Goal: Information Seeking & Learning: Learn about a topic

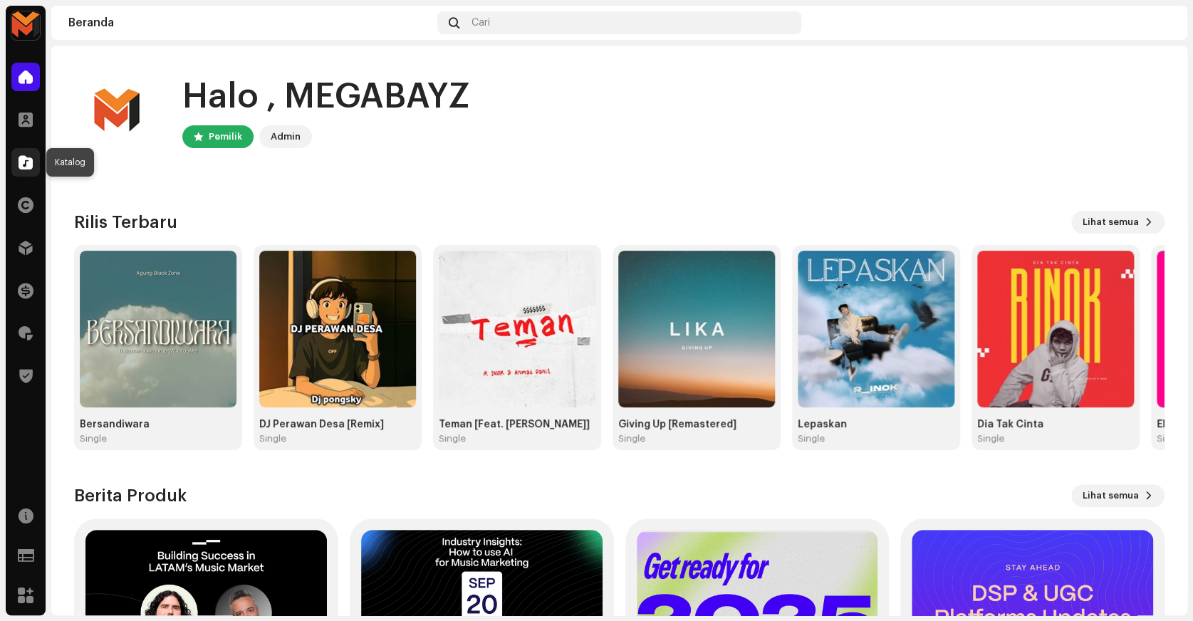
click at [29, 157] on span at bounding box center [26, 162] width 14 height 11
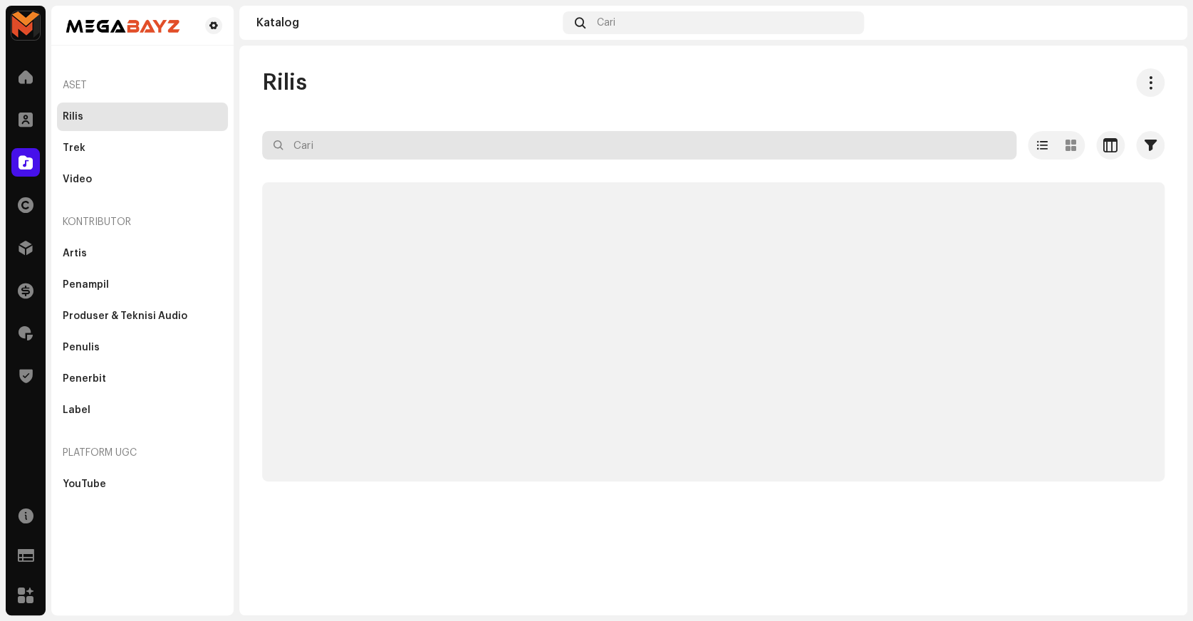
click at [344, 152] on input "text" at bounding box center [639, 145] width 754 height 28
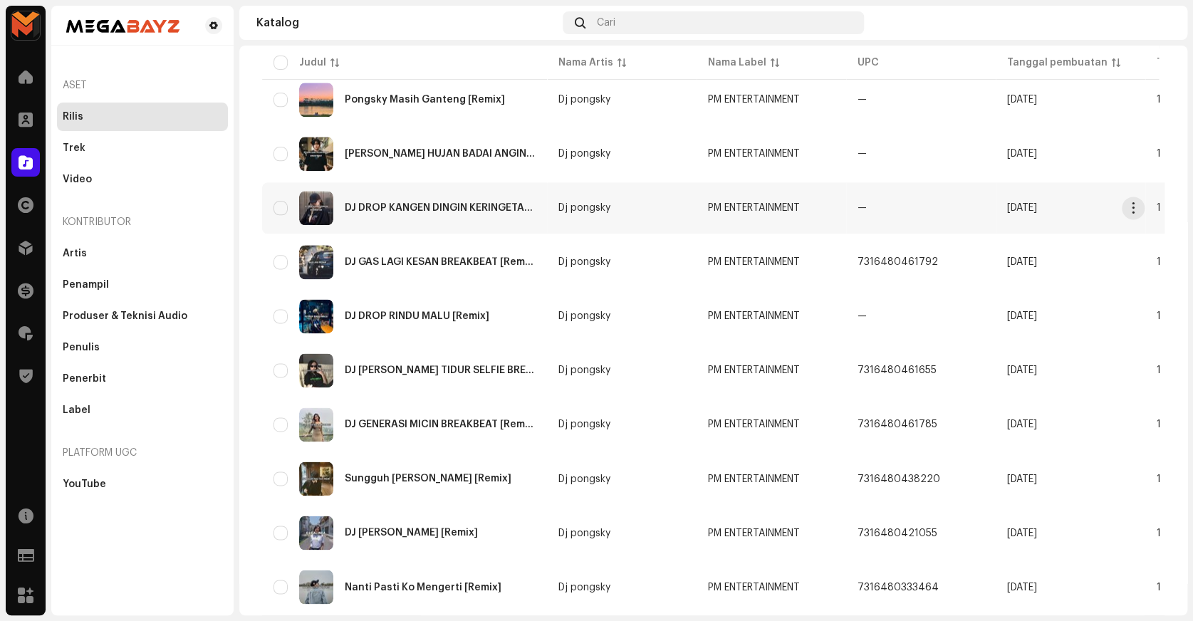
scroll to position [941, 0]
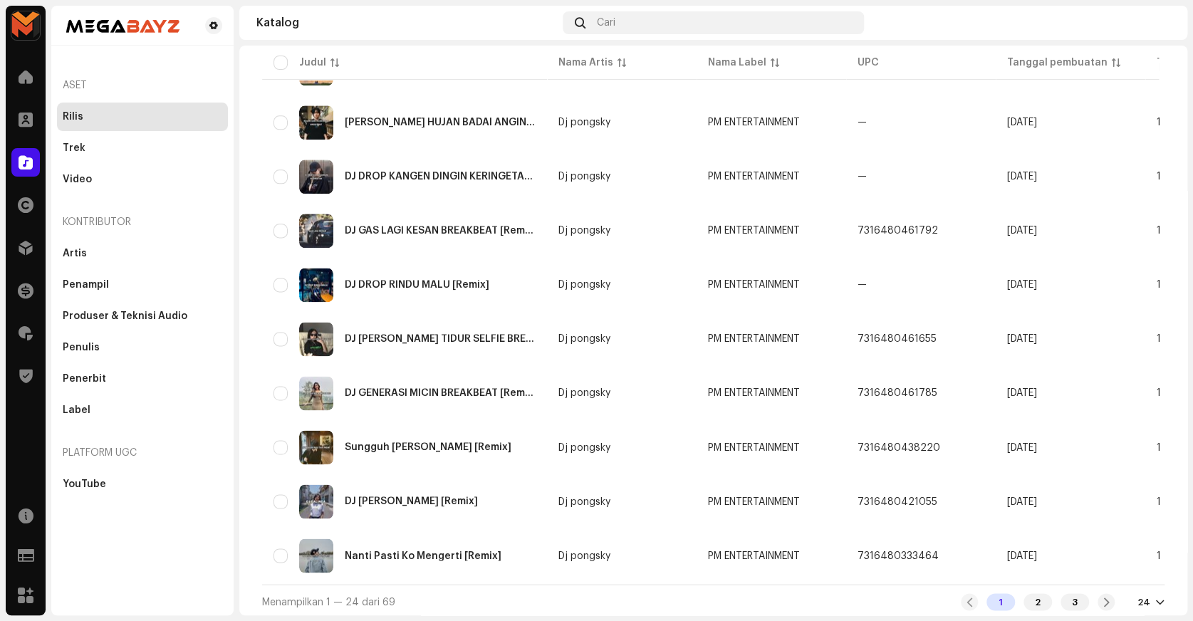
type input "pm"
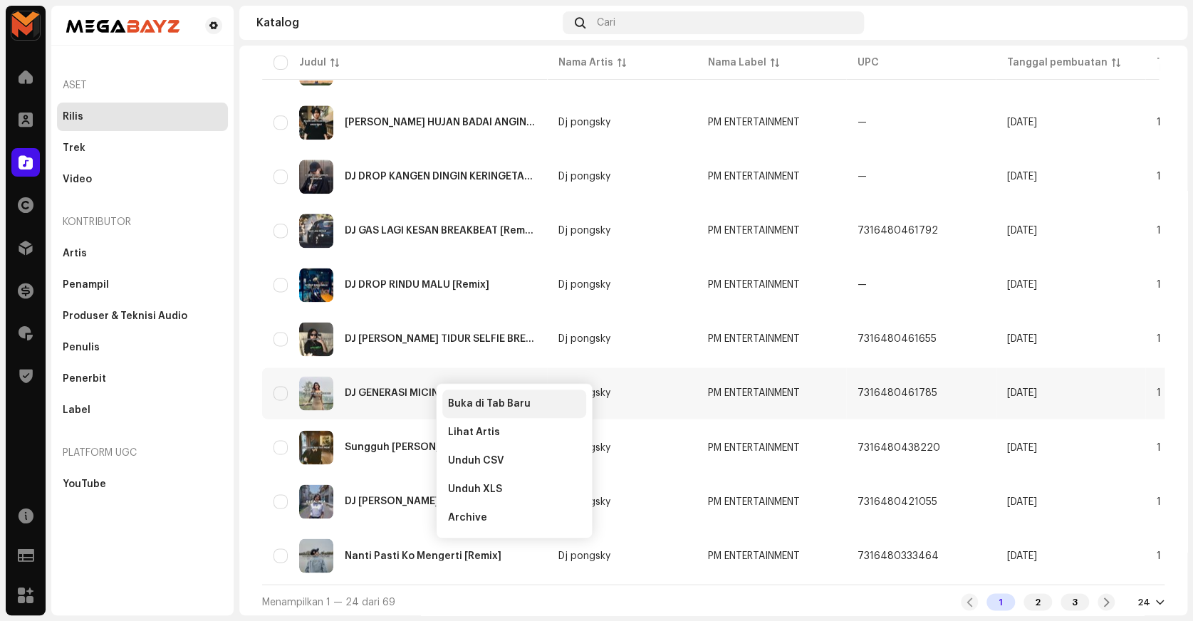
click at [450, 397] on div "Buka di Tab Baru" at bounding box center [514, 403] width 144 height 28
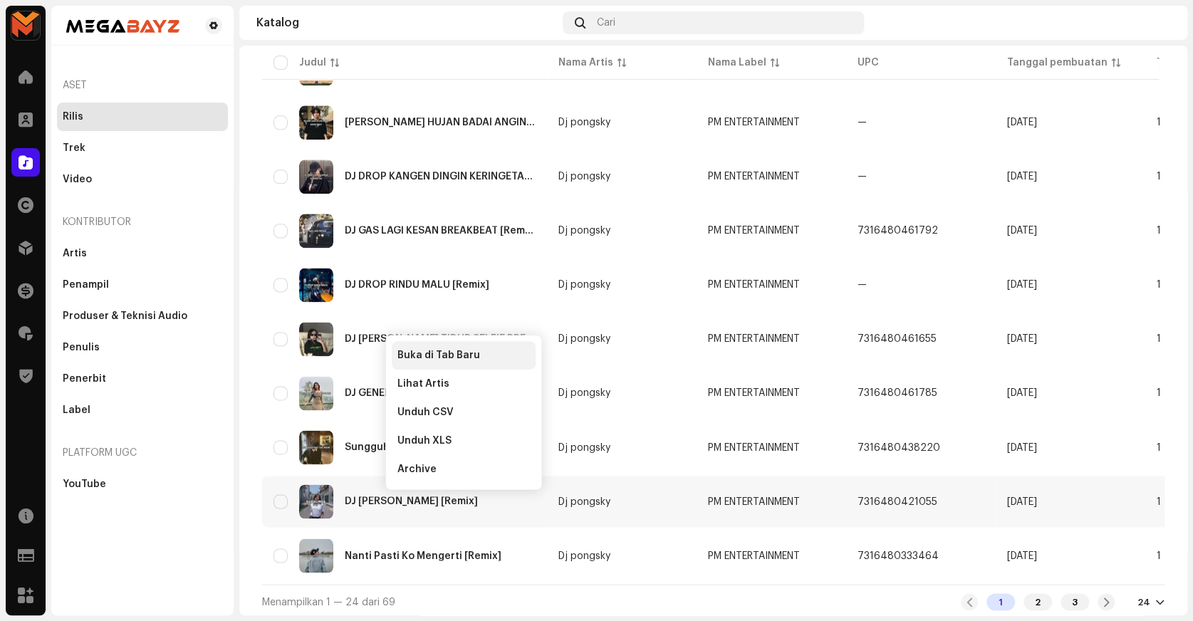
click at [414, 352] on span "Buka di Tab Baru" at bounding box center [438, 355] width 83 height 11
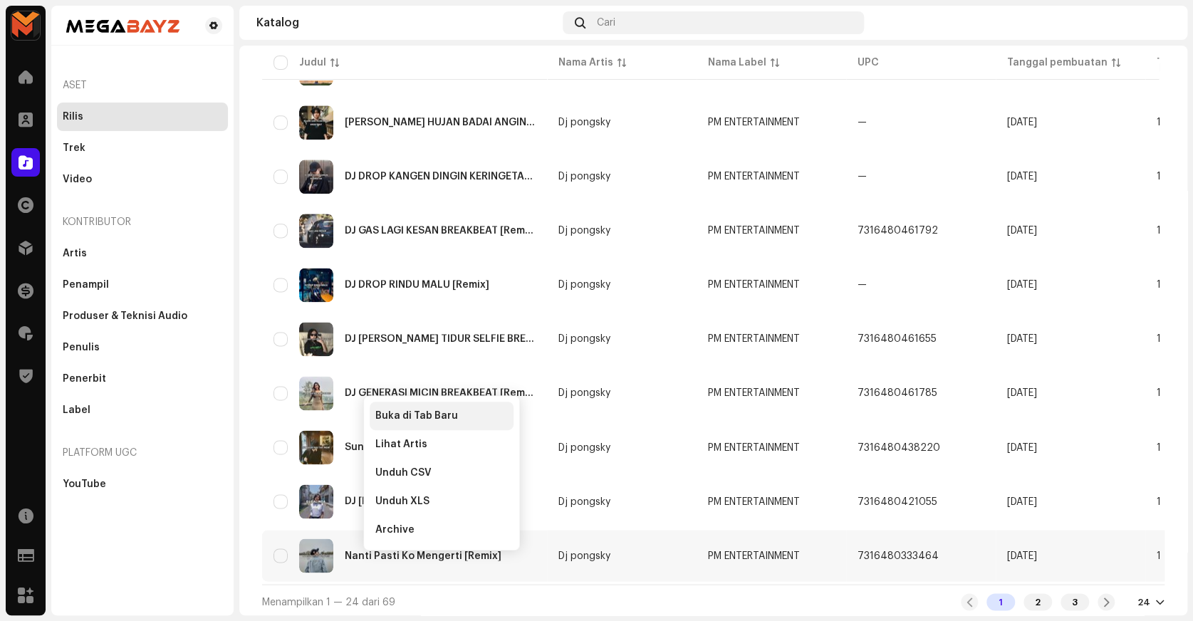
click at [388, 412] on span "Buka di Tab Baru" at bounding box center [416, 415] width 83 height 11
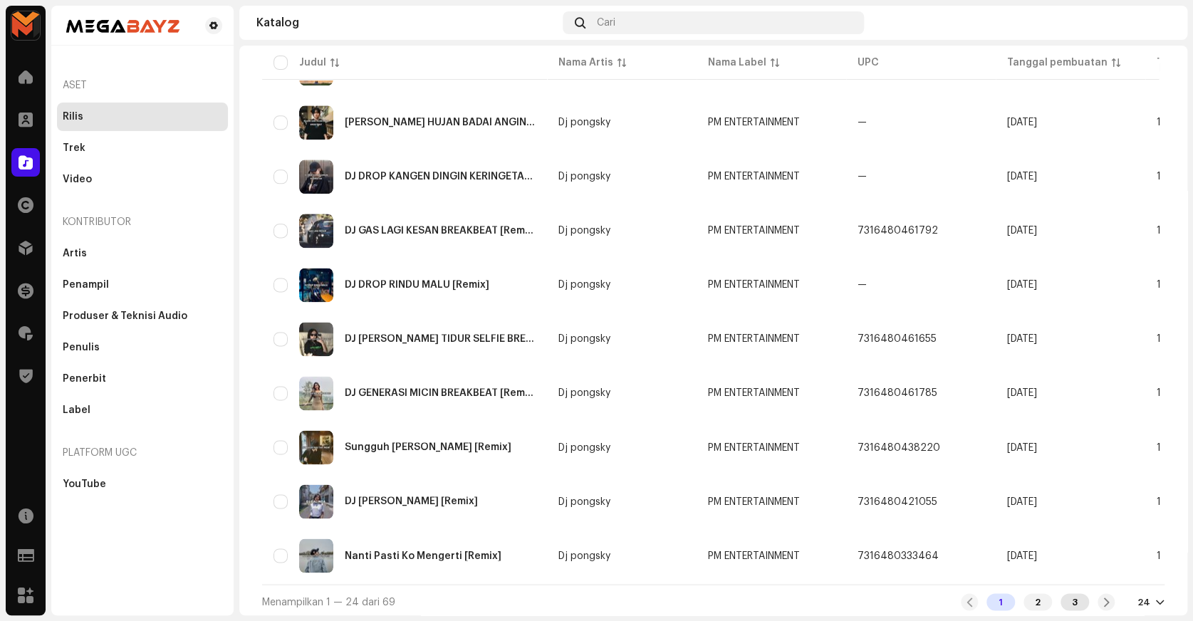
click at [1073, 605] on div "3" at bounding box center [1074, 601] width 28 height 17
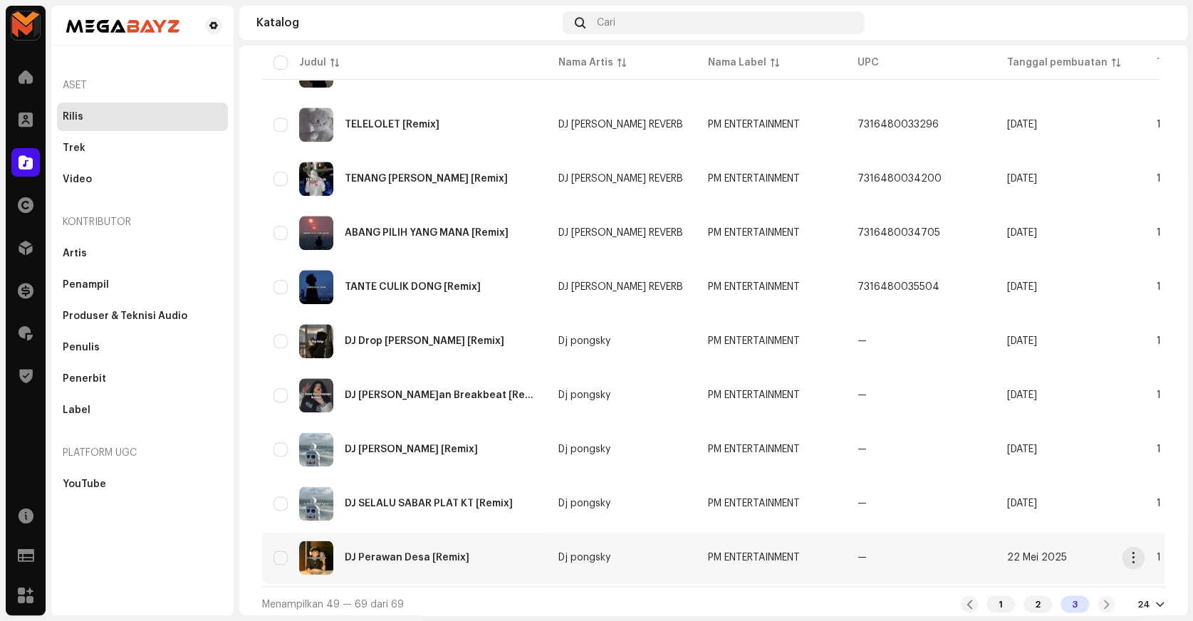
scroll to position [779, 0]
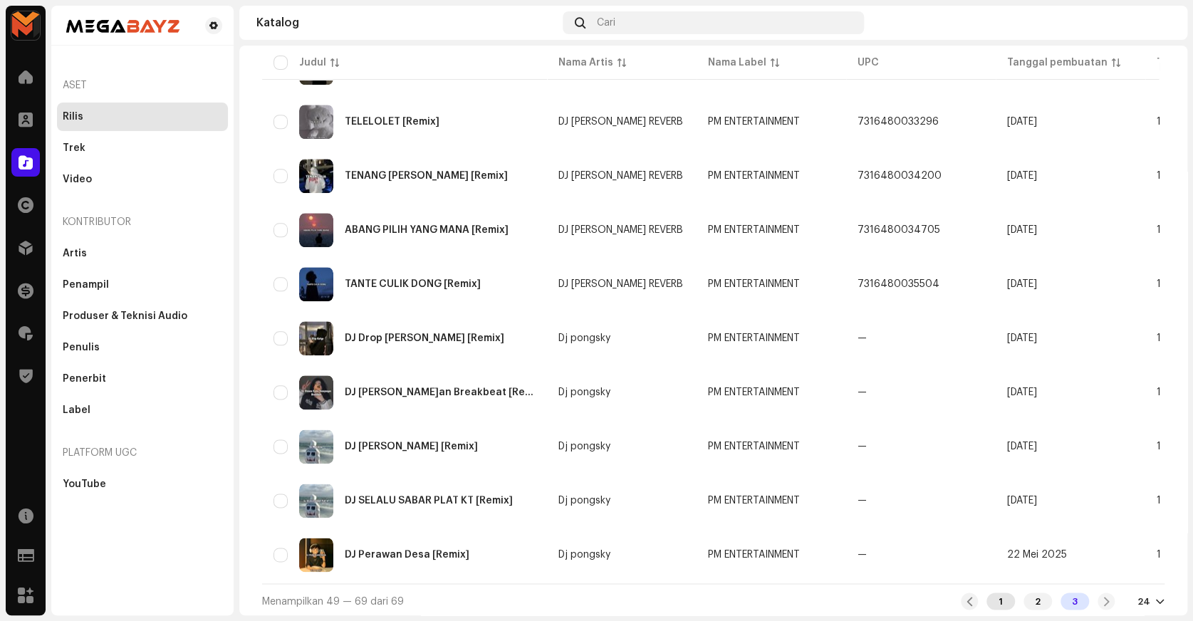
click at [996, 597] on div "1" at bounding box center [1000, 600] width 28 height 17
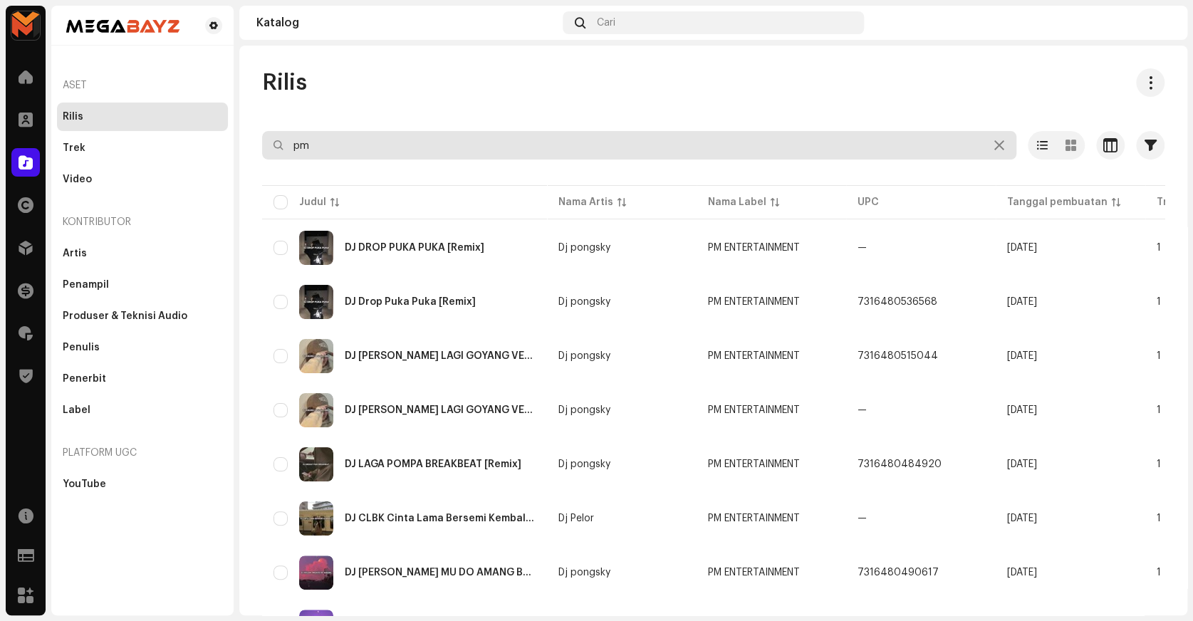
click at [376, 142] on input "pm" at bounding box center [639, 145] width 754 height 28
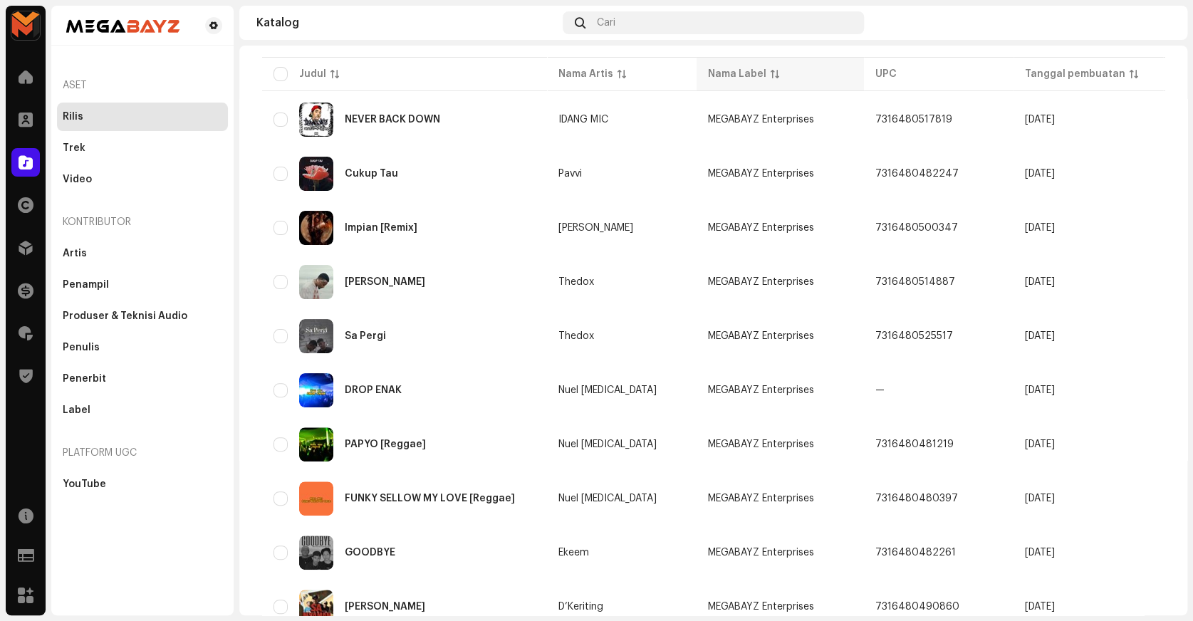
scroll to position [129, 0]
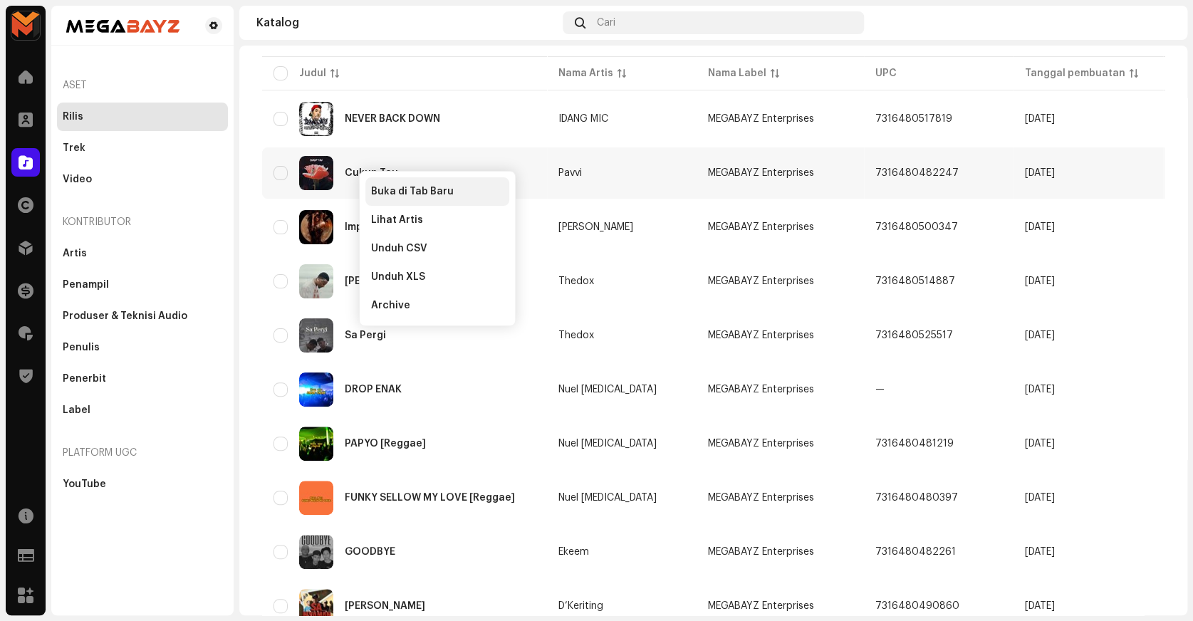
click at [370, 187] on div "Buka di Tab Baru" at bounding box center [437, 191] width 144 height 28
click at [400, 194] on span "Buka di Tab Baru" at bounding box center [406, 191] width 83 height 11
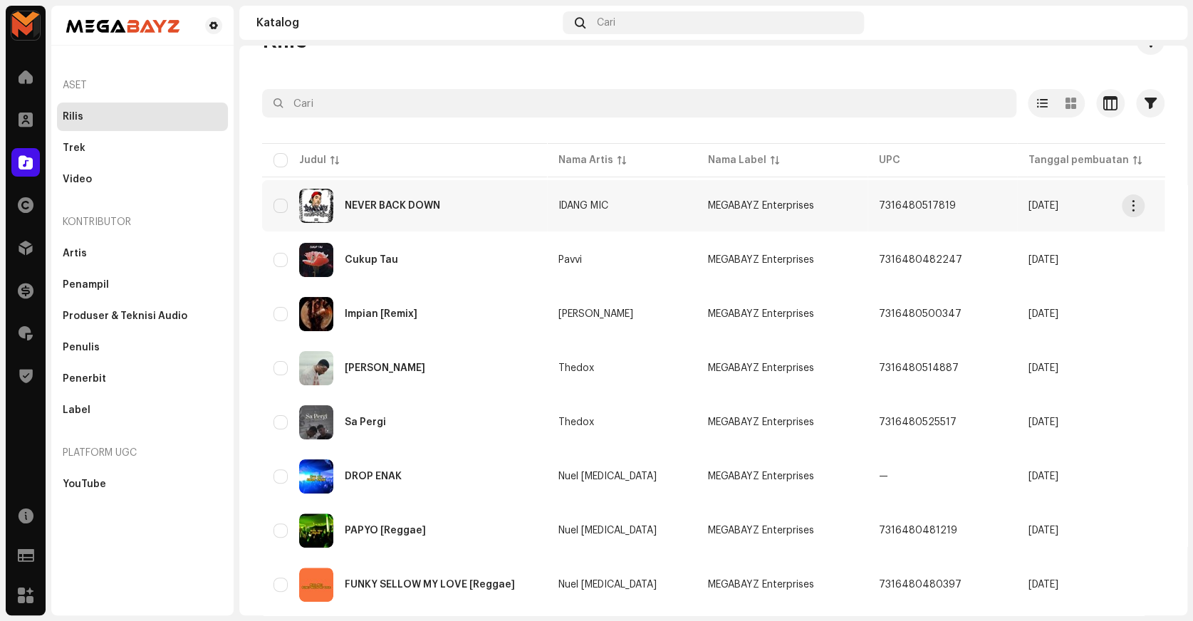
scroll to position [64, 0]
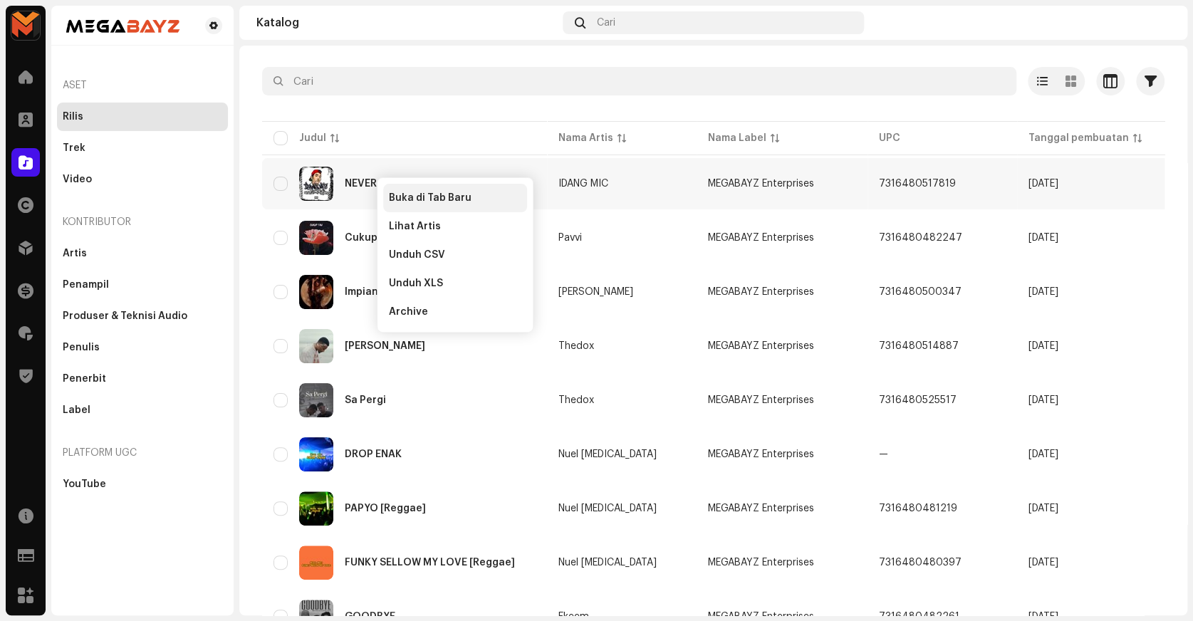
click at [415, 192] on span "Buka di Tab Baru" at bounding box center [430, 197] width 83 height 11
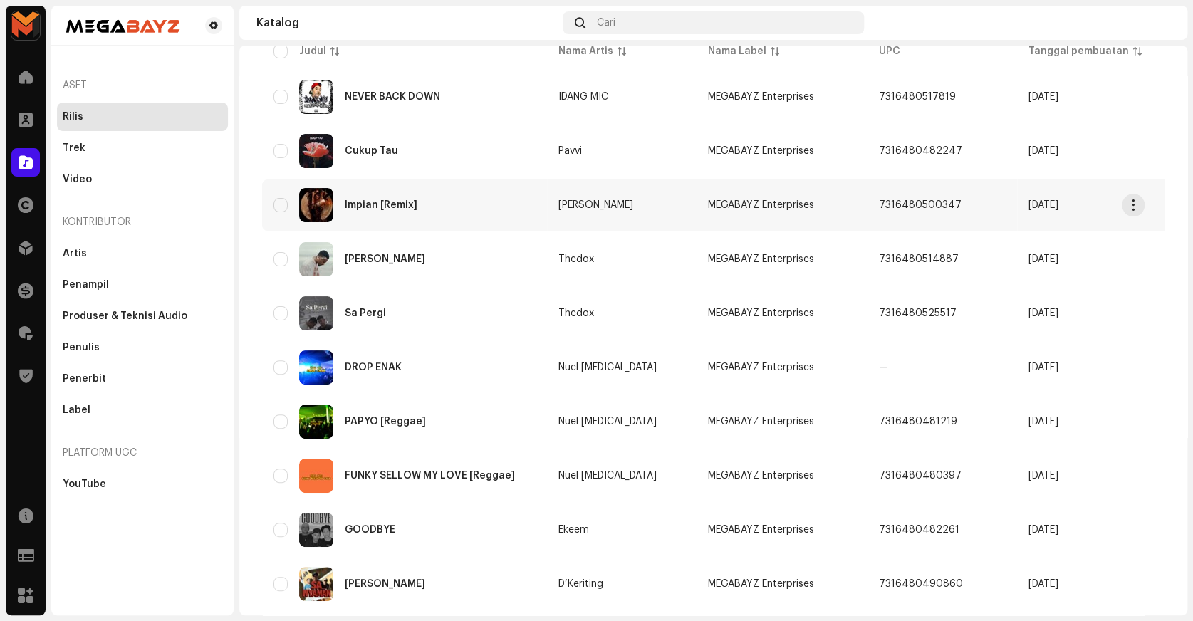
scroll to position [129, 0]
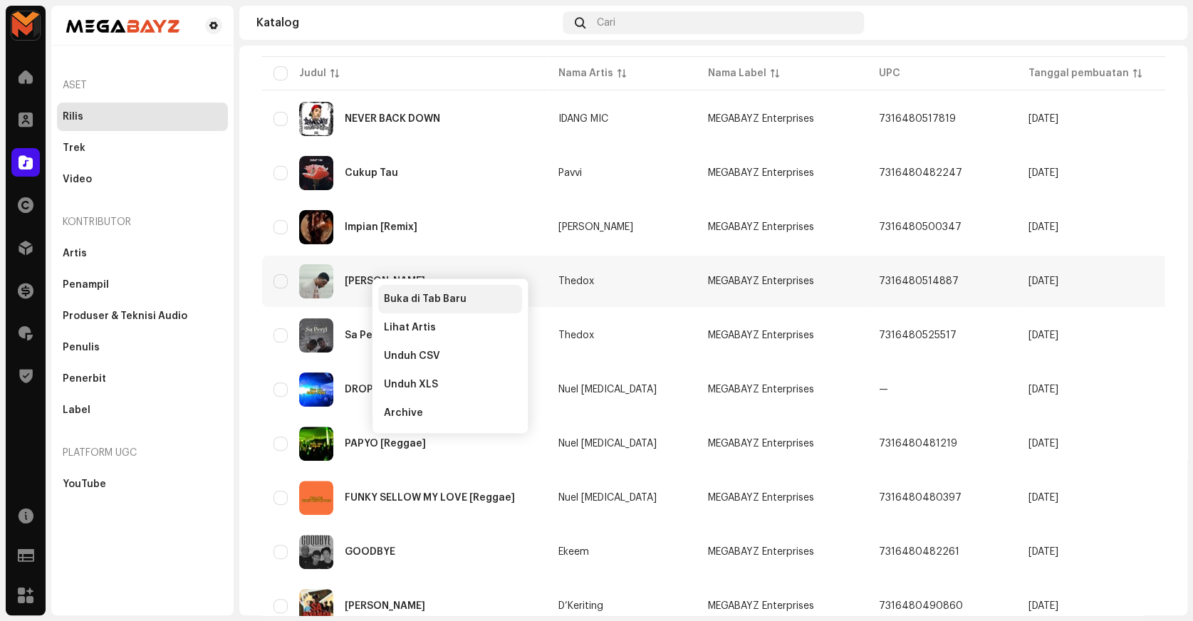
click at [400, 298] on span "Buka di Tab Baru" at bounding box center [425, 298] width 83 height 11
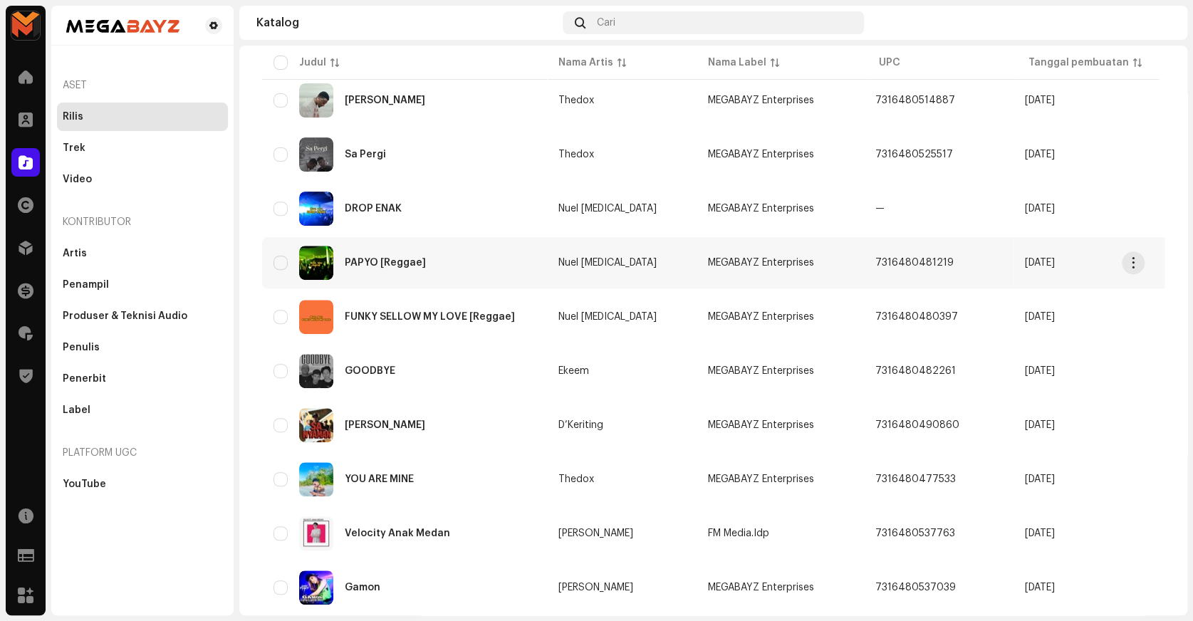
scroll to position [388, 0]
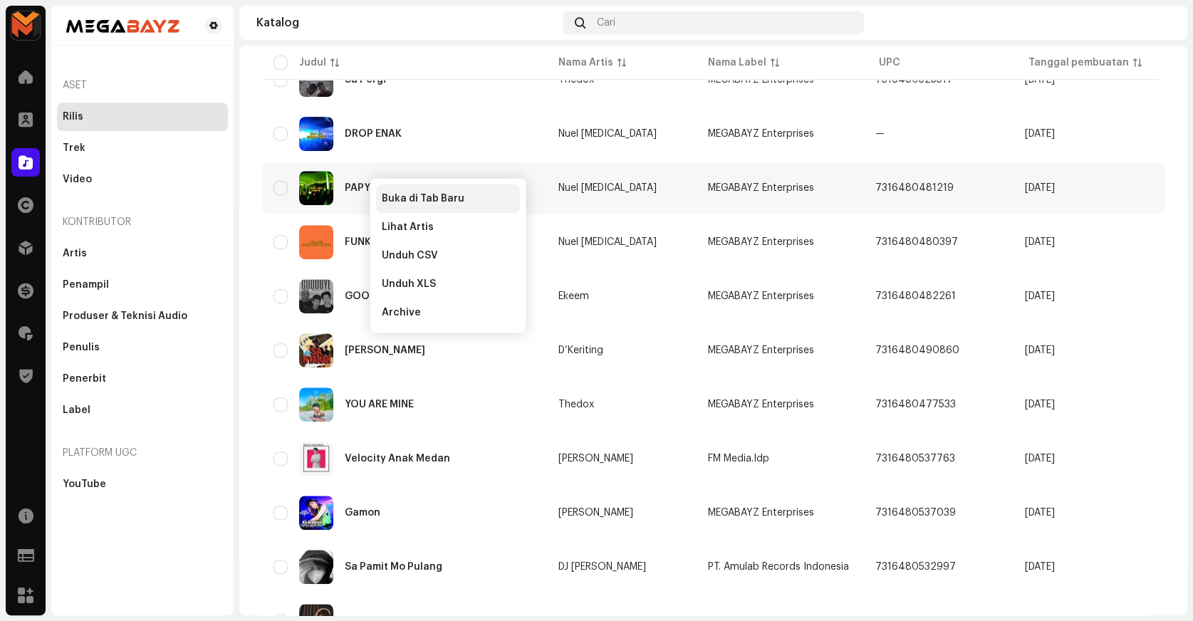
click at [390, 199] on span "Buka di Tab Baru" at bounding box center [423, 198] width 83 height 11
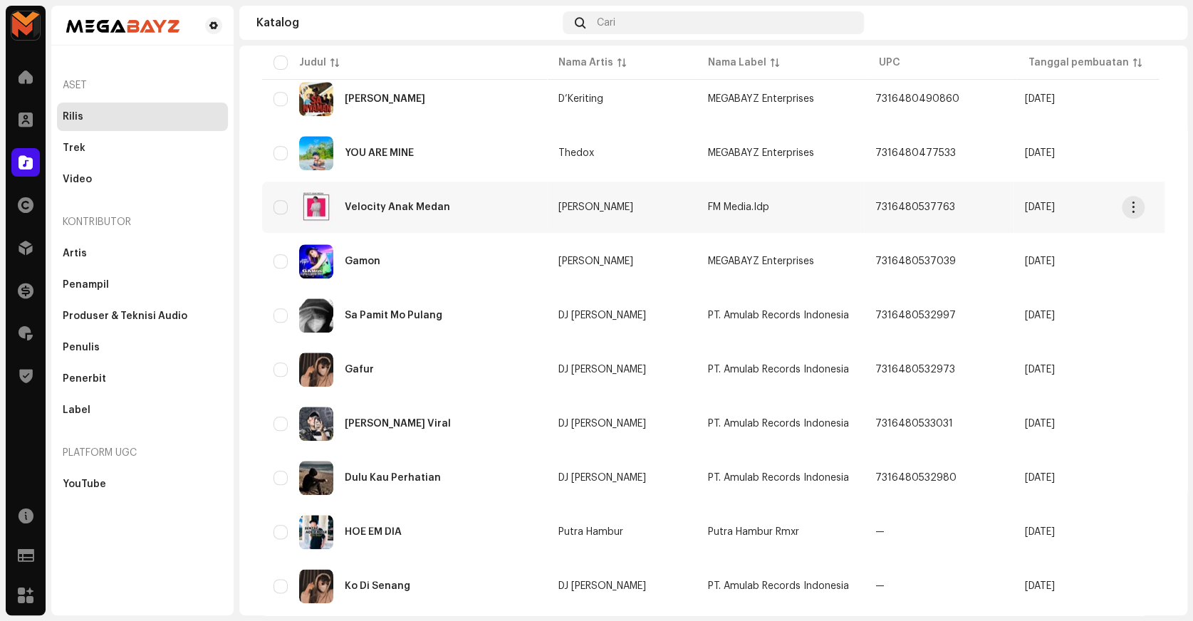
scroll to position [617, 0]
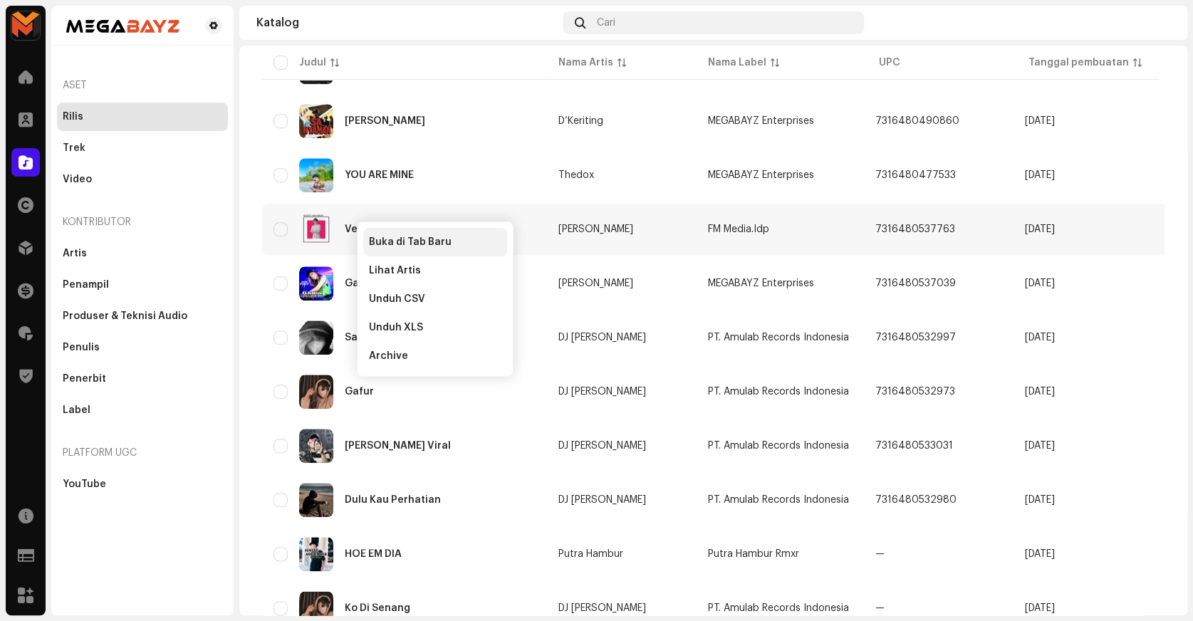
click at [404, 246] on span "Buka di Tab Baru" at bounding box center [410, 241] width 83 height 11
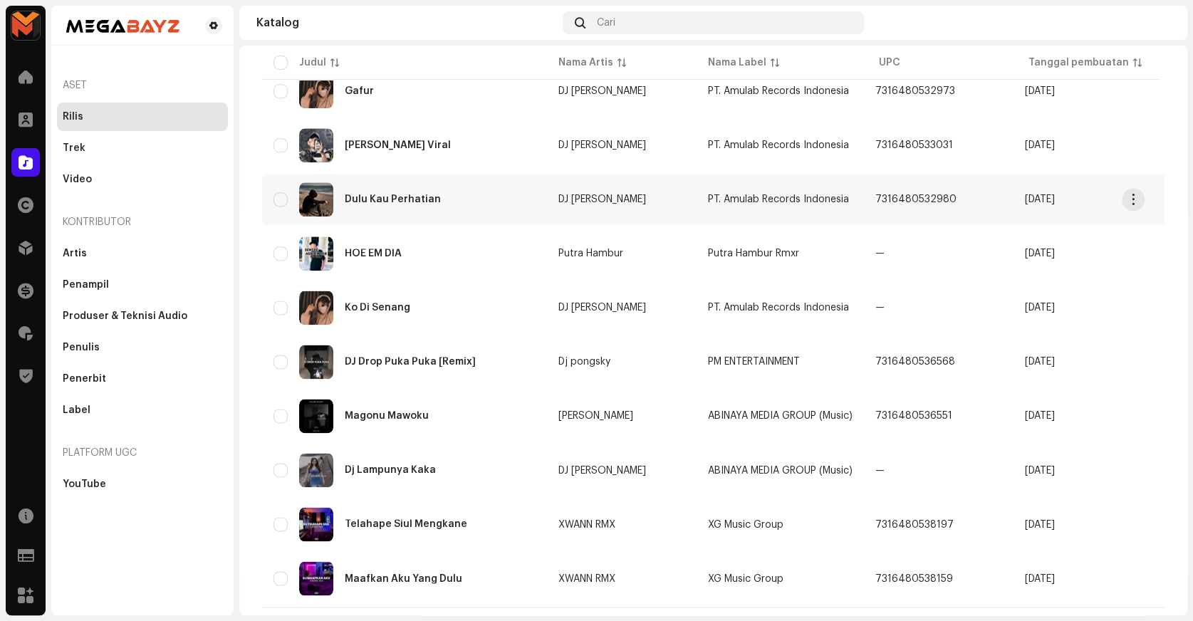
scroll to position [941, 0]
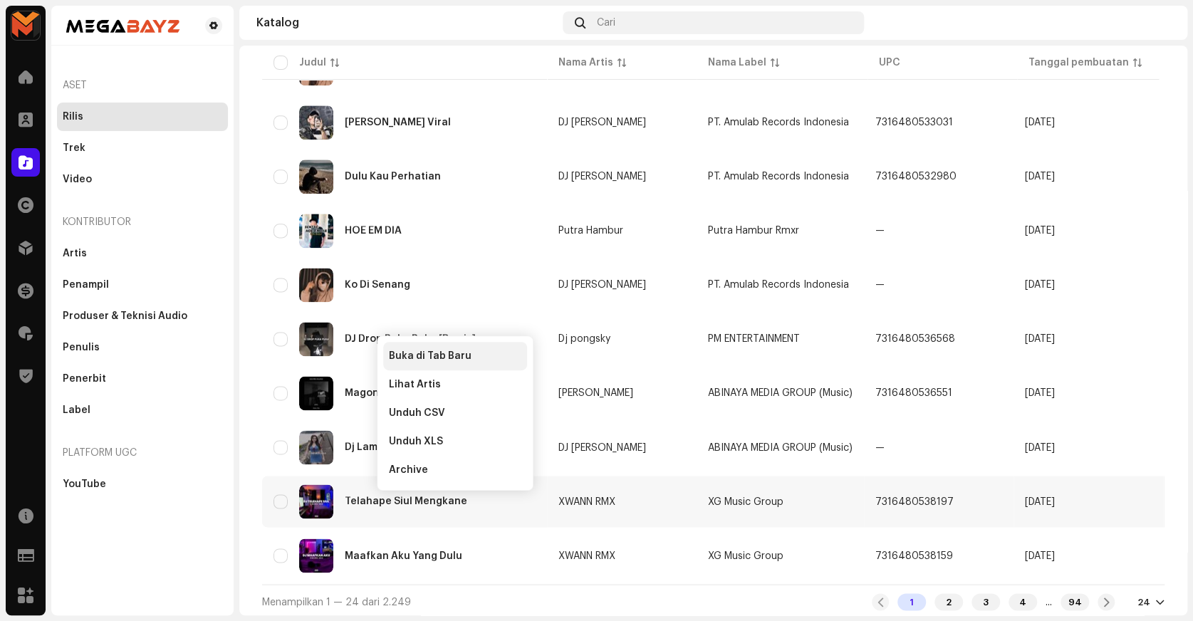
click at [416, 348] on div "Buka di Tab Baru" at bounding box center [455, 356] width 144 height 28
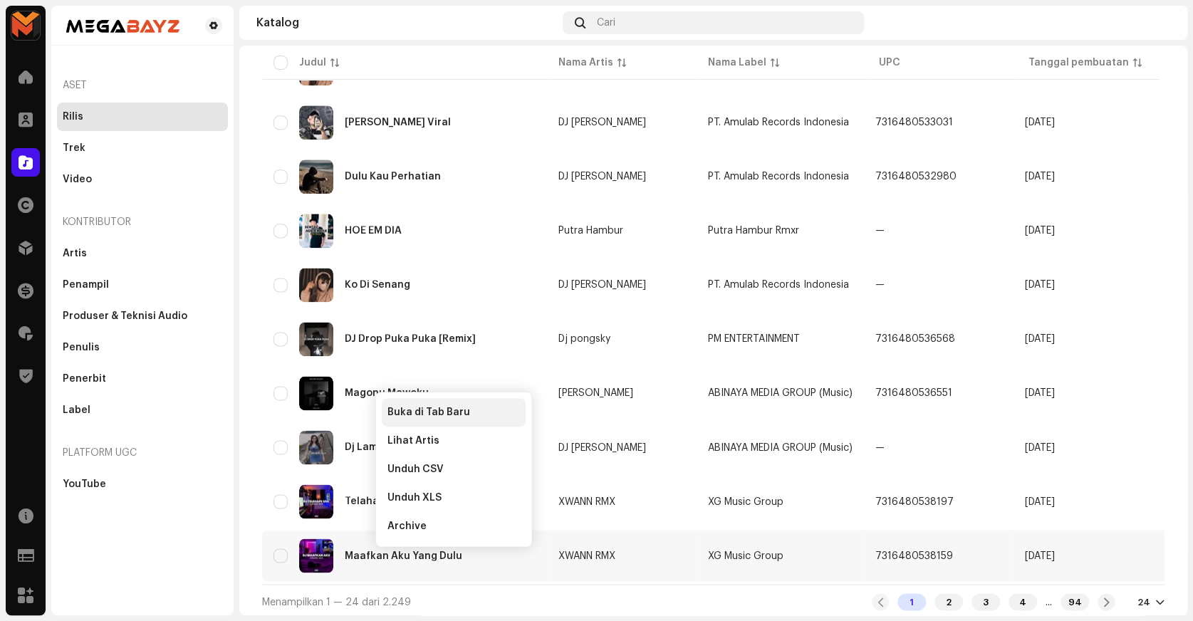
click at [407, 407] on span "Buka di Tab Baru" at bounding box center [428, 412] width 83 height 11
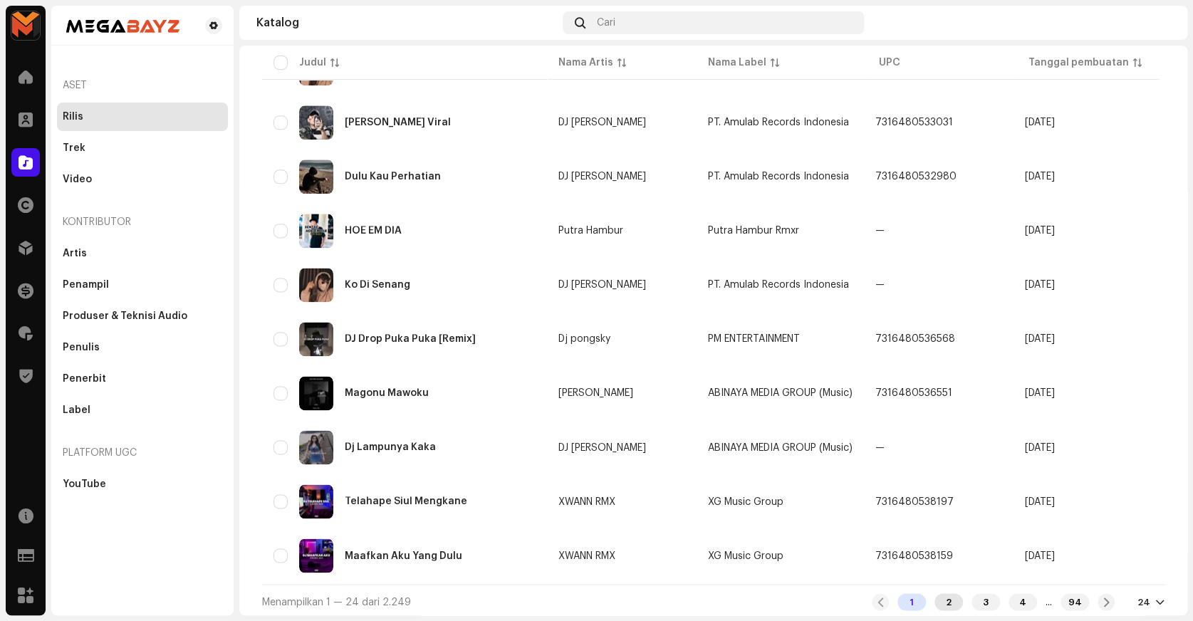
click at [934, 597] on div "2" at bounding box center [948, 601] width 28 height 17
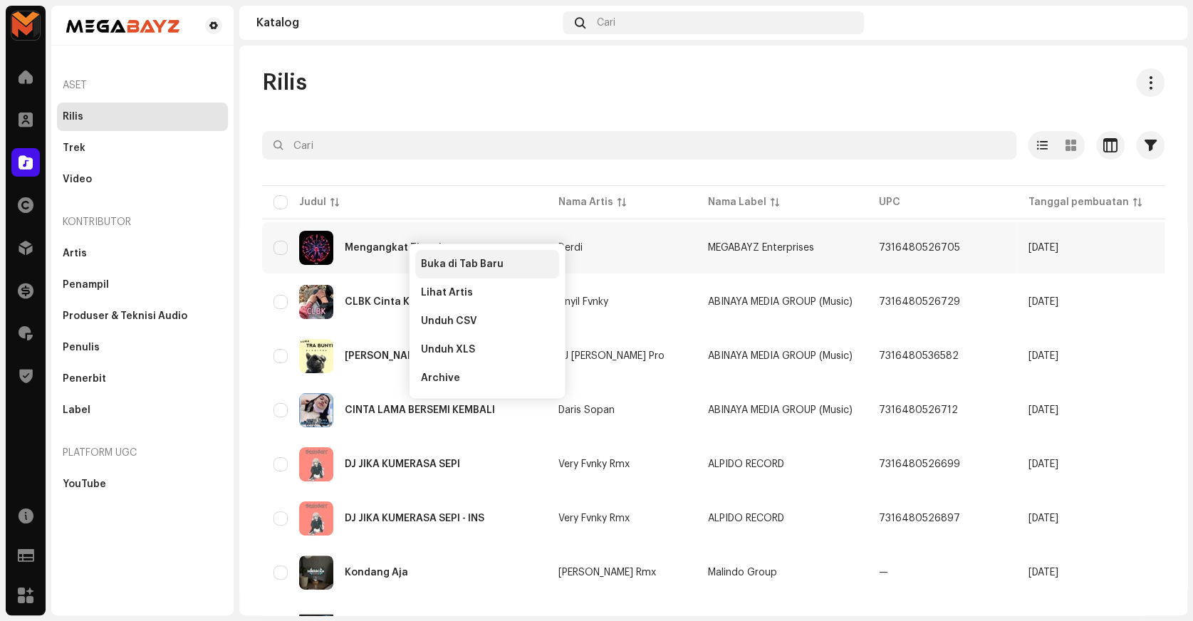
click at [454, 271] on div "Buka di Tab Baru" at bounding box center [487, 264] width 144 height 28
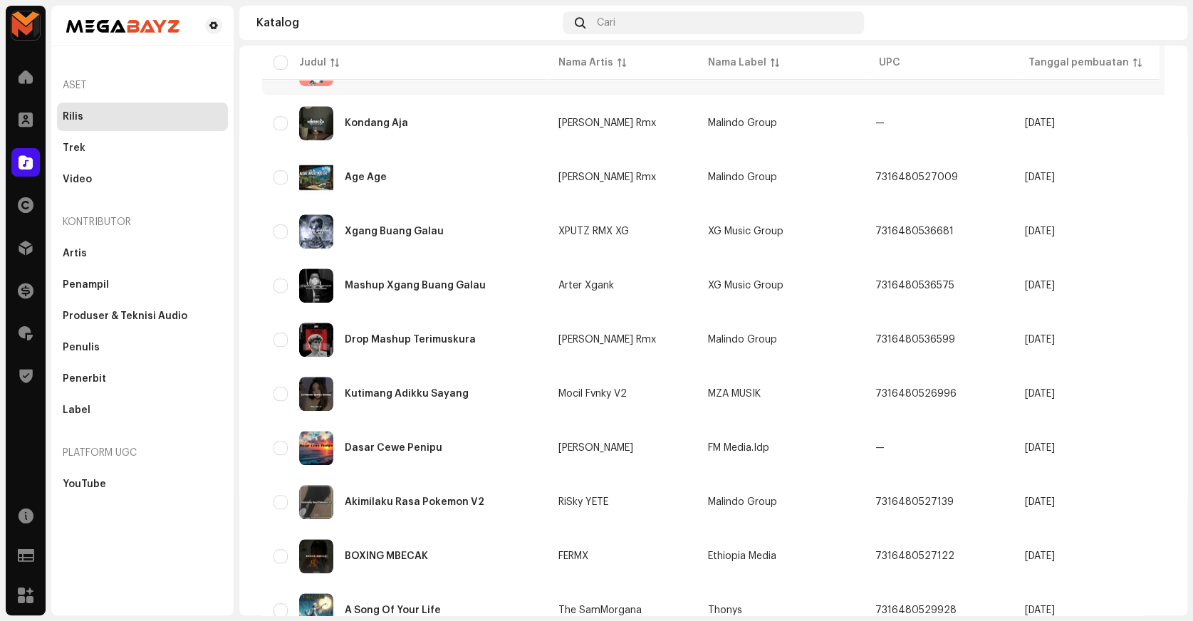
scroll to position [518, 0]
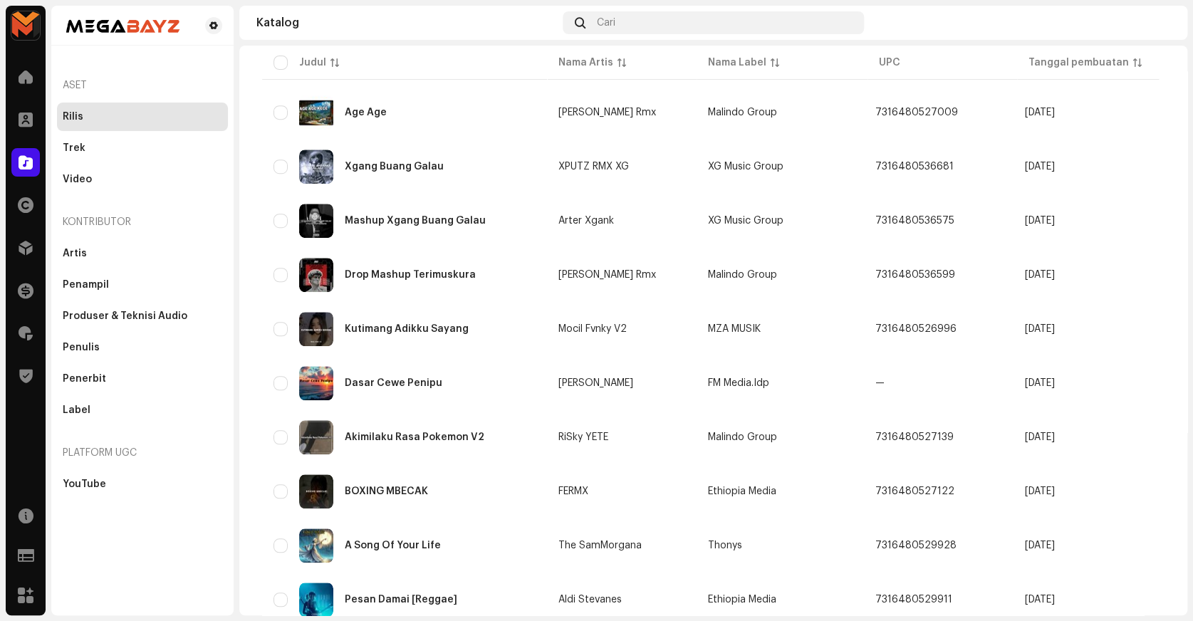
click at [248, 59] on div "Rilis Dipilih 0 Opsi Filter Status distribusi Tidak Pernah Didistribusikan Memp…" at bounding box center [713, 296] width 948 height 1490
copy div "Mashup Xgang Buang Galau"
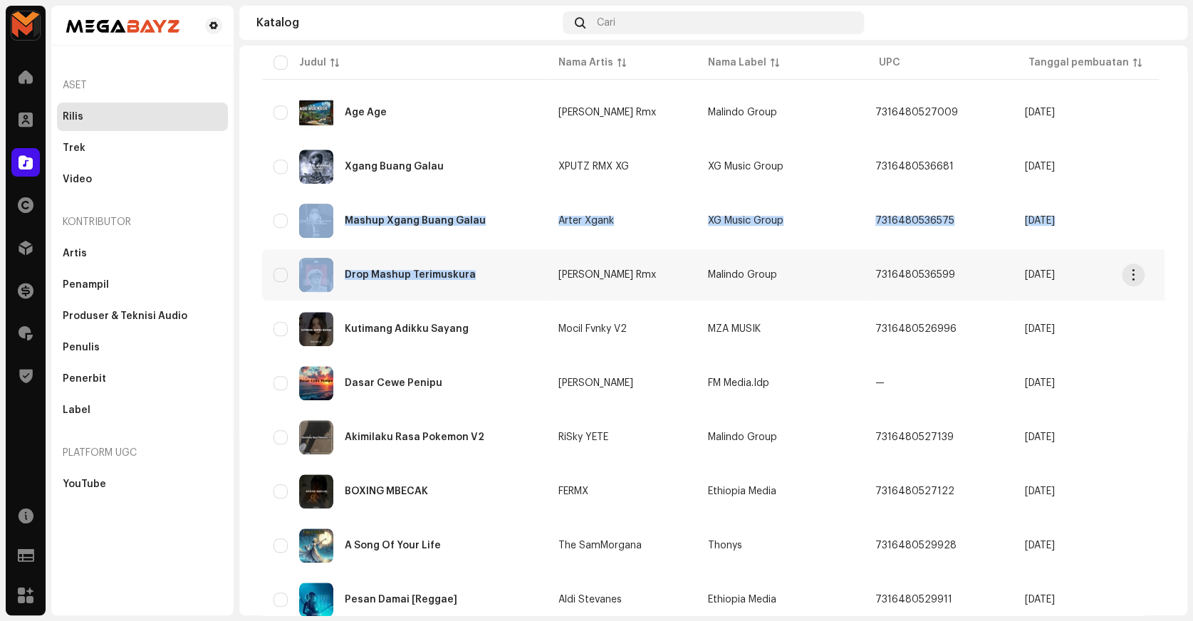
drag, startPoint x: 337, startPoint y: 223, endPoint x: 498, endPoint y: 264, distance: 166.8
click at [498, 264] on tbody "Mengangkat Tinggi Derdi MEGABAYZ Enterprises 7316480526705 25 Apr 2025 1 25 Apr…" at bounding box center [862, 337] width 1200 height 1333
click at [204, 147] on div "Trek" at bounding box center [143, 147] width 160 height 11
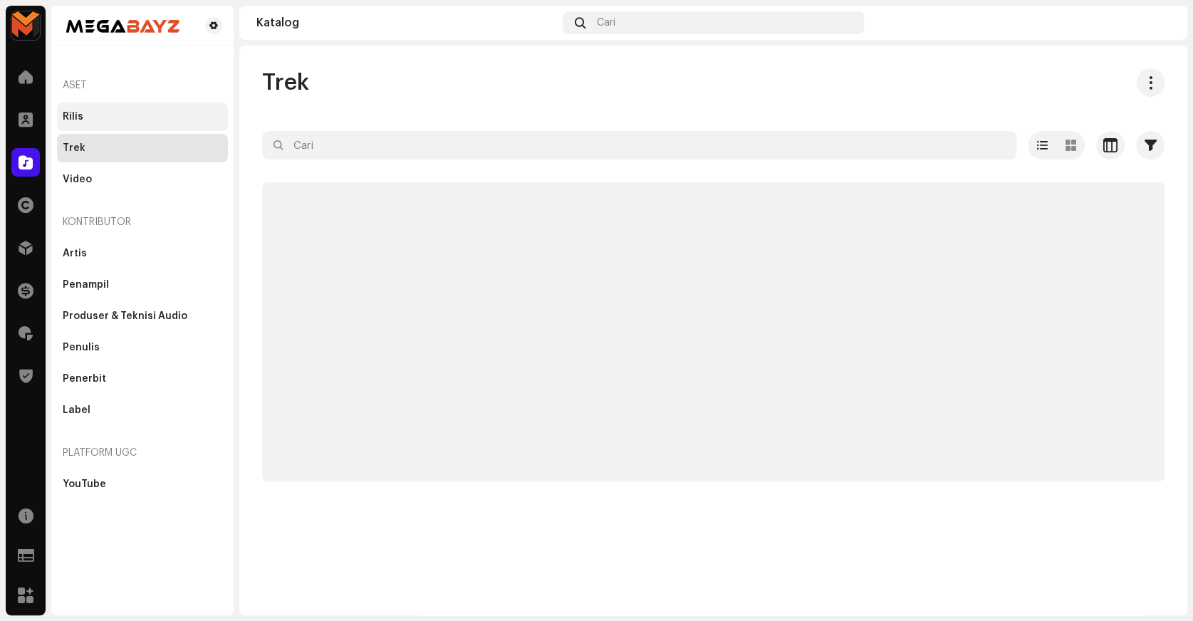
click at [173, 120] on div "Rilis" at bounding box center [143, 116] width 160 height 11
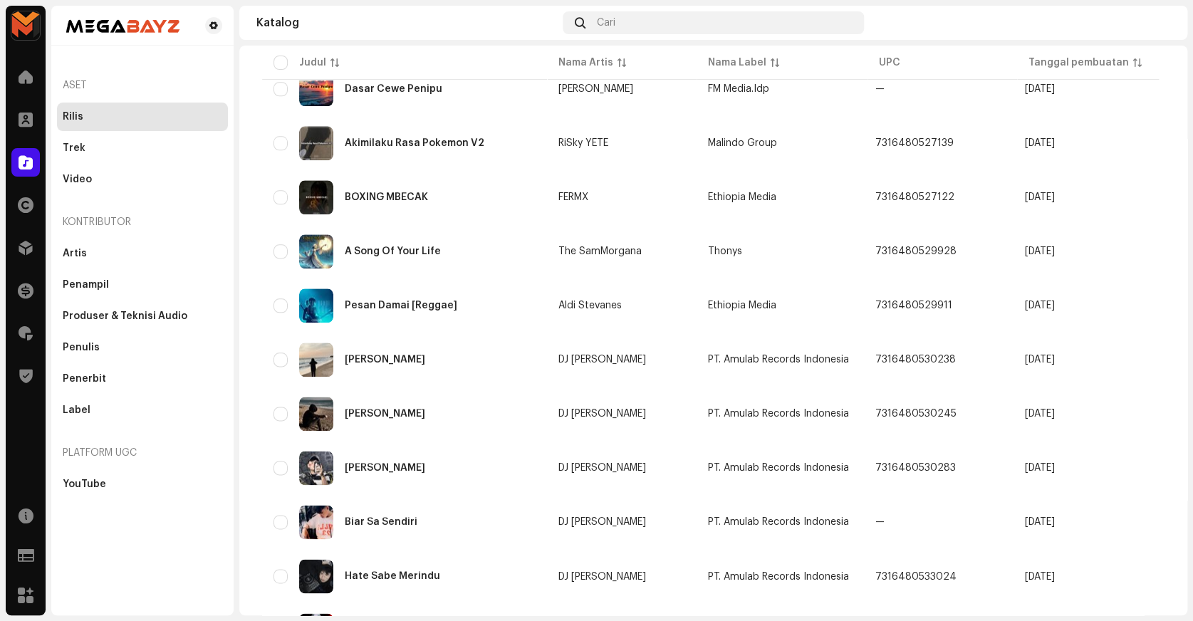
scroll to position [941, 0]
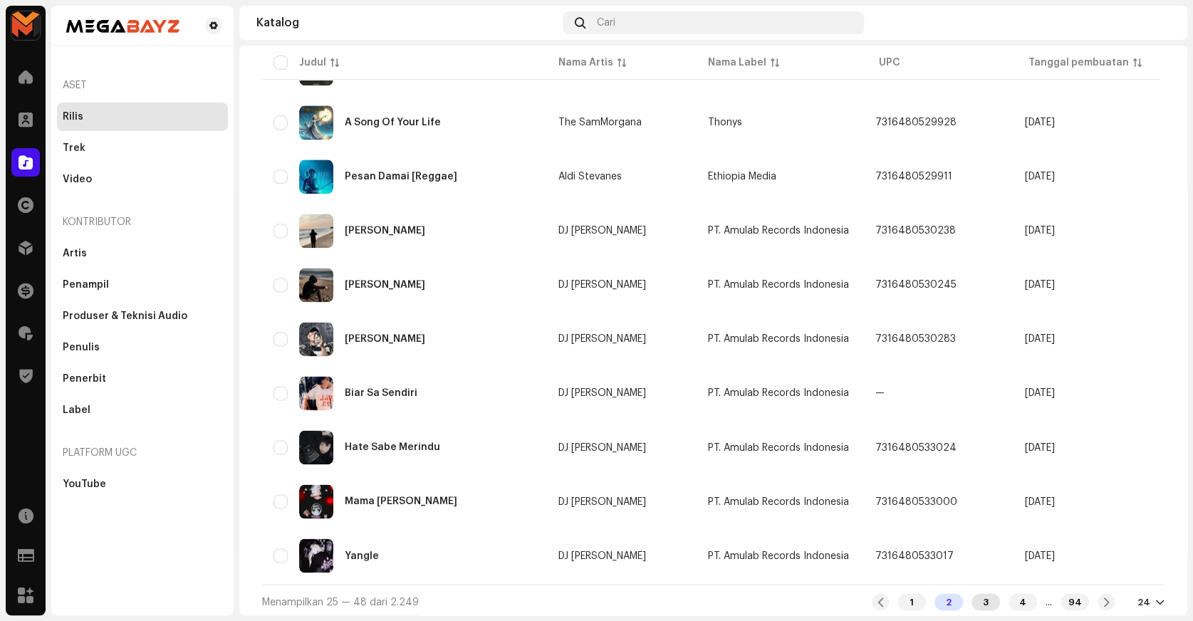
click at [971, 599] on div "3" at bounding box center [985, 601] width 28 height 17
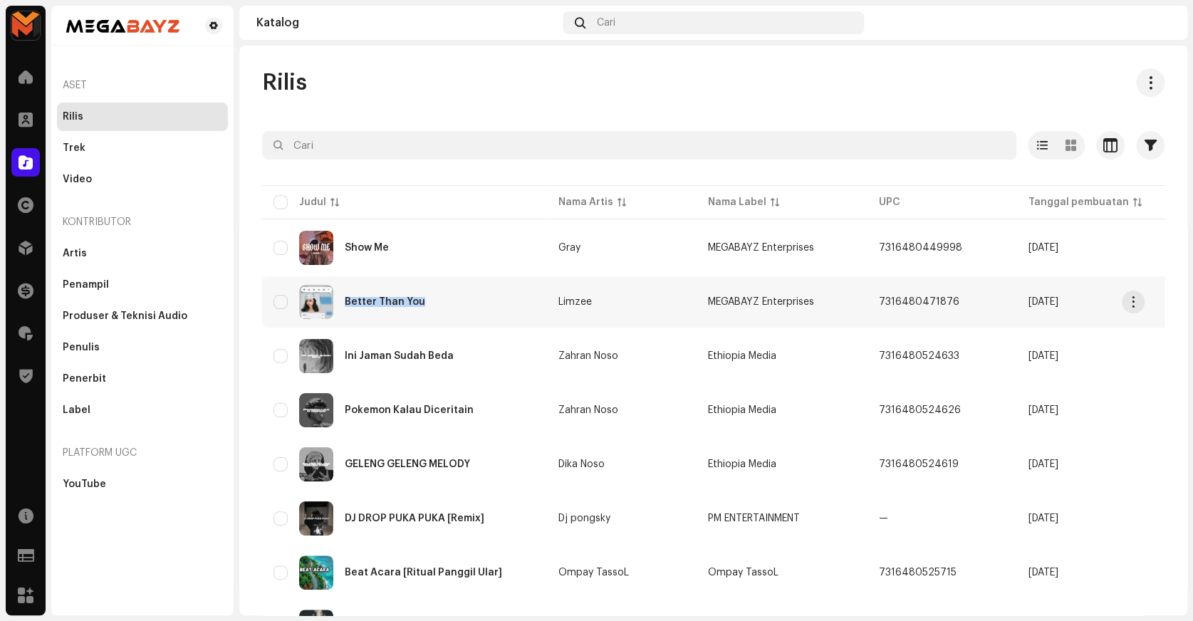
copy div "Better Than You"
drag, startPoint x: 343, startPoint y: 305, endPoint x: 515, endPoint y: 303, distance: 171.6
click at [515, 303] on div "Better Than You" at bounding box center [404, 302] width 262 height 34
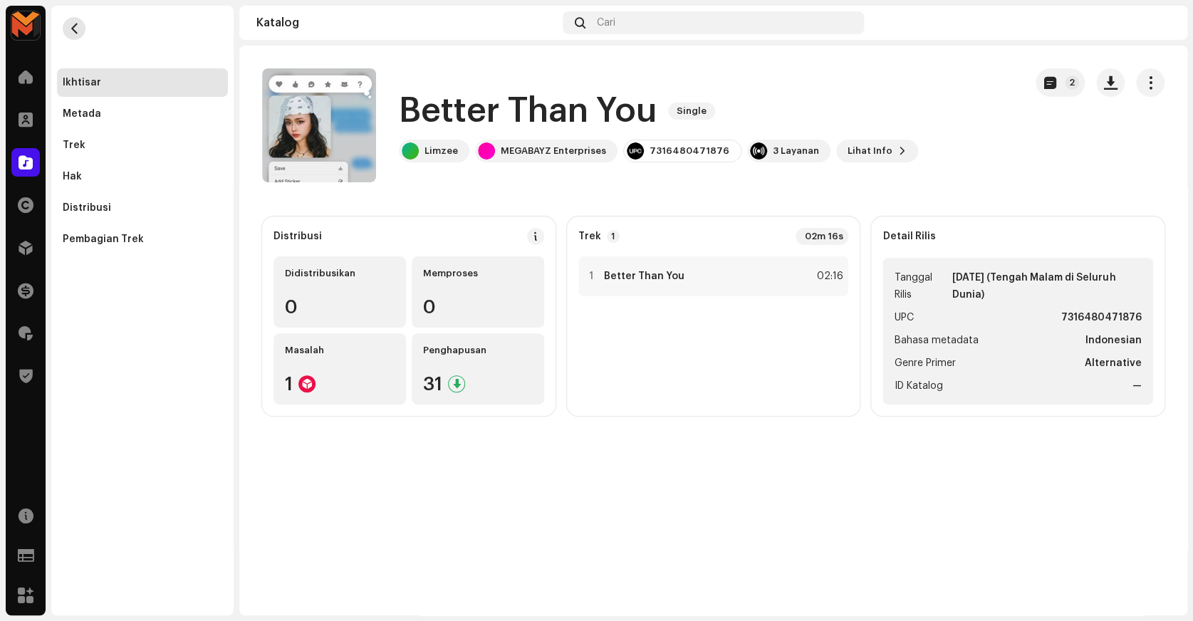
click at [66, 33] on button "button" at bounding box center [74, 28] width 23 height 23
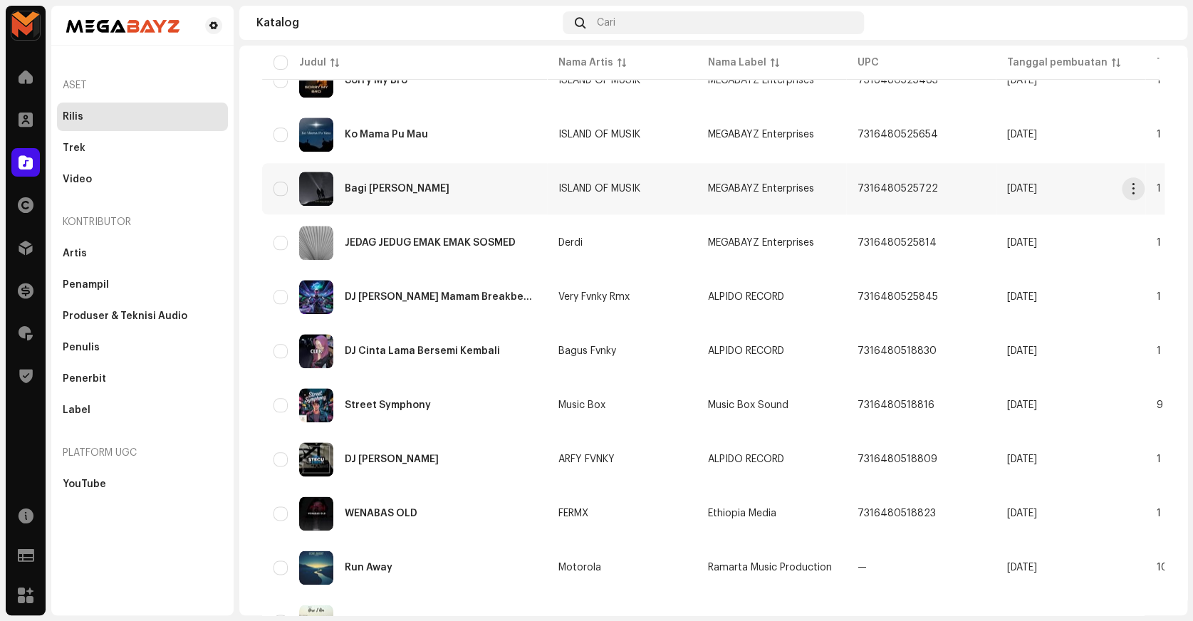
scroll to position [776, 0]
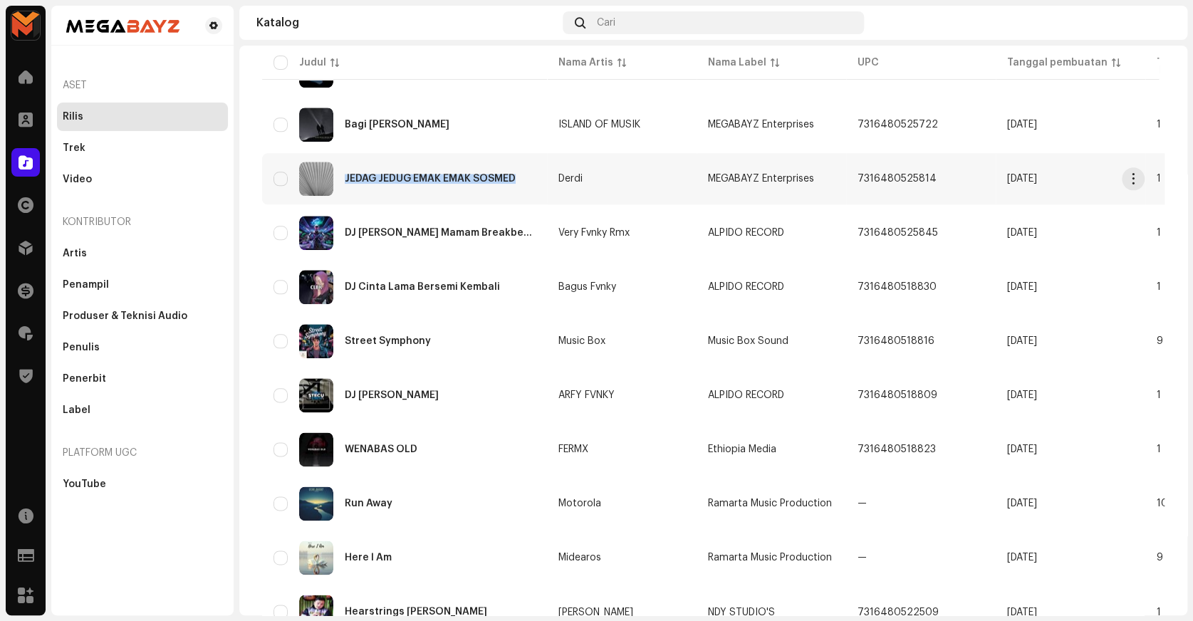
copy div "JEDAG JEDUG EMAK EMAK SOSMED"
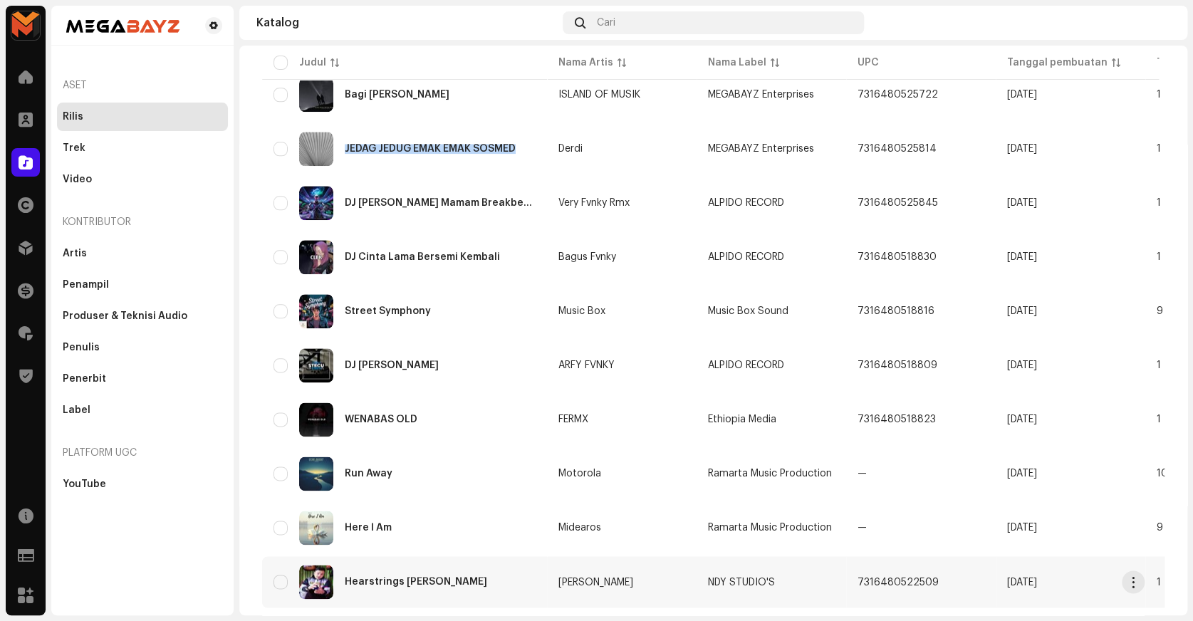
scroll to position [828, 0]
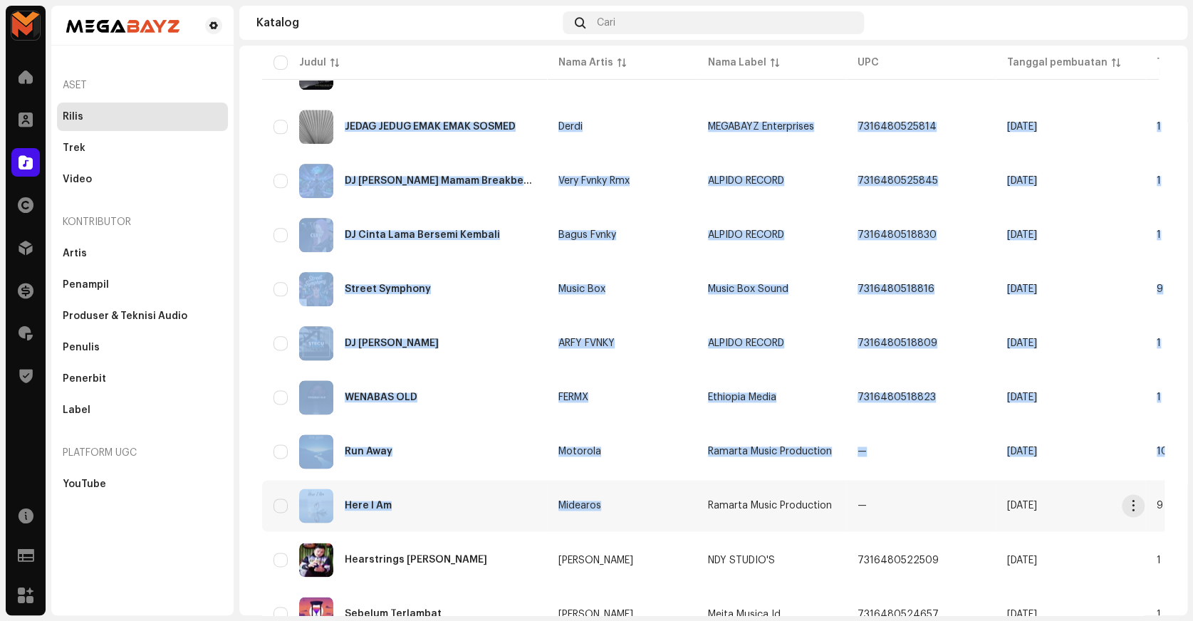
drag, startPoint x: 343, startPoint y: 172, endPoint x: 605, endPoint y: 486, distance: 408.5
click at [619, 508] on tbody "Show Me Gray MEGABAYZ Enterprises 7316480449998 17 Apr 2025 1 25 Apr 2025 Bette…" at bounding box center [853, 27] width 1182 height 1333
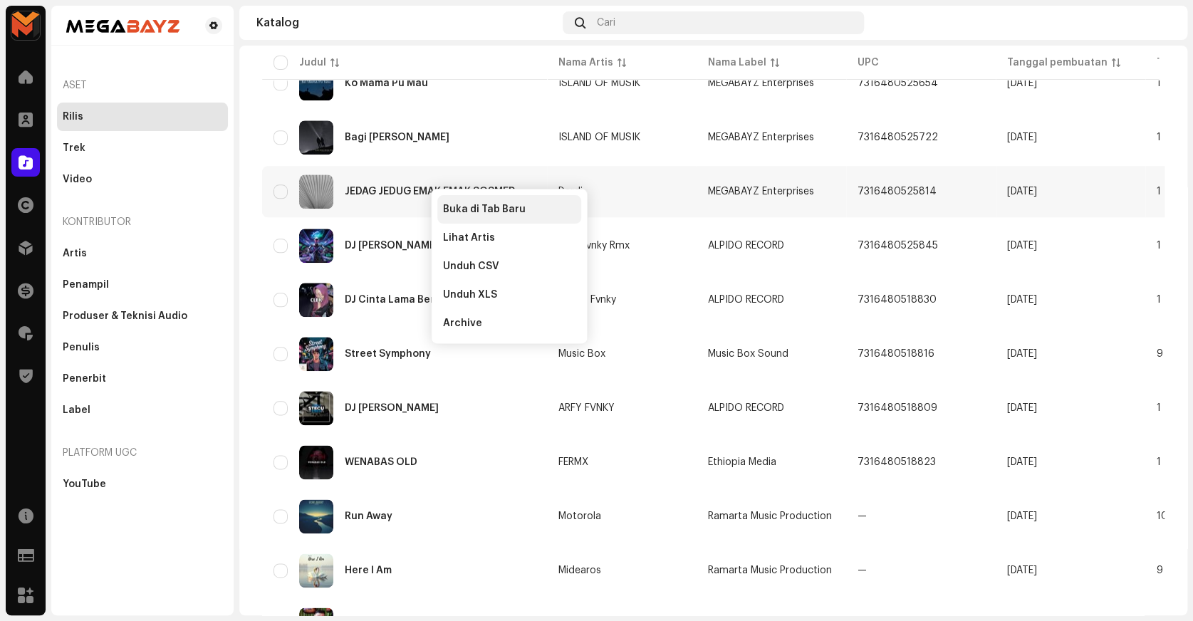
click at [459, 204] on span "Buka di Tab Baru" at bounding box center [484, 209] width 83 height 11
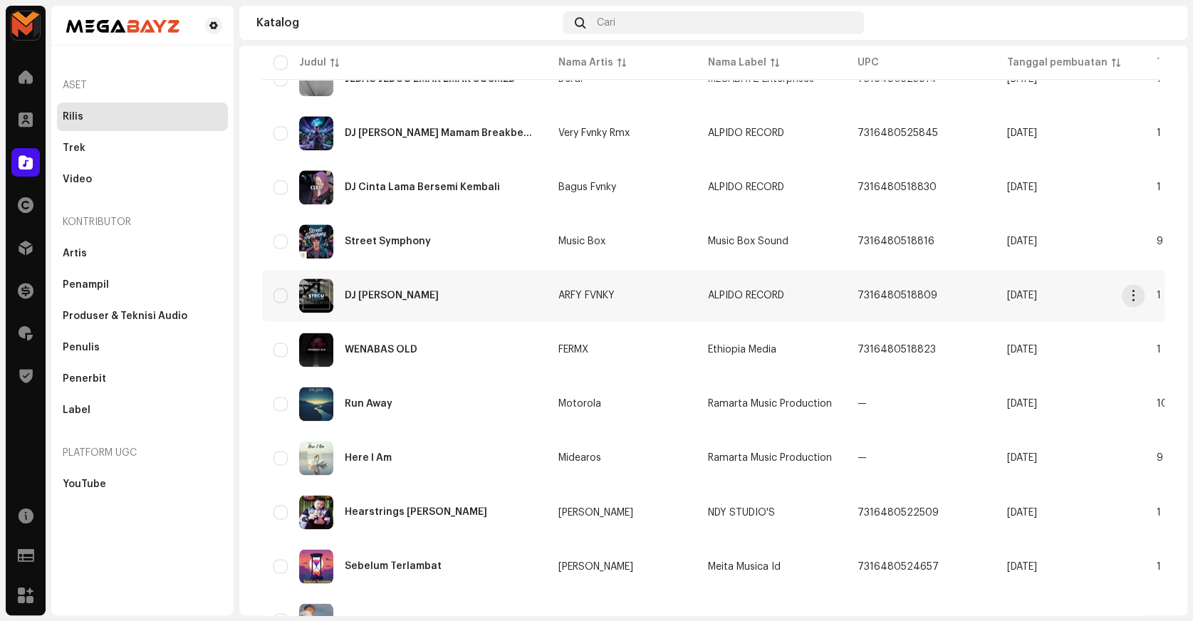
scroll to position [941, 0]
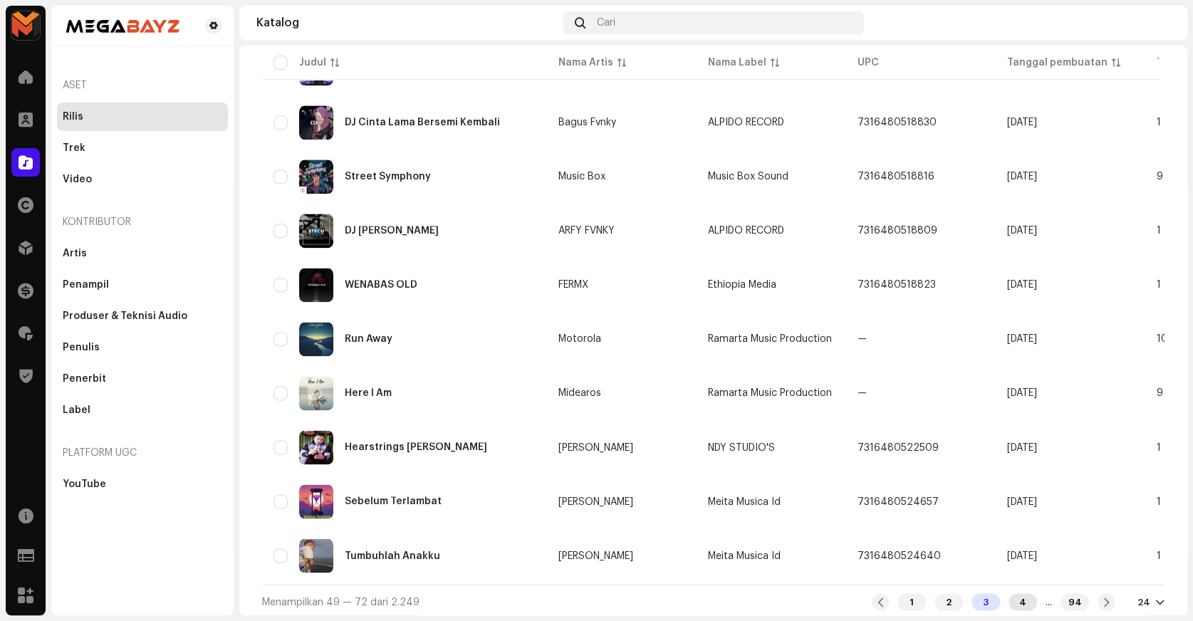
click at [1008, 597] on div "4" at bounding box center [1022, 601] width 28 height 17
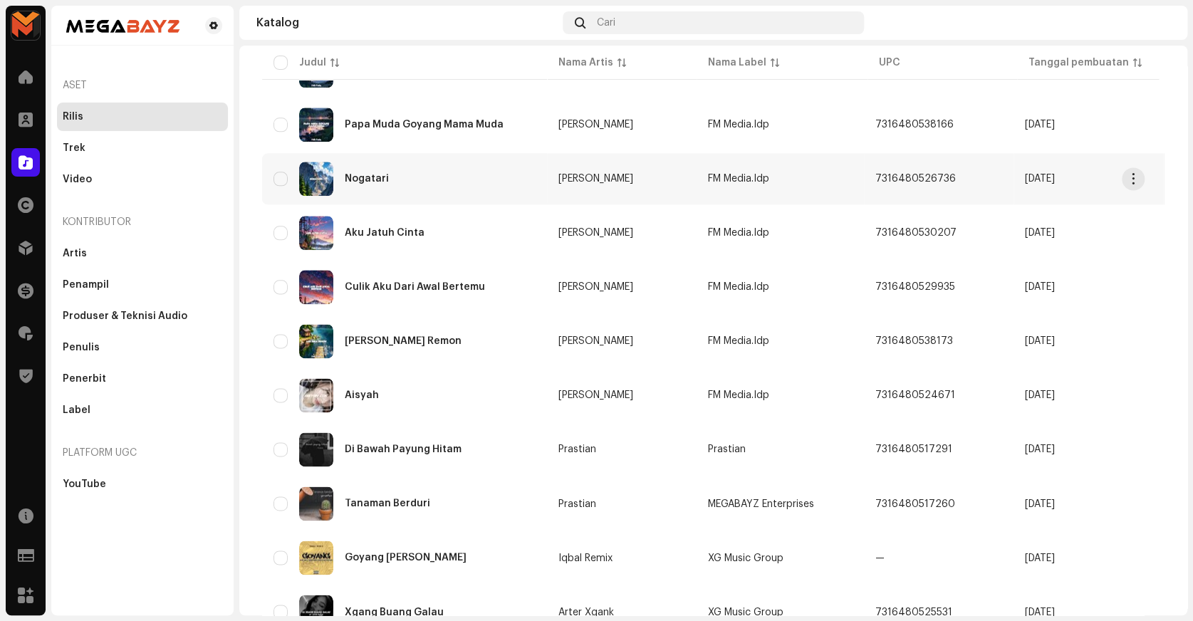
scroll to position [941, 0]
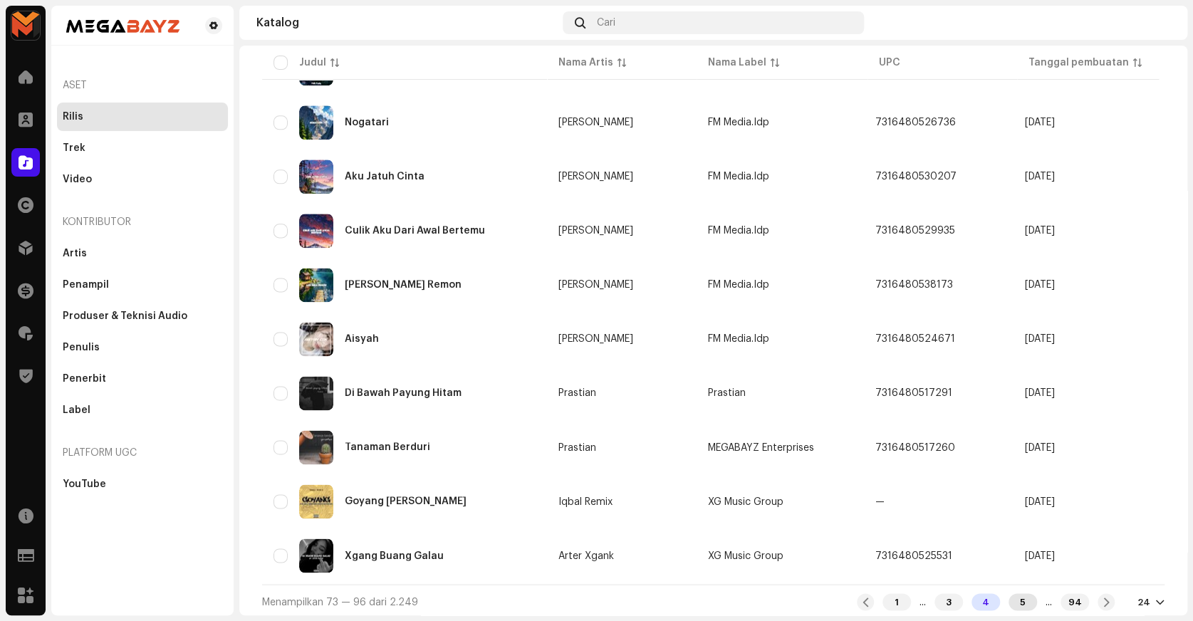
click at [1008, 602] on div "5" at bounding box center [1022, 601] width 28 height 17
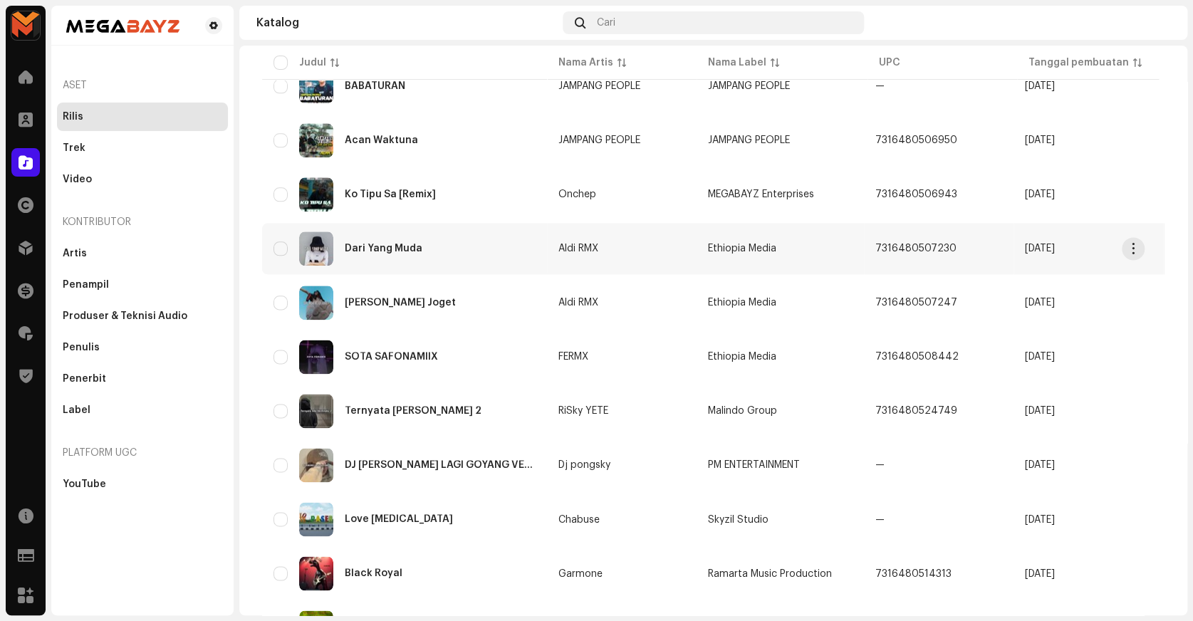
scroll to position [941, 0]
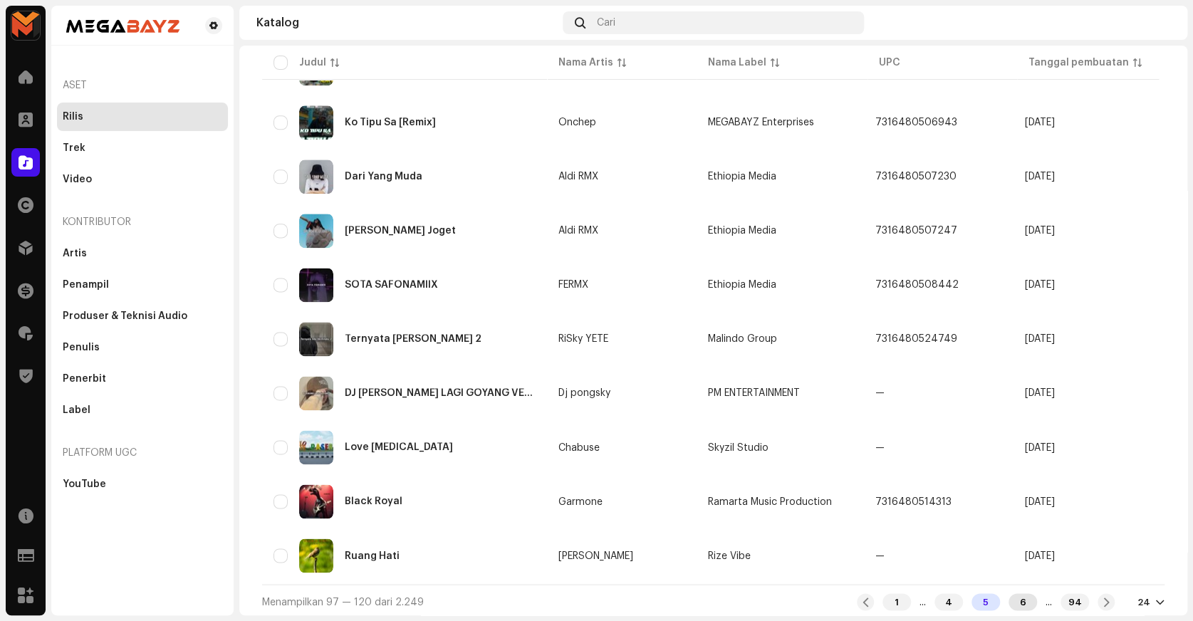
click at [1013, 599] on div "6" at bounding box center [1022, 601] width 28 height 17
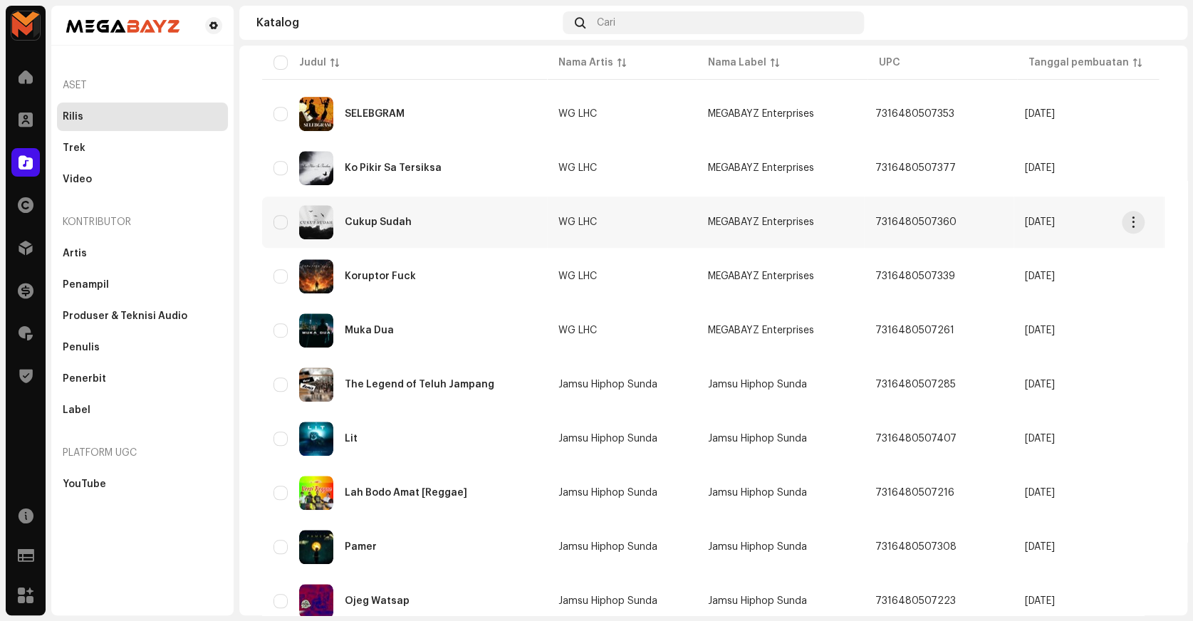
scroll to position [388, 0]
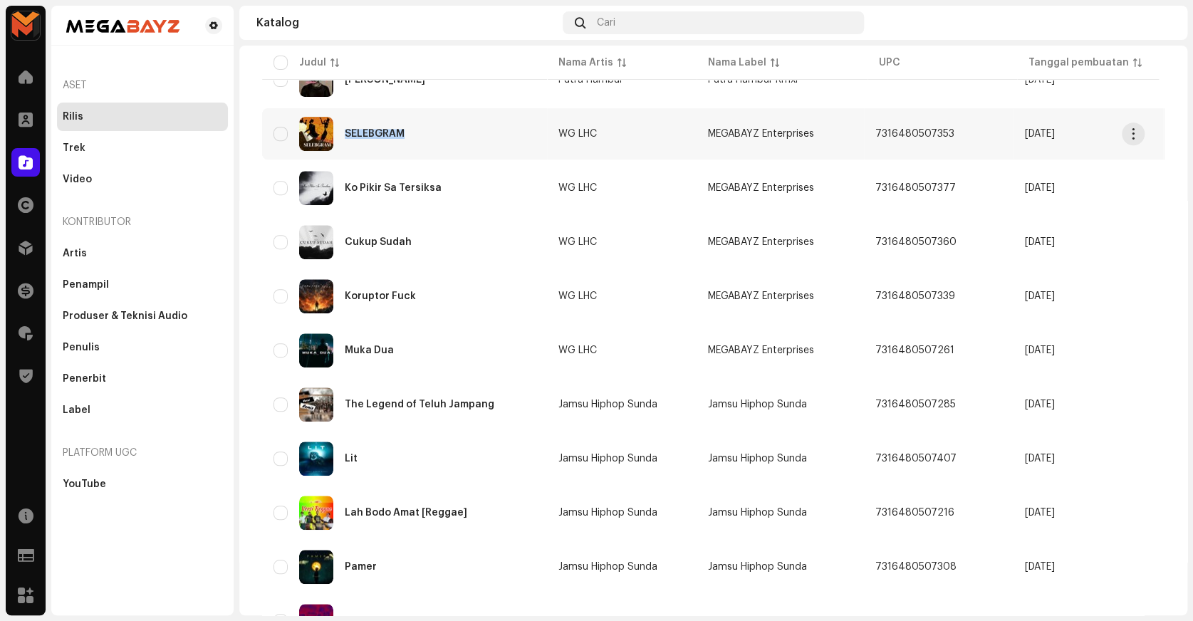
copy div "SELEBGRAM"
drag, startPoint x: 345, startPoint y: 135, endPoint x: 978, endPoint y: 317, distance: 658.5
click at [978, 317] on tbody "Emosi WG LHC MEGABAYZ Enterprises 7316480504598 23 Apr 2025 1 23 Apr 2025 NDUGA…" at bounding box center [862, 467] width 1200 height 1333
click at [235, 165] on div "MEGABAYZ Beranda Klien Katalog Hak Distribusi Keuangan Royalti Trust & Safety S…" at bounding box center [596, 310] width 1193 height 621
click at [390, 147] on span "Buka di Tab Baru" at bounding box center [409, 150] width 83 height 11
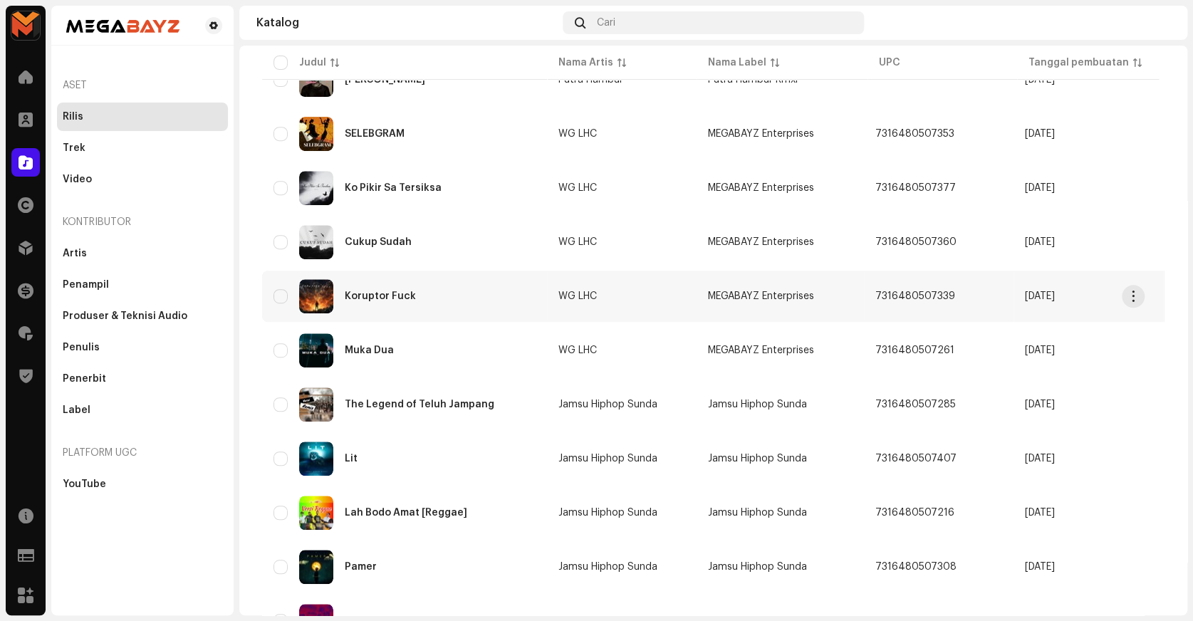
scroll to position [323, 0]
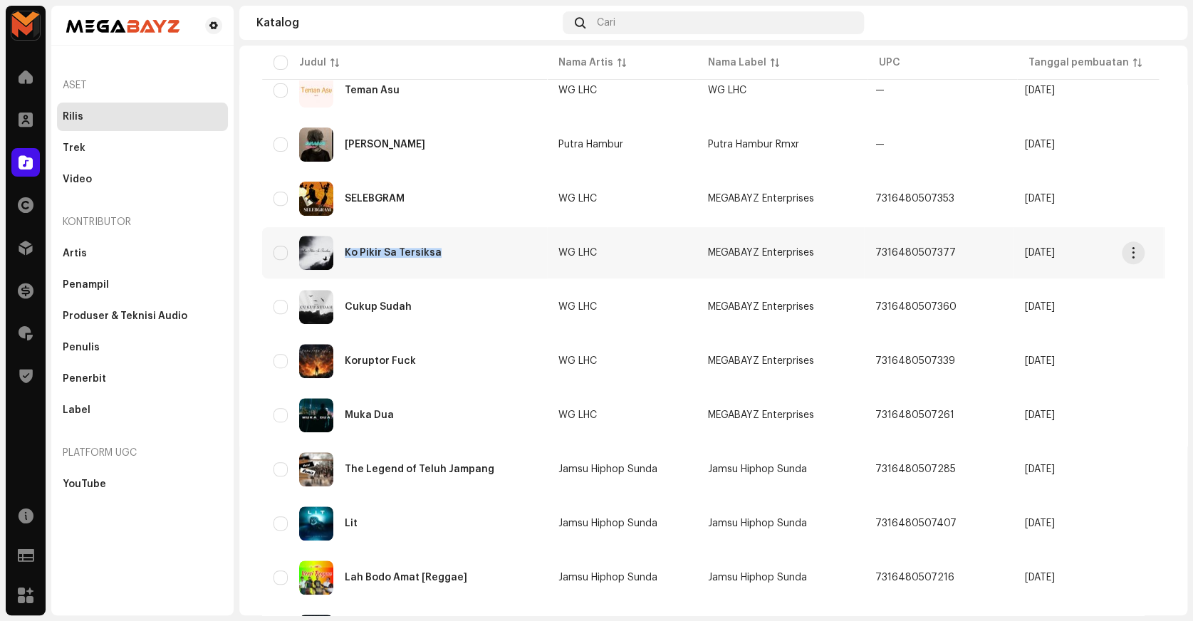
copy div "Ko Pikir Sa Tersiksa"
drag, startPoint x: 344, startPoint y: 256, endPoint x: 813, endPoint y: 399, distance: 490.4
click at [813, 399] on tbody "Emosi WG LHC MEGABAYZ Enterprises 7316480504598 23 Apr 2025 1 23 Apr 2025 NDUGA…" at bounding box center [862, 531] width 1200 height 1333
click at [237, 179] on div "MEGABAYZ Beranda Klien Katalog Hak Distribusi Keuangan Royalti Trust & Safety S…" at bounding box center [596, 310] width 1193 height 621
copy div "Cukup Sudah"
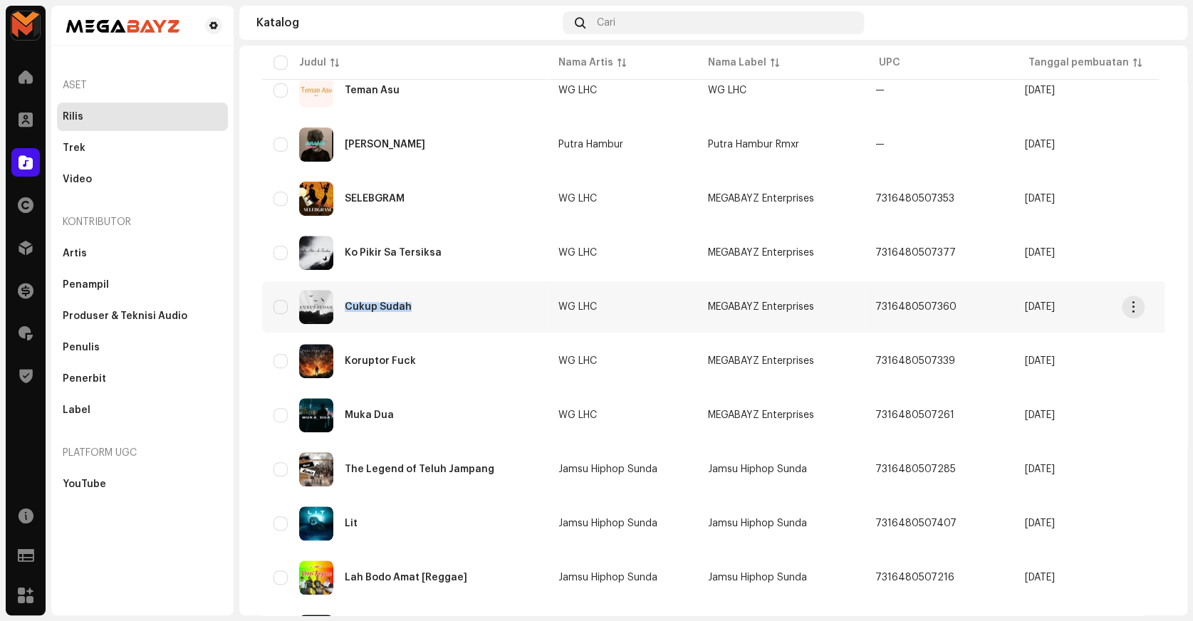
drag, startPoint x: 343, startPoint y: 308, endPoint x: 525, endPoint y: 308, distance: 182.3
click at [525, 308] on div "Cukup Sudah" at bounding box center [404, 307] width 262 height 34
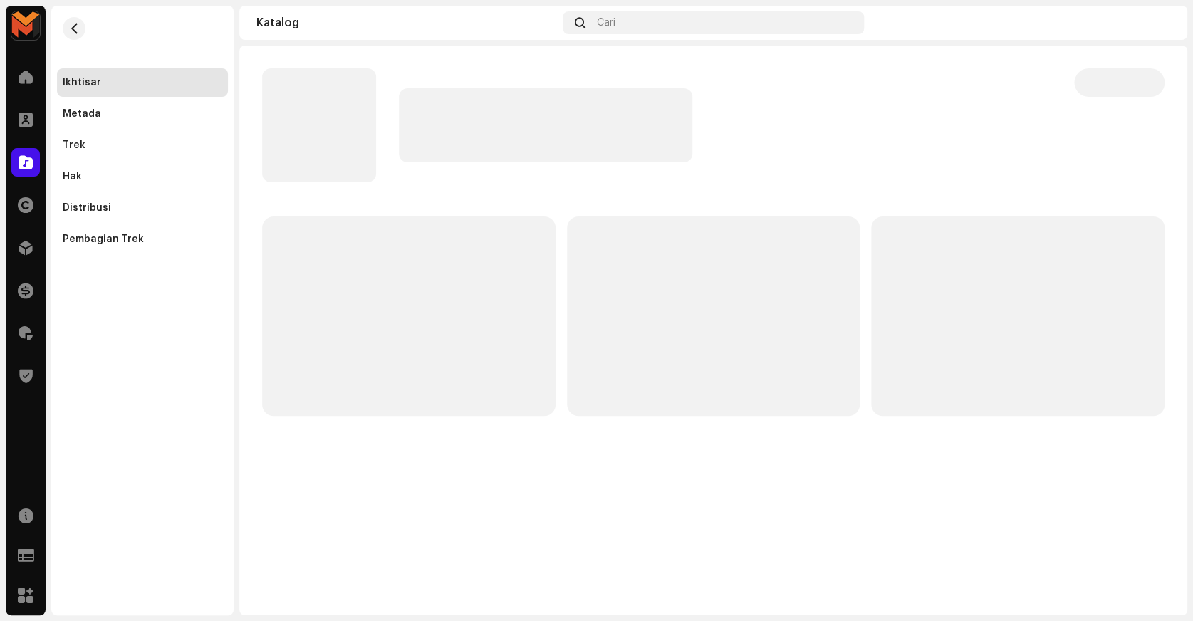
click at [238, 272] on div "MEGABAYZ Beranda Klien Katalog Hak Distribusi Keuangan Royalti Trust & Safety S…" at bounding box center [596, 310] width 1193 height 621
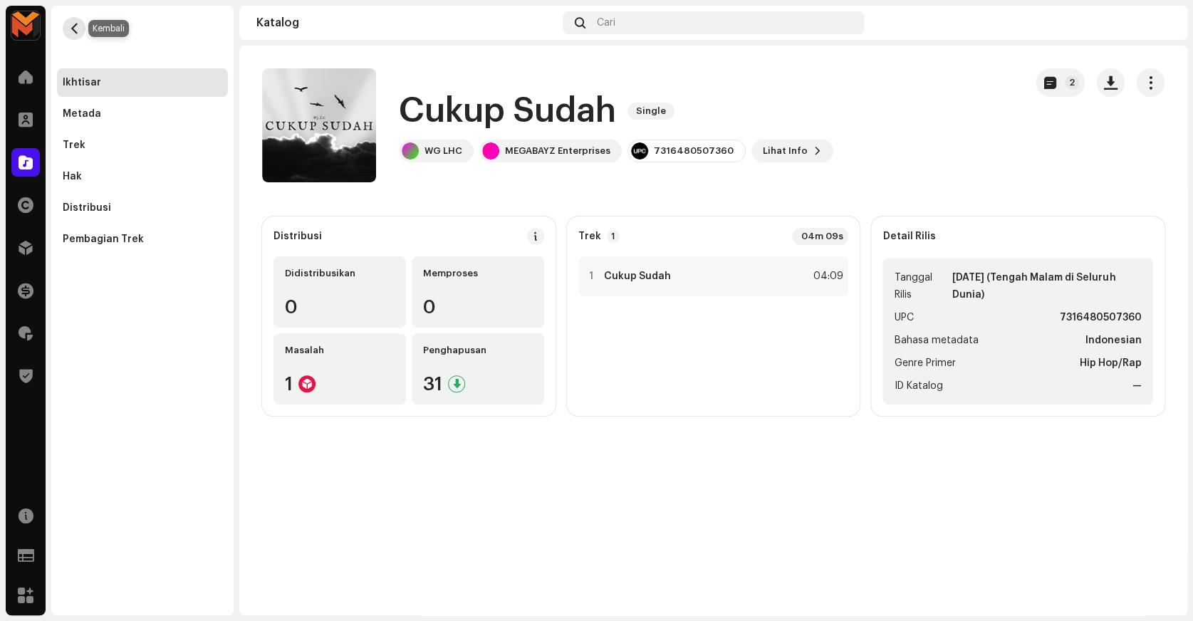
click at [71, 36] on button "button" at bounding box center [74, 28] width 23 height 23
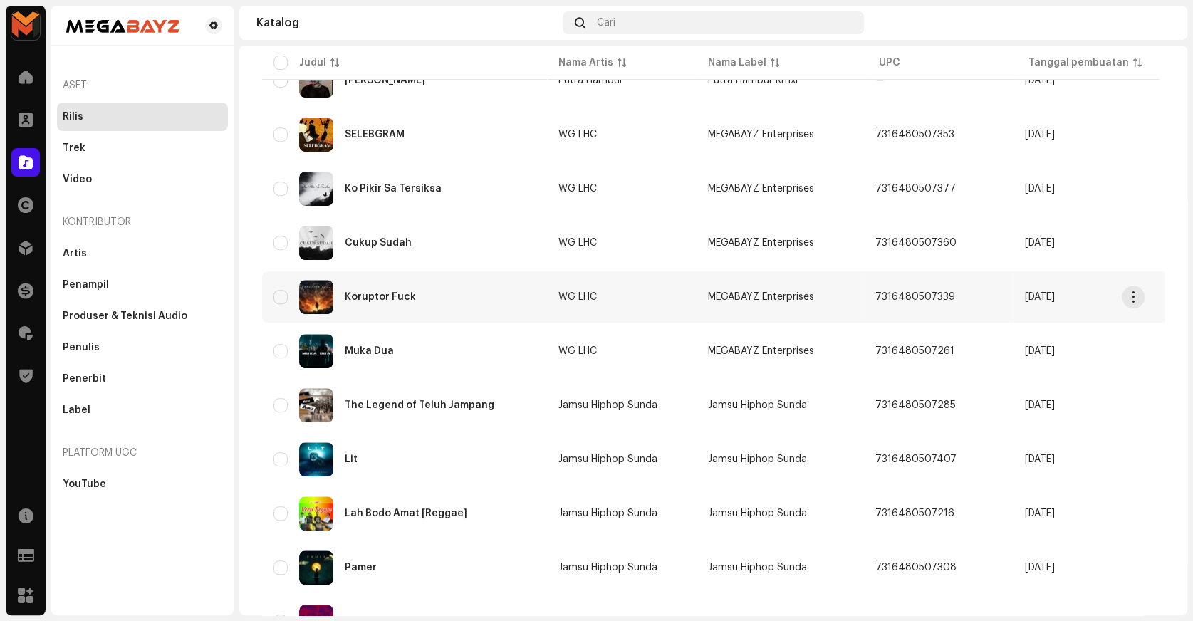
scroll to position [388, 0]
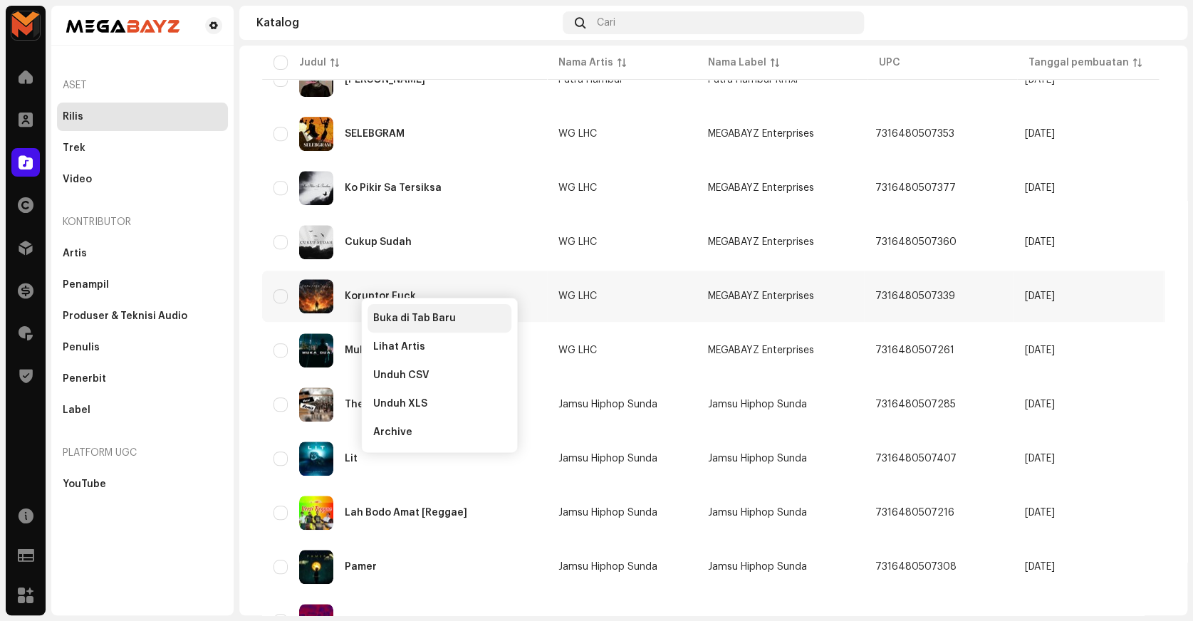
click at [387, 313] on span "Buka di Tab Baru" at bounding box center [414, 318] width 83 height 11
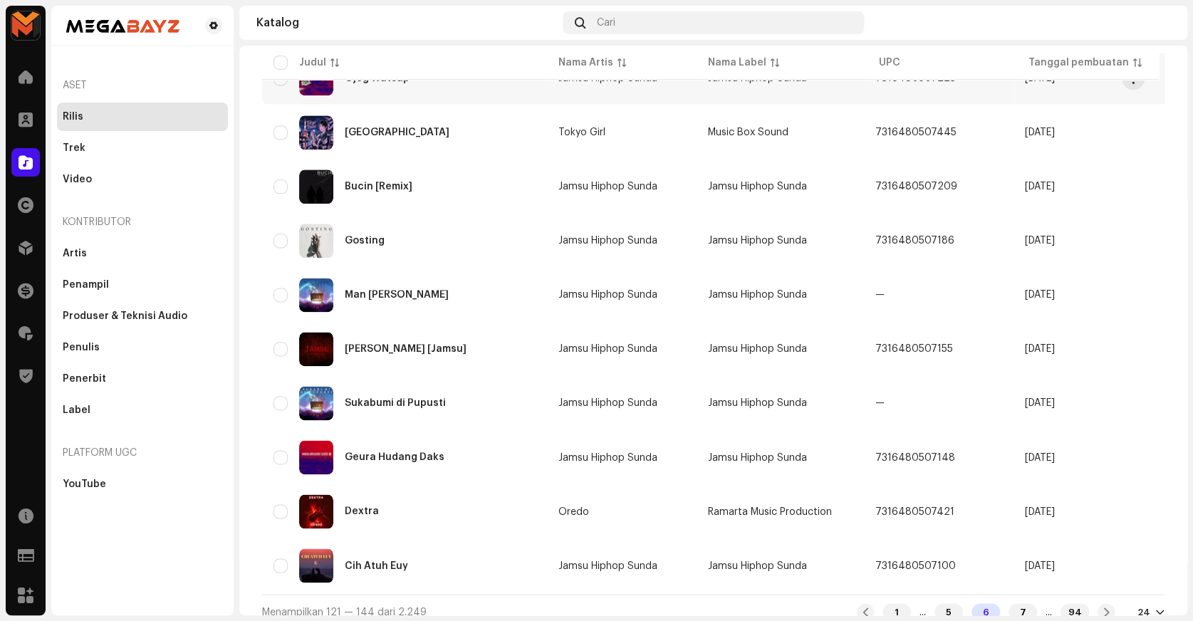
scroll to position [941, 0]
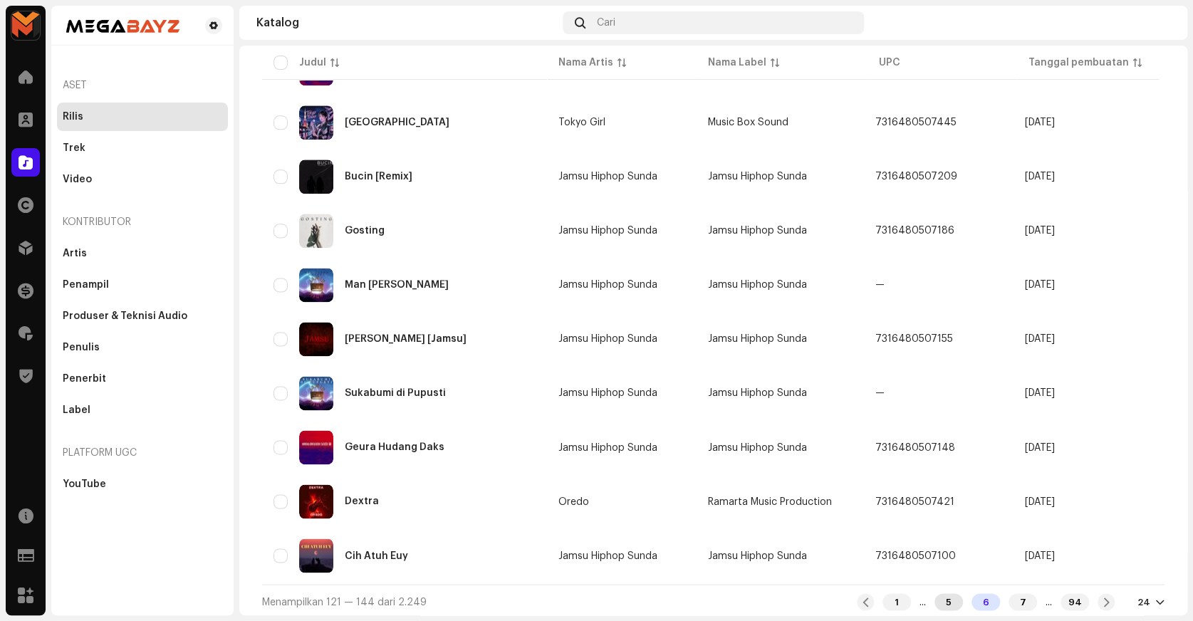
click at [934, 599] on div "5" at bounding box center [948, 601] width 28 height 17
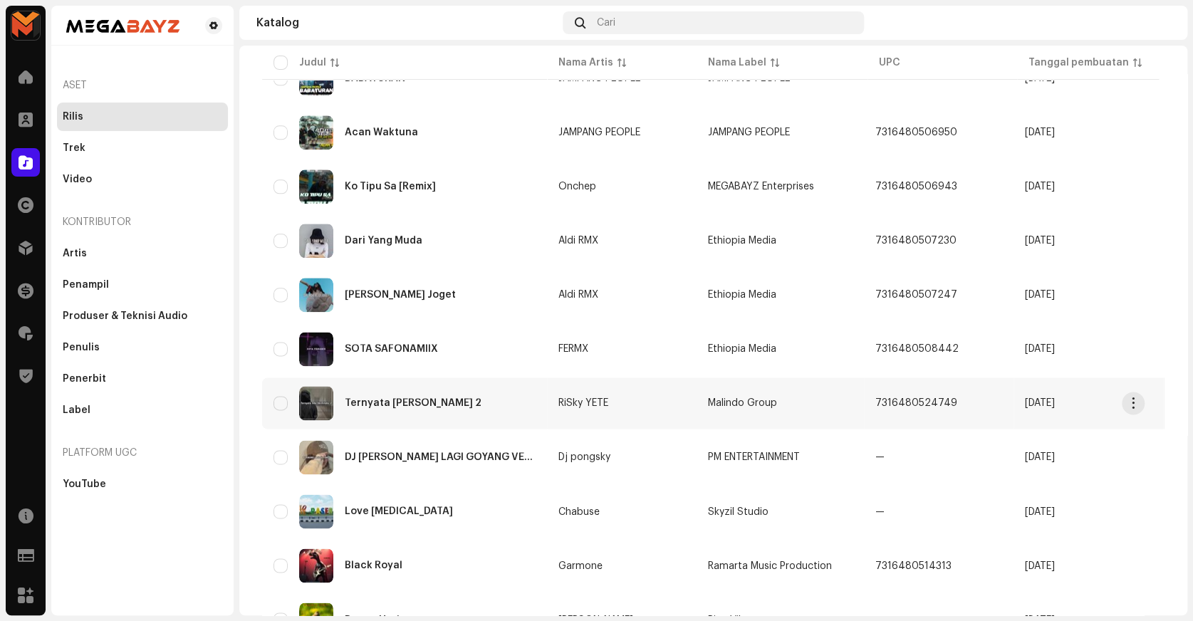
scroll to position [941, 0]
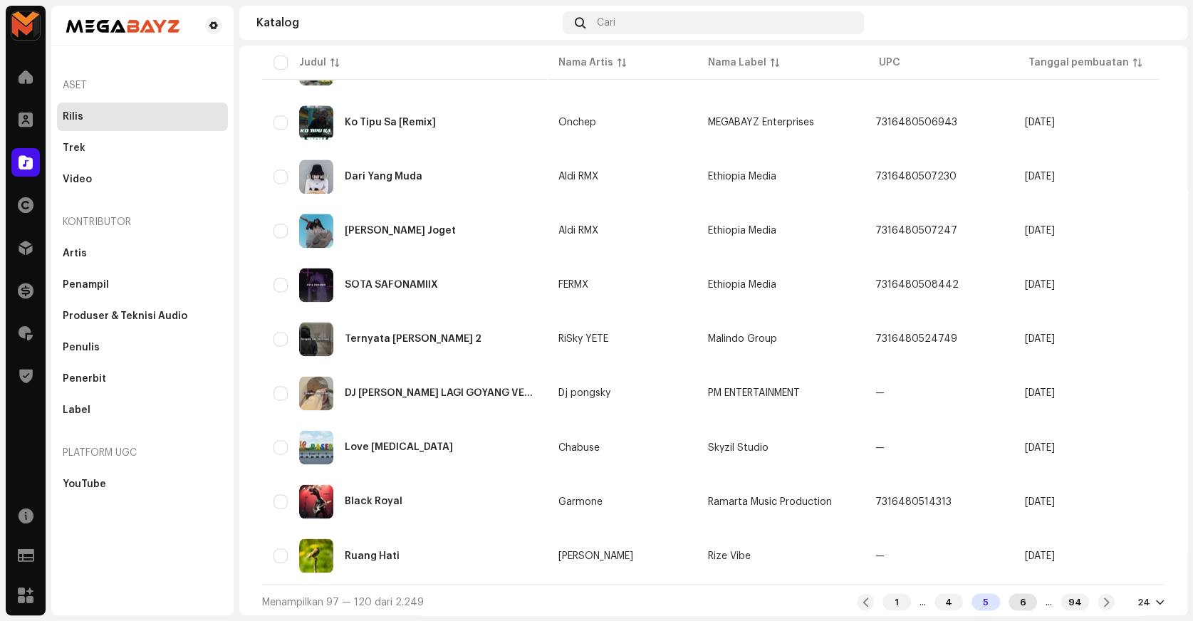
click at [1008, 595] on div "6" at bounding box center [1022, 601] width 28 height 17
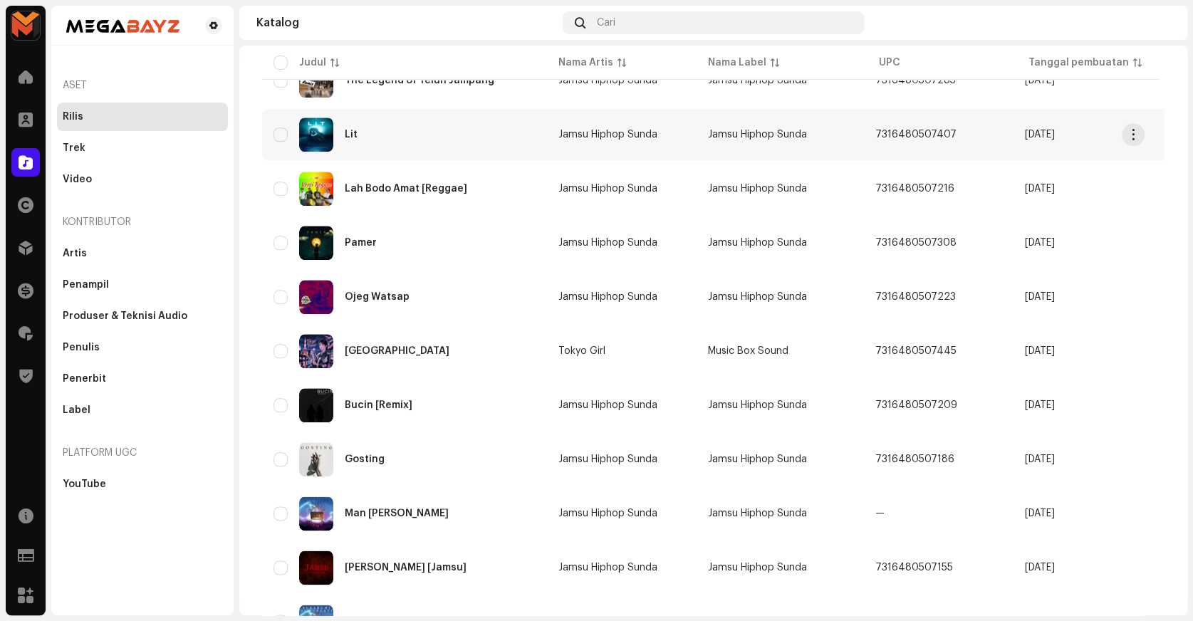
scroll to position [647, 0]
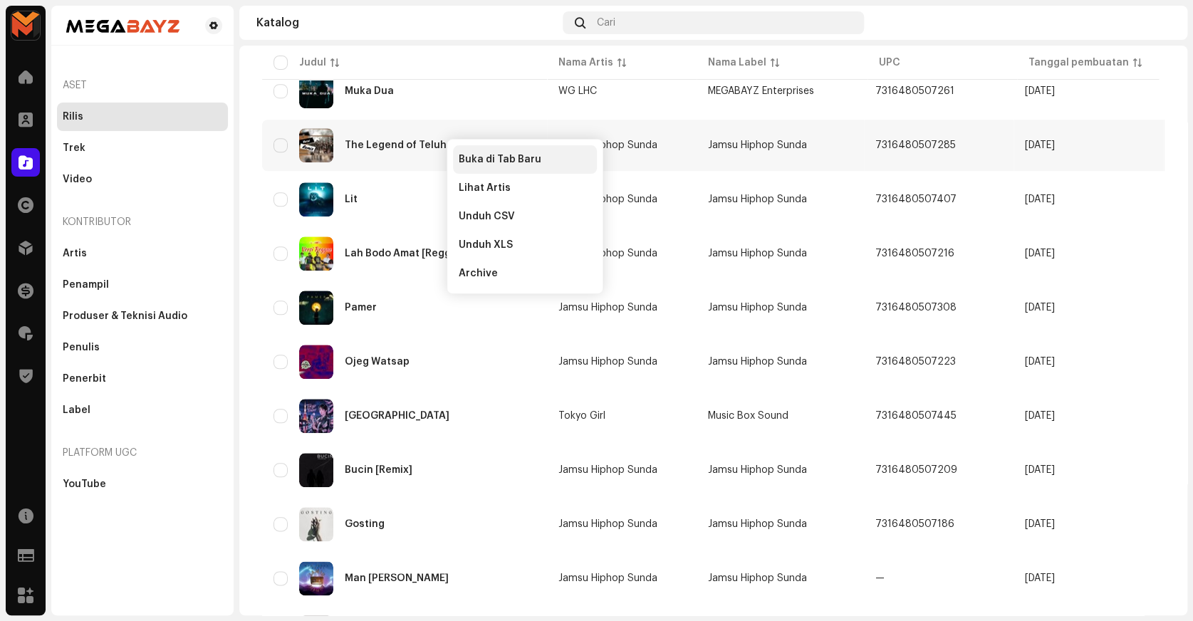
click at [481, 154] on span "Buka di Tab Baru" at bounding box center [500, 159] width 83 height 11
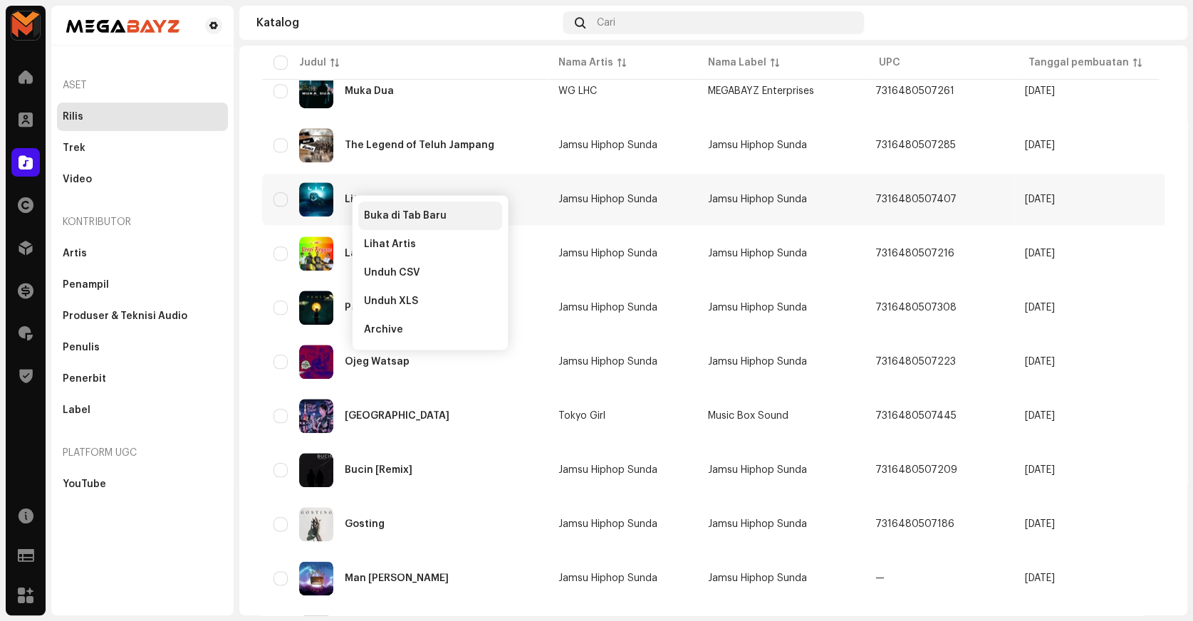
click at [371, 212] on span "Buka di Tab Baru" at bounding box center [405, 215] width 83 height 11
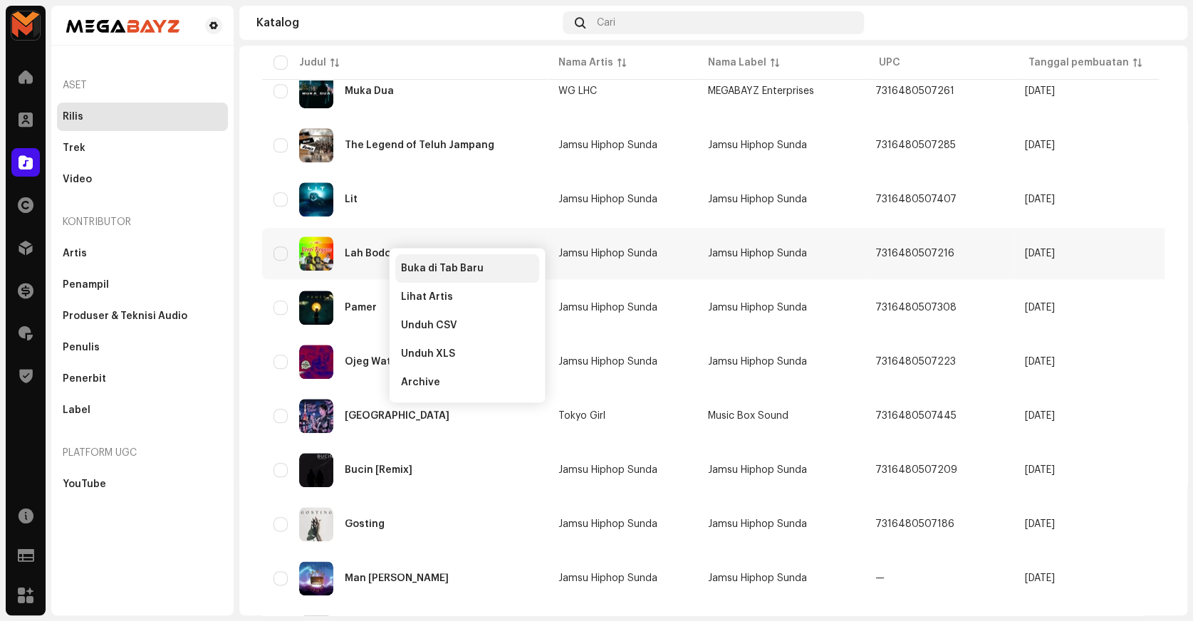
click at [406, 258] on div "Buka di Tab Baru" at bounding box center [467, 268] width 144 height 28
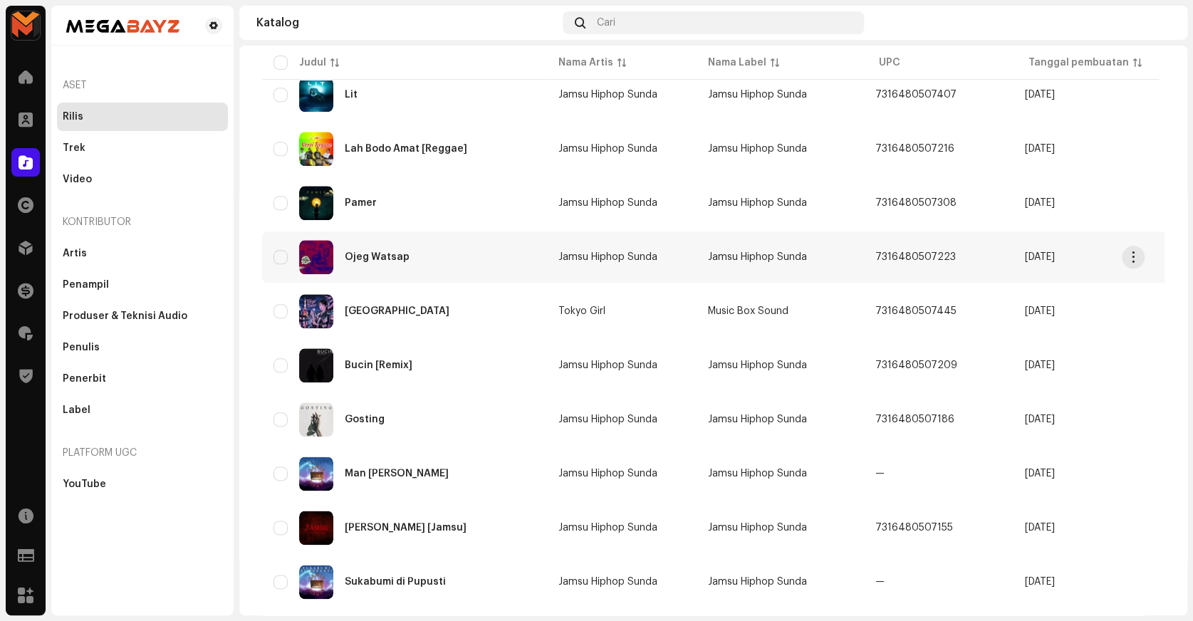
scroll to position [776, 0]
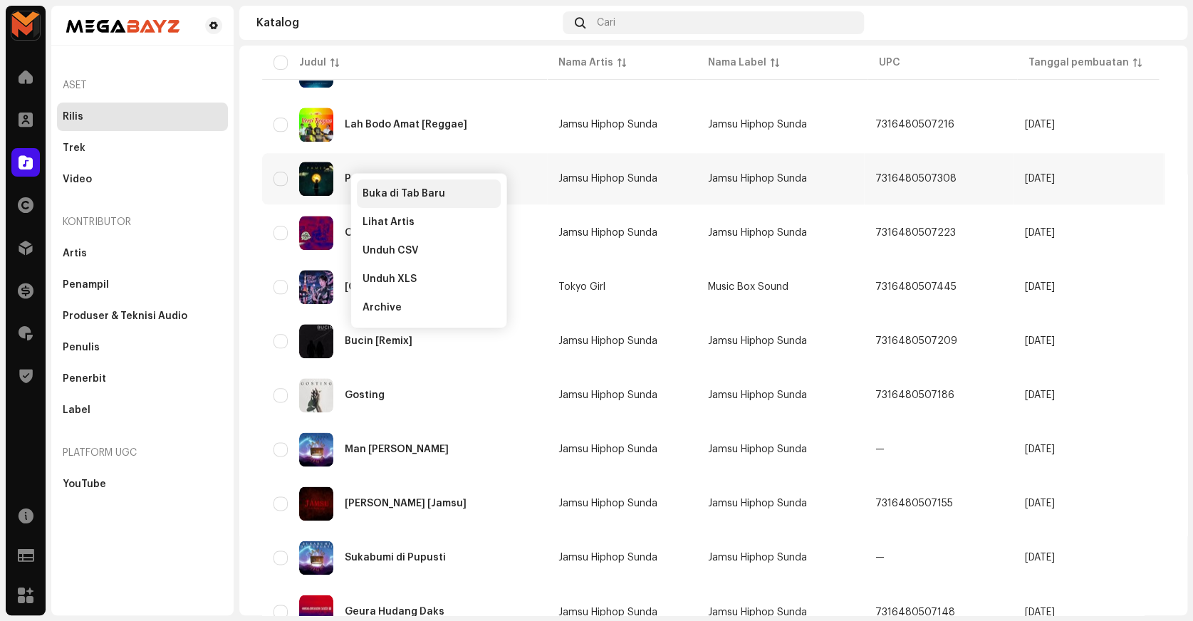
click at [374, 190] on span "Buka di Tab Baru" at bounding box center [403, 193] width 83 height 11
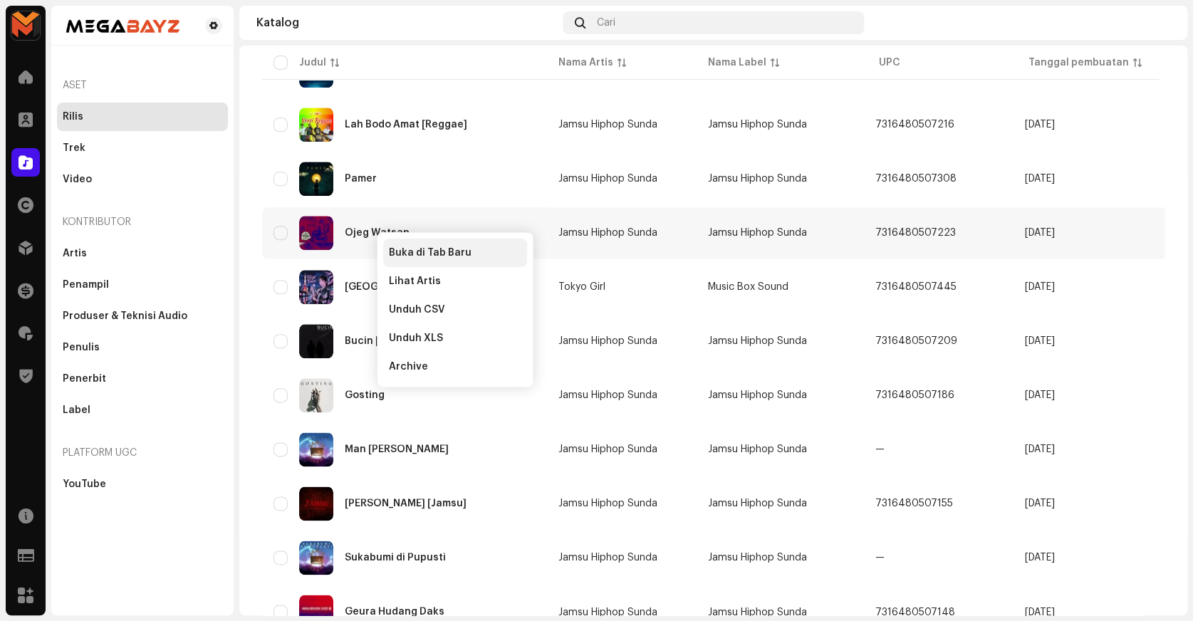
click at [403, 250] on span "Buka di Tab Baru" at bounding box center [430, 252] width 83 height 11
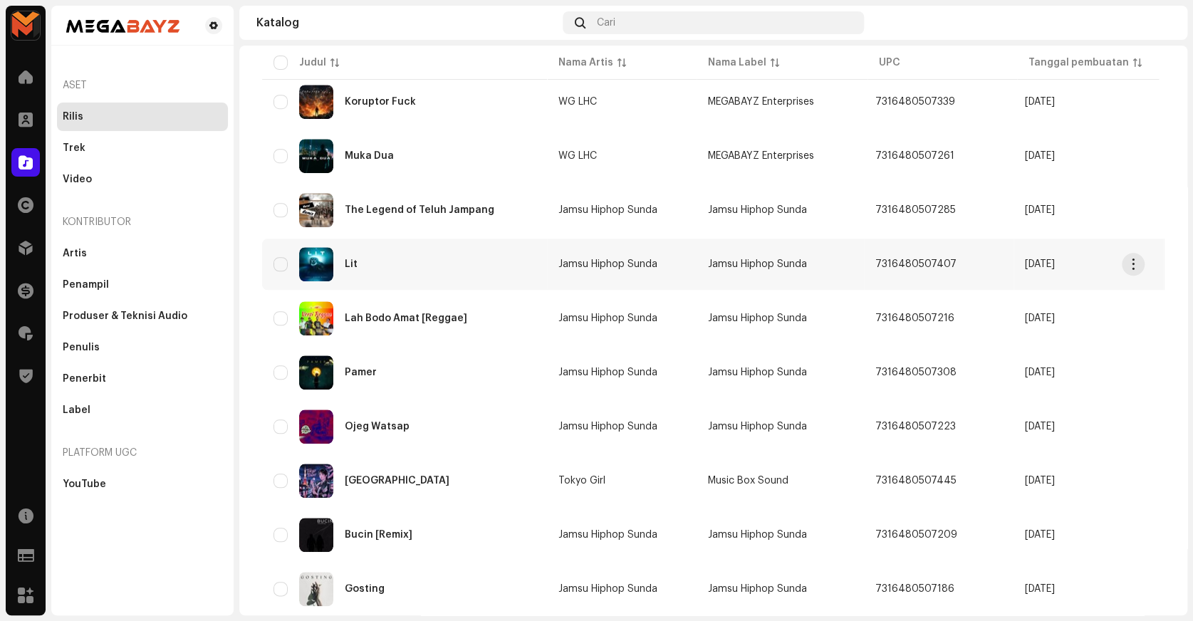
scroll to position [518, 0]
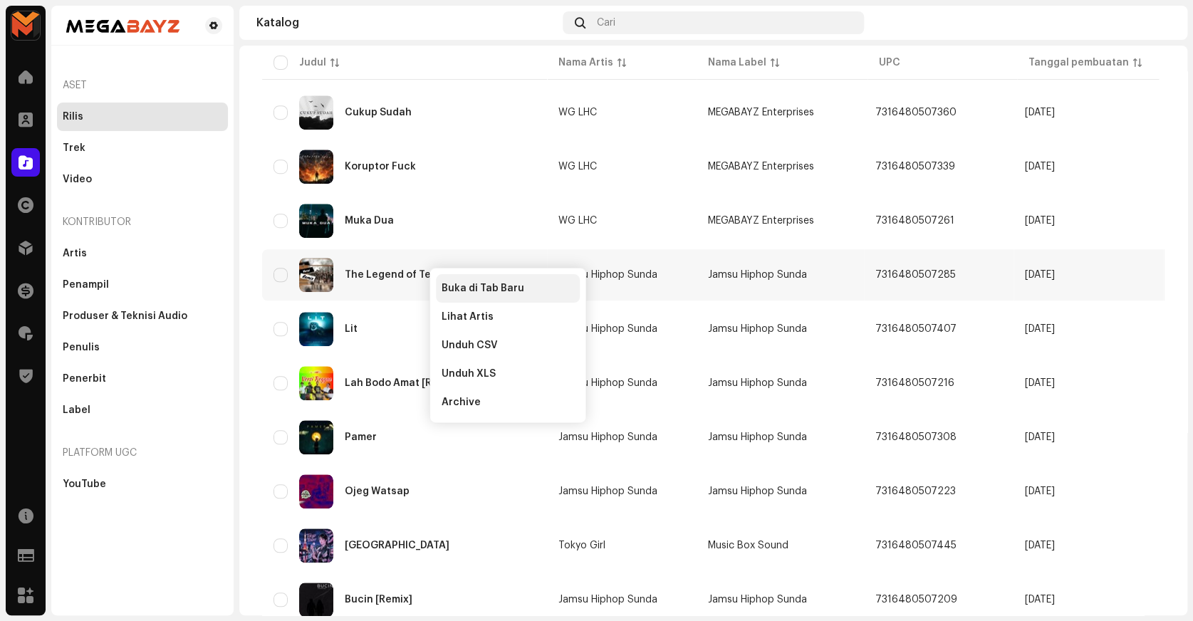
click at [457, 281] on div "Buka di Tab Baru" at bounding box center [508, 288] width 144 height 28
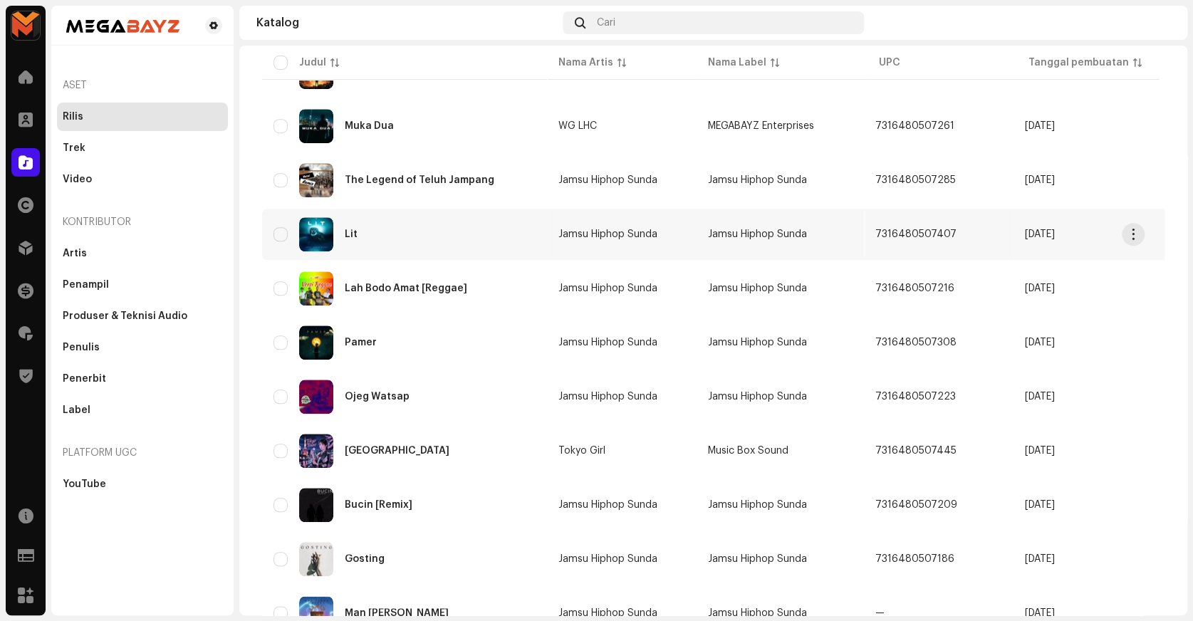
scroll to position [647, 0]
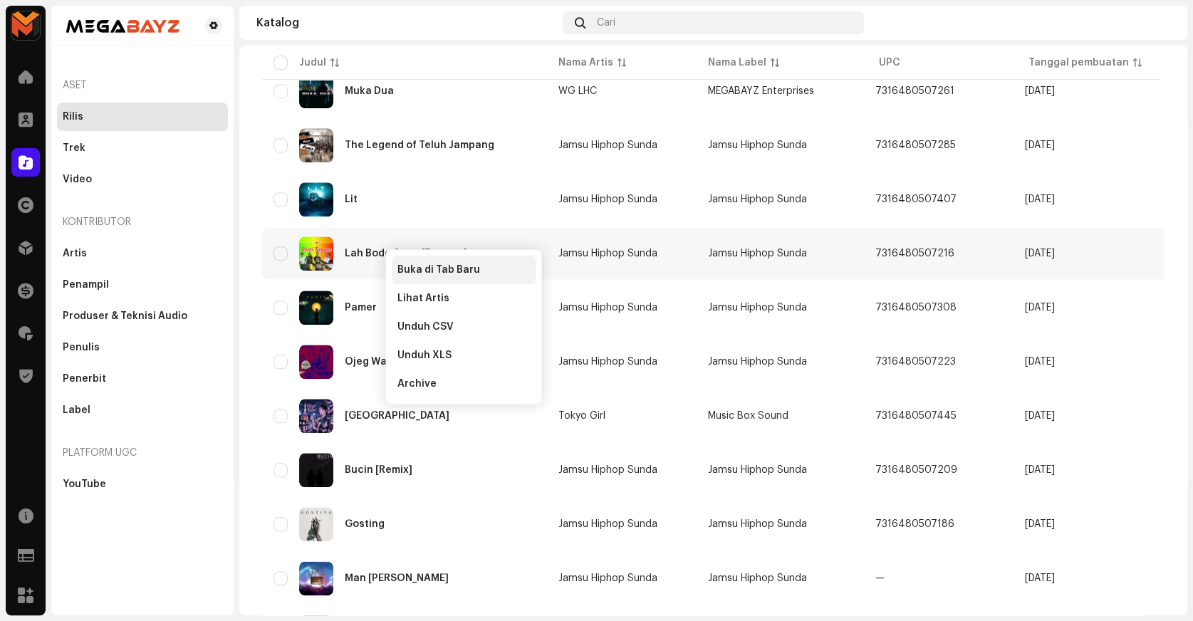
click at [402, 263] on div "Buka di Tab Baru" at bounding box center [464, 270] width 144 height 28
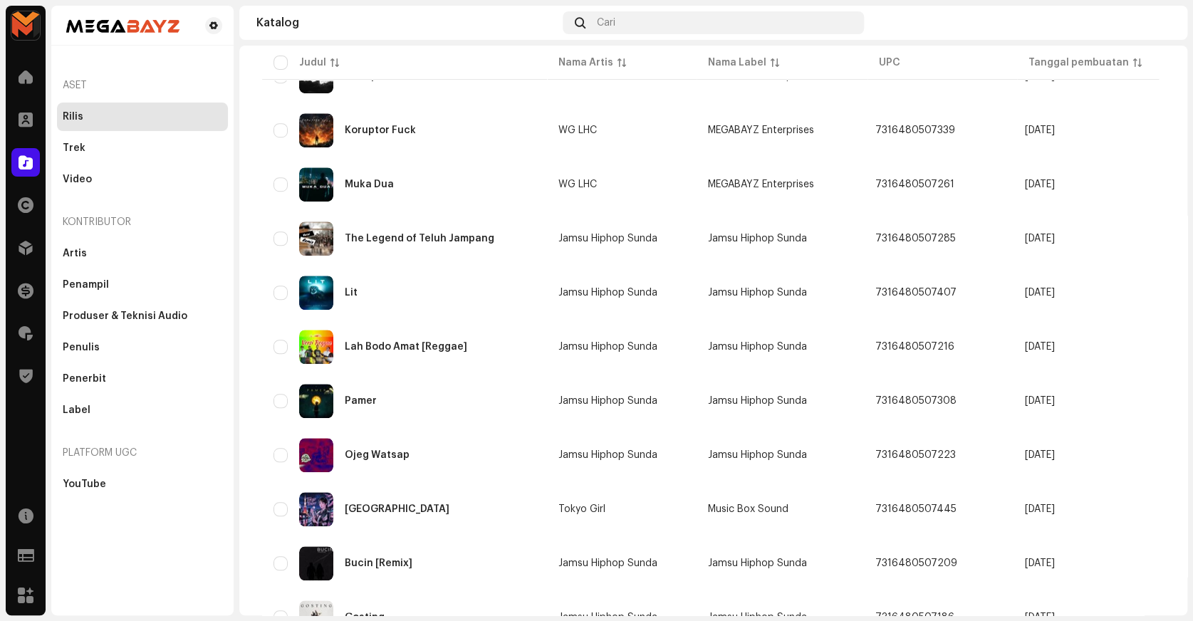
scroll to position [488, 0]
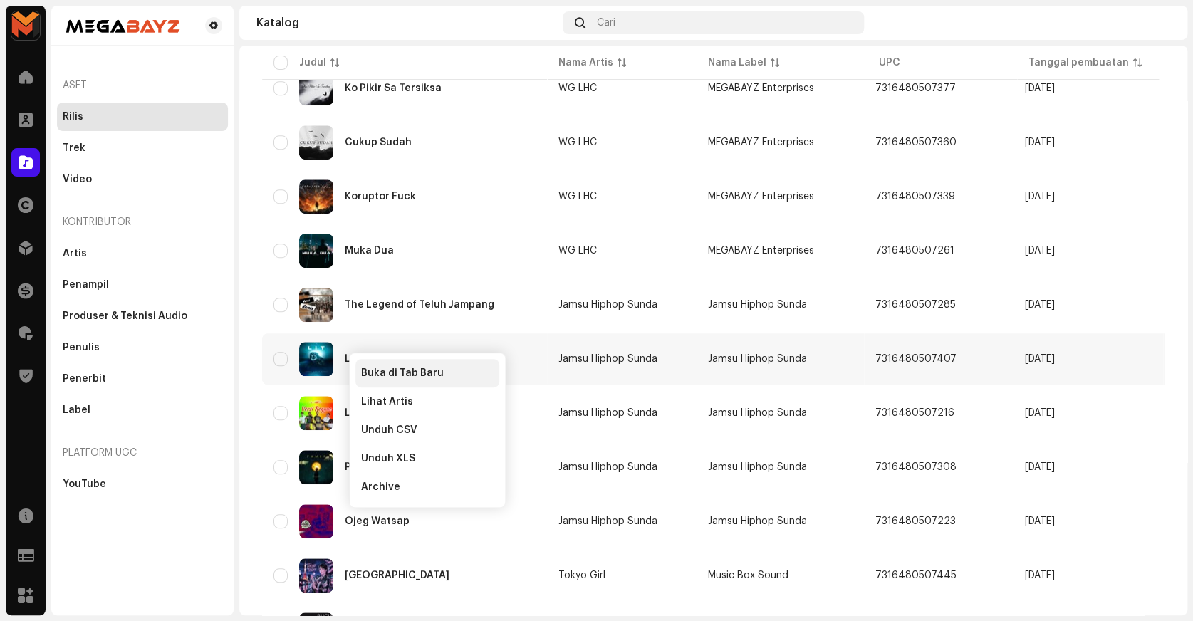
click at [385, 370] on span "Buka di Tab Baru" at bounding box center [402, 372] width 83 height 11
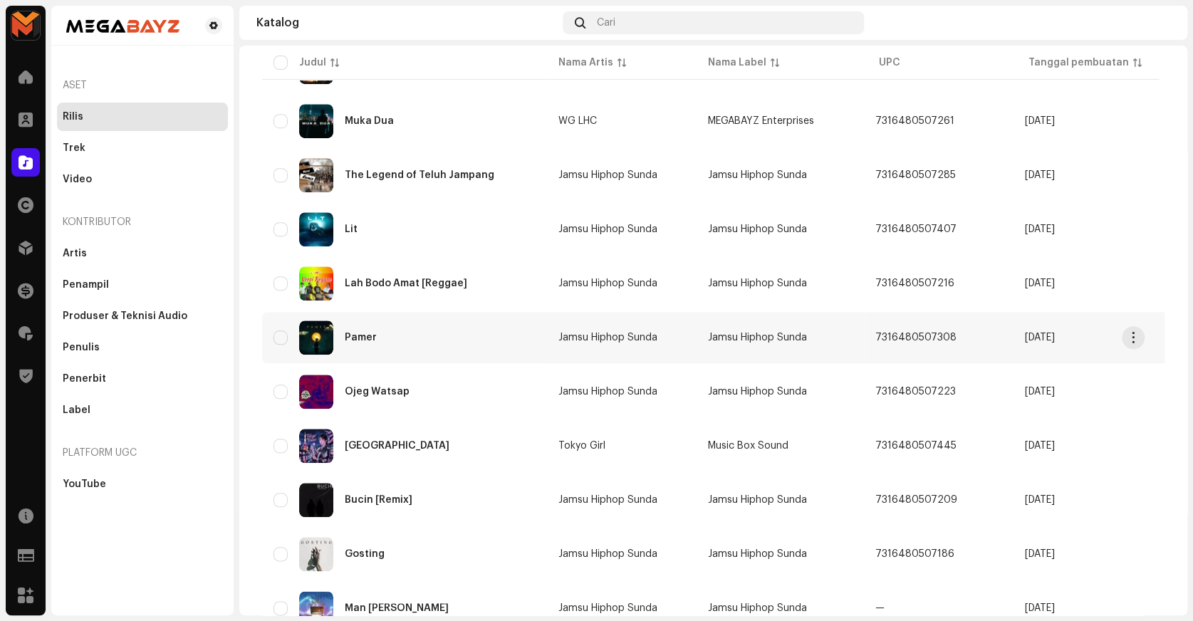
scroll to position [682, 0]
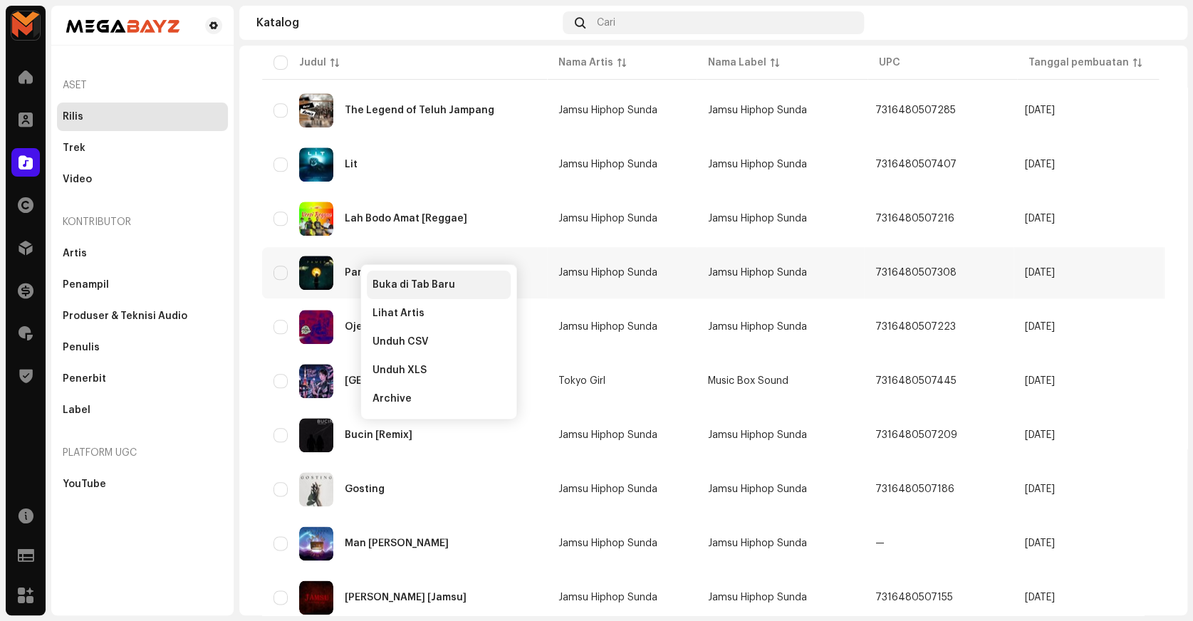
click at [384, 283] on span "Buka di Tab Baru" at bounding box center [413, 284] width 83 height 11
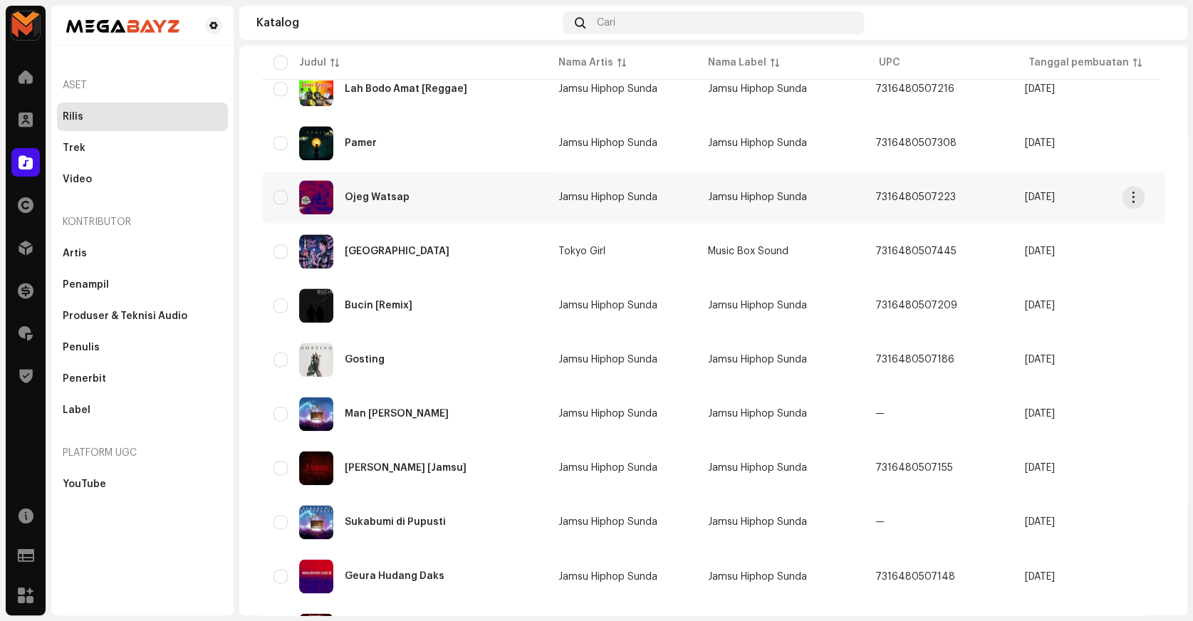
scroll to position [876, 0]
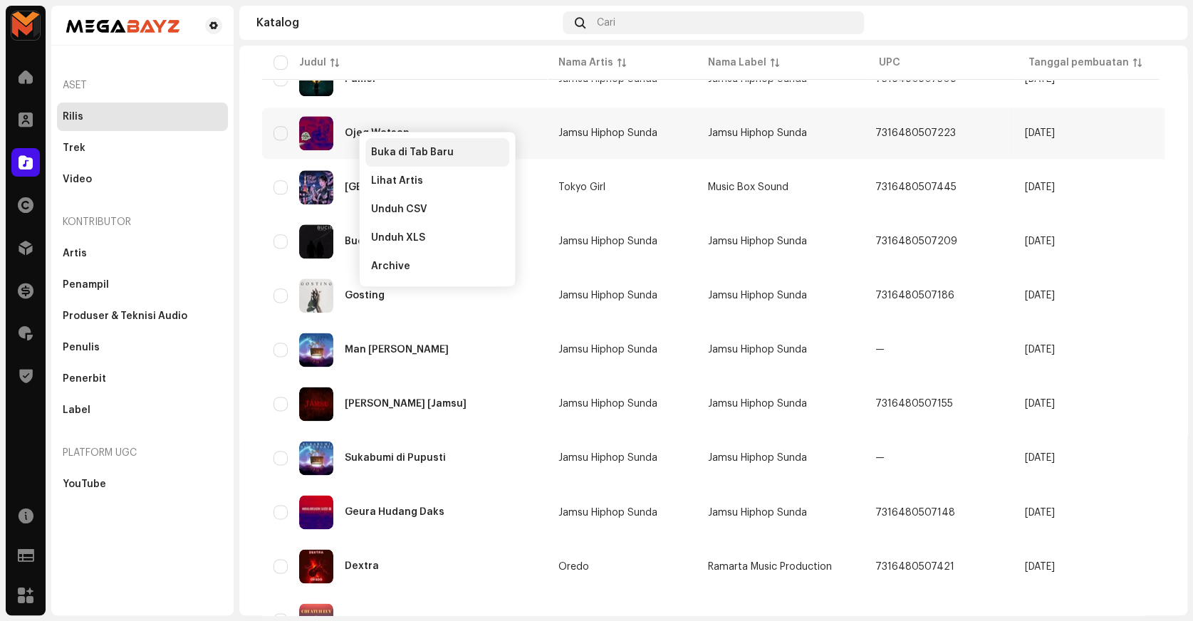
click at [380, 142] on div "Buka di Tab Baru" at bounding box center [437, 152] width 144 height 28
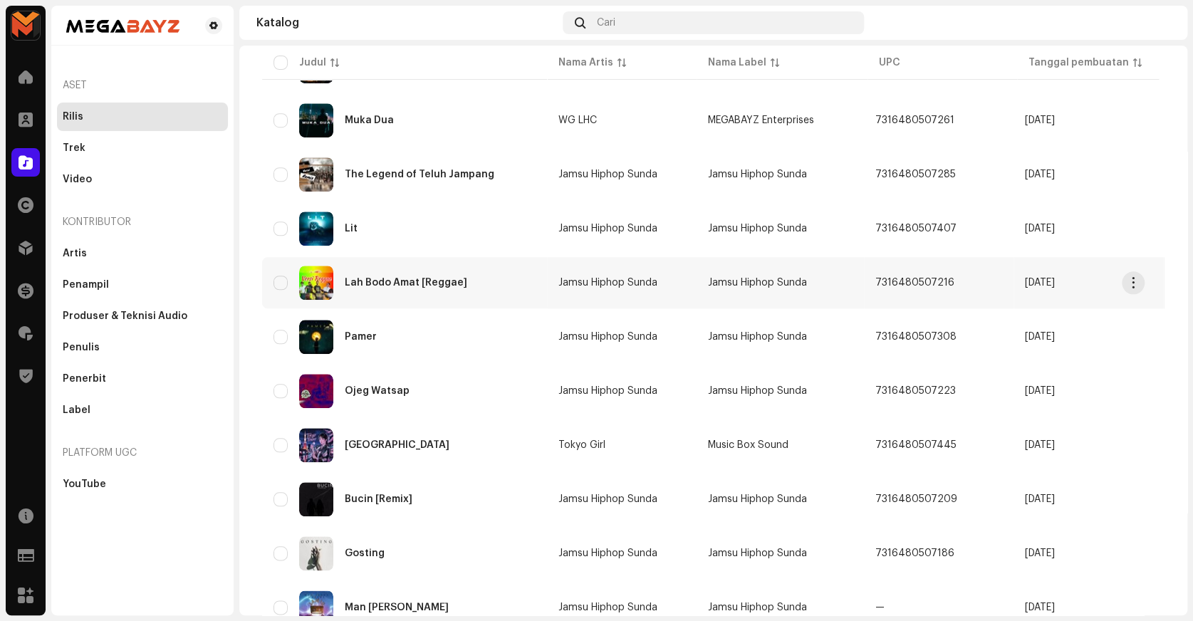
scroll to position [617, 0]
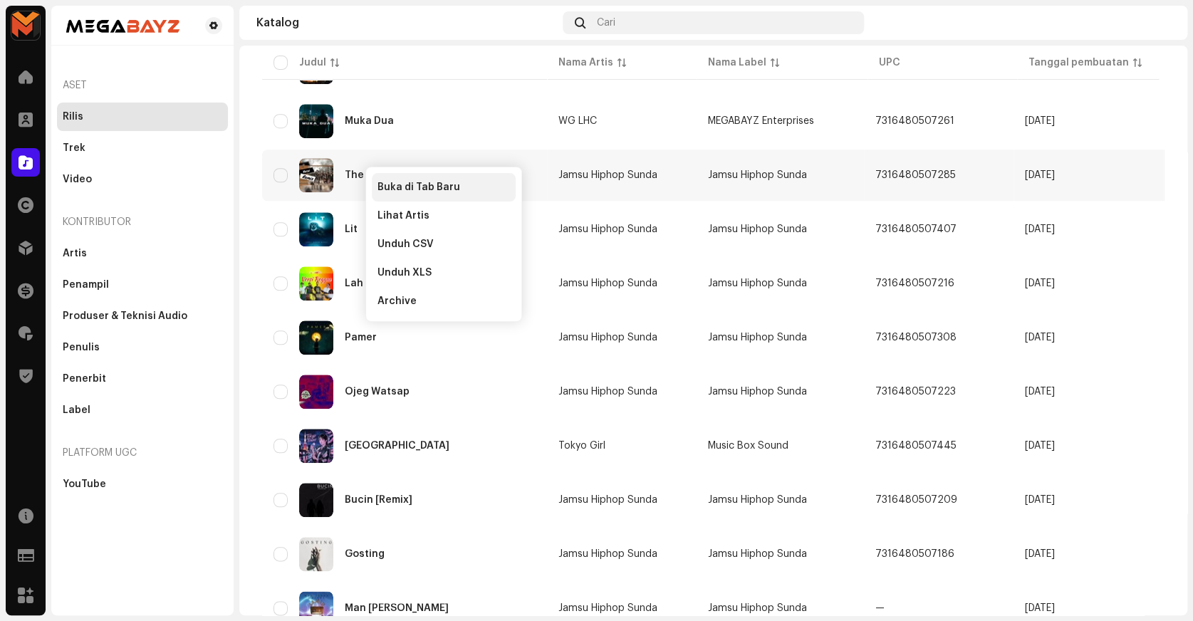
click at [390, 182] on span "Buka di Tab Baru" at bounding box center [418, 187] width 83 height 11
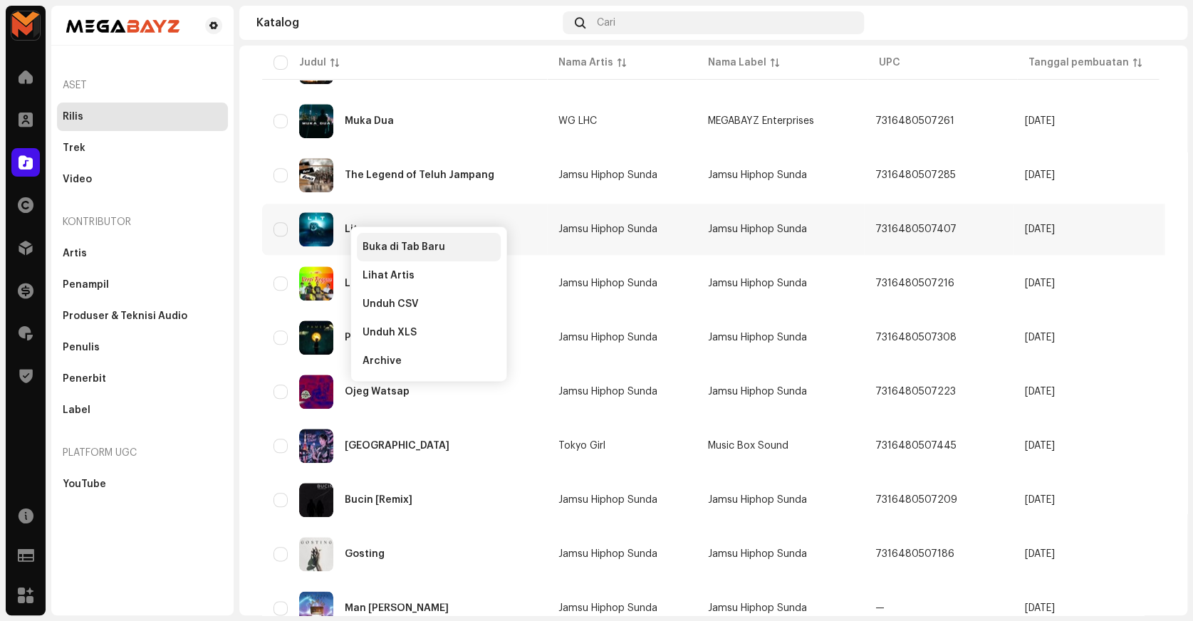
click at [417, 248] on span "Buka di Tab Baru" at bounding box center [403, 246] width 83 height 11
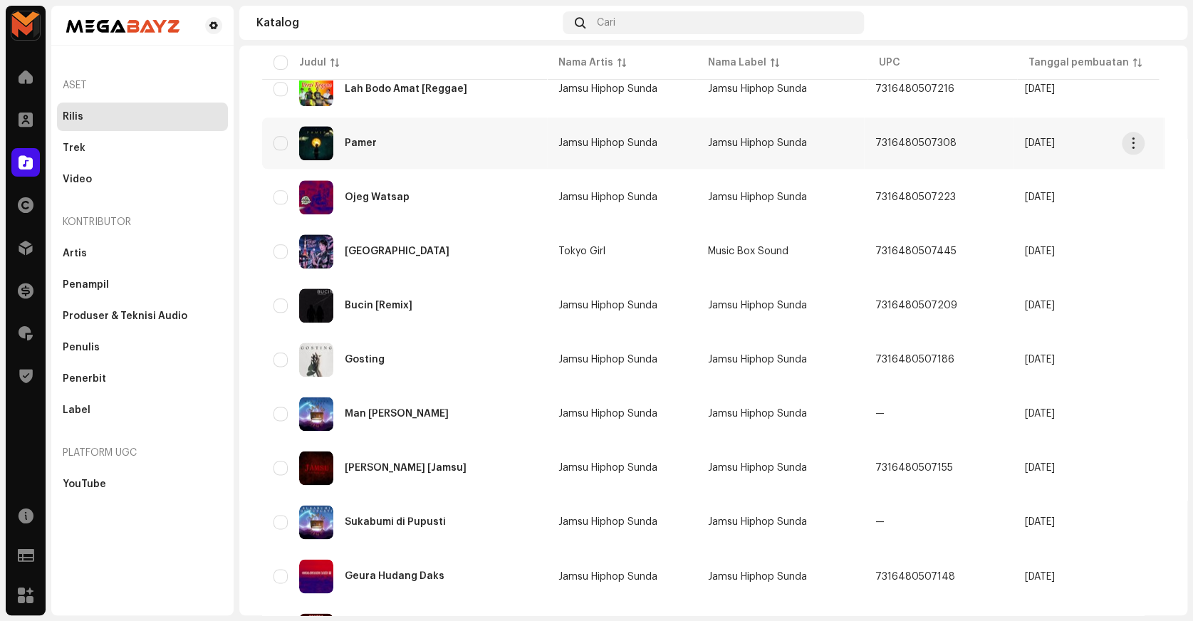
scroll to position [747, 0]
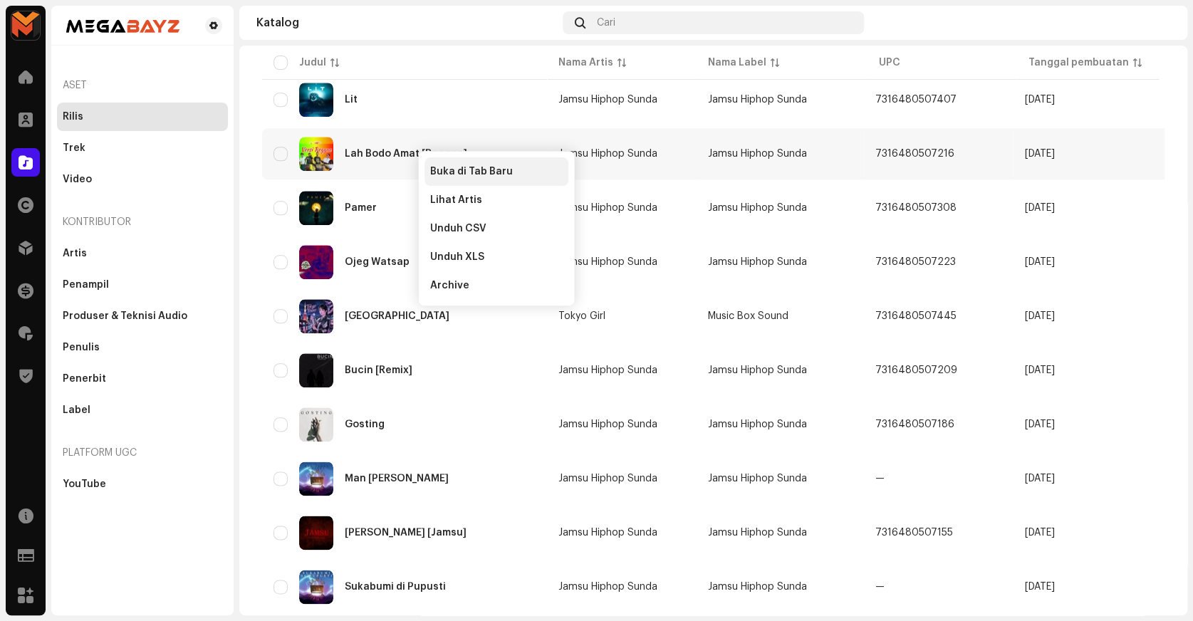
click at [427, 169] on div "Buka di Tab Baru" at bounding box center [496, 171] width 144 height 28
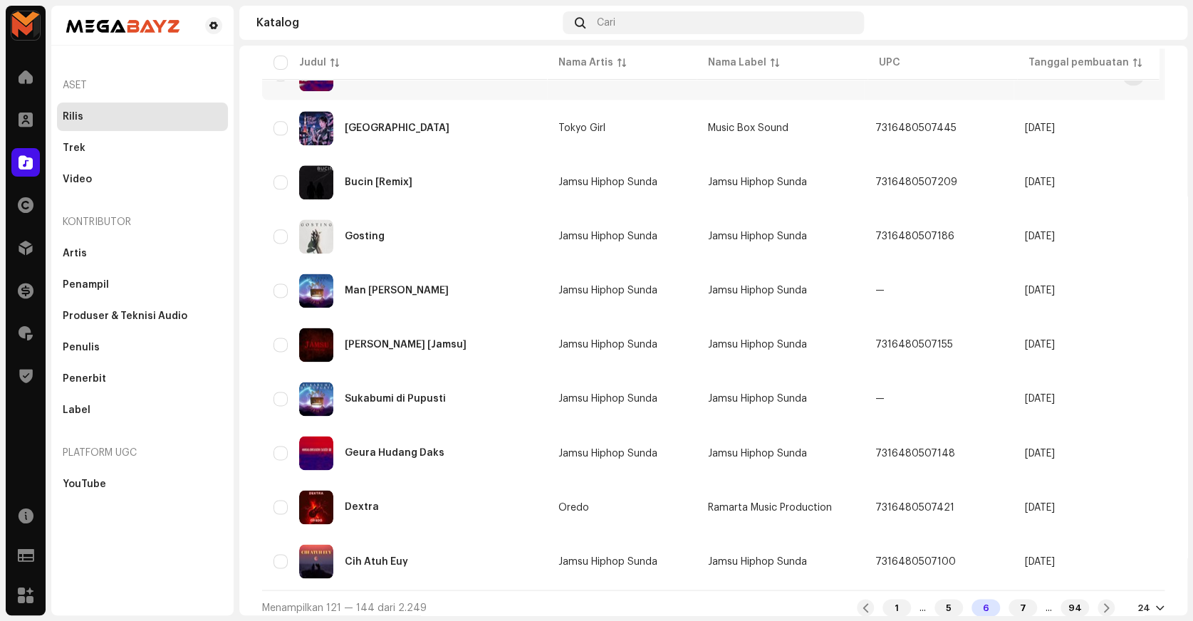
scroll to position [941, 0]
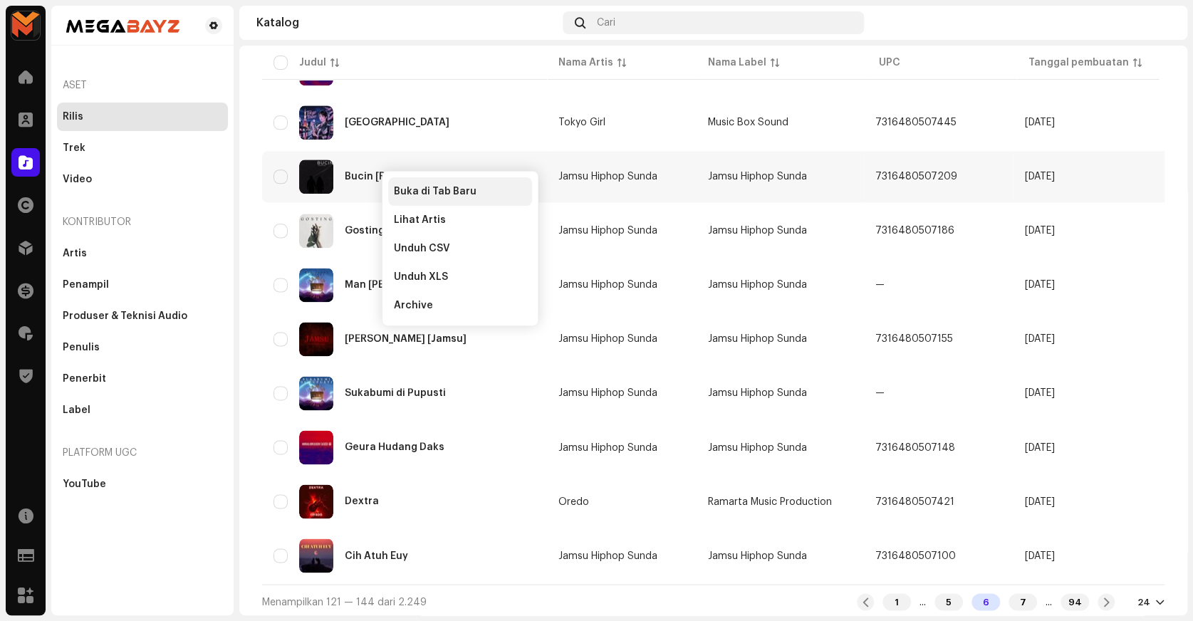
click at [395, 187] on span "Buka di Tab Baru" at bounding box center [435, 191] width 83 height 11
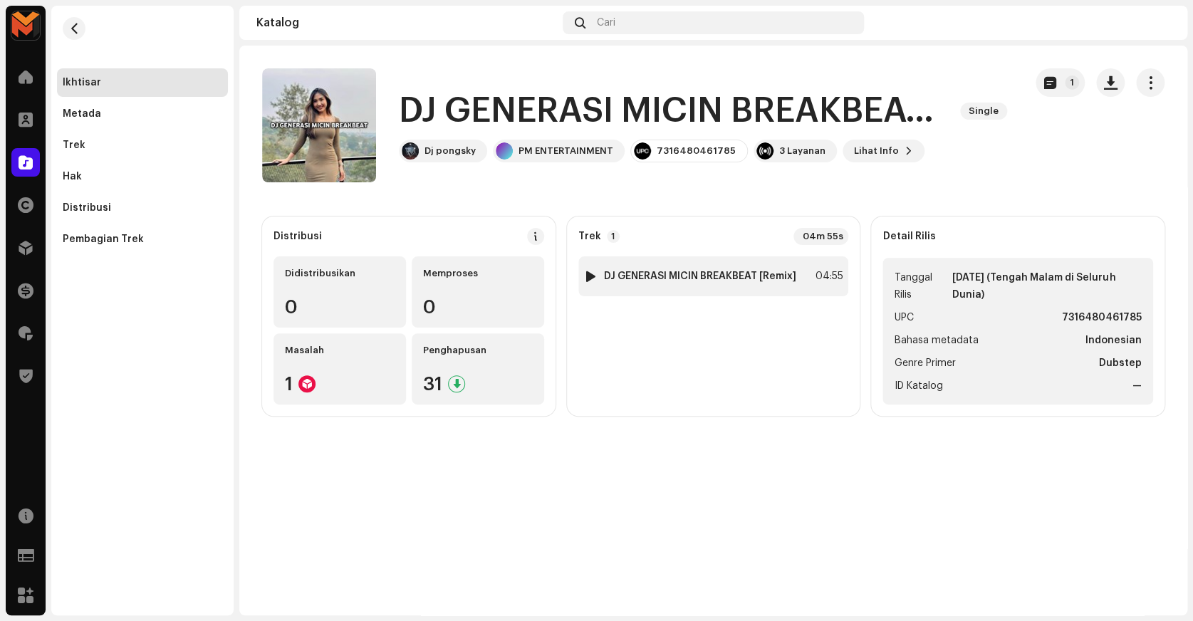
click at [715, 264] on div "1 DJ GENERASI MICIN BREAKBEAT [Remix] 04:55" at bounding box center [713, 276] width 271 height 40
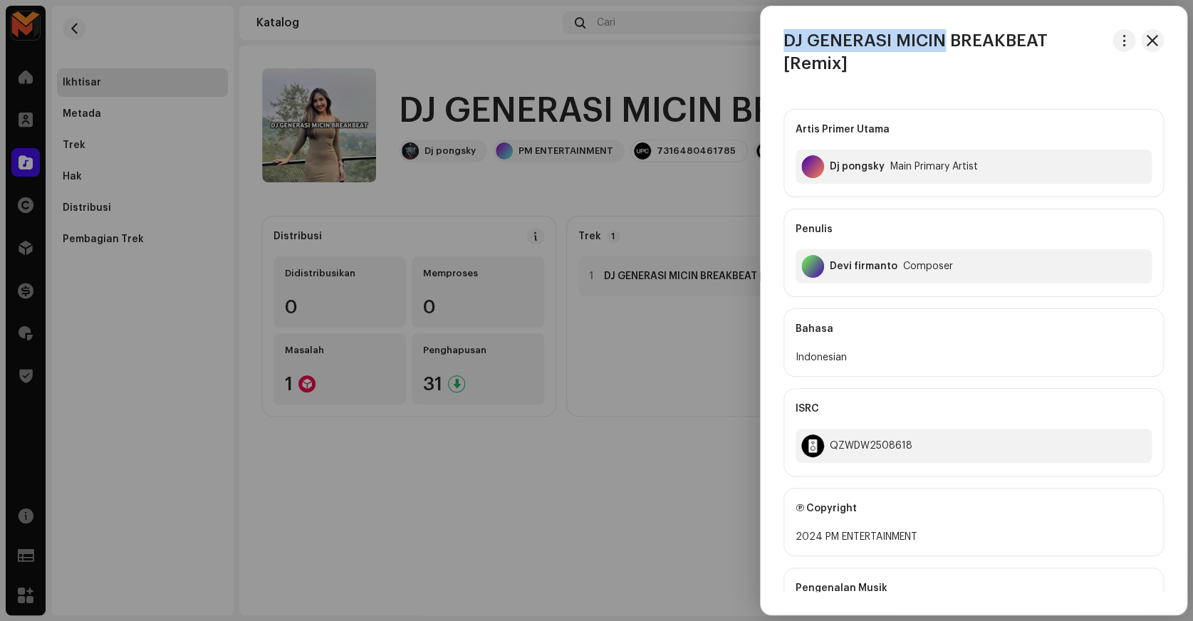
copy h3 "DJ GENERASI MICIN"
drag, startPoint x: 773, startPoint y: 36, endPoint x: 946, endPoint y: 23, distance: 172.8
click at [946, 23] on div "DJ GENERASI MICIN BREAKBEAT [Remix] Artis Primer Utama Dj pongsky Main Primary …" at bounding box center [973, 310] width 426 height 608
click at [845, 271] on div "Devi firmanto" at bounding box center [864, 266] width 68 height 11
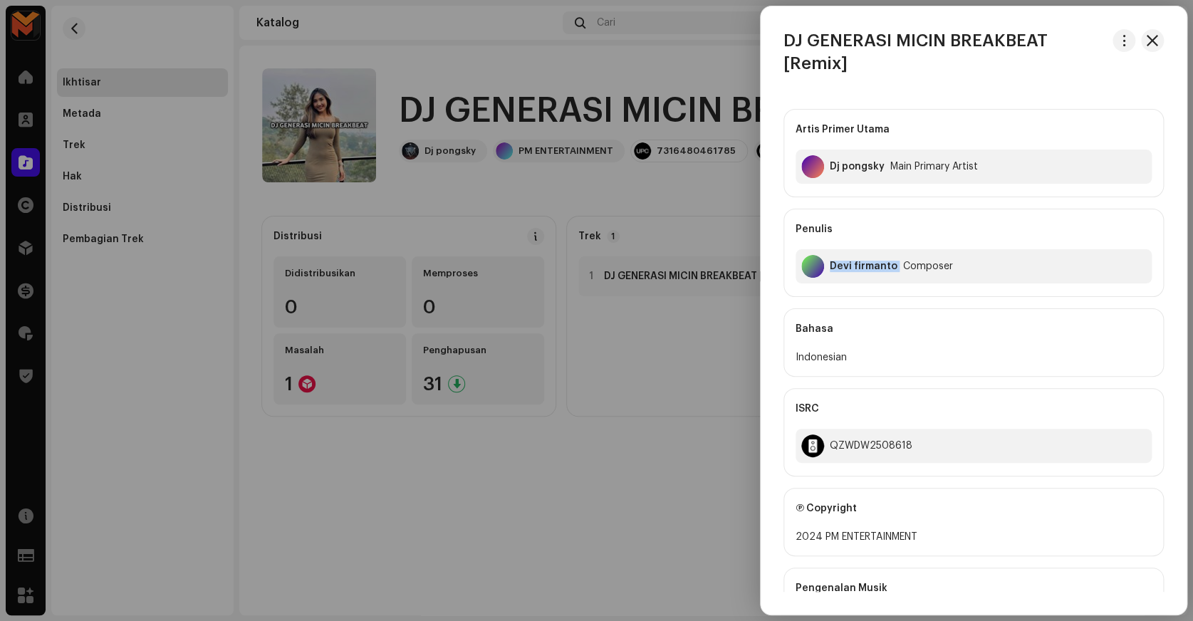
click at [845, 271] on div "Devi firmanto" at bounding box center [864, 266] width 68 height 11
copy div "Devi firmanto"
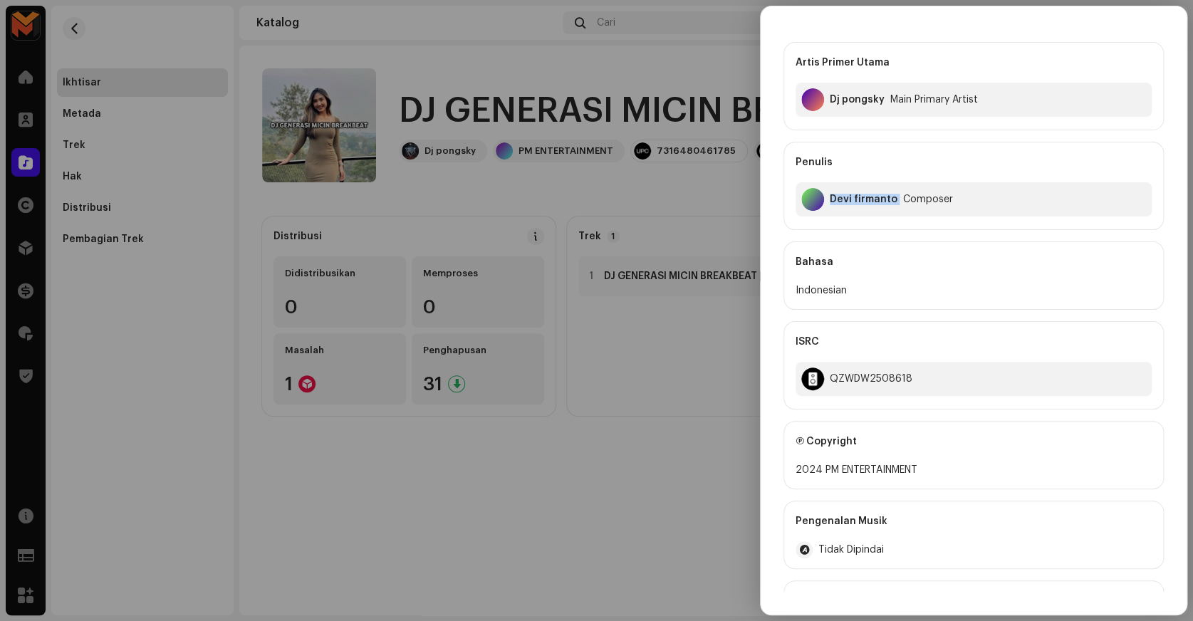
scroll to position [222, 0]
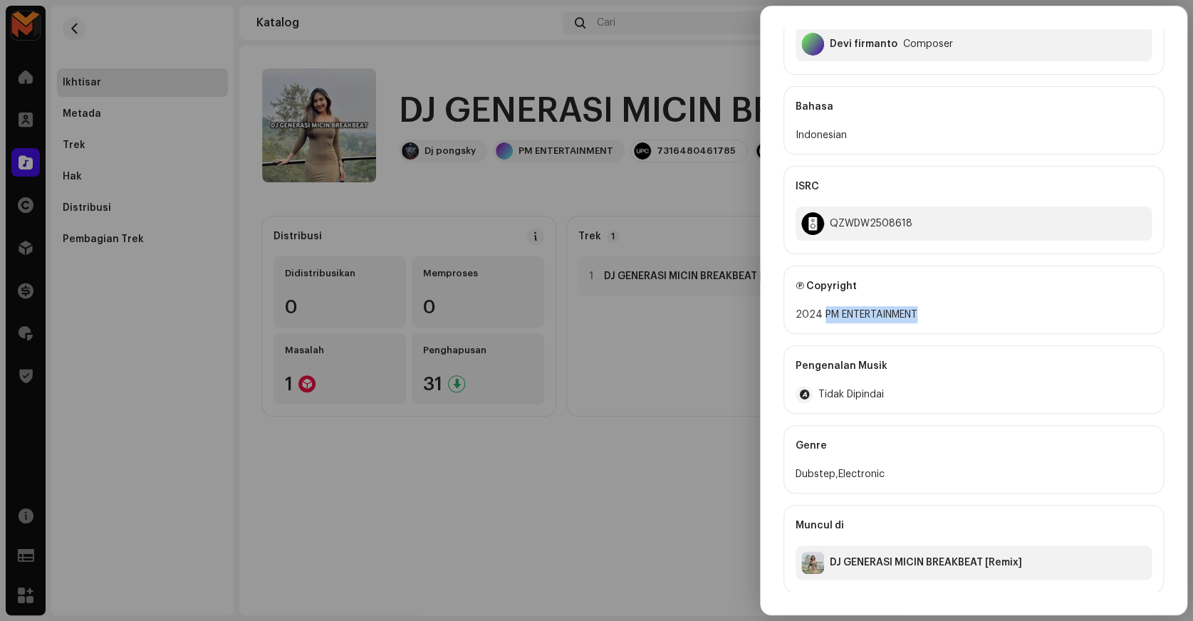
copy div "PM ENTERTAINMENT"
drag, startPoint x: 823, startPoint y: 314, endPoint x: 926, endPoint y: 313, distance: 103.3
click at [926, 313] on div "2024 PM ENTERTAINMENT" at bounding box center [973, 314] width 356 height 17
click at [854, 226] on div "QZWDW2508618" at bounding box center [871, 223] width 83 height 11
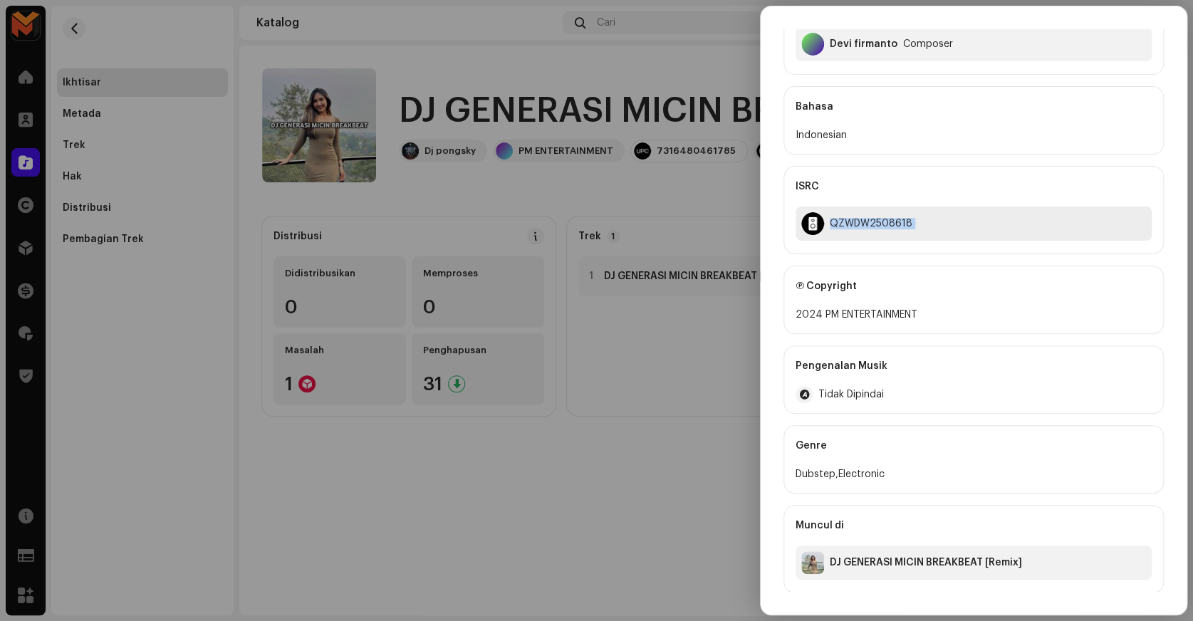
click at [854, 226] on div "QZWDW2508618" at bounding box center [871, 223] width 83 height 11
copy div "QZWDW2508618"
click at [726, 215] on div at bounding box center [596, 310] width 1193 height 621
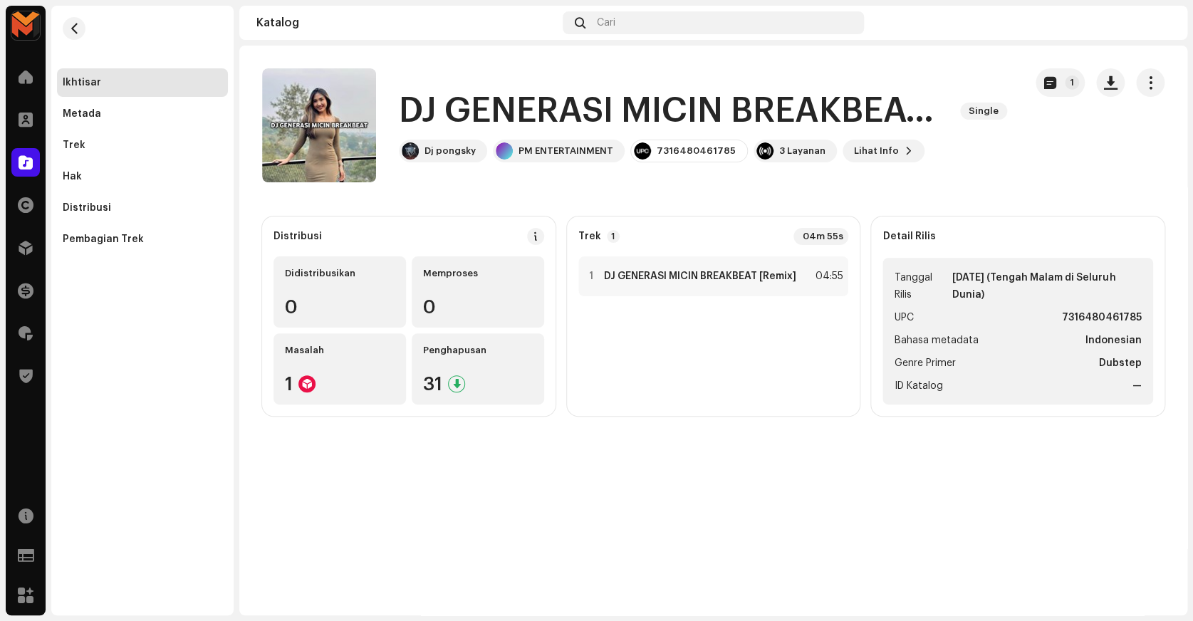
click at [1079, 315] on strong "7316480461785" at bounding box center [1102, 317] width 80 height 17
copy strong "7316480461785"
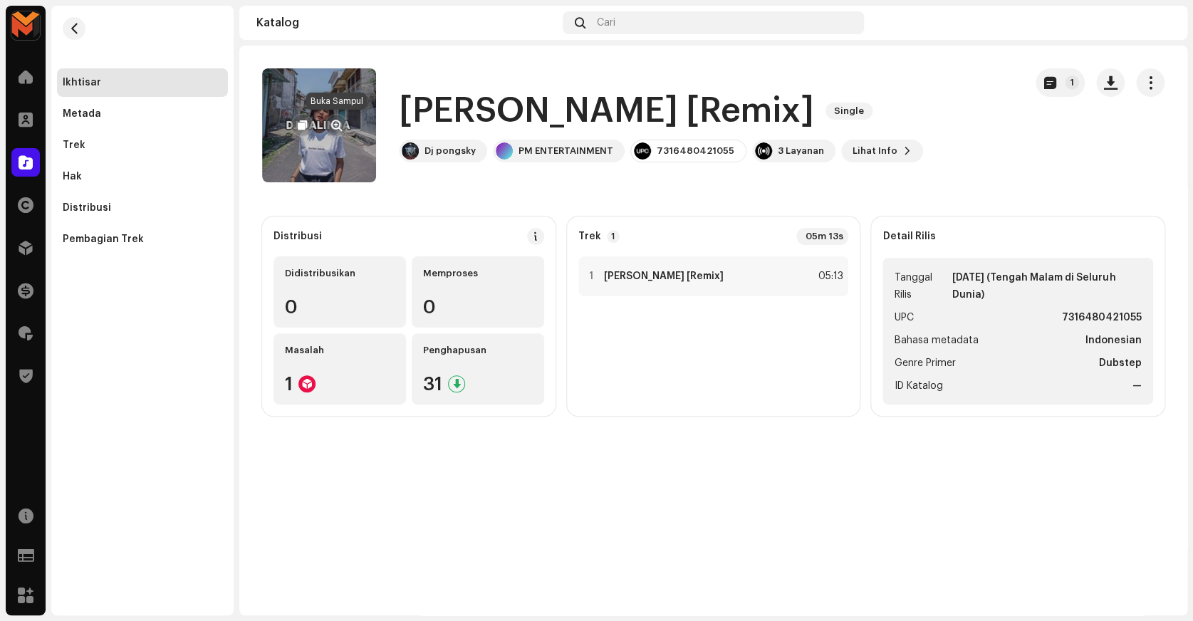
click at [335, 129] on span "button" at bounding box center [336, 125] width 11 height 11
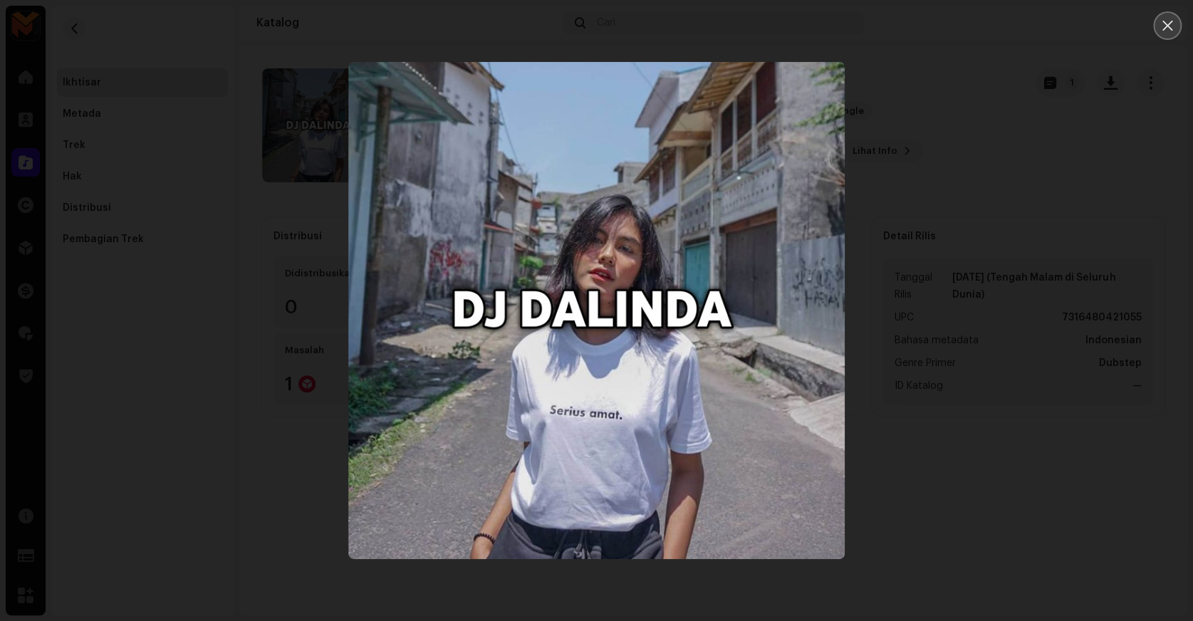
click at [1164, 31] on icon "Close" at bounding box center [1167, 25] width 13 height 13
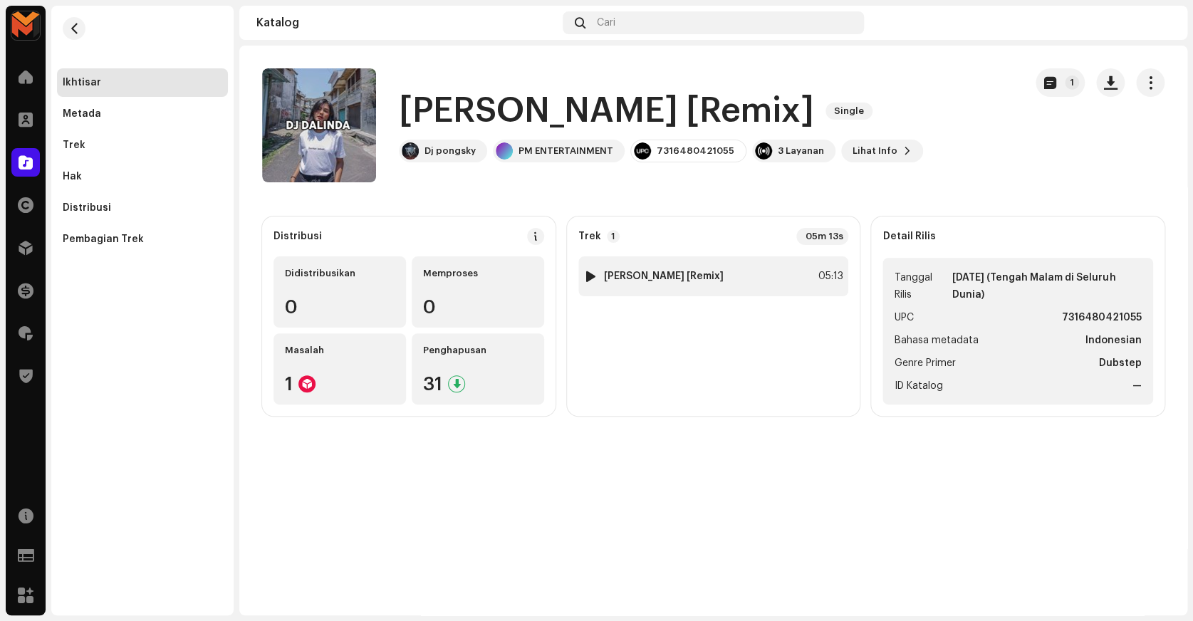
click at [748, 274] on div "1 DJ DALINDA [Remix] 05:13" at bounding box center [713, 276] width 271 height 40
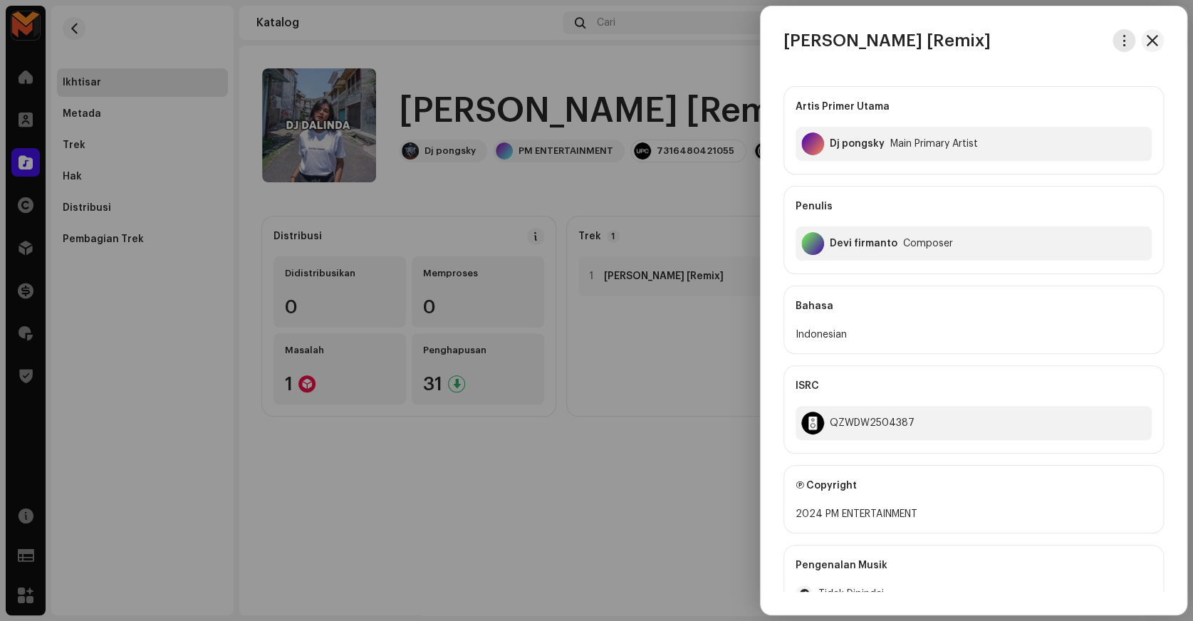
click at [1119, 45] on span "button" at bounding box center [1124, 40] width 11 height 11
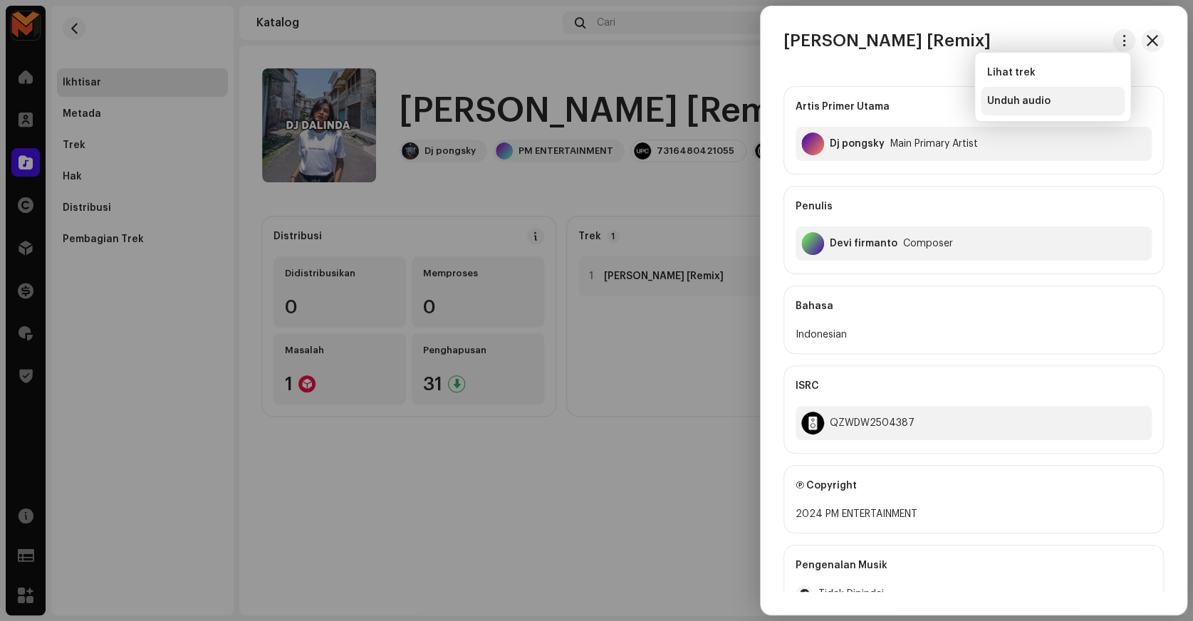
click at [1050, 100] on div "Unduh audio" at bounding box center [1052, 100] width 132 height 11
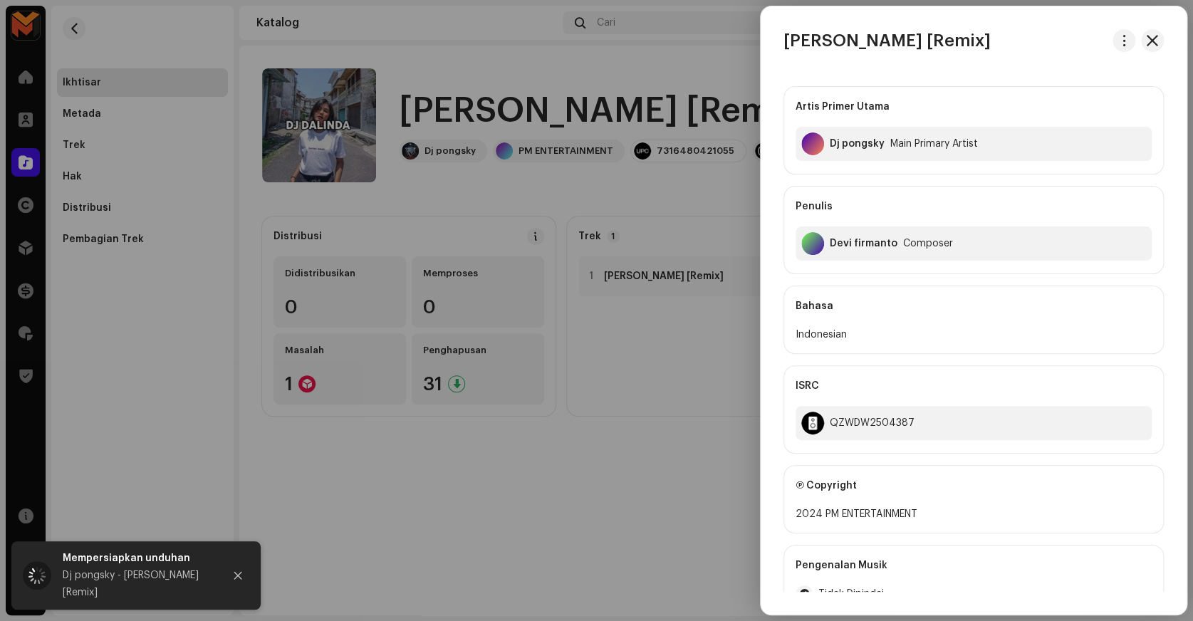
click at [718, 88] on div at bounding box center [596, 310] width 1193 height 621
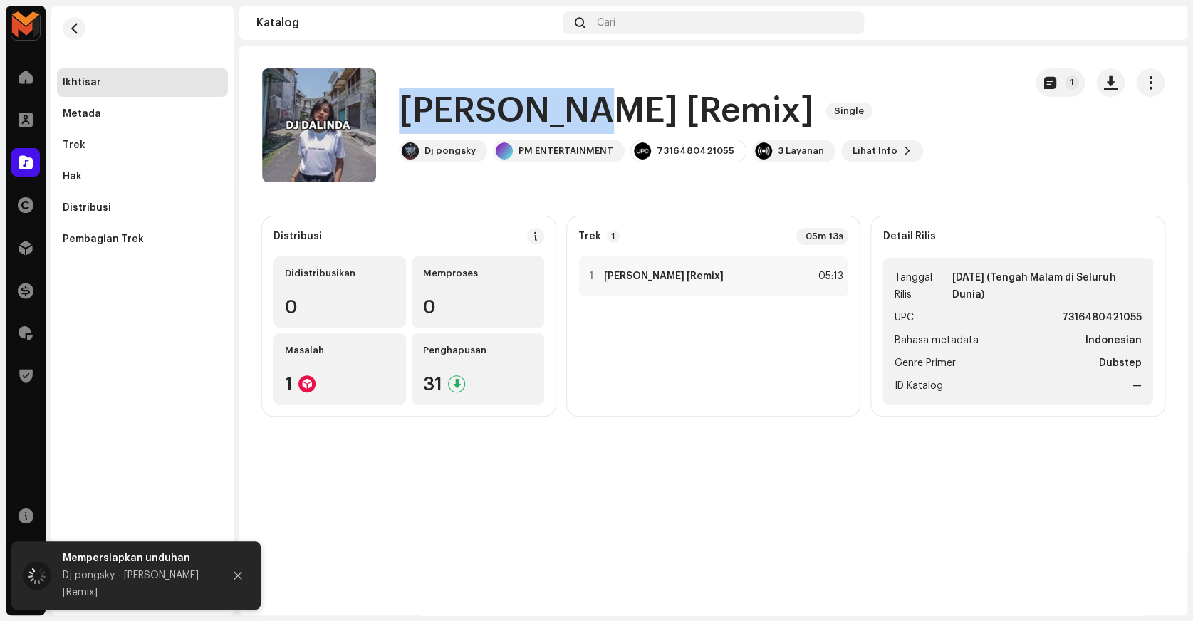
copy h1 "DJ DALINDA"
drag, startPoint x: 406, startPoint y: 112, endPoint x: 585, endPoint y: 107, distance: 179.5
click at [585, 107] on h1 "DJ [PERSON_NAME] [Remix]" at bounding box center [606, 111] width 415 height 46
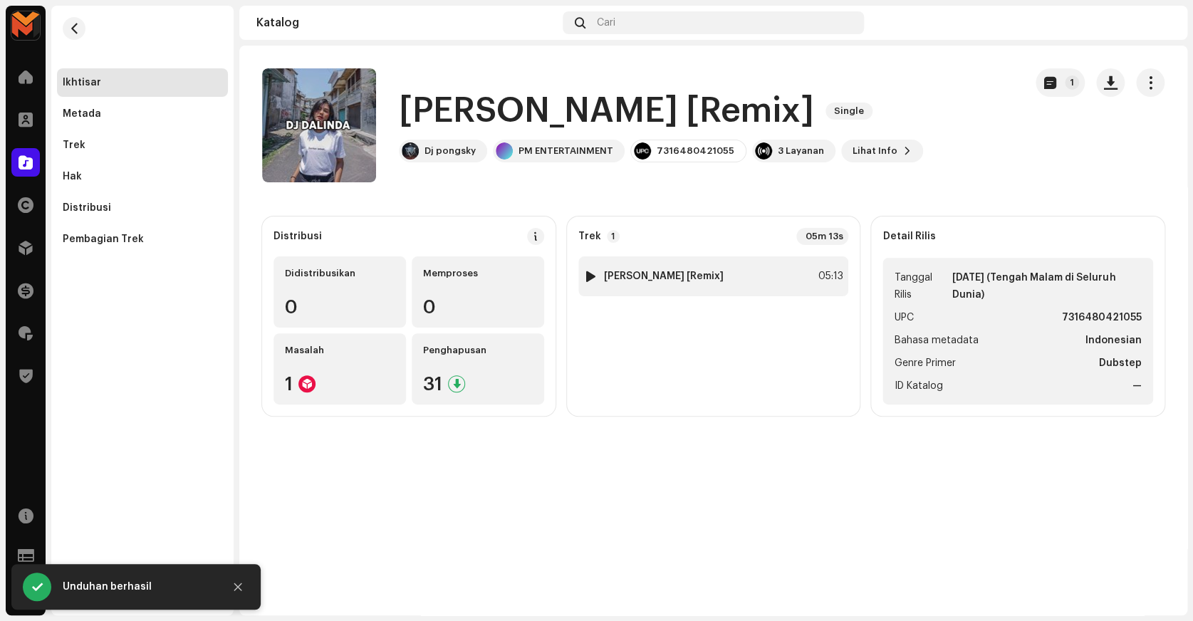
click at [612, 278] on strong "DJ [PERSON_NAME] [Remix]" at bounding box center [664, 276] width 120 height 11
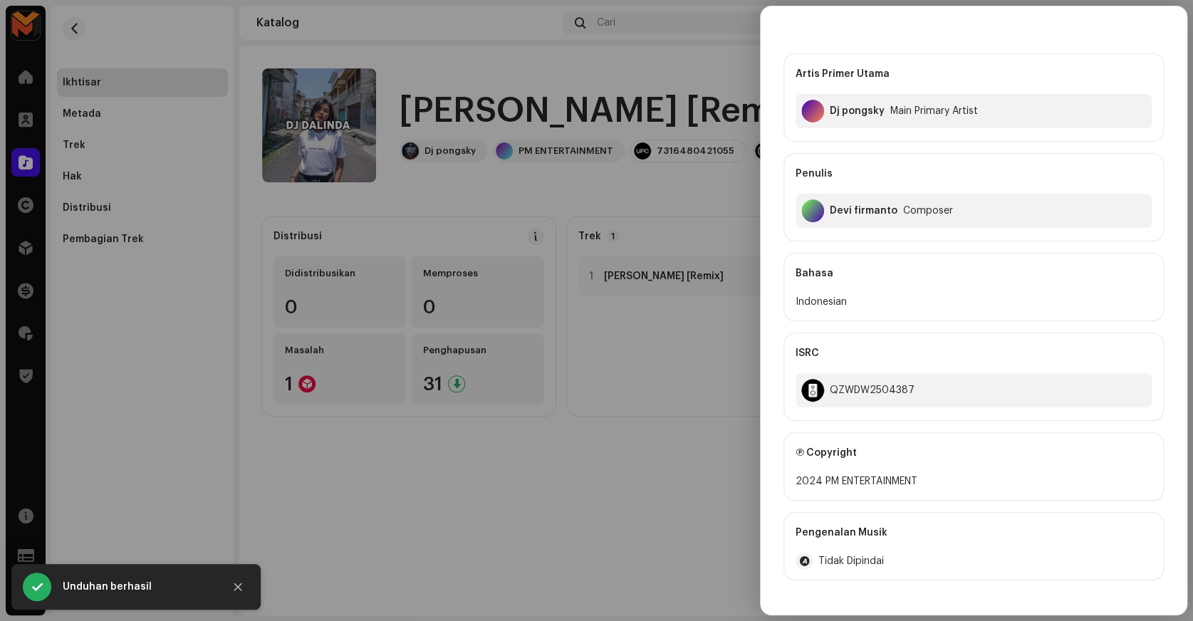
scroll to position [64, 0]
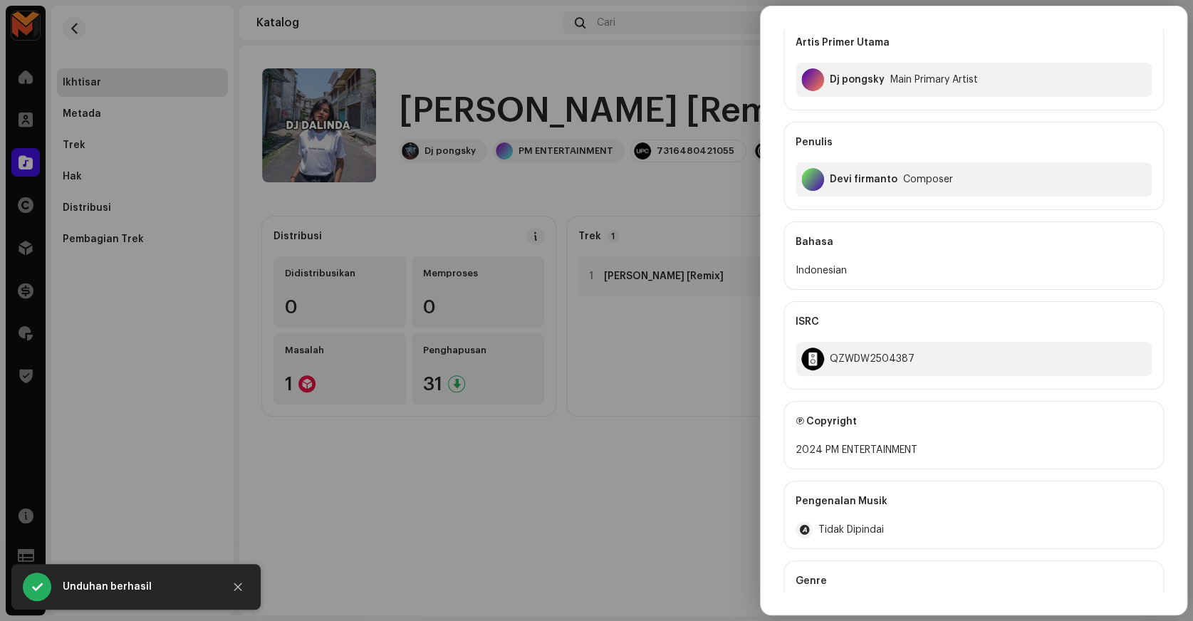
click at [859, 182] on div "Devi firmanto" at bounding box center [864, 179] width 68 height 11
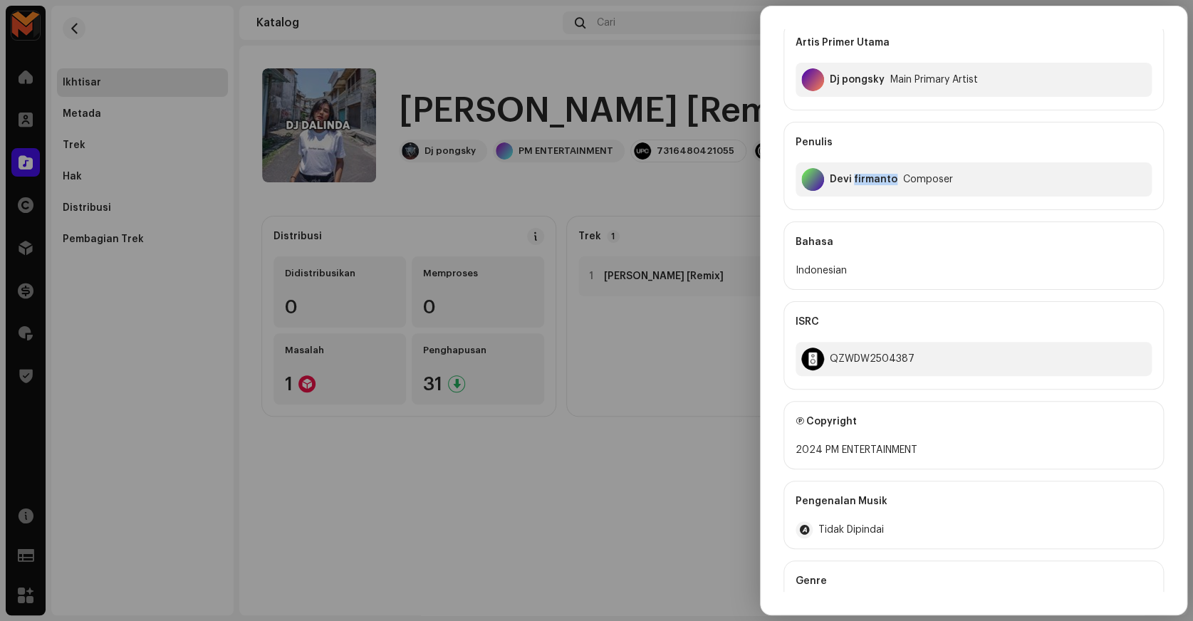
click at [859, 182] on div "Devi firmanto" at bounding box center [864, 179] width 68 height 11
copy div "Devi firmanto"
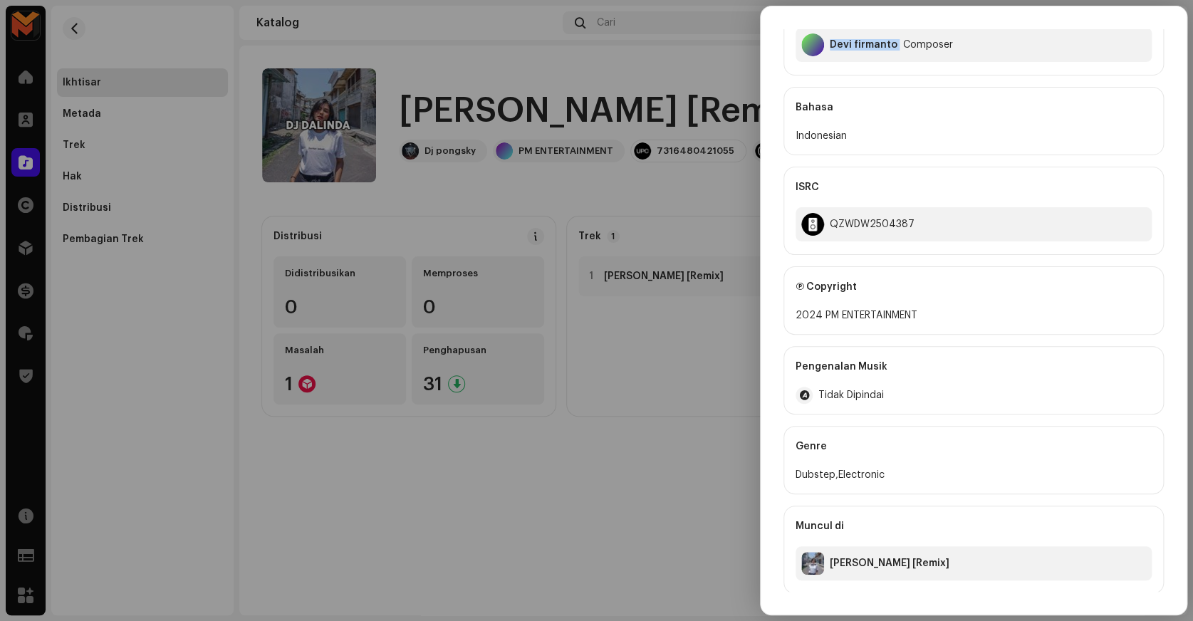
scroll to position [199, 0]
copy div "PM ENTERTAINMENT"
drag, startPoint x: 822, startPoint y: 316, endPoint x: 930, endPoint y: 318, distance: 107.5
click at [930, 318] on div "2024 PM ENTERTAINMENT" at bounding box center [973, 314] width 356 height 17
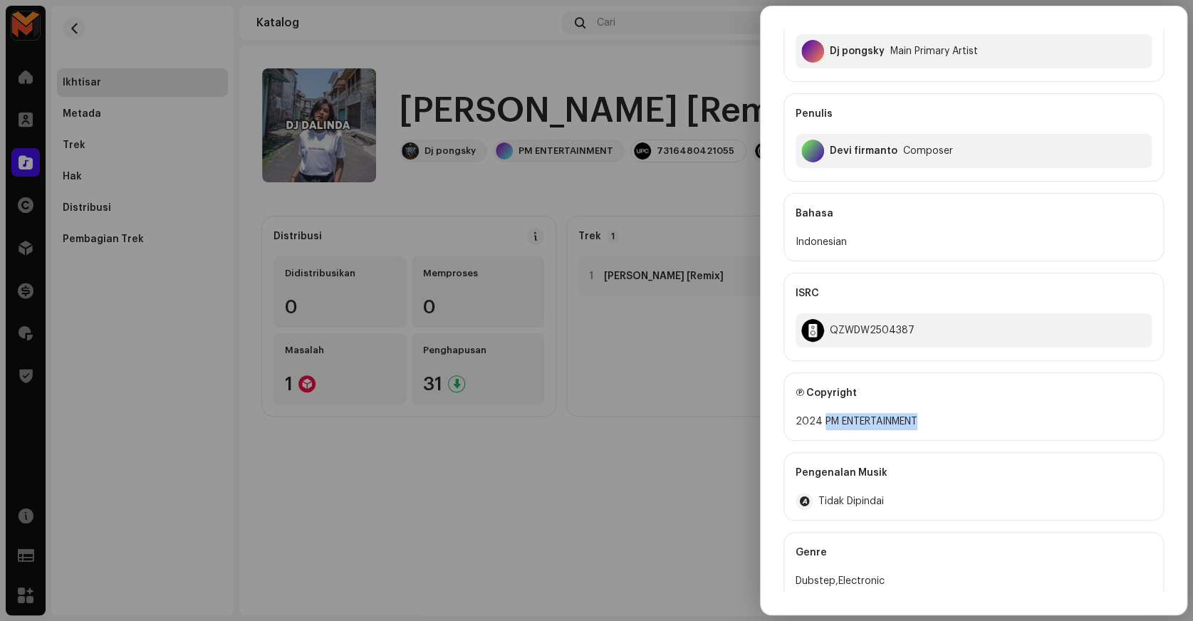
scroll to position [70, 0]
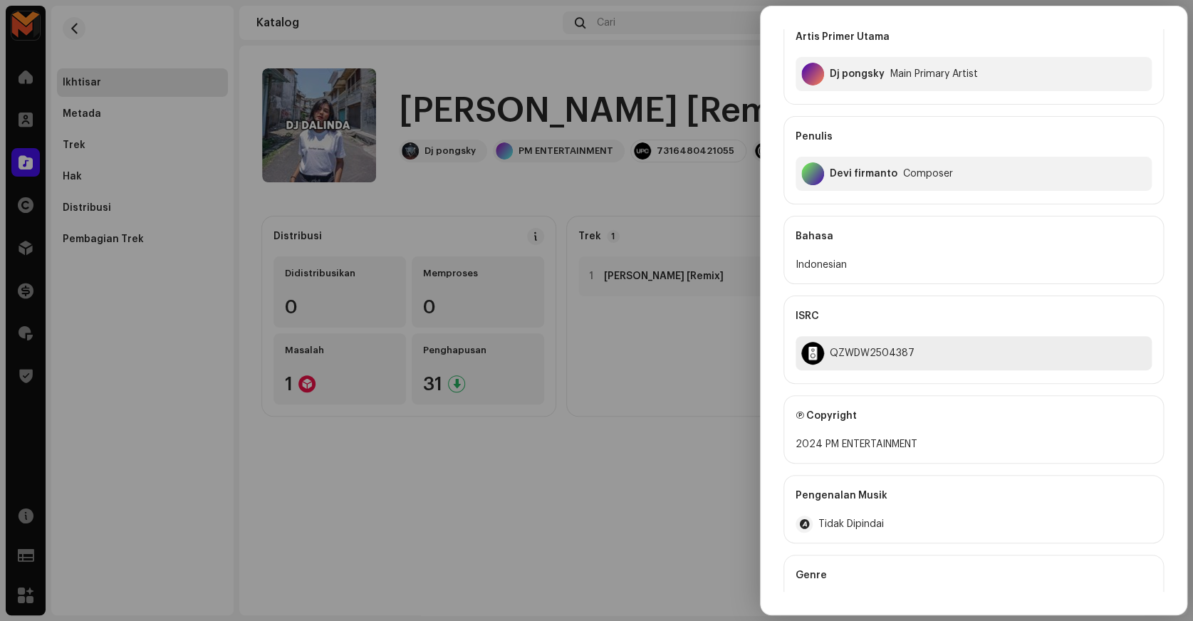
click at [849, 360] on div "QZWDW2504387" at bounding box center [973, 353] width 356 height 34
copy div "QZWDW2504387"
click at [648, 406] on div at bounding box center [596, 310] width 1193 height 621
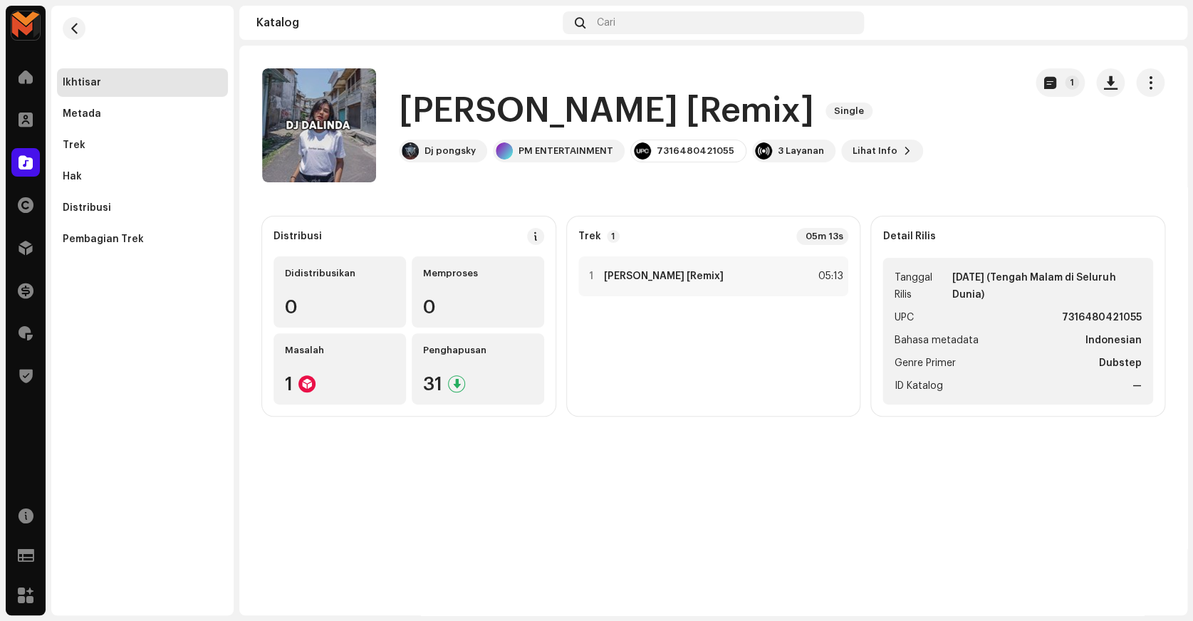
click at [1082, 313] on strong "7316480421055" at bounding box center [1102, 317] width 80 height 17
copy strong "7316480421055"
click at [1104, 77] on span "button" at bounding box center [1111, 82] width 14 height 11
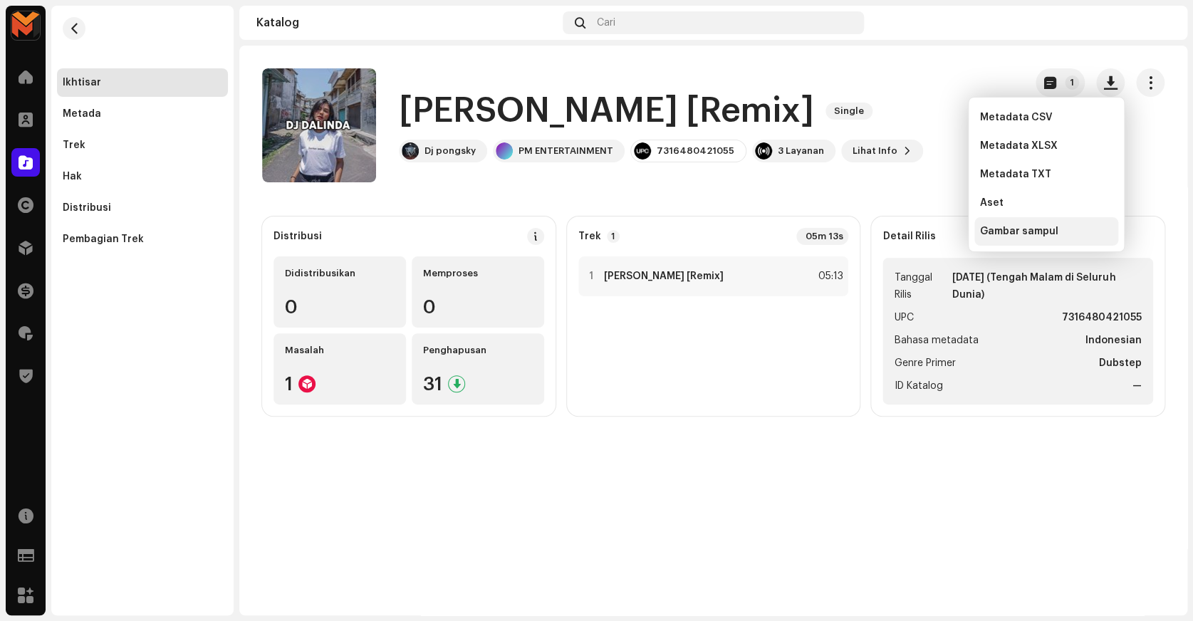
click at [1032, 234] on span "Gambar sampul" at bounding box center [1019, 231] width 78 height 11
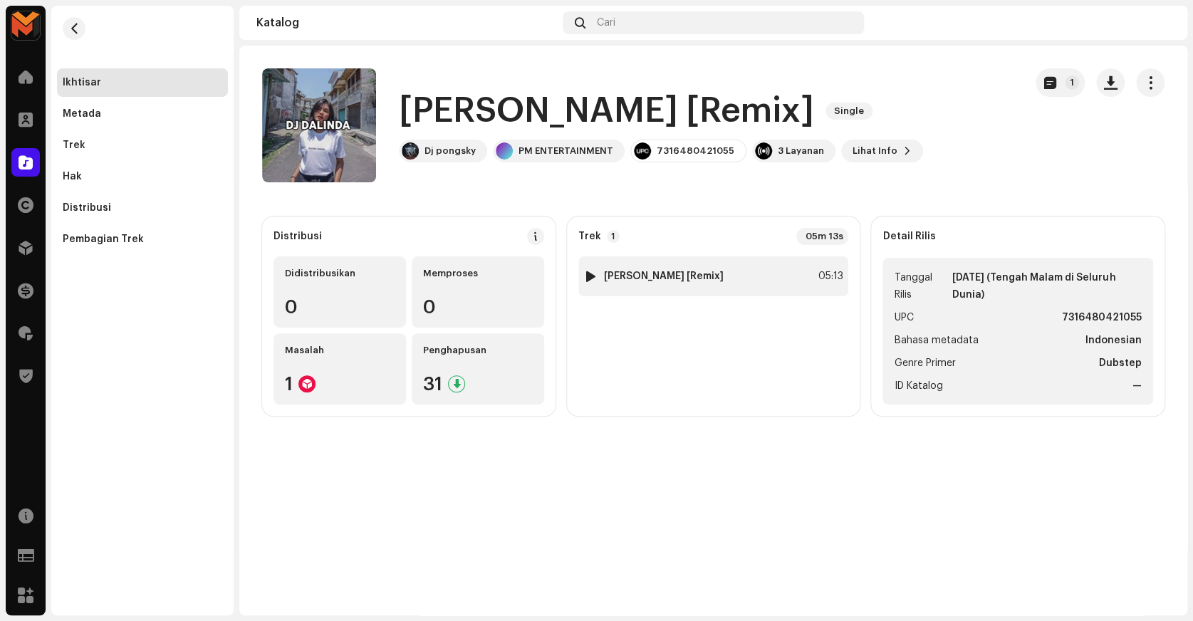
click at [696, 276] on strong "DJ DALINDA [Remix]" at bounding box center [664, 276] width 120 height 11
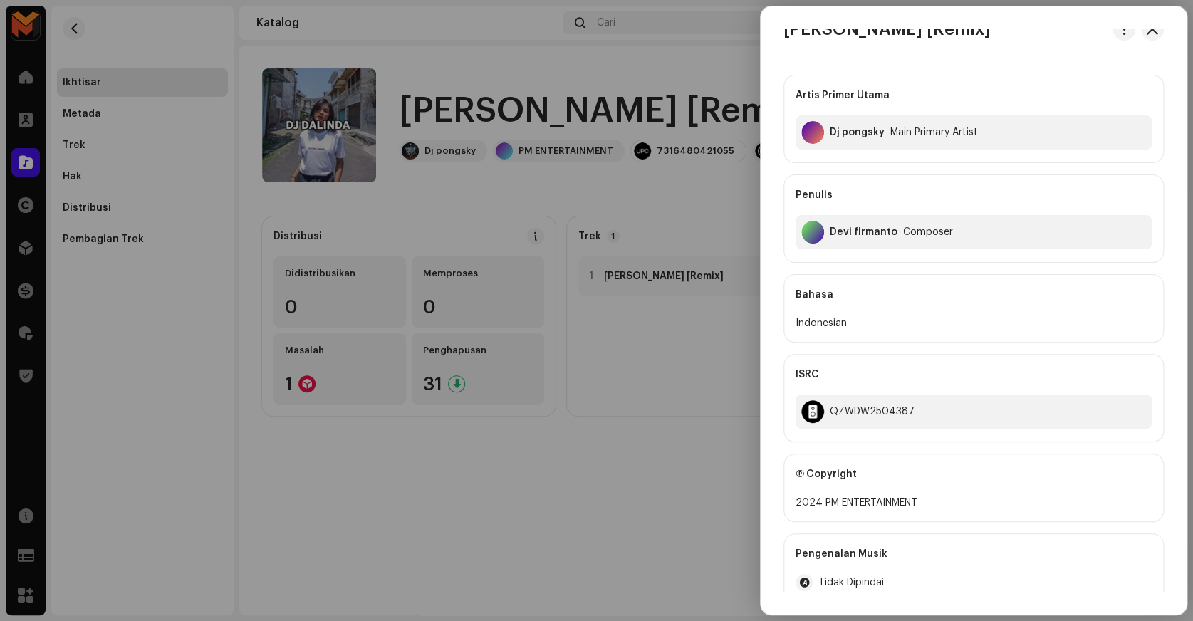
scroll to position [0, 0]
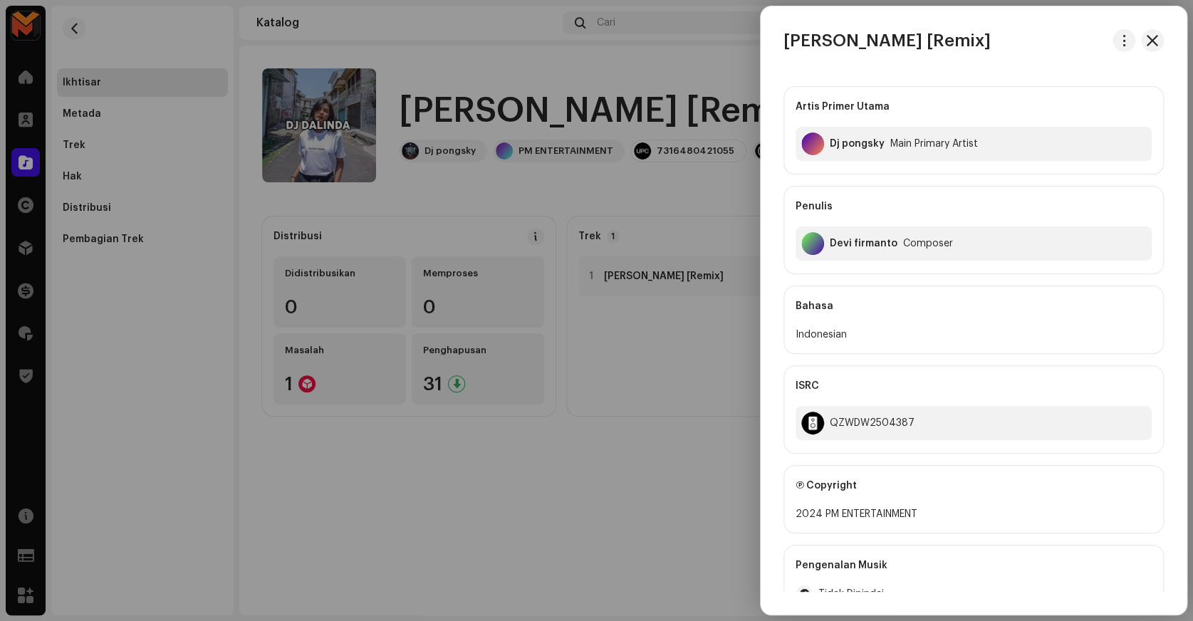
click at [864, 246] on div "Devi firmanto" at bounding box center [864, 243] width 68 height 11
copy div "Devi firmanto"
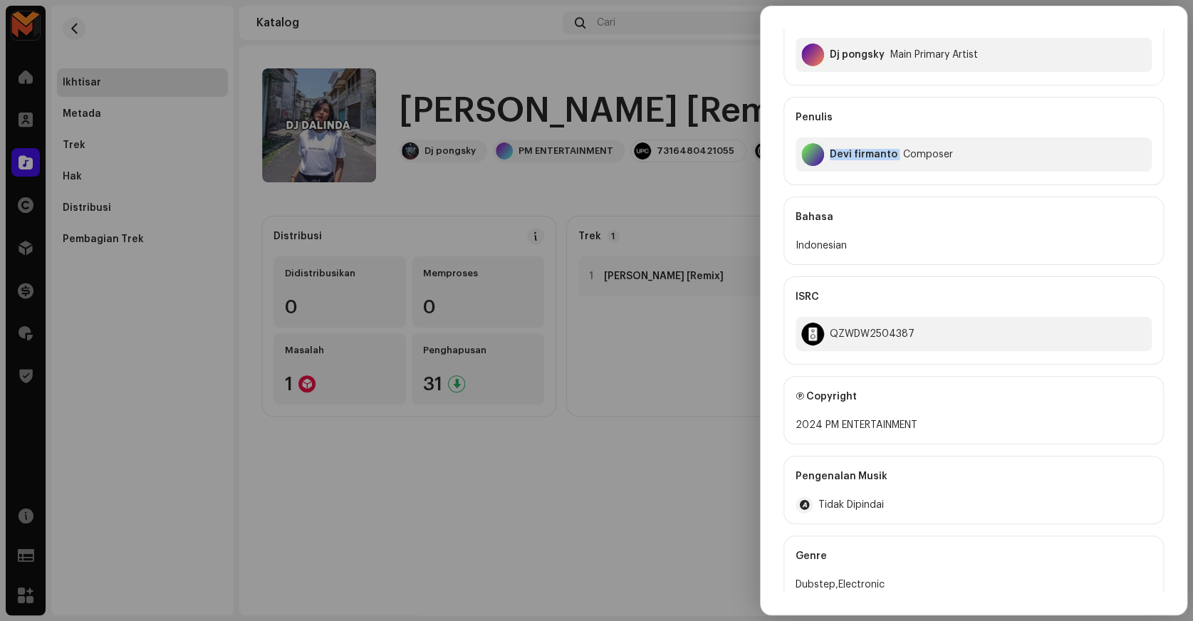
scroll to position [129, 0]
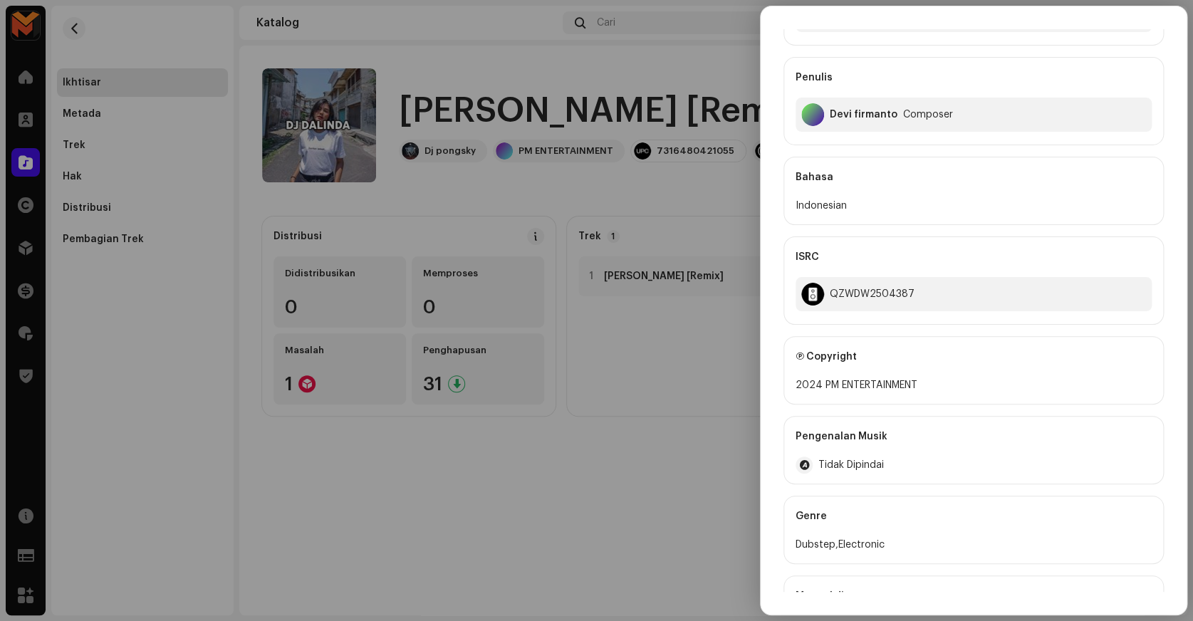
click at [678, 163] on div at bounding box center [596, 310] width 1193 height 621
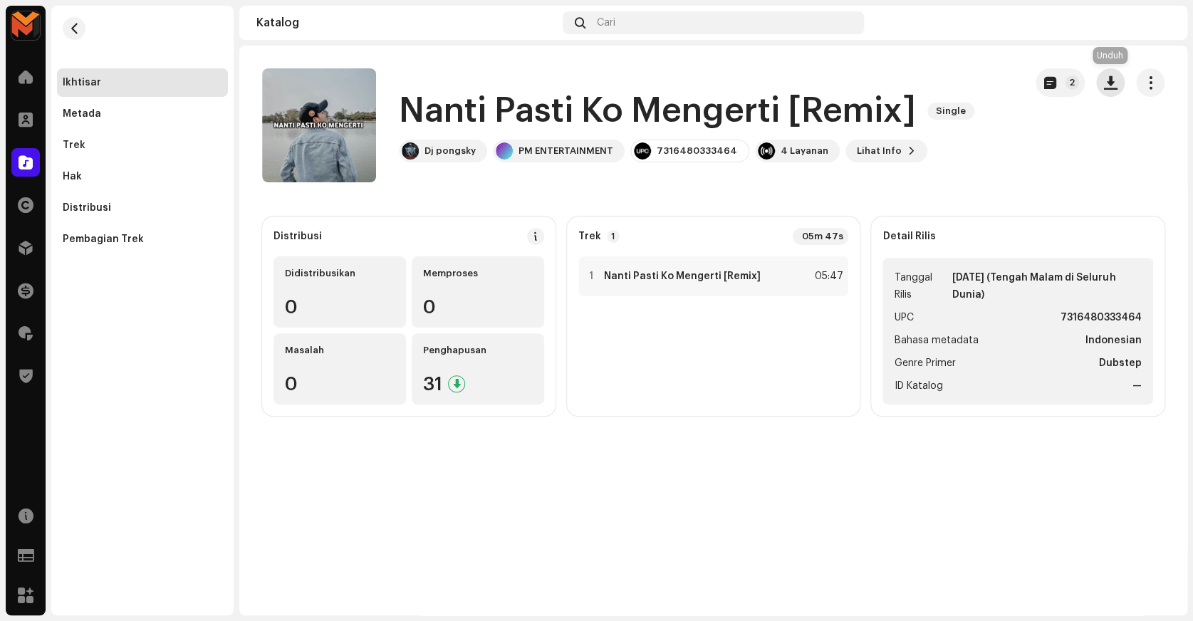
click at [1111, 78] on span "button" at bounding box center [1111, 82] width 14 height 11
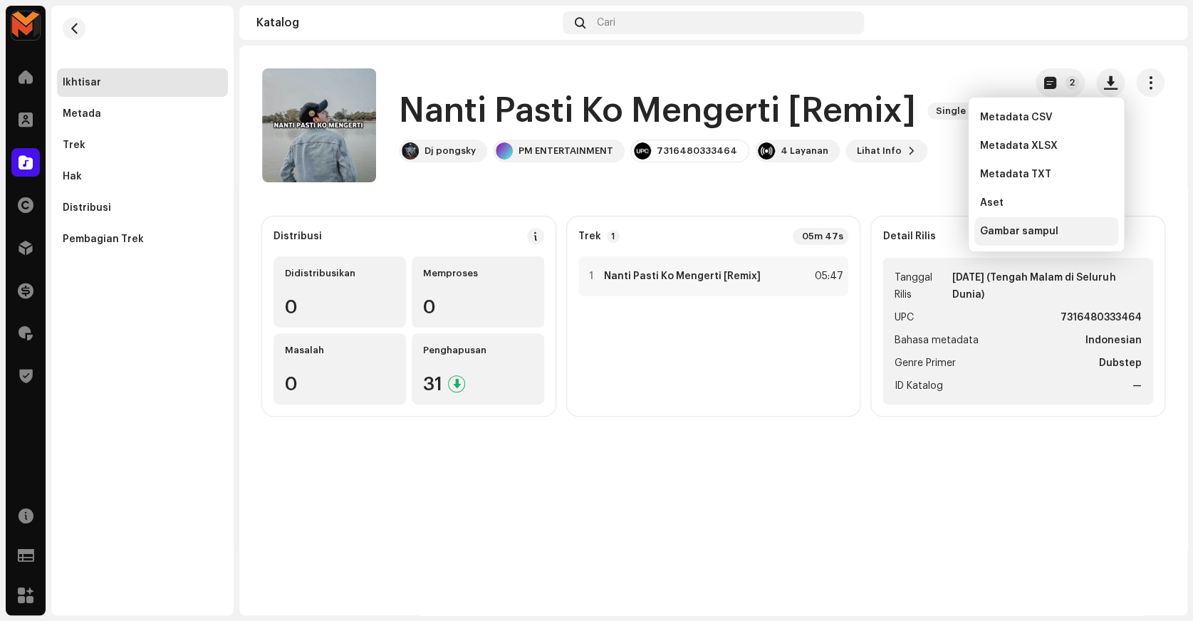
click at [1020, 229] on span "Gambar sampul" at bounding box center [1019, 231] width 78 height 11
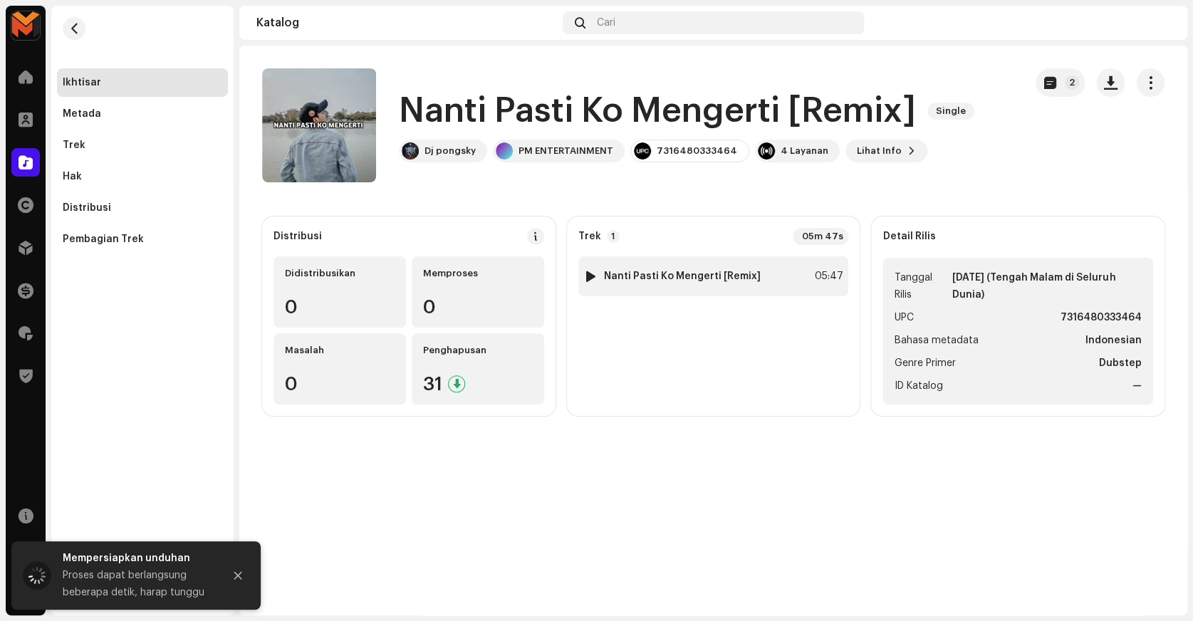
click at [824, 272] on div "05:47" at bounding box center [826, 276] width 31 height 17
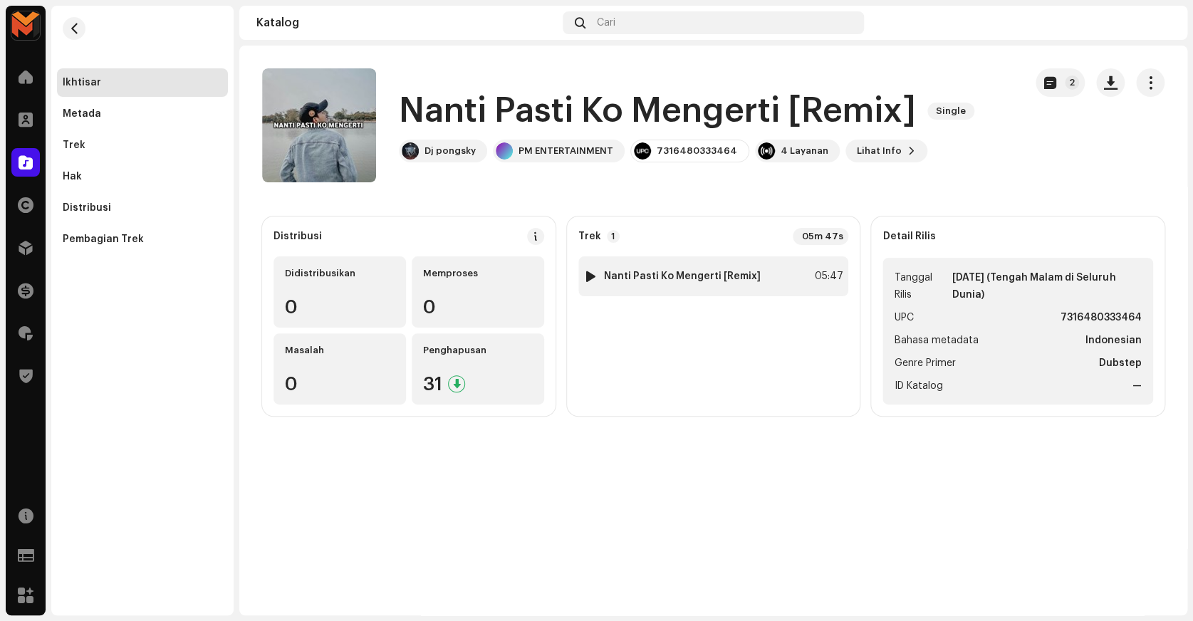
click at [836, 273] on div "05:47" at bounding box center [826, 276] width 31 height 17
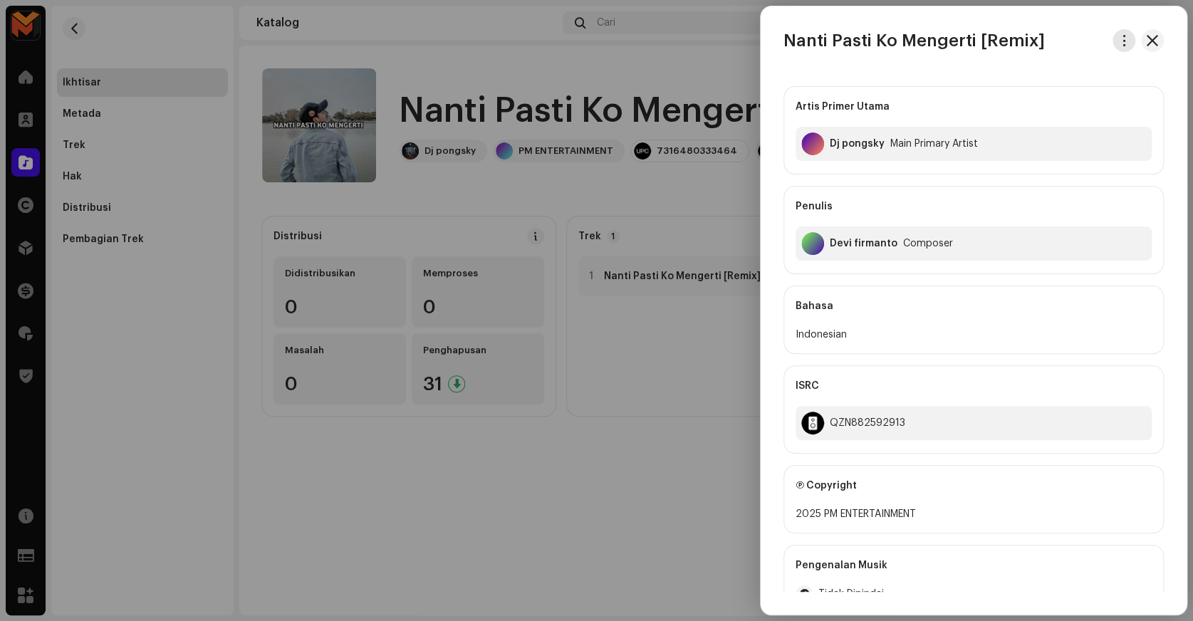
click at [1112, 48] on button "button" at bounding box center [1123, 40] width 23 height 23
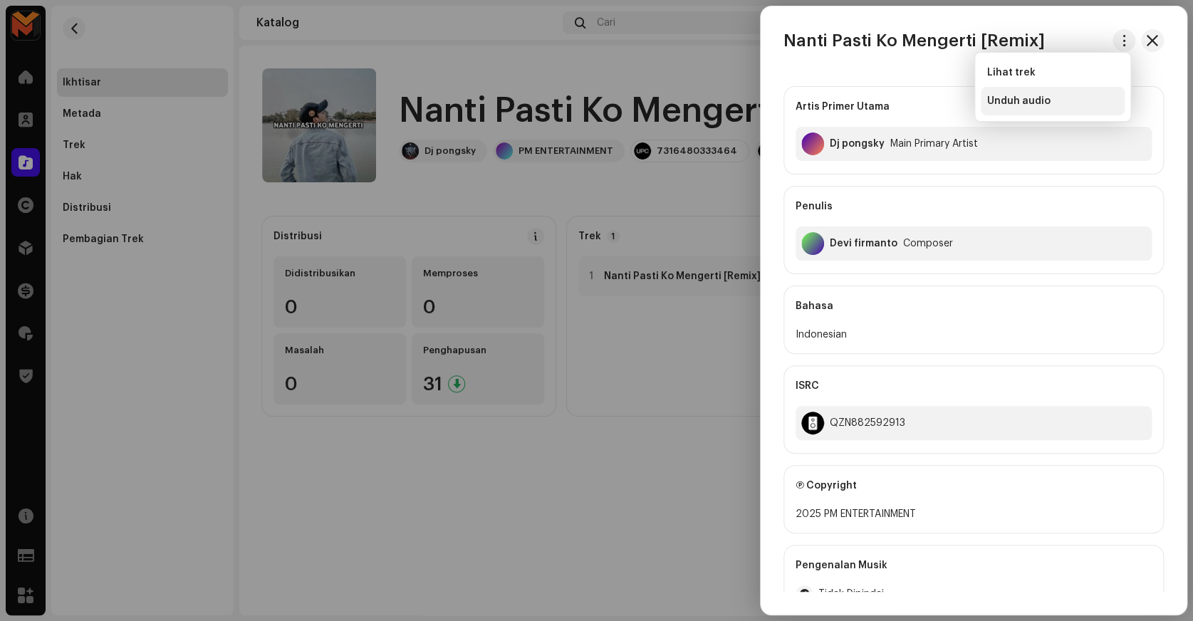
click at [1045, 105] on span "Unduh audio" at bounding box center [1017, 100] width 63 height 11
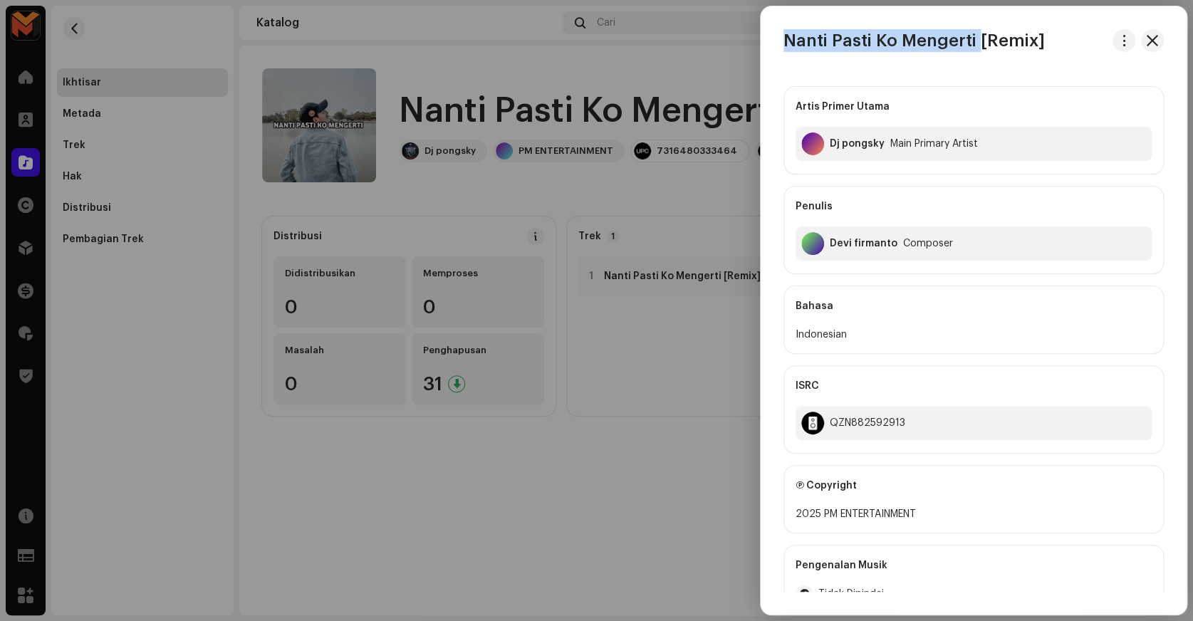
copy h3 "Nanti Pasti Ko Mengerti"
drag, startPoint x: 780, startPoint y: 40, endPoint x: 975, endPoint y: 42, distance: 195.1
click at [975, 42] on div "Nanti Pasti Ko Mengerti [Remix]" at bounding box center [973, 40] width 426 height 23
click at [842, 242] on div "Devi firmanto" at bounding box center [864, 243] width 68 height 11
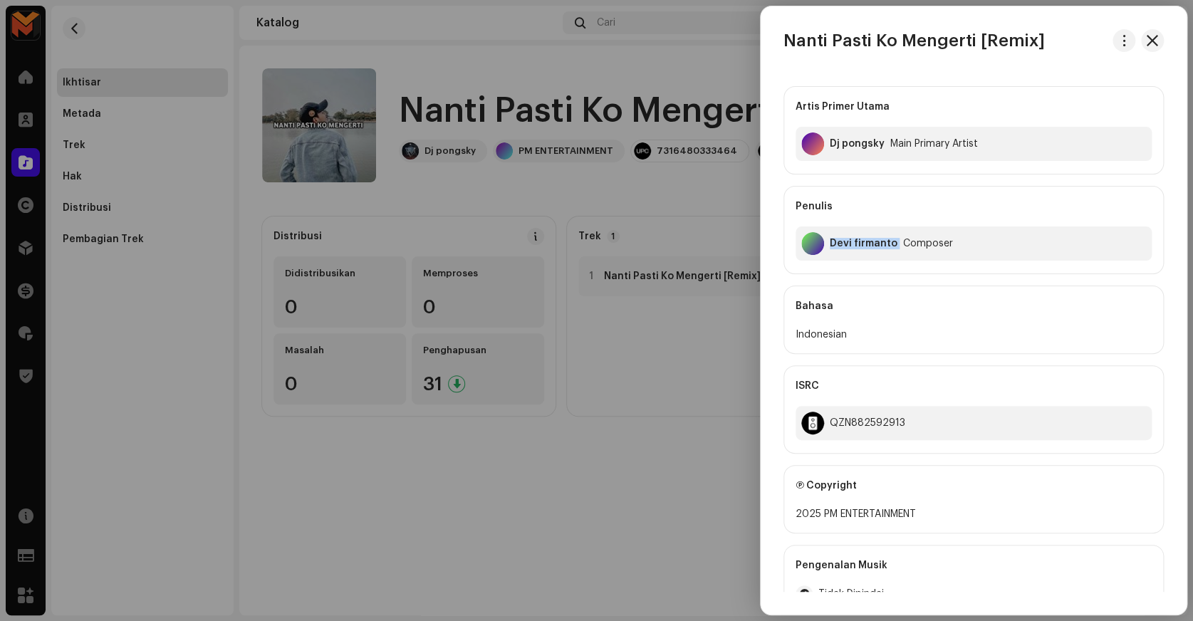
click at [842, 242] on div "Devi firmanto" at bounding box center [864, 243] width 68 height 11
copy div "Devi firmanto"
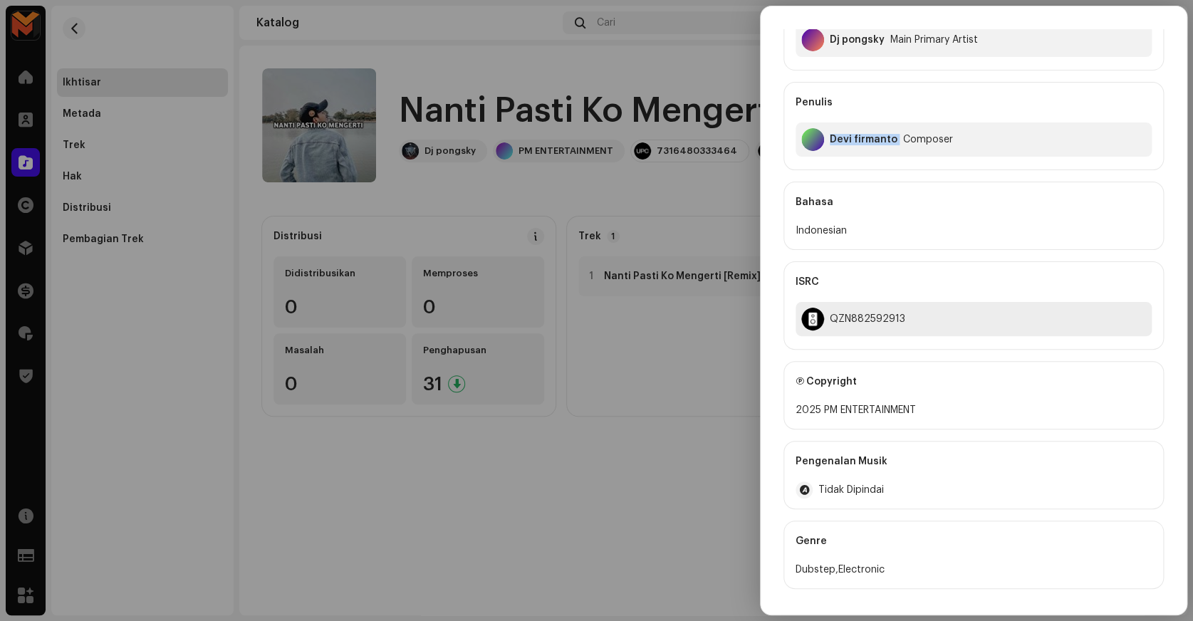
scroll to position [129, 0]
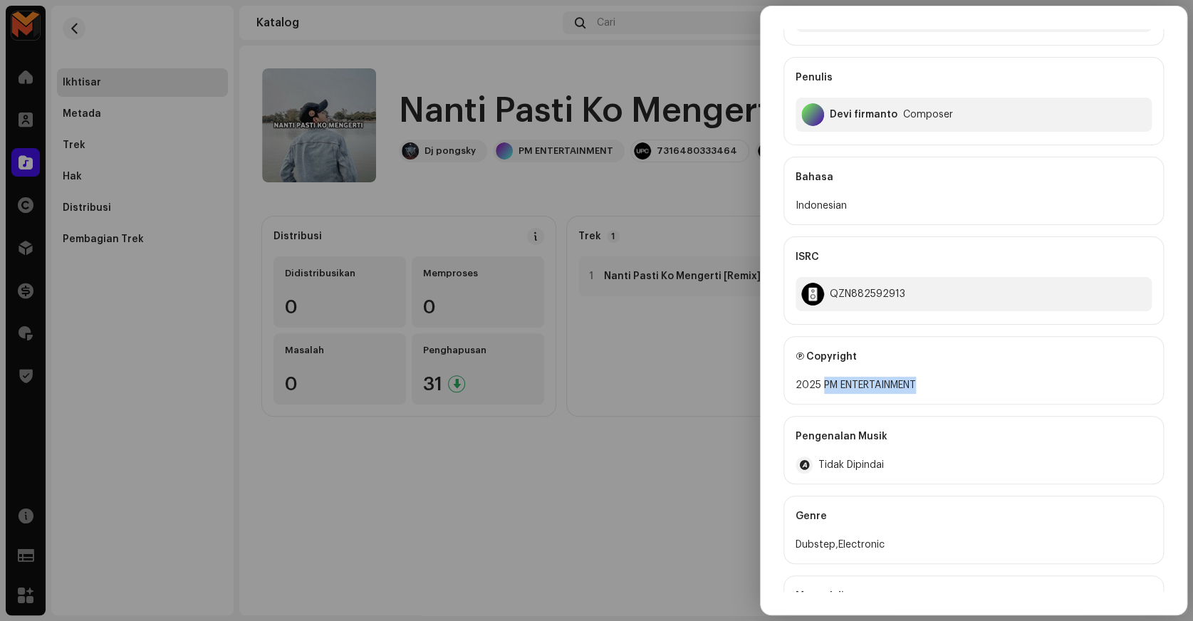
copy div "PM ENTERTAINMENT"
drag, startPoint x: 823, startPoint y: 387, endPoint x: 936, endPoint y: 379, distance: 112.8
click at [936, 379] on div "2025 PM ENTERTAINMENT" at bounding box center [973, 385] width 356 height 17
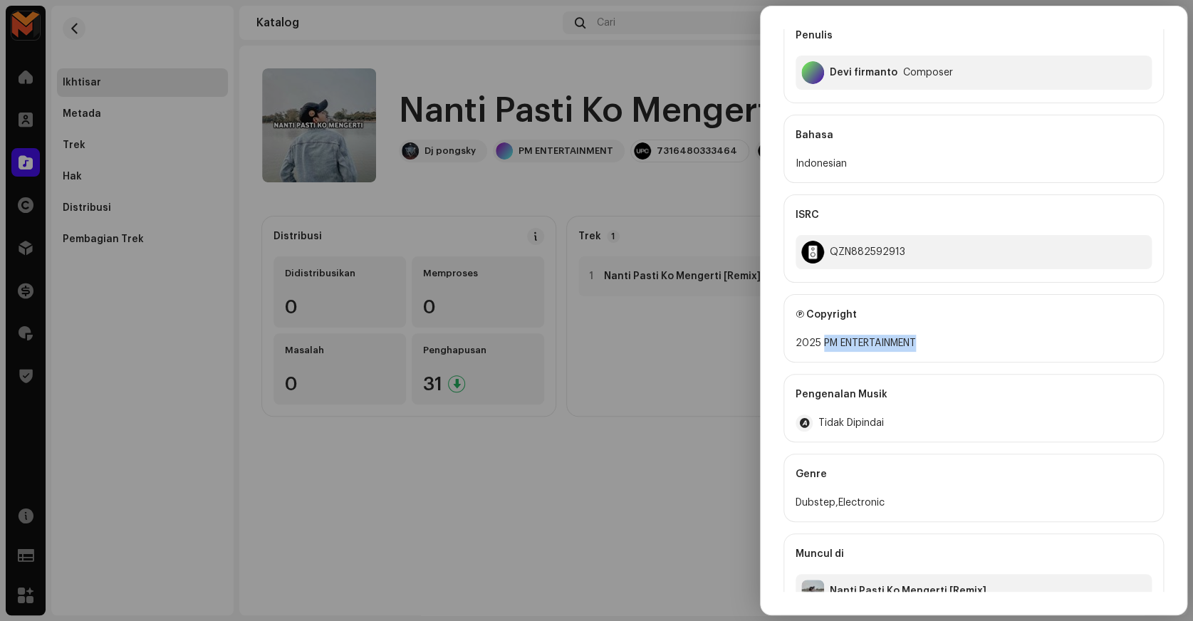
scroll to position [194, 0]
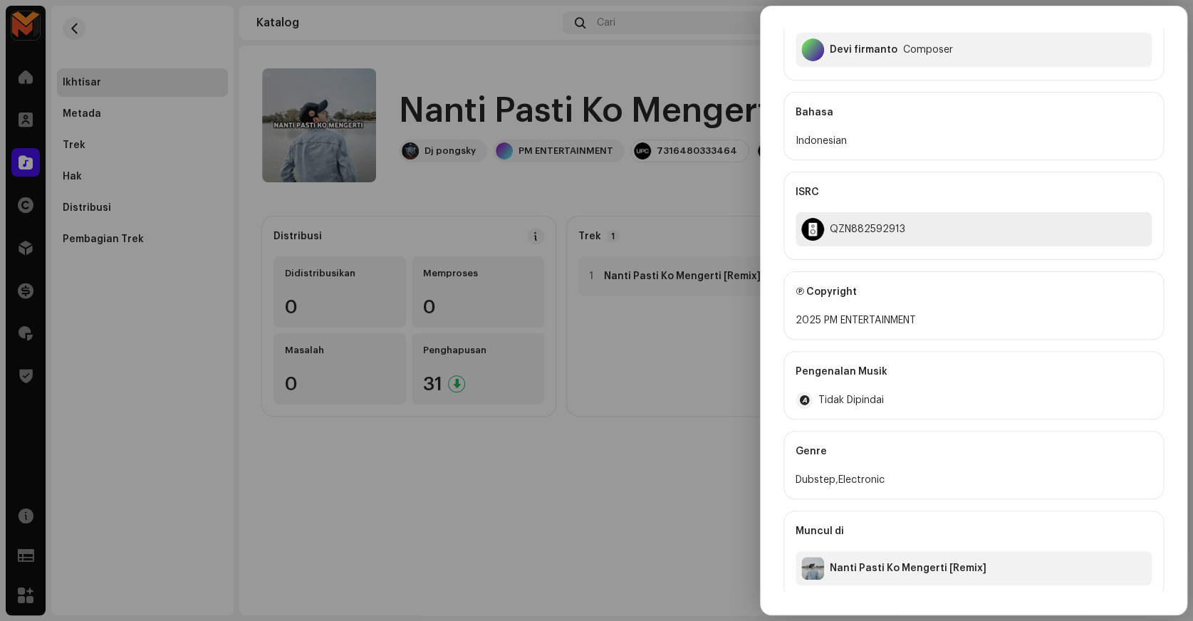
click at [870, 219] on div "QZN882592913" at bounding box center [973, 229] width 356 height 34
copy div "QZN882592913"
click at [720, 199] on div at bounding box center [596, 310] width 1193 height 621
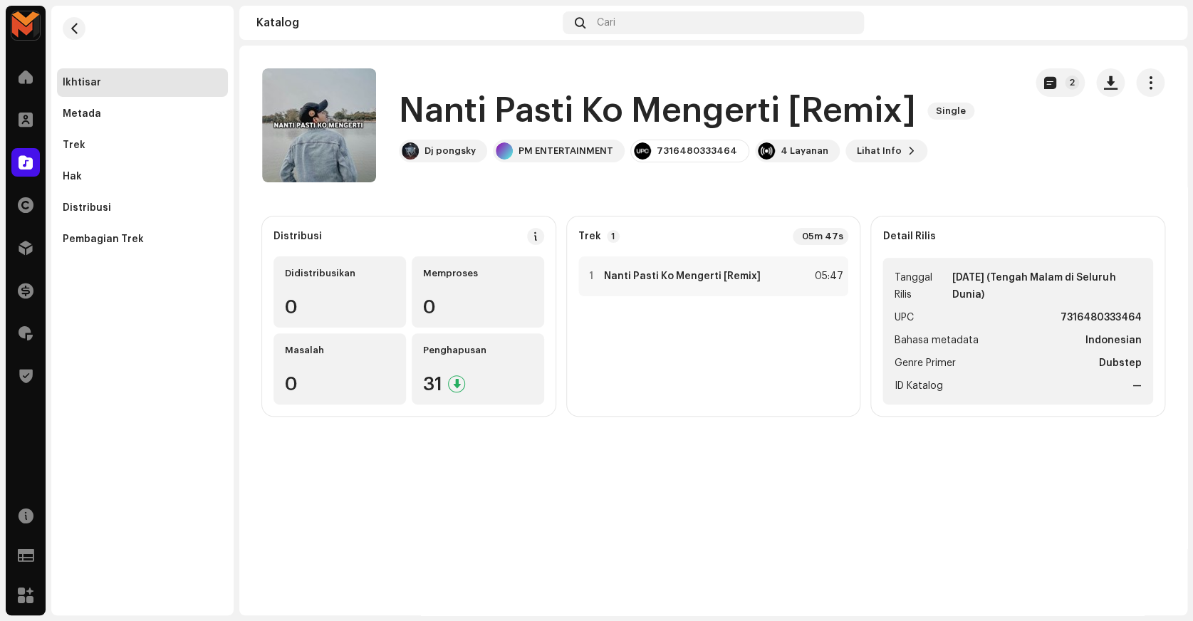
click at [1122, 313] on strong "7316480333464" at bounding box center [1100, 317] width 81 height 17
copy strong "7316480333464"
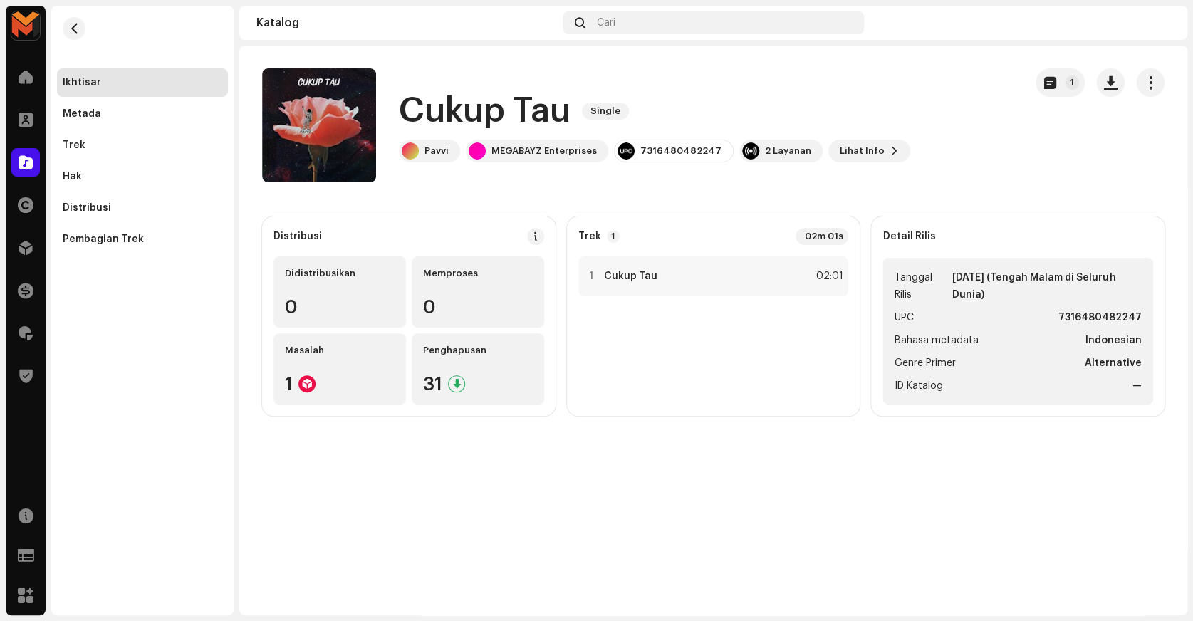
click at [470, 110] on h1 "Cukup Tau" at bounding box center [485, 111] width 172 height 46
copy div "Cukup Tau Single"
click at [777, 274] on div "1 Cukup Tau 02:01" at bounding box center [713, 276] width 271 height 40
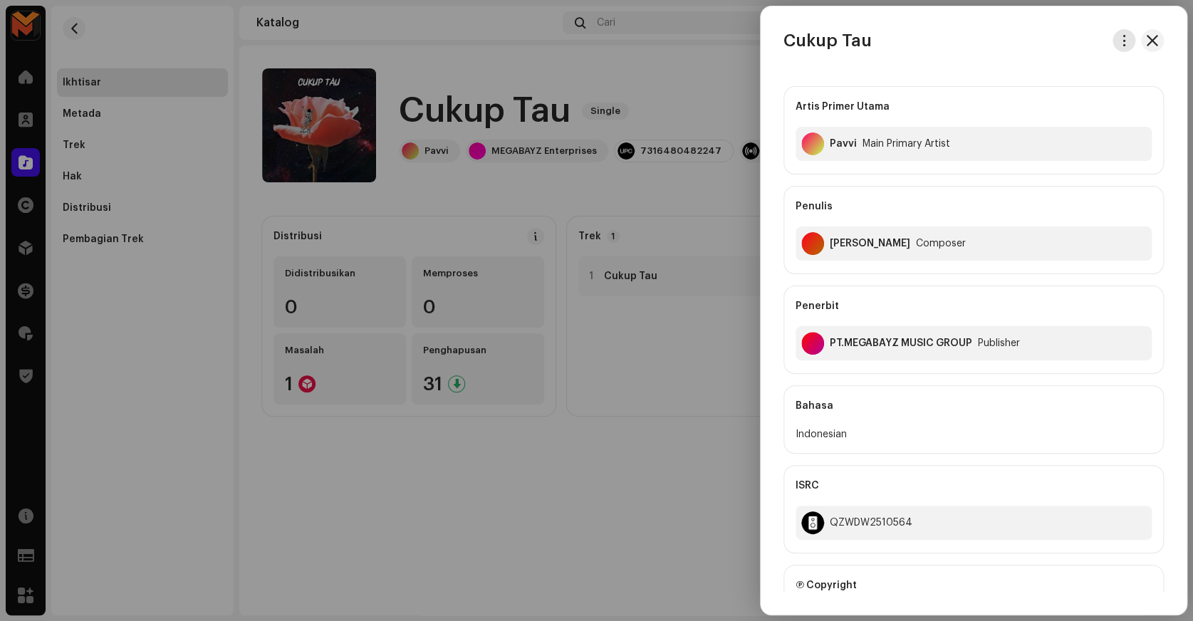
click at [1121, 47] on button "button" at bounding box center [1123, 40] width 23 height 23
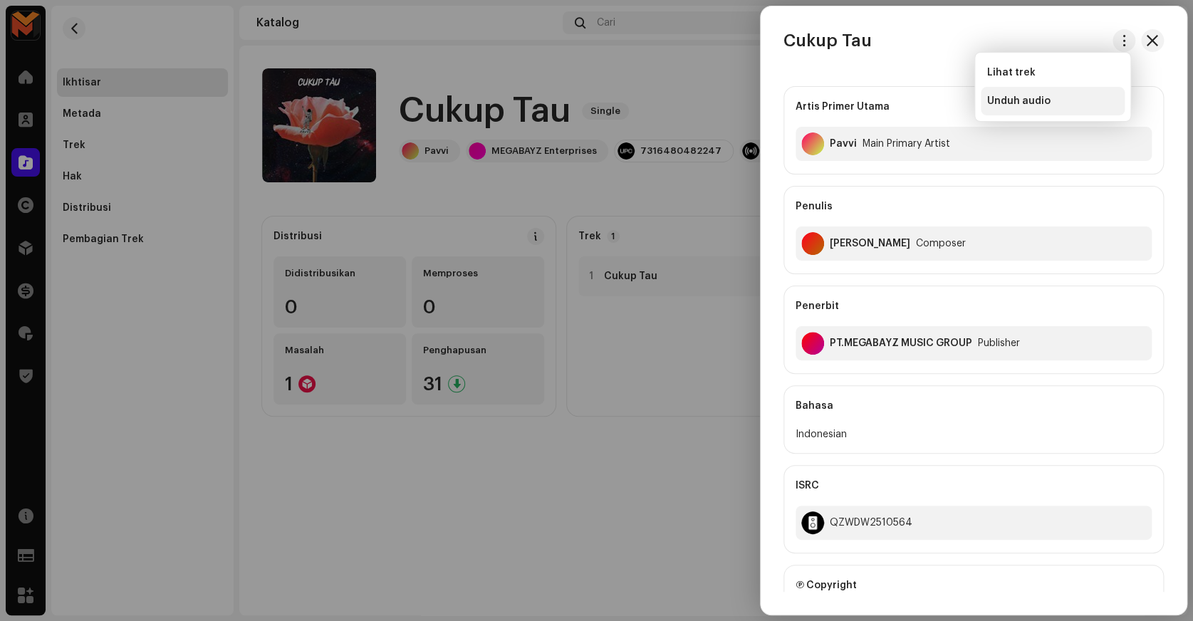
click at [1018, 96] on span "Unduh audio" at bounding box center [1017, 100] width 63 height 11
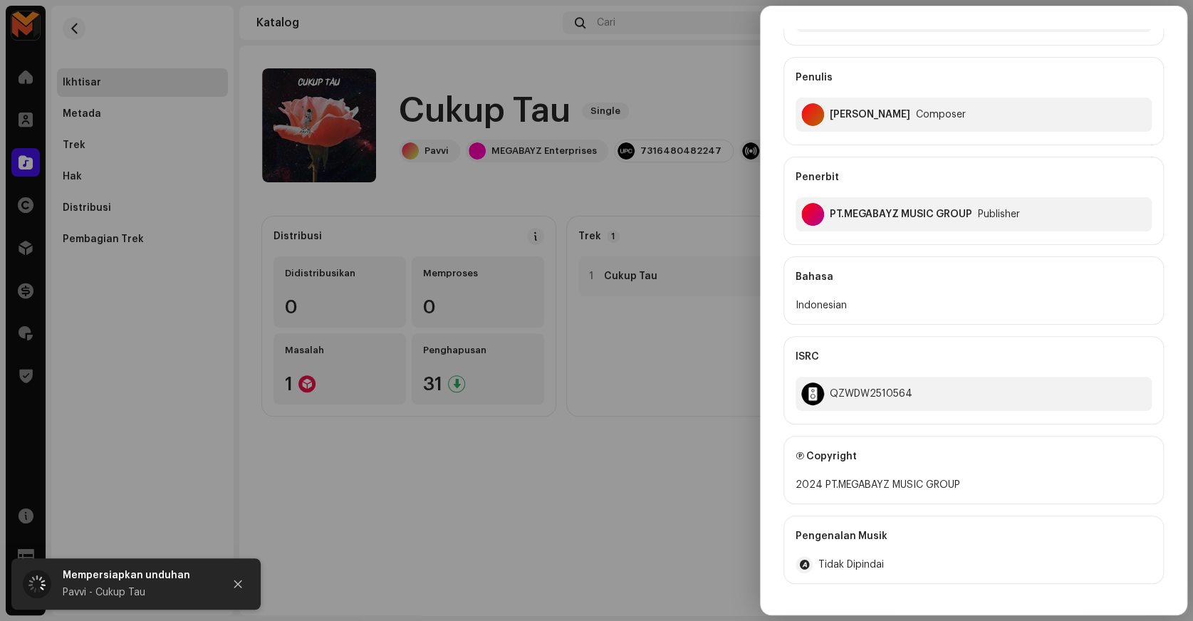
scroll to position [194, 0]
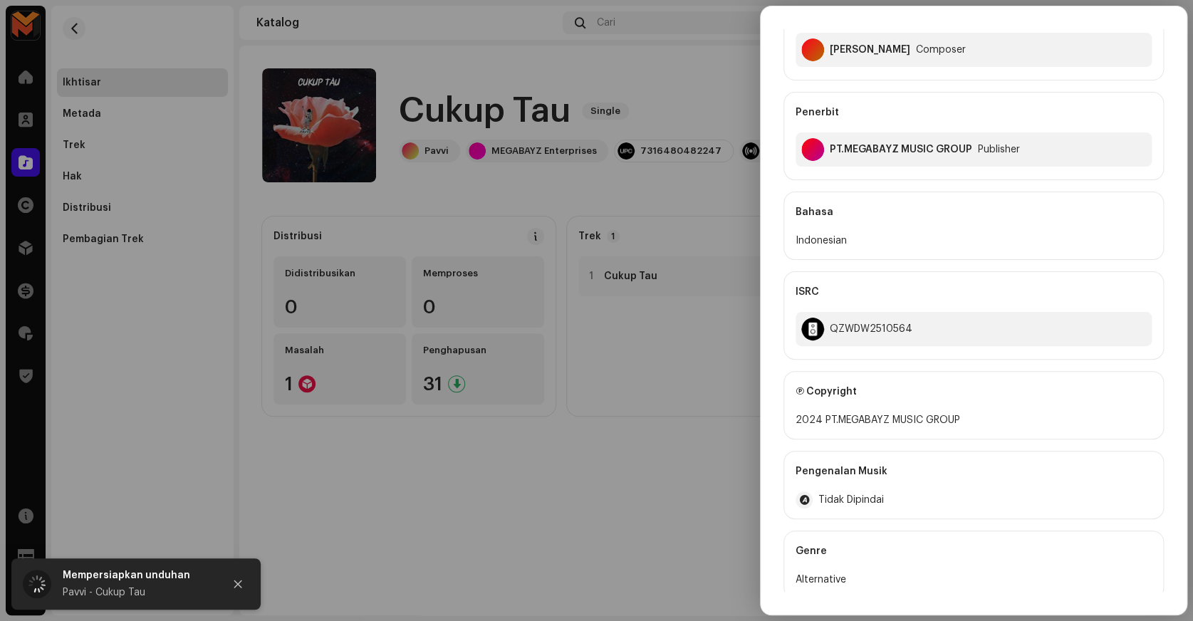
click at [672, 194] on div at bounding box center [596, 310] width 1193 height 621
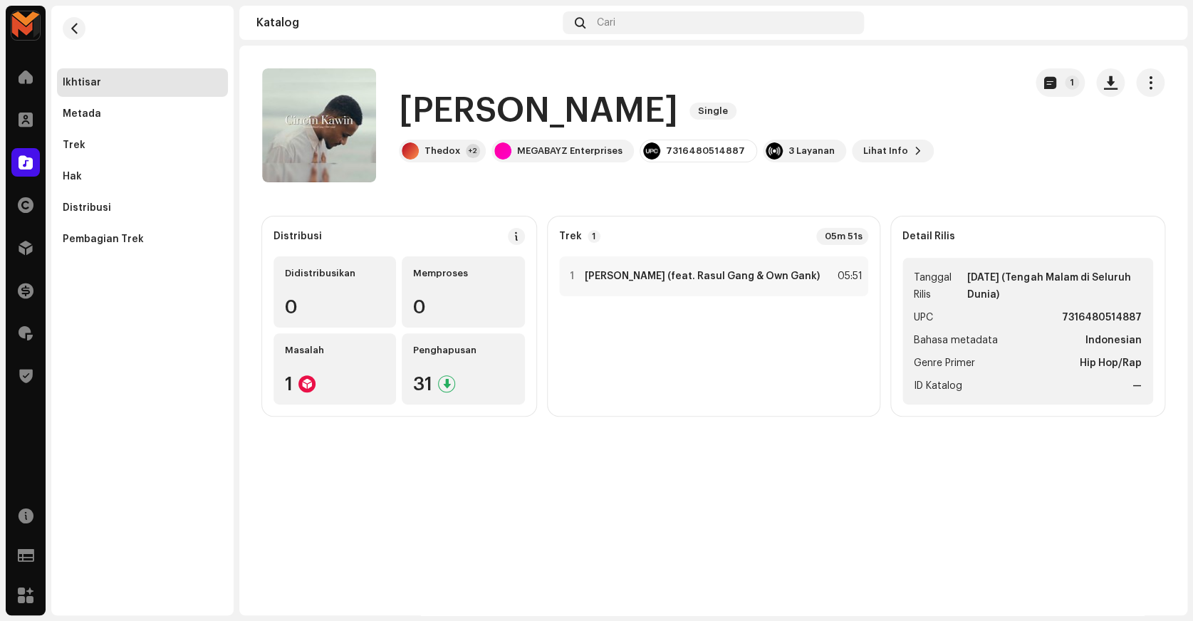
click at [468, 116] on h1 "[PERSON_NAME]" at bounding box center [538, 111] width 279 height 46
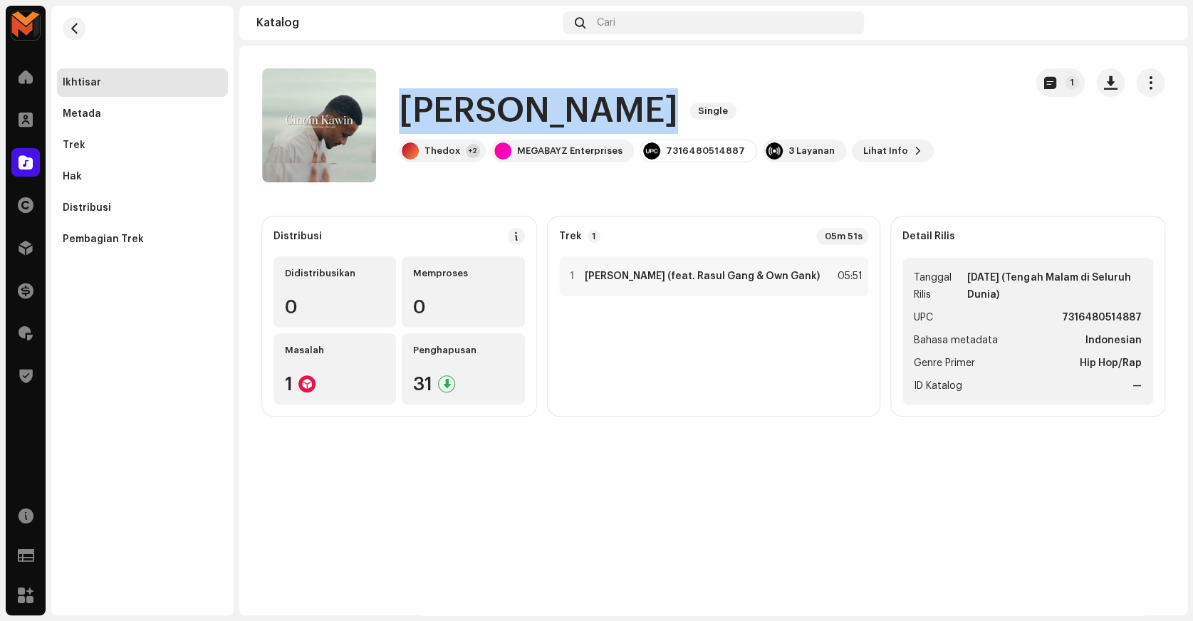
click at [468, 116] on h1 "[PERSON_NAME]" at bounding box center [538, 111] width 279 height 46
copy div "Cincin Kawin Single"
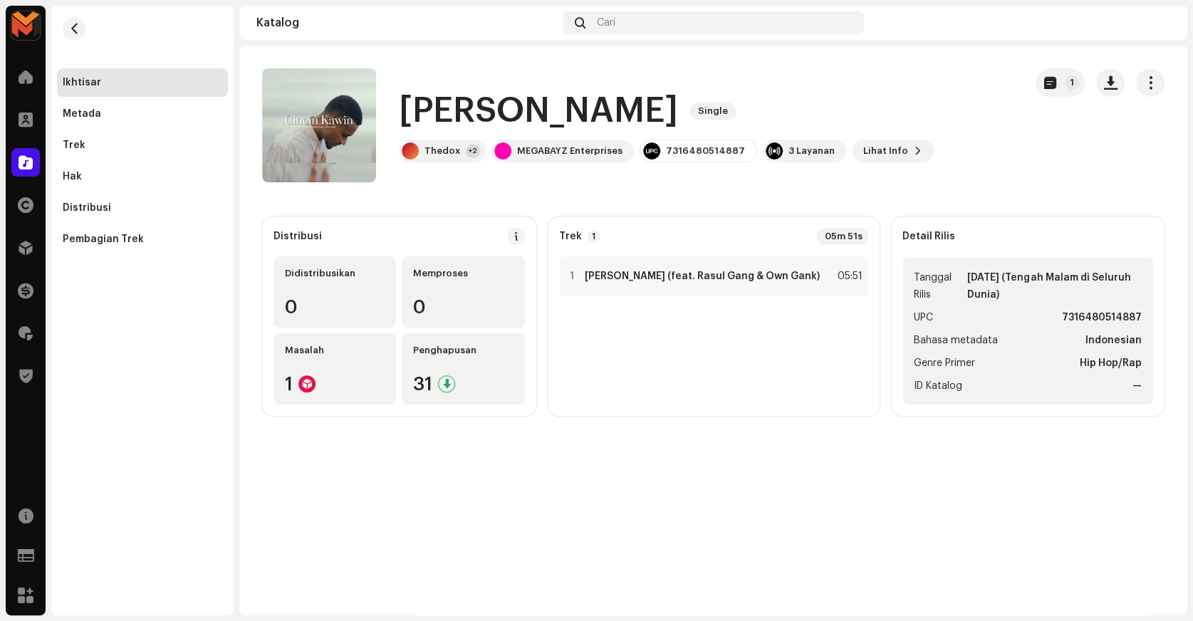
click at [985, 148] on div "[PERSON_NAME] Single Thedox +2 MEGABAYZ Enterprises 7316480514887 3 Layanan Lih…" at bounding box center [637, 125] width 751 height 114
click at [798, 282] on div "1 [PERSON_NAME] (feat. Rasul Gang & Own Gank)" at bounding box center [692, 276] width 255 height 14
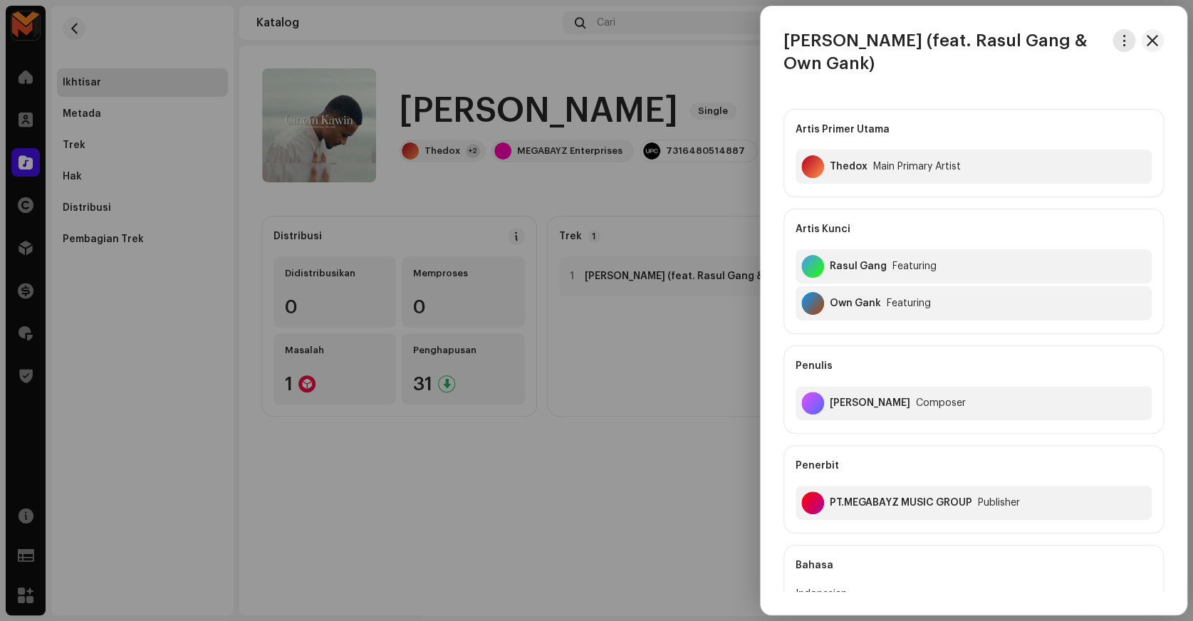
click at [1119, 39] on span "button" at bounding box center [1124, 40] width 11 height 11
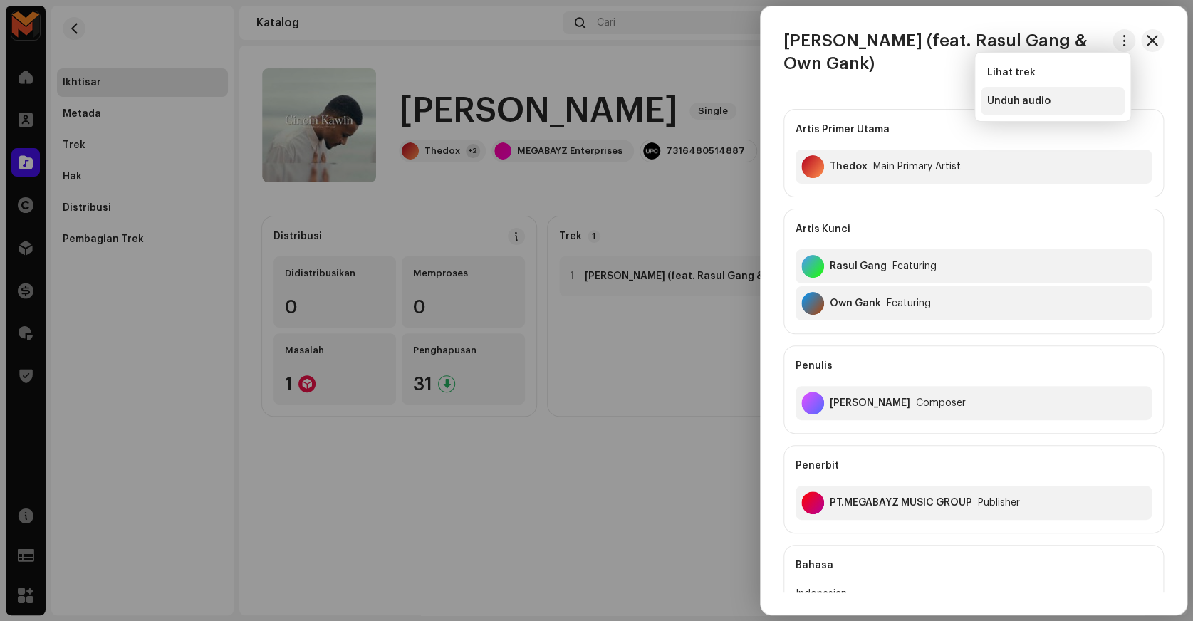
click at [1070, 95] on div "Unduh audio" at bounding box center [1052, 100] width 132 height 11
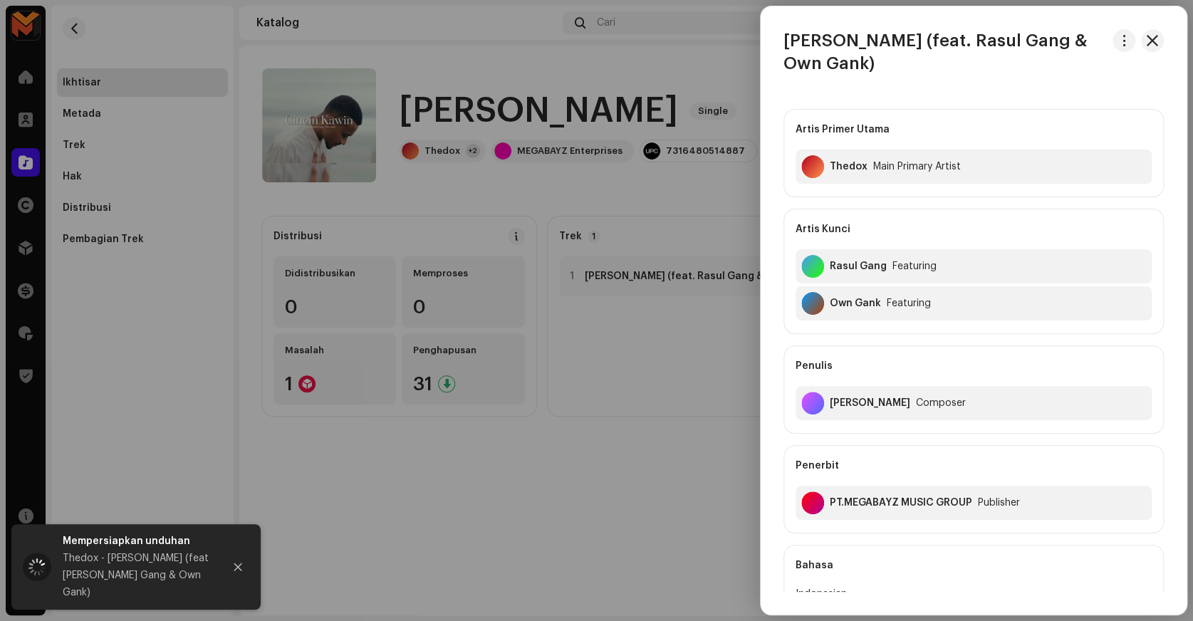
click at [687, 101] on div at bounding box center [596, 310] width 1193 height 621
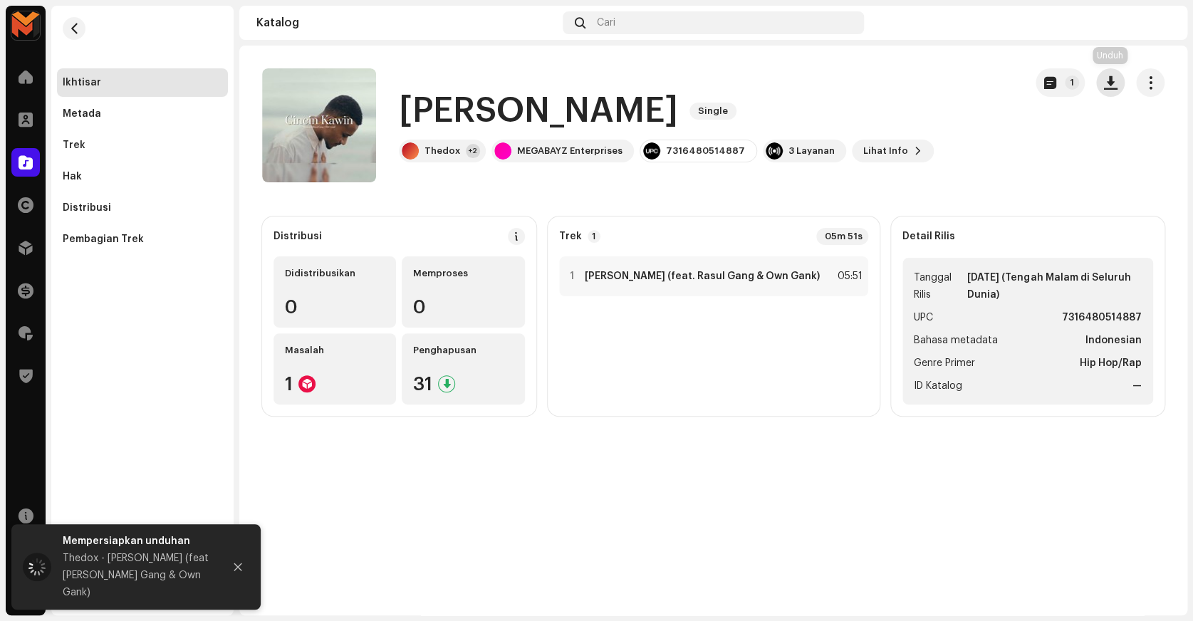
click at [1111, 85] on span "button" at bounding box center [1111, 82] width 14 height 11
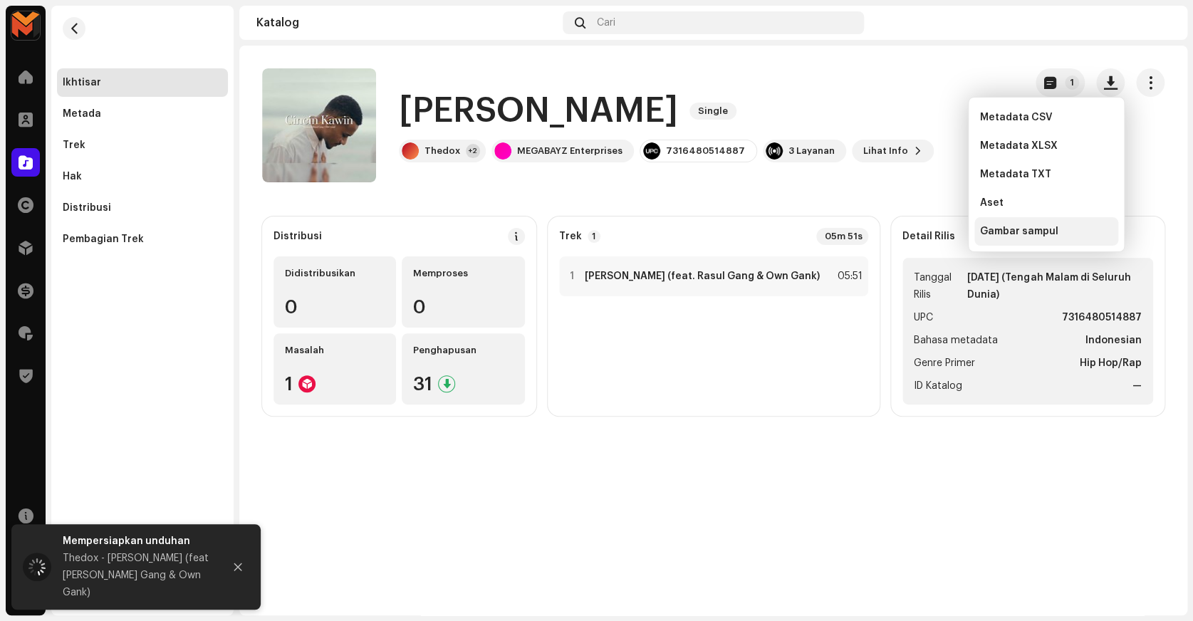
click at [1046, 228] on span "Gambar sampul" at bounding box center [1019, 231] width 78 height 11
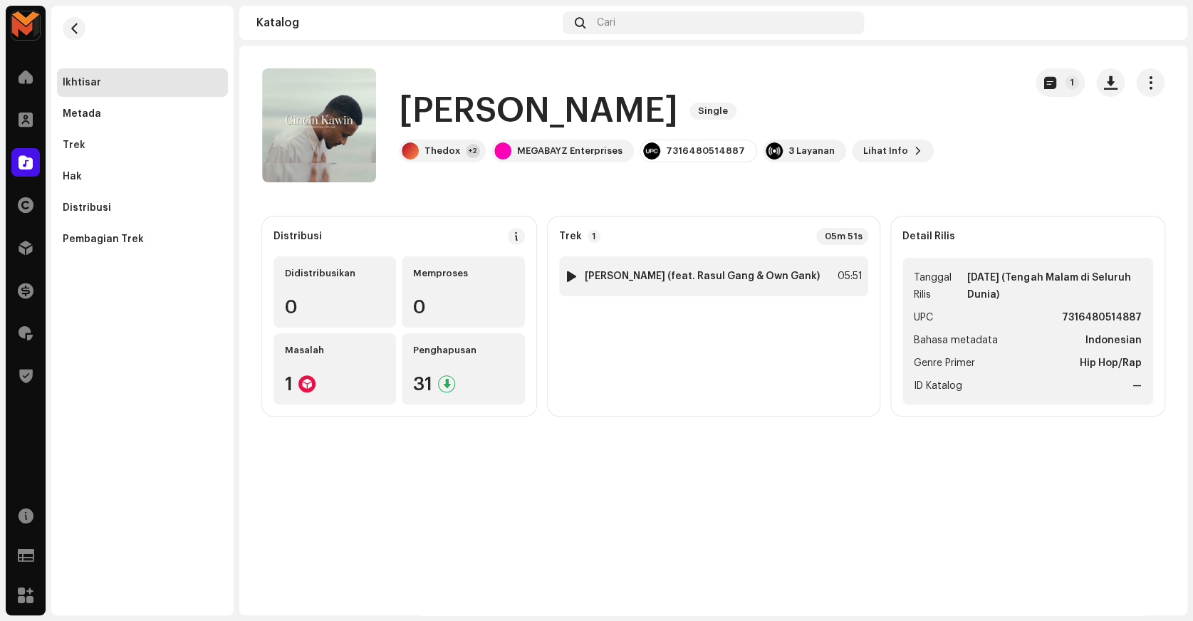
click at [655, 269] on div "1 [PERSON_NAME] (feat. Rasul Gang & Own Gank)" at bounding box center [692, 276] width 255 height 14
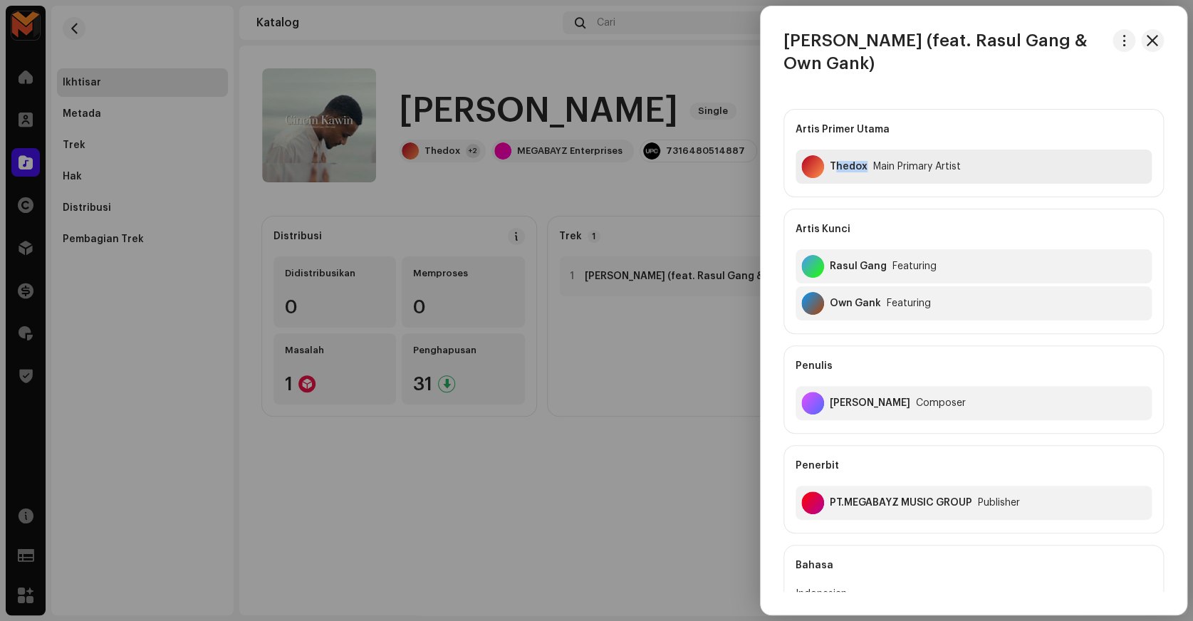
drag, startPoint x: 836, startPoint y: 177, endPoint x: 860, endPoint y: 177, distance: 24.2
click at [860, 177] on div "Thedox Main Primary Artist" at bounding box center [973, 167] width 356 height 34
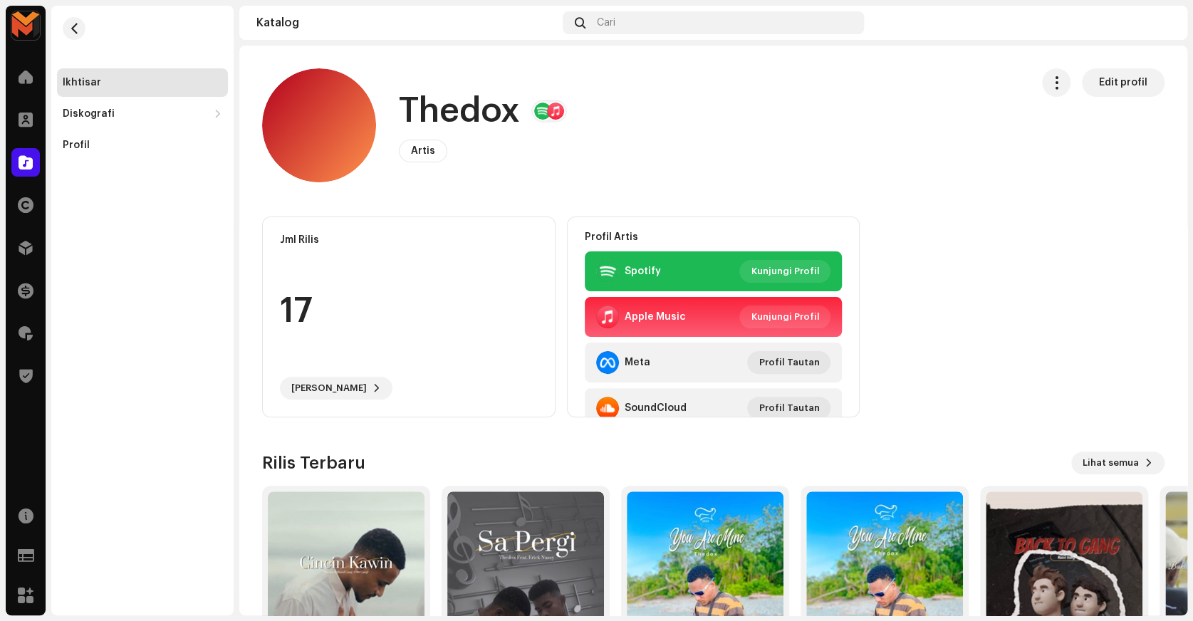
click at [461, 115] on h1 "Thedox" at bounding box center [459, 111] width 121 height 46
copy h1 "Thedox"
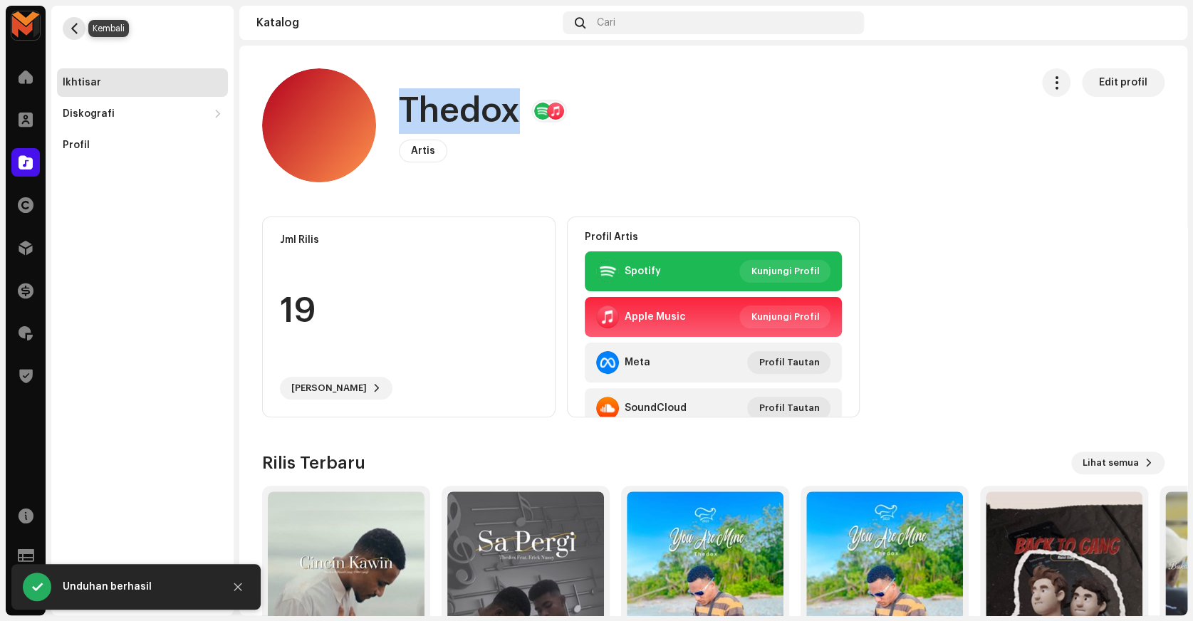
click at [71, 28] on span "button" at bounding box center [74, 28] width 11 height 11
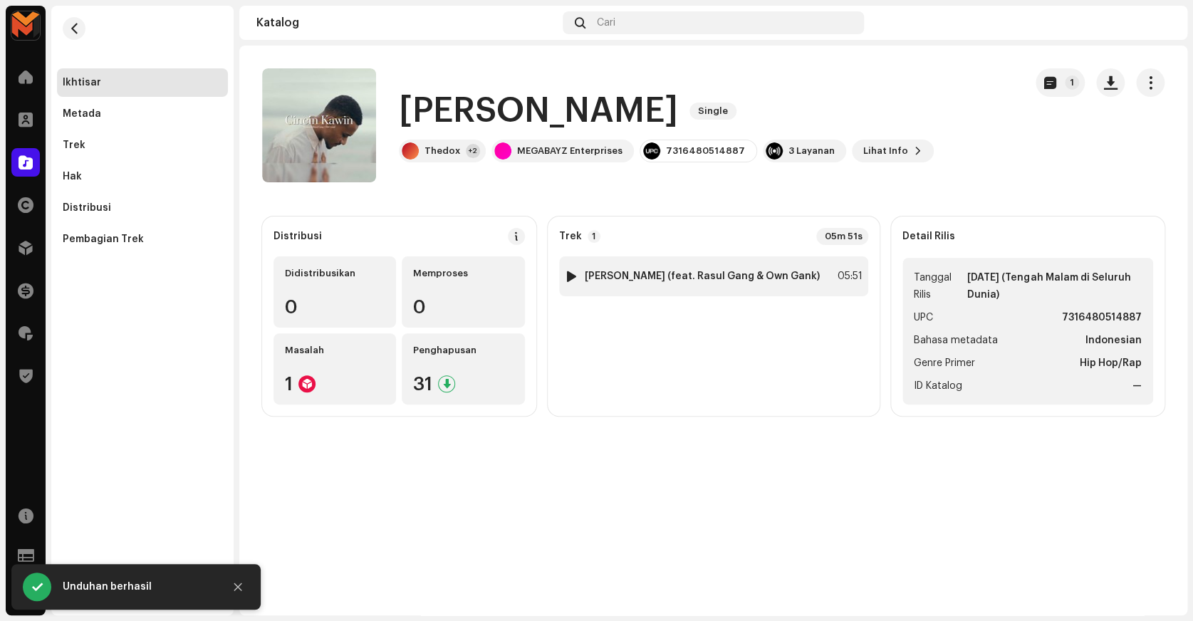
click at [731, 284] on div "1 Cincin Kawin (feat. Rasul Gang & Own Gank) 05:51" at bounding box center [713, 276] width 309 height 40
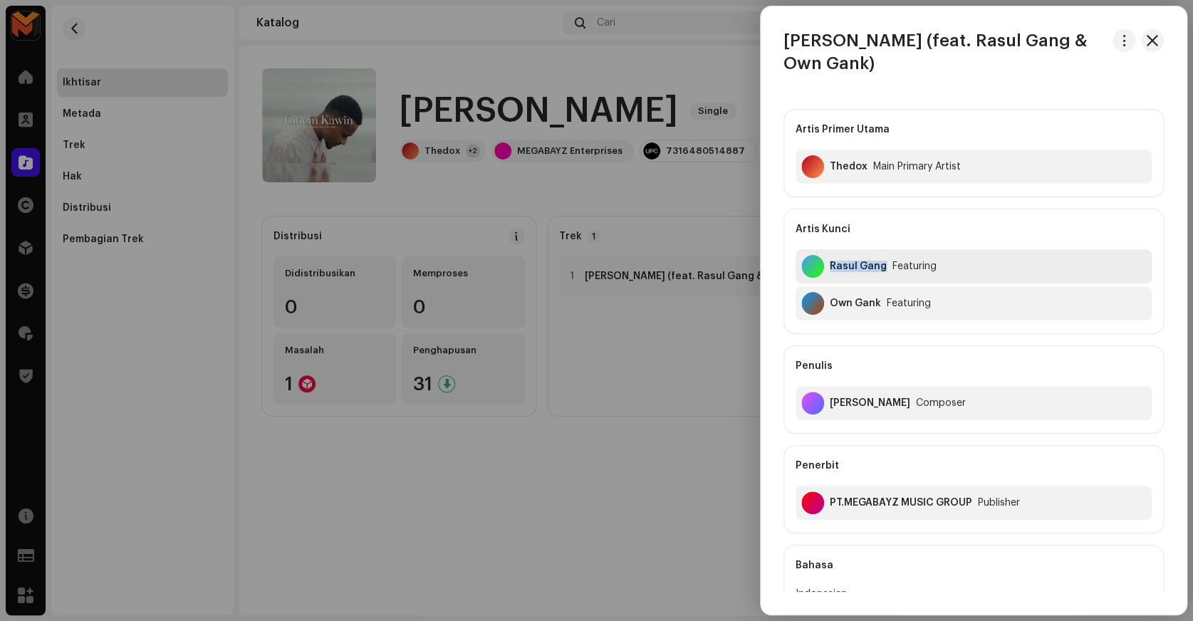
copy div "Rasul Gang"
drag, startPoint x: 826, startPoint y: 274, endPoint x: 884, endPoint y: 340, distance: 87.8
click at [884, 340] on div "Artis Primer Utama Thedox Main Primary Artist Artis Kunci Rasul Gang Featuring …" at bounding box center [973, 321] width 380 height 424
click at [884, 341] on div "Artis Primer Utama Thedox Main Primary Artist Artis Kunci Rasul Gang Featuring …" at bounding box center [973, 321] width 380 height 424
copy div "Own Gank"
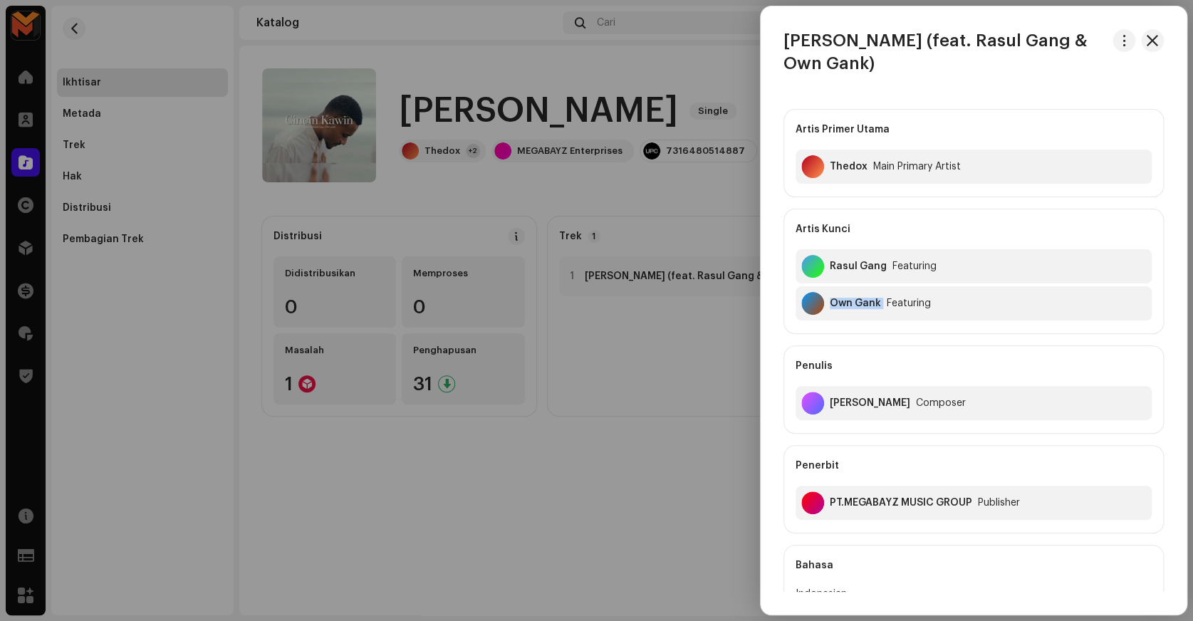
drag, startPoint x: 828, startPoint y: 313, endPoint x: 882, endPoint y: 332, distance: 56.5
click at [882, 332] on div "Artis Kunci Rasul Gang Featuring Own Gank Featuring" at bounding box center [973, 271] width 380 height 125
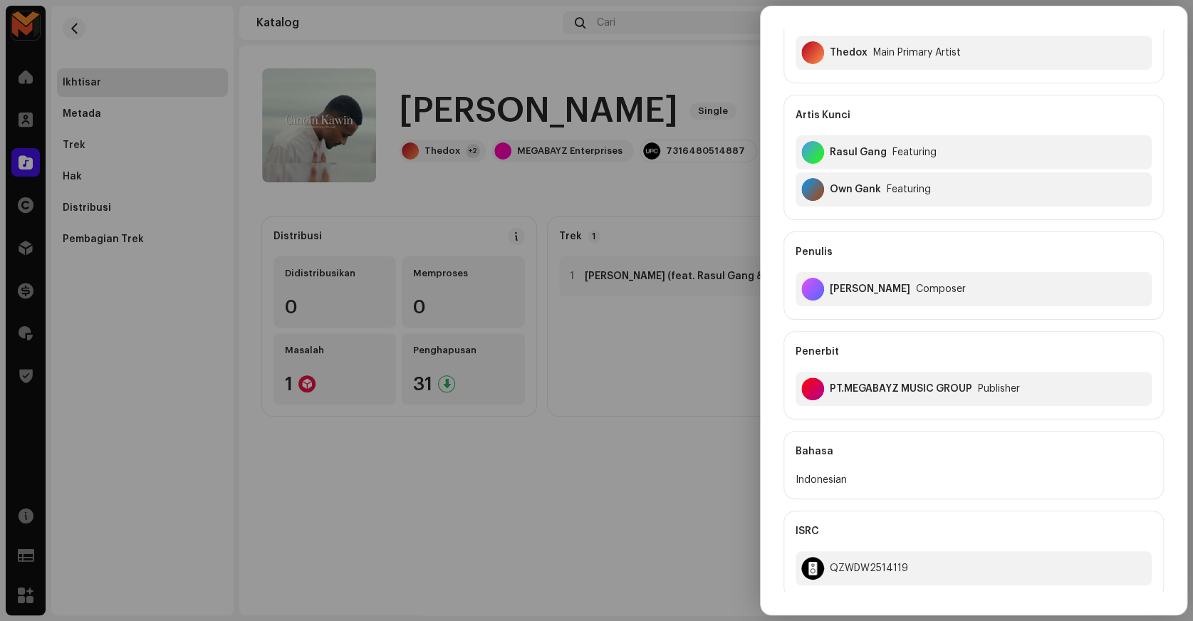
scroll to position [129, 0]
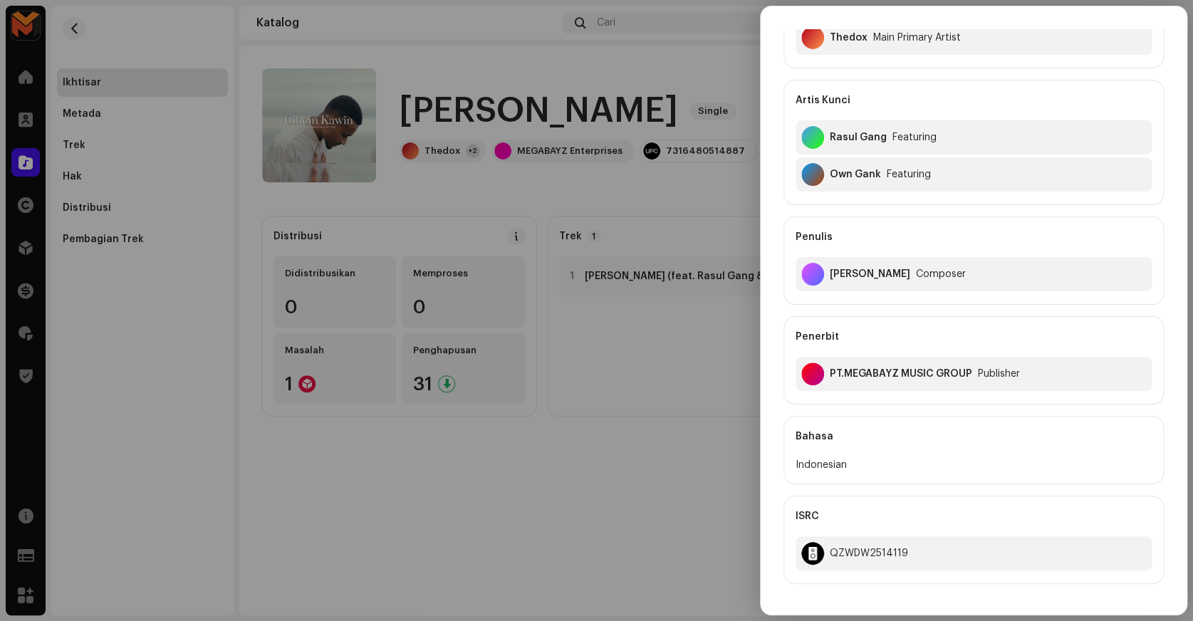
click at [868, 270] on div "Theo Koibur" at bounding box center [870, 273] width 80 height 11
copy div "Theo Koibur"
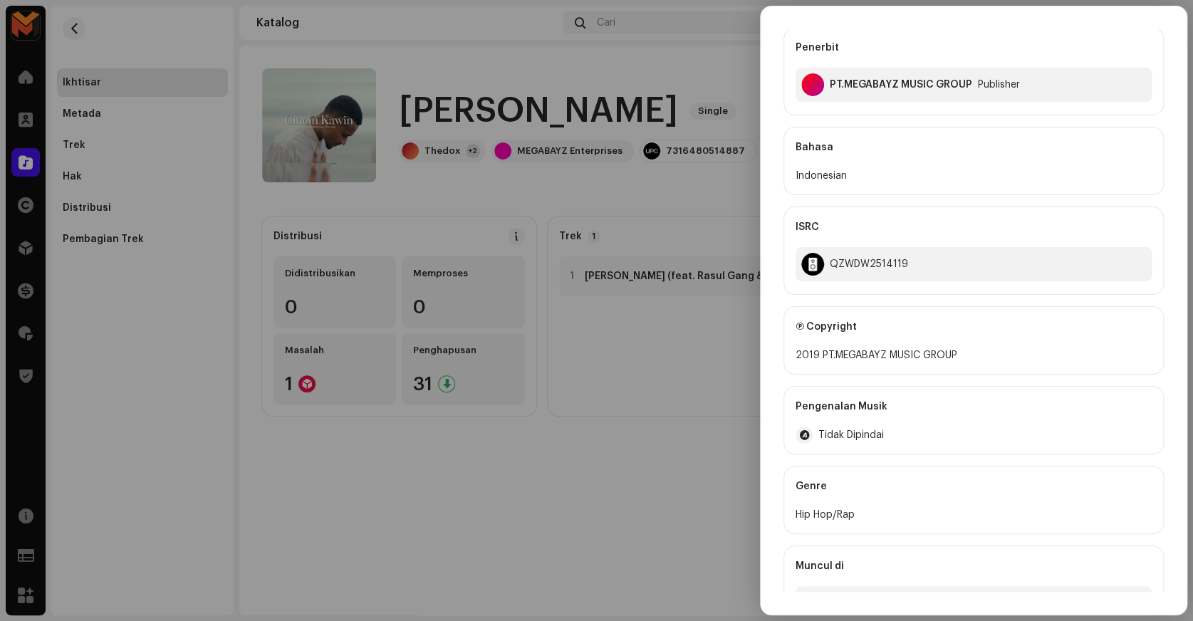
scroll to position [458, 0]
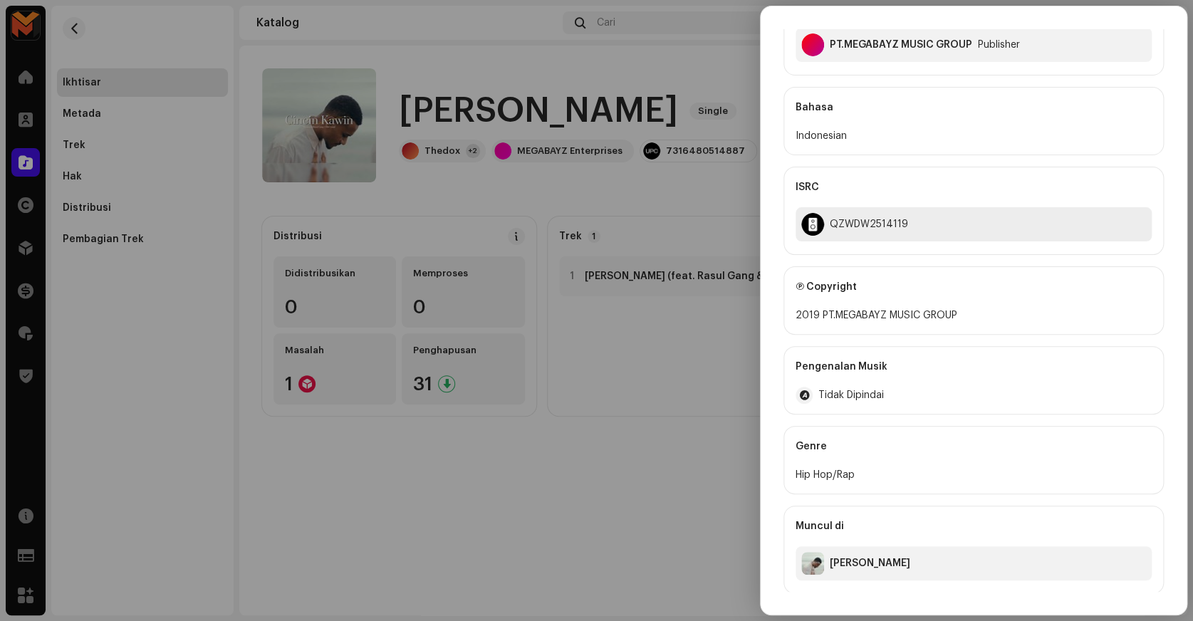
click at [847, 219] on div "QZWDW2514119" at bounding box center [869, 224] width 78 height 11
copy div "QZWDW2514119"
click at [723, 216] on div at bounding box center [596, 310] width 1193 height 621
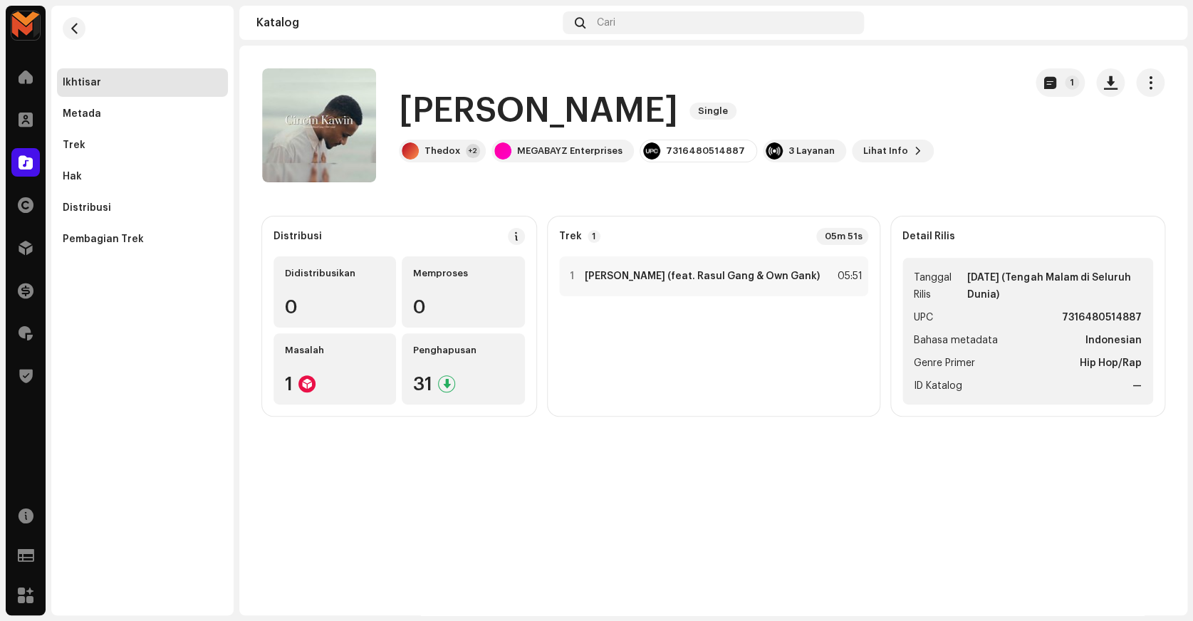
click at [454, 94] on h1 "Cincin Kawin" at bounding box center [538, 111] width 279 height 46
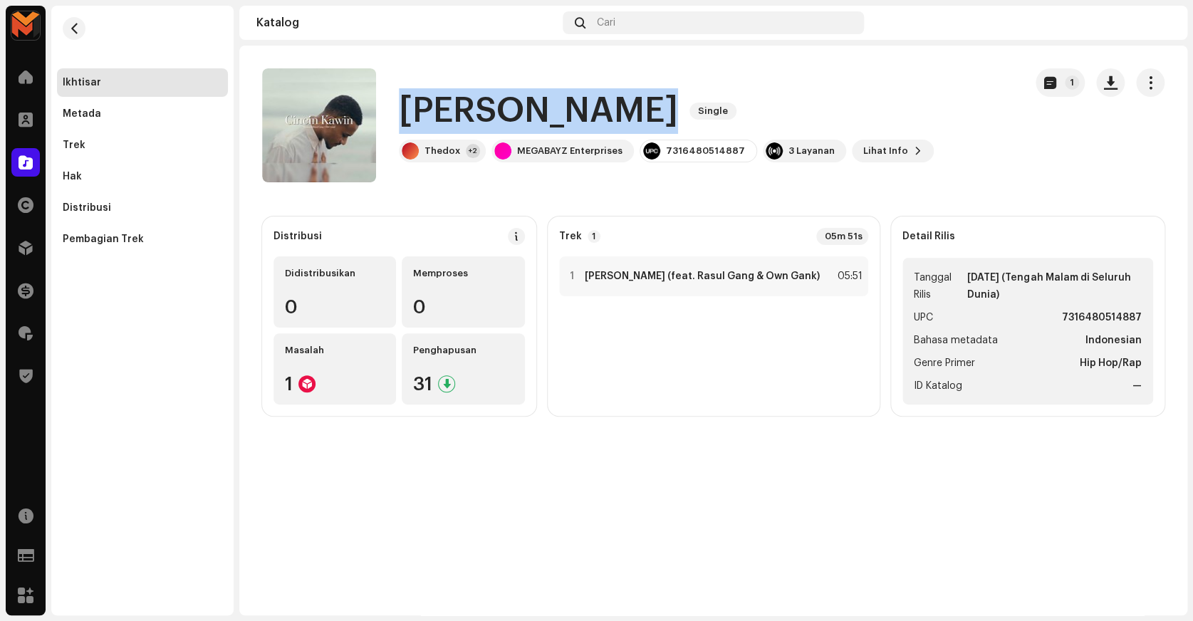
click at [454, 94] on h1 "Cincin Kawin" at bounding box center [538, 111] width 279 height 46
copy div "Cincin Kawin Single"
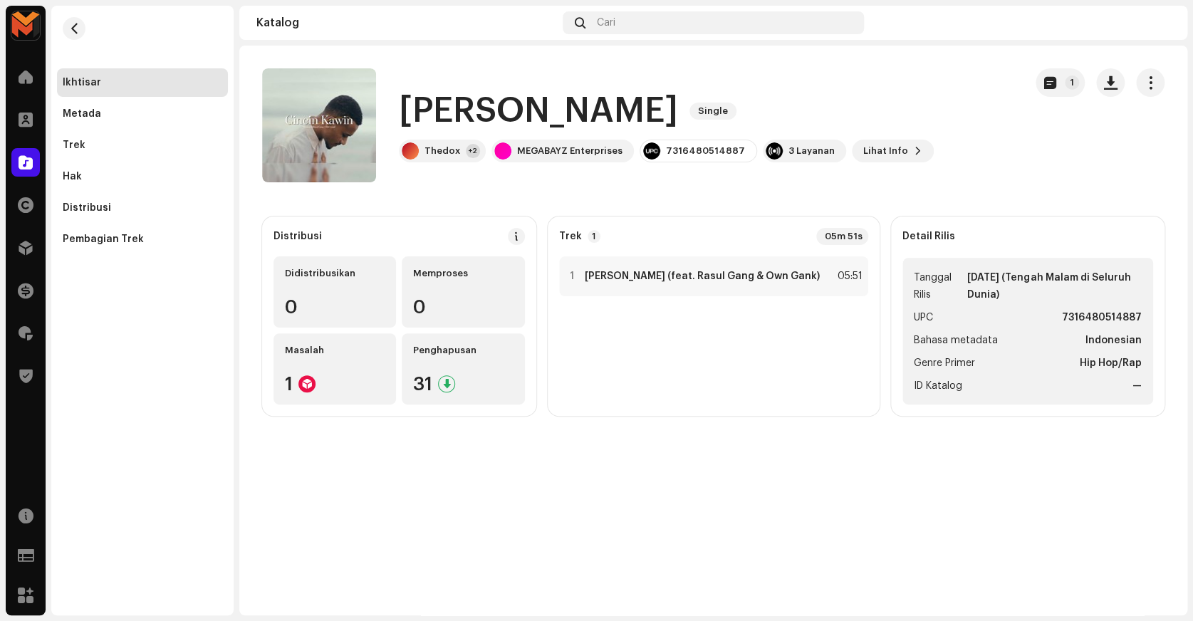
click at [1123, 317] on strong "7316480514887" at bounding box center [1102, 317] width 80 height 17
copy strong "7316480514887"
click at [496, 85] on div "Cincin Kawin Single Thedox +2 MEGABAYZ Enterprises 7316480514887 3 Layanan Liha…" at bounding box center [637, 125] width 751 height 114
click at [491, 107] on h1 "Cincin Kawin" at bounding box center [538, 111] width 279 height 46
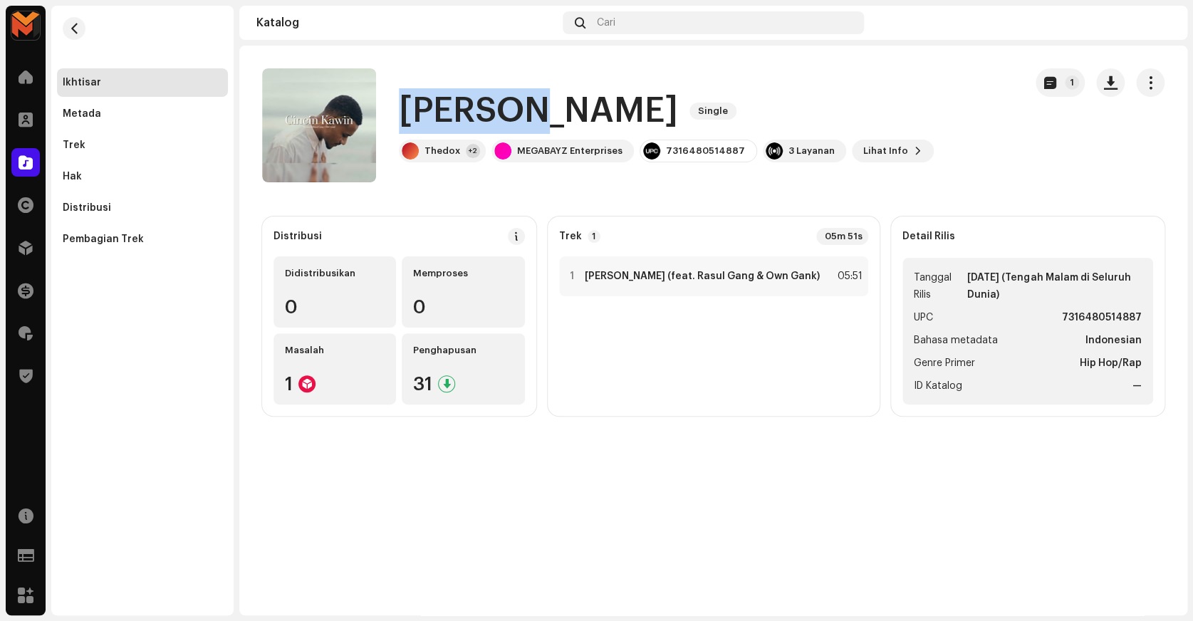
click at [491, 107] on h1 "Cincin Kawin" at bounding box center [538, 111] width 279 height 46
copy div "Cincin Kawin Single"
click at [807, 284] on div "1 Cincin Kawin (feat. Rasul Gang & Own Gank) 05:51" at bounding box center [713, 276] width 309 height 40
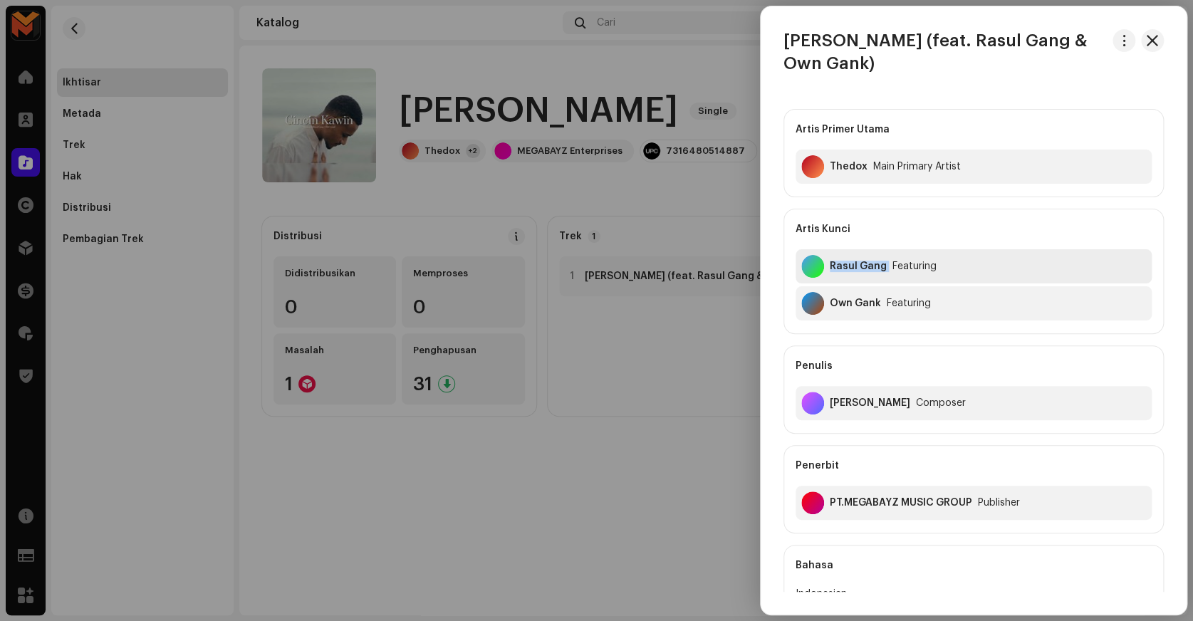
copy div "Rasul Gang"
drag, startPoint x: 830, startPoint y: 269, endPoint x: 882, endPoint y: 333, distance: 81.5
click at [882, 333] on div "Artis Kunci Rasul Gang Featuring Own Gank Featuring" at bounding box center [973, 271] width 380 height 125
drag, startPoint x: 830, startPoint y: 311, endPoint x: 880, endPoint y: 345, distance: 61.0
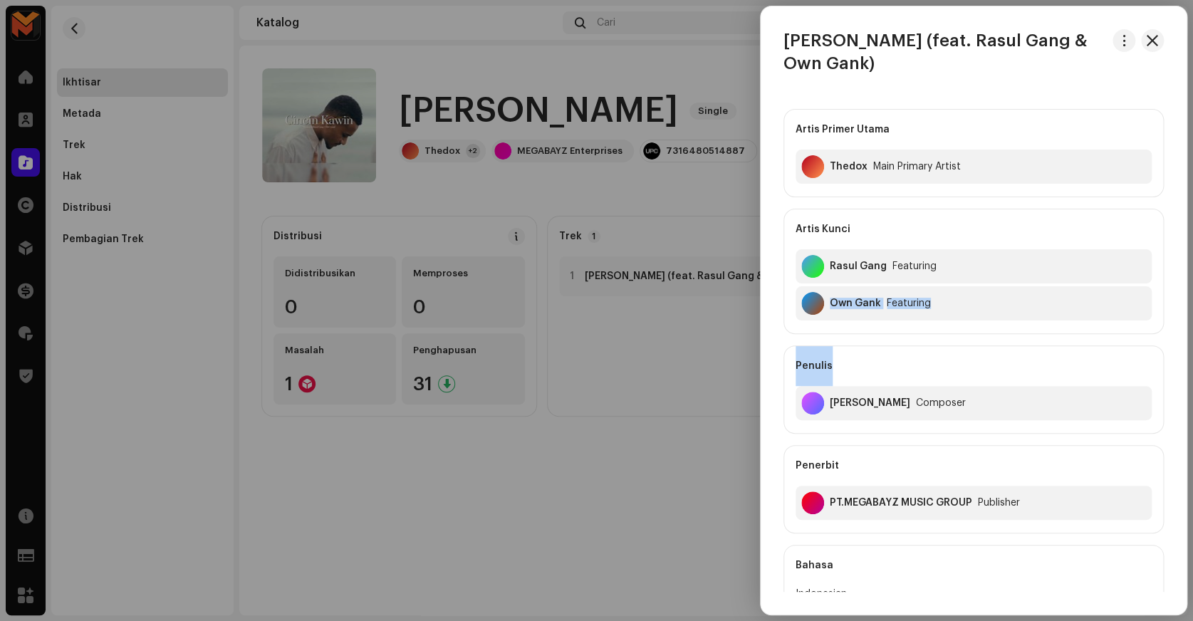
click at [880, 345] on div "Artis Primer Utama Thedox Main Primary Artist Artis Kunci Rasul Gang Featuring …" at bounding box center [973, 321] width 380 height 424
click at [880, 346] on div "Penulis" at bounding box center [973, 366] width 356 height 40
click at [647, 405] on div at bounding box center [596, 310] width 1193 height 621
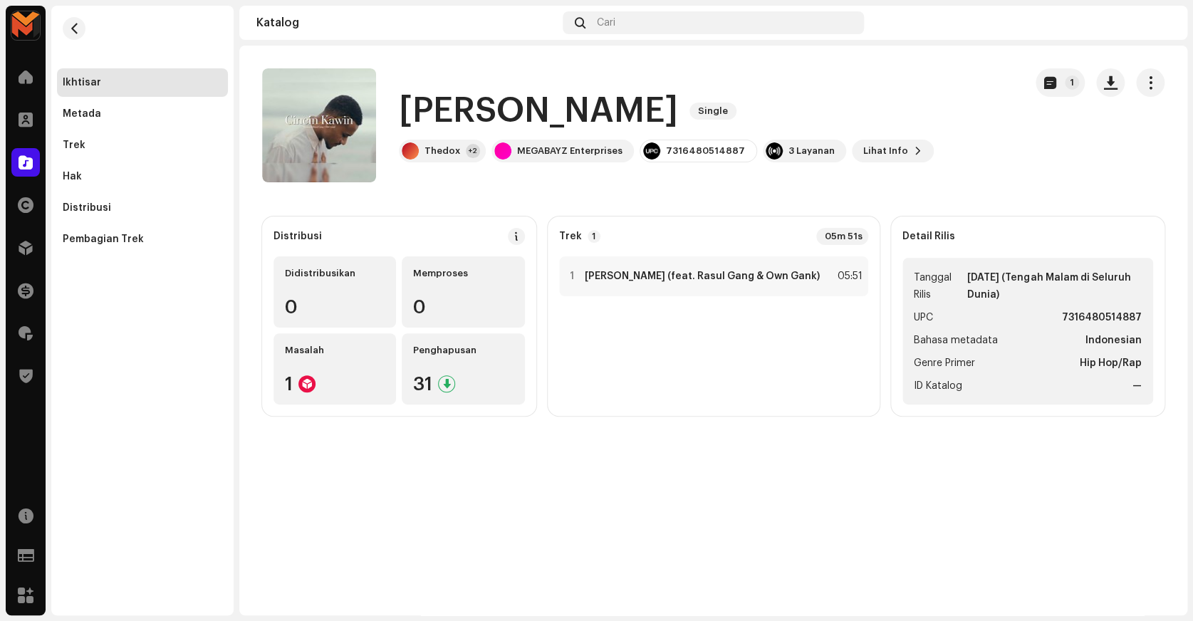
click at [1098, 311] on strong "7316480514887" at bounding box center [1102, 317] width 80 height 17
click at [820, 290] on div "1 Cincin Kawin (feat. Rasul Gang & Own Gank) 05:51" at bounding box center [713, 276] width 309 height 40
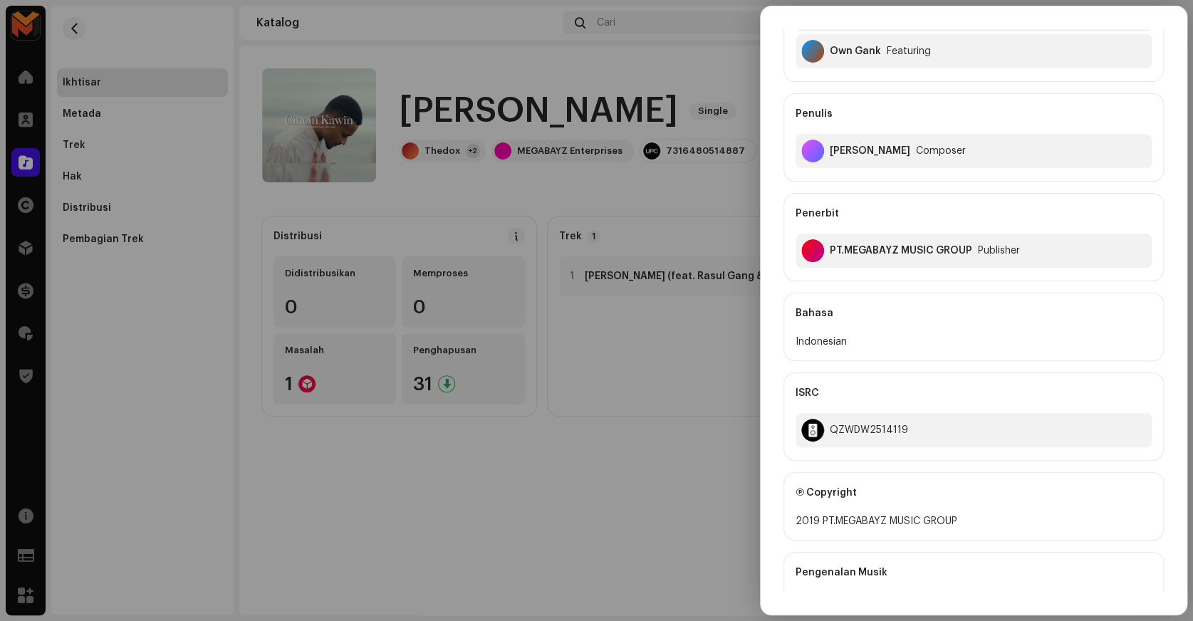
scroll to position [258, 0]
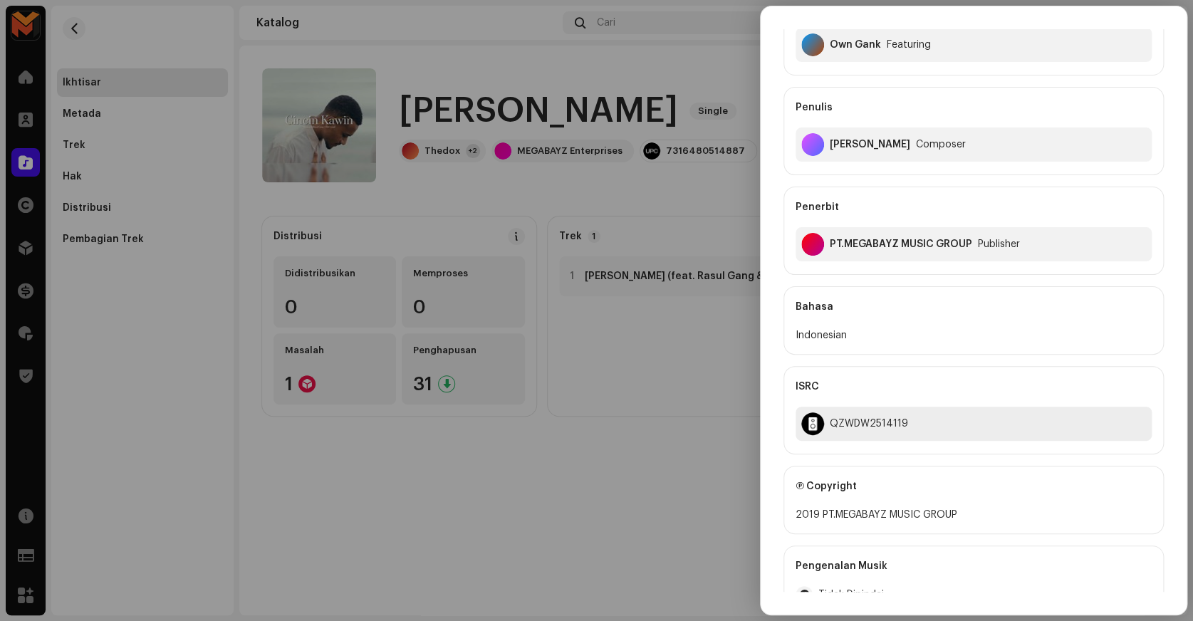
click at [869, 428] on div "QZWDW2514119" at bounding box center [973, 424] width 356 height 34
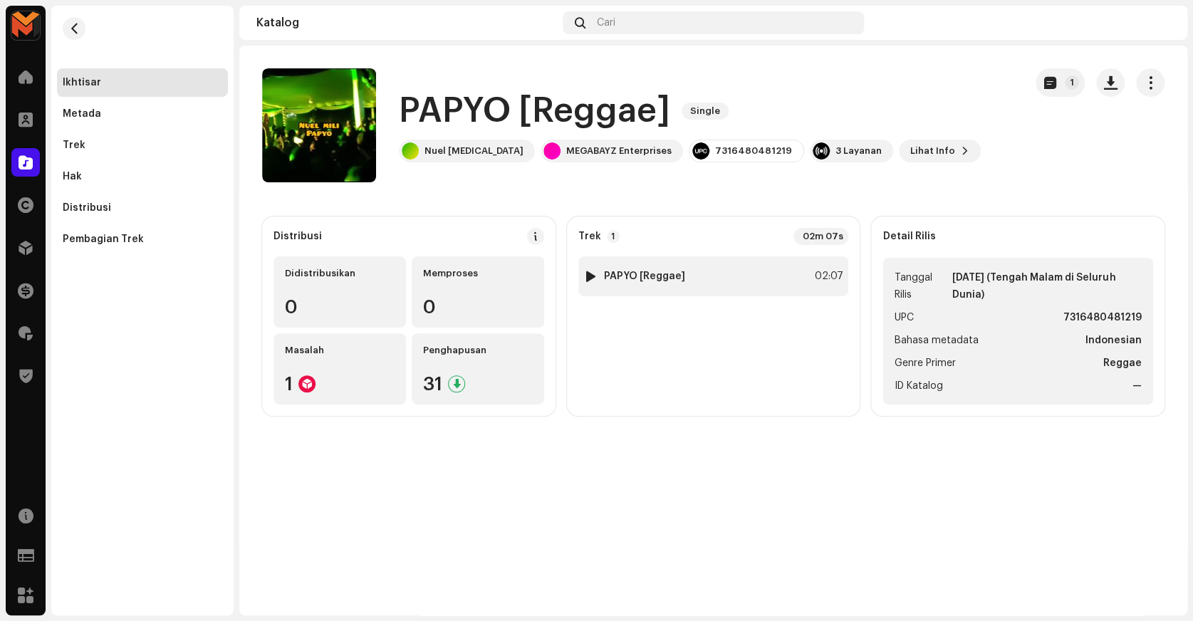
click at [733, 266] on div "1 PAPYO [Reggae] 02:07" at bounding box center [713, 276] width 271 height 40
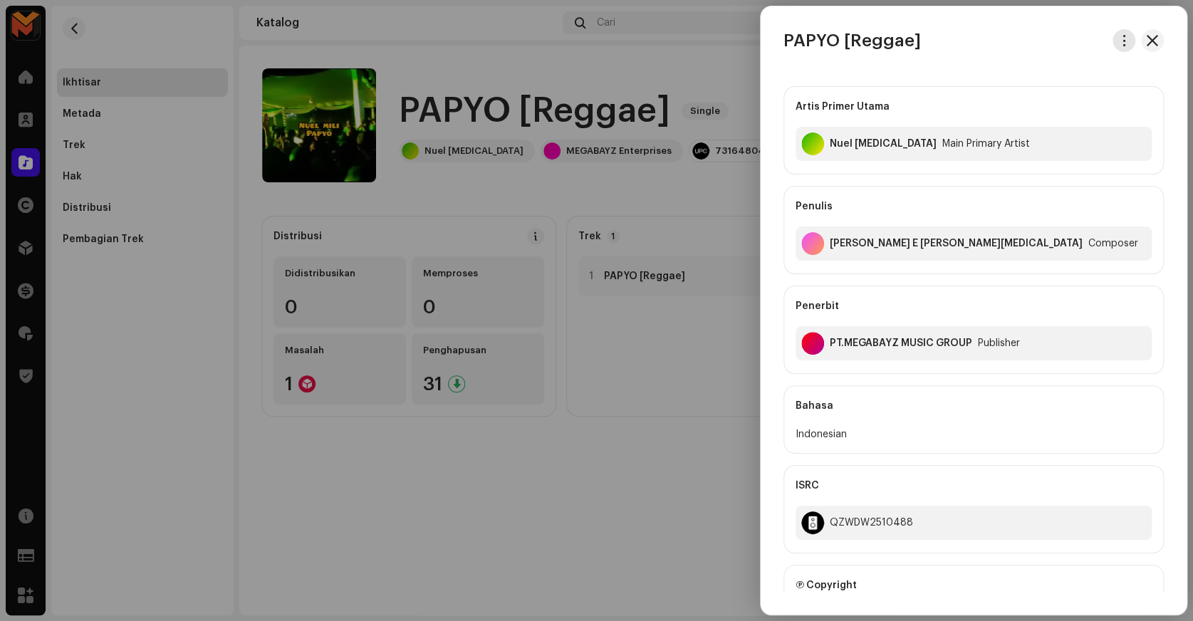
click at [1119, 38] on span "button" at bounding box center [1124, 40] width 11 height 11
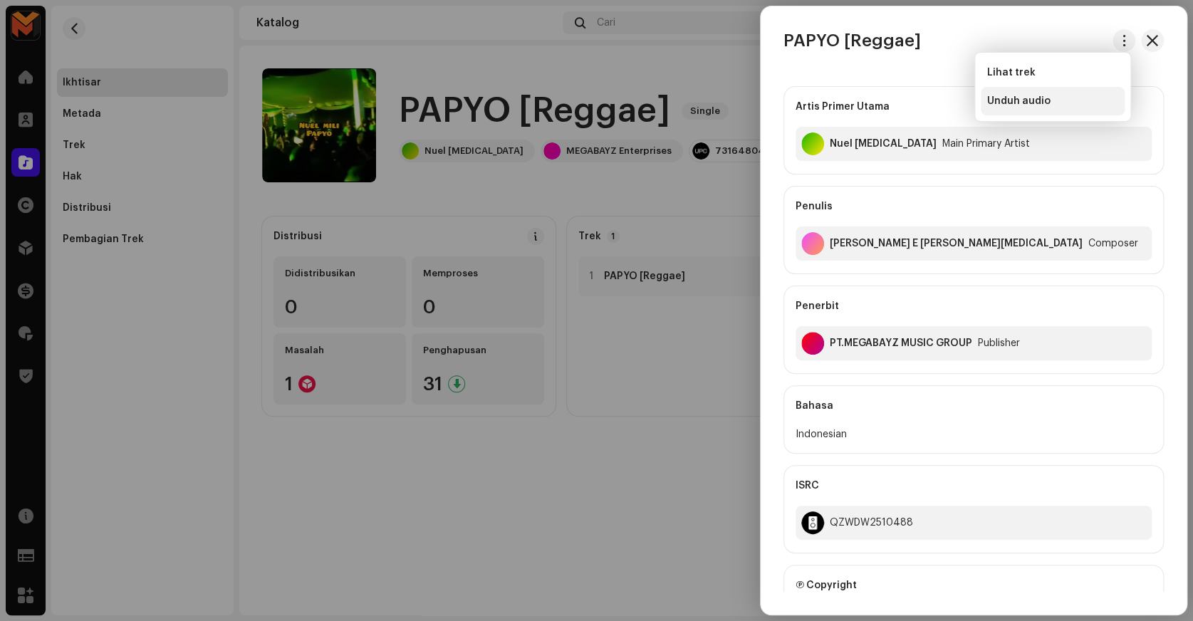
click at [1043, 105] on span "Unduh audio" at bounding box center [1017, 100] width 63 height 11
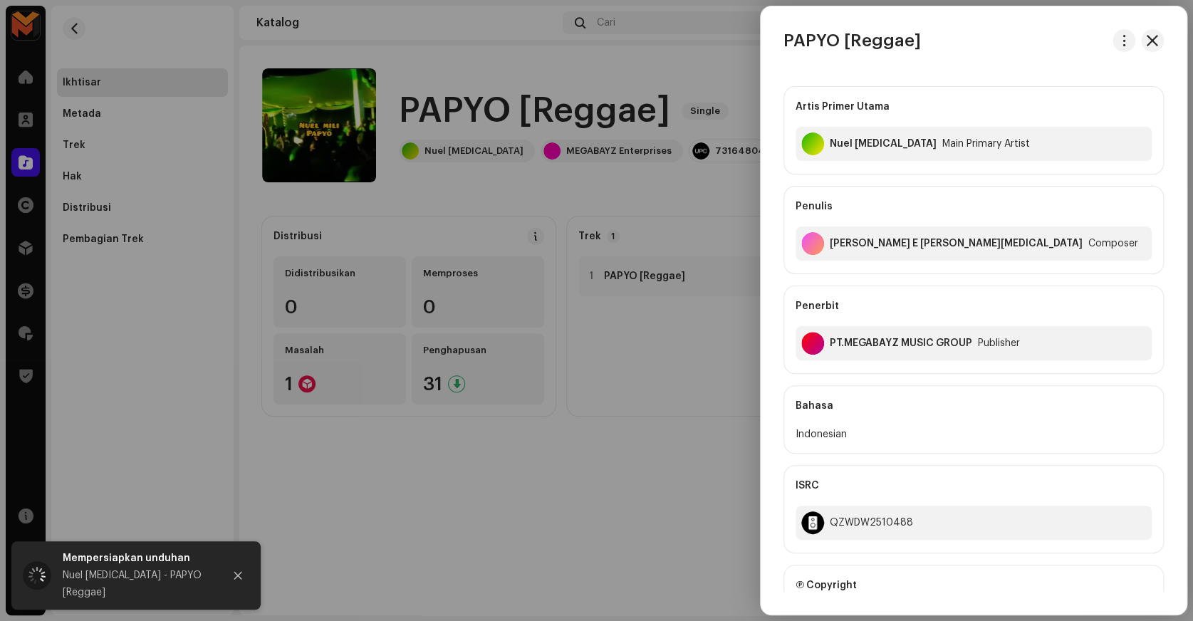
click at [631, 50] on div at bounding box center [596, 310] width 1193 height 621
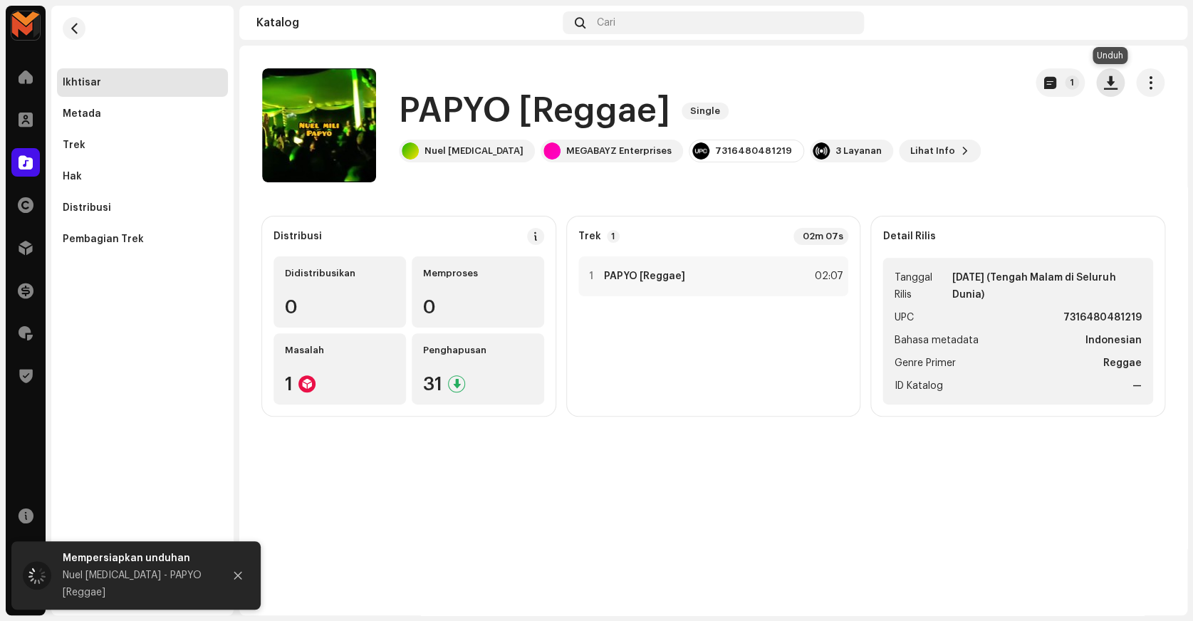
click at [1099, 85] on button "button" at bounding box center [1110, 82] width 28 height 28
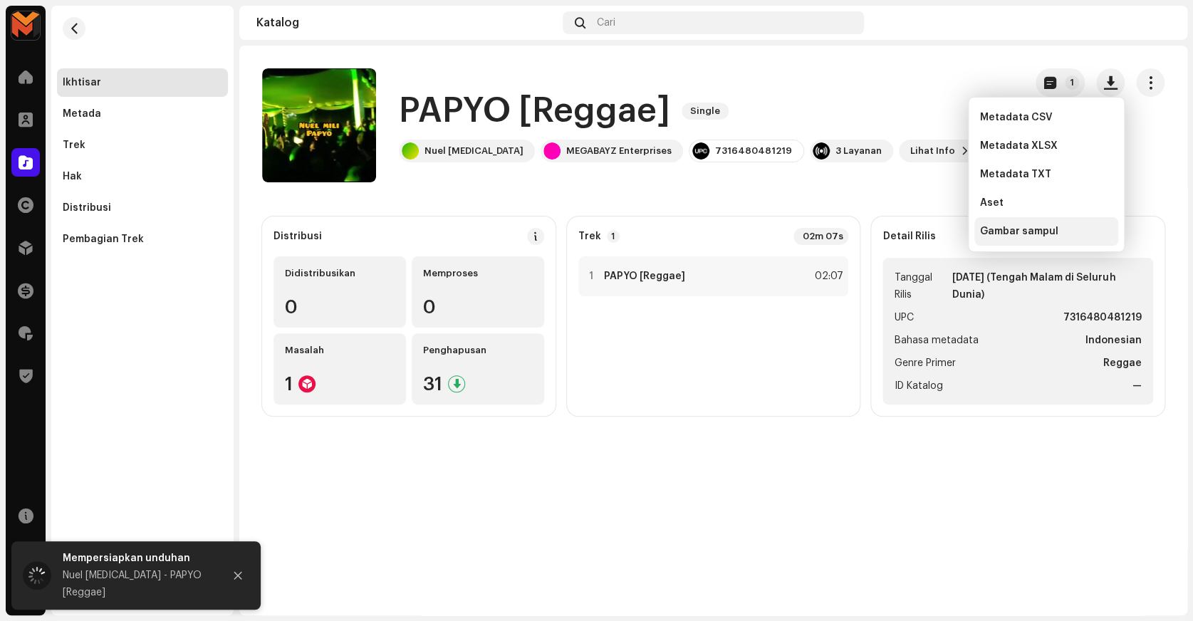
click at [1017, 231] on span "Gambar sampul" at bounding box center [1019, 231] width 78 height 11
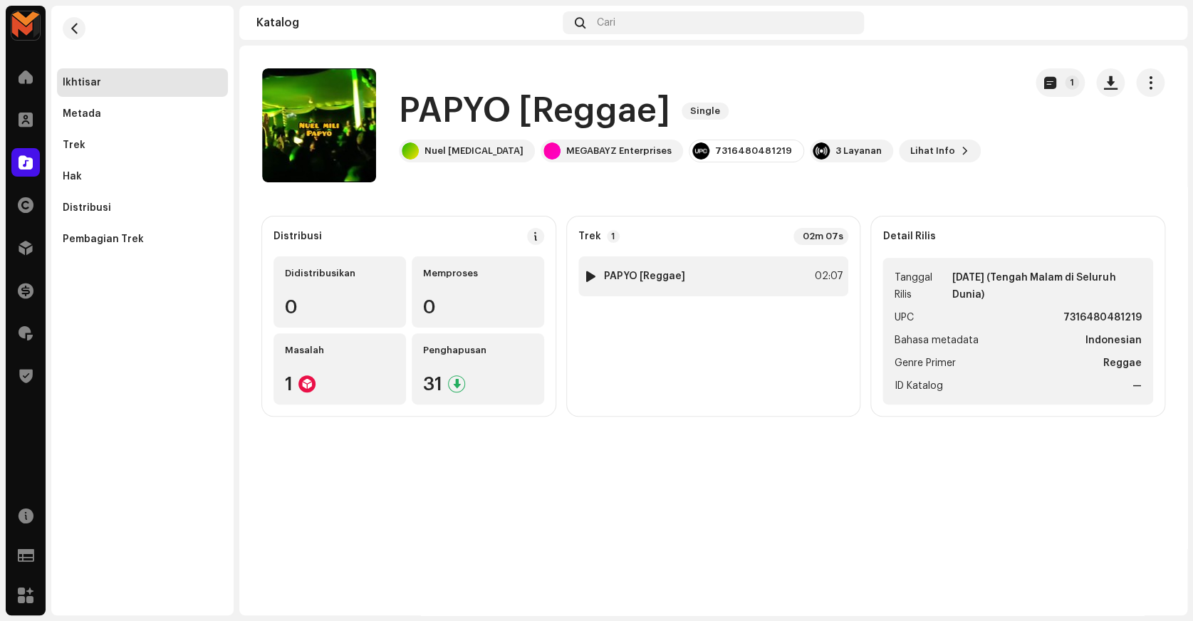
click at [787, 283] on div "1 PAPYO [Reggae] 02:07" at bounding box center [713, 276] width 271 height 40
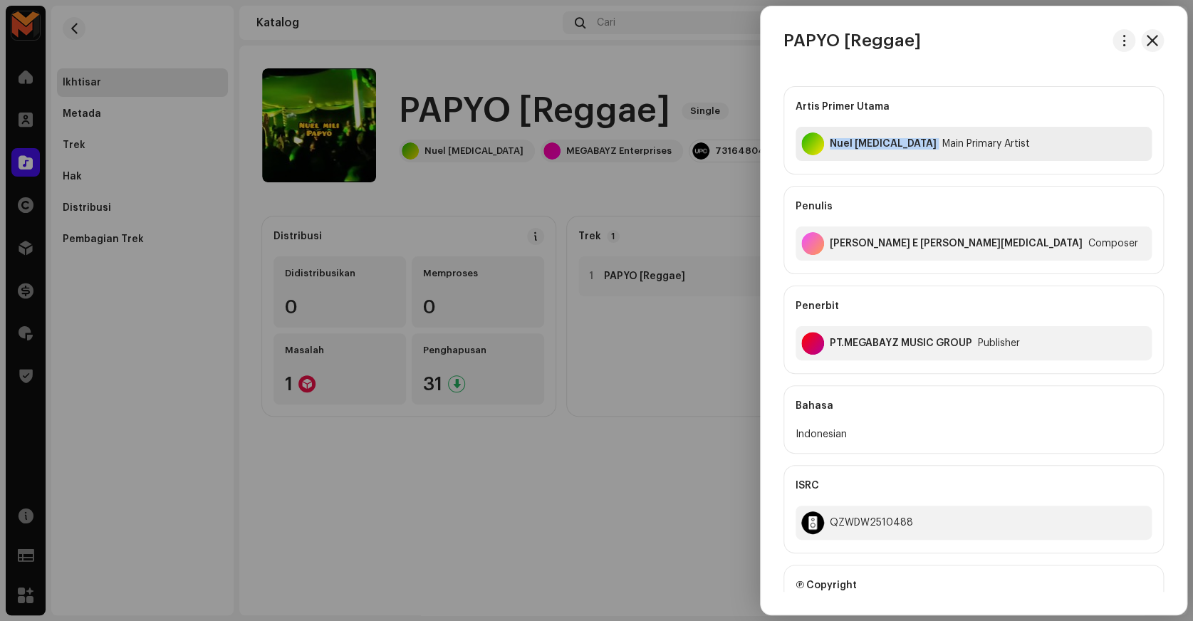
copy div "Nuel Mili"
drag, startPoint x: 829, startPoint y: 155, endPoint x: 864, endPoint y: 195, distance: 53.5
click at [864, 195] on div "Artis Primer Utama Nuel Mili Main Primary Artist Penulis Immanuel E M.Mili Comp…" at bounding box center [973, 230] width 380 height 288
click at [864, 187] on div "Penulis" at bounding box center [973, 207] width 356 height 40
click at [886, 241] on div "Immanuel E M.Mili" at bounding box center [956, 243] width 253 height 11
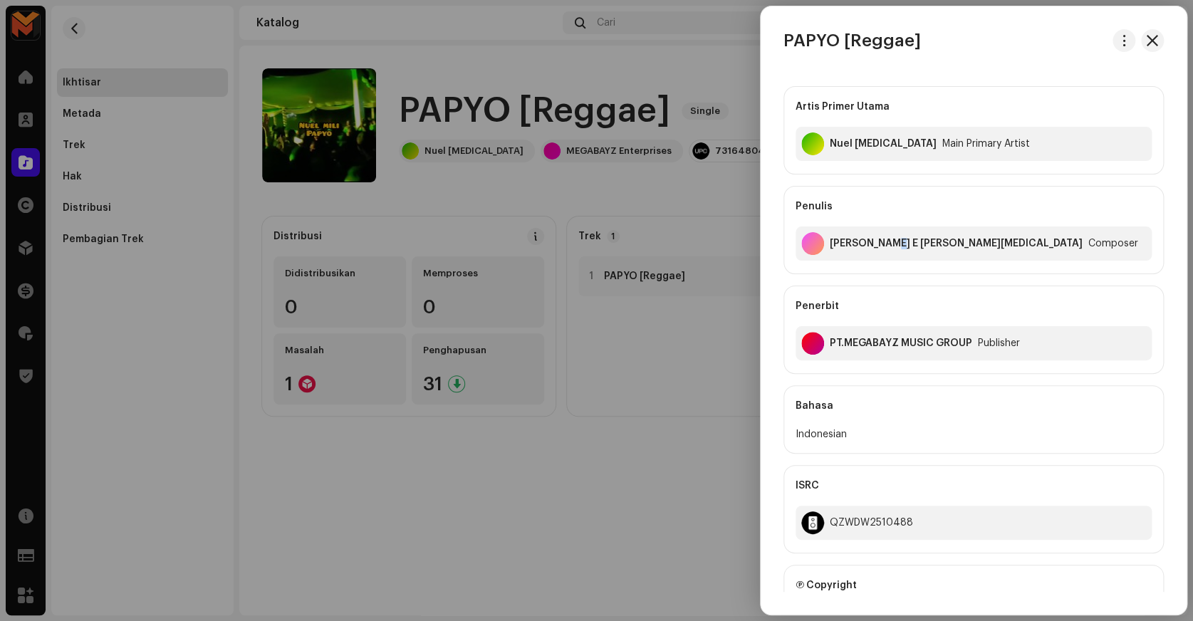
click at [886, 241] on div "Immanuel E M.Mili" at bounding box center [956, 243] width 253 height 11
copy div "Immanuel E M.Mili"
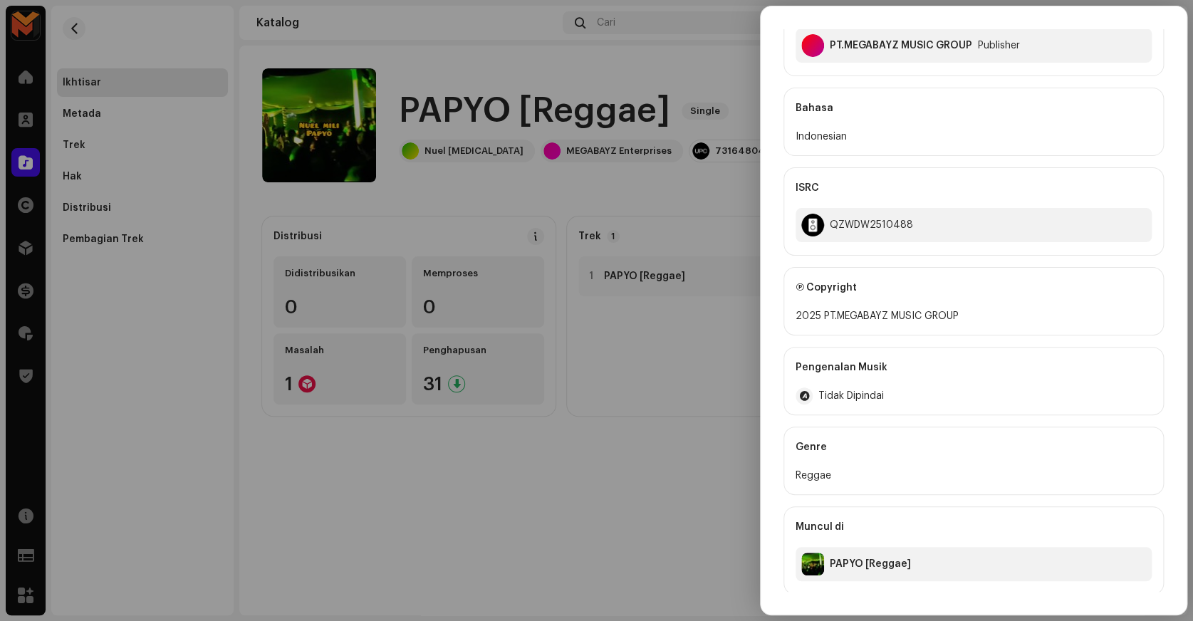
scroll to position [299, 0]
click at [869, 221] on div "QZWDW2510488" at bounding box center [871, 223] width 83 height 11
copy div "QZWDW2510488"
click at [681, 210] on div at bounding box center [596, 310] width 1193 height 621
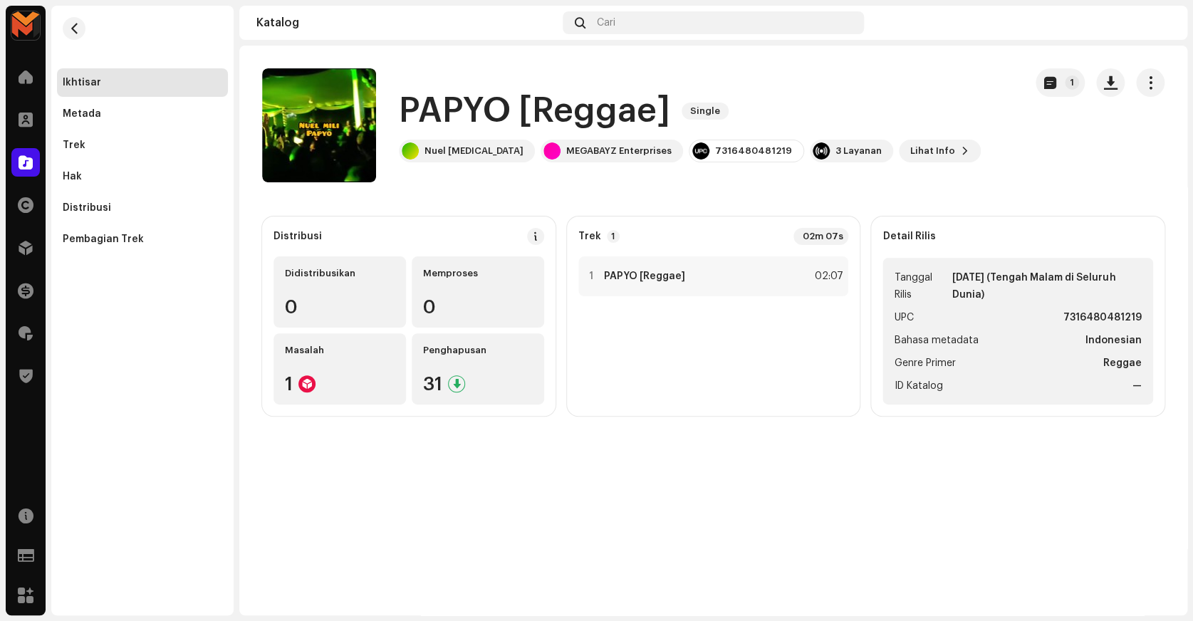
click at [1089, 315] on strong "7316480481219" at bounding box center [1102, 317] width 78 height 17
copy strong "7316480481219"
click at [648, 269] on div "1 PAPYO [Reggae]" at bounding box center [634, 276] width 101 height 14
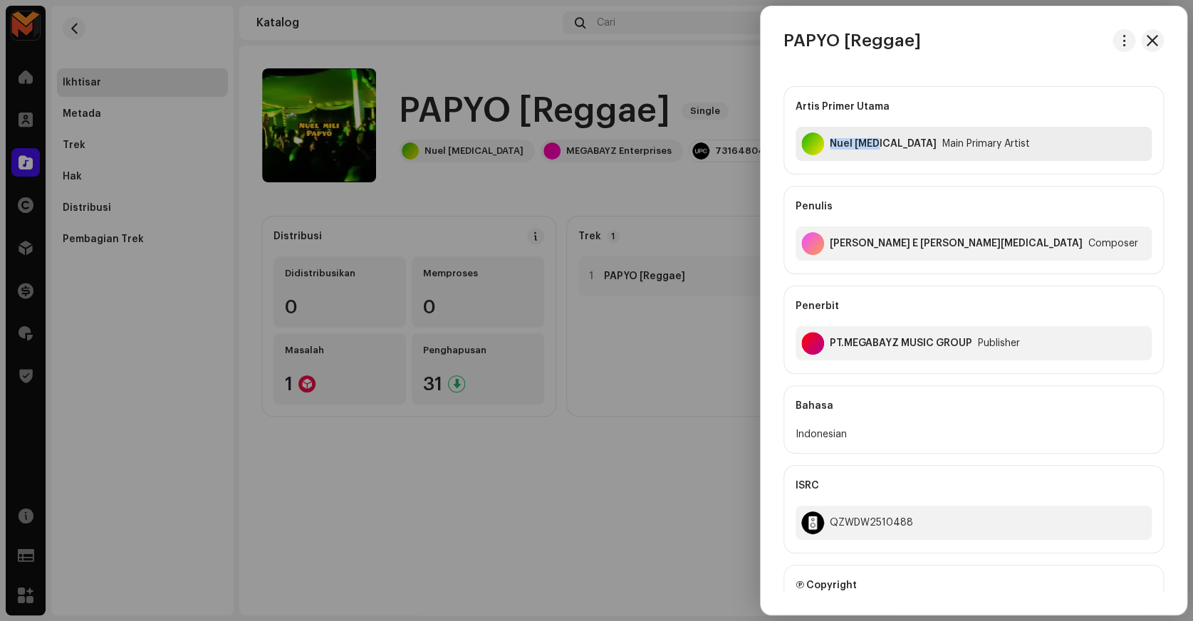
copy div "Nuel Mili"
drag, startPoint x: 825, startPoint y: 156, endPoint x: 862, endPoint y: 189, distance: 50.4
click at [862, 189] on div "Artis Primer Utama Nuel Mili Main Primary Artist Penulis Immanuel E M.Mili Comp…" at bounding box center [973, 230] width 380 height 288
click at [862, 187] on div "Penulis" at bounding box center [973, 207] width 356 height 40
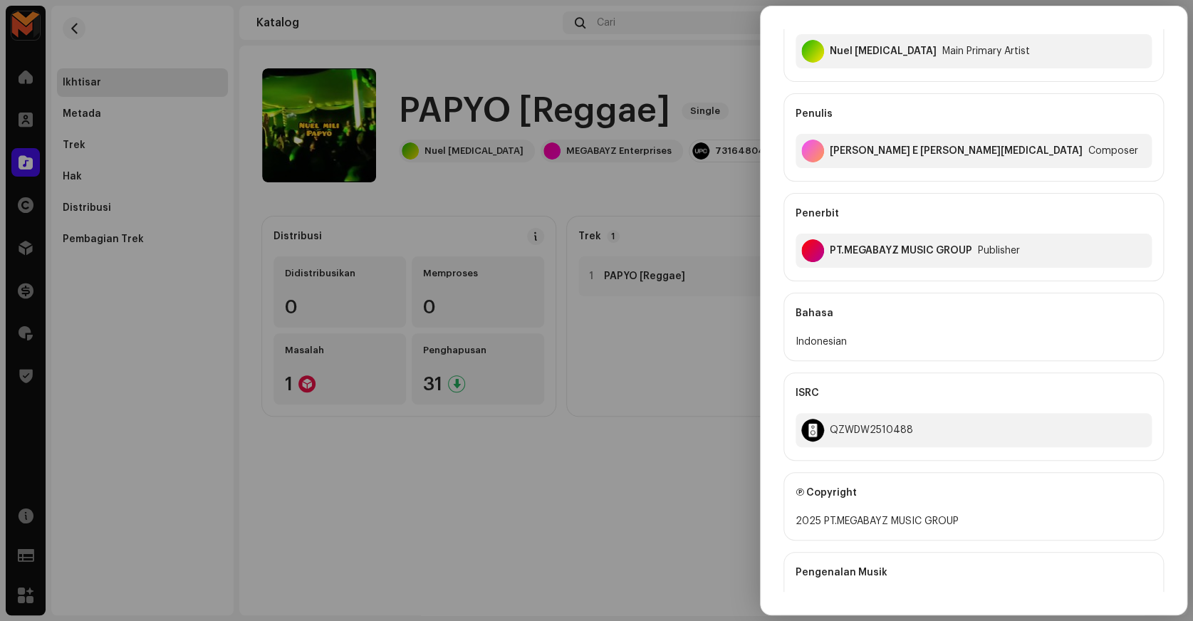
scroll to position [258, 0]
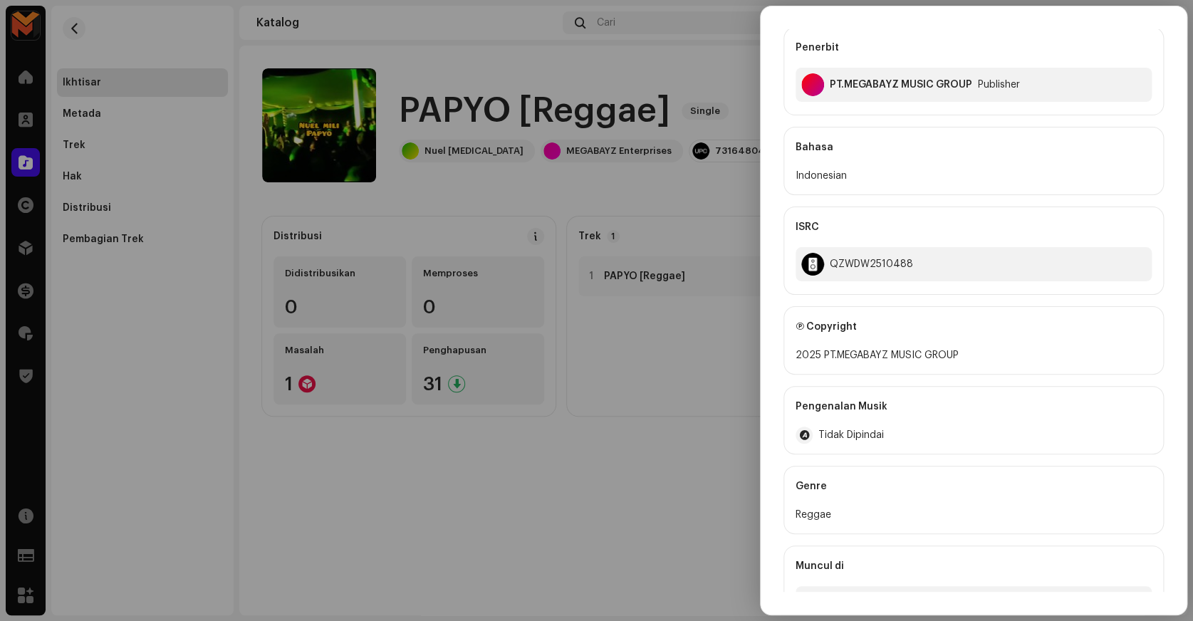
click at [617, 298] on div at bounding box center [596, 310] width 1193 height 621
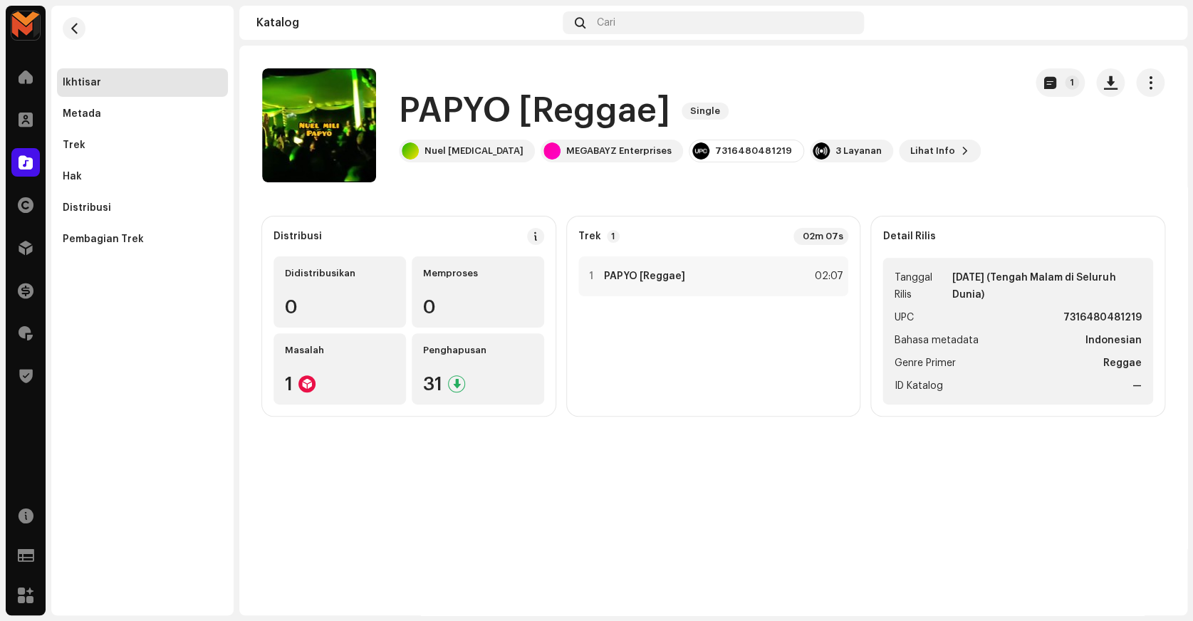
click at [1117, 310] on strong "7316480481219" at bounding box center [1102, 317] width 78 height 17
copy strong "7316480481219"
copy div "Nuel Mili"
drag, startPoint x: 424, startPoint y: 156, endPoint x: 464, endPoint y: 221, distance: 75.7
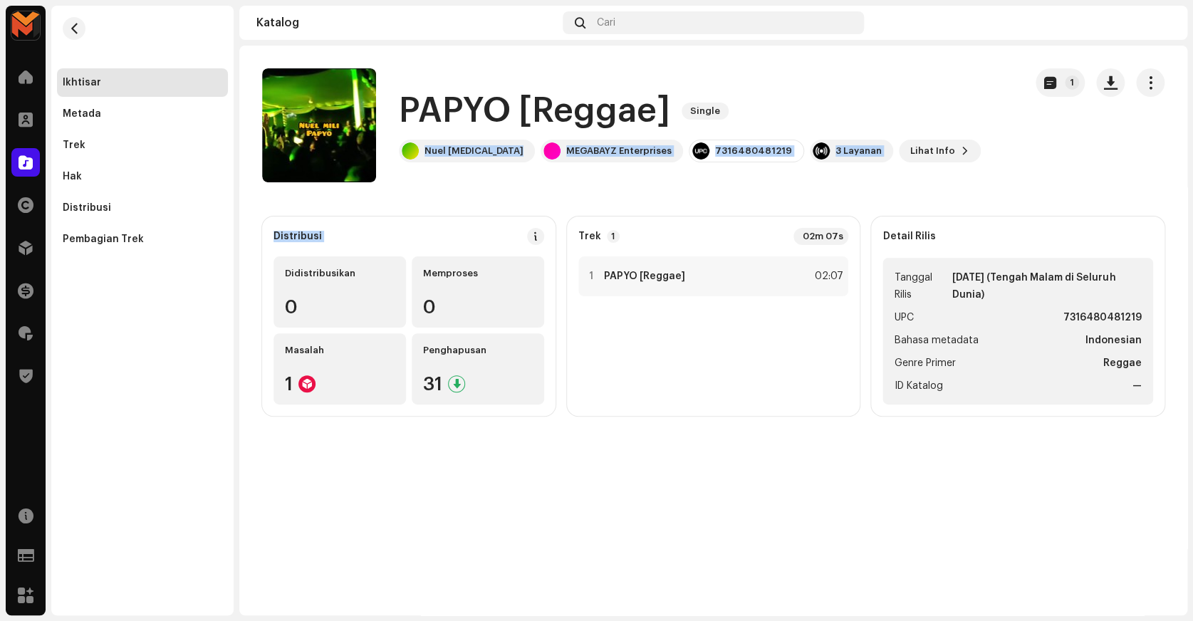
click at [464, 221] on catalog-releases-details-overview "PAPYO [Reggae] Single 1 PAPYO [Reggae] Single Nuel Mili MEGABAYZ Enterprises 73…" at bounding box center [713, 242] width 948 height 393
click at [464, 214] on catalog-releases-details-overview "PAPYO [Reggae] Single 1 PAPYO [Reggae] Single Nuel Mili MEGABAYZ Enterprises 73…" at bounding box center [713, 242] width 948 height 393
click at [798, 271] on div "1 PAPYO [Reggae] 02:07" at bounding box center [713, 276] width 271 height 40
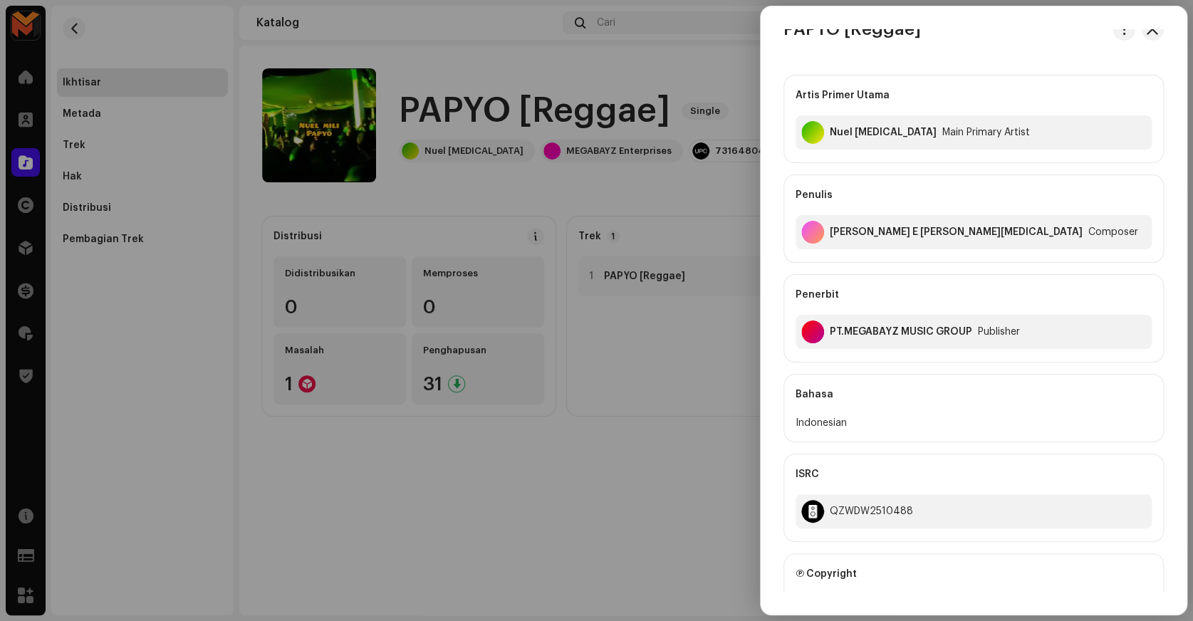
scroll to position [0, 0]
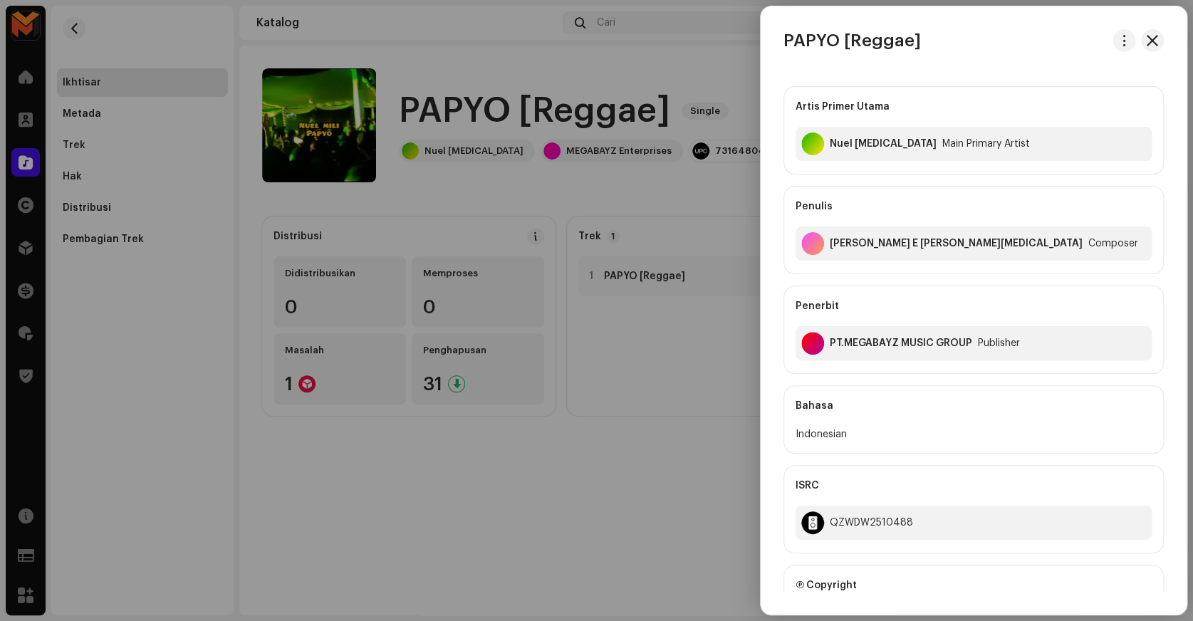
click at [856, 239] on div "Immanuel E M.Mili" at bounding box center [956, 243] width 253 height 11
copy div "Immanuel E M.Mili"
click at [743, 281] on div at bounding box center [596, 310] width 1193 height 621
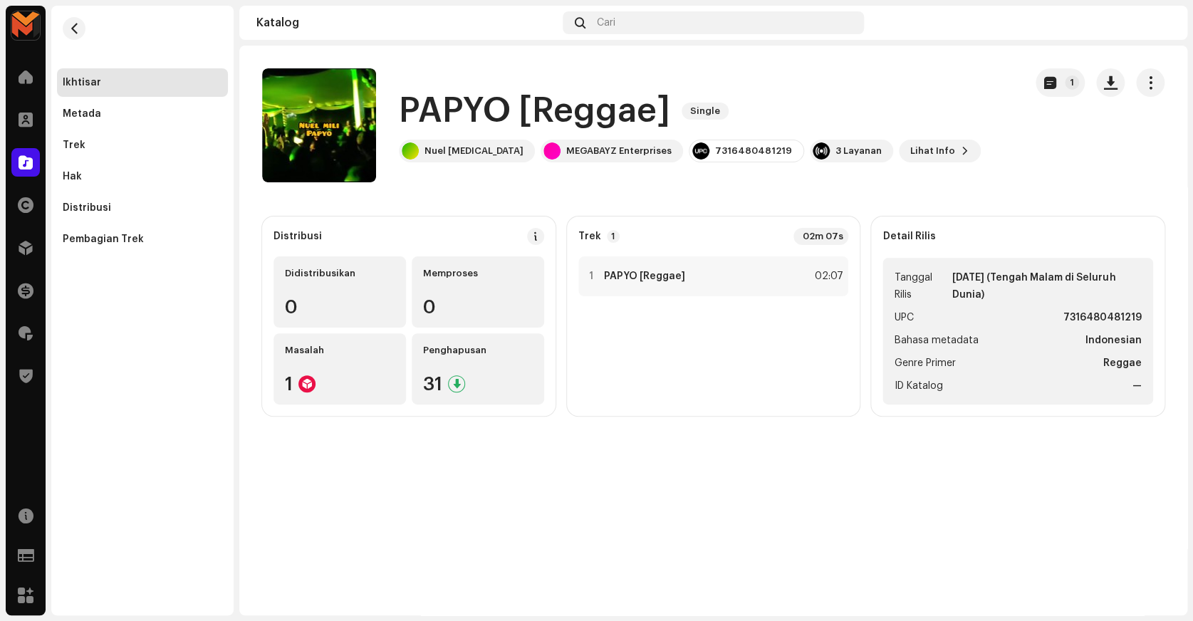
click at [1121, 310] on strong "7316480481219" at bounding box center [1102, 317] width 78 height 17
copy strong "7316480481219"
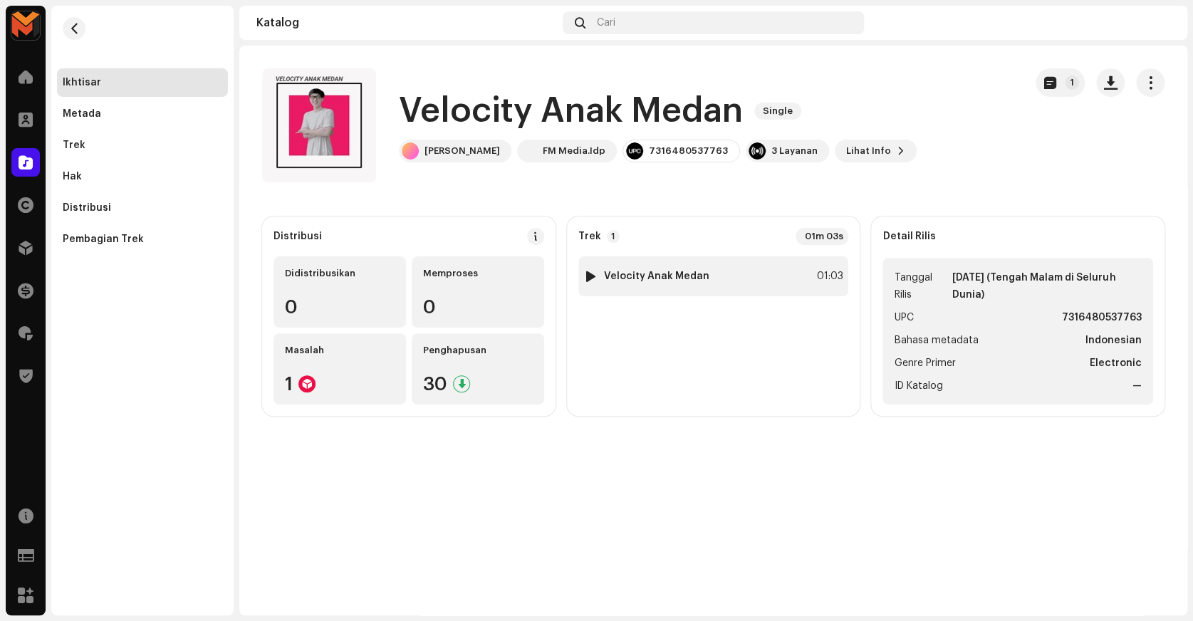
click at [702, 268] on div "1 Velocity Anak [GEOGRAPHIC_DATA] 01:03" at bounding box center [713, 276] width 271 height 40
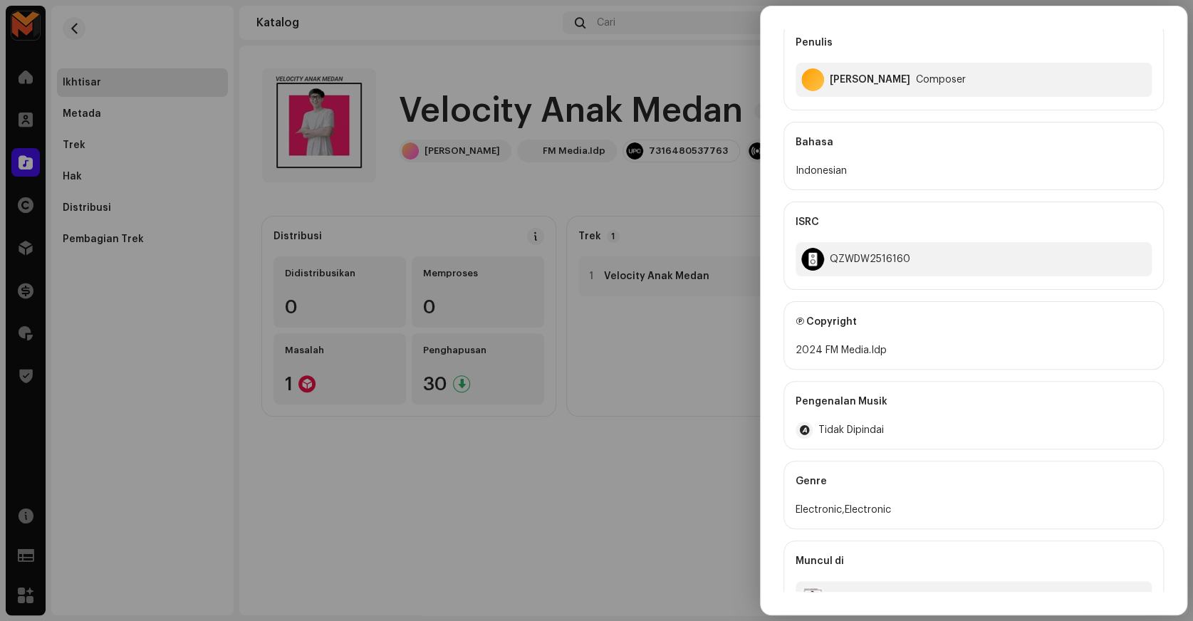
scroll to position [194, 0]
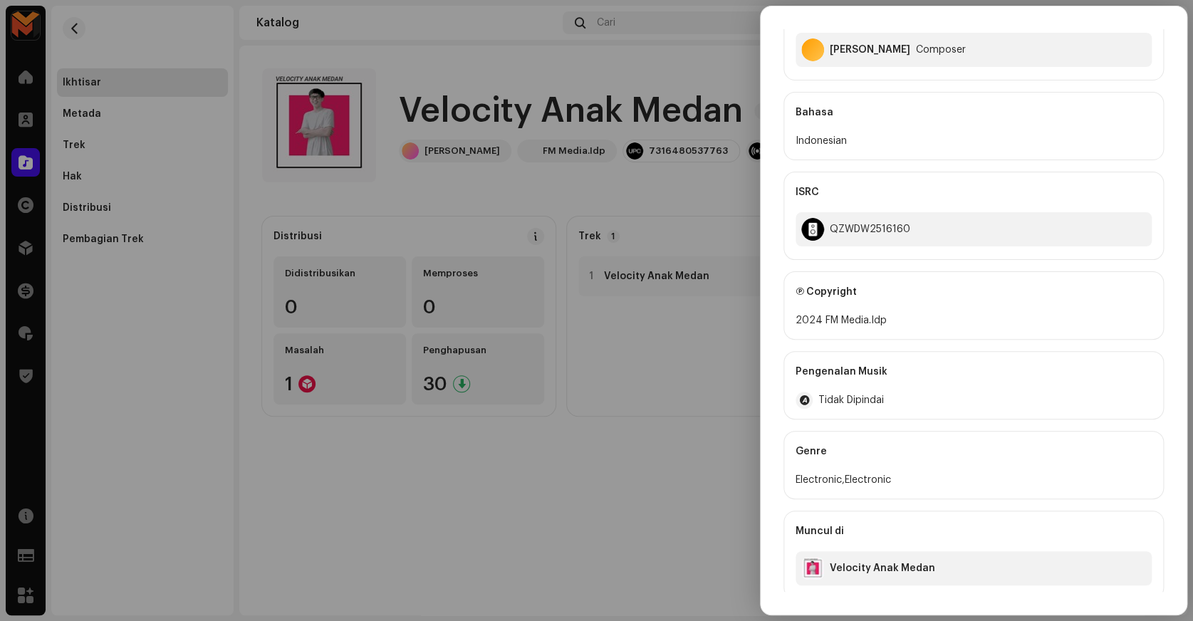
click at [739, 361] on div at bounding box center [596, 310] width 1193 height 621
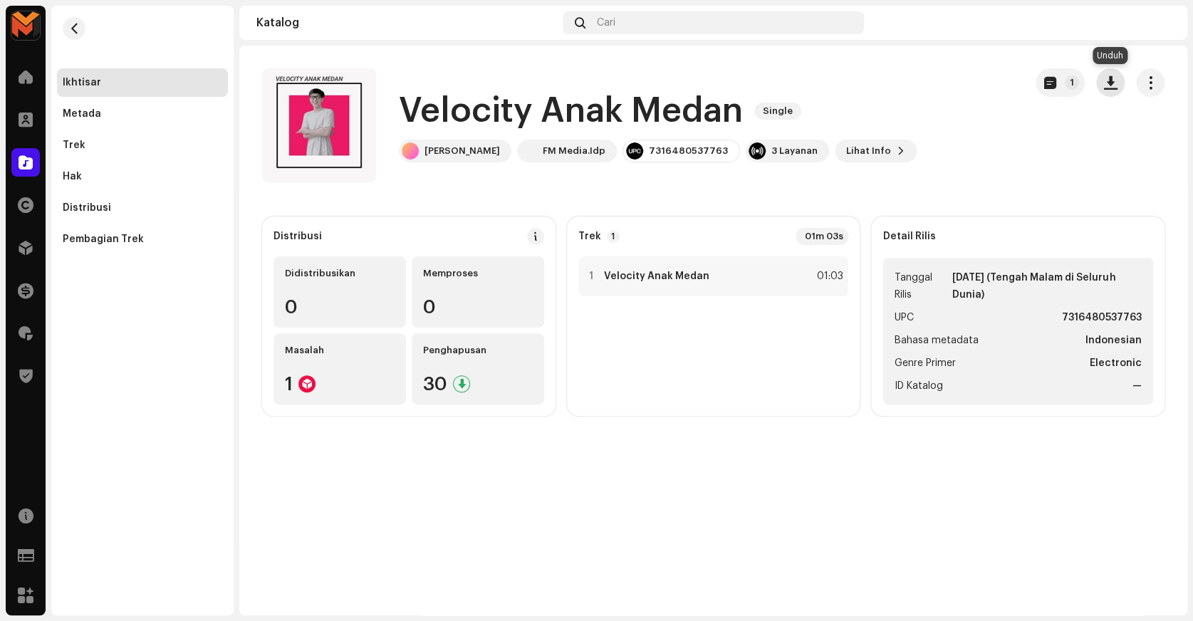
click at [1115, 83] on span "button" at bounding box center [1111, 82] width 14 height 11
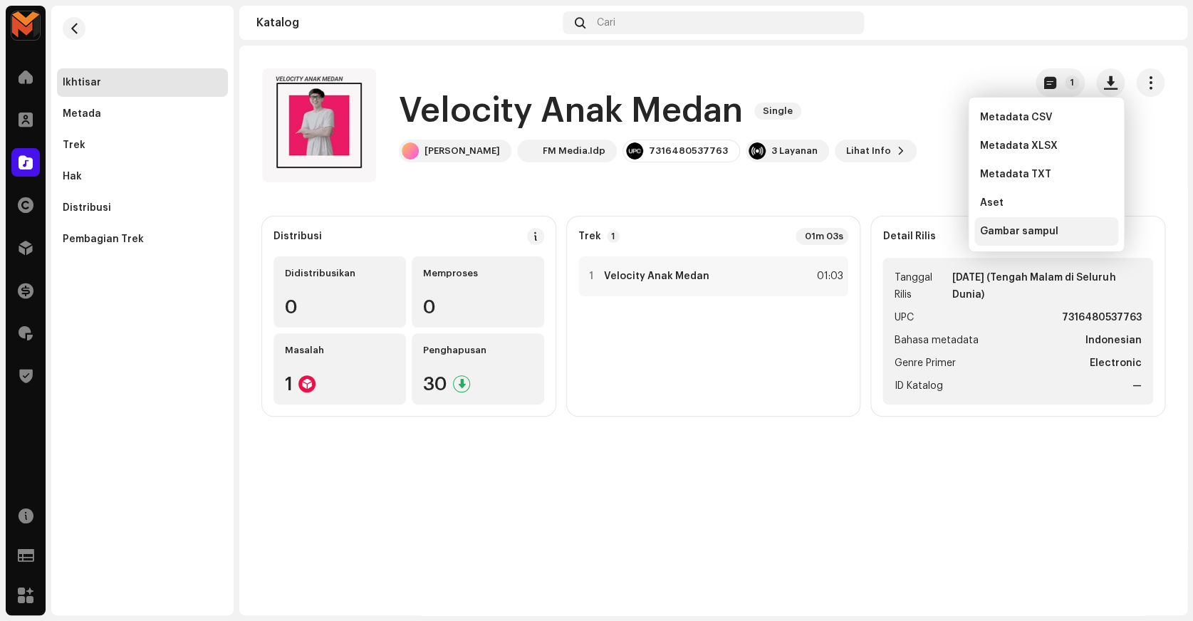
click at [1047, 230] on span "Gambar sampul" at bounding box center [1019, 231] width 78 height 11
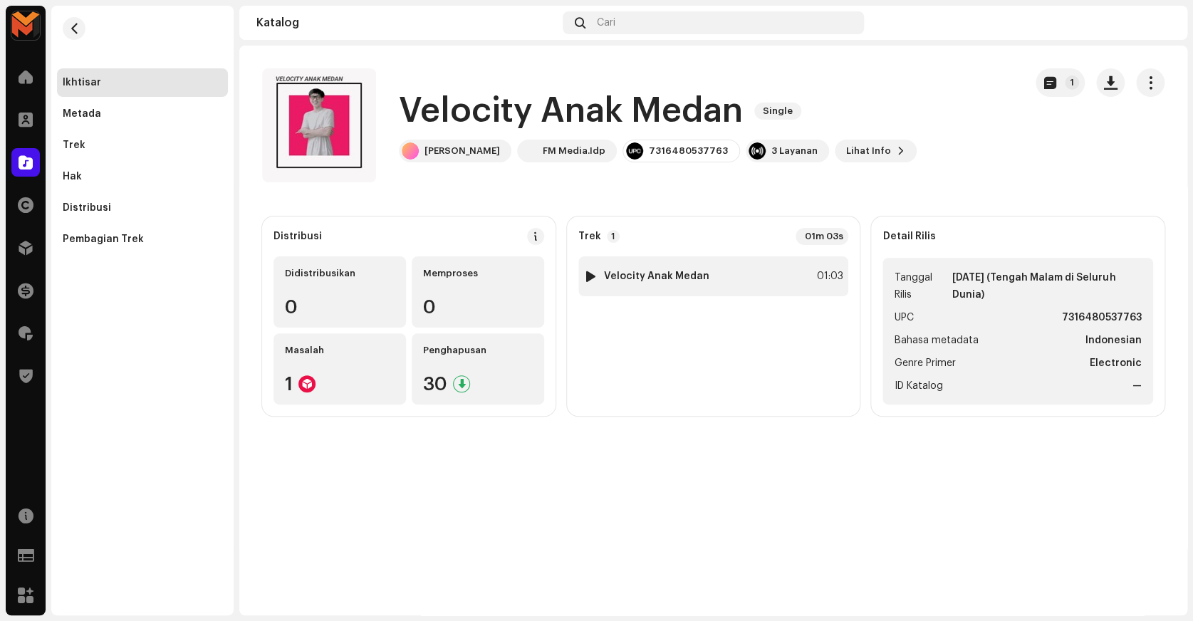
click at [817, 276] on div "01:03" at bounding box center [826, 276] width 31 height 17
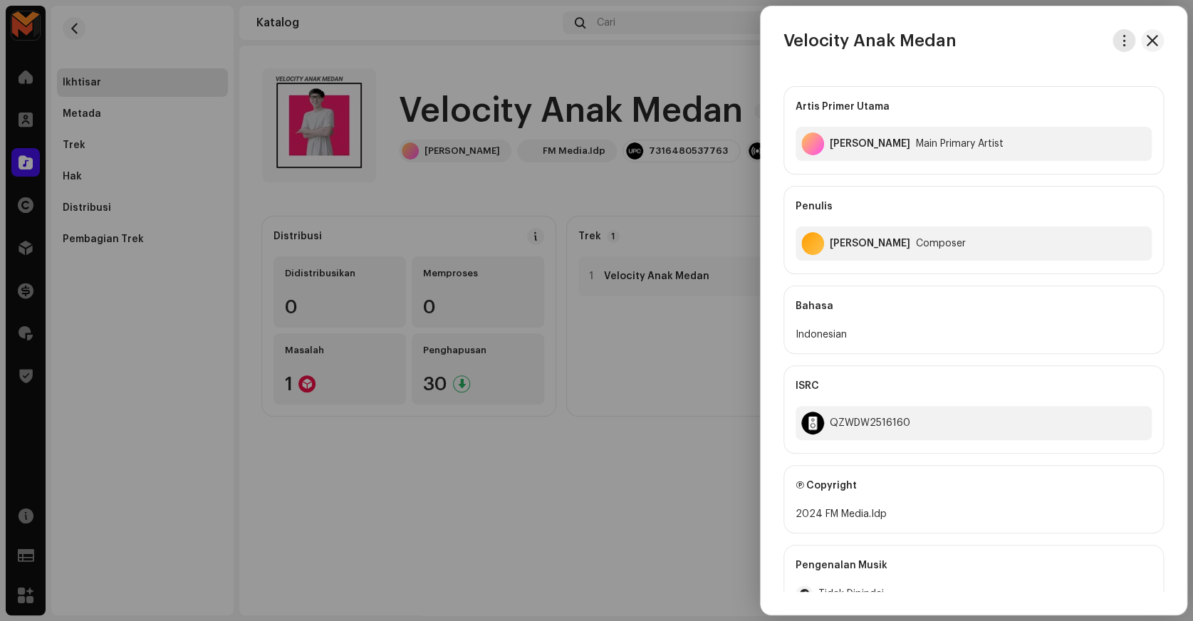
click at [1125, 36] on button "button" at bounding box center [1123, 40] width 23 height 23
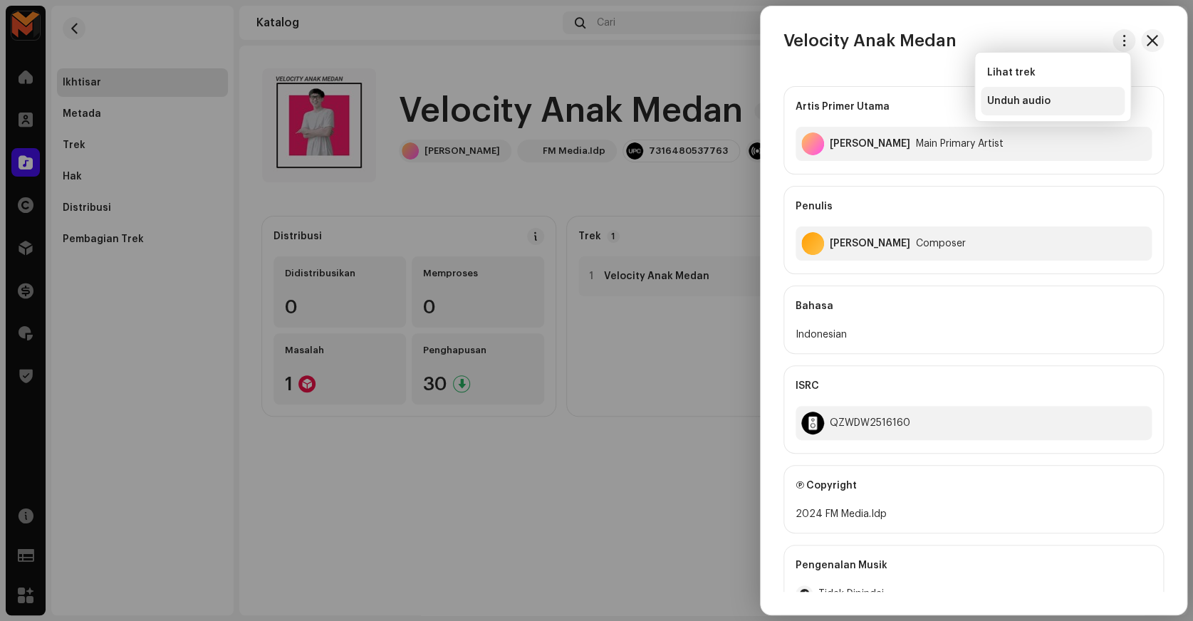
click at [1061, 111] on div "Unduh audio" at bounding box center [1053, 101] width 144 height 28
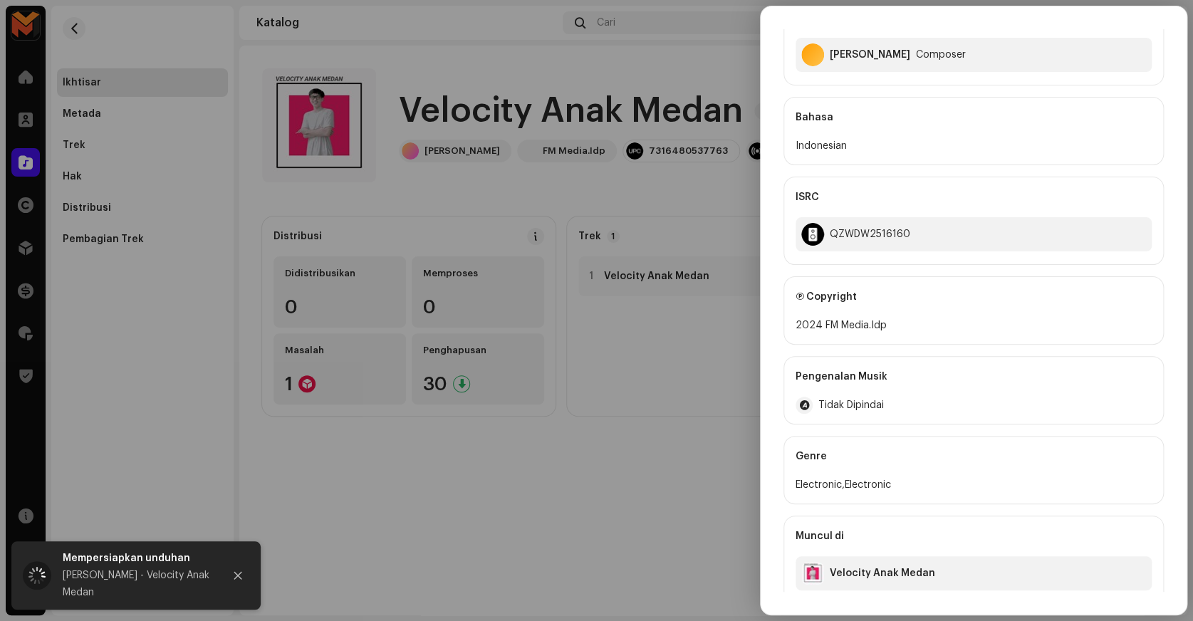
scroll to position [199, 0]
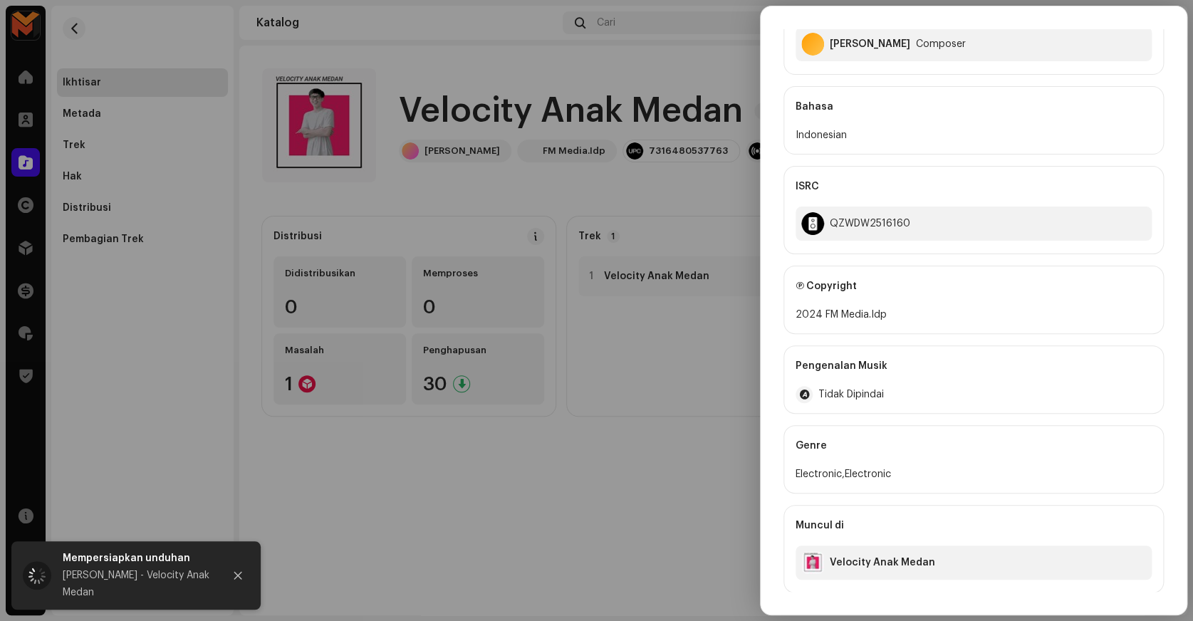
click at [718, 82] on div at bounding box center [596, 310] width 1193 height 621
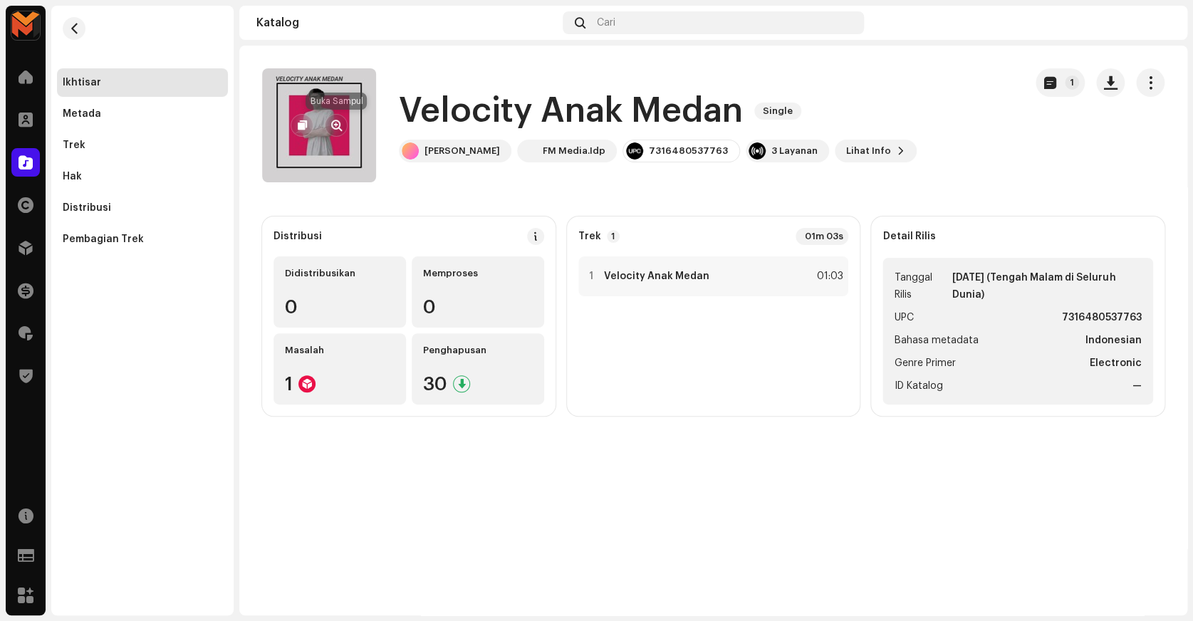
click at [332, 128] on span "button" at bounding box center [336, 125] width 11 height 11
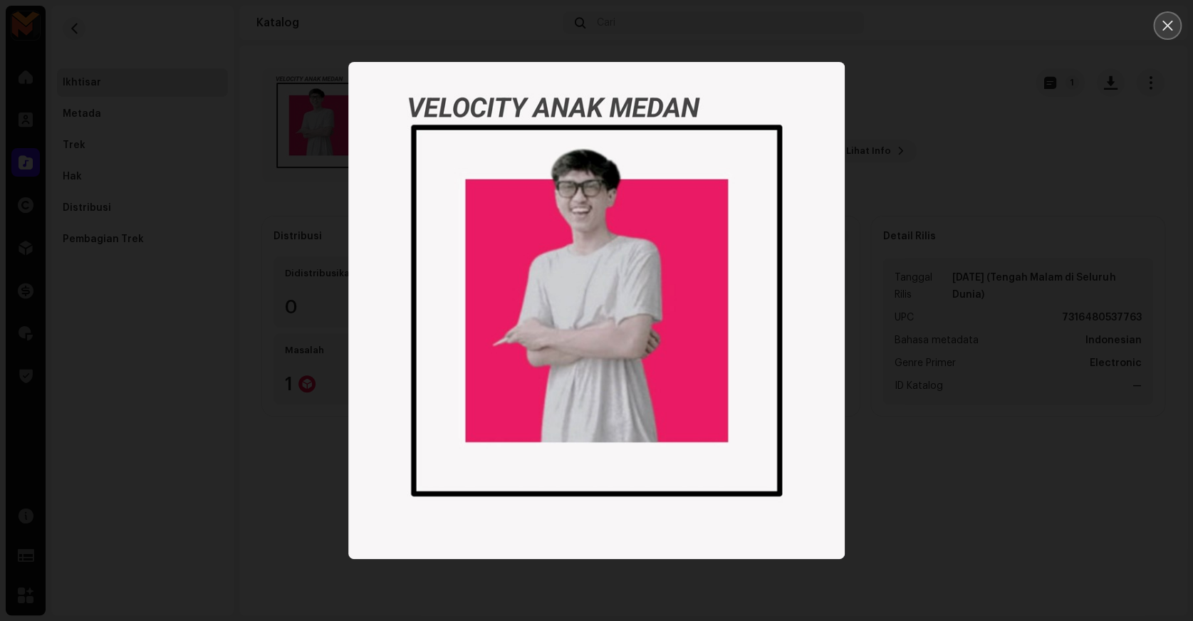
click at [1171, 30] on icon "Close" at bounding box center [1167, 25] width 13 height 13
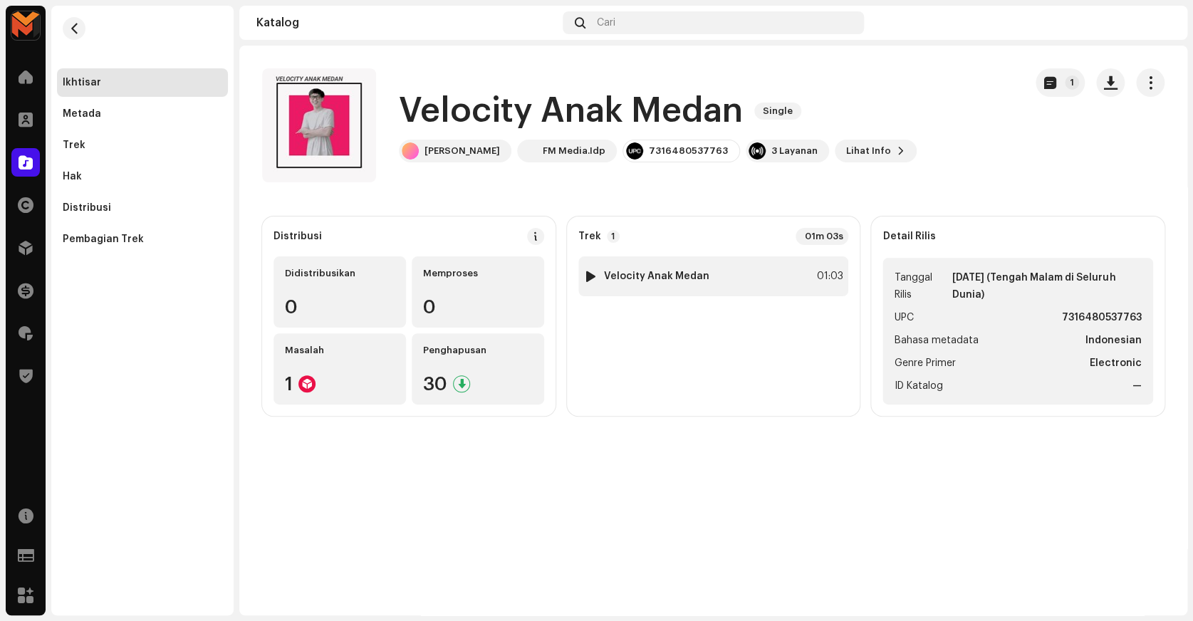
click at [688, 275] on strong "Velocity Anak Medan" at bounding box center [656, 276] width 105 height 11
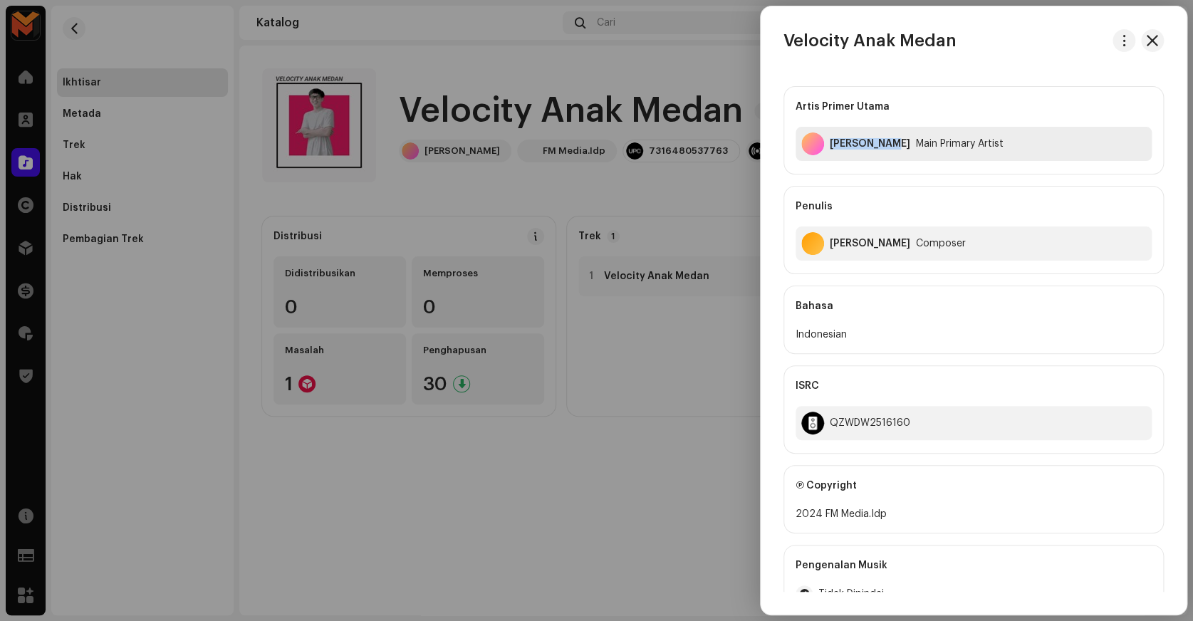
copy div "[PERSON_NAME]"
drag, startPoint x: 830, startPoint y: 144, endPoint x: 889, endPoint y: 194, distance: 77.3
click at [889, 194] on div "Artis Primer Utama [PERSON_NAME] Main Primary Artist Penulis [PERSON_NAME] Comp…" at bounding box center [973, 180] width 380 height 188
click at [897, 179] on div "Artis Primer Utama [PERSON_NAME] Main Primary Artist Penulis [PERSON_NAME] Comp…" at bounding box center [973, 180] width 380 height 188
click at [823, 48] on h3 "Velocity Anak Medan" at bounding box center [869, 40] width 173 height 23
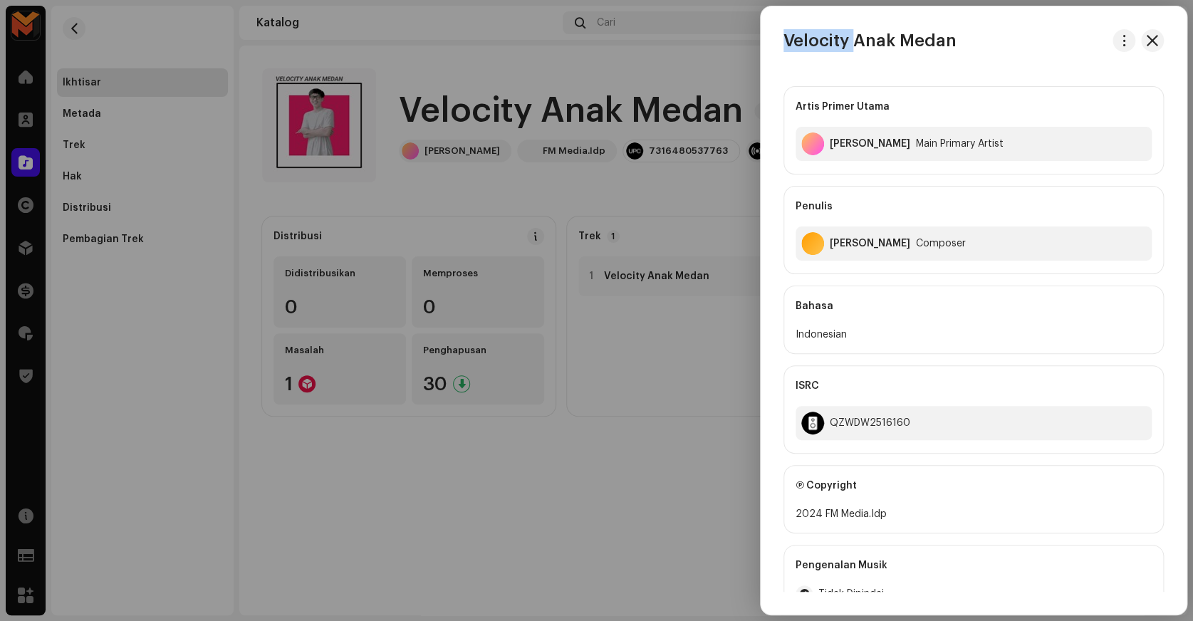
click at [823, 48] on h3 "Velocity Anak Medan" at bounding box center [869, 40] width 173 height 23
click at [825, 45] on h3 "Velocity Anak Medan" at bounding box center [869, 40] width 173 height 23
copy div "Velocity Anak Medan"
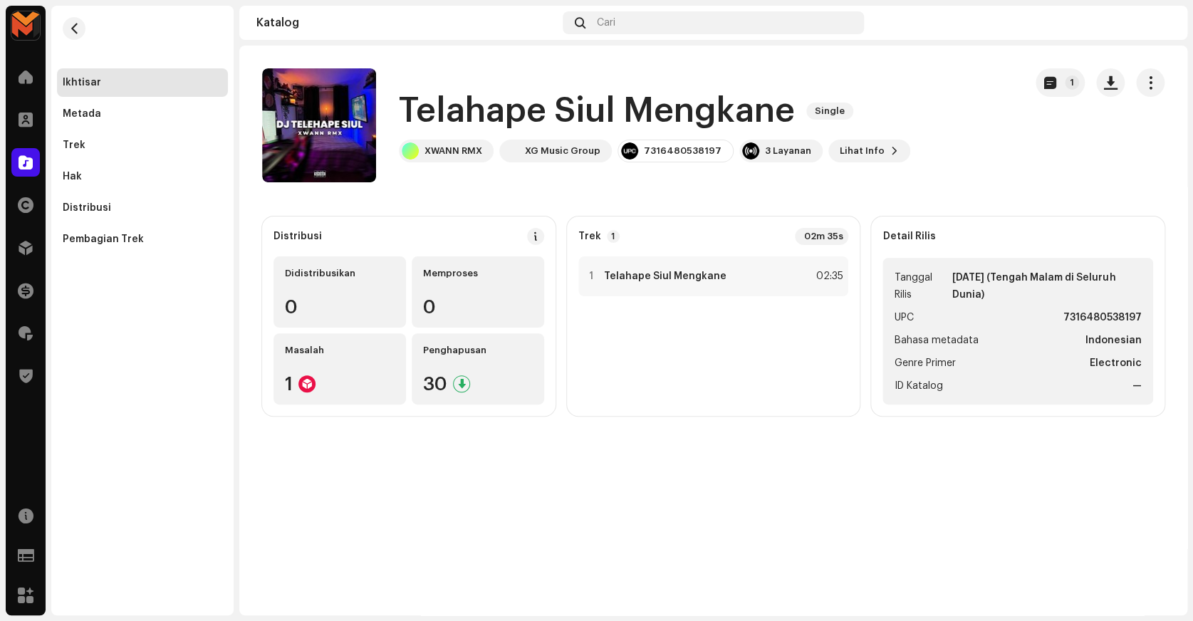
click at [470, 111] on h1 "Telahape Siul Mengkane" at bounding box center [597, 111] width 396 height 46
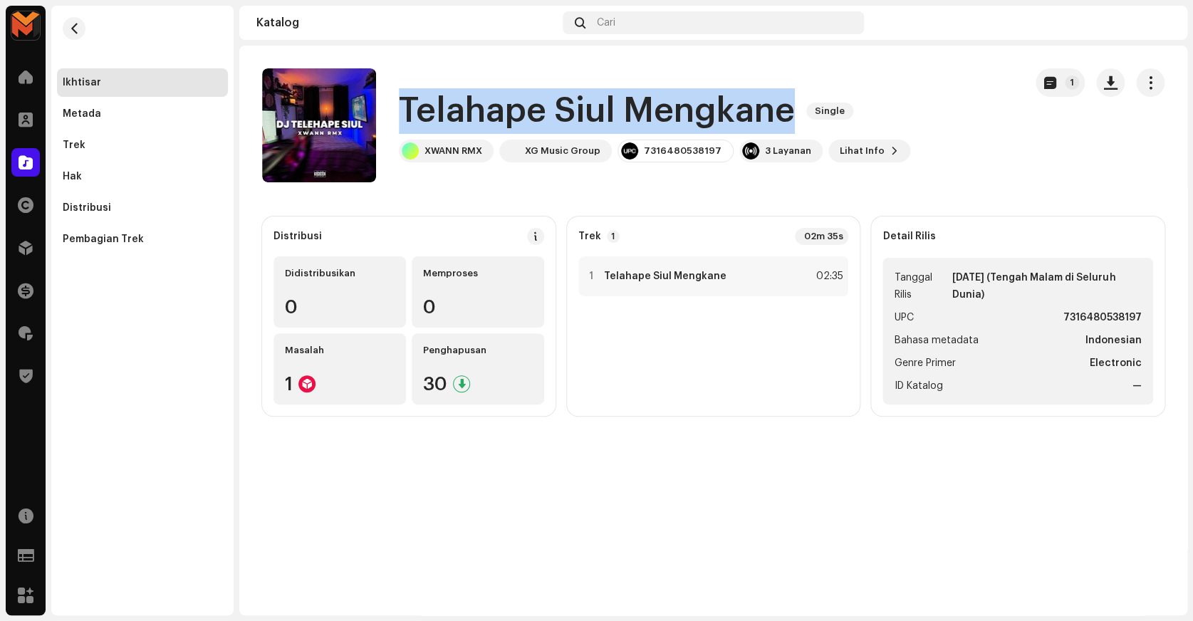
click at [470, 111] on h1 "Telahape Siul Mengkane" at bounding box center [597, 111] width 396 height 46
copy div "Telahape Siul Mengkane Single"
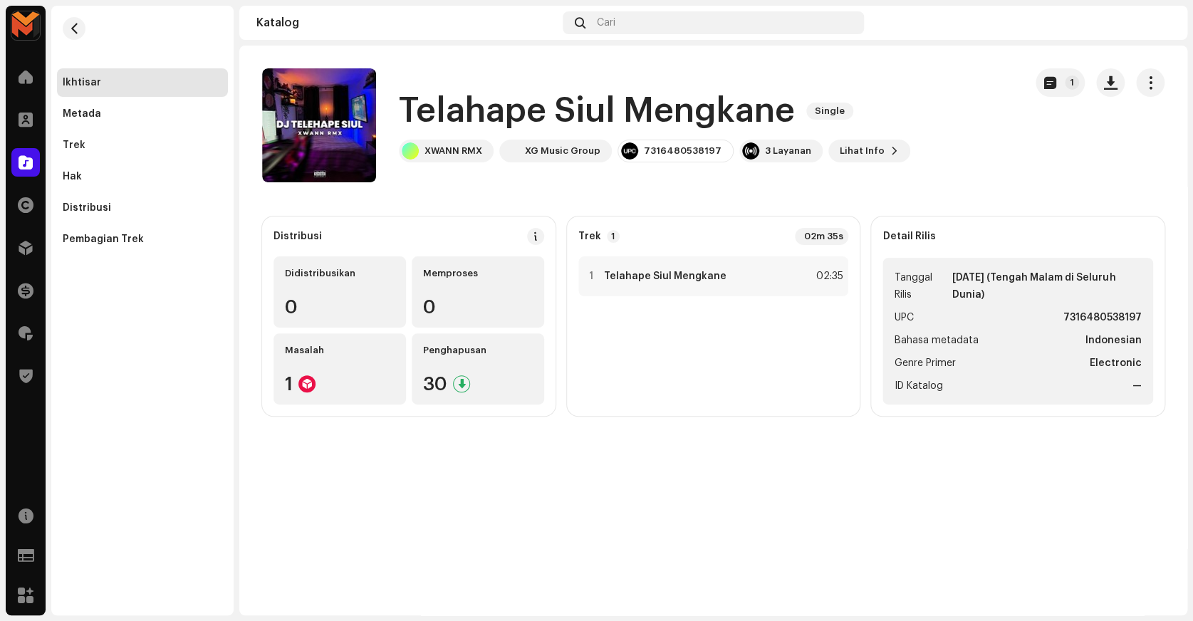
click at [988, 136] on div "Telahape Siul Mengkane Single XWANN RMX XG Music Group 7316480538197 3 Layanan …" at bounding box center [637, 125] width 751 height 114
click at [1111, 78] on span "button" at bounding box center [1111, 82] width 14 height 11
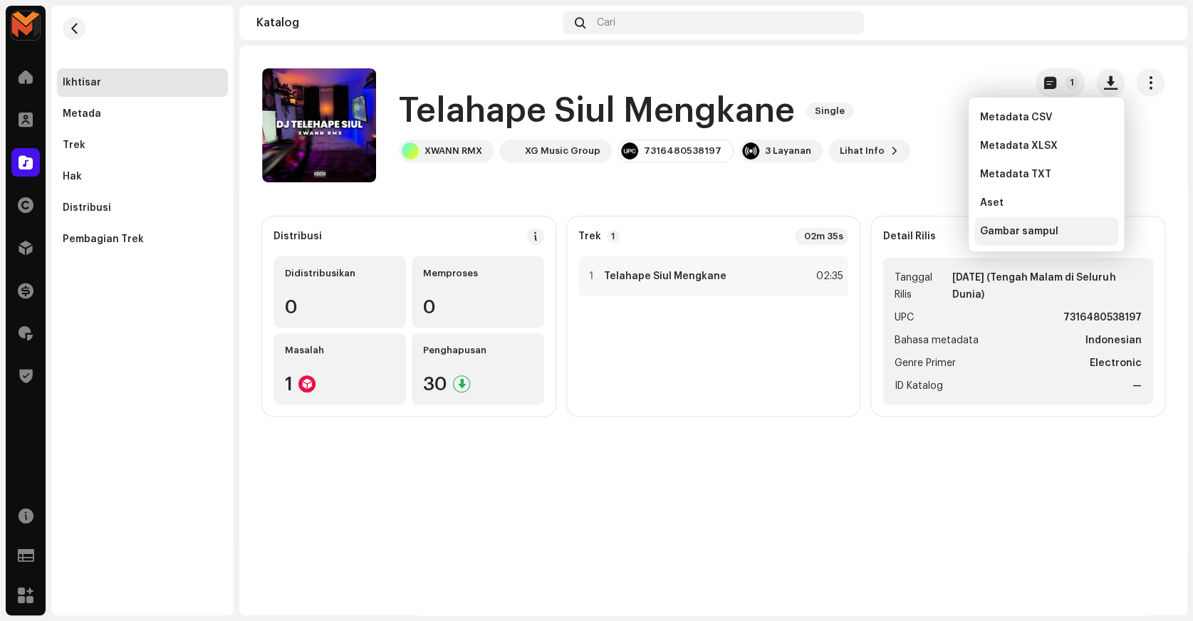
click at [982, 231] on span "Gambar sampul" at bounding box center [1019, 231] width 78 height 11
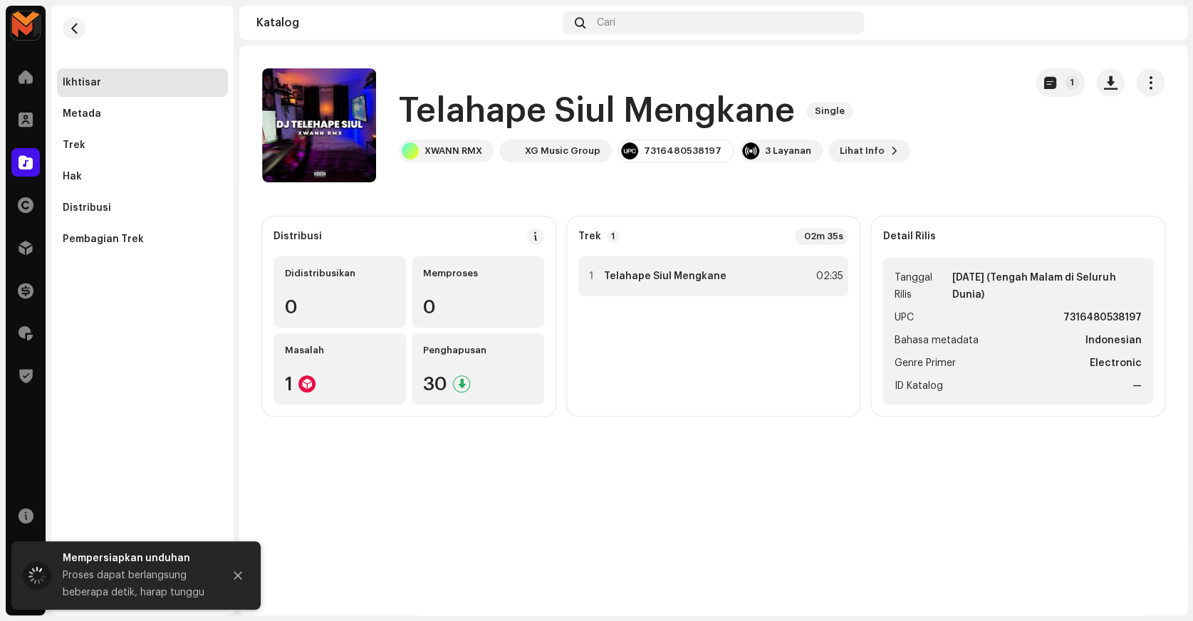
click at [845, 281] on div "1 Telahape Siul Mengkane 02:35" at bounding box center [713, 276] width 271 height 40
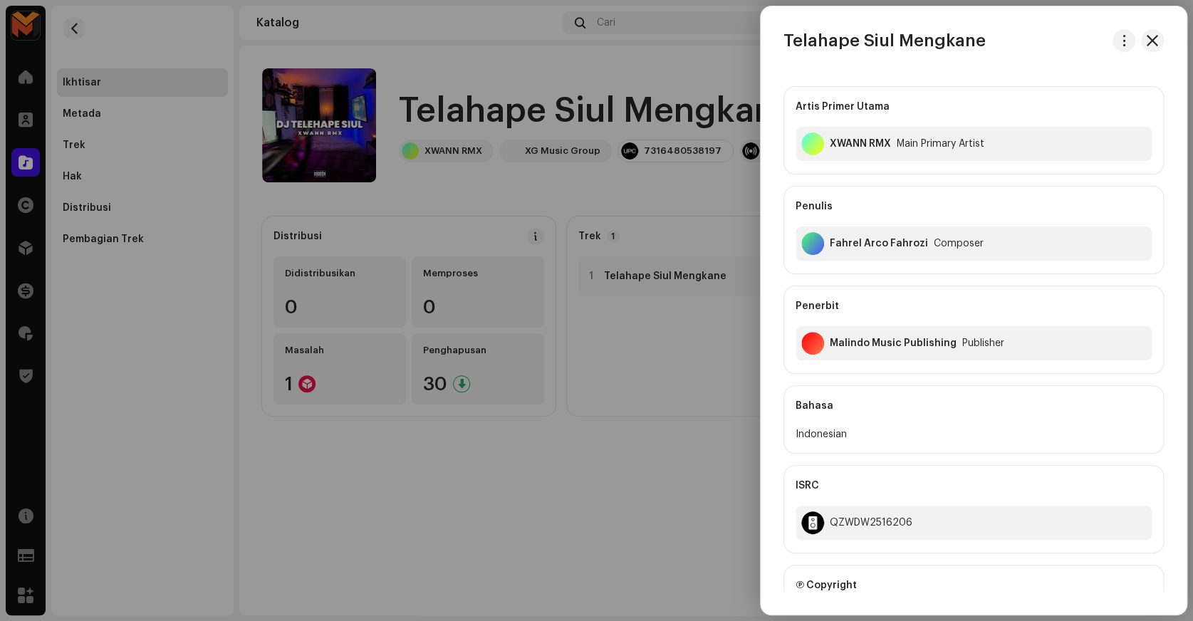
click at [792, 31] on h3 "Telahape Siul Mengkane" at bounding box center [884, 40] width 202 height 23
click at [1104, 48] on div "Telahape Siul Mengkane" at bounding box center [973, 40] width 426 height 23
click at [1112, 46] on re-m-actions-button at bounding box center [1123, 40] width 23 height 23
click at [1119, 43] on span "button" at bounding box center [1124, 40] width 11 height 11
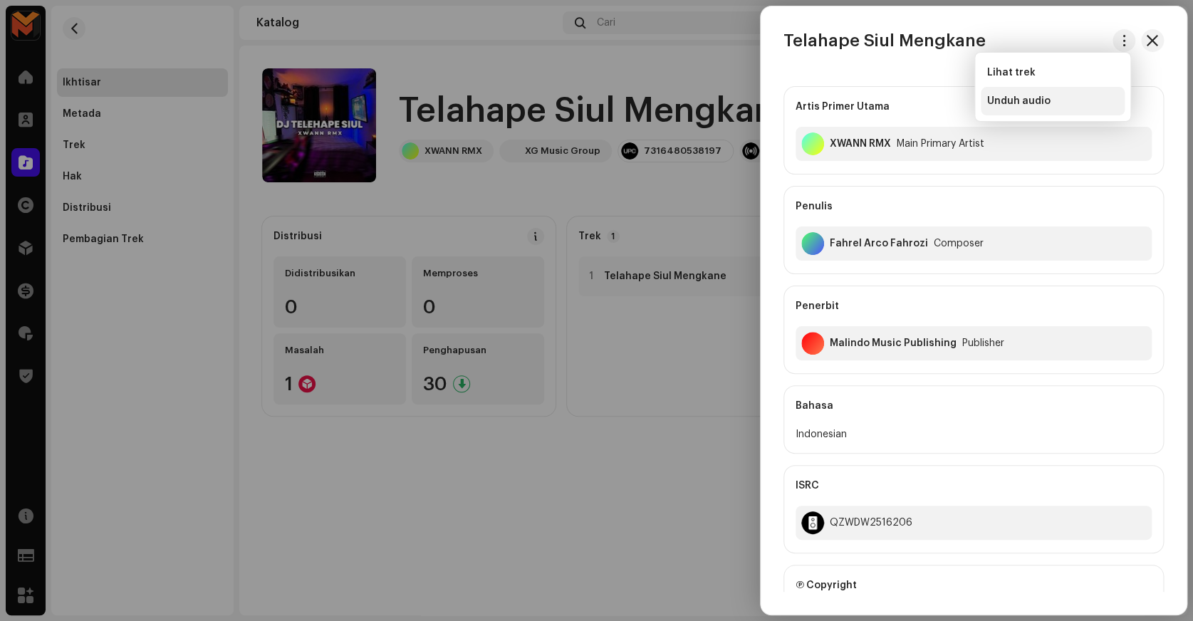
click at [1036, 100] on span "Unduh audio" at bounding box center [1017, 100] width 63 height 11
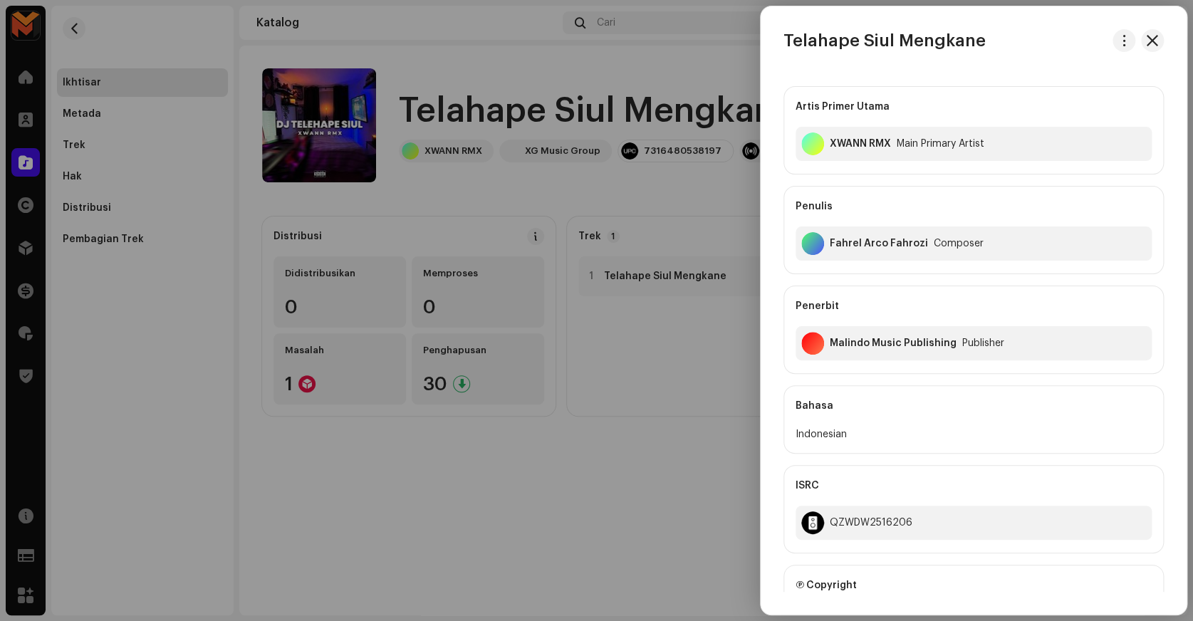
click at [897, 42] on h3 "Telahape Siul Mengkane" at bounding box center [884, 40] width 202 height 23
copy div "Telahape Siul Mengkane"
copy div "XWANN RMX"
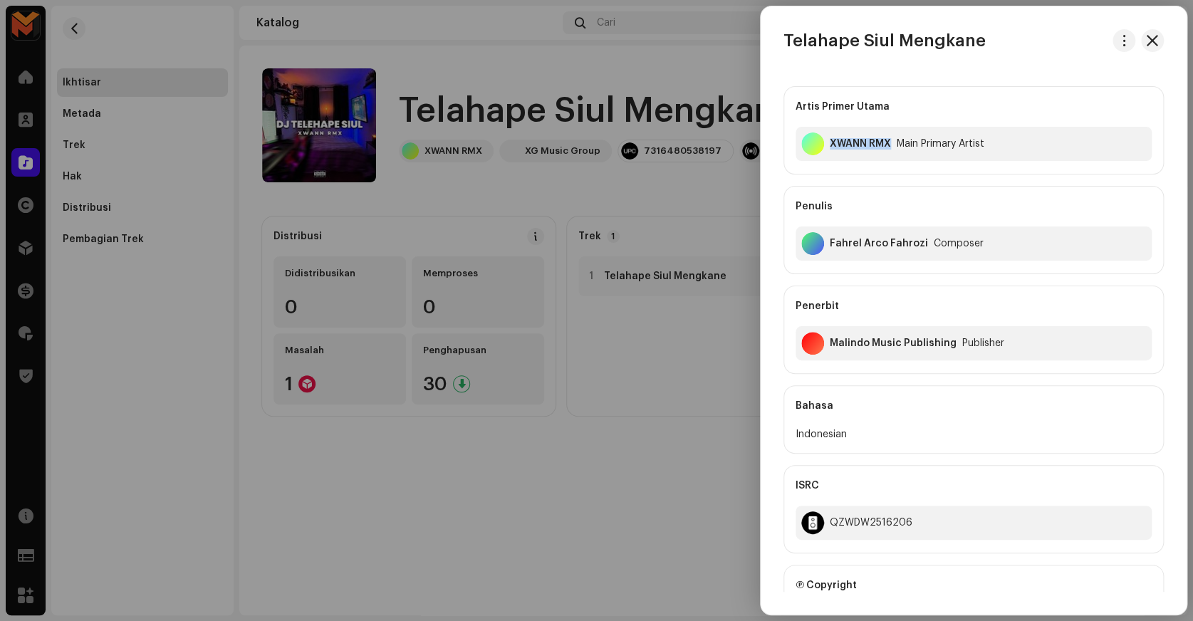
drag, startPoint x: 827, startPoint y: 154, endPoint x: 887, endPoint y: 167, distance: 61.9
click at [887, 167] on div "Artis Primer Utama XWANN RMX Main Primary Artist" at bounding box center [973, 130] width 380 height 88
click at [872, 184] on div "Artis Primer Utama XWANN RMX Main Primary Artist Penulis Fahrel Arco Fahrozi Co…" at bounding box center [973, 230] width 380 height 288
click at [847, 241] on div "Fahrel Arco Fahrozi" at bounding box center [879, 243] width 98 height 11
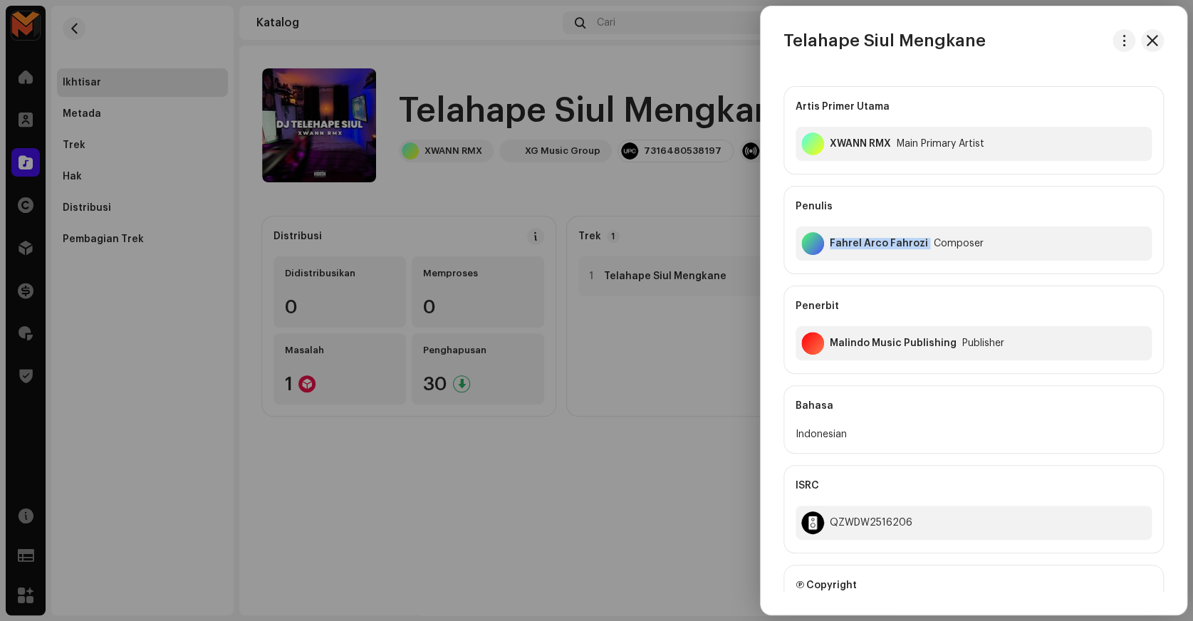
click at [847, 241] on div "Fahrel Arco Fahrozi" at bounding box center [879, 243] width 98 height 11
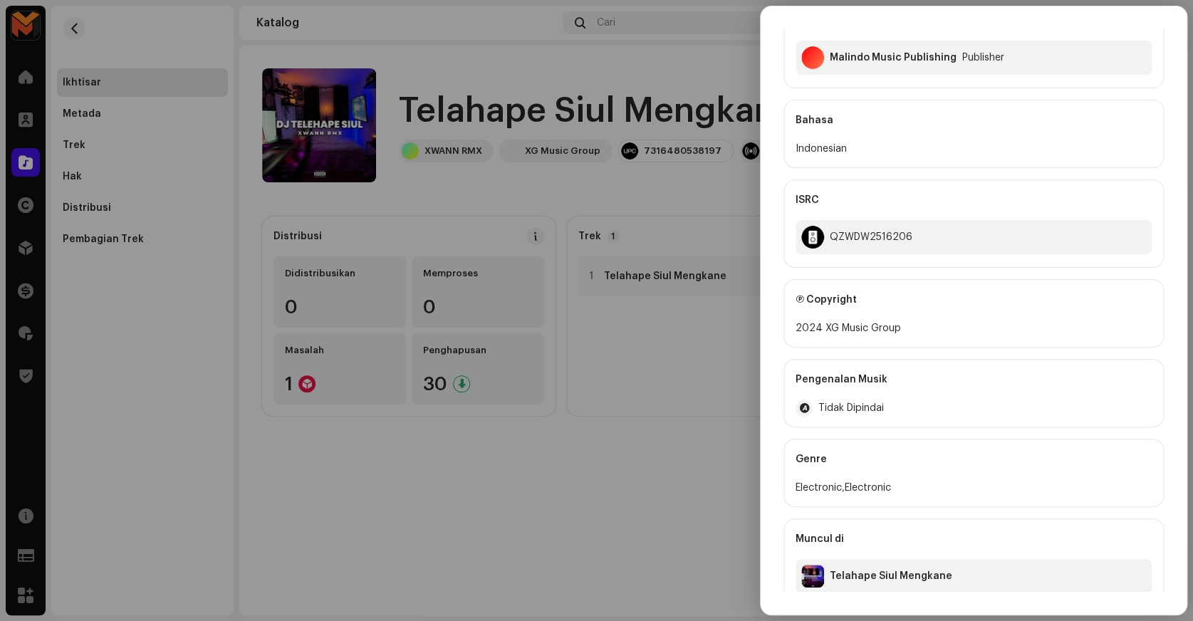
scroll to position [299, 0]
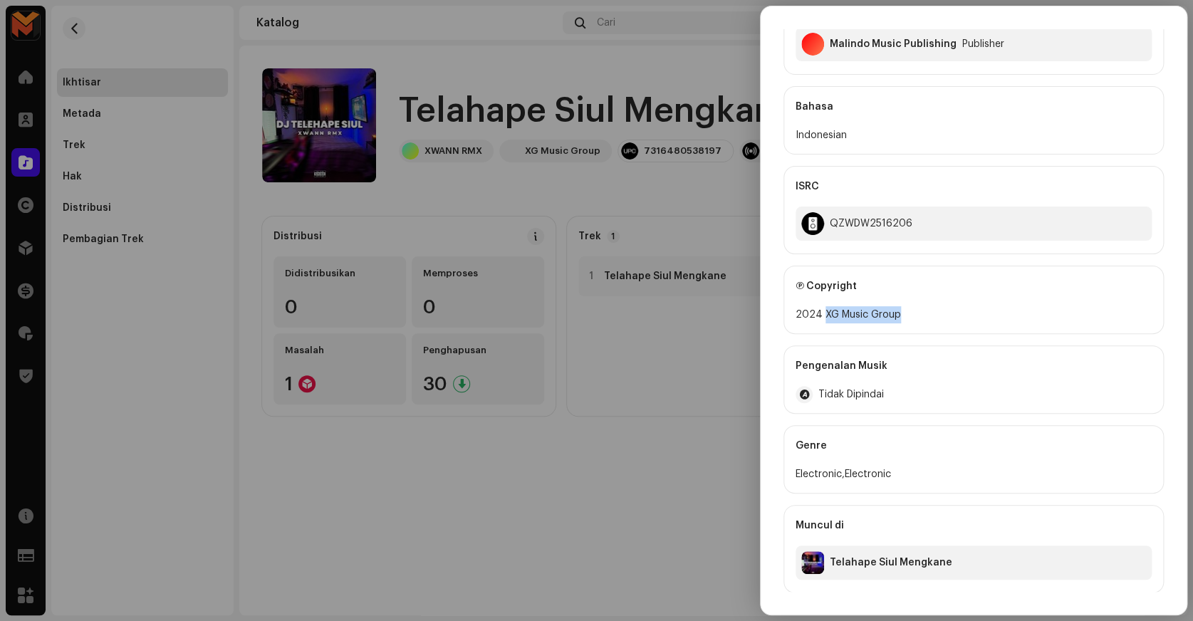
copy div "XG Music Group"
drag, startPoint x: 821, startPoint y: 315, endPoint x: 899, endPoint y: 316, distance: 77.6
click at [899, 316] on div "2024 XG Music Group" at bounding box center [973, 314] width 356 height 17
click at [849, 214] on div "QZWDW2516206" at bounding box center [973, 223] width 356 height 34
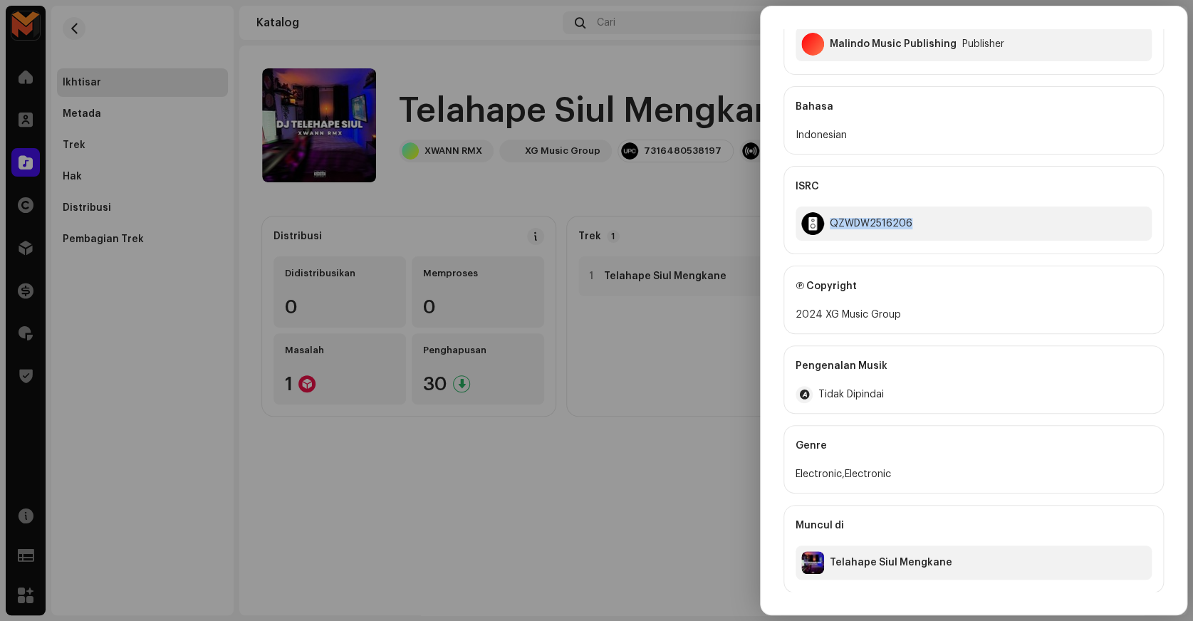
copy div "QZWDW2516206"
click at [682, 179] on div at bounding box center [596, 310] width 1193 height 621
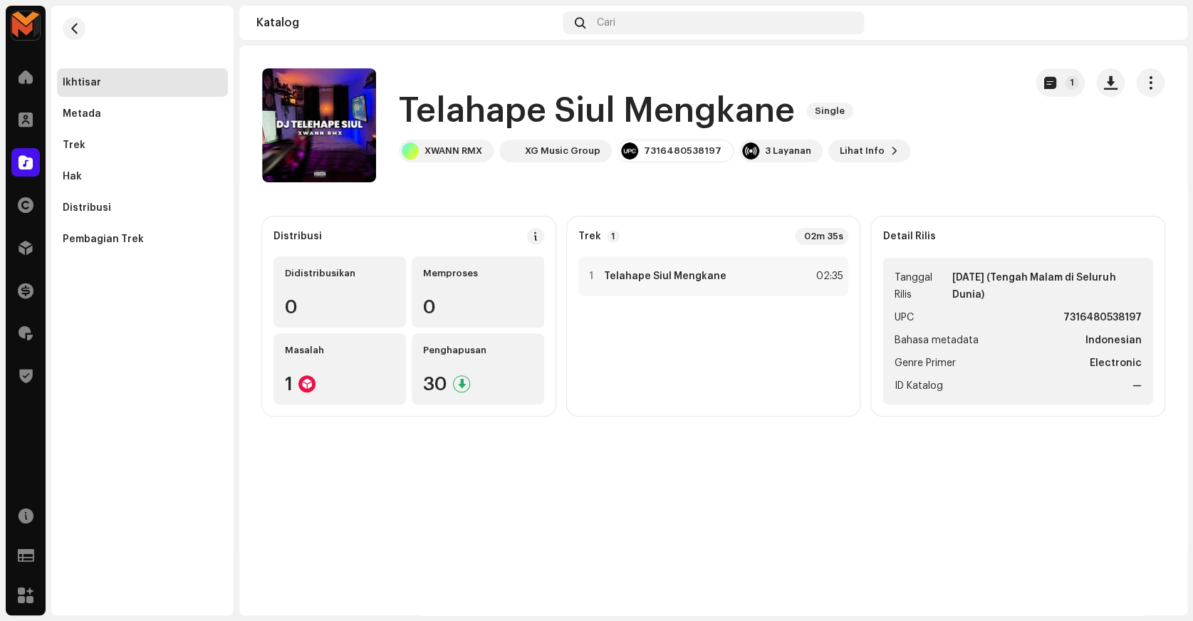
click at [1081, 322] on strong "7316480538197" at bounding box center [1102, 317] width 78 height 17
copy strong "7316480538197"
click at [981, 178] on div "Telahape Siul Mengkane Single XWANN RMX XG Music Group 7316480538197 3 Layanan …" at bounding box center [637, 125] width 751 height 114
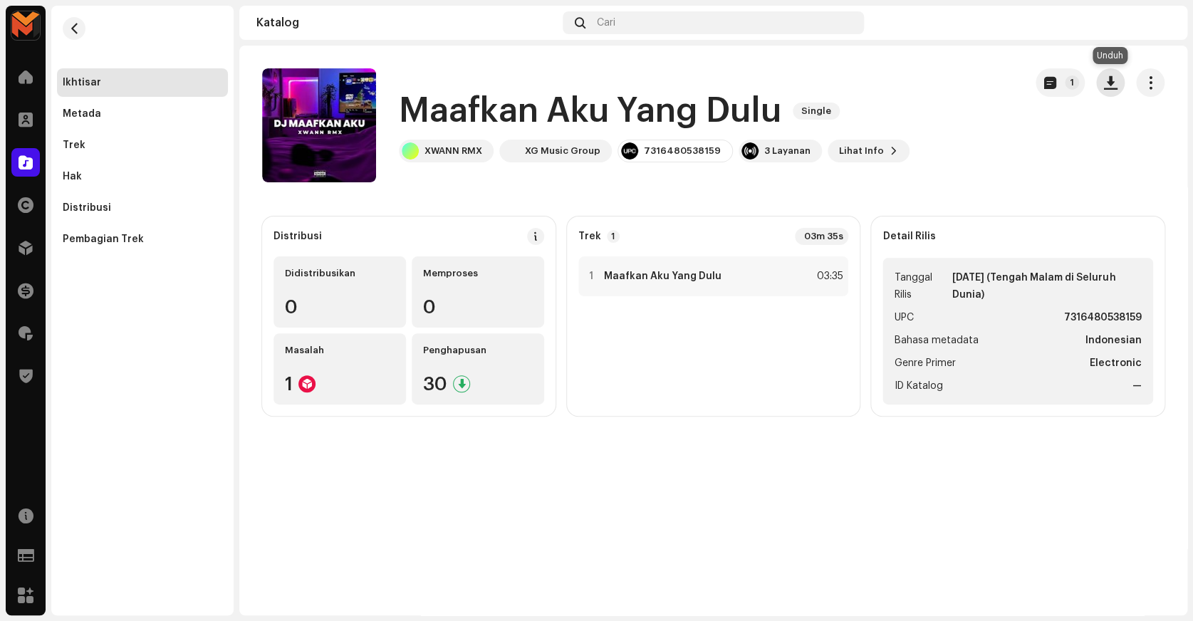
click at [1114, 78] on span "button" at bounding box center [1111, 82] width 14 height 11
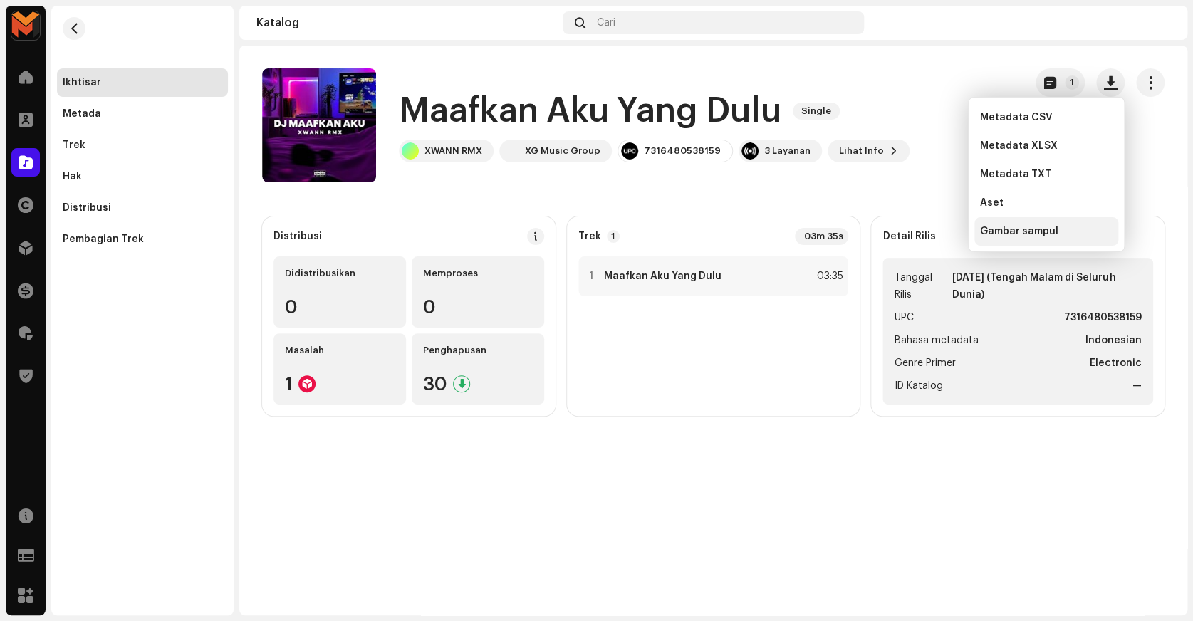
click at [1027, 235] on span "Gambar sampul" at bounding box center [1019, 231] width 78 height 11
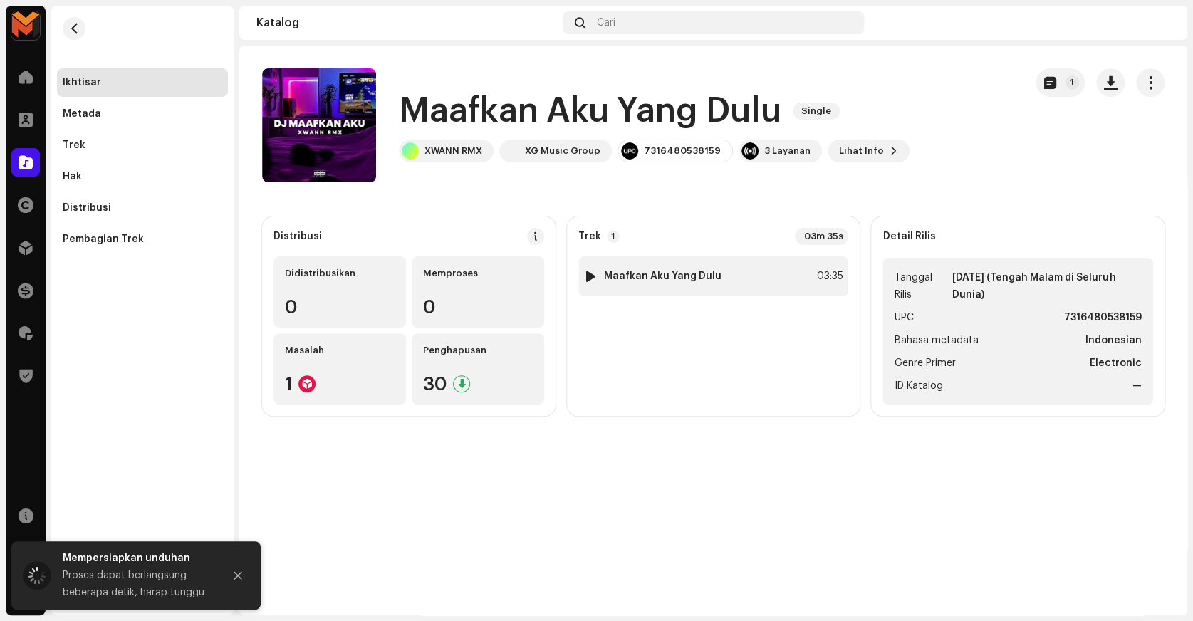
click at [828, 291] on div "1 Maafkan Aku Yang Dulu 03:35" at bounding box center [713, 276] width 271 height 40
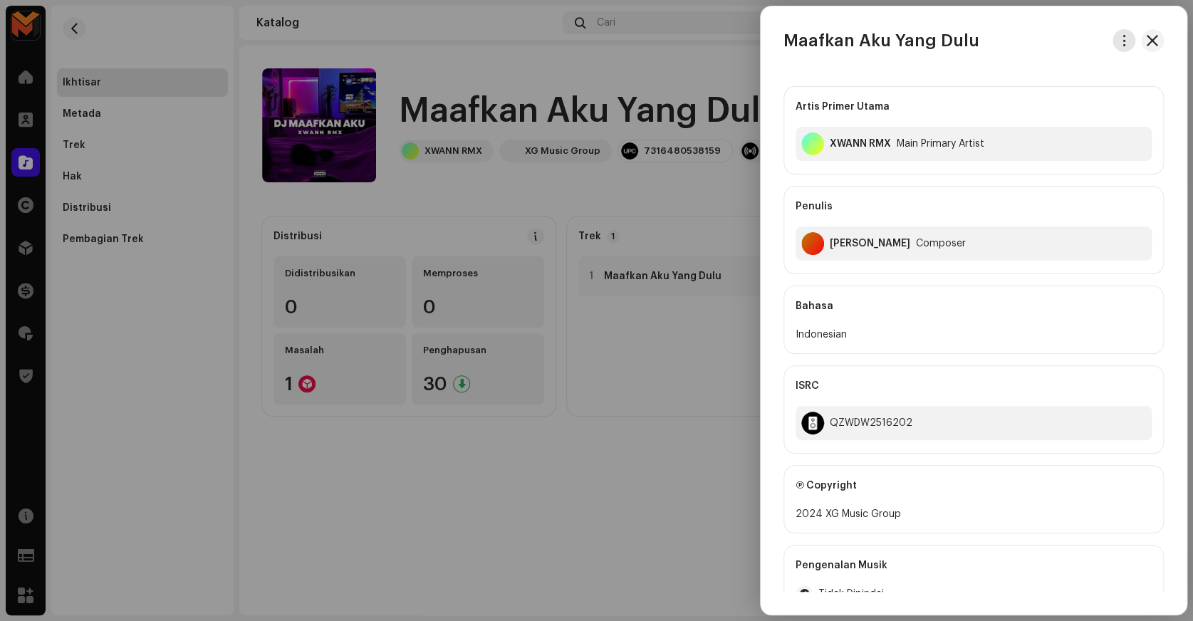
click at [1124, 48] on button "button" at bounding box center [1123, 40] width 23 height 23
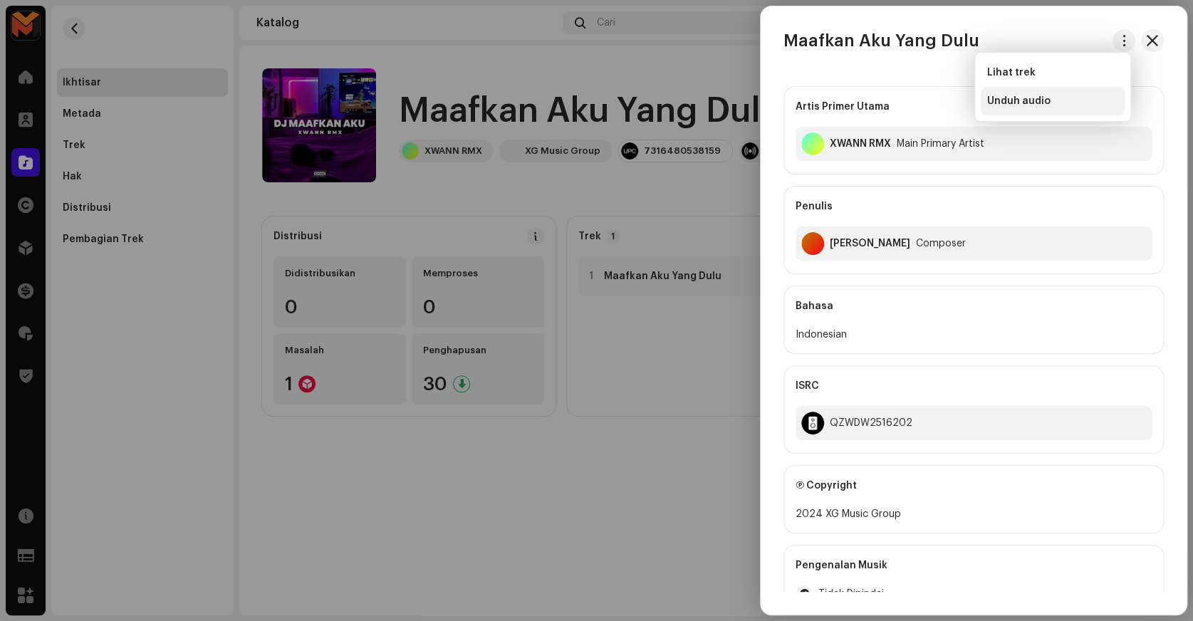
click at [1042, 98] on span "Unduh audio" at bounding box center [1017, 100] width 63 height 11
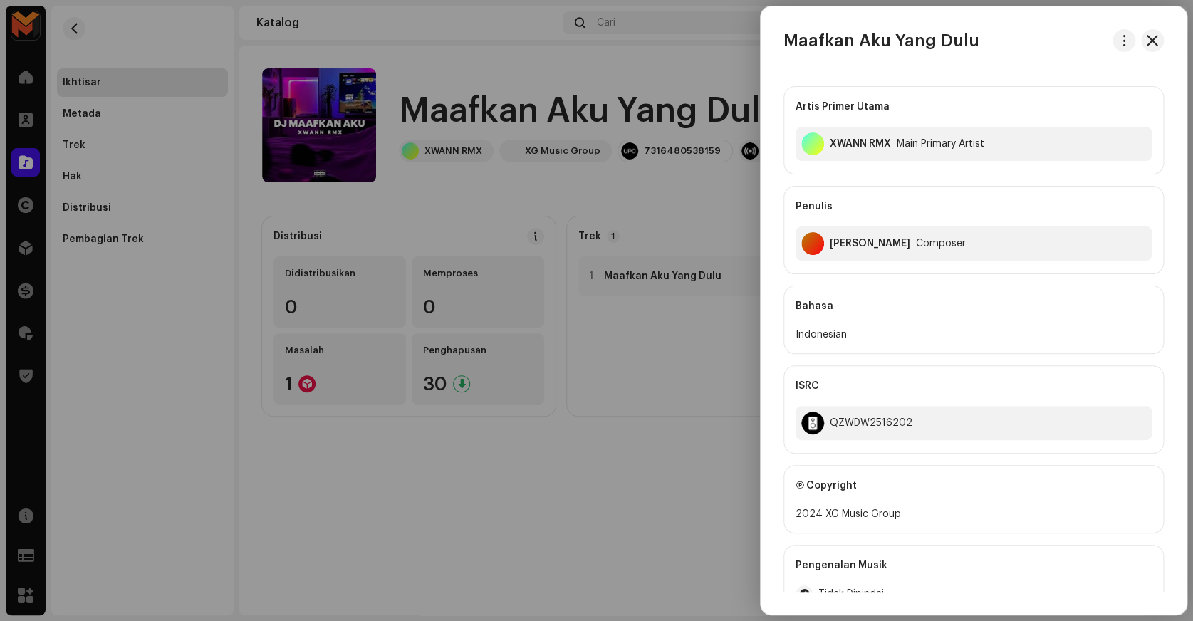
click at [859, 36] on h3 "Maafkan Aku Yang Dulu" at bounding box center [881, 40] width 196 height 23
copy div "Maafkan Aku Yang Dulu"
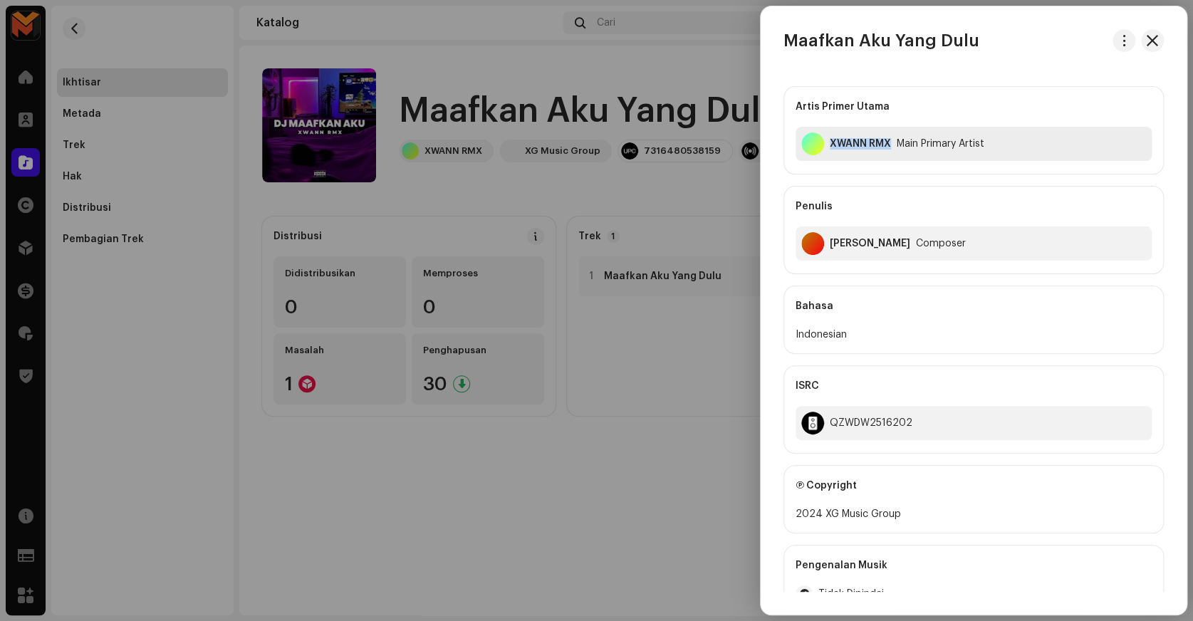
copy div "XWANN RMX"
drag, startPoint x: 826, startPoint y: 150, endPoint x: 884, endPoint y: 180, distance: 65.6
click at [884, 180] on div "Artis Primer Utama XWANN RMX Main Primary Artist Penulis Muhammad Setiawan Comp…" at bounding box center [973, 180] width 380 height 188
click at [846, 249] on div "Muhammad Setiawan Composer" at bounding box center [973, 243] width 356 height 34
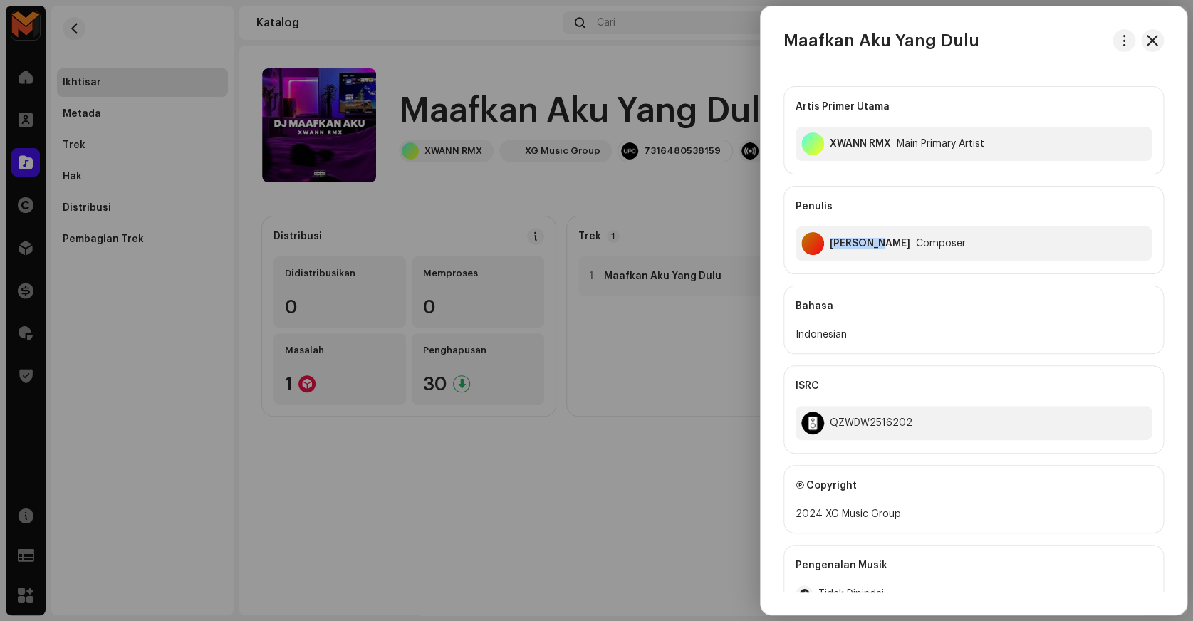
click at [846, 249] on div "Muhammad Setiawan Composer" at bounding box center [973, 243] width 356 height 34
copy div "Muhammad Setiawan"
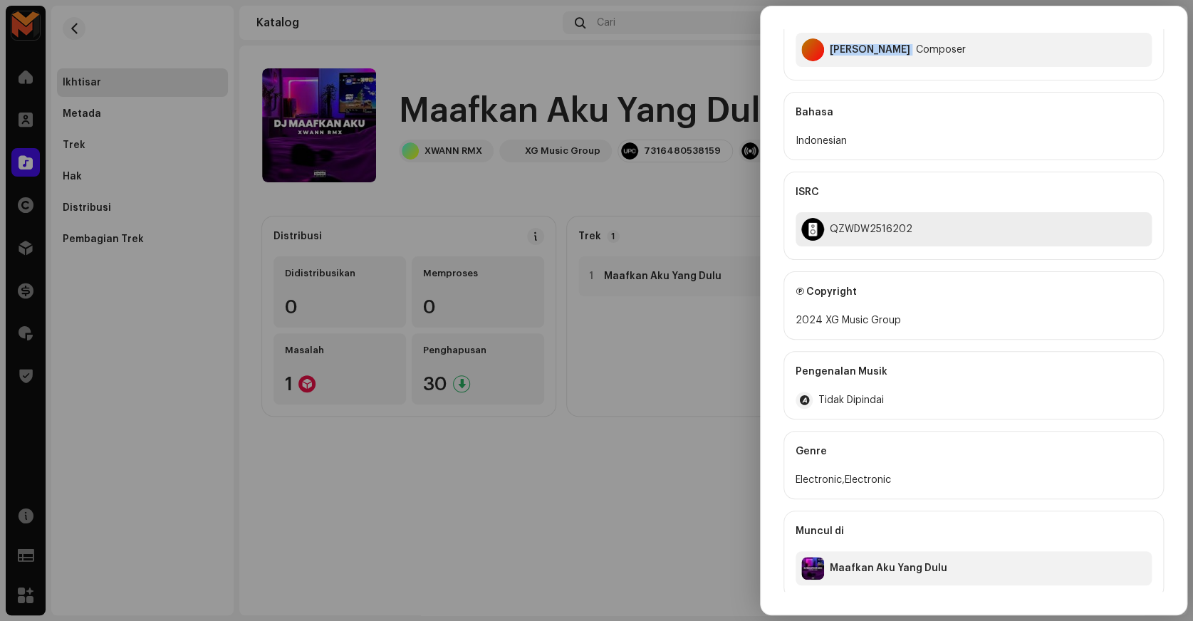
scroll to position [199, 0]
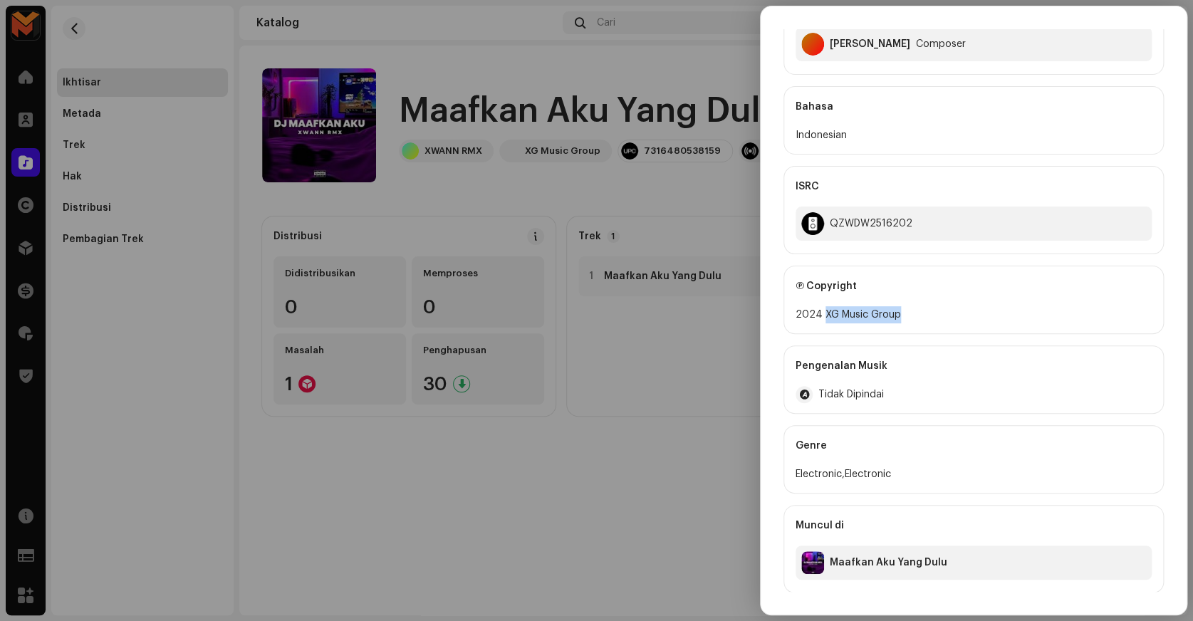
copy div "XG Music Group"
drag, startPoint x: 822, startPoint y: 320, endPoint x: 899, endPoint y: 318, distance: 76.9
click at [899, 318] on div "2024 XG Music Group" at bounding box center [973, 314] width 356 height 17
click at [679, 211] on div at bounding box center [596, 310] width 1193 height 621
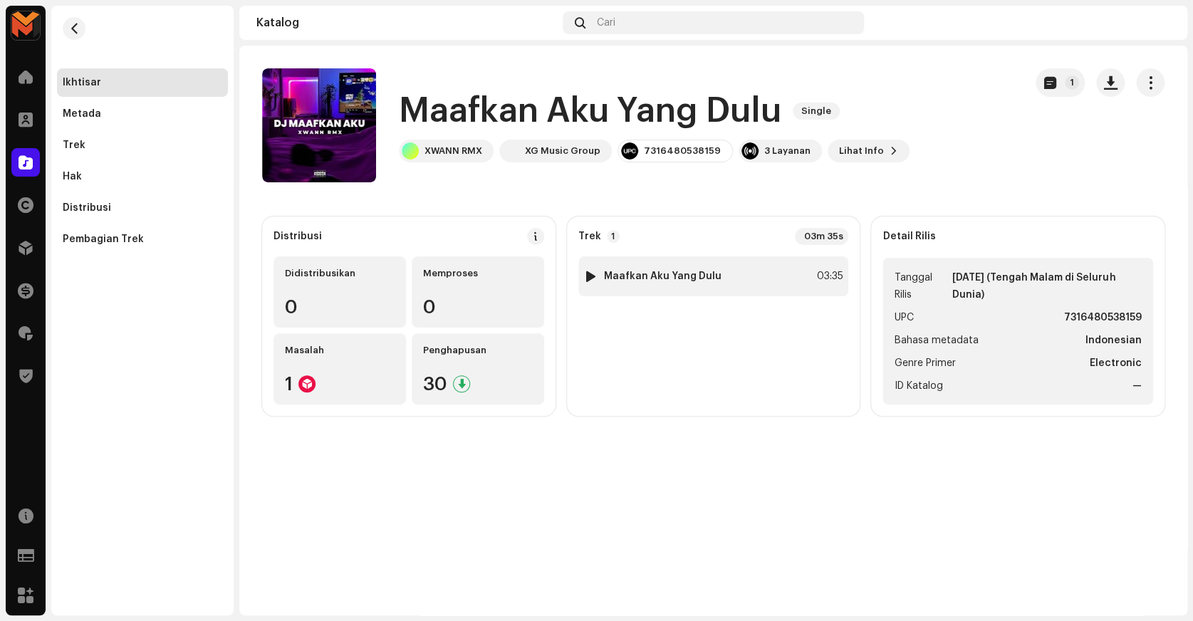
click at [820, 271] on div "03:35" at bounding box center [826, 276] width 31 height 17
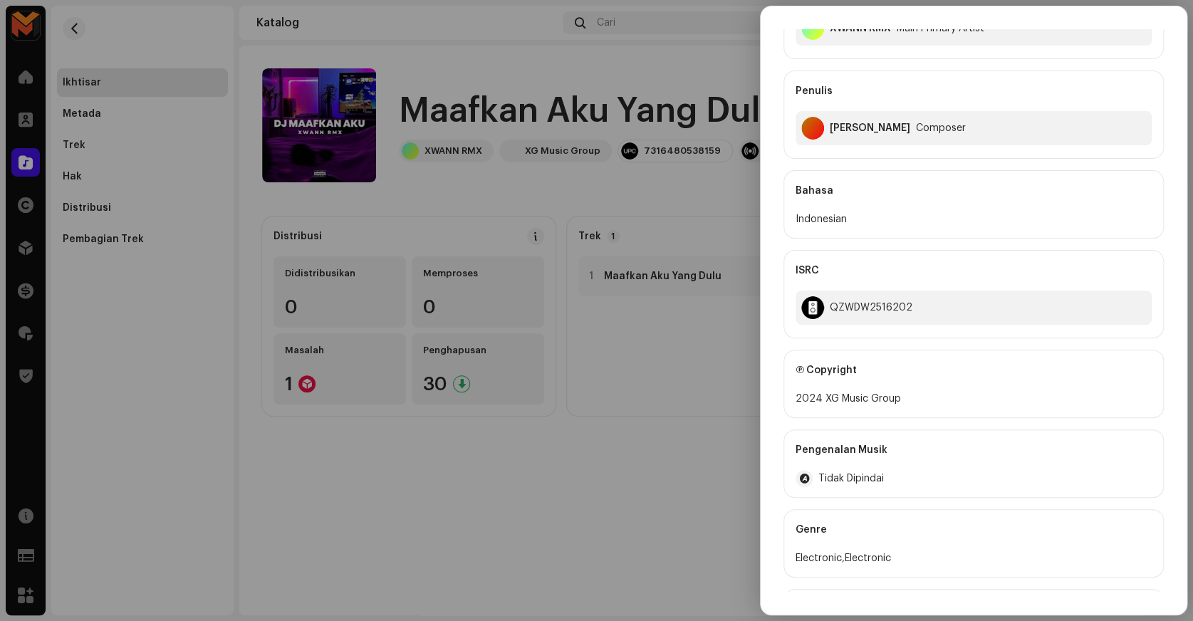
scroll to position [129, 0]
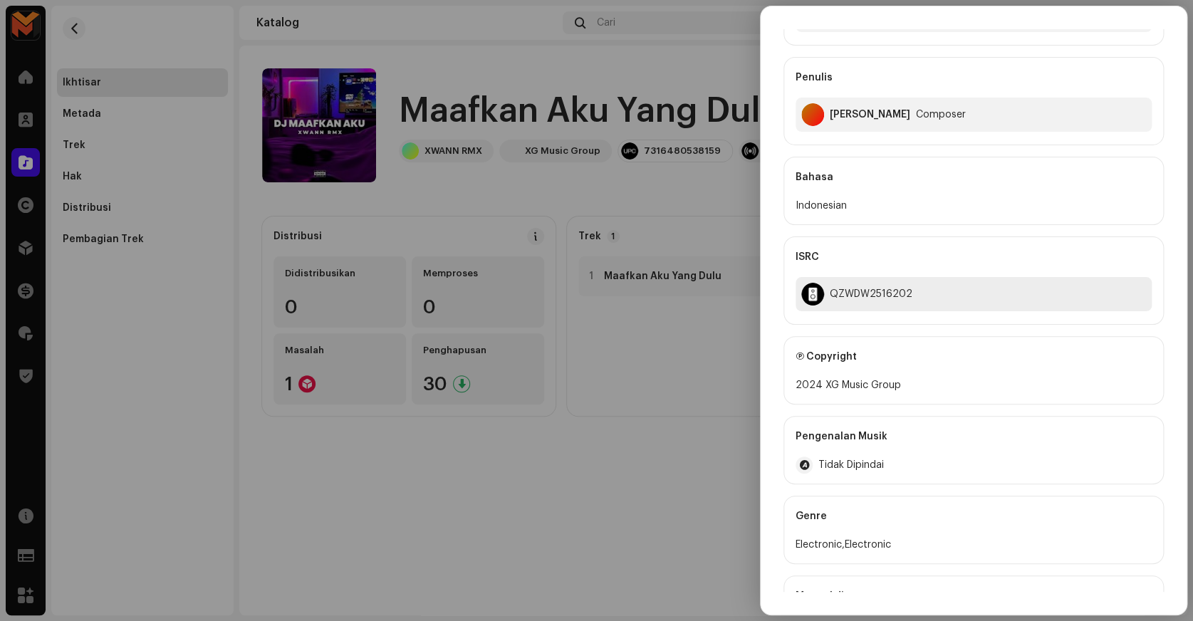
click at [883, 292] on div "QZWDW2516202" at bounding box center [871, 293] width 83 height 11
copy div "QZWDW2516202"
click at [731, 343] on div at bounding box center [596, 310] width 1193 height 621
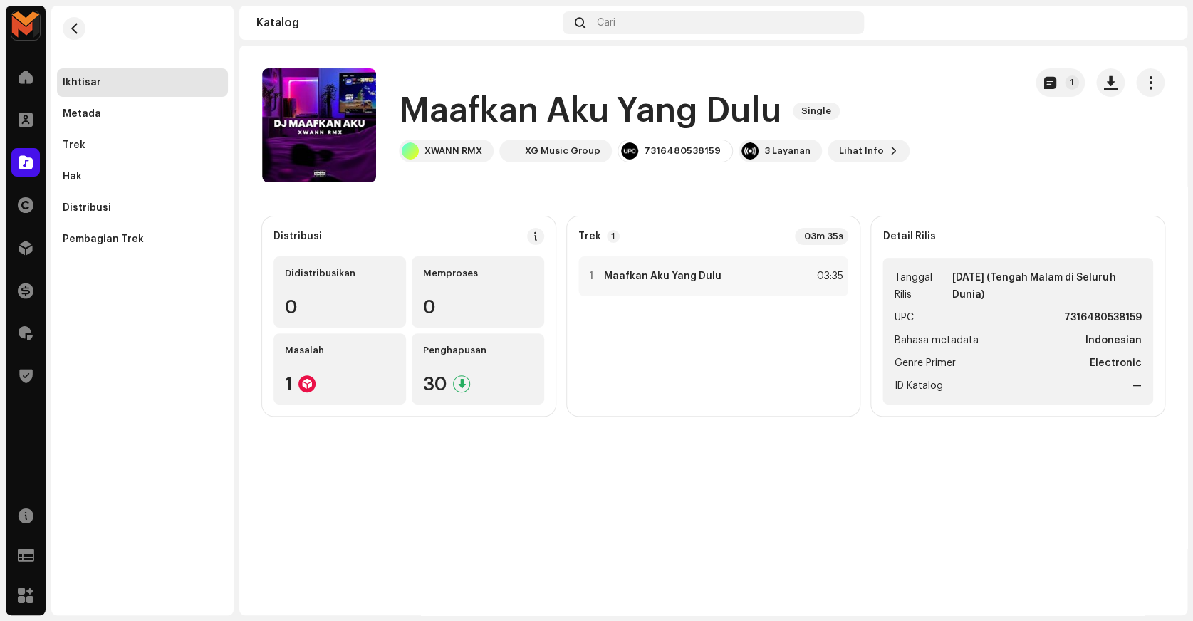
click at [1128, 313] on strong "7316480538159" at bounding box center [1103, 317] width 78 height 17
copy strong "7316480538159"
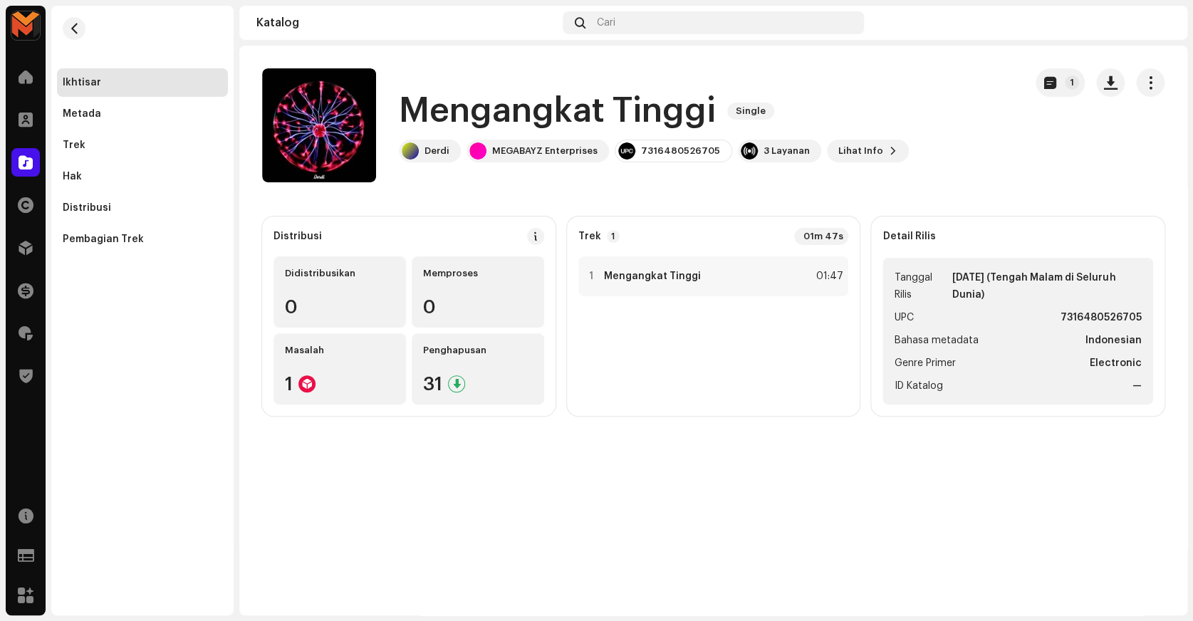
click at [435, 101] on h1 "Mengangkat Tinggi" at bounding box center [557, 111] width 317 height 46
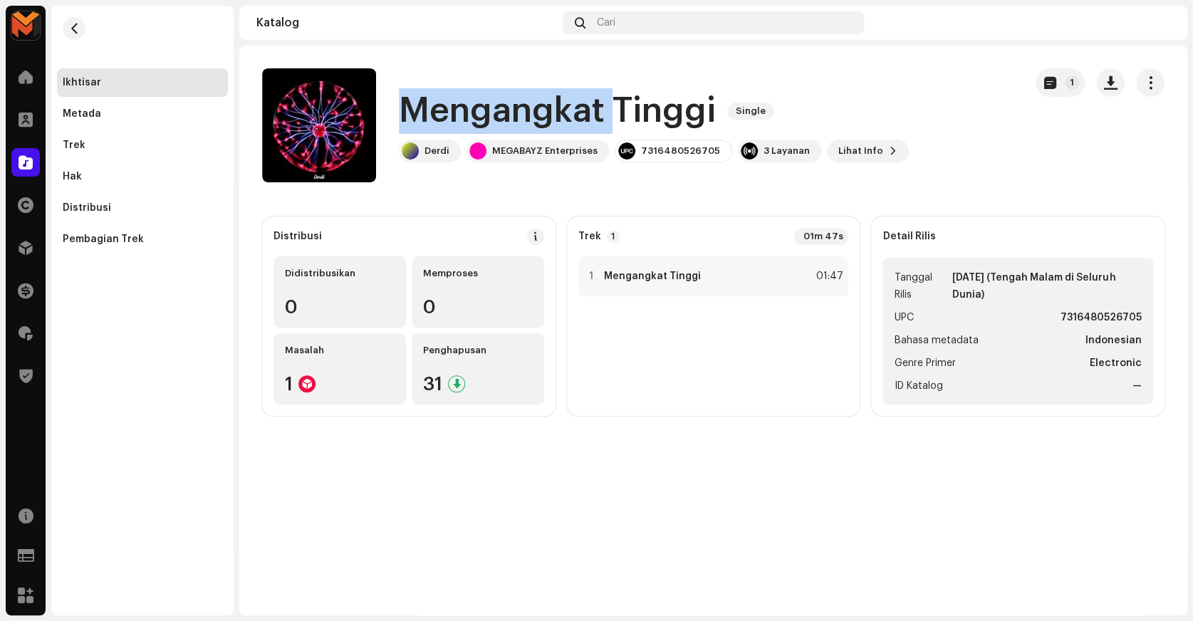
click at [435, 101] on h1 "Mengangkat Tinggi" at bounding box center [557, 111] width 317 height 46
copy div "Mengangkat Tinggi Single"
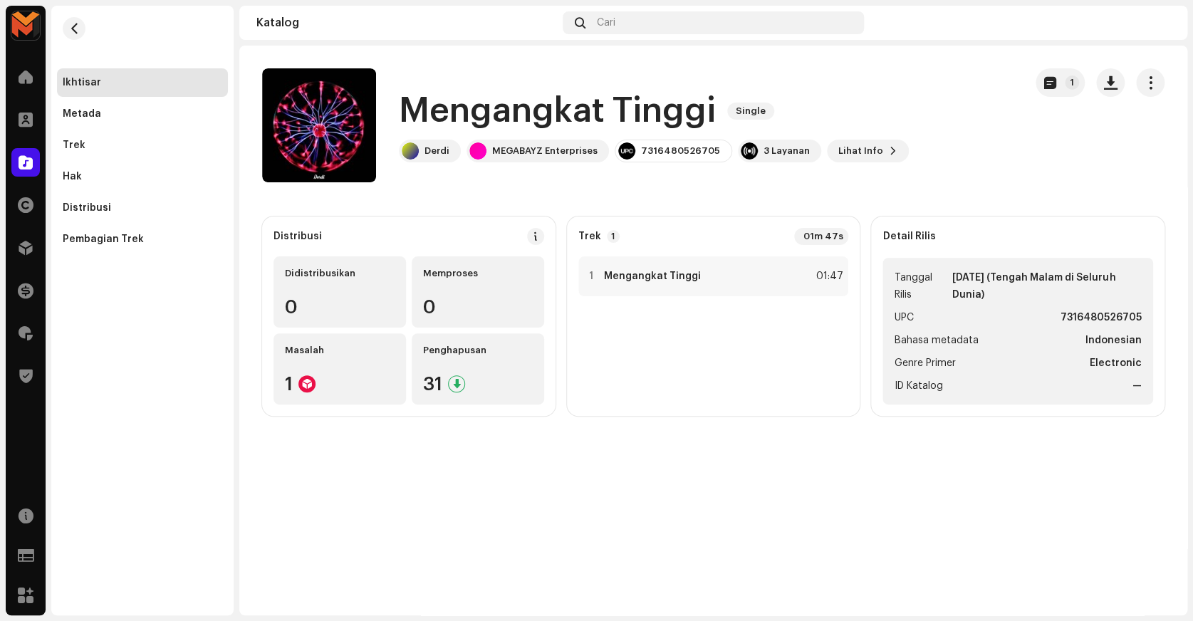
click at [516, 214] on catalog-releases-details-overview "Mengangkat Tinggi Single 1 Mengangkat Tinggi Single Derdi MEGABAYZ Enterprises …" at bounding box center [713, 242] width 948 height 393
click at [340, 126] on span "button" at bounding box center [336, 125] width 11 height 11
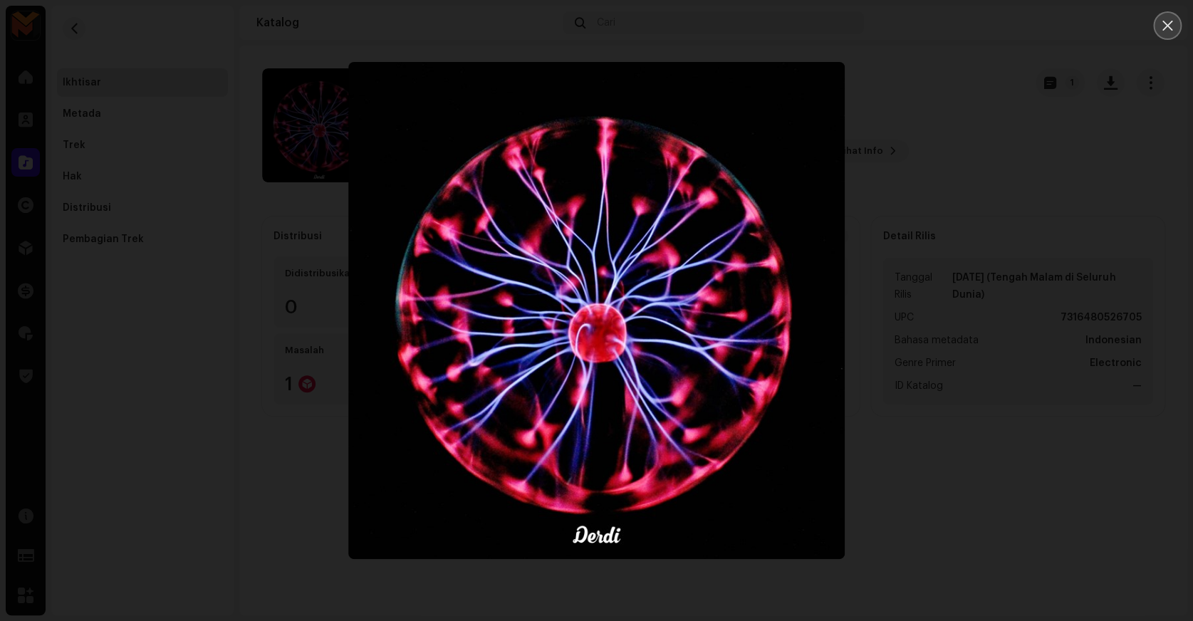
click at [1165, 33] on button "Close" at bounding box center [1167, 25] width 28 height 28
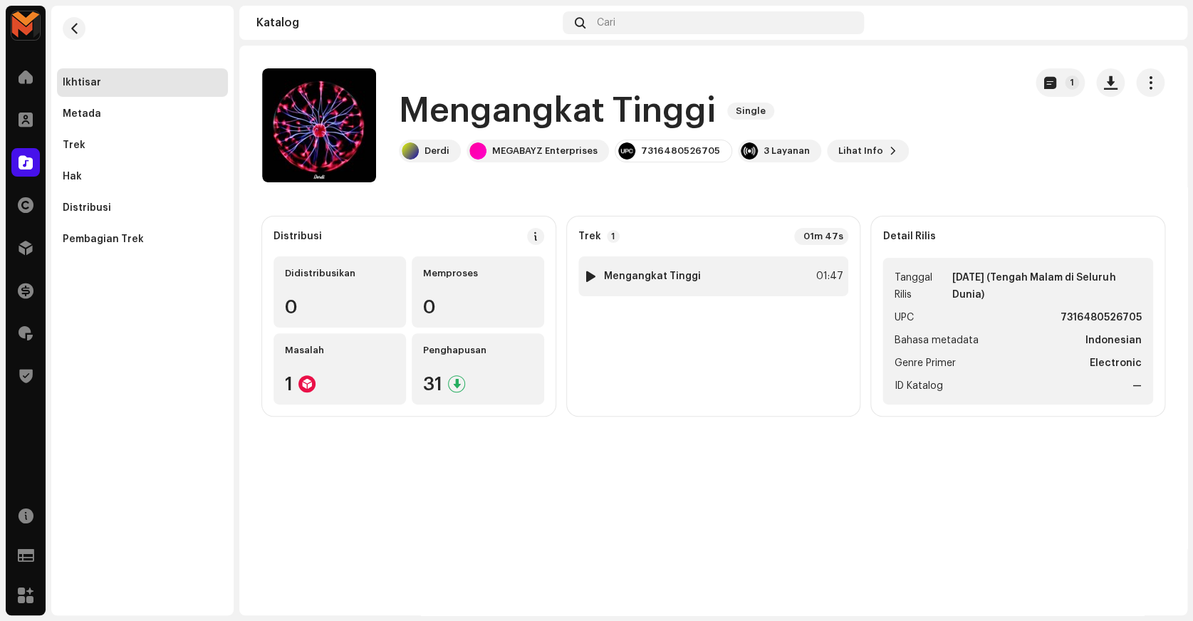
click at [813, 271] on div "01:47" at bounding box center [826, 276] width 31 height 17
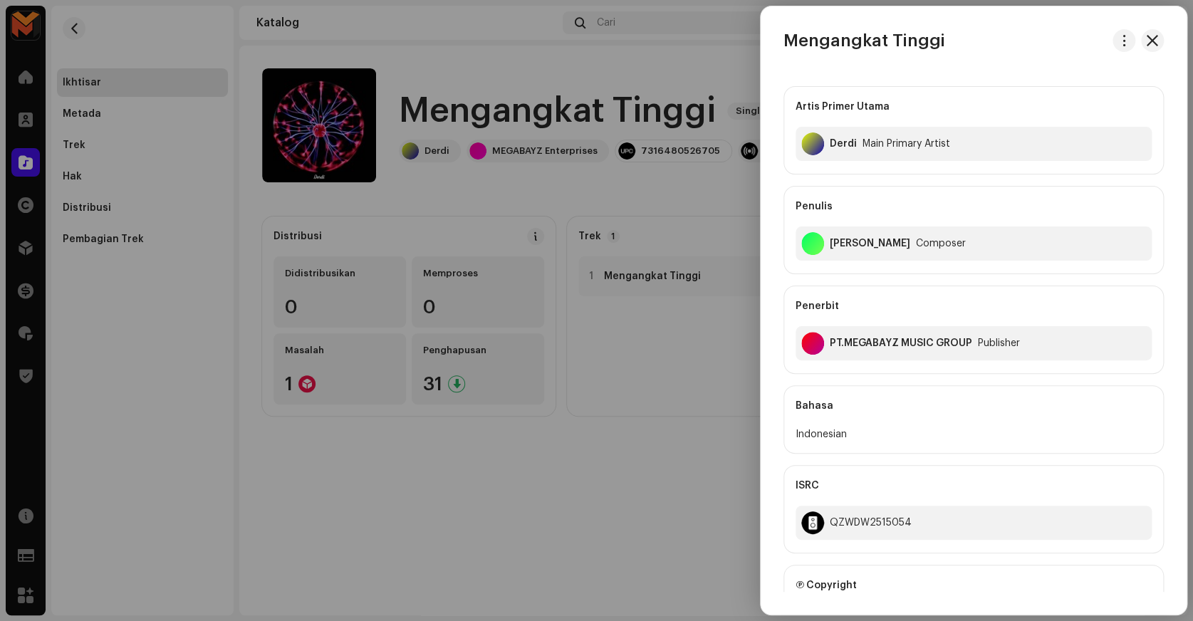
click at [575, 199] on div at bounding box center [596, 310] width 1193 height 621
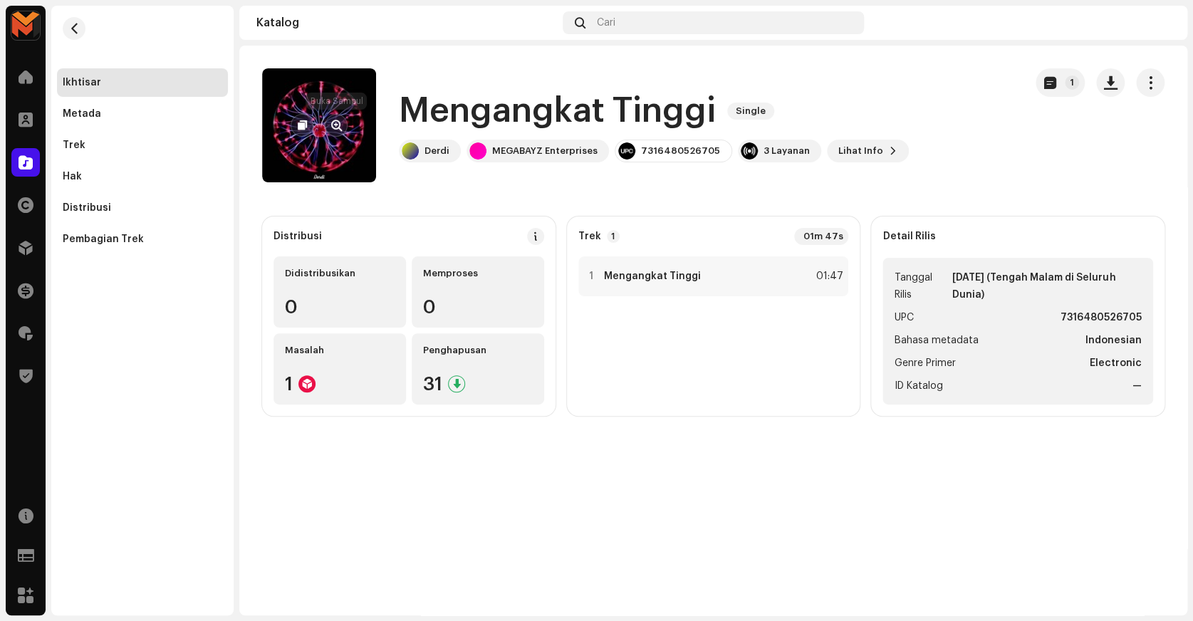
click at [333, 127] on span "button" at bounding box center [336, 125] width 11 height 11
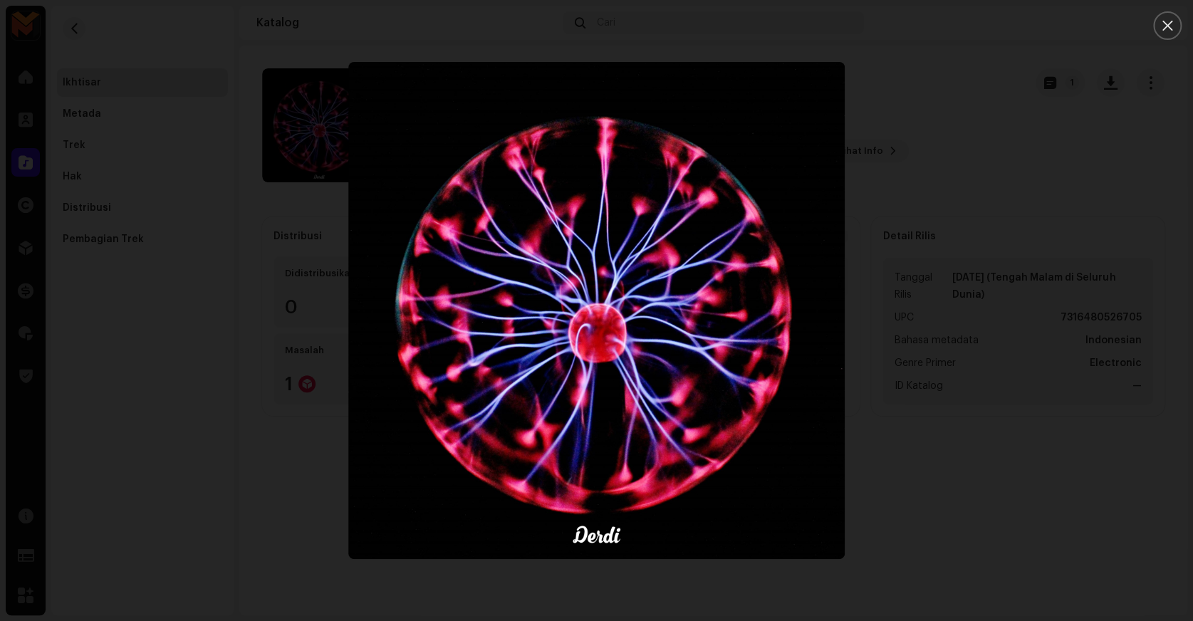
click at [922, 239] on div at bounding box center [596, 310] width 1193 height 621
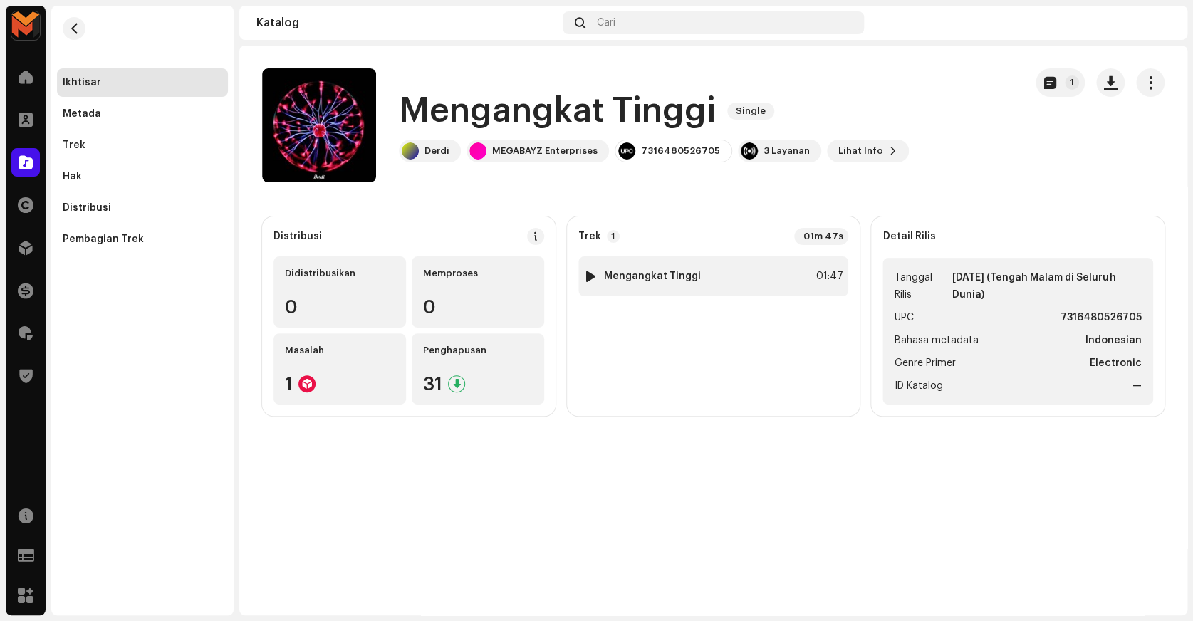
click at [799, 272] on div "1 Mengangkat Tinggi 01:47" at bounding box center [713, 276] width 271 height 40
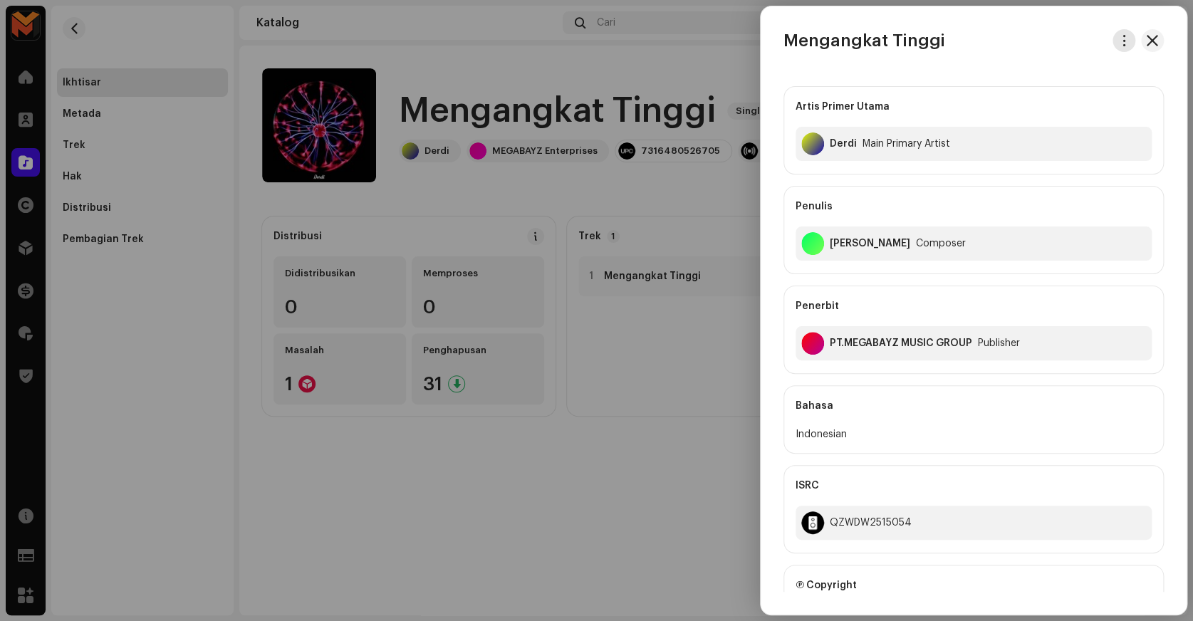
click at [1123, 36] on span "button" at bounding box center [1124, 40] width 11 height 11
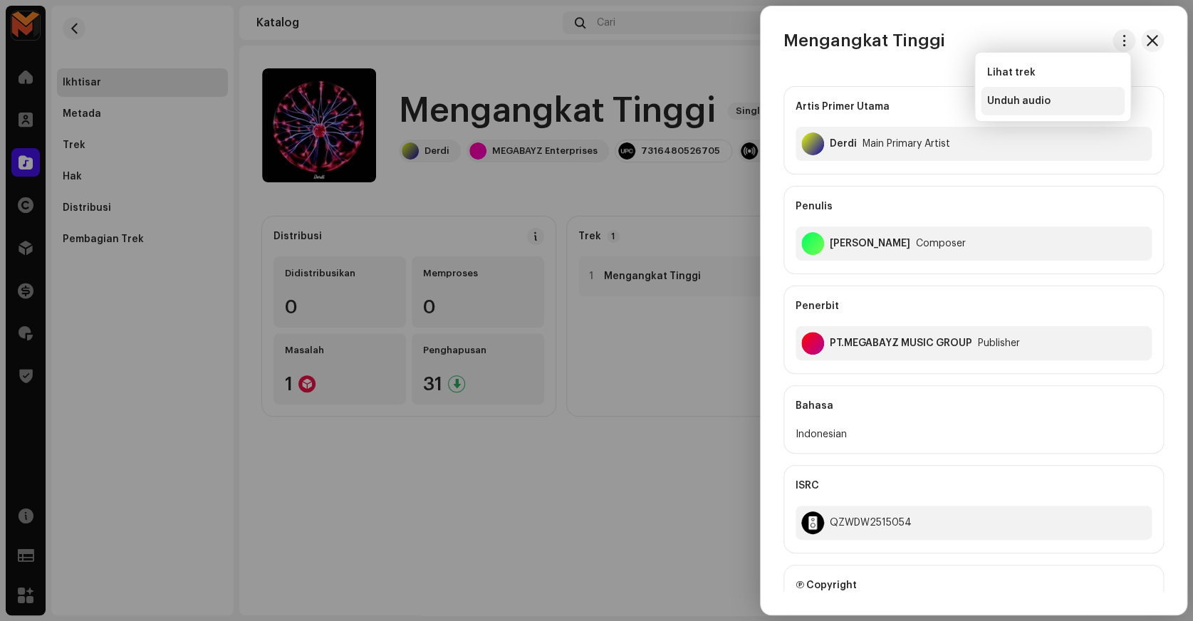
click at [1033, 102] on span "Unduh audio" at bounding box center [1017, 100] width 63 height 11
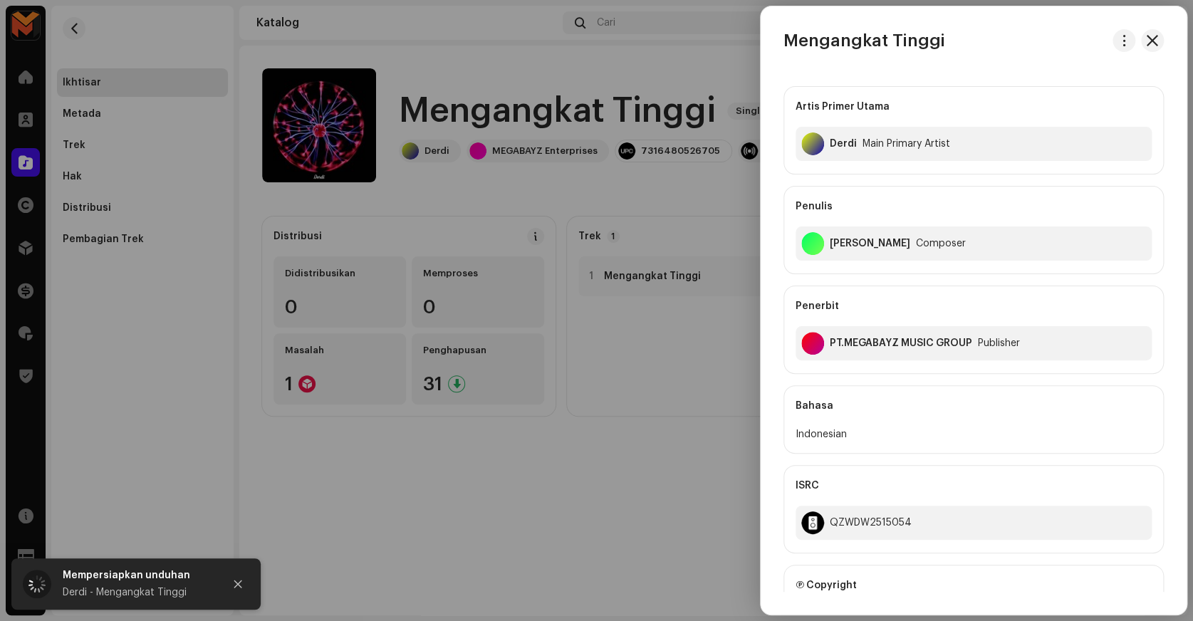
click at [802, 43] on h3 "Mengangkat Tinggi" at bounding box center [864, 40] width 162 height 23
copy div "Mengangkat Tinggi"
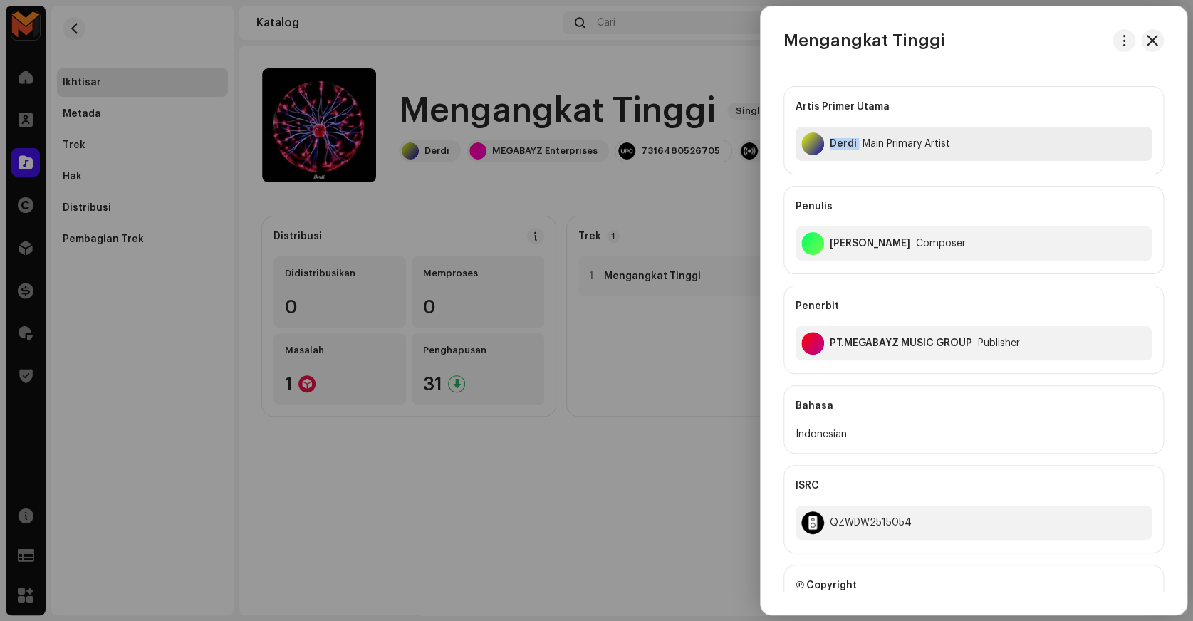
copy div "Derdi"
drag, startPoint x: 826, startPoint y: 146, endPoint x: 865, endPoint y: 185, distance: 55.4
click at [865, 185] on div "Artis Primer Utama Derdi Main Primary Artist Penulis Deri Mulyadi Composer Pene…" at bounding box center [973, 230] width 380 height 288
click at [865, 187] on div "Penulis" at bounding box center [973, 207] width 356 height 40
click at [419, 195] on div at bounding box center [596, 310] width 1193 height 621
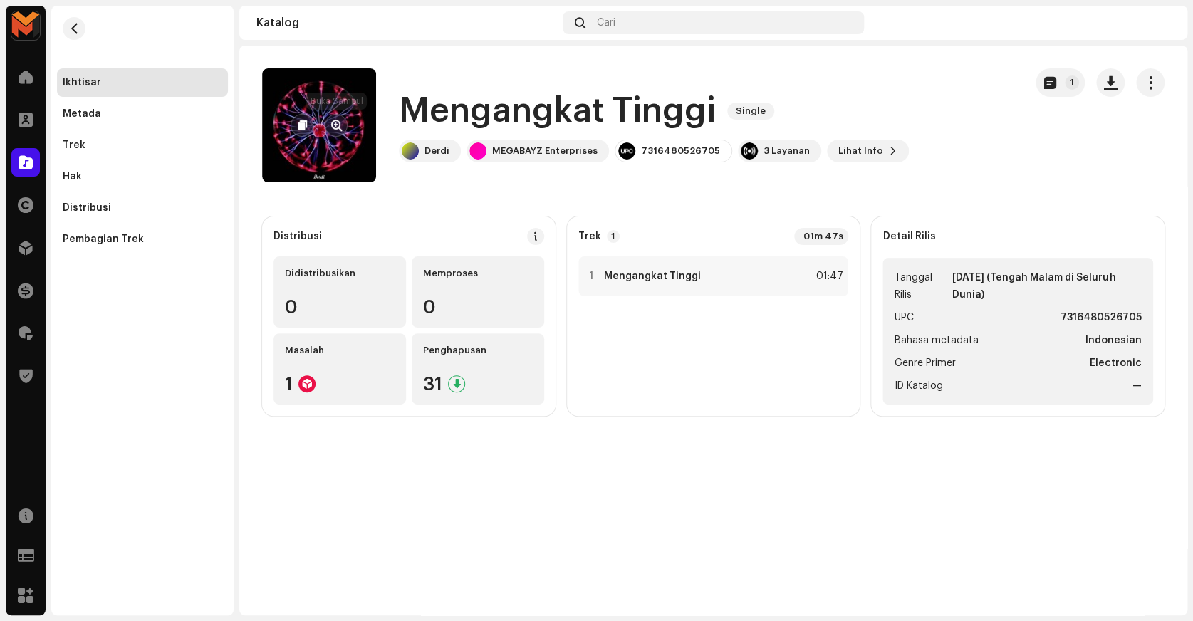
click at [338, 129] on span "button" at bounding box center [336, 125] width 11 height 11
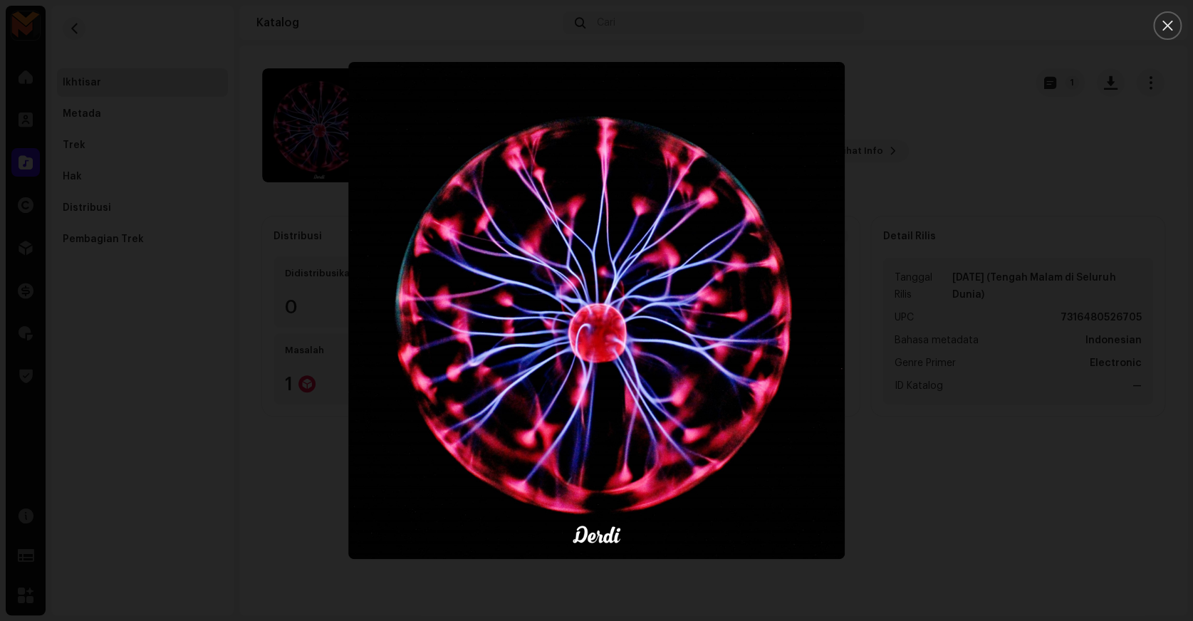
click at [903, 278] on div at bounding box center [596, 310] width 1193 height 621
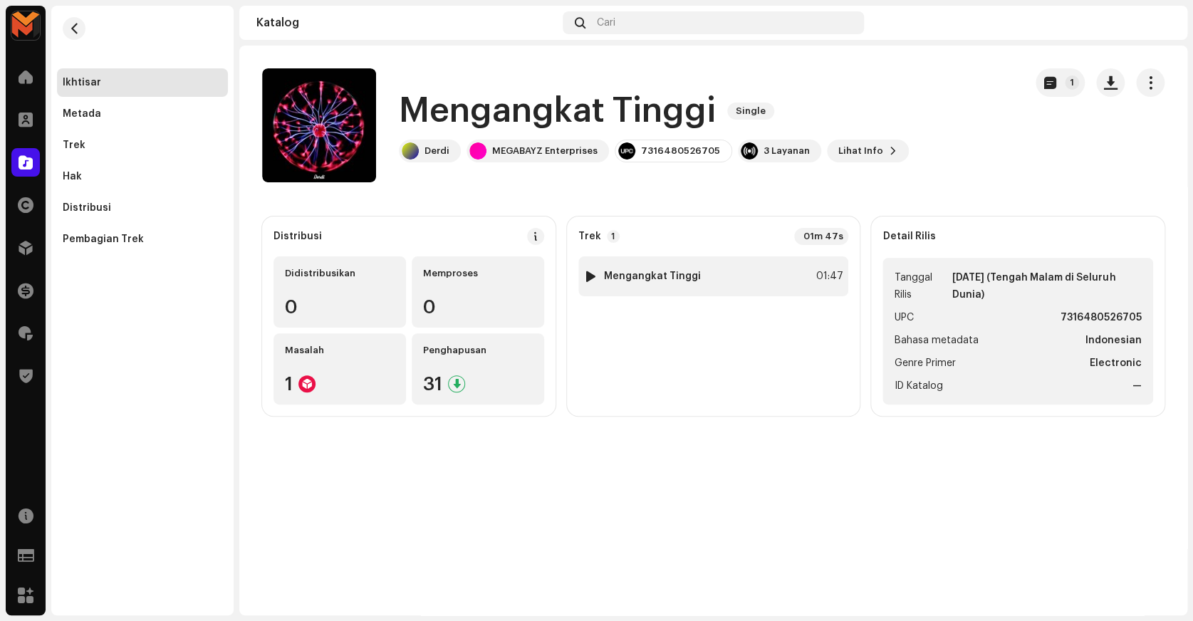
click at [818, 276] on div "01:47" at bounding box center [826, 276] width 31 height 17
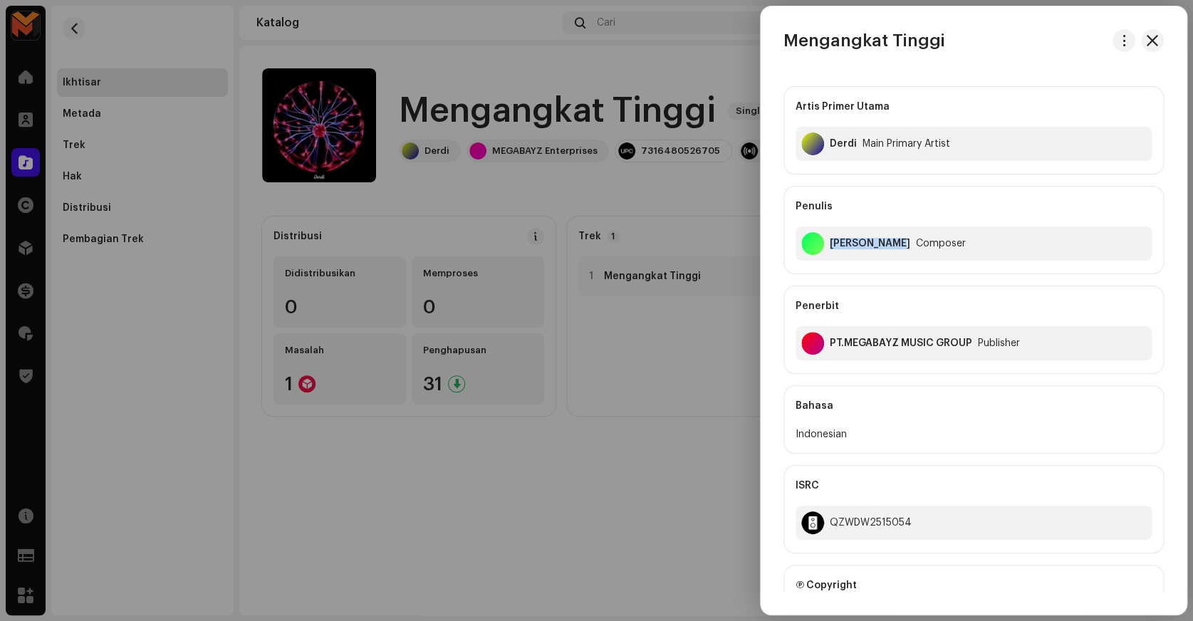
copy div "Deri Mulyadi"
drag, startPoint x: 827, startPoint y: 246, endPoint x: 877, endPoint y: 278, distance: 58.9
click at [877, 278] on div "Artis Primer Utama Derdi Main Primary Artist Penulis Deri Mulyadi Composer Pene…" at bounding box center [973, 230] width 380 height 288
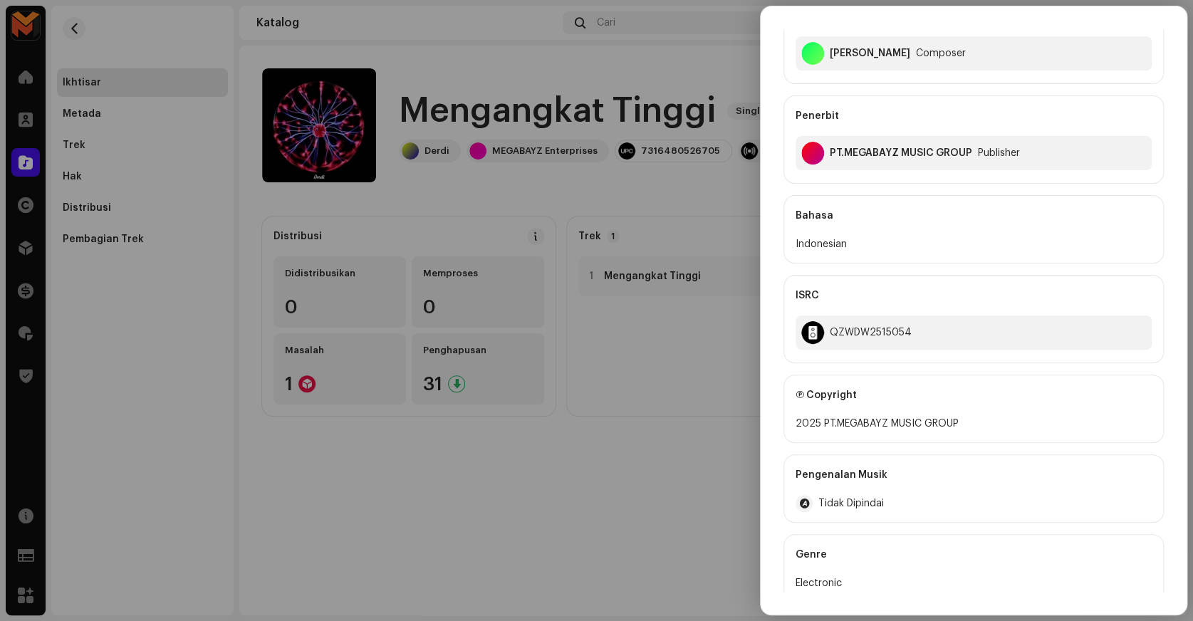
scroll to position [194, 0]
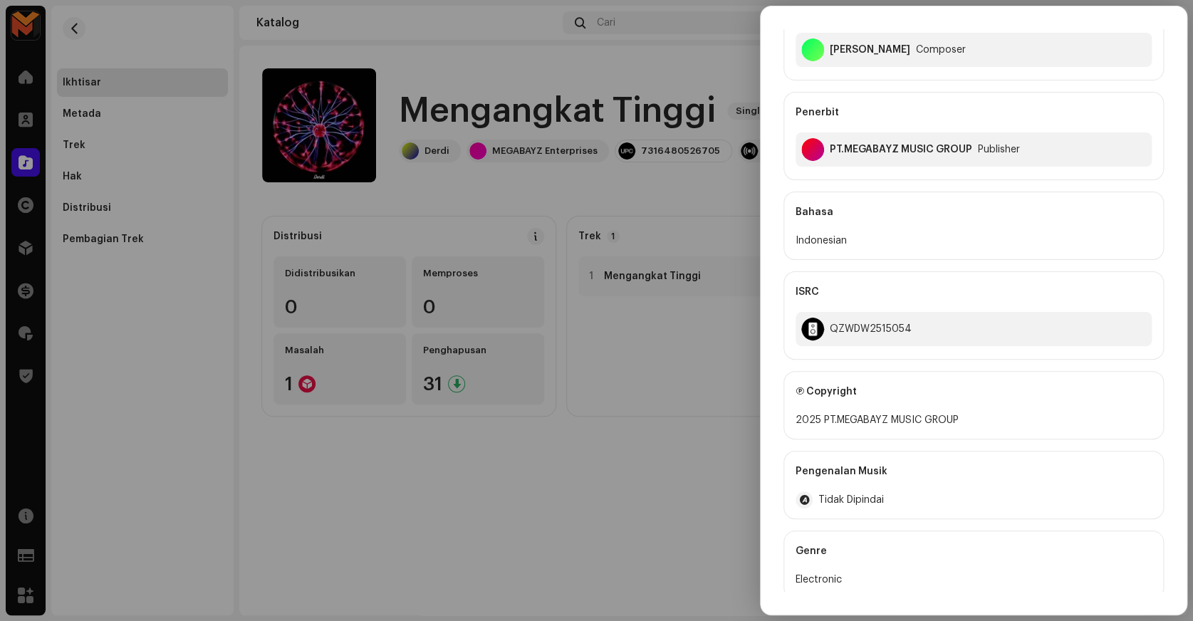
click at [687, 41] on div at bounding box center [596, 310] width 1193 height 621
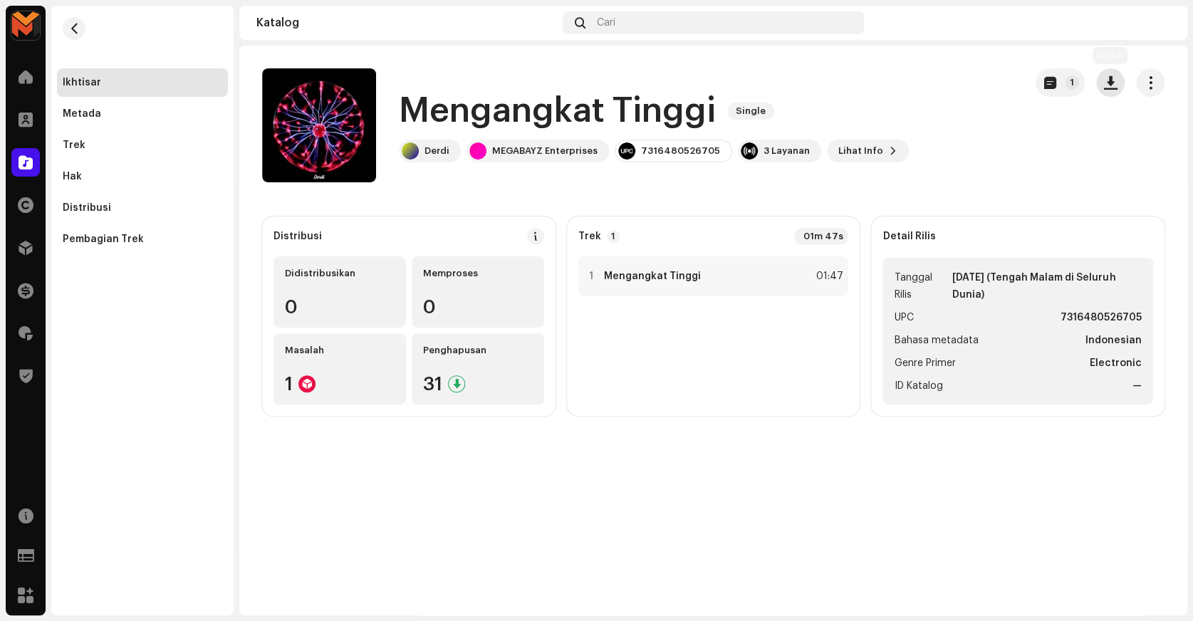
click at [1105, 78] on span "button" at bounding box center [1111, 82] width 14 height 11
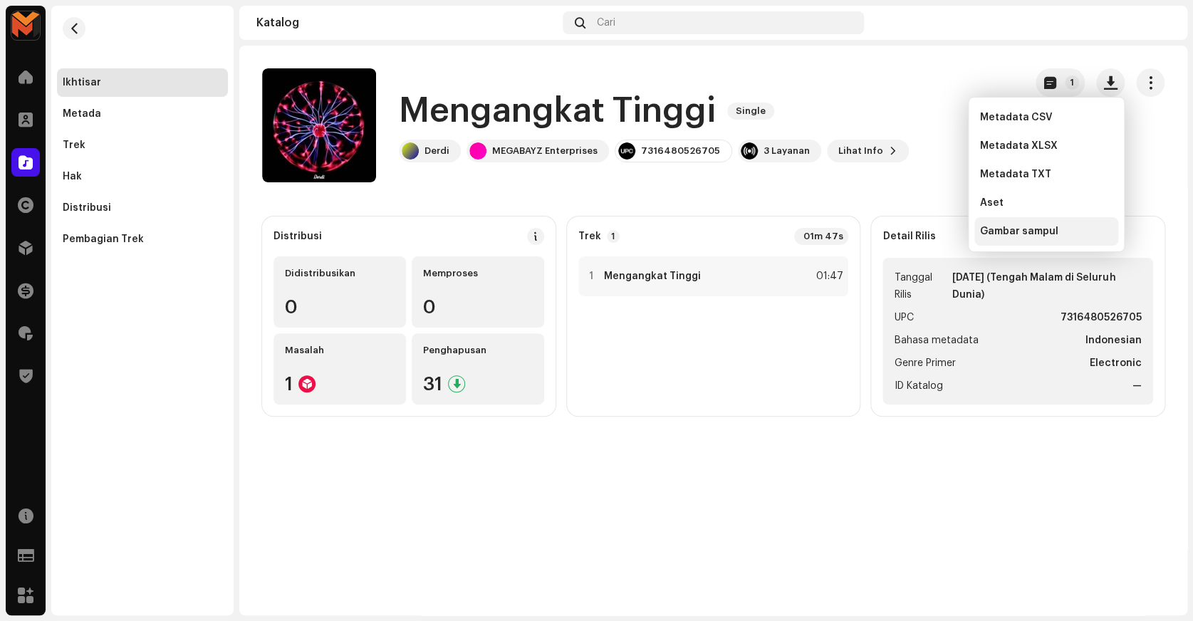
click at [1014, 231] on span "Gambar sampul" at bounding box center [1019, 231] width 78 height 11
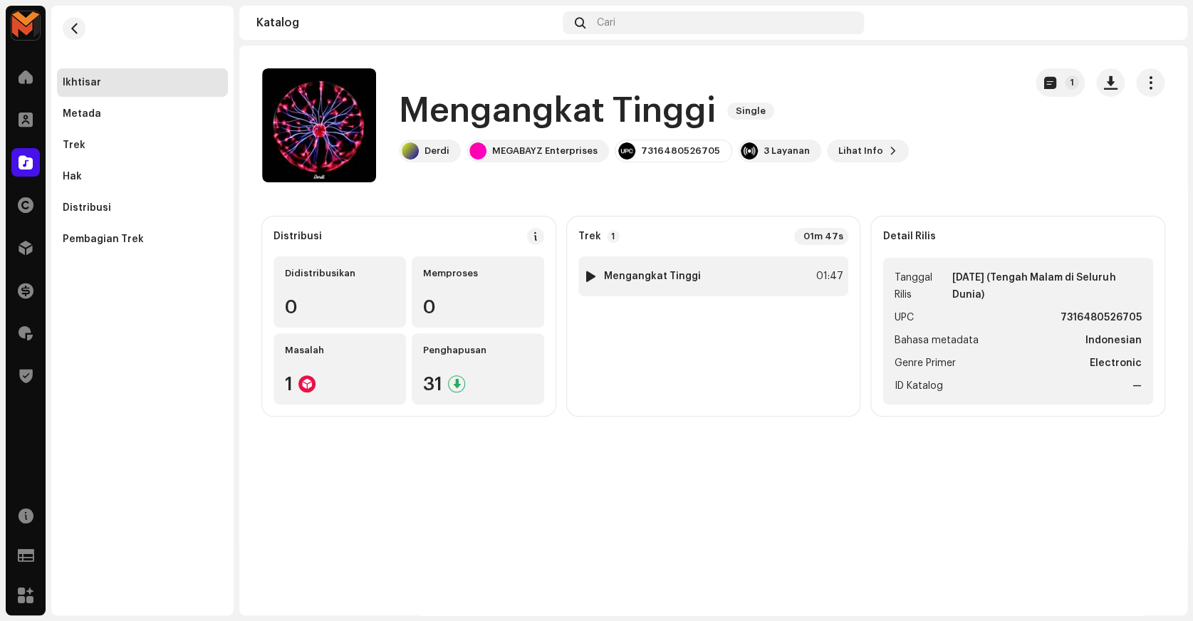
click at [811, 268] on div "01:47" at bounding box center [826, 276] width 31 height 17
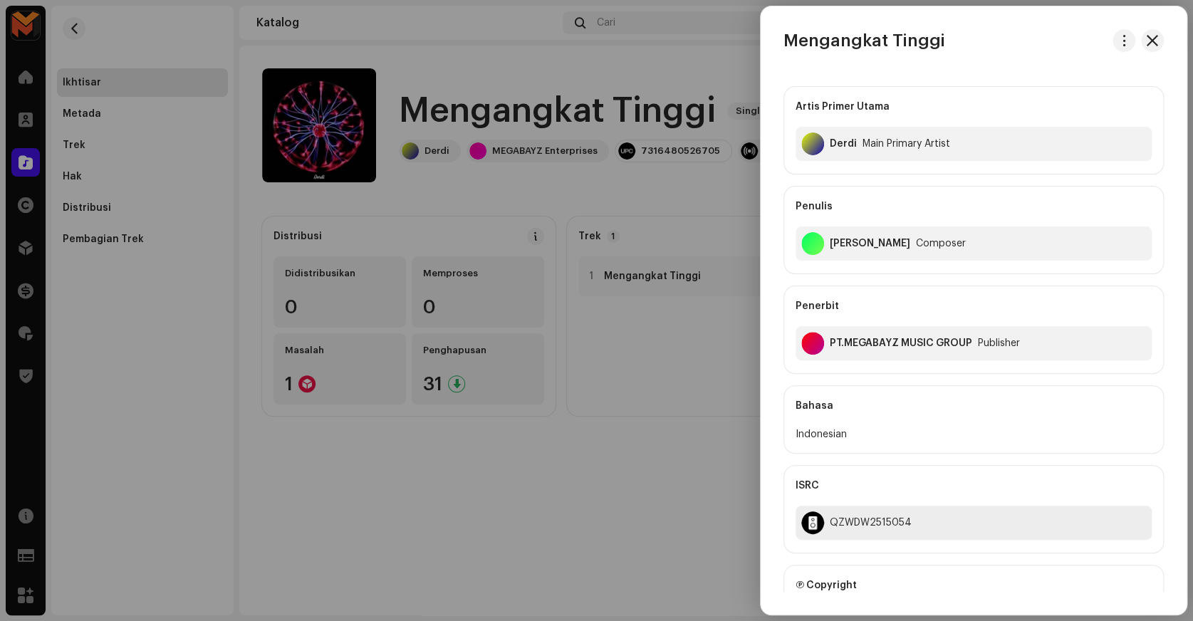
click at [860, 520] on div "QZWDW2515054" at bounding box center [871, 522] width 82 height 11
copy div "QZWDW2515054"
click at [674, 449] on div at bounding box center [596, 310] width 1193 height 621
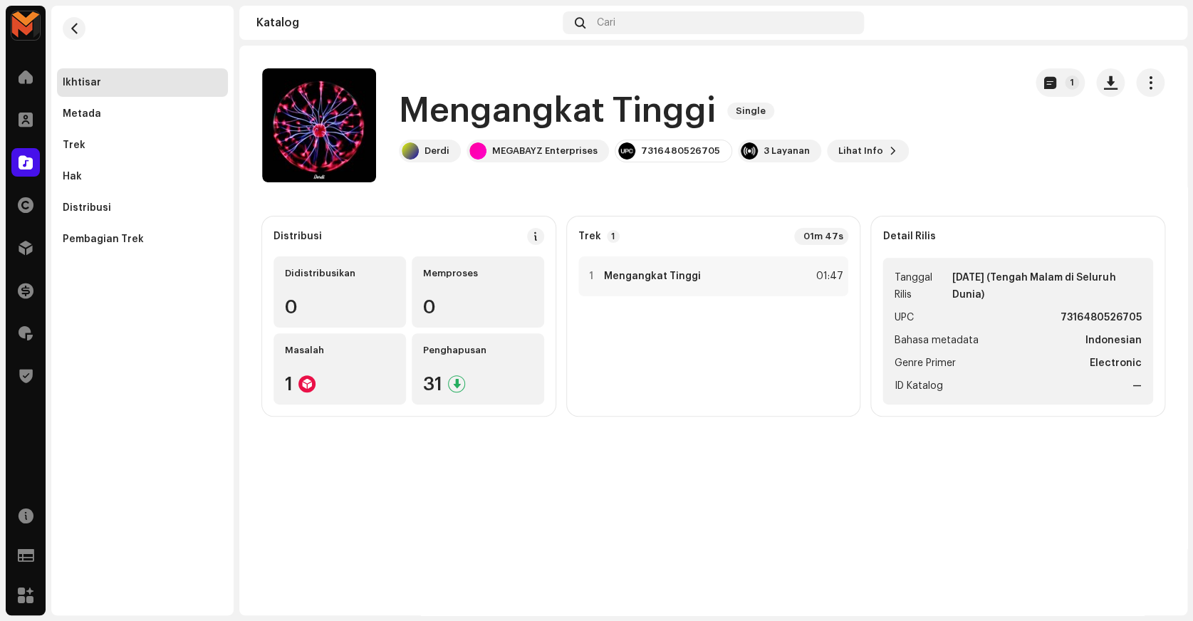
click at [1074, 311] on strong "7316480526705" at bounding box center [1100, 317] width 81 height 17
copy strong "7316480526705"
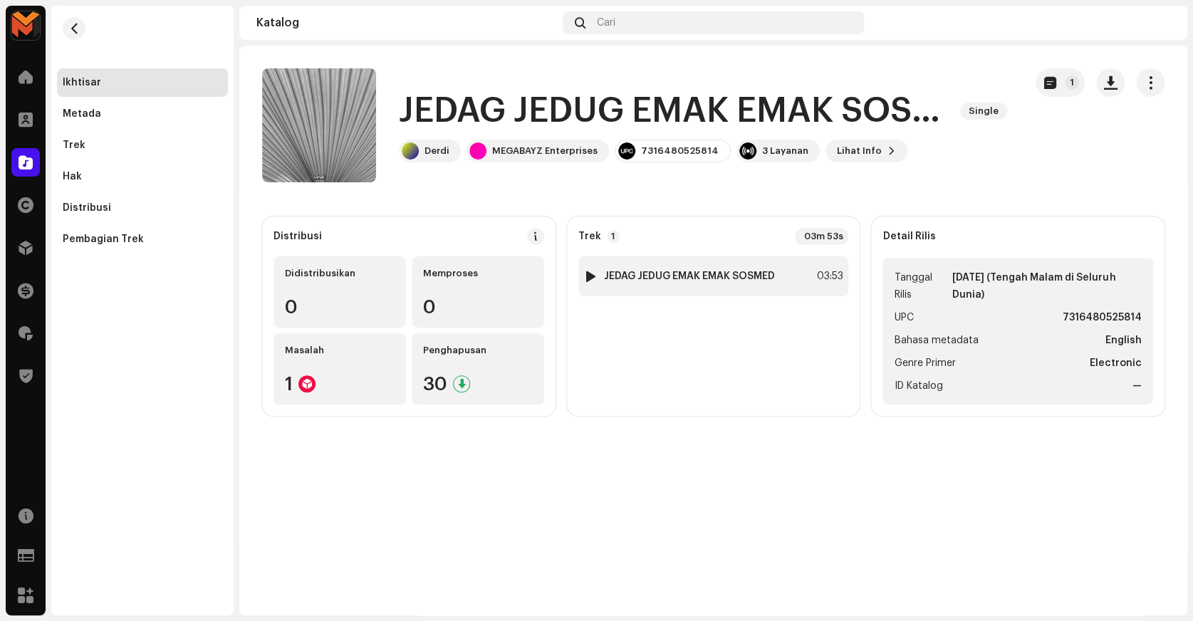
click at [797, 277] on div "1 JEDAG JEDUG EMAK EMAK SOSMED 03:53" at bounding box center [713, 276] width 271 height 40
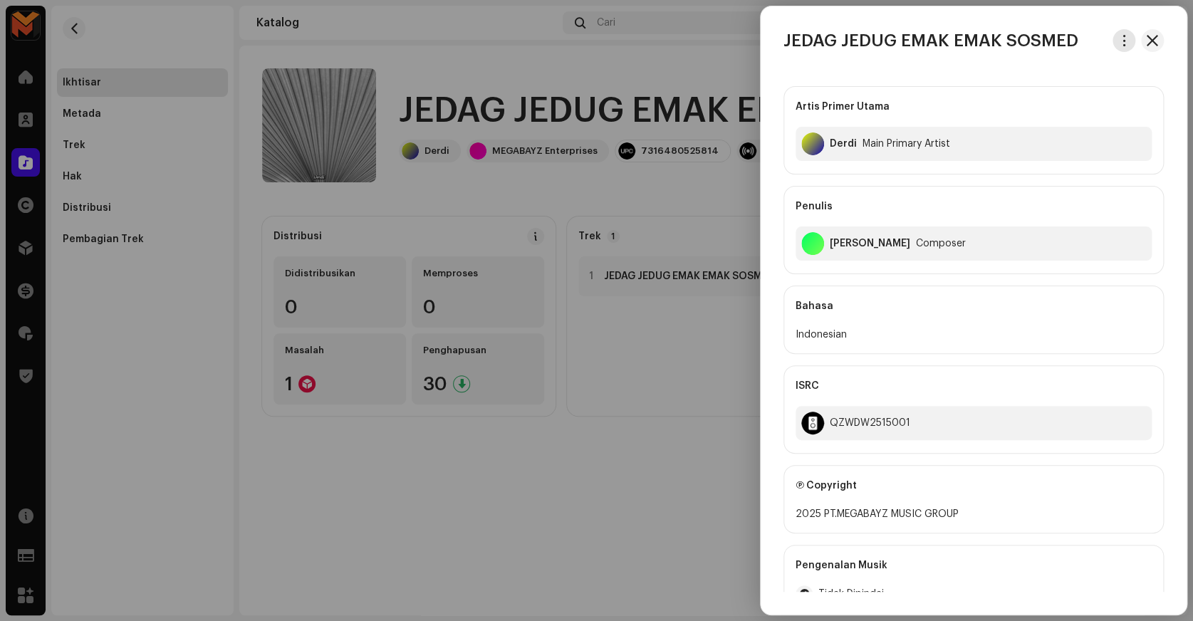
click at [1117, 50] on button "button" at bounding box center [1123, 40] width 23 height 23
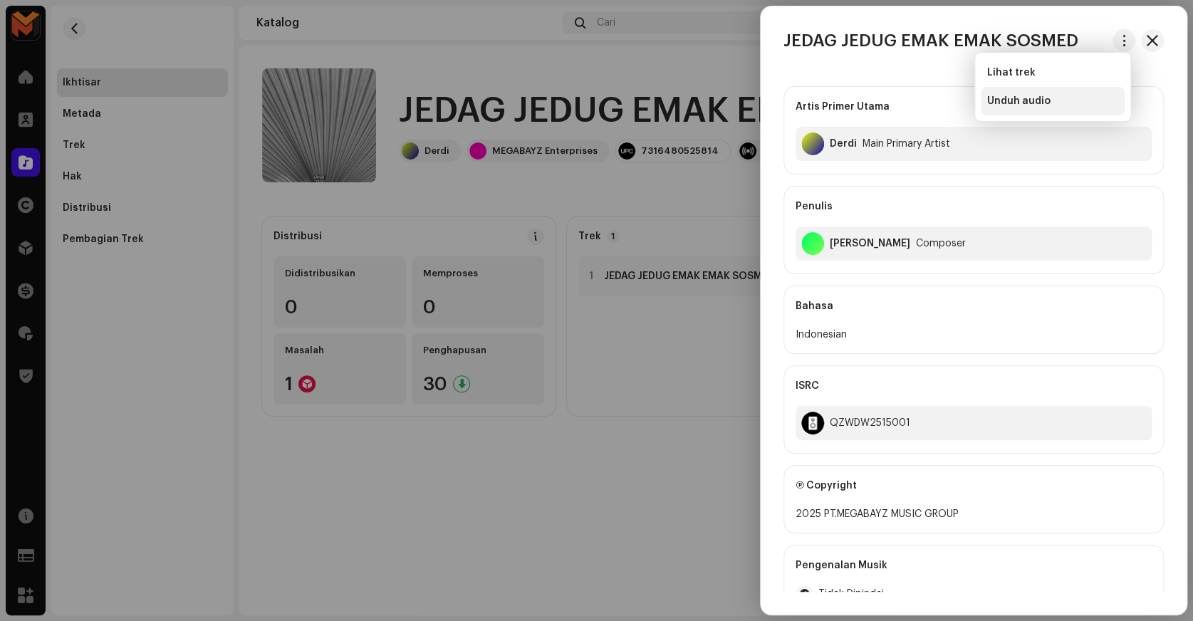
click at [1057, 105] on div "Unduh audio" at bounding box center [1052, 100] width 132 height 11
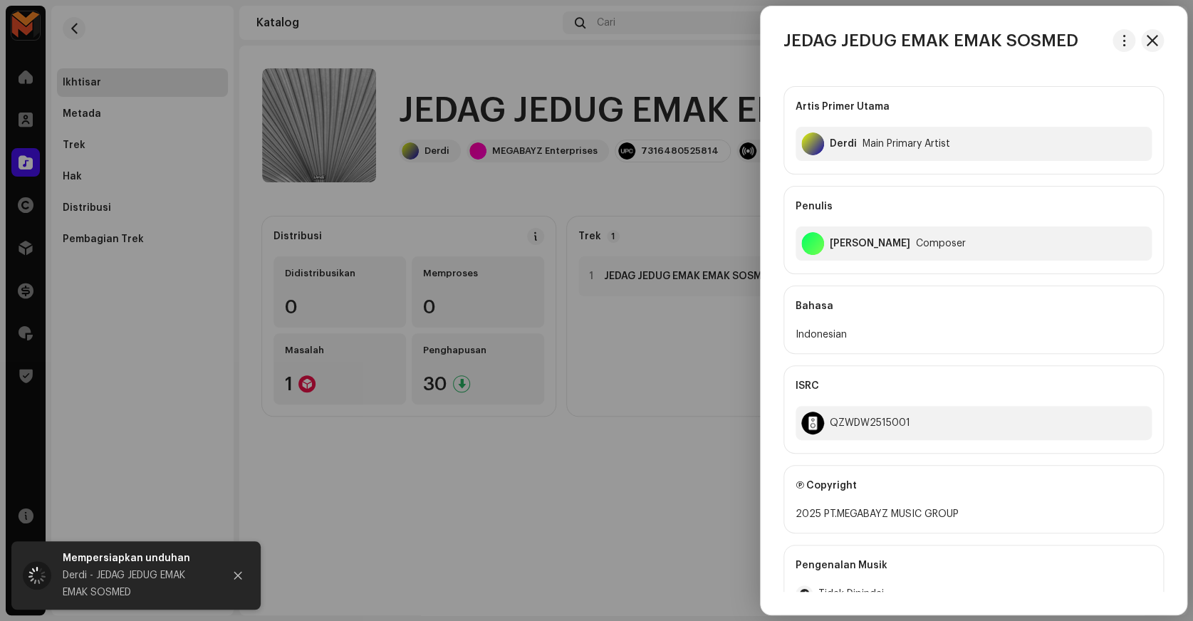
click at [688, 84] on div at bounding box center [596, 310] width 1193 height 621
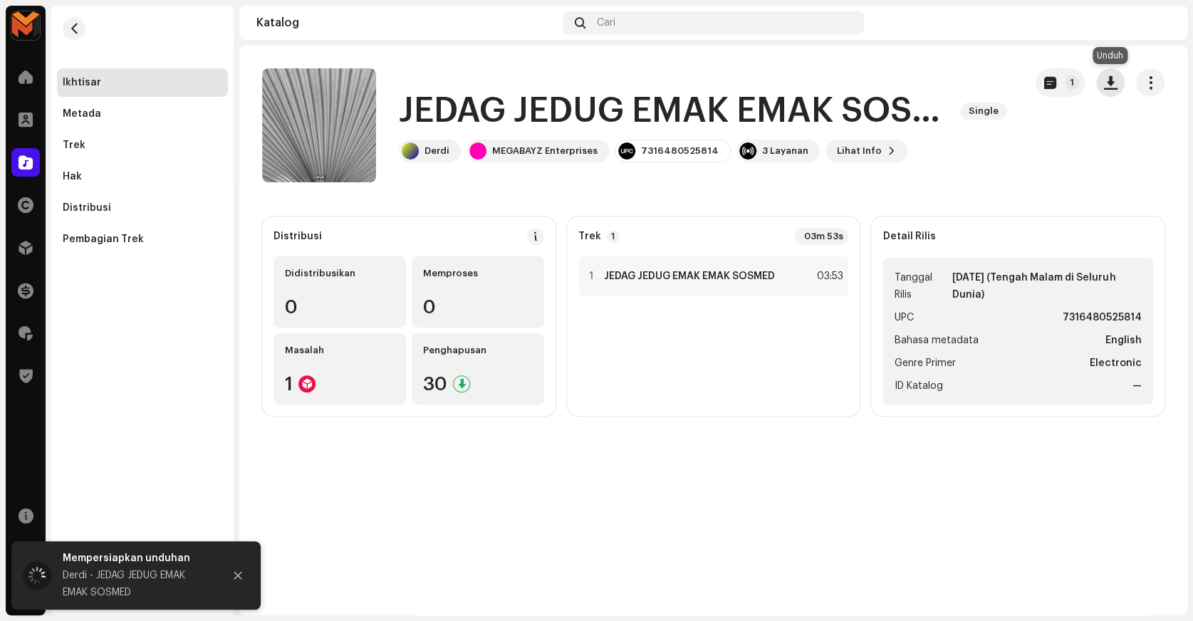
click at [1109, 86] on span "button" at bounding box center [1111, 82] width 14 height 11
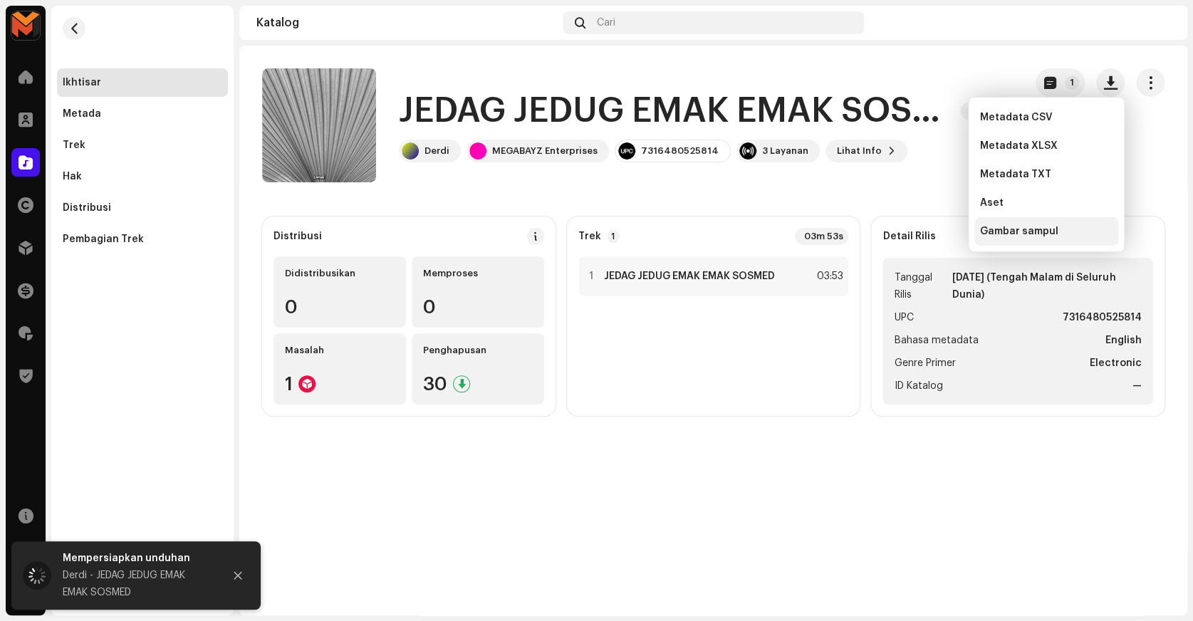
click at [1064, 232] on div "Gambar sampul" at bounding box center [1046, 231] width 132 height 11
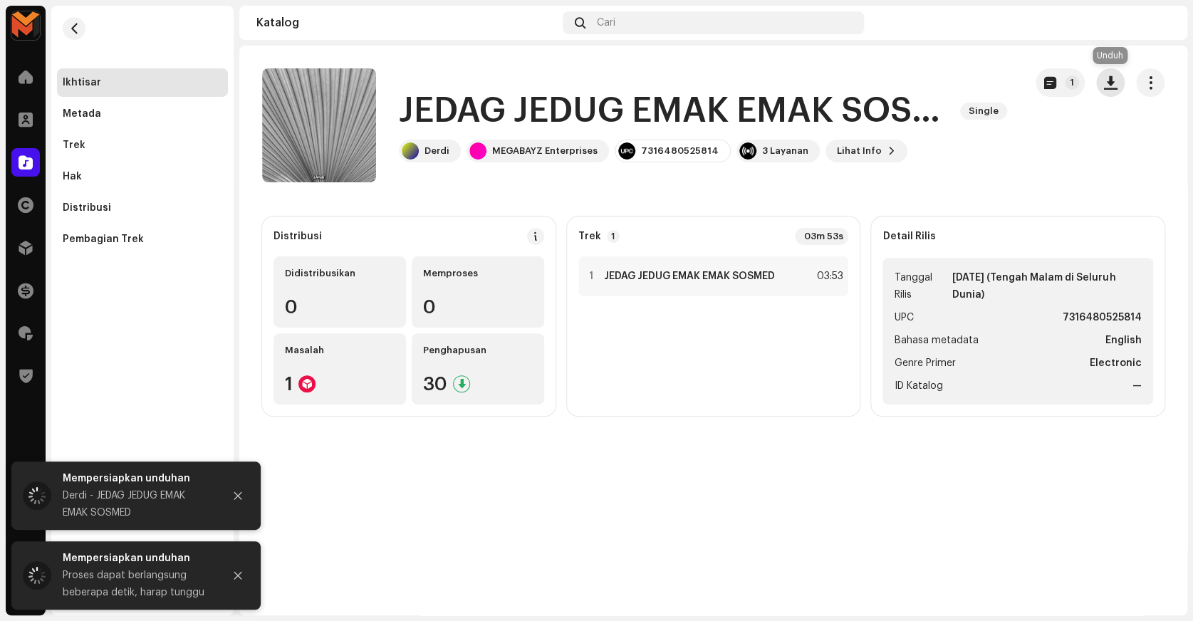
click at [1096, 82] on button "button" at bounding box center [1110, 82] width 28 height 28
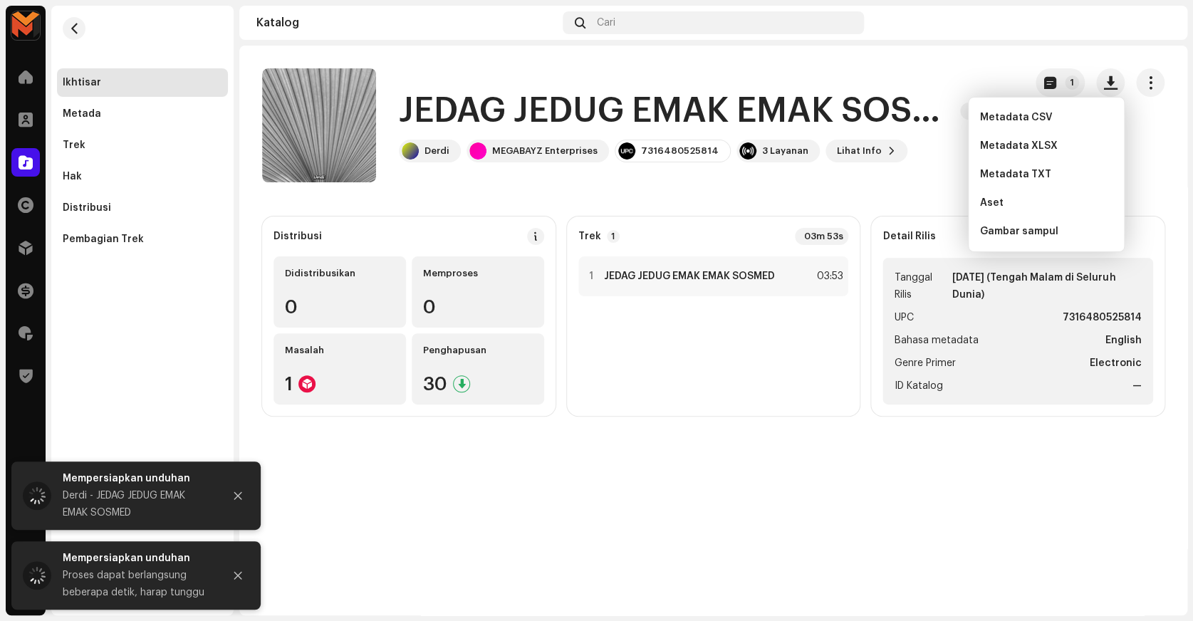
click at [869, 93] on h1 "JEDAG JEDUG EMAK EMAK SOSMED" at bounding box center [674, 111] width 550 height 46
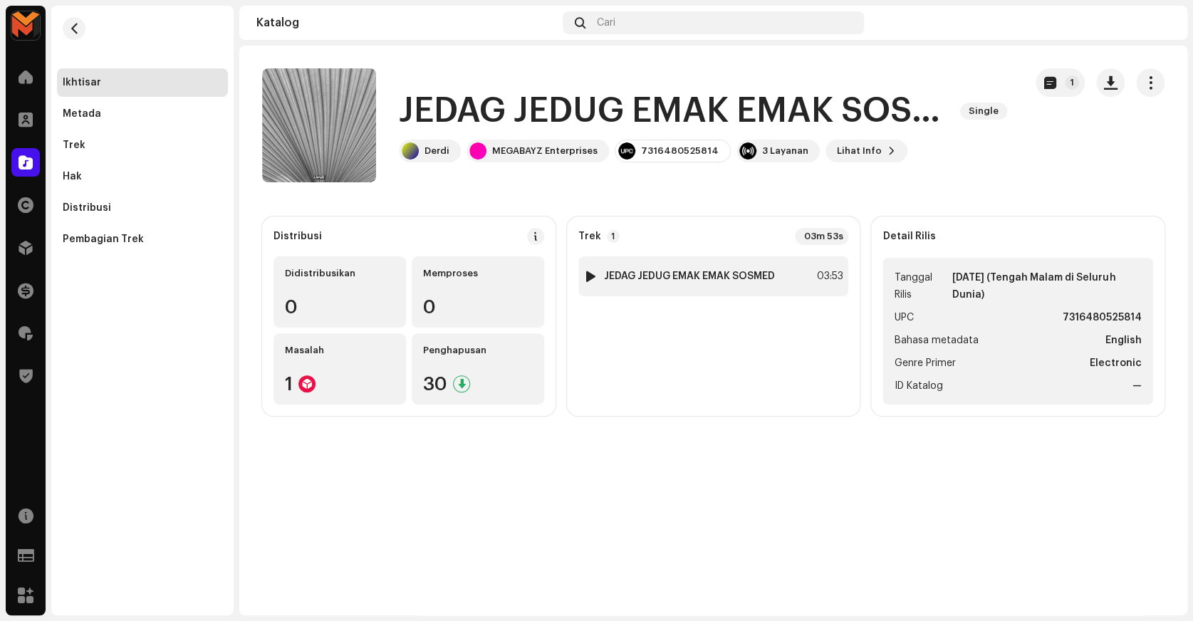
click at [753, 285] on div "1 JEDAG JEDUG EMAK EMAK SOSMED 03:53" at bounding box center [713, 276] width 271 height 40
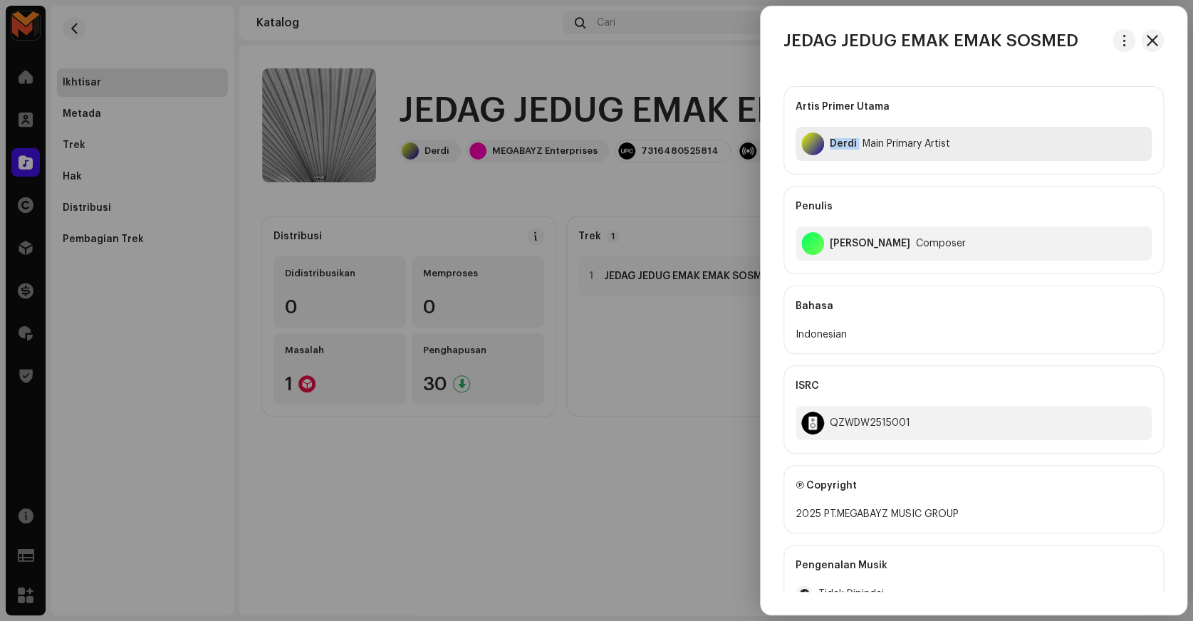
copy div "Derdi"
drag, startPoint x: 830, startPoint y: 151, endPoint x: 867, endPoint y: 179, distance: 46.2
click at [867, 179] on div "Artis Primer Utama Derdi Main Primary Artist Penulis Deri Mulyadi Composer" at bounding box center [973, 180] width 380 height 188
click at [848, 240] on div "Deri Mulyadi" at bounding box center [870, 243] width 80 height 11
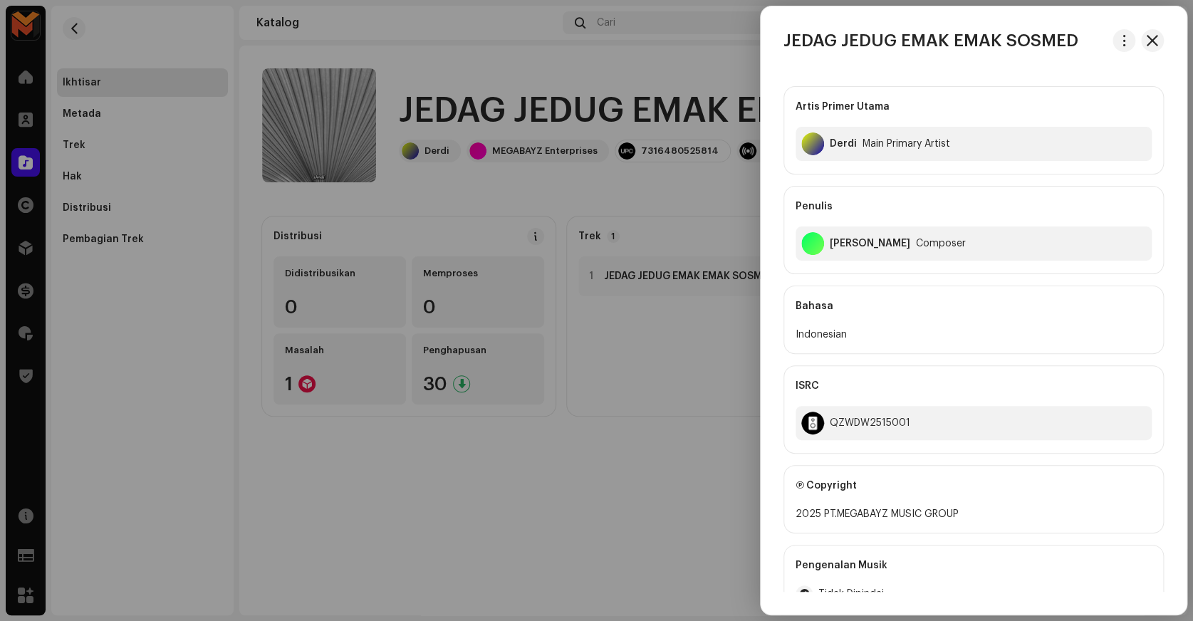
click at [848, 240] on div "Deri Mulyadi" at bounding box center [870, 243] width 80 height 11
copy div "Deri Mulyadi"
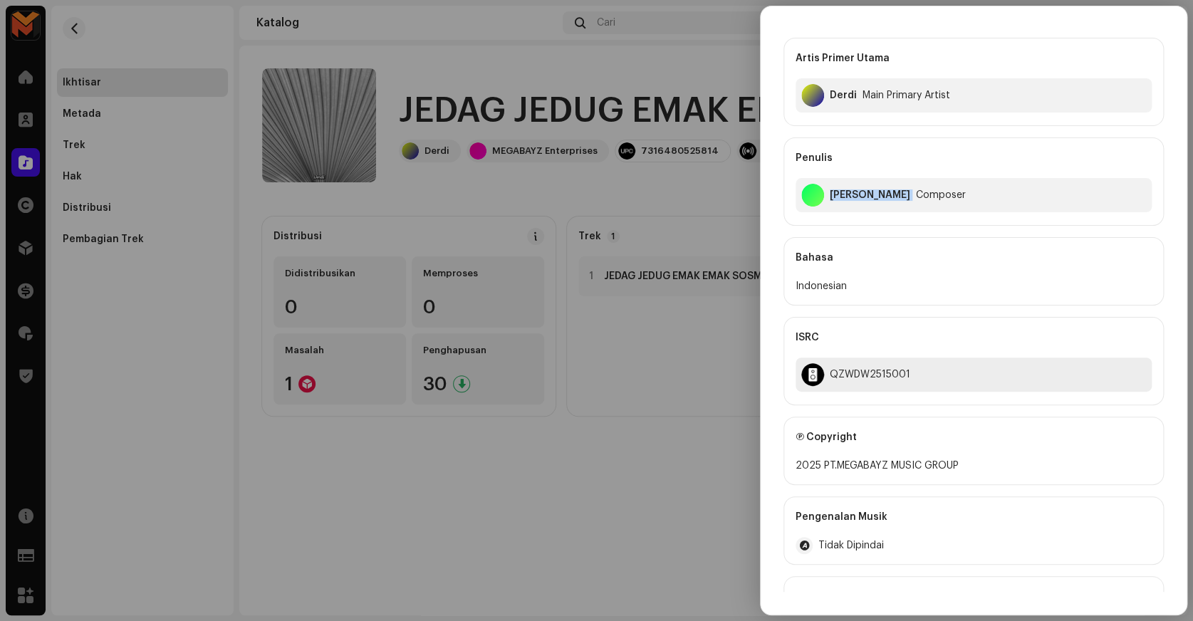
scroll to position [199, 0]
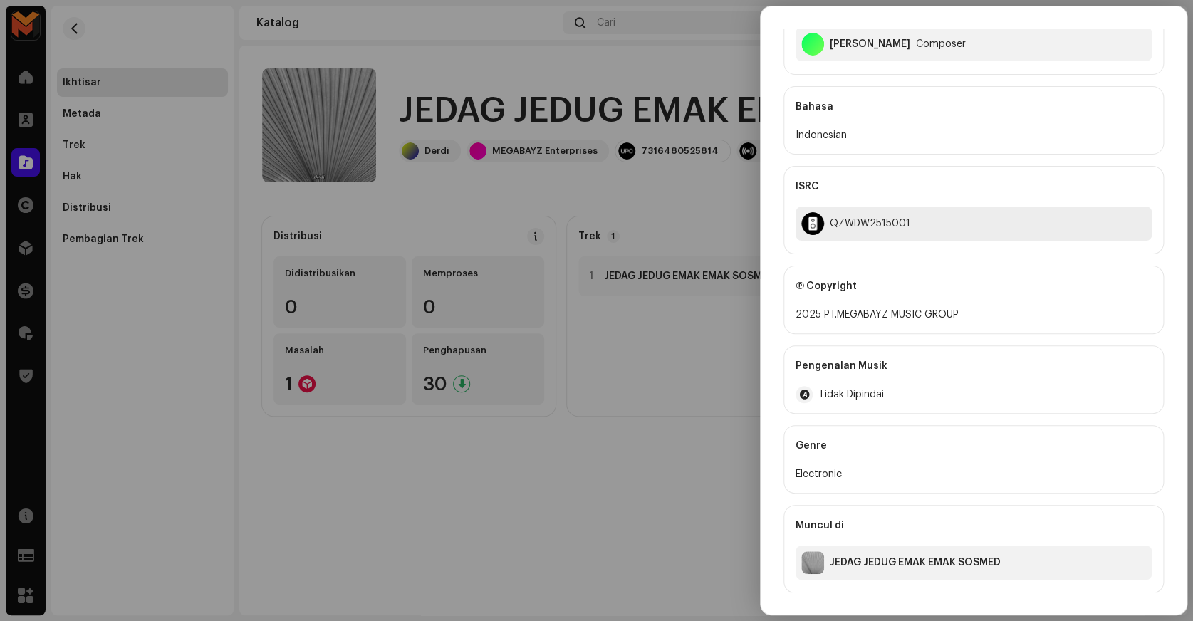
click at [852, 228] on div "QZWDW2515001" at bounding box center [870, 223] width 80 height 11
copy div "QZWDW2515001"
click at [581, 190] on div at bounding box center [596, 310] width 1193 height 621
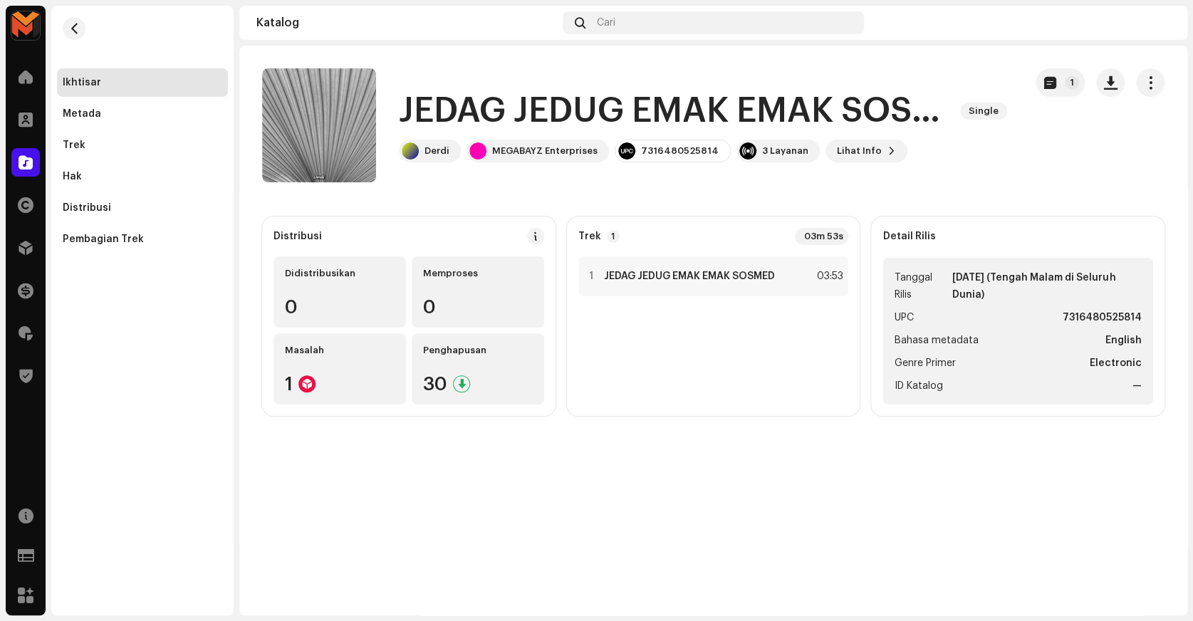
click at [1112, 320] on strong "7316480525814" at bounding box center [1101, 317] width 79 height 17
copy strong "7316480525814"
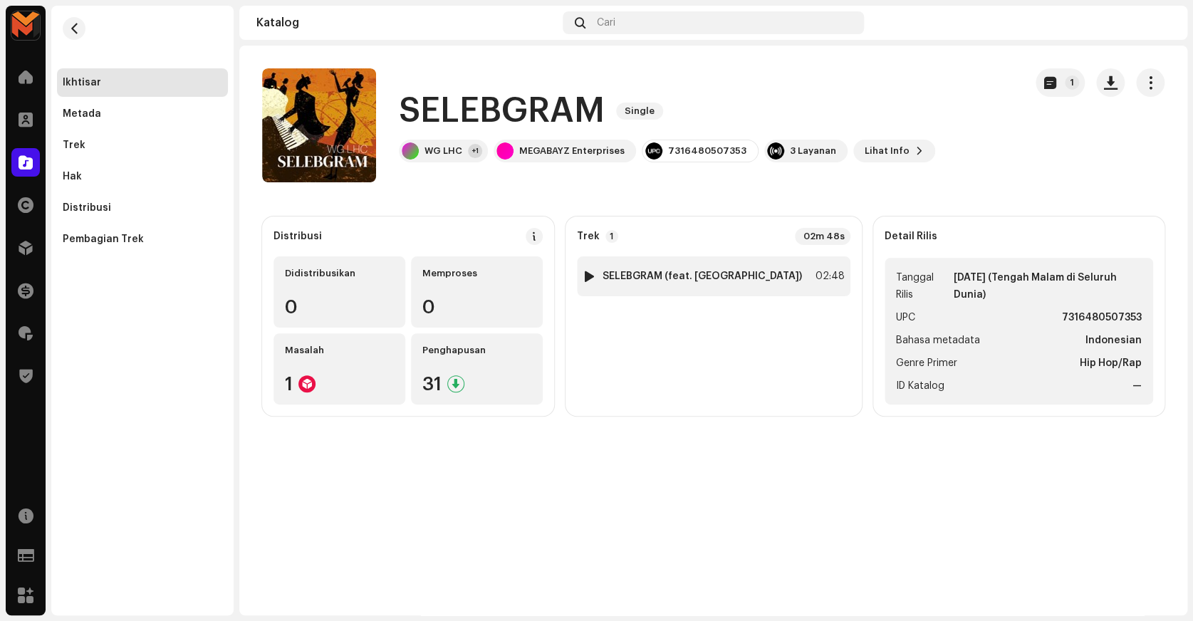
click at [755, 283] on div "1 SELEBGRAM (feat. Karebounce) 02:48" at bounding box center [713, 276] width 273 height 40
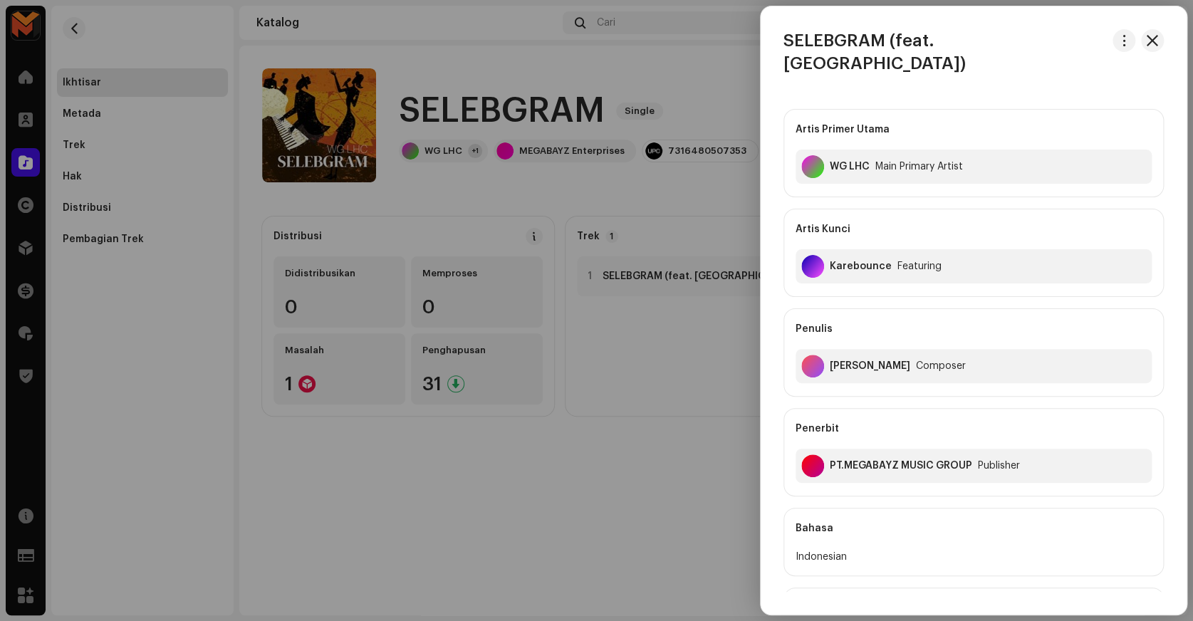
click at [664, 209] on div at bounding box center [596, 310] width 1193 height 621
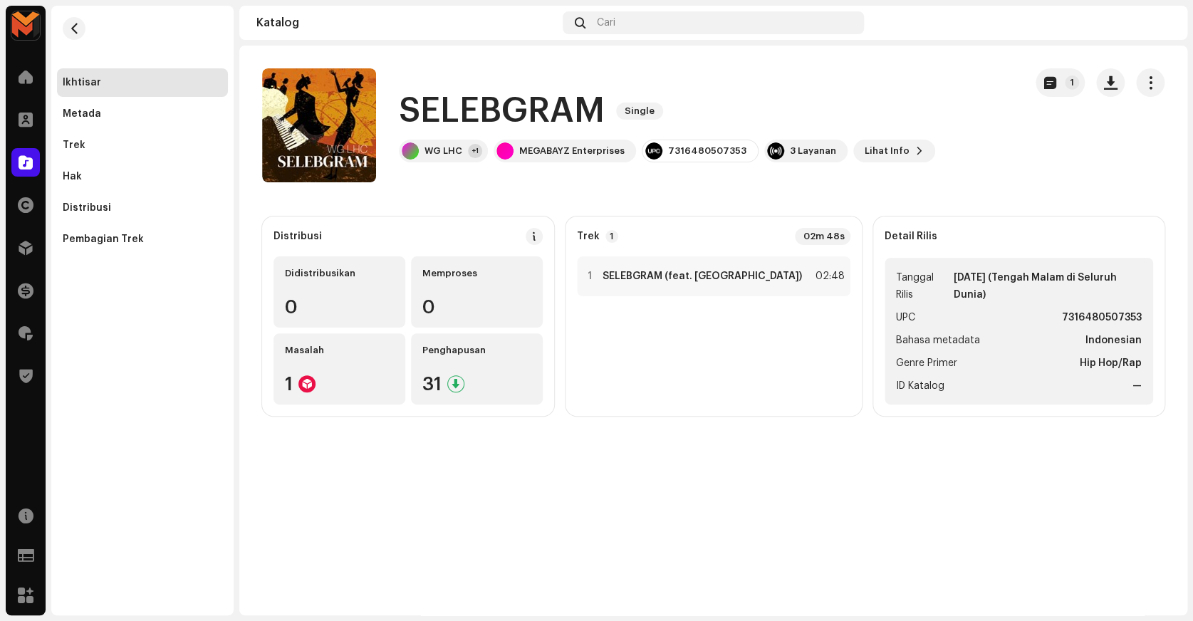
click at [1072, 153] on div "1" at bounding box center [1099, 125] width 129 height 114
click at [1101, 84] on button "button" at bounding box center [1110, 82] width 28 height 28
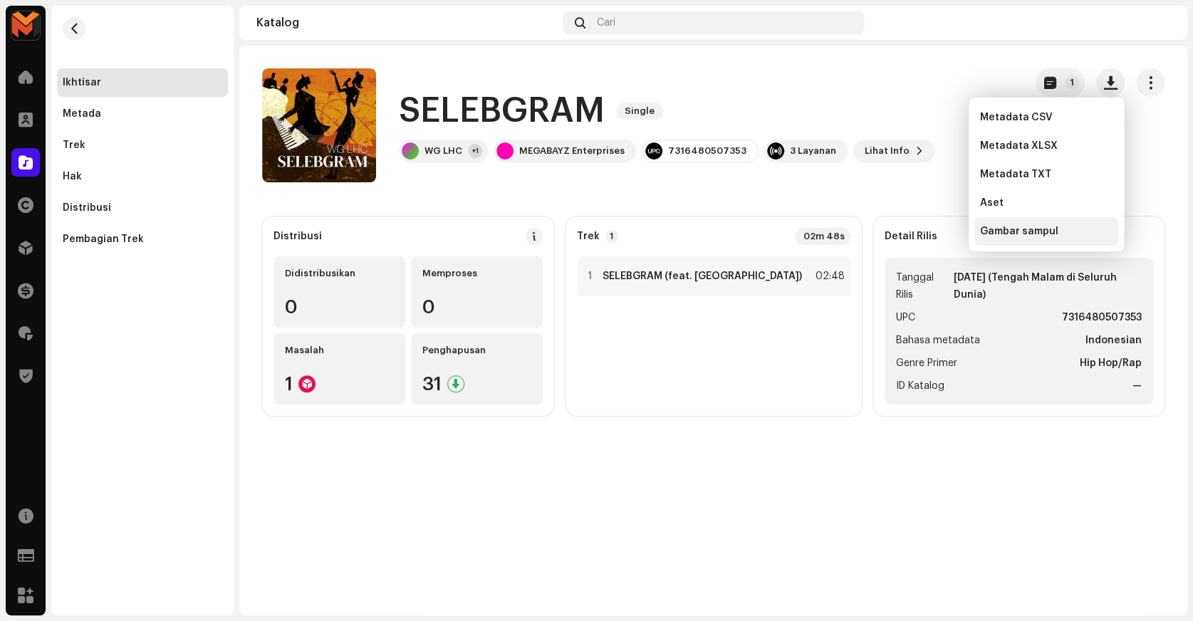
click at [1057, 229] on div "Gambar sampul" at bounding box center [1046, 231] width 132 height 11
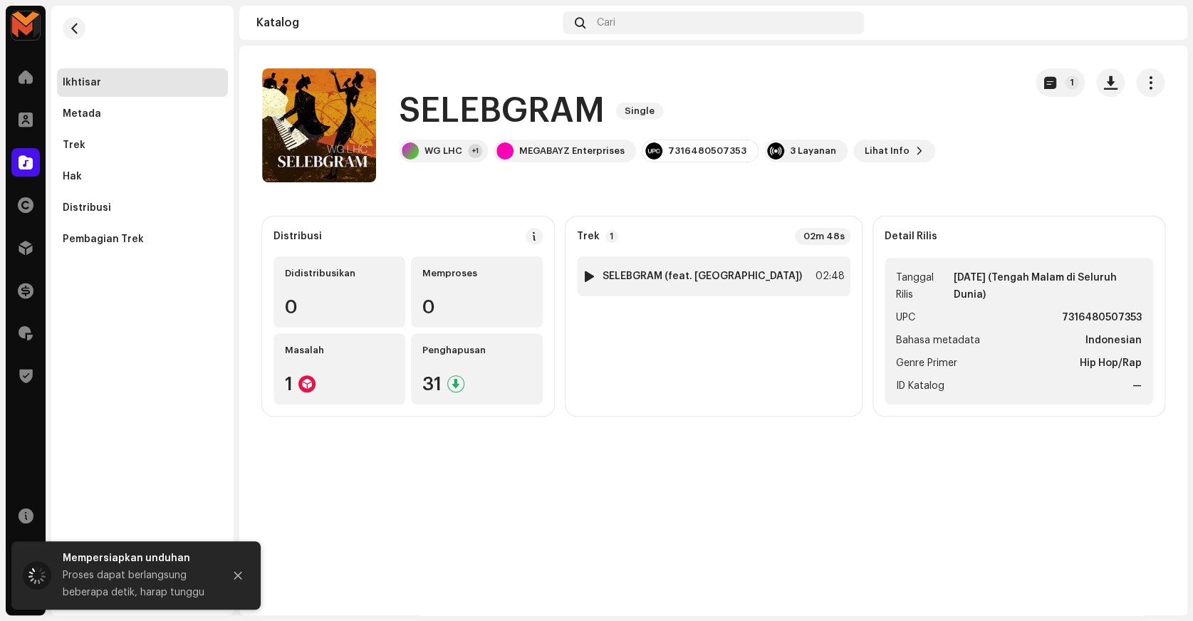
click at [822, 279] on div "02:48" at bounding box center [828, 276] width 31 height 17
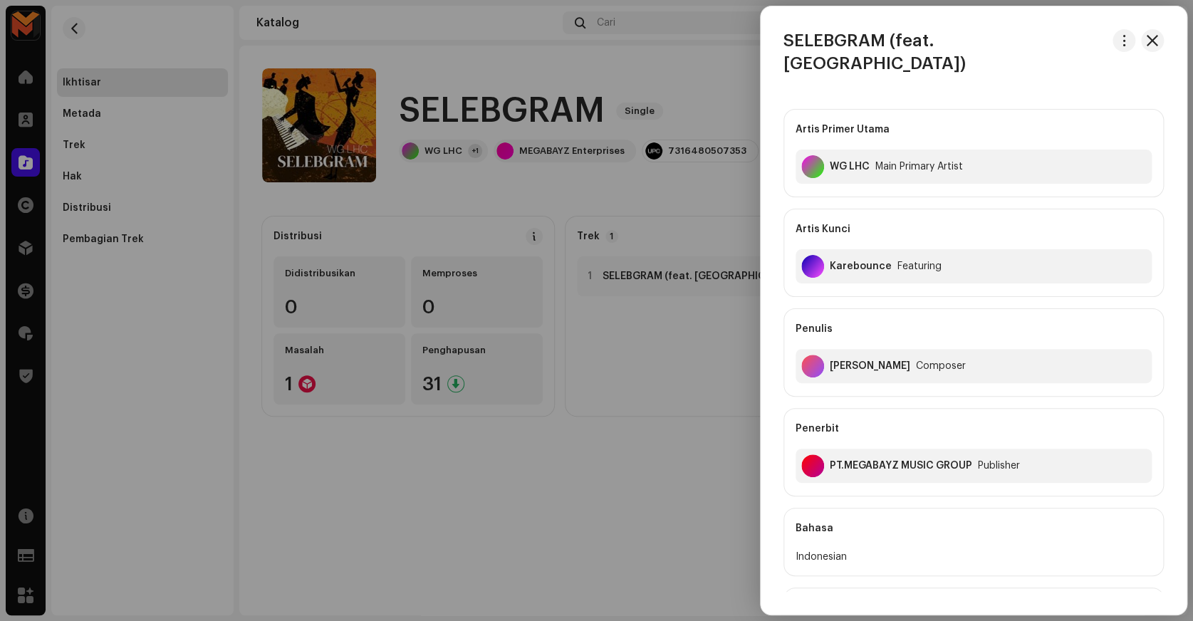
click at [891, 44] on h3 "SELEBGRAM (feat. [GEOGRAPHIC_DATA])" at bounding box center [944, 52] width 323 height 46
click at [1119, 40] on span "button" at bounding box center [1124, 40] width 11 height 11
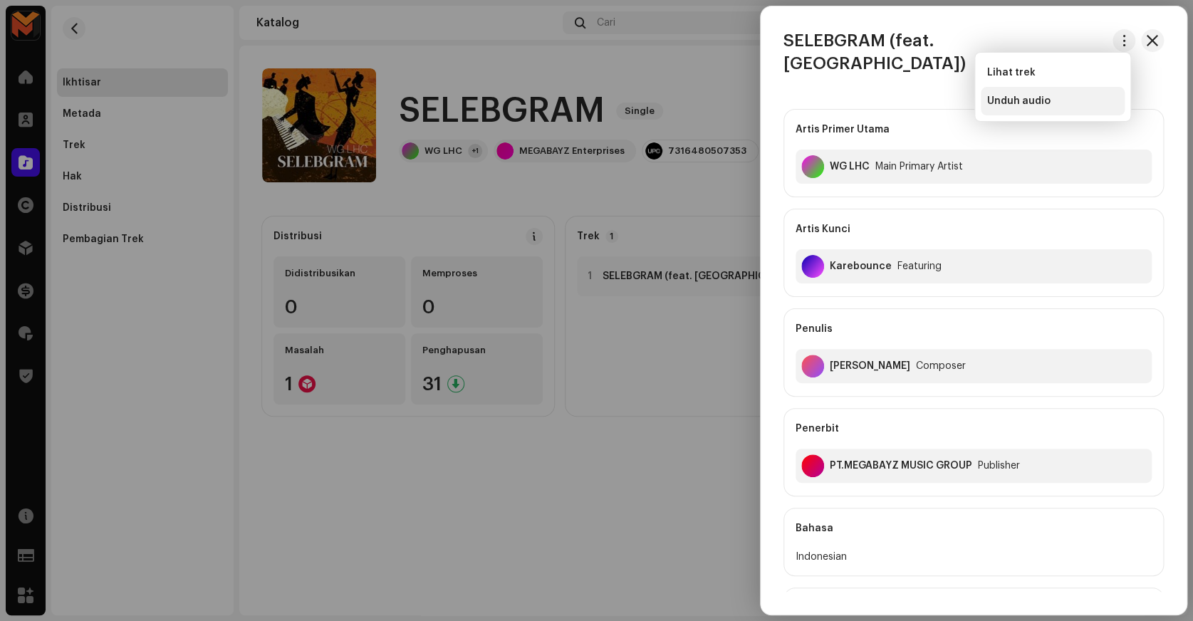
click at [1043, 93] on div "Unduh audio" at bounding box center [1053, 101] width 144 height 28
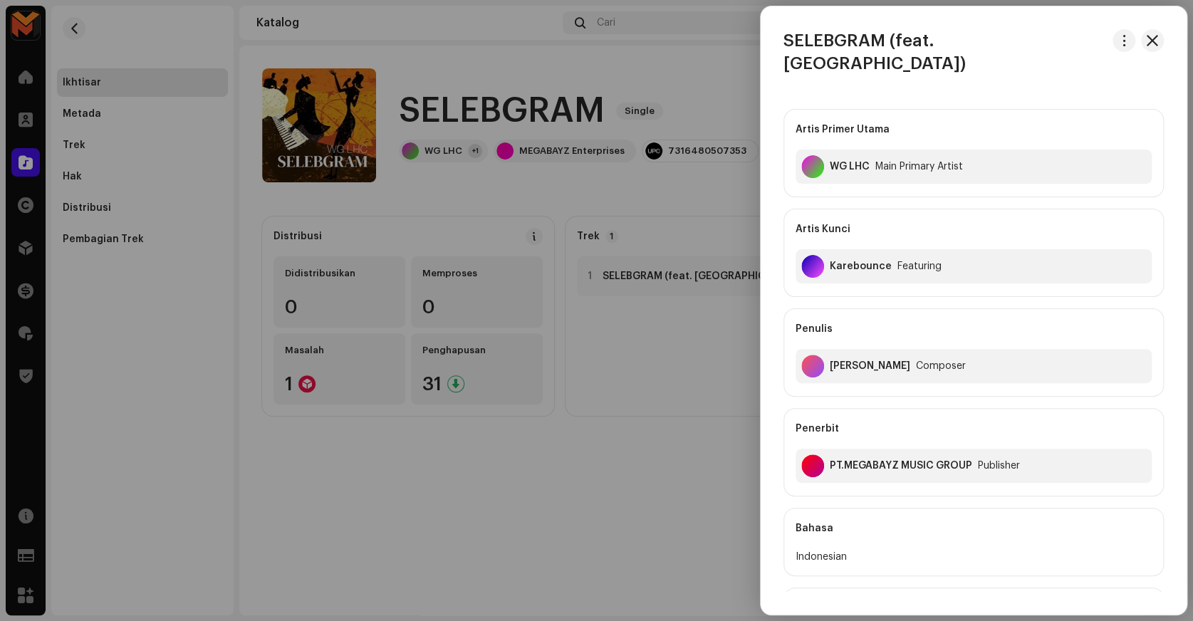
click at [804, 51] on h3 "SELEBGRAM (feat. Karebounce)" at bounding box center [944, 52] width 323 height 46
copy h3 "SELEBGRAM"
click at [713, 298] on div at bounding box center [596, 310] width 1193 height 621
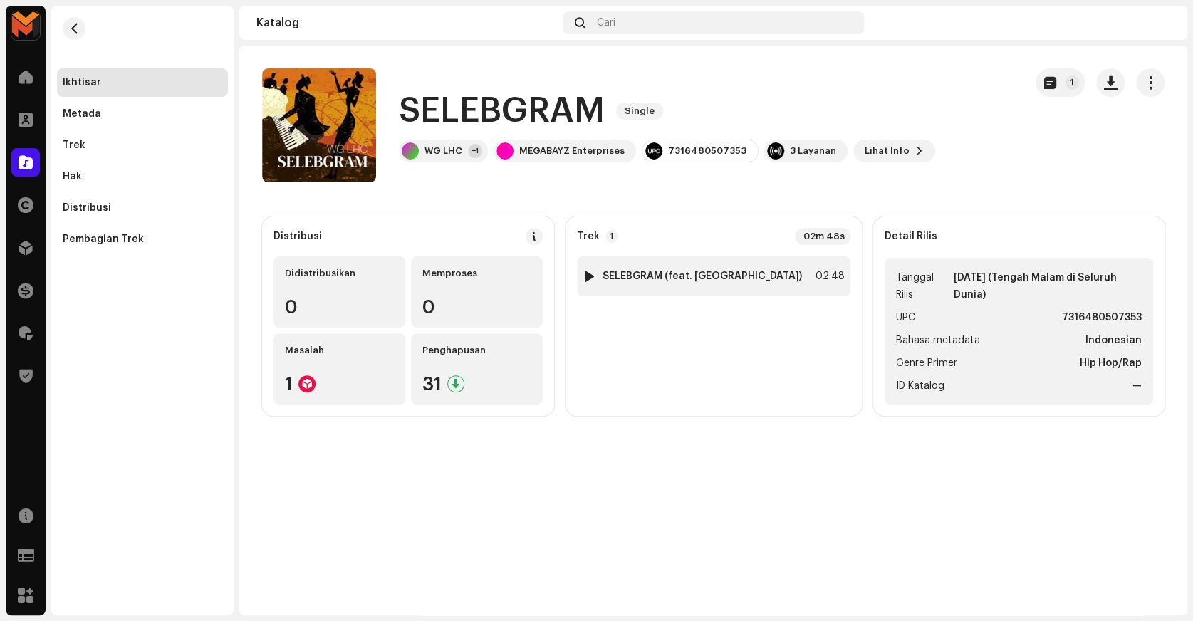
click at [649, 284] on div "1 SELEBGRAM (feat. Karebounce) 02:48" at bounding box center [713, 276] width 273 height 40
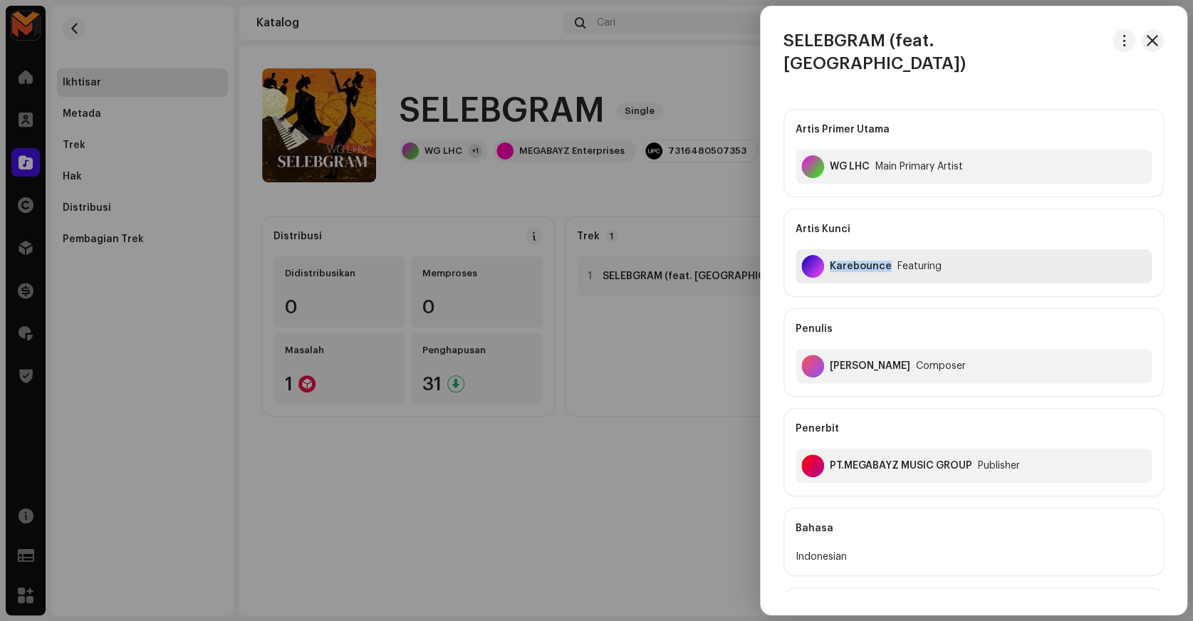
copy div "Karebounce"
drag, startPoint x: 831, startPoint y: 250, endPoint x: 1040, endPoint y: 276, distance: 210.2
click at [1015, 293] on div "Artis Primer Utama WG LHC Main Primary Artist Artis Kunci Karebounce Featuring …" at bounding box center [973, 302] width 380 height 387
click at [1040, 276] on div "Artis Primer Utama WG LHC Main Primary Artist Artis Kunci Karebounce Featuring …" at bounding box center [973, 302] width 380 height 387
click at [864, 352] on div "[PERSON_NAME] Composer" at bounding box center [973, 366] width 356 height 34
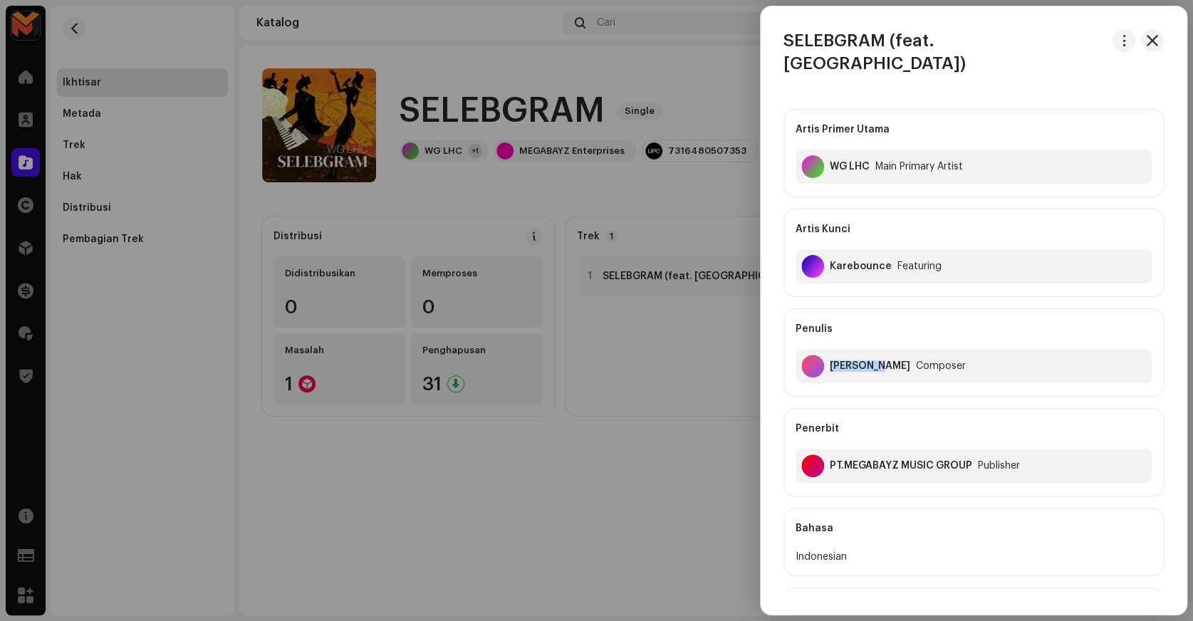
click at [864, 352] on div "[PERSON_NAME] Composer" at bounding box center [973, 366] width 356 height 34
copy div "[PERSON_NAME]"
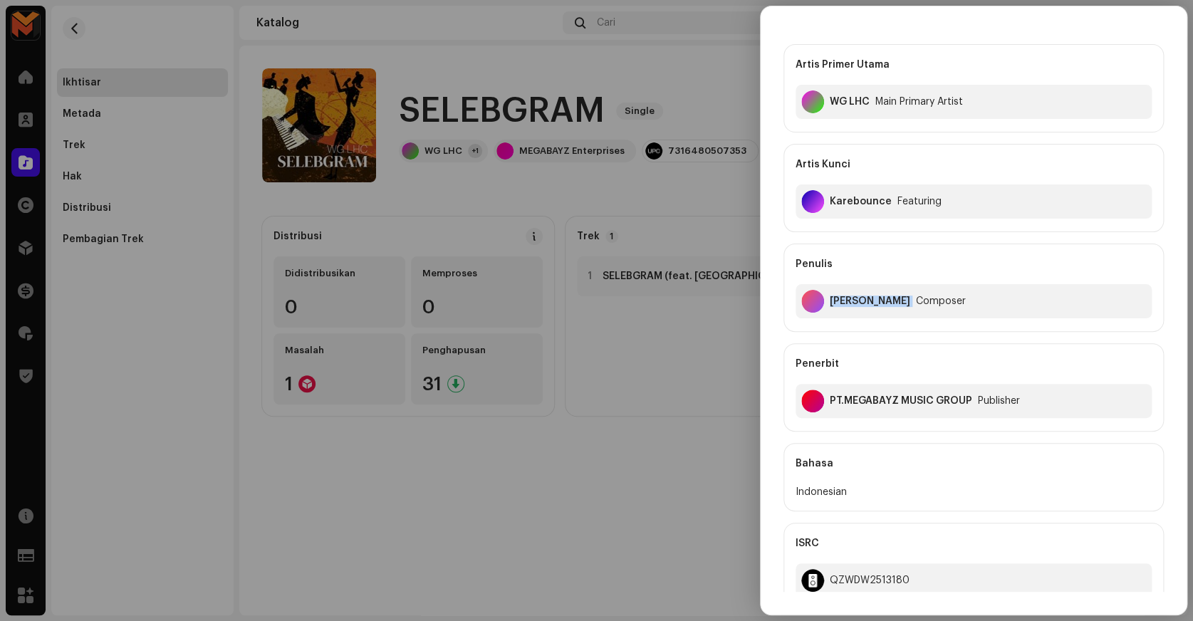
scroll to position [323, 0]
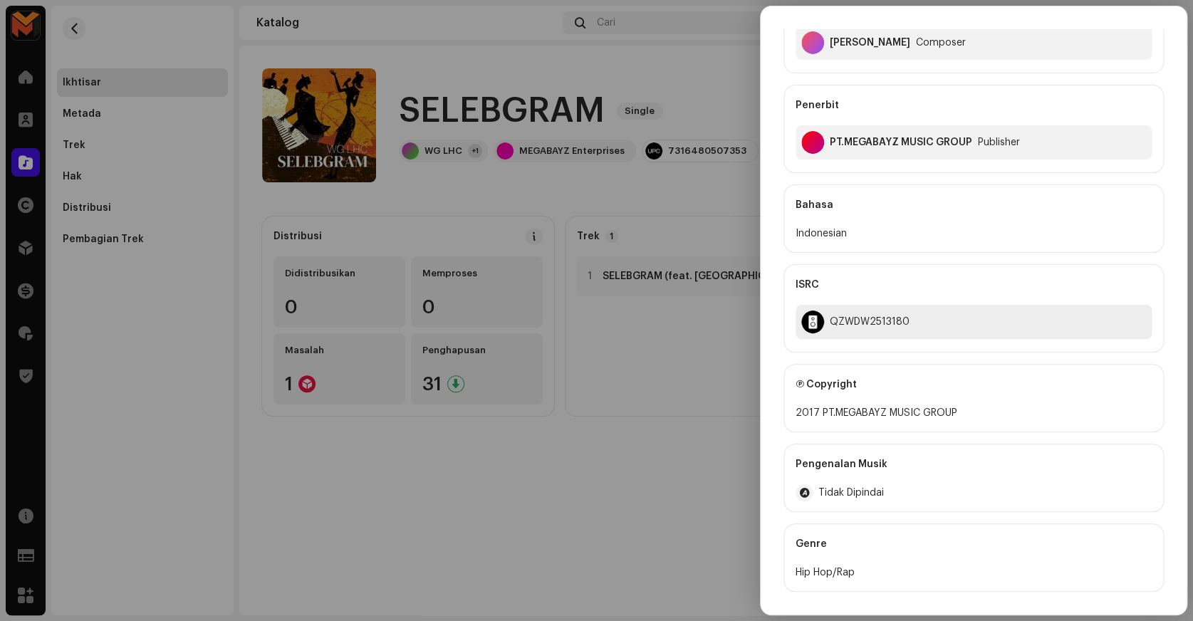
click at [857, 305] on div "QZWDW2513180" at bounding box center [973, 322] width 356 height 34
copy div "QZWDW2513180"
click at [720, 303] on div at bounding box center [596, 310] width 1193 height 621
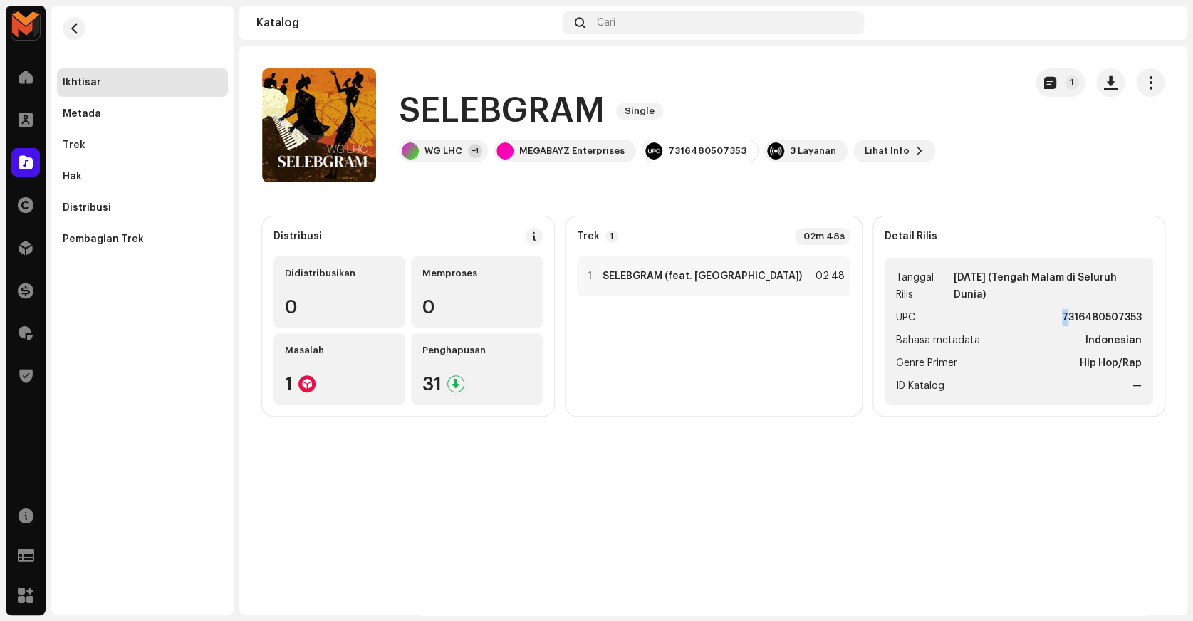
click at [1063, 313] on strong "7316480507353" at bounding box center [1102, 317] width 80 height 17
click at [721, 281] on strong "SELEBGRAM (feat. Karebounce)" at bounding box center [701, 276] width 199 height 11
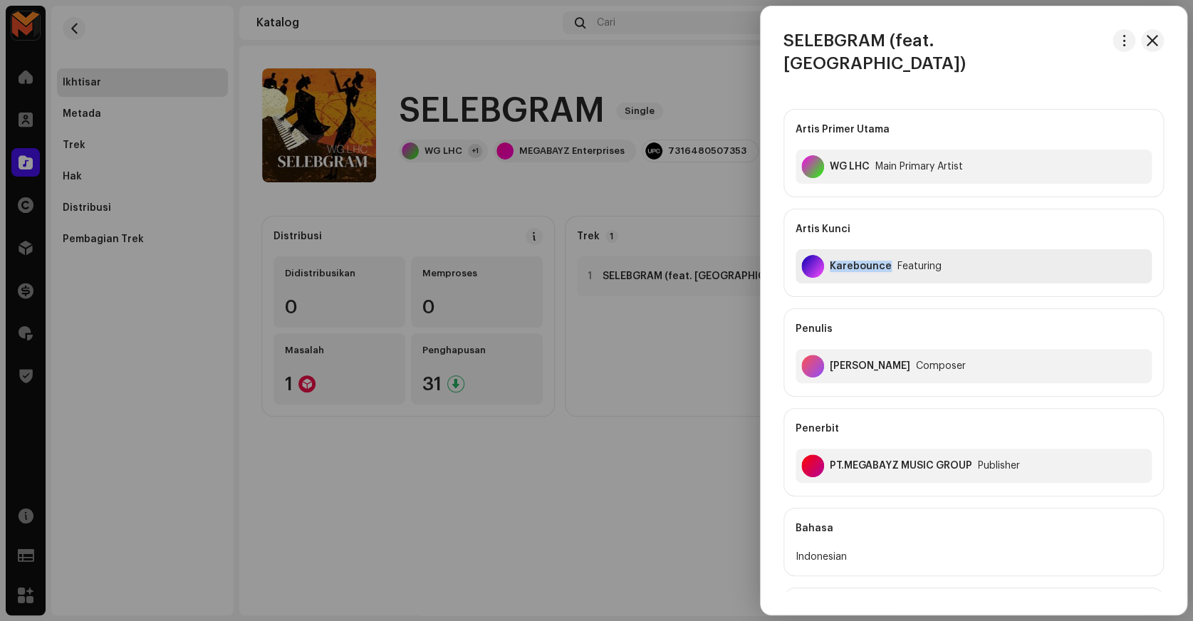
copy div "Karebounce"
drag, startPoint x: 826, startPoint y: 249, endPoint x: 887, endPoint y: 285, distance: 70.8
click at [887, 285] on div "Artis Primer Utama WG LHC Main Primary Artist Artis Kunci Karebounce Featuring …" at bounding box center [973, 302] width 380 height 387
click at [887, 308] on div "Penulis Antonius Septiawan Composer" at bounding box center [973, 352] width 380 height 88
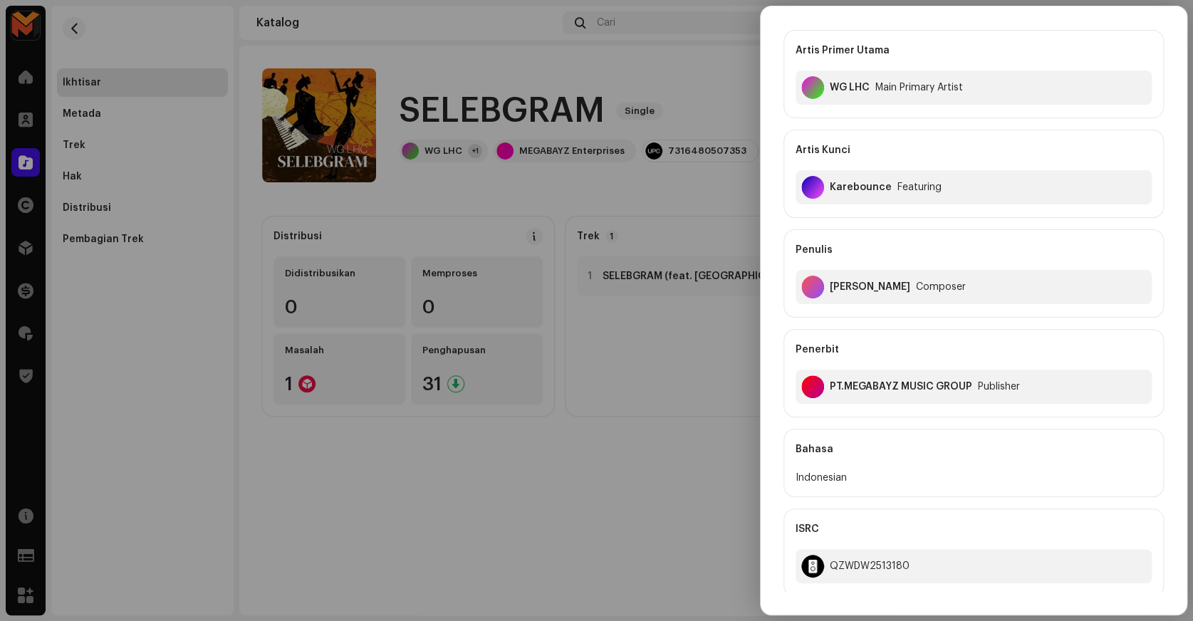
scroll to position [258, 0]
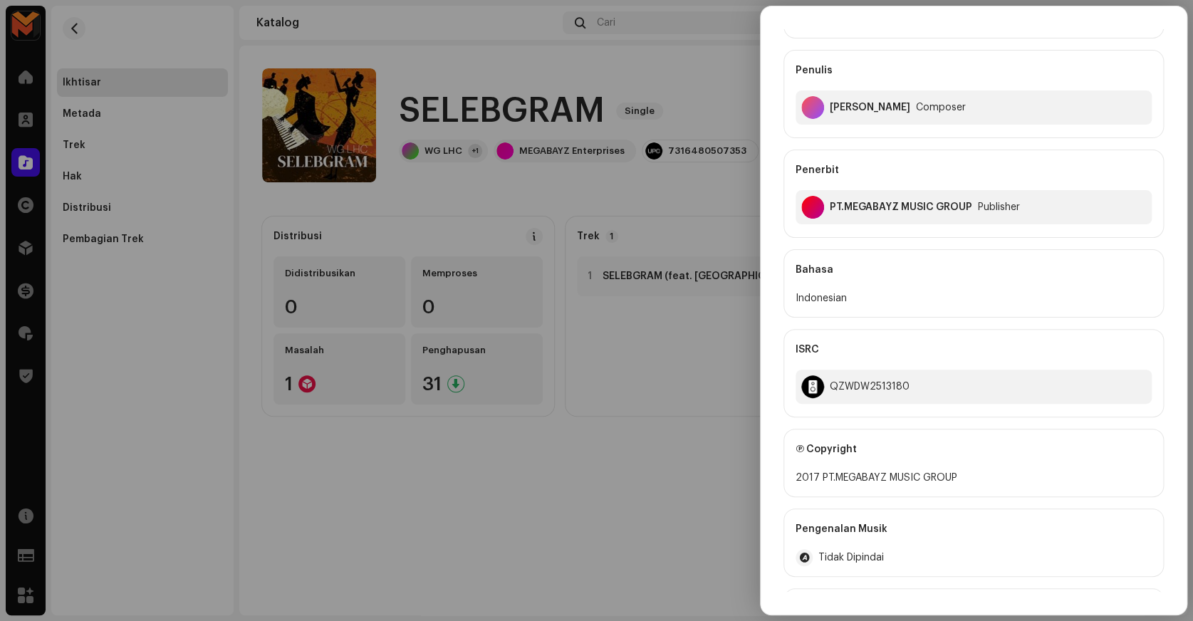
click at [708, 249] on div at bounding box center [596, 310] width 1193 height 621
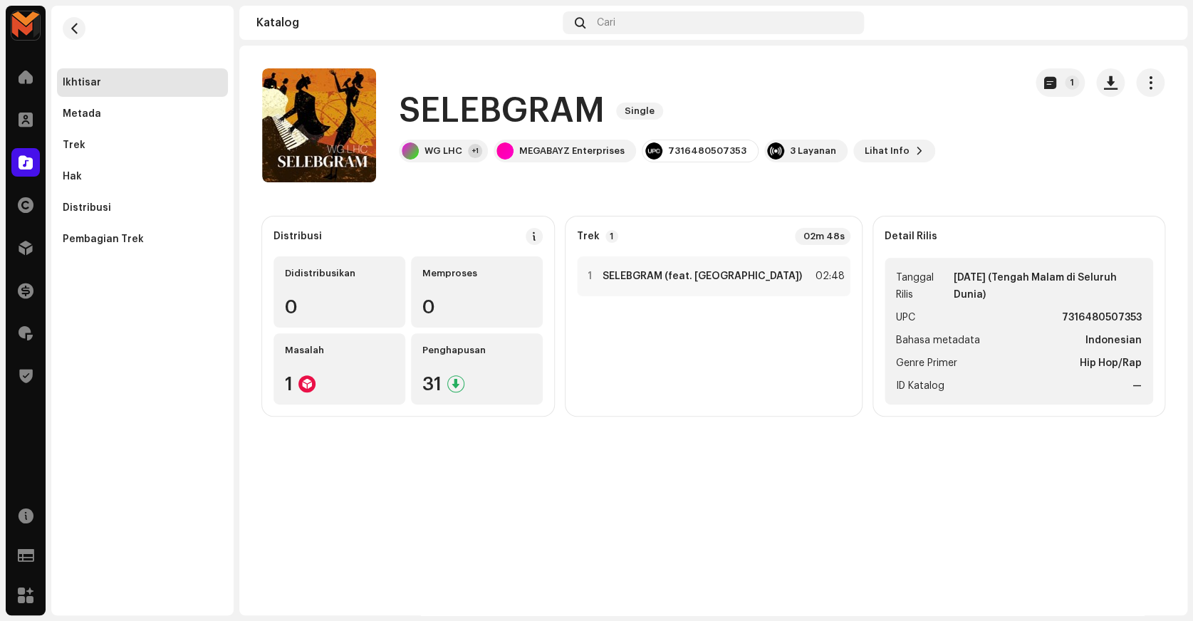
click at [1082, 313] on strong "7316480507353" at bounding box center [1102, 317] width 80 height 17
copy strong "7316480507353"
click at [800, 263] on div "1 SELEBGRAM (feat. Karebounce) 02:48" at bounding box center [713, 276] width 273 height 40
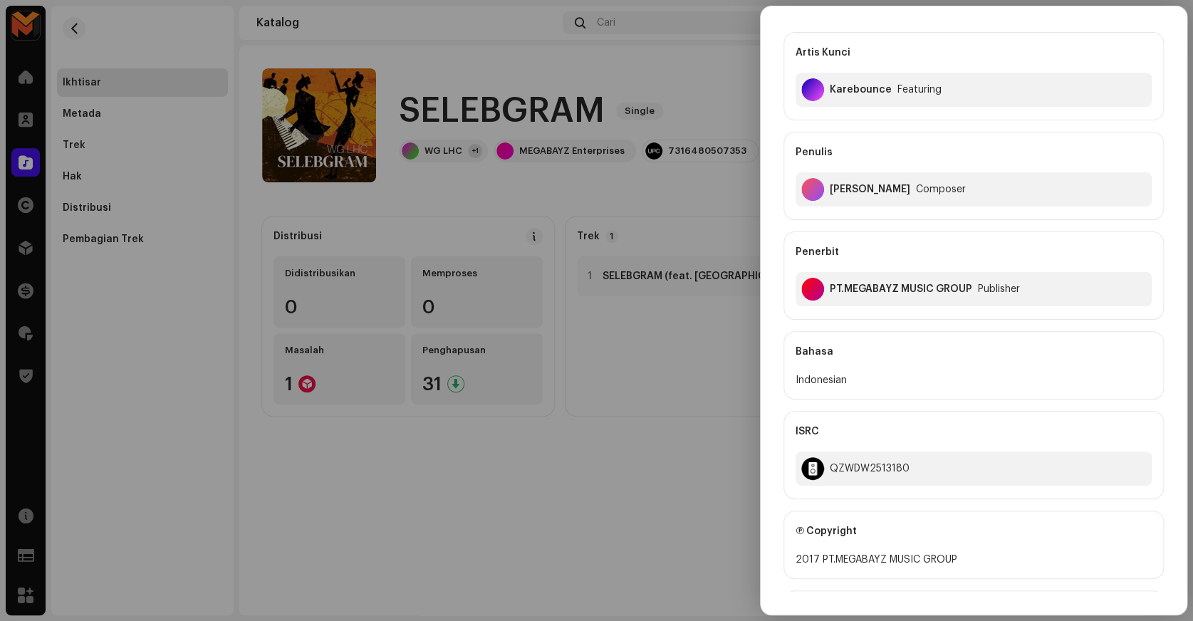
scroll to position [194, 0]
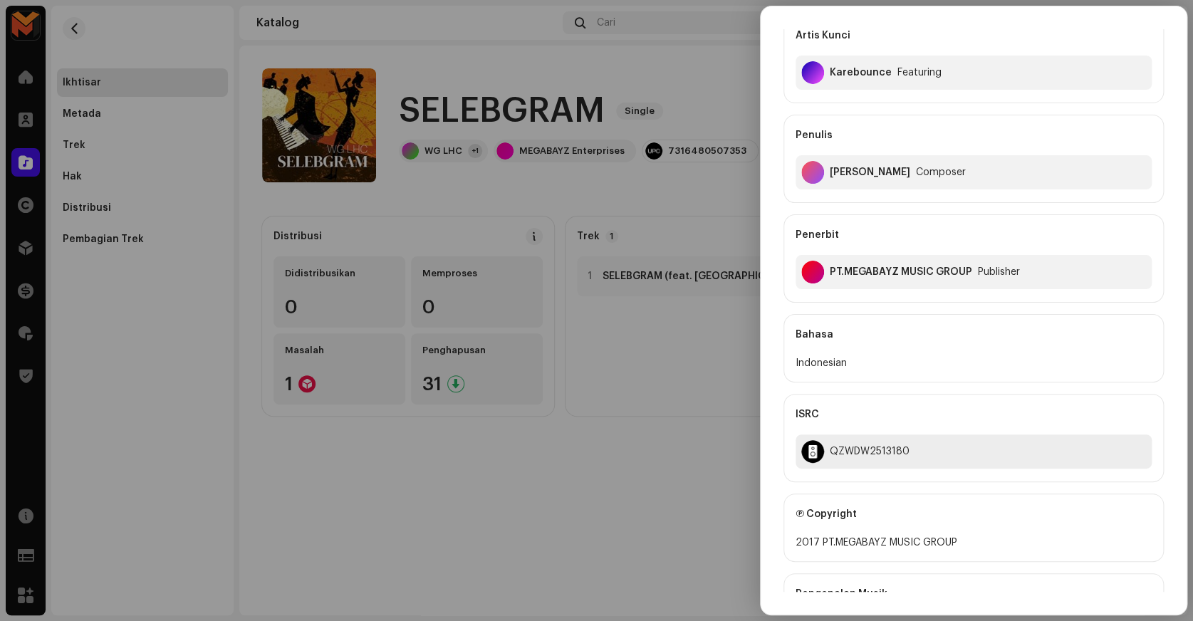
click at [846, 434] on div "QZWDW2513180" at bounding box center [973, 451] width 356 height 34
copy div "QZWDW2513180"
click at [686, 382] on div at bounding box center [596, 310] width 1193 height 621
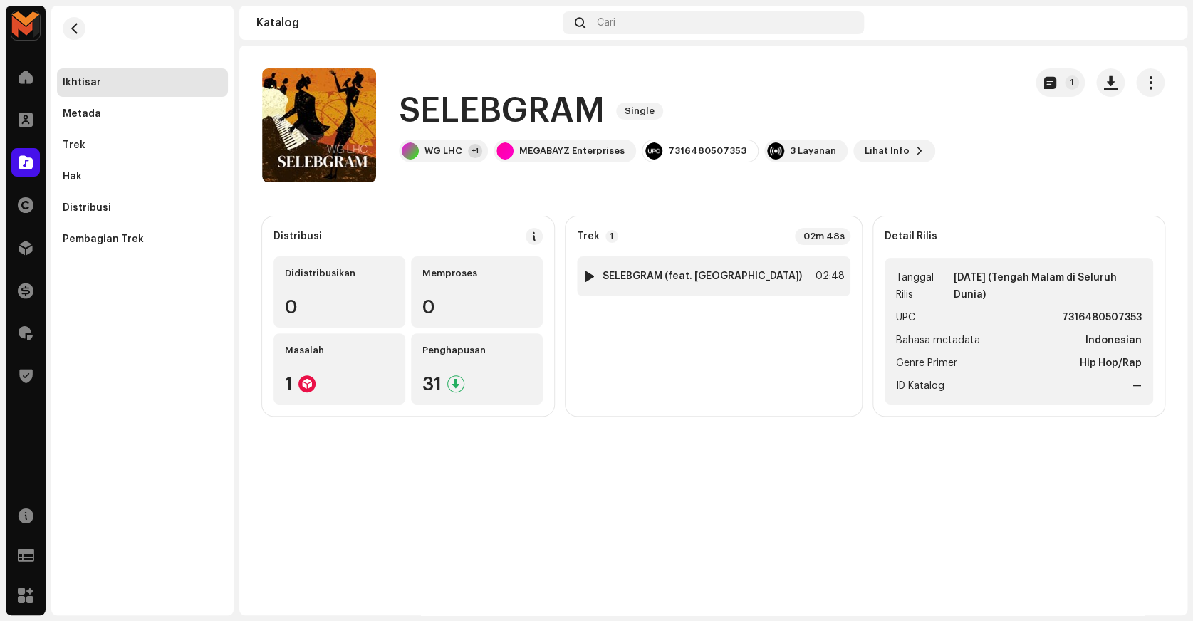
click at [726, 276] on strong "SELEBGRAM (feat. Karebounce)" at bounding box center [701, 276] width 199 height 11
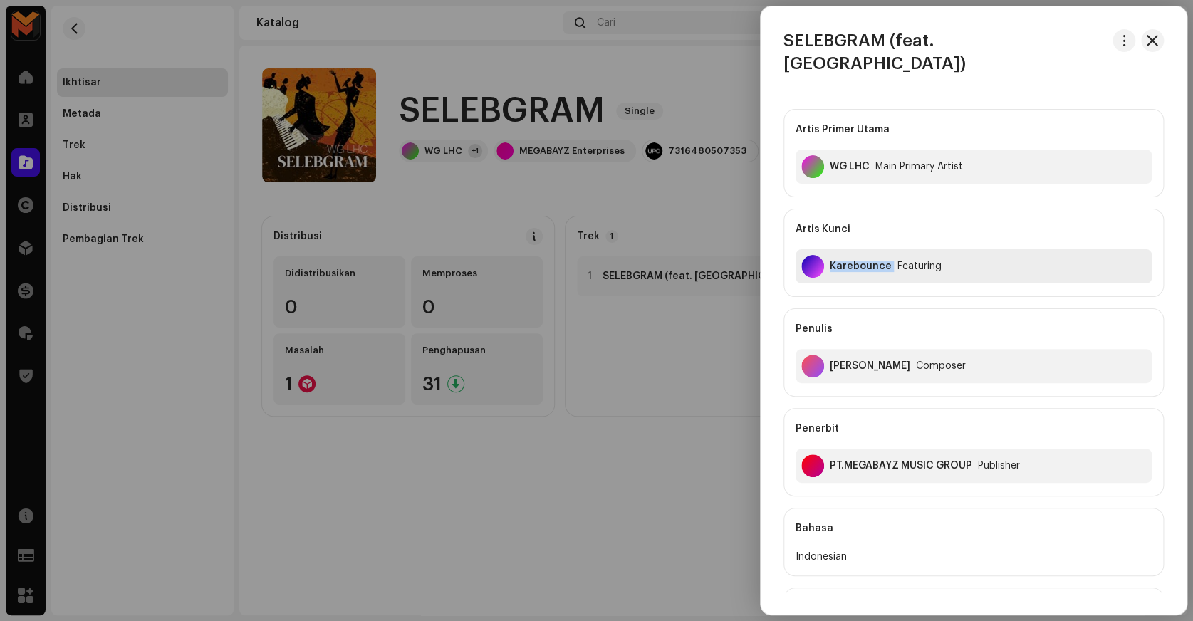
copy div "Karebounce"
drag, startPoint x: 827, startPoint y: 251, endPoint x: 879, endPoint y: 288, distance: 63.7
click at [879, 288] on div "Artis Primer Utama WG LHC Main Primary Artist Artis Kunci Karebounce Featuring …" at bounding box center [973, 302] width 380 height 387
click at [877, 309] on div "Penulis" at bounding box center [973, 329] width 356 height 40
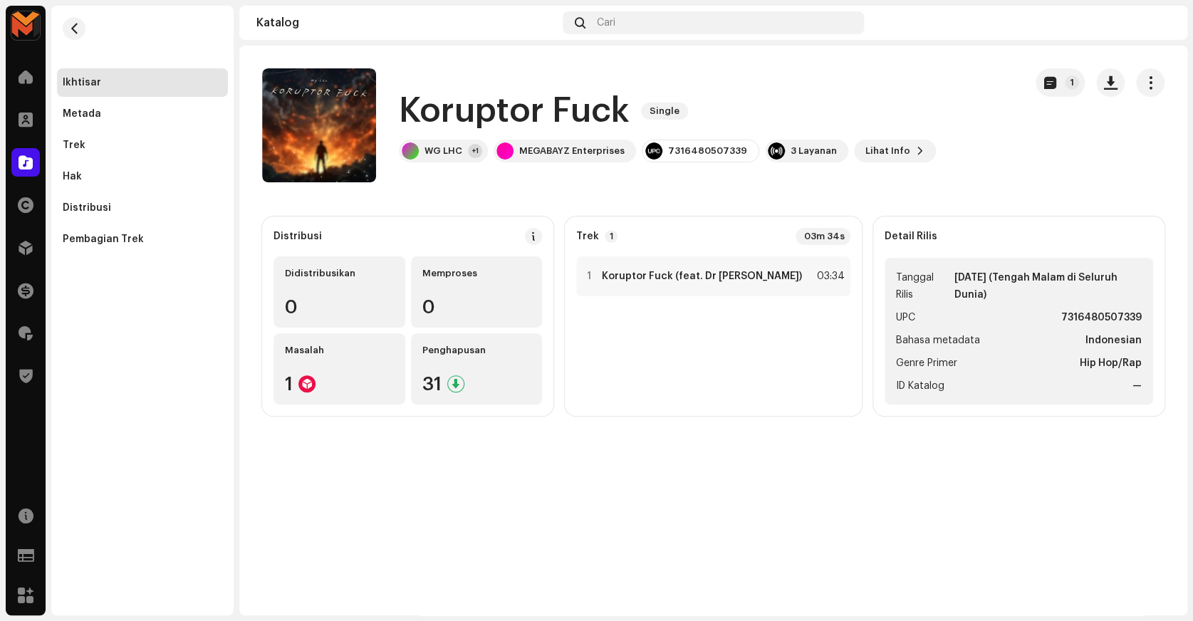
click at [471, 103] on h1 "Koruptor Fuck" at bounding box center [514, 111] width 231 height 46
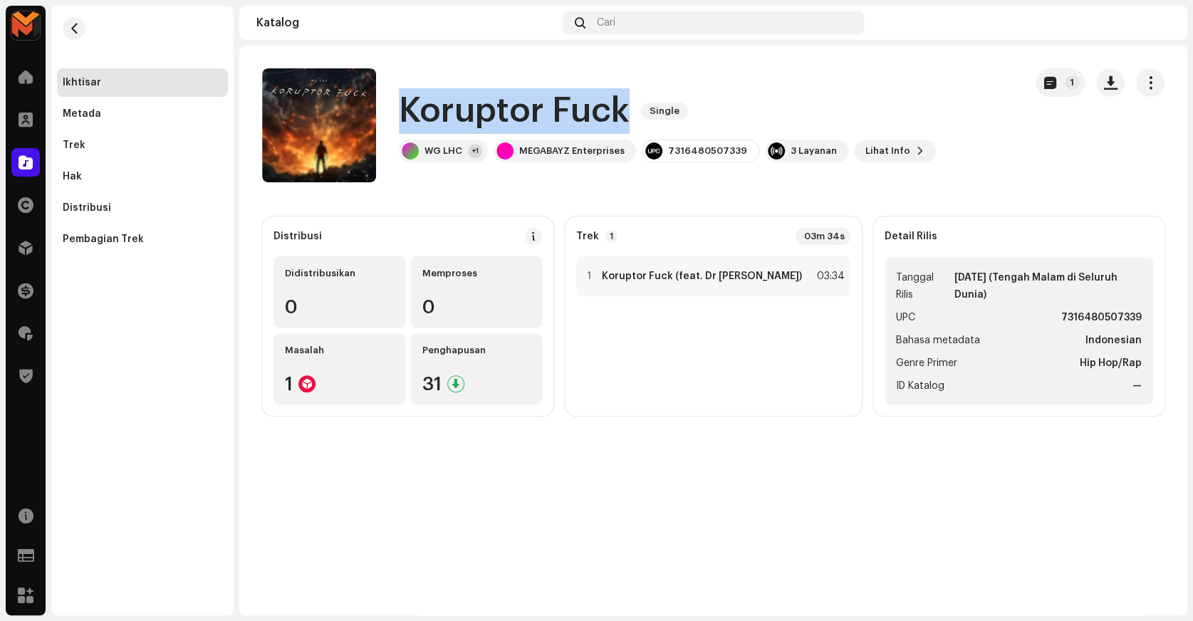
click at [471, 103] on h1 "Koruptor Fuck" at bounding box center [514, 111] width 231 height 46
copy div "Koruptor Fuck Single"
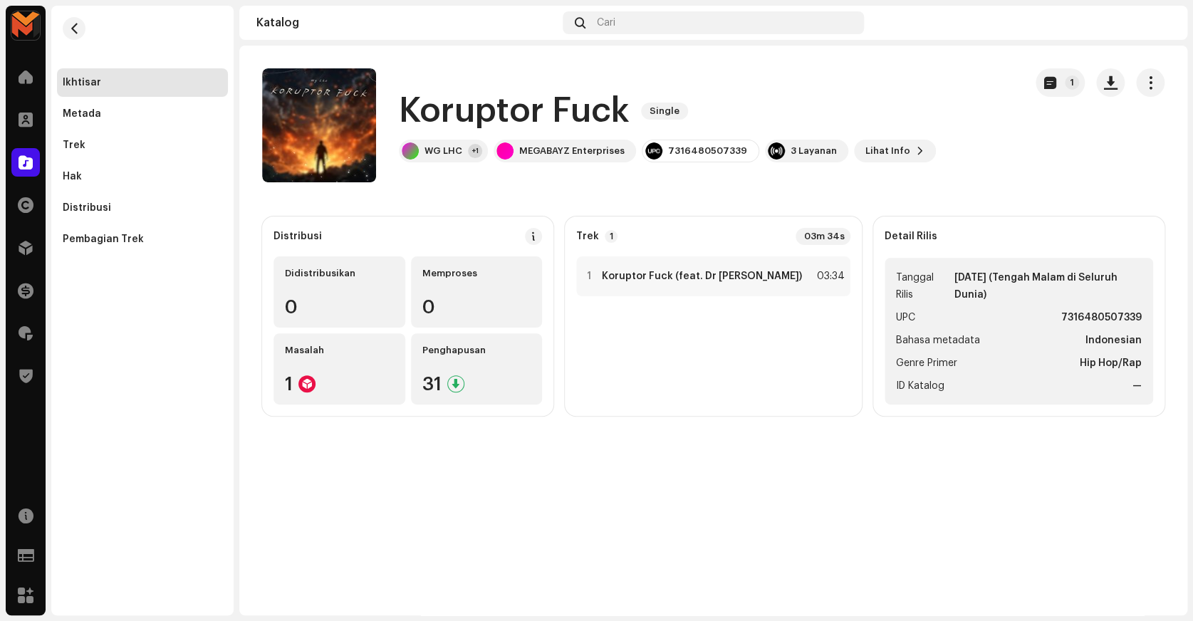
click at [444, 186] on catalog-releases-details-overview "Koruptor Fuck Single 1 Koruptor Fuck Single WG LHC +1 MEGABAYZ Enterprises 7316…" at bounding box center [713, 242] width 948 height 393
click at [1117, 85] on button "button" at bounding box center [1110, 82] width 28 height 28
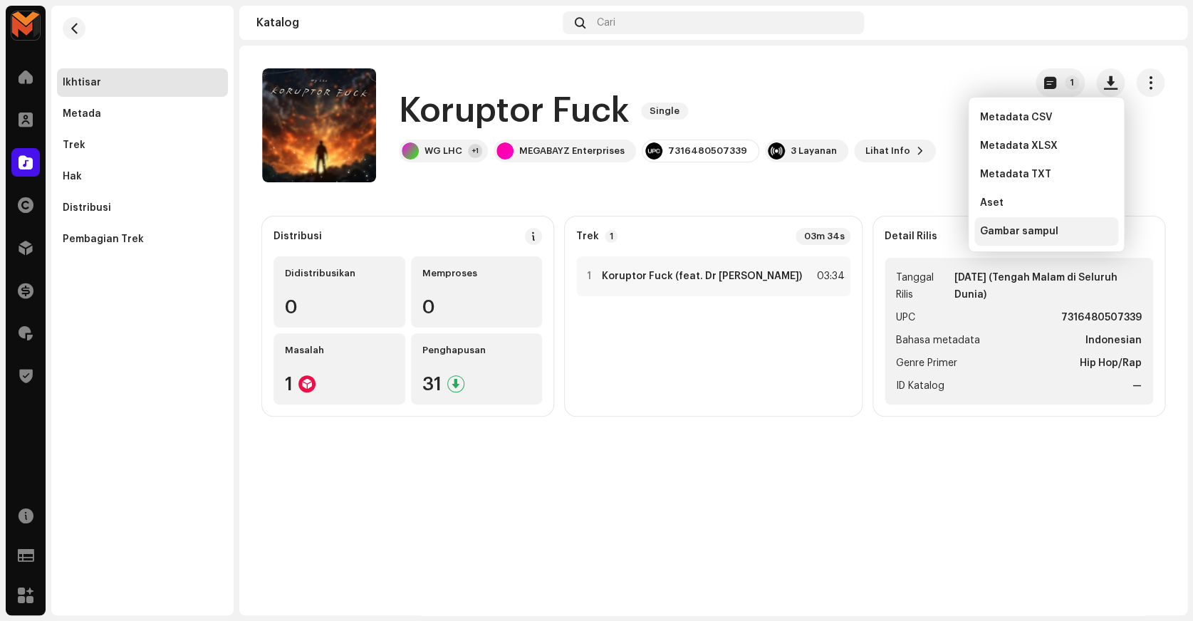
click at [1010, 235] on span "Gambar sampul" at bounding box center [1019, 231] width 78 height 11
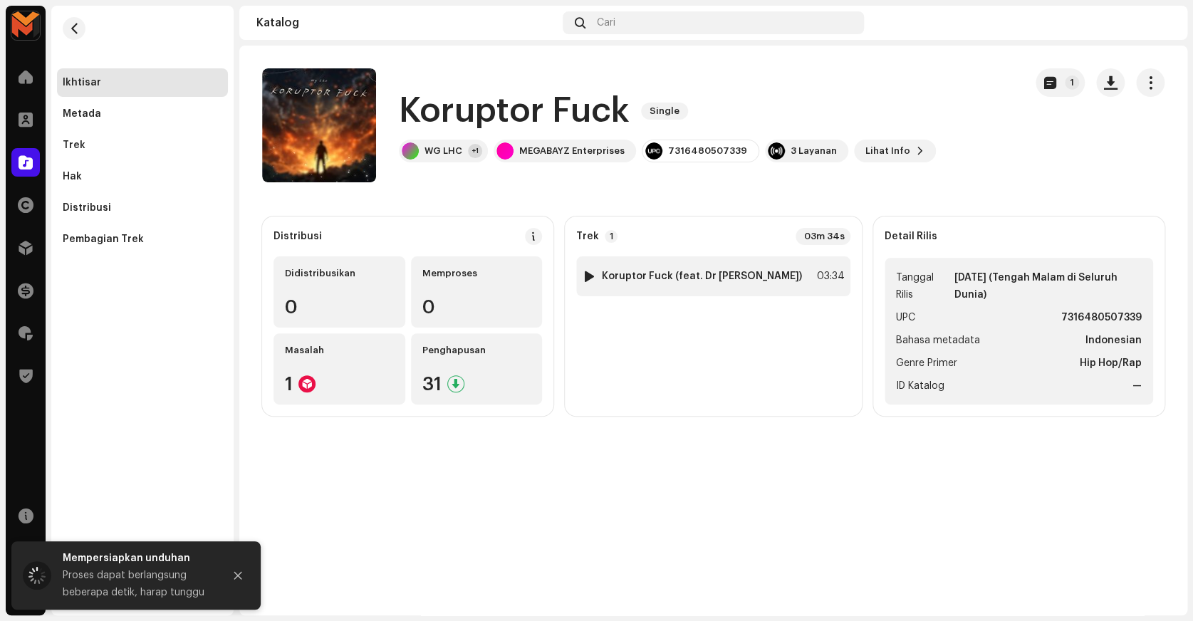
click at [831, 274] on div "03:34" at bounding box center [828, 276] width 31 height 17
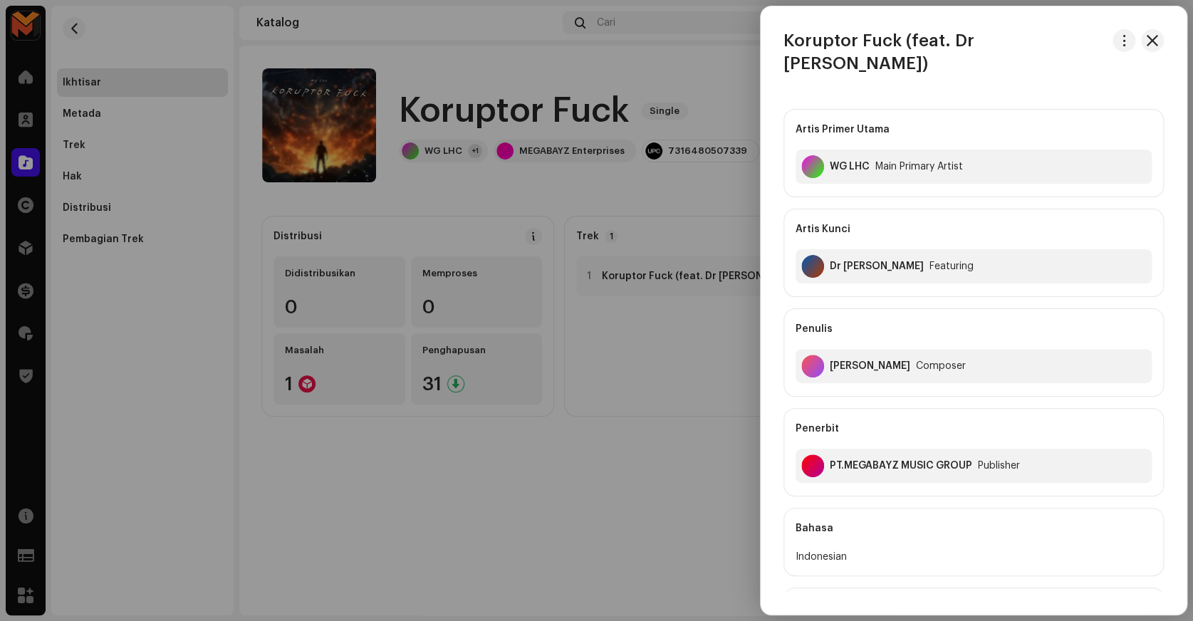
click at [922, 38] on h3 "Koruptor Fuck (feat. Dr [PERSON_NAME])" at bounding box center [944, 52] width 323 height 46
click at [1121, 38] on span "button" at bounding box center [1124, 40] width 11 height 11
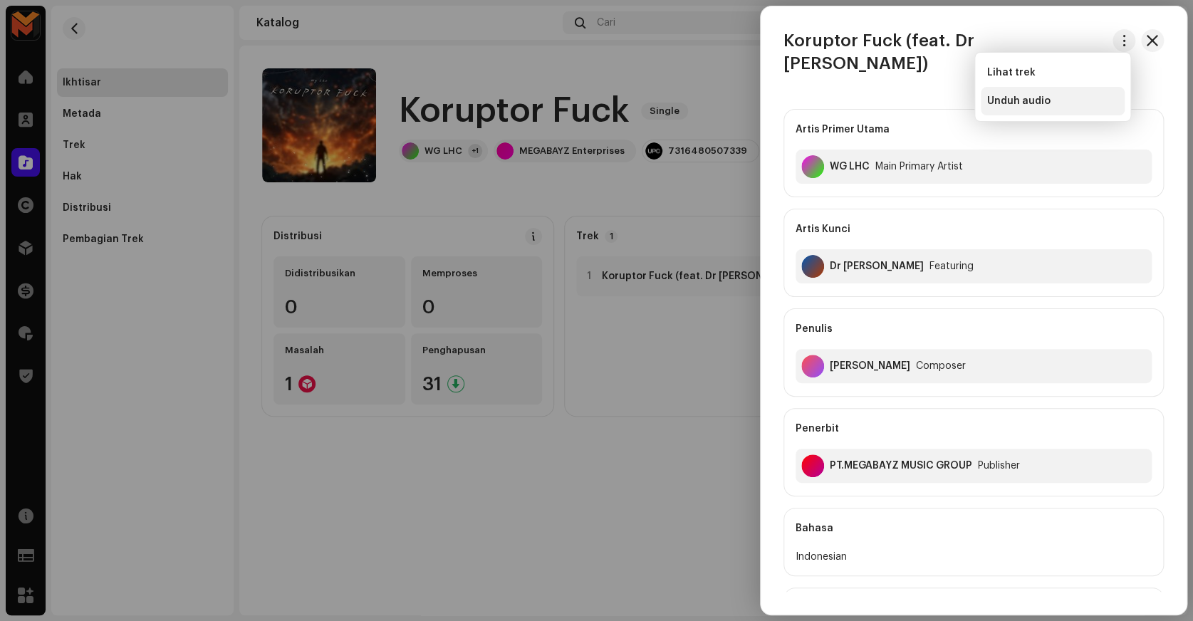
click at [1038, 107] on div "Unduh audio" at bounding box center [1053, 101] width 144 height 28
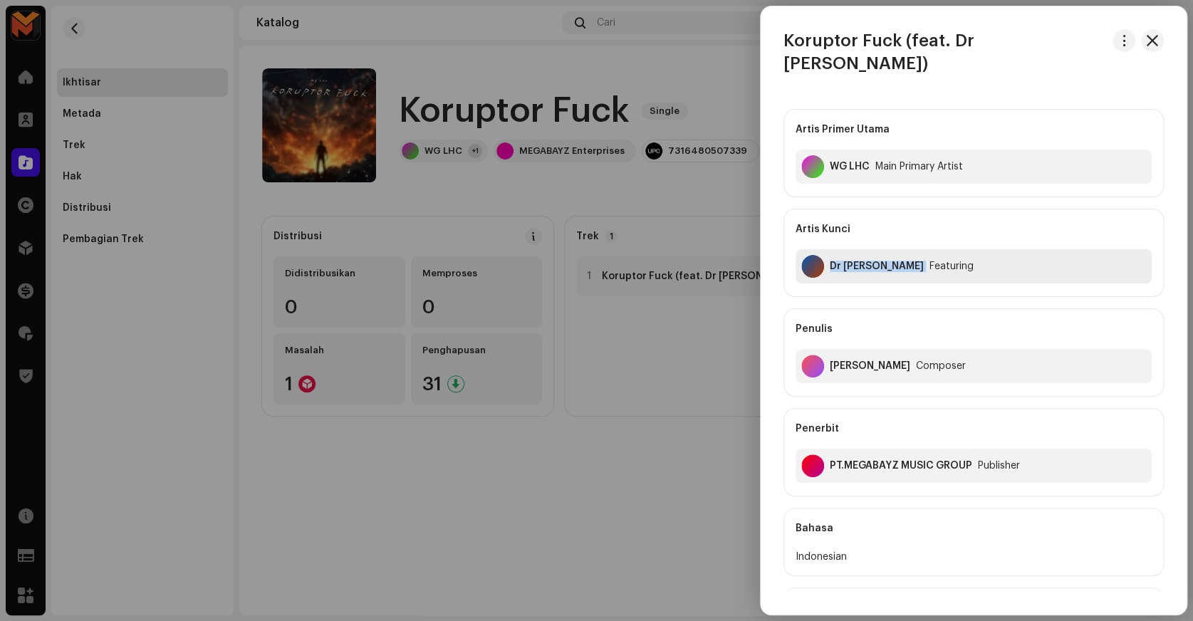
copy div "Dr [PERSON_NAME]"
drag, startPoint x: 826, startPoint y: 251, endPoint x: 1040, endPoint y: 251, distance: 213.6
click at [1040, 251] on div "[PERSON_NAME]" at bounding box center [973, 266] width 356 height 34
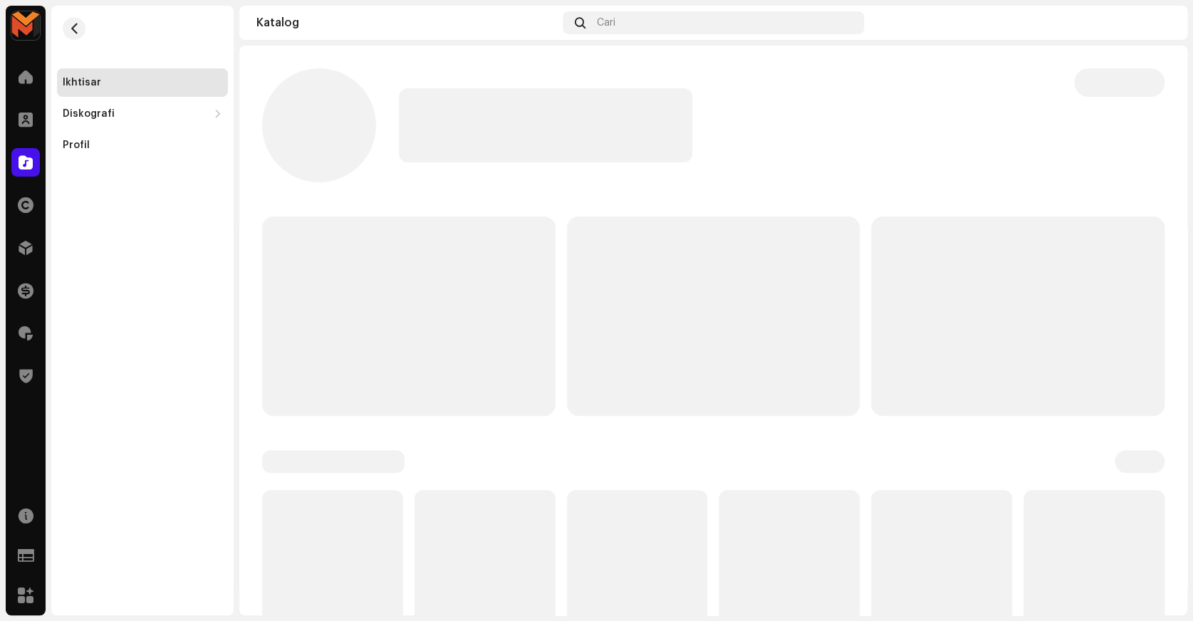
click at [1035, 274] on p-skeleton at bounding box center [1017, 315] width 293 height 199
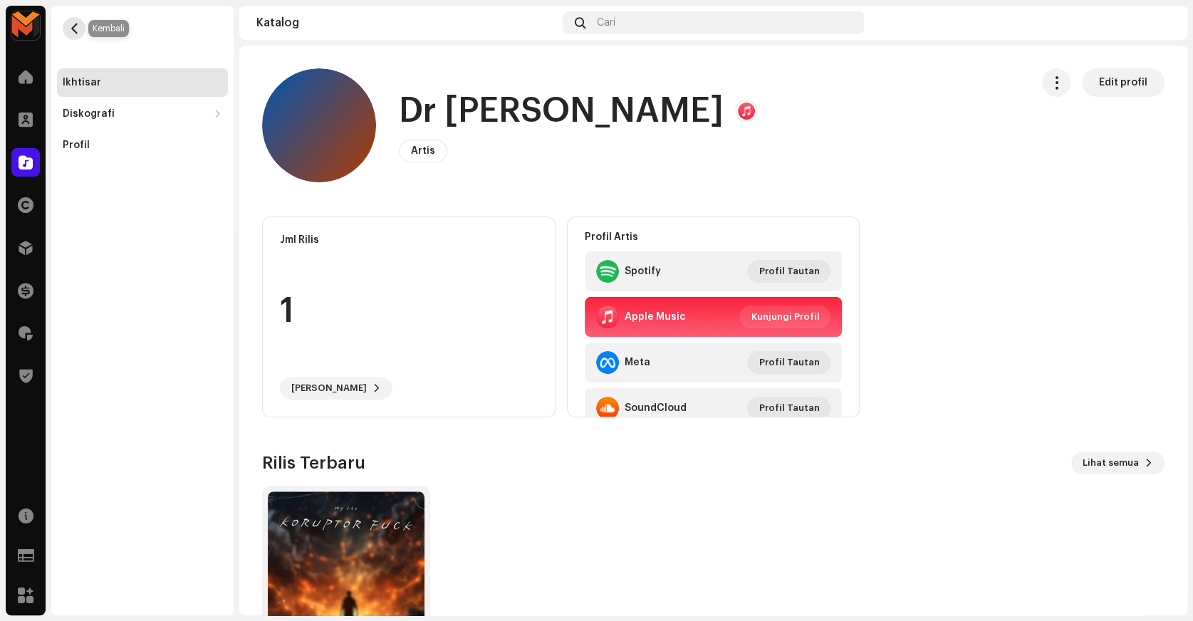
click at [77, 26] on span "button" at bounding box center [74, 28] width 11 height 11
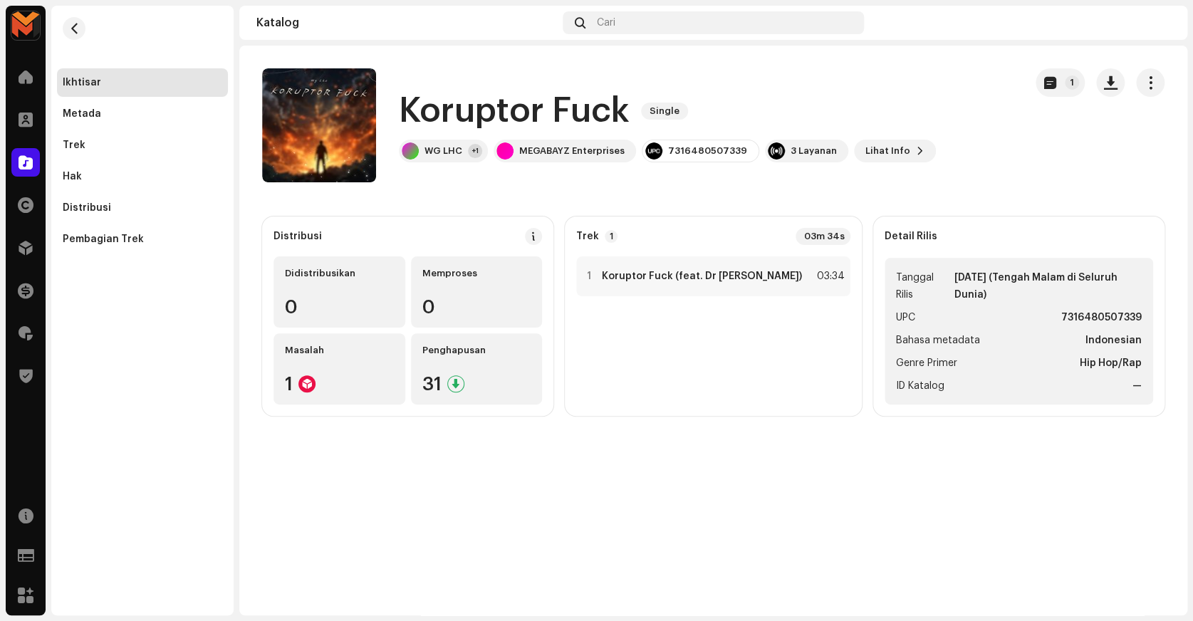
click at [1062, 313] on strong "7316480507339" at bounding box center [1101, 317] width 80 height 17
copy strong "7316480507339"
click at [805, 281] on div "1 Koruptor Fuck (feat. Dr [PERSON_NAME]) 03:34" at bounding box center [713, 276] width 274 height 40
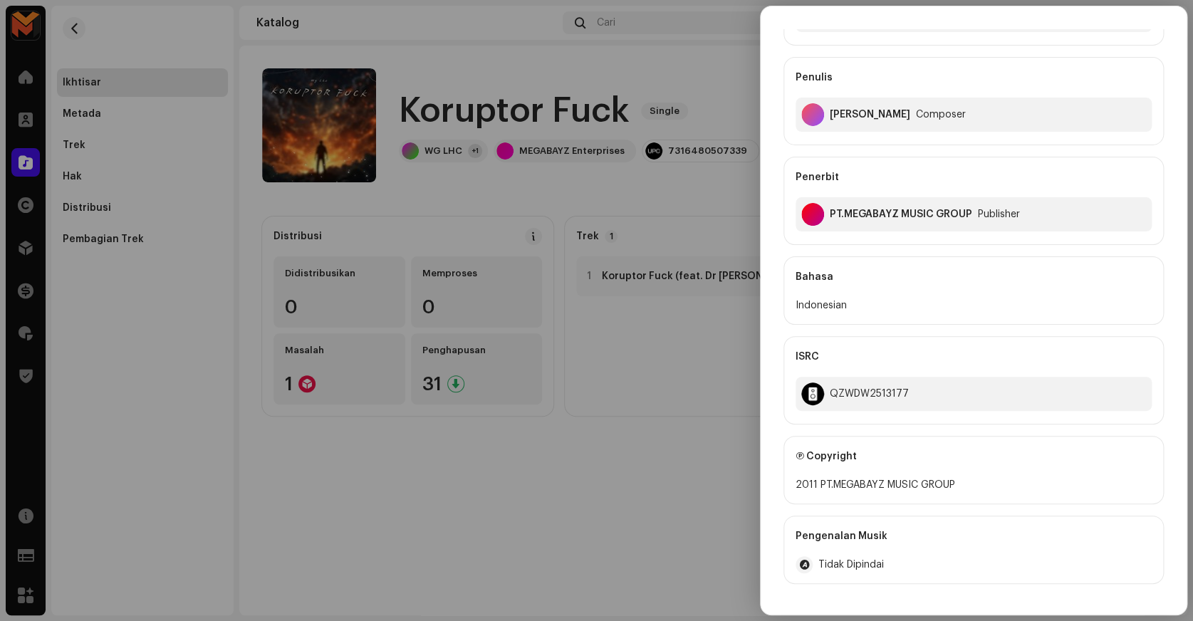
scroll to position [258, 0]
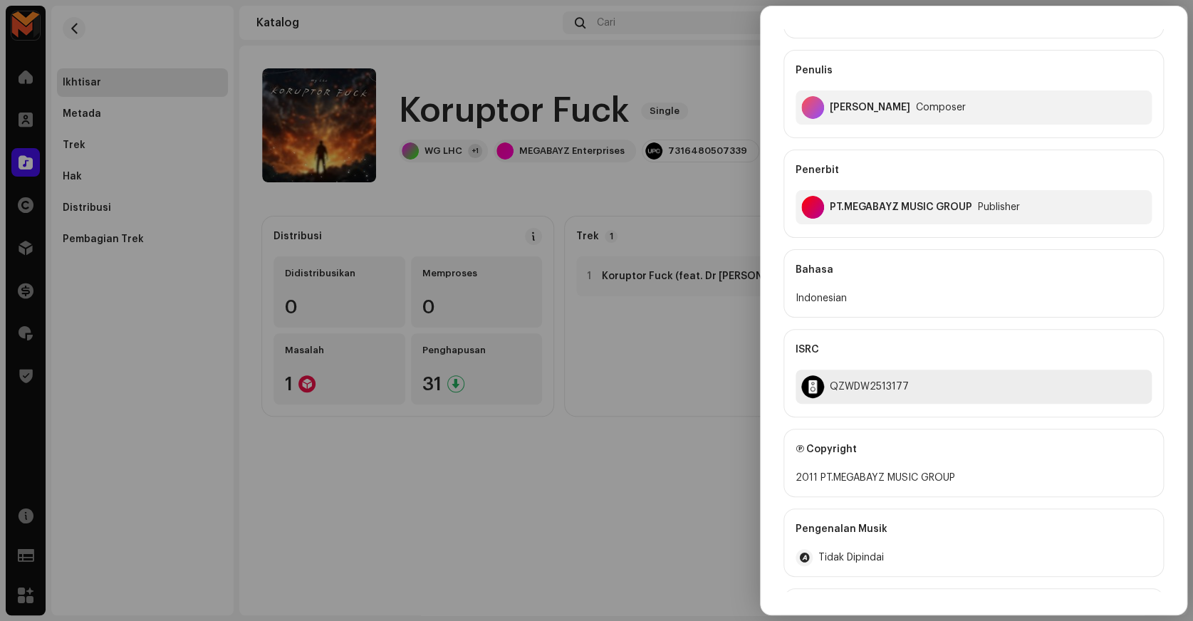
click at [869, 381] on div "QZWDW2513177" at bounding box center [869, 386] width 79 height 11
copy div "QZWDW2513177"
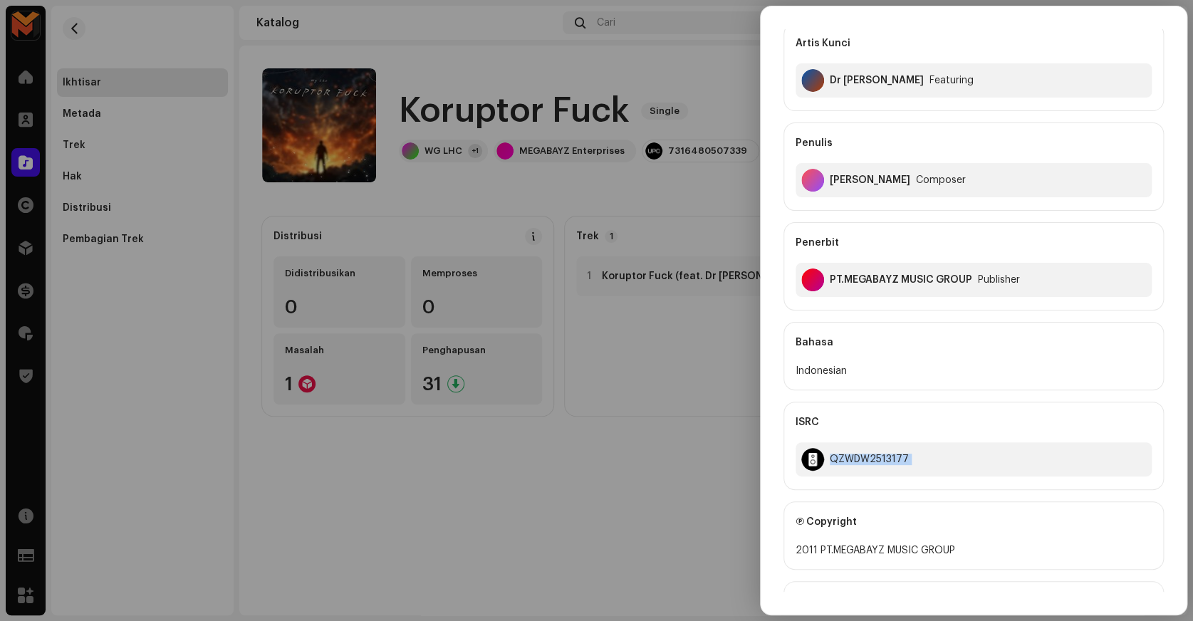
scroll to position [0, 0]
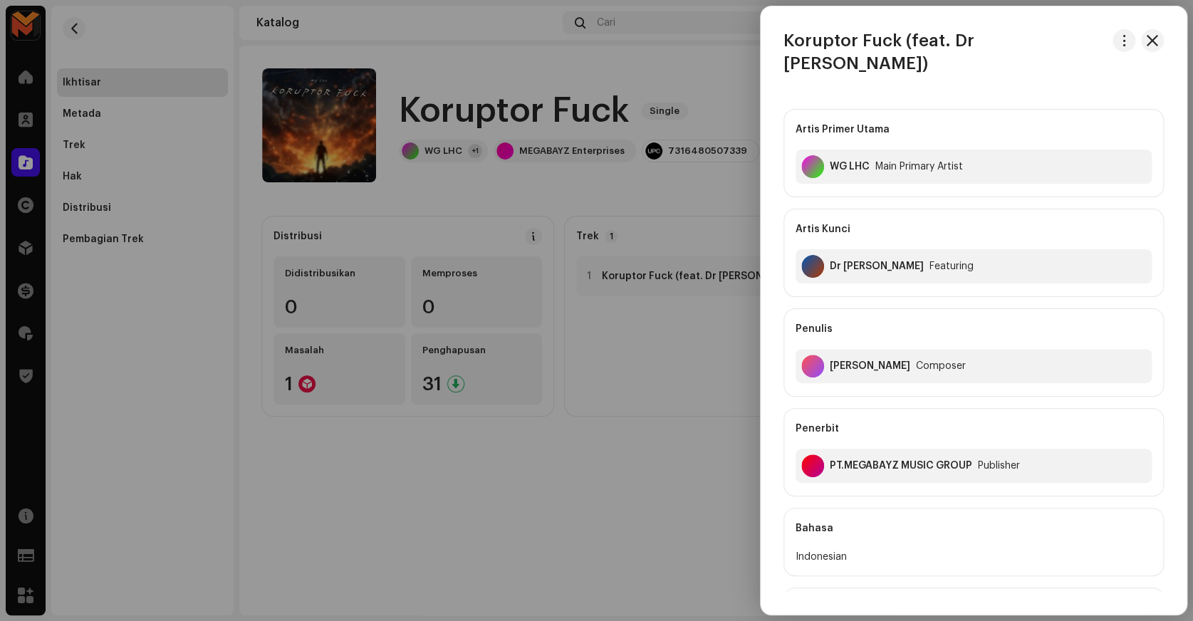
click at [642, 461] on div at bounding box center [596, 310] width 1193 height 621
click at [642, 461] on div "Koruptor Fuck Single 1 Koruptor Fuck Single WG LHC +1 MEGABAYZ Enterprises 7316…" at bounding box center [713, 331] width 948 height 570
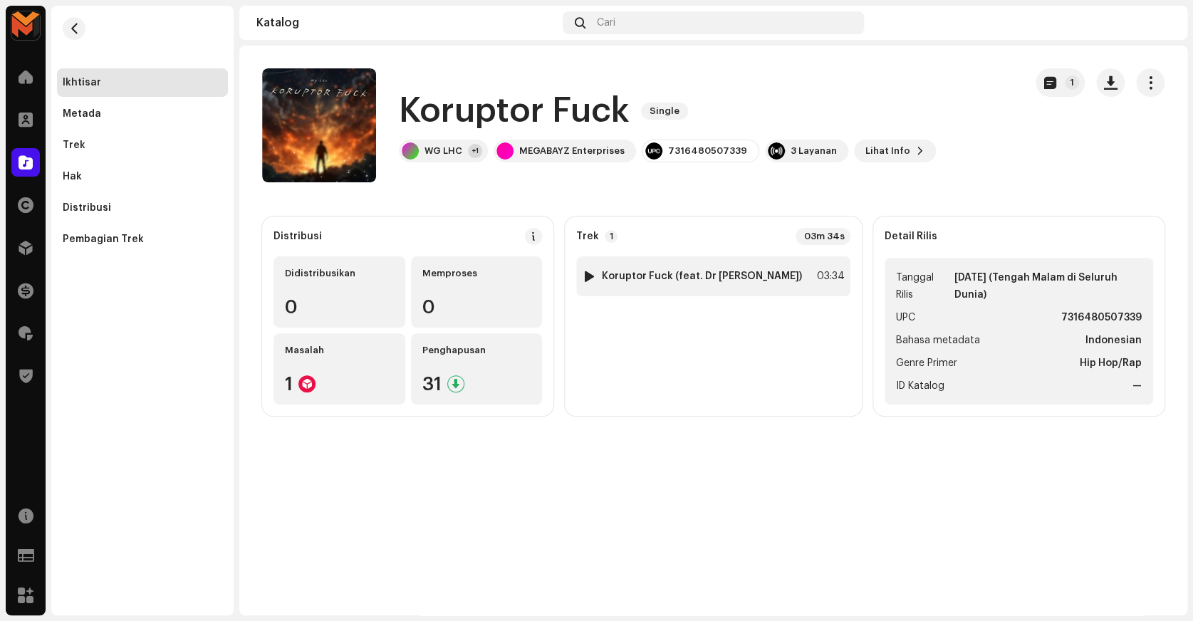
click at [814, 281] on div "03:34" at bounding box center [828, 276] width 31 height 17
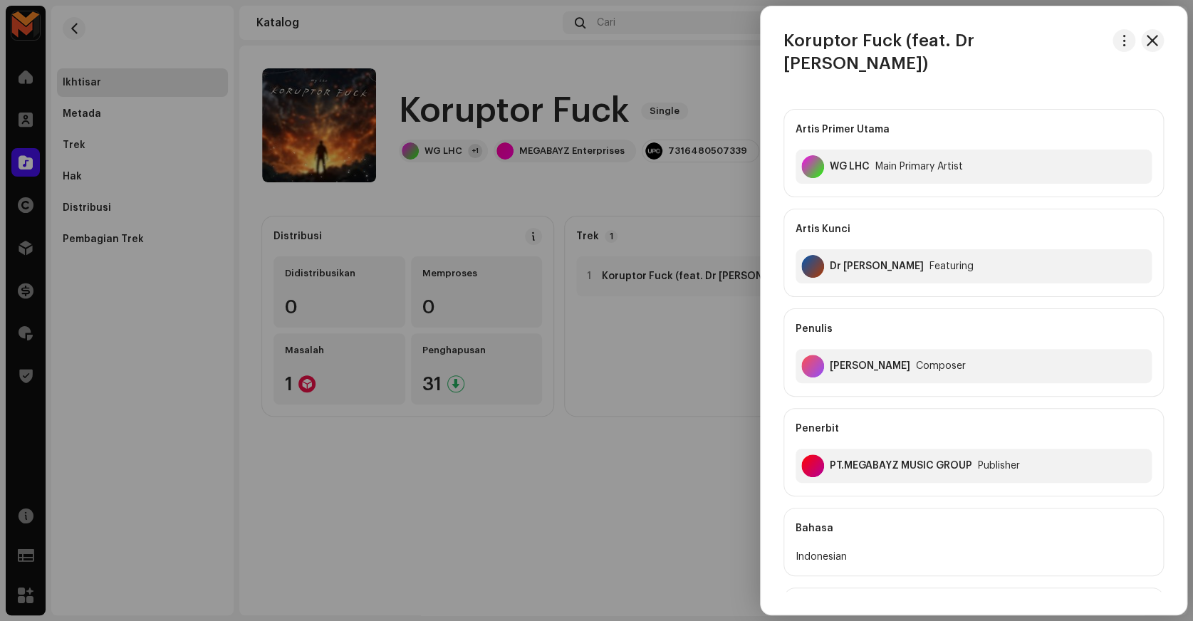
click at [864, 355] on div "Antonius Septiawan Composer" at bounding box center [973, 366] width 356 height 34
copy div "Antonius Septiawan"
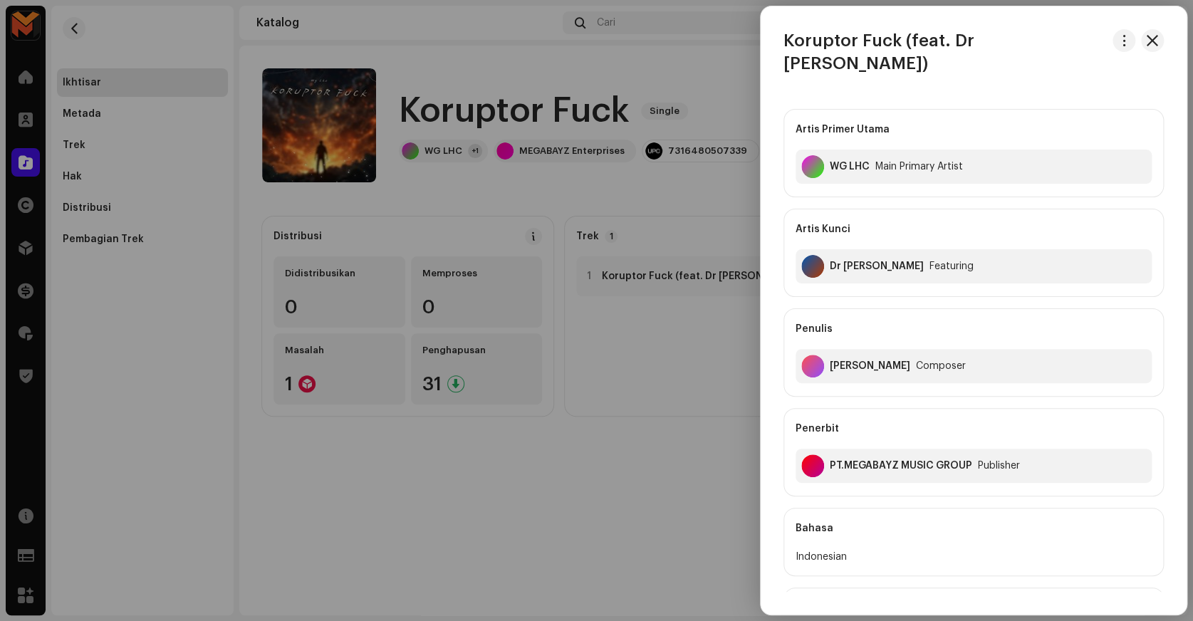
click at [686, 224] on div at bounding box center [596, 310] width 1193 height 621
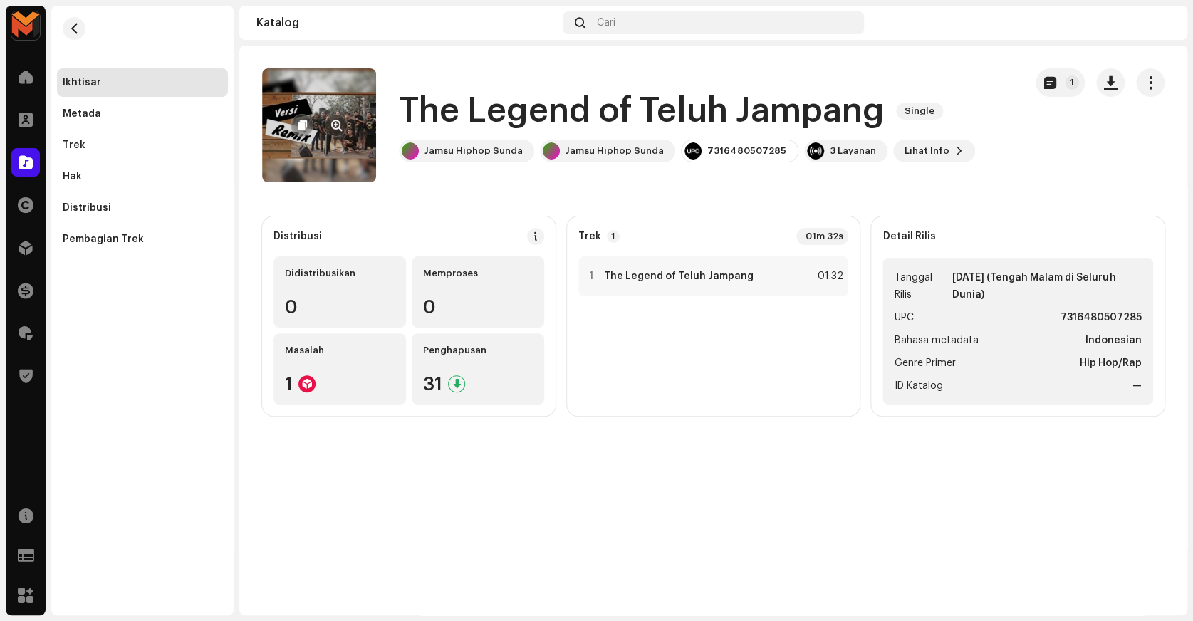
click at [328, 123] on button "button" at bounding box center [336, 125] width 23 height 23
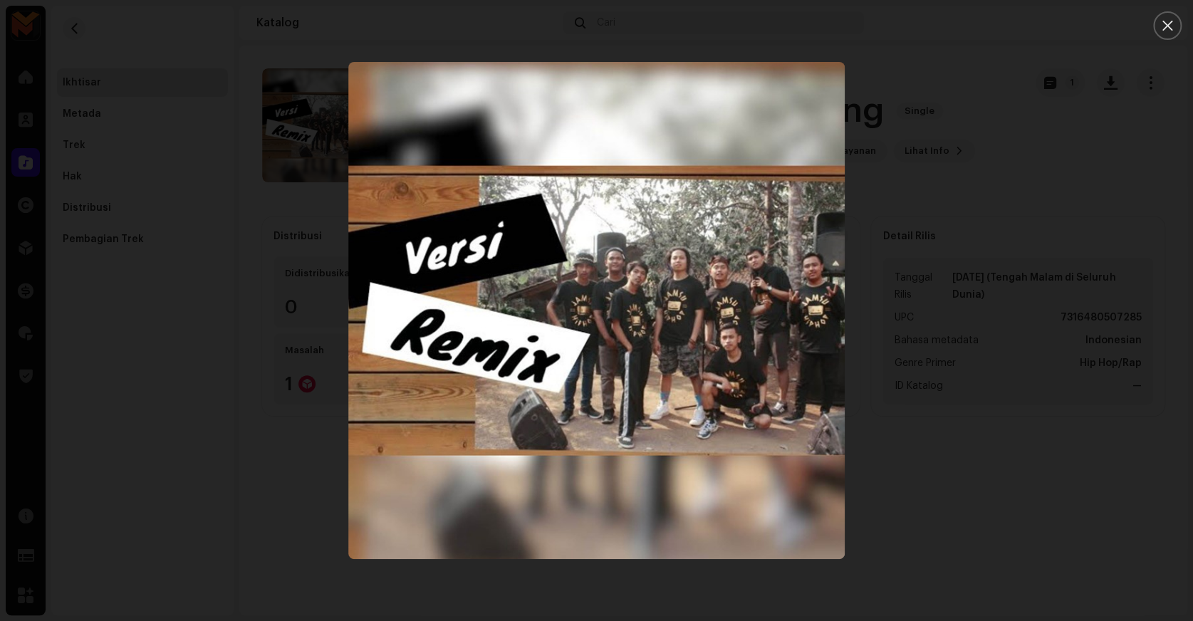
click at [939, 204] on div at bounding box center [596, 310] width 1193 height 621
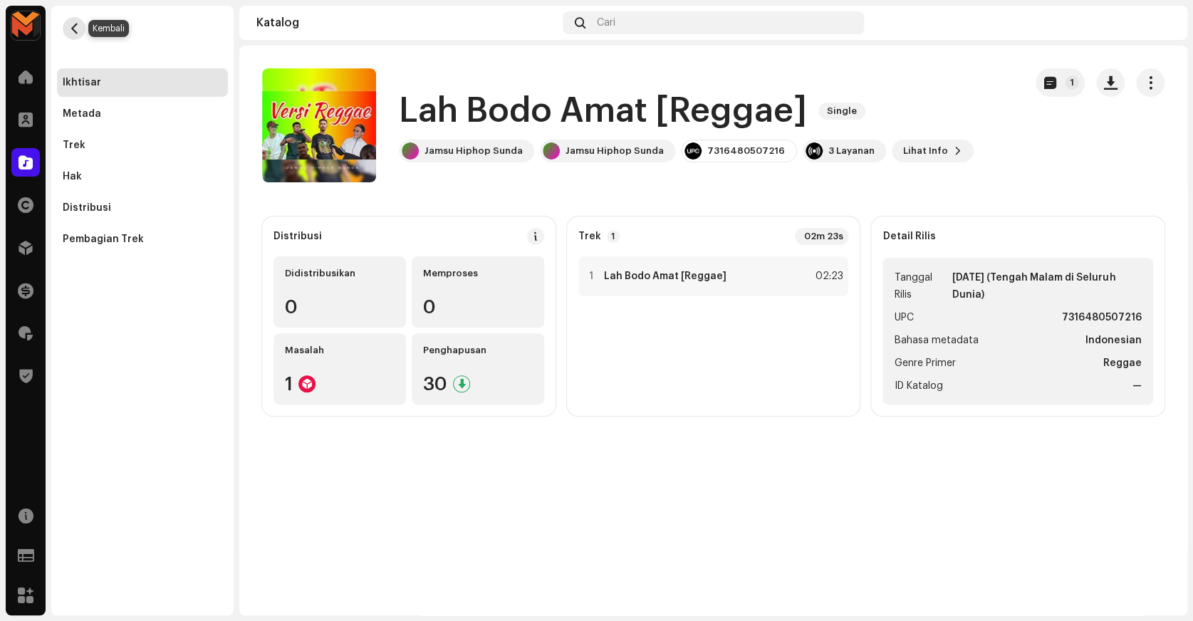
click at [75, 28] on span "button" at bounding box center [74, 28] width 11 height 11
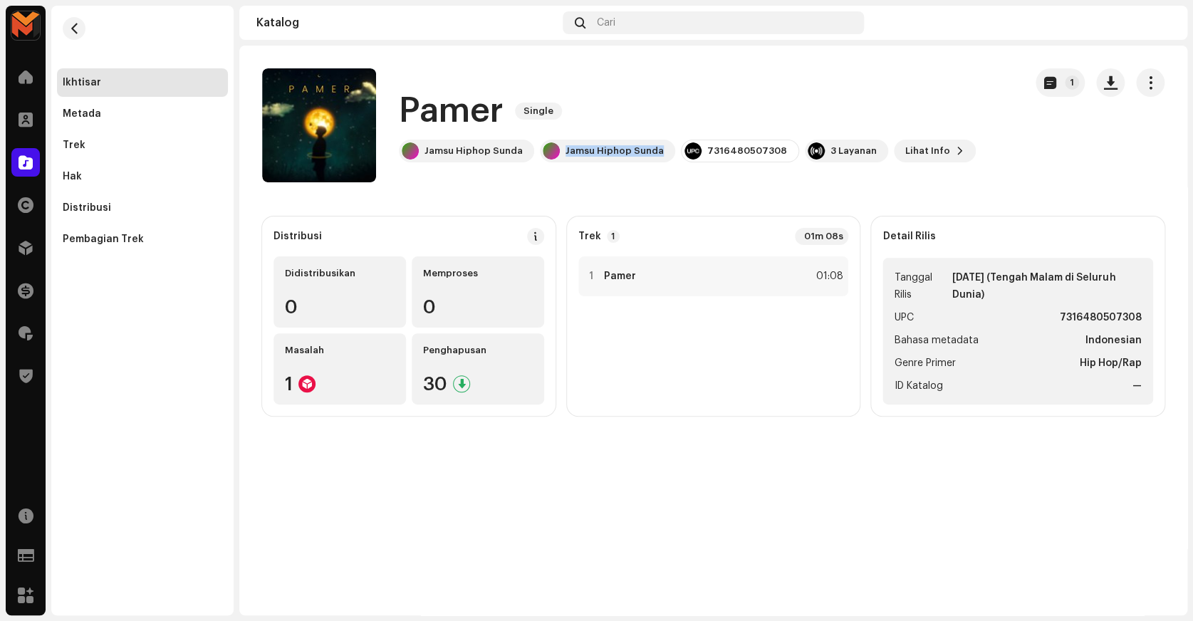
copy div "Jamsu Hiphop Sunda"
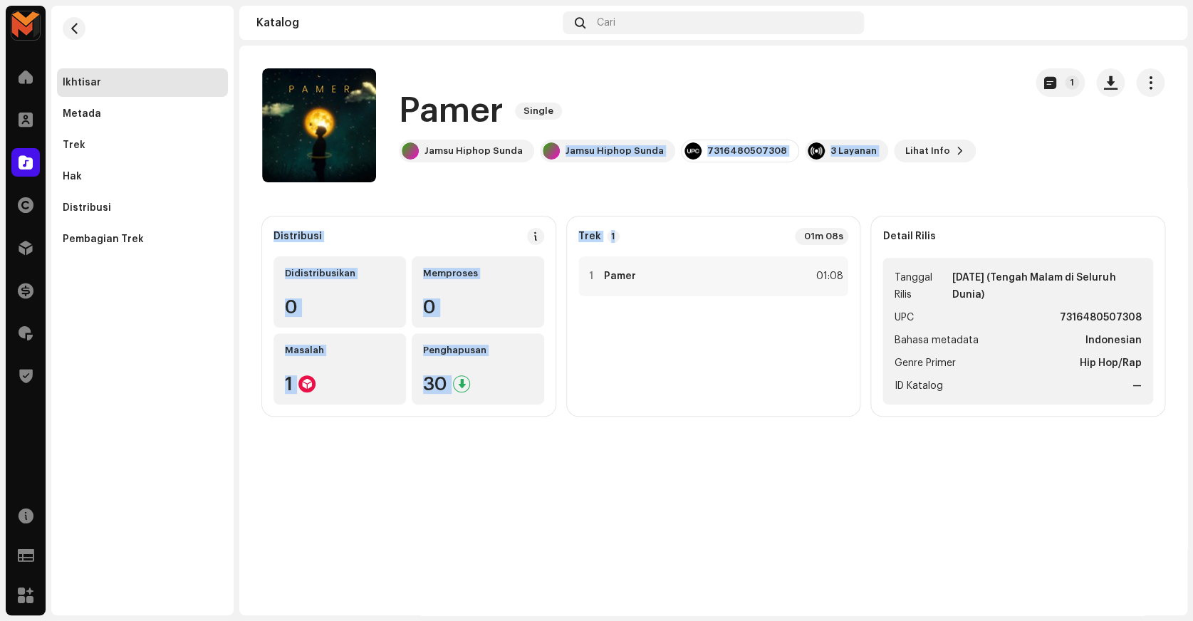
drag, startPoint x: 560, startPoint y: 155, endPoint x: 666, endPoint y: 212, distance: 121.0
click at [666, 212] on catalog-releases-details-overview "Pamer Single 1 Pamer Single Jamsu Hiphop Sunda Jamsu Hiphop Sunda 7316480507308…" at bounding box center [713, 242] width 948 height 393
click at [666, 201] on catalog-releases-details-overview "Pamer Single 1 Pamer Single Jamsu Hiphop Sunda Jamsu Hiphop Sunda 7316480507308…" at bounding box center [713, 242] width 948 height 393
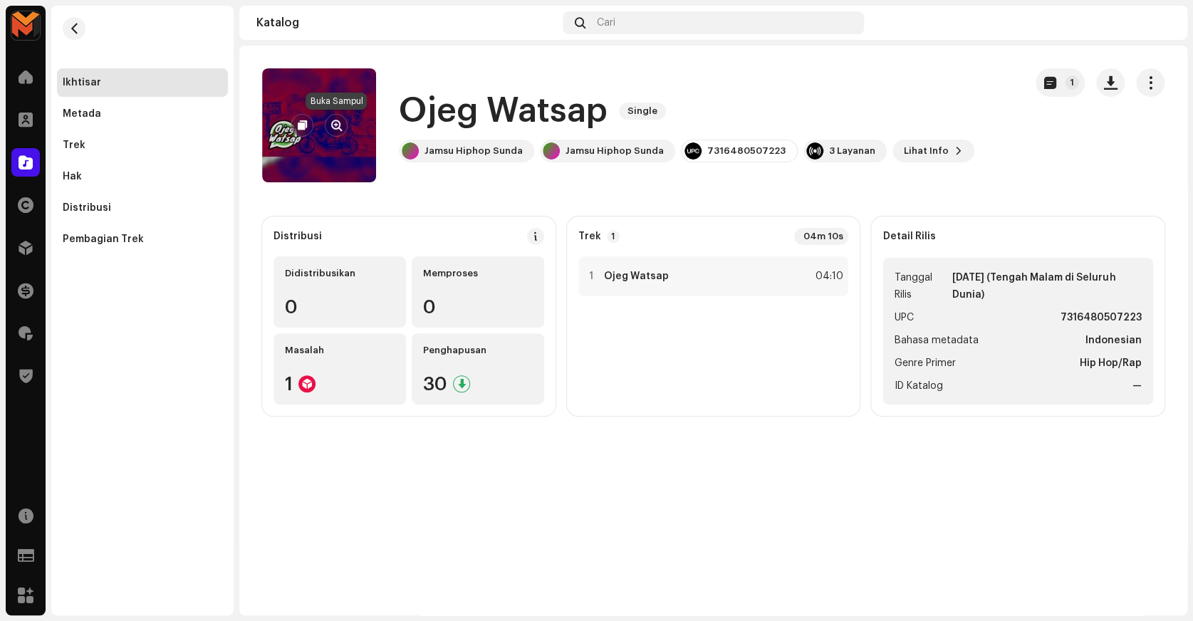
click at [337, 127] on span "button" at bounding box center [336, 125] width 11 height 11
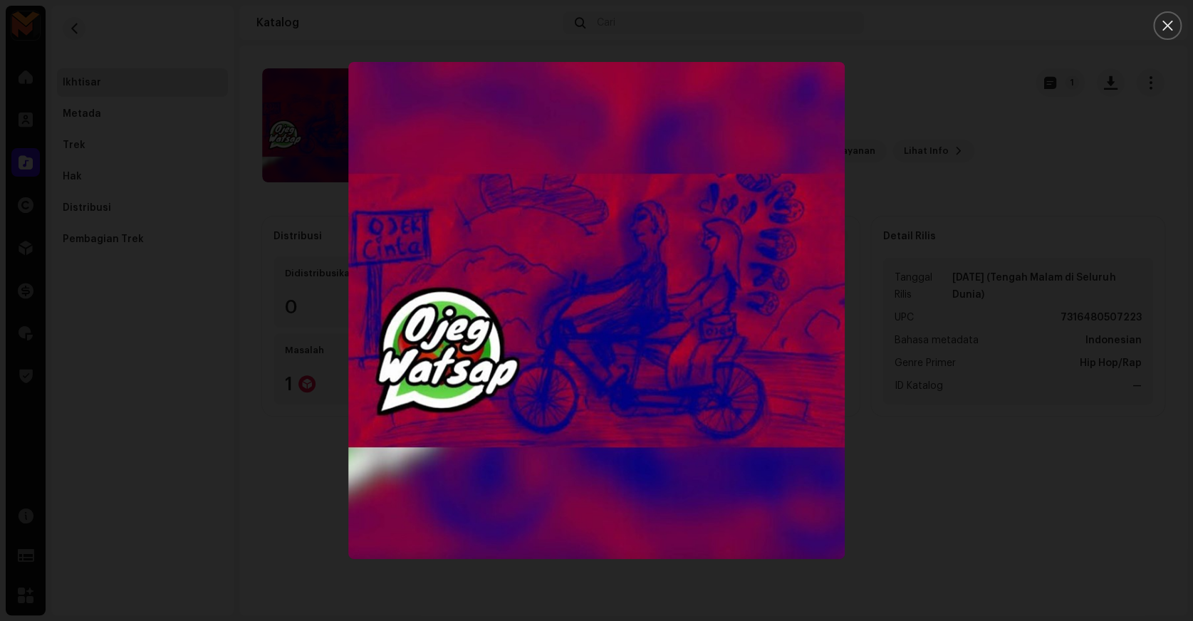
click at [962, 197] on div at bounding box center [596, 310] width 1193 height 621
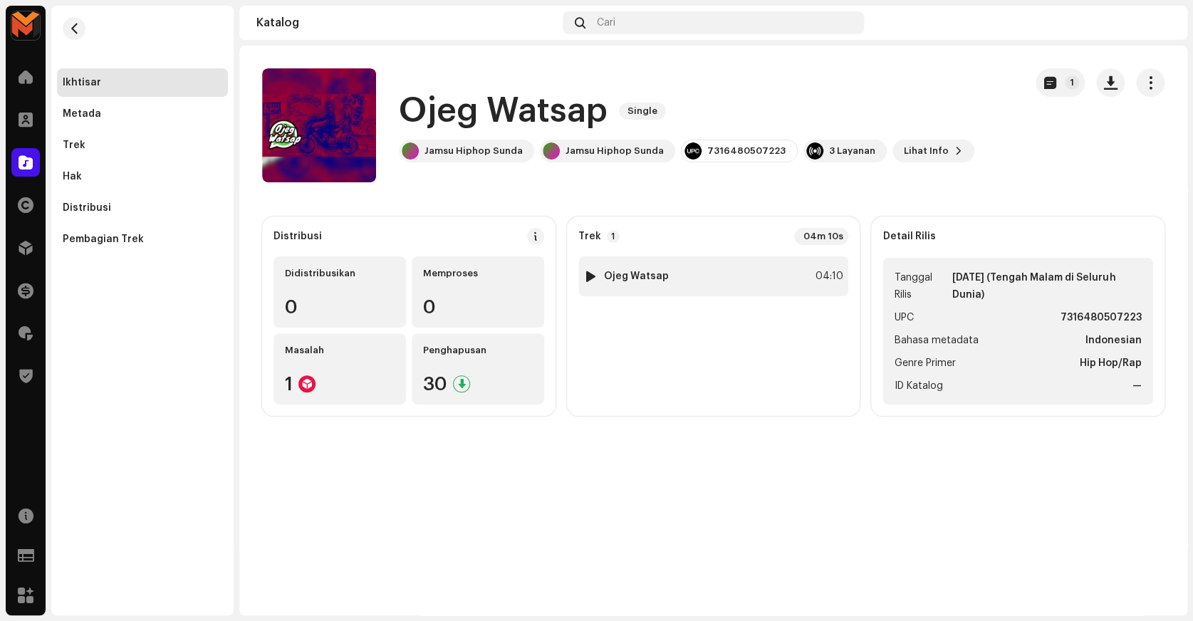
click at [792, 271] on div "1 Ojeg Watsap 04:10" at bounding box center [713, 276] width 271 height 40
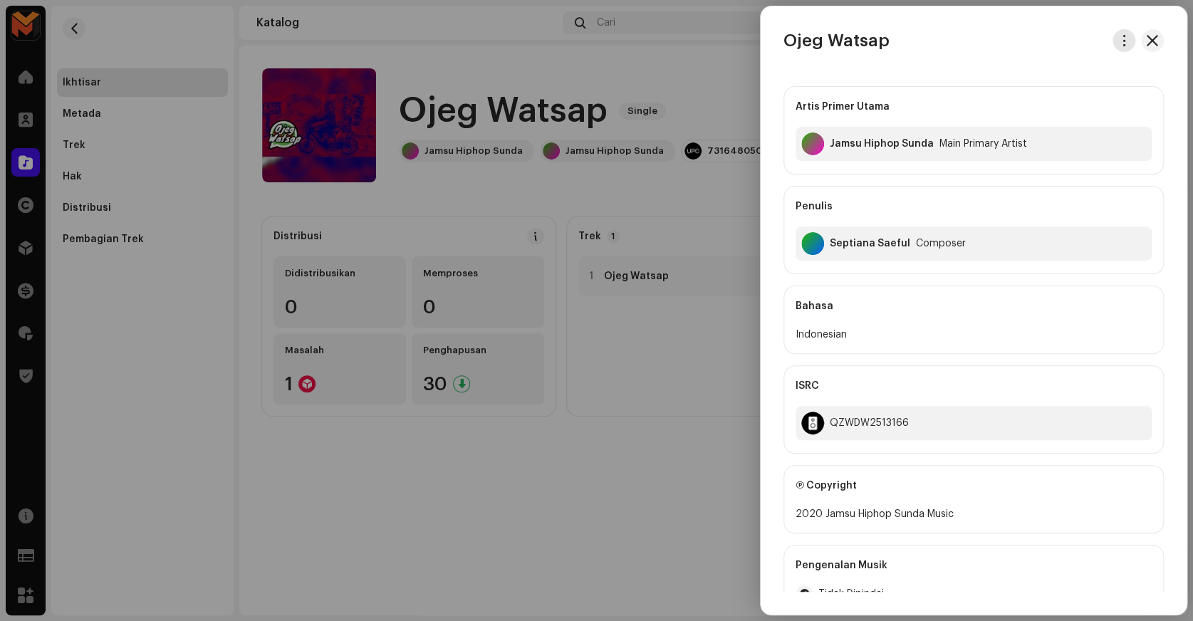
click at [1119, 36] on span "button" at bounding box center [1124, 40] width 11 height 11
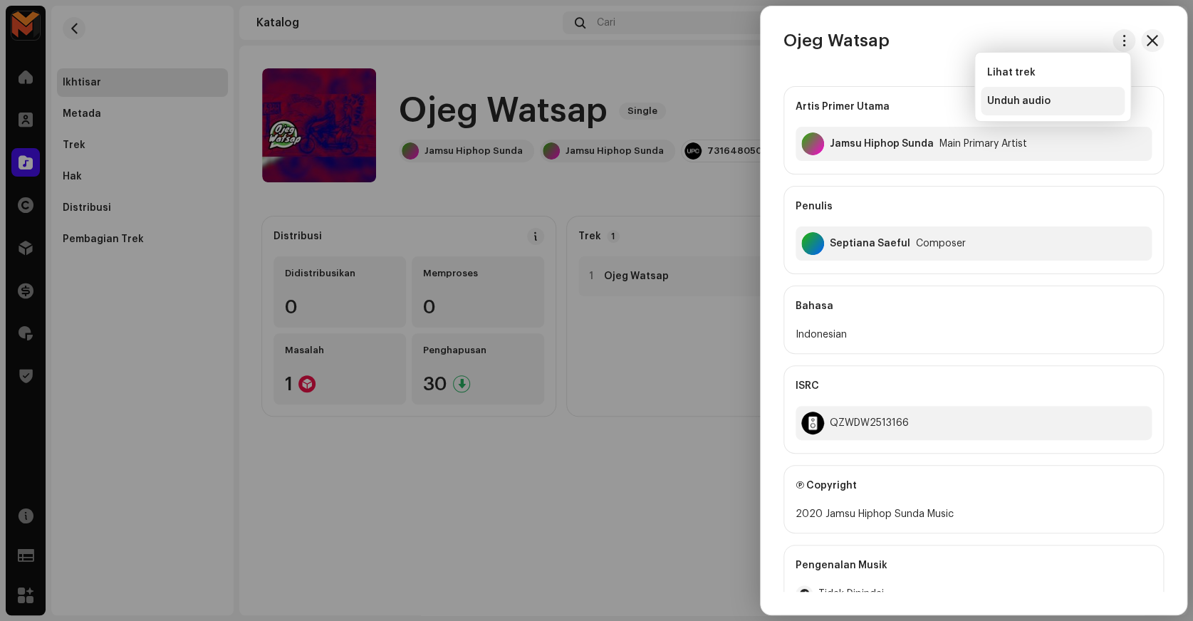
click at [1032, 103] on span "Unduh audio" at bounding box center [1017, 100] width 63 height 11
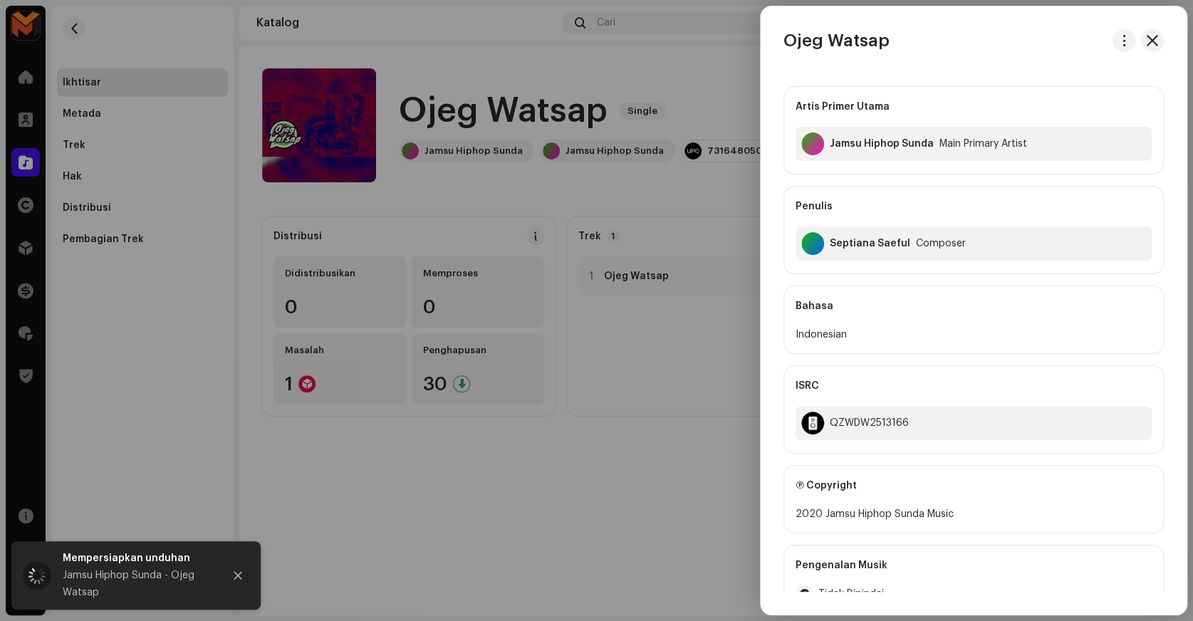
click at [439, 59] on div at bounding box center [596, 310] width 1193 height 621
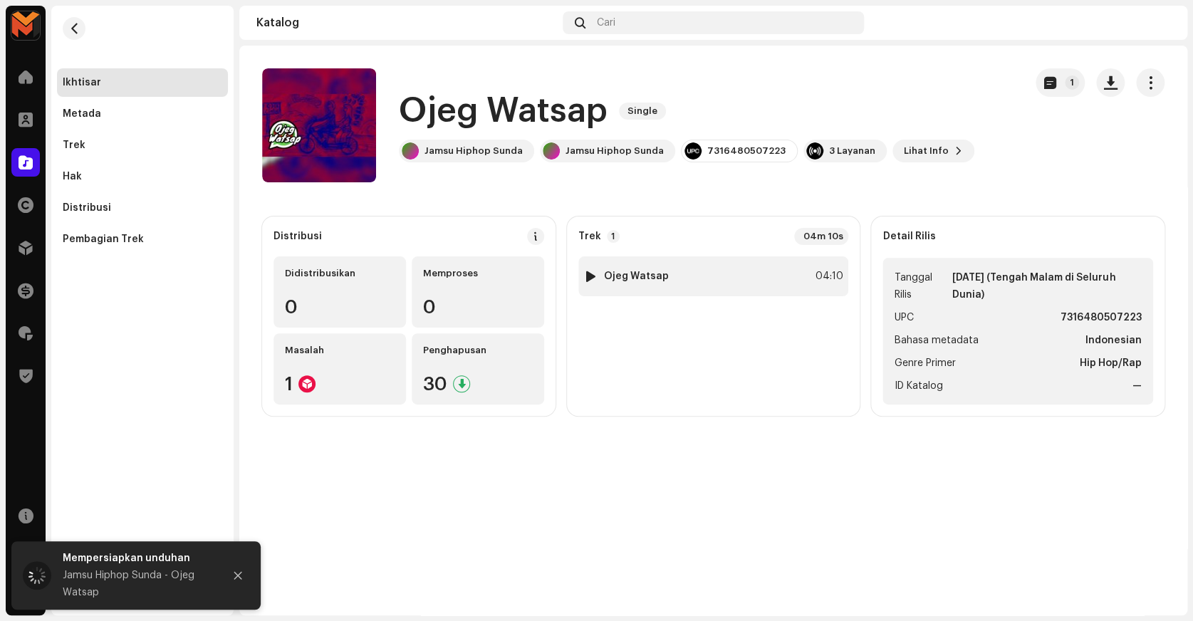
click at [766, 268] on div "1 Ojeg Watsap 04:10" at bounding box center [713, 276] width 271 height 40
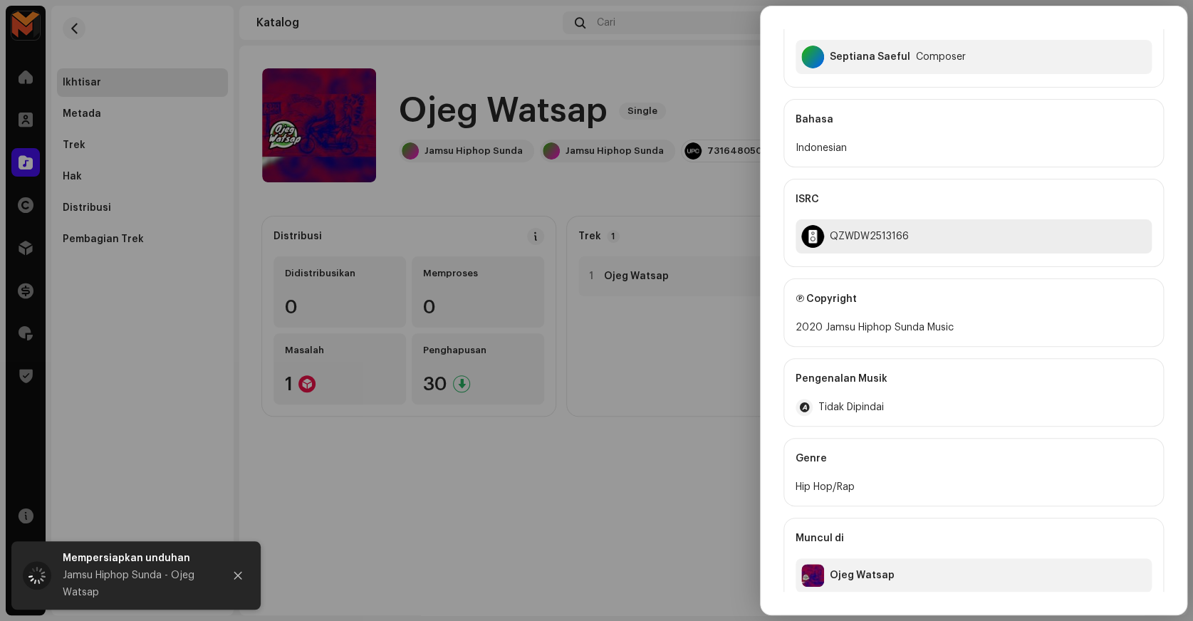
scroll to position [199, 0]
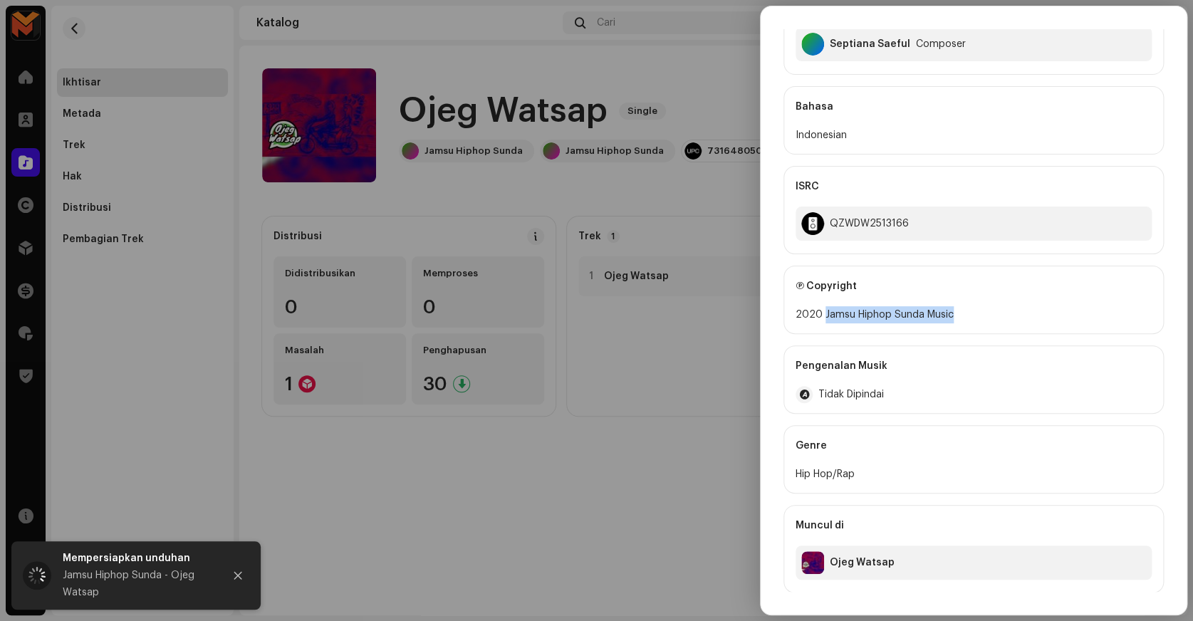
copy div "Jamsu Hiphop Sunda Music"
drag, startPoint x: 822, startPoint y: 315, endPoint x: 1005, endPoint y: 318, distance: 183.0
click at [1005, 318] on div "2020 Jamsu Hiphop Sunda Music" at bounding box center [973, 314] width 356 height 17
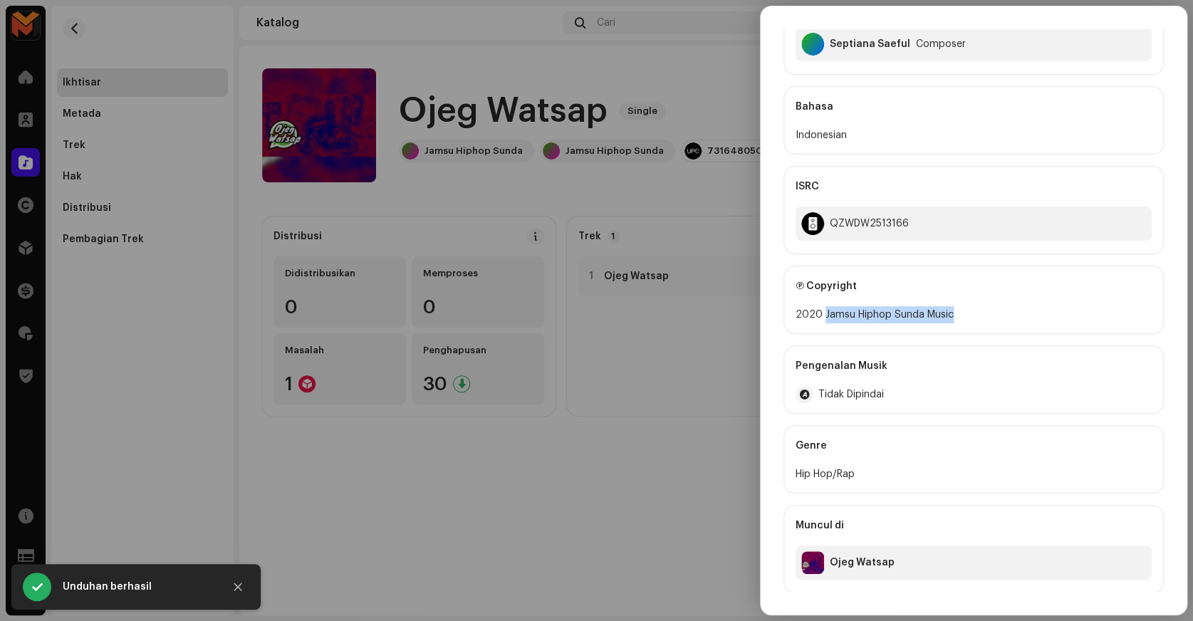
scroll to position [0, 0]
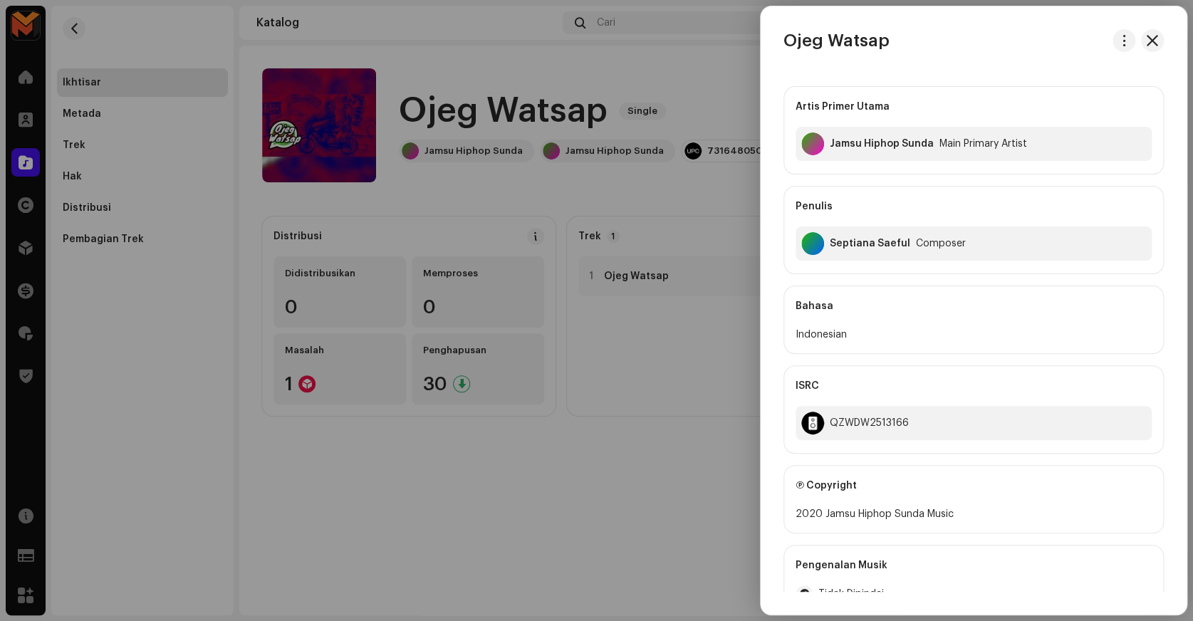
click at [826, 40] on h3 "Ojeg Watsap" at bounding box center [836, 40] width 106 height 23
copy div "Ojeg Watsap"
click at [690, 345] on div at bounding box center [596, 310] width 1193 height 621
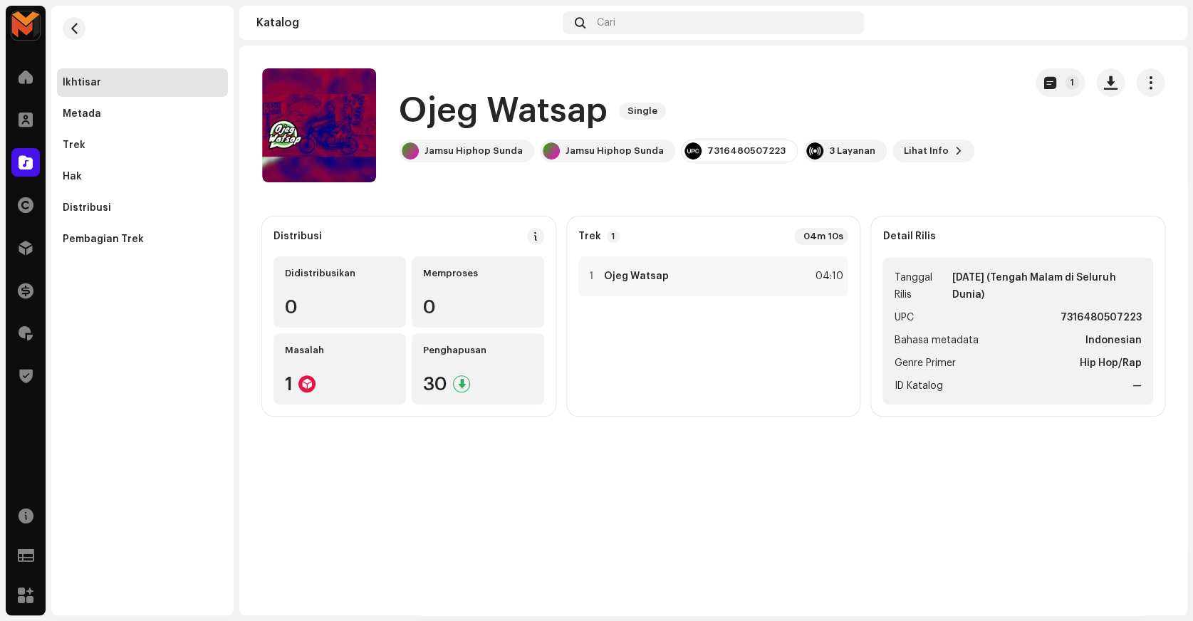
click at [1112, 313] on strong "7316480507223" at bounding box center [1100, 317] width 81 height 17
copy strong "7316480507223"
click at [481, 109] on h1 "Ojeg Watsap" at bounding box center [503, 111] width 209 height 46
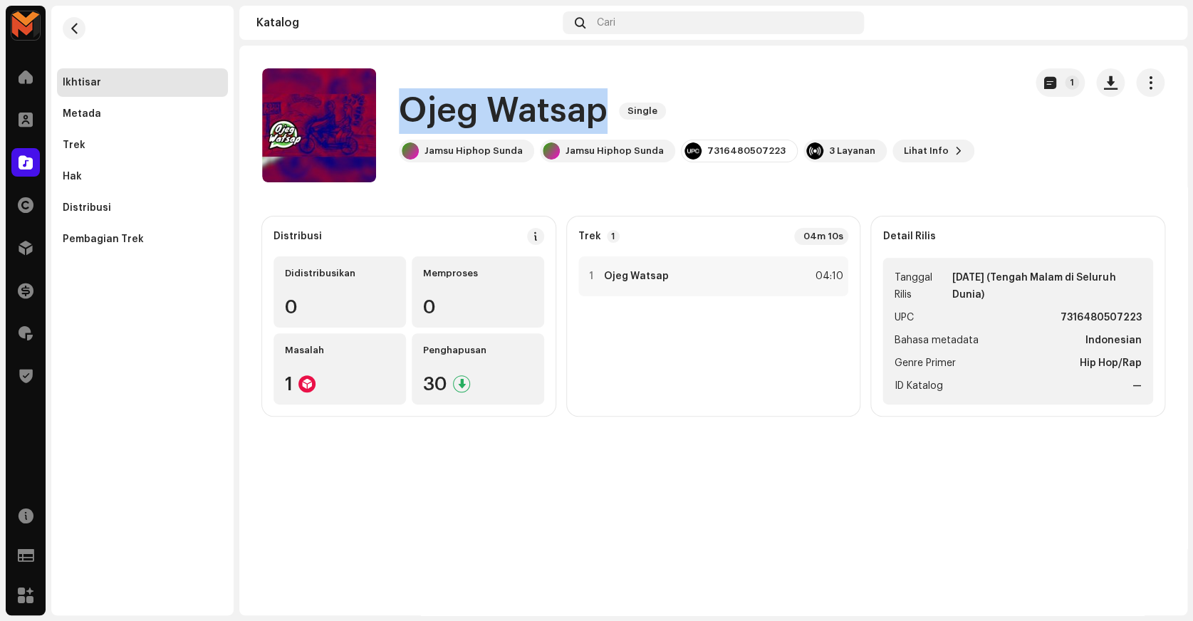
click at [481, 109] on h1 "Ojeg Watsap" at bounding box center [503, 111] width 209 height 46
copy div "Ojeg Watsap Single"
click at [703, 296] on div "1 Ojeg Watsap 04:10" at bounding box center [713, 276] width 271 height 40
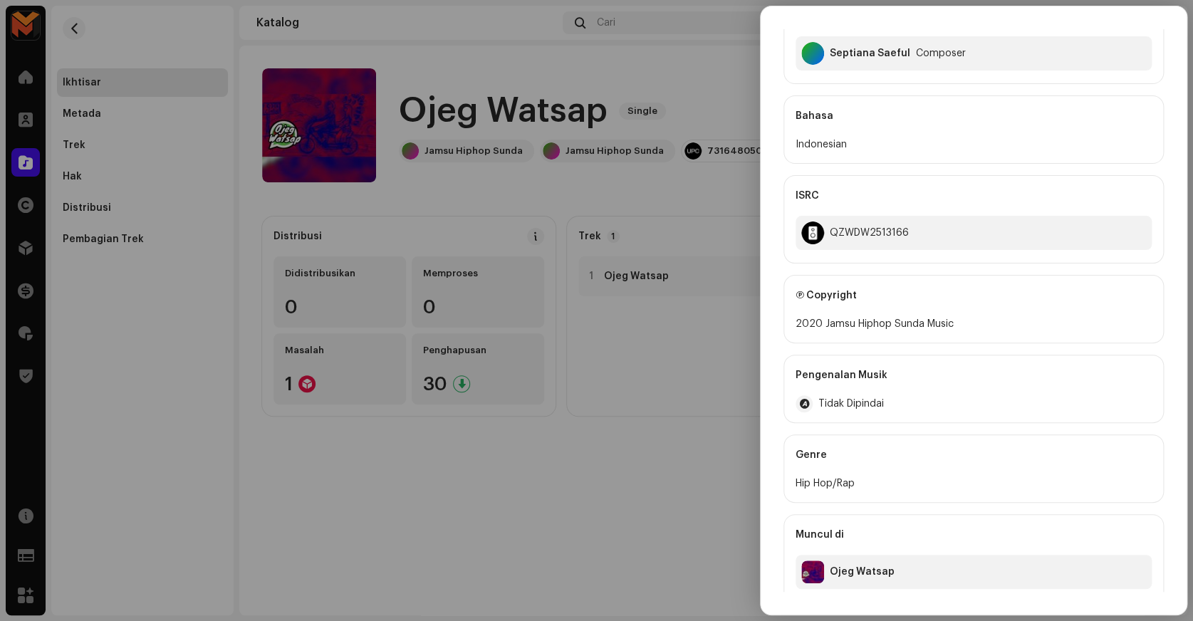
scroll to position [199, 0]
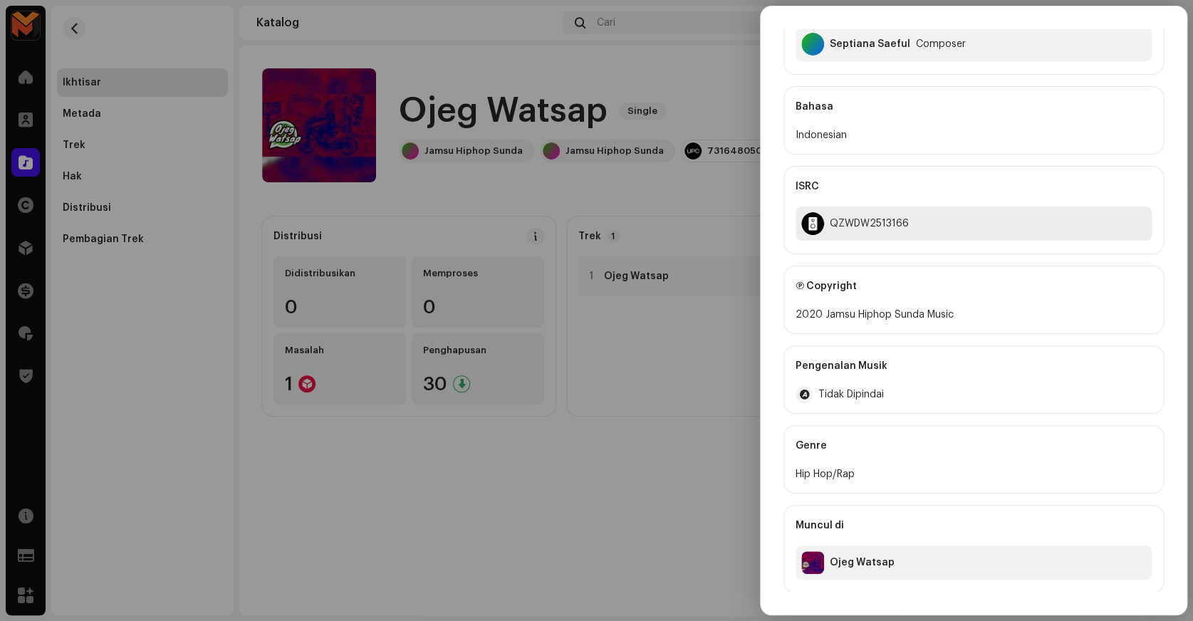
click at [861, 230] on div "QZWDW2513166" at bounding box center [973, 223] width 356 height 34
copy div "QZWDW2513166"
click at [689, 336] on div at bounding box center [596, 310] width 1193 height 621
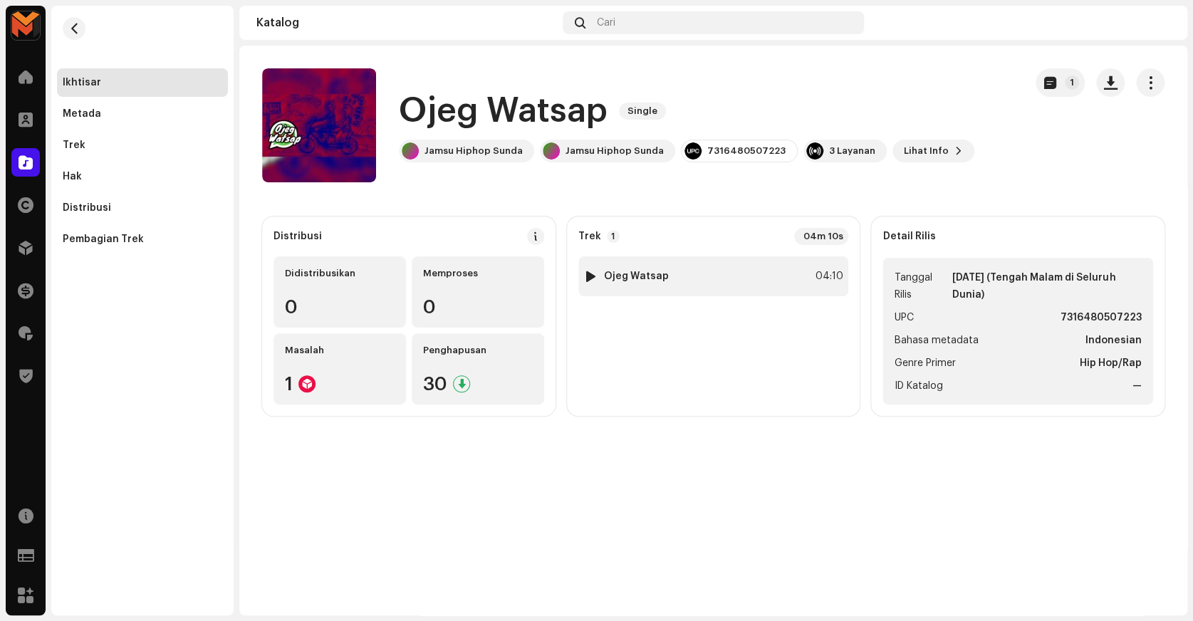
click at [679, 281] on div "1 Ojeg Watsap 04:10" at bounding box center [713, 276] width 271 height 40
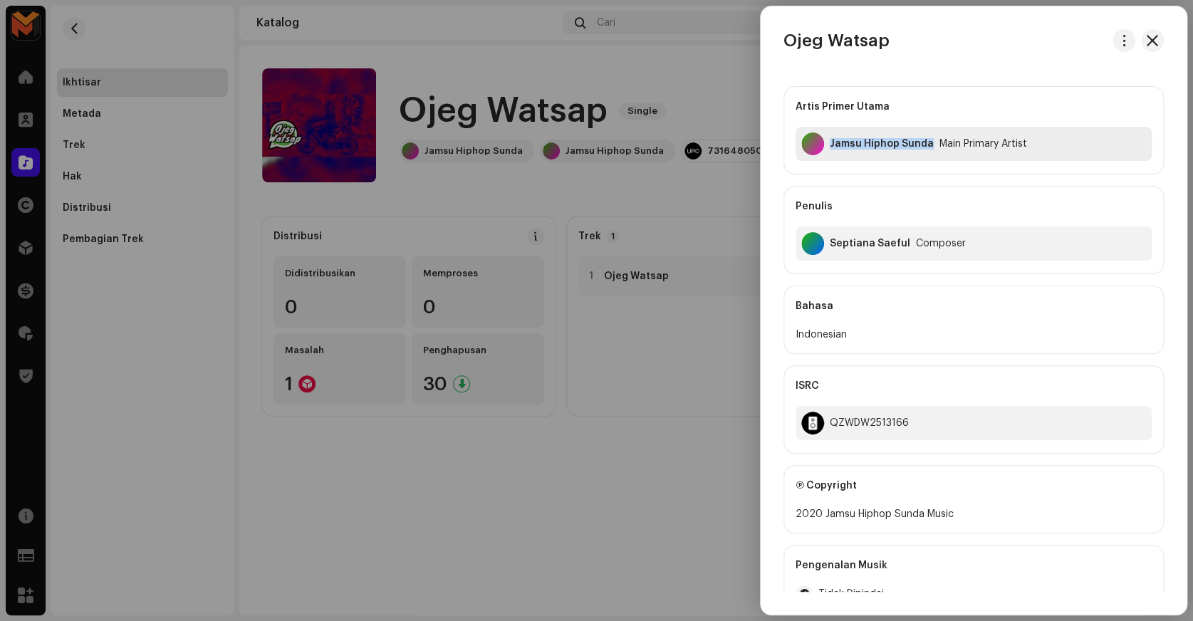
copy div "Jamsu Hiphop Sunda"
drag, startPoint x: 826, startPoint y: 156, endPoint x: 931, endPoint y: 181, distance: 108.3
click at [931, 181] on div "Artis Primer Utama Jamsu Hiphop Sunda Main Primary Artist Penulis Septiana Saef…" at bounding box center [973, 180] width 380 height 188
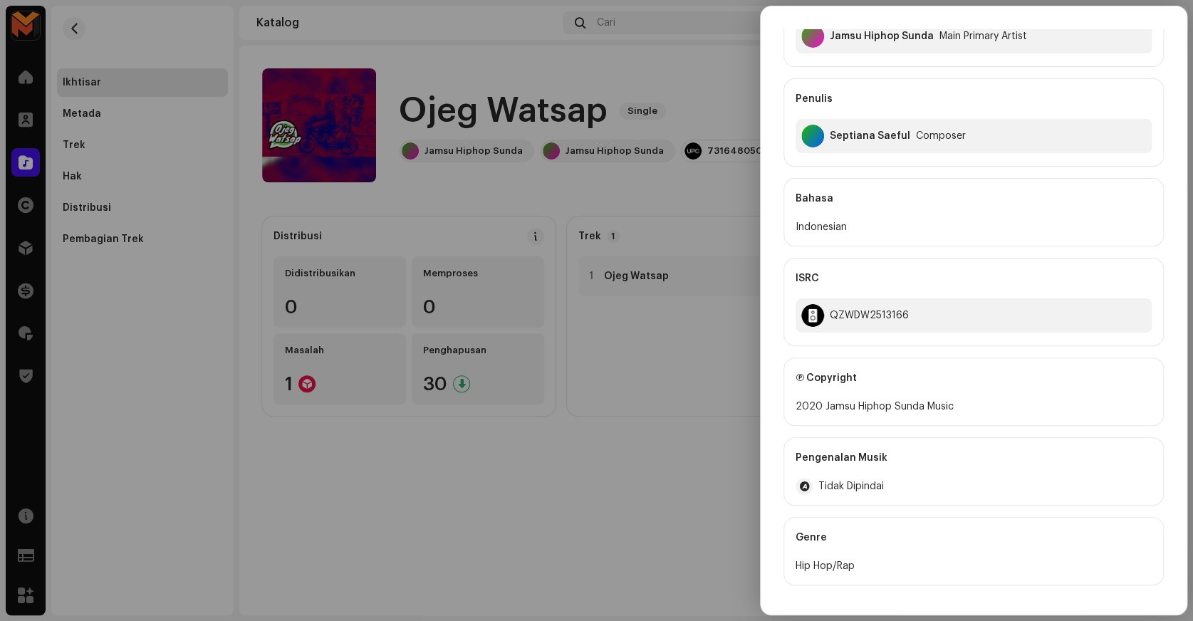
scroll to position [0, 0]
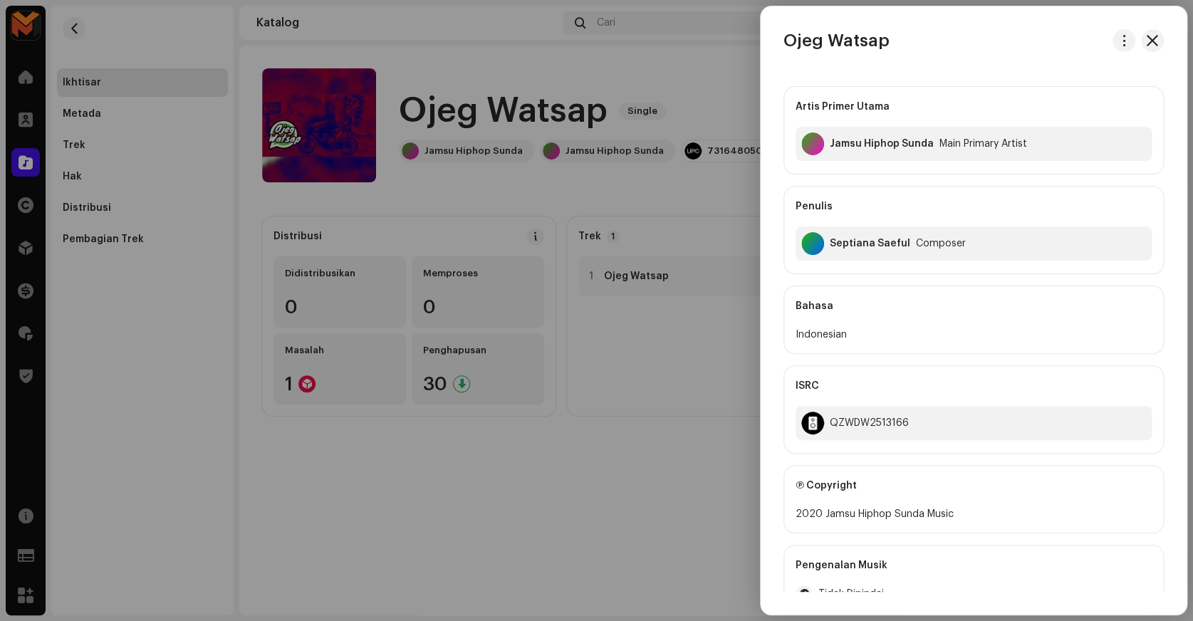
click at [862, 230] on div "Septiana Saeful Composer" at bounding box center [973, 243] width 356 height 34
copy div "Septiana Saeful"
click at [662, 320] on div at bounding box center [596, 310] width 1193 height 621
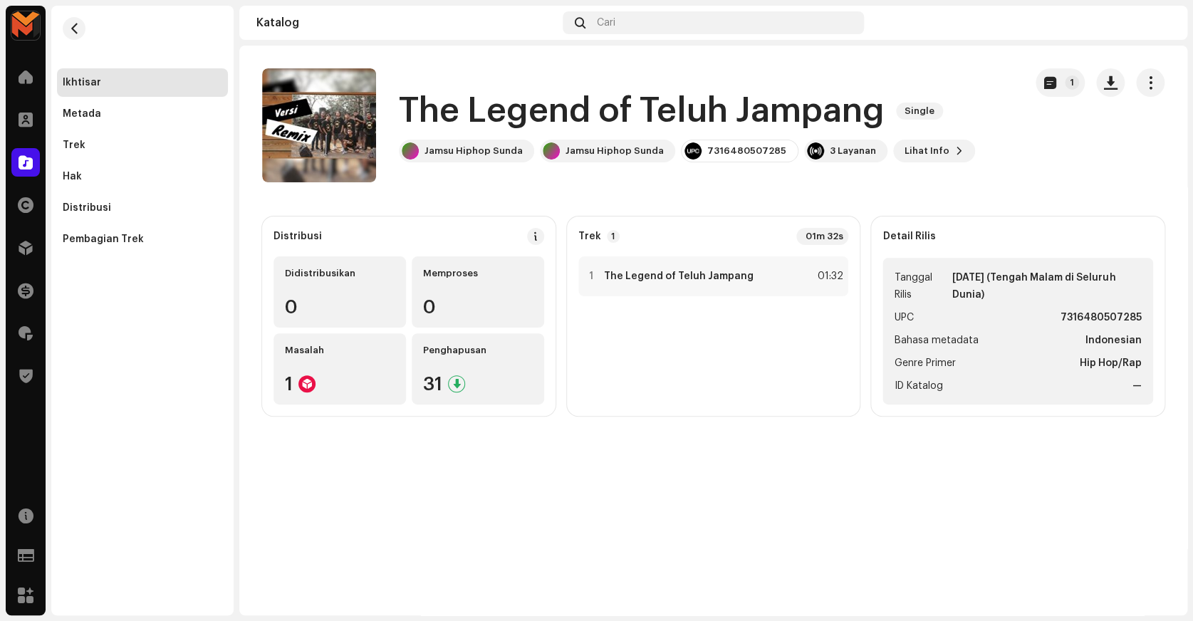
click at [458, 100] on h1 "The Legend of Teluh Jampang" at bounding box center [642, 111] width 486 height 46
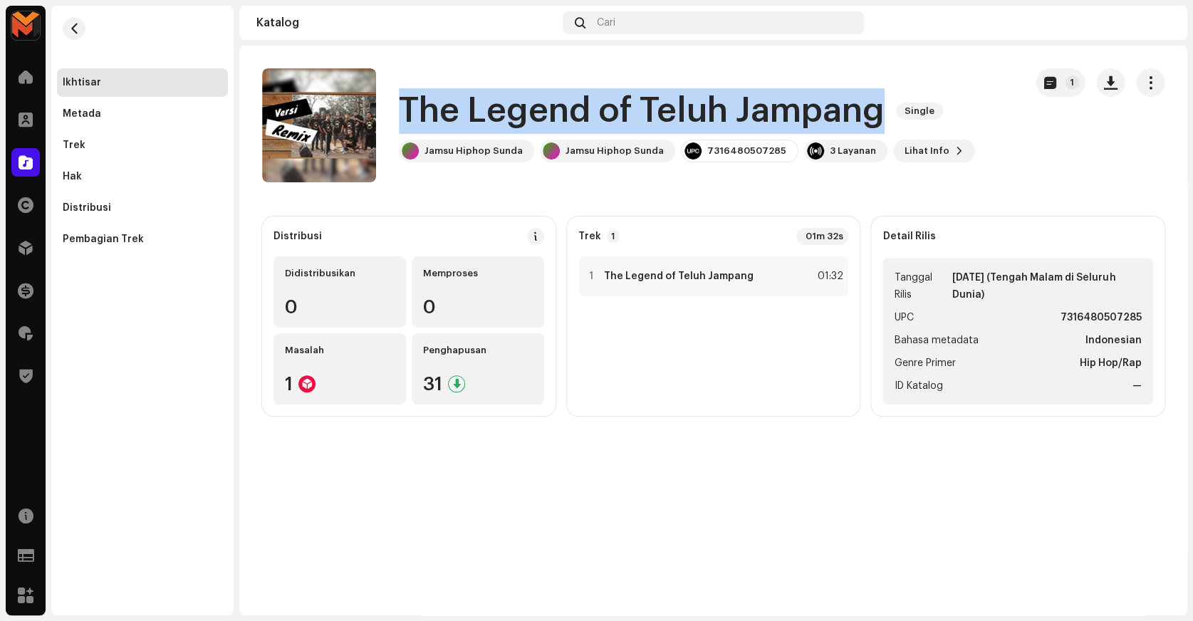
click at [458, 100] on h1 "The Legend of Teluh Jampang" at bounding box center [642, 111] width 486 height 46
copy div "The Legend of Teluh Jampang Single"
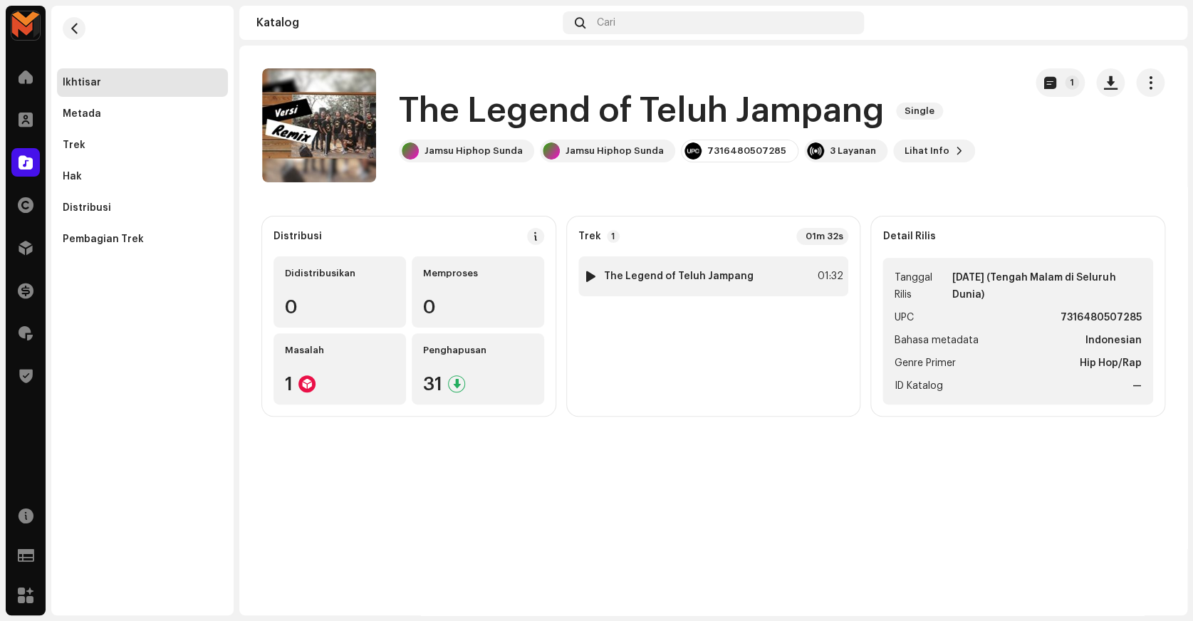
click at [651, 269] on div "1 The Legend of Teluh Jampang" at bounding box center [668, 276] width 169 height 14
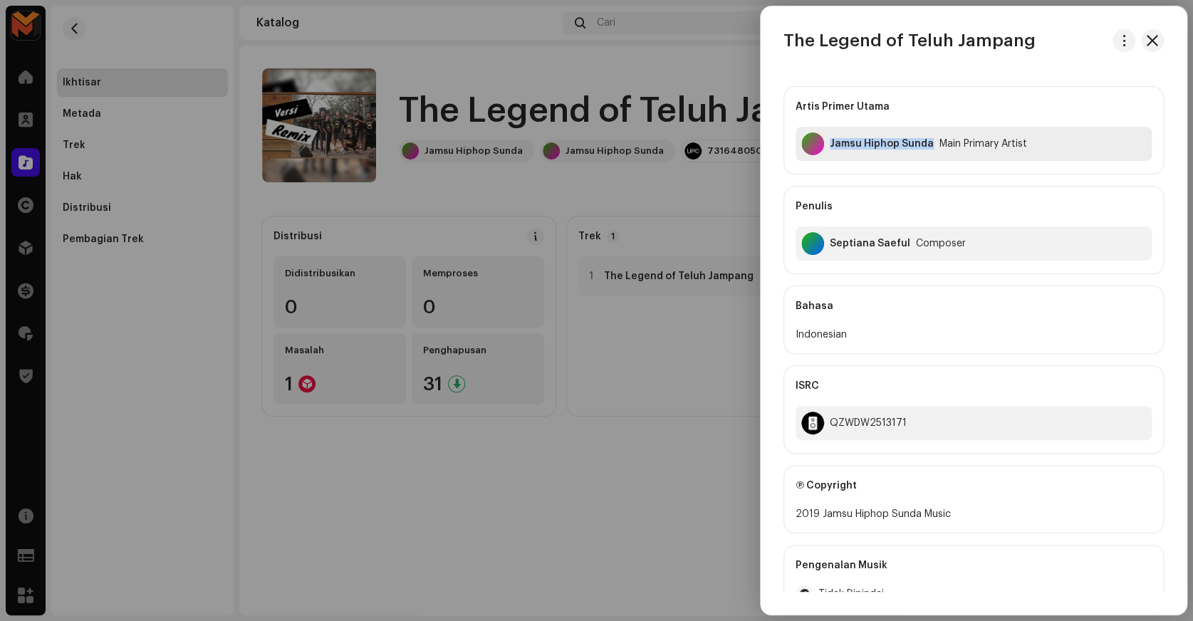
copy div "Jamsu Hiphop Sunda"
drag, startPoint x: 830, startPoint y: 147, endPoint x: 929, endPoint y: 199, distance: 111.5
click at [929, 199] on div "Artis Primer Utama Jamsu Hiphop Sunda Main Primary Artist Penulis Septiana Saef…" at bounding box center [973, 180] width 380 height 188
click at [929, 179] on div "Artis Primer Utama Jamsu Hiphop Sunda Main Primary Artist Penulis Septiana Saef…" at bounding box center [973, 180] width 380 height 188
click at [670, 90] on div at bounding box center [596, 310] width 1193 height 621
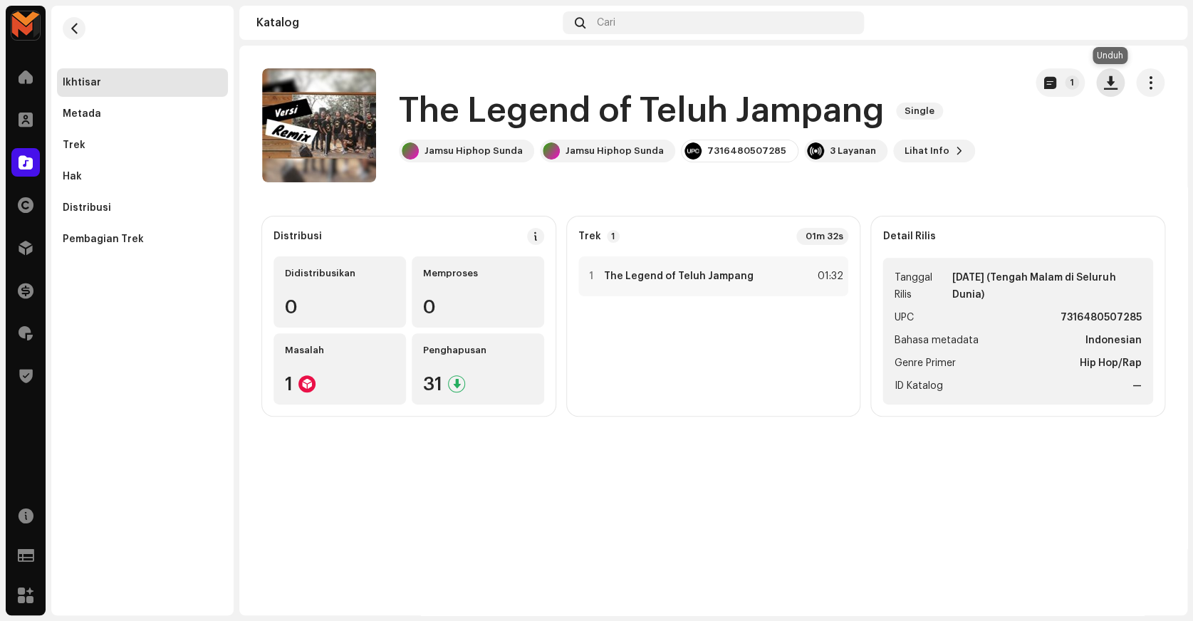
click at [1114, 88] on span "button" at bounding box center [1111, 82] width 14 height 11
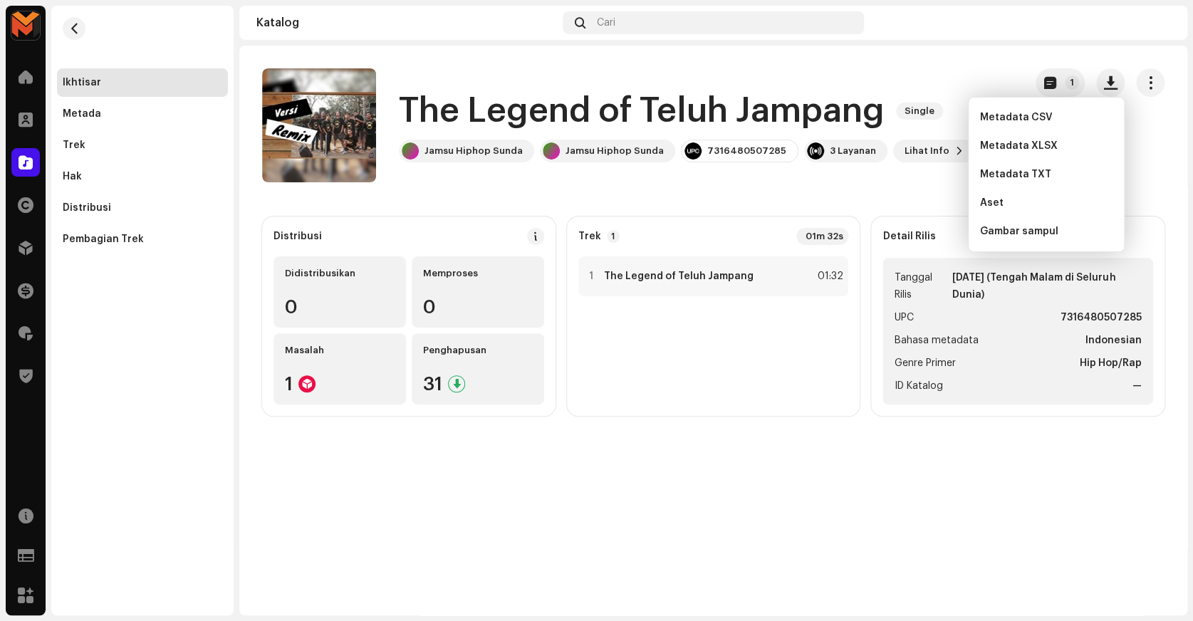
click at [862, 283] on div "Distribusi Didistribusikan 0 Memproses 0 Masalah 1 Penghapusan 31 Trek 1 01m 32…" at bounding box center [713, 315] width 902 height 199
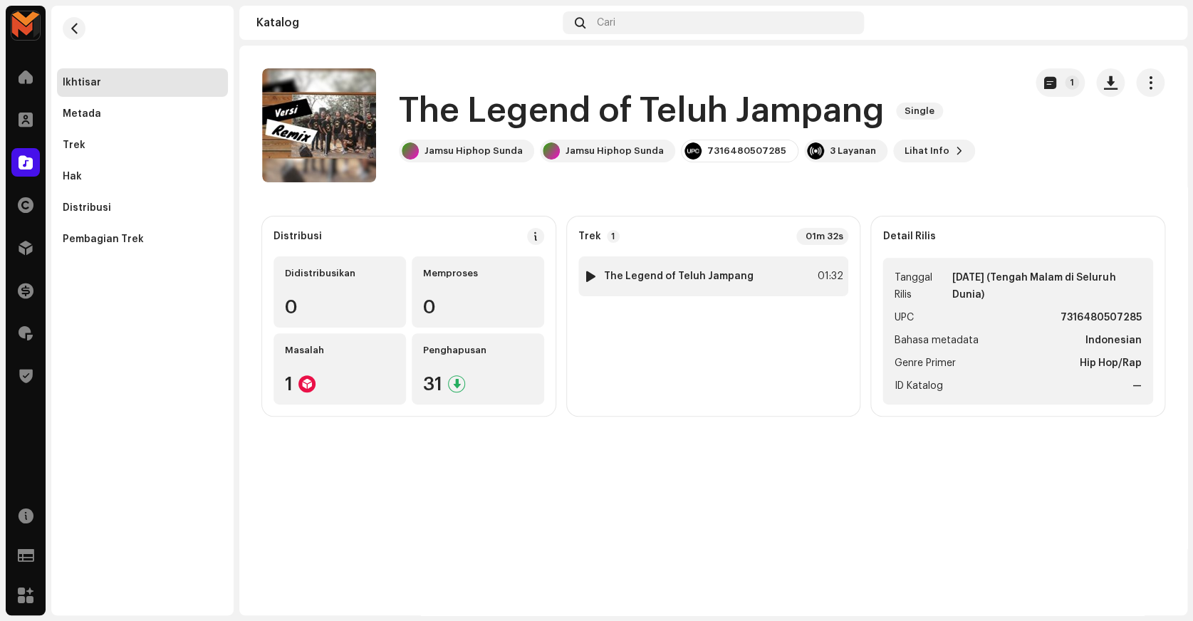
click at [824, 290] on div "1 The Legend of Teluh Jampang 01:32" at bounding box center [713, 276] width 271 height 40
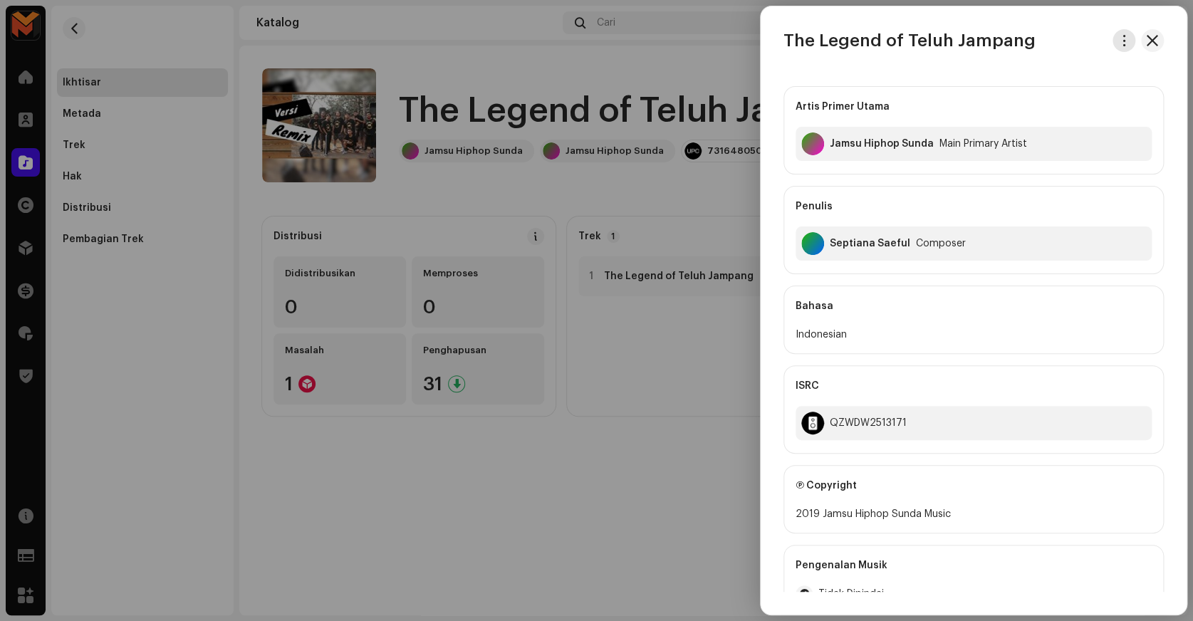
click at [1119, 36] on span "button" at bounding box center [1124, 40] width 11 height 11
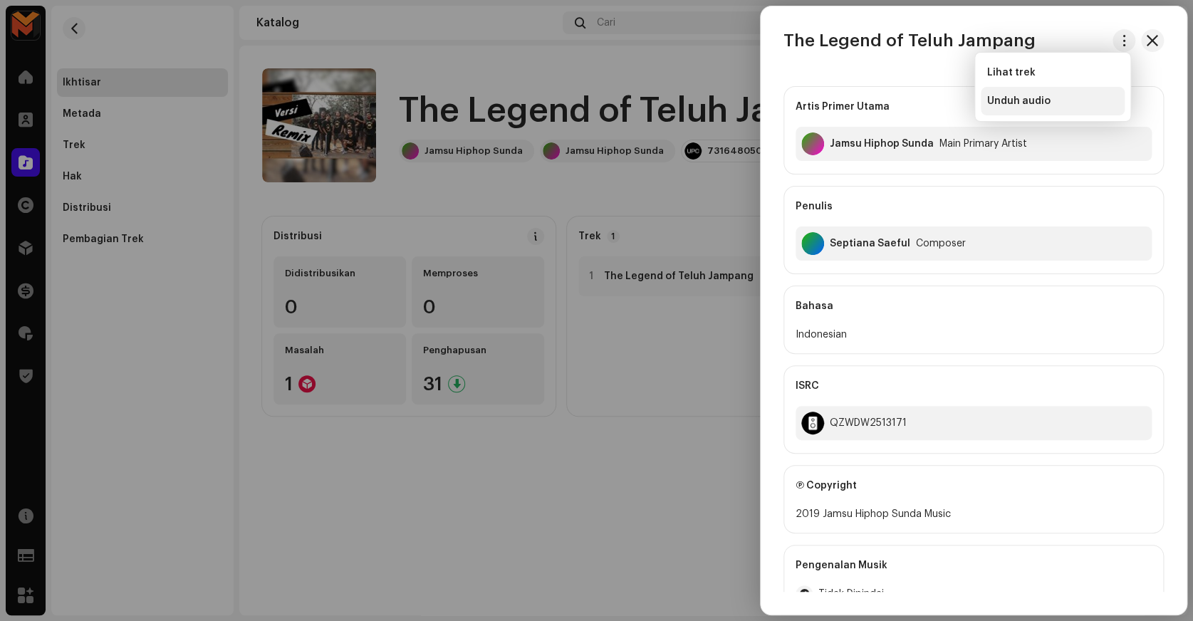
click at [1053, 104] on div "Unduh audio" at bounding box center [1052, 100] width 132 height 11
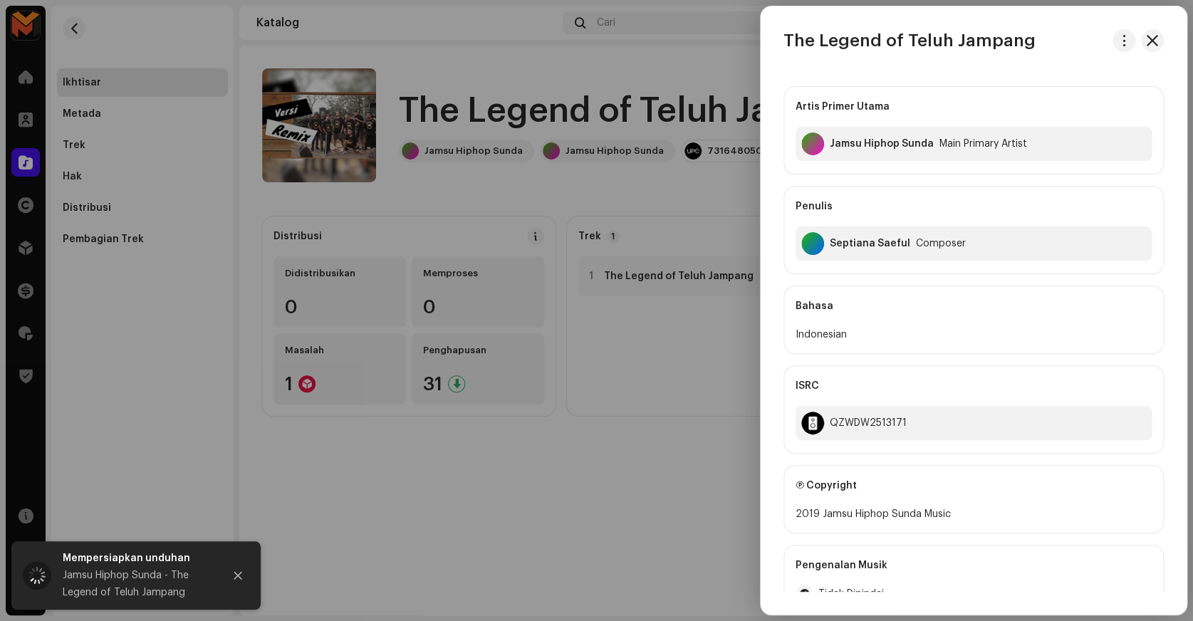
click at [696, 115] on div at bounding box center [596, 310] width 1193 height 621
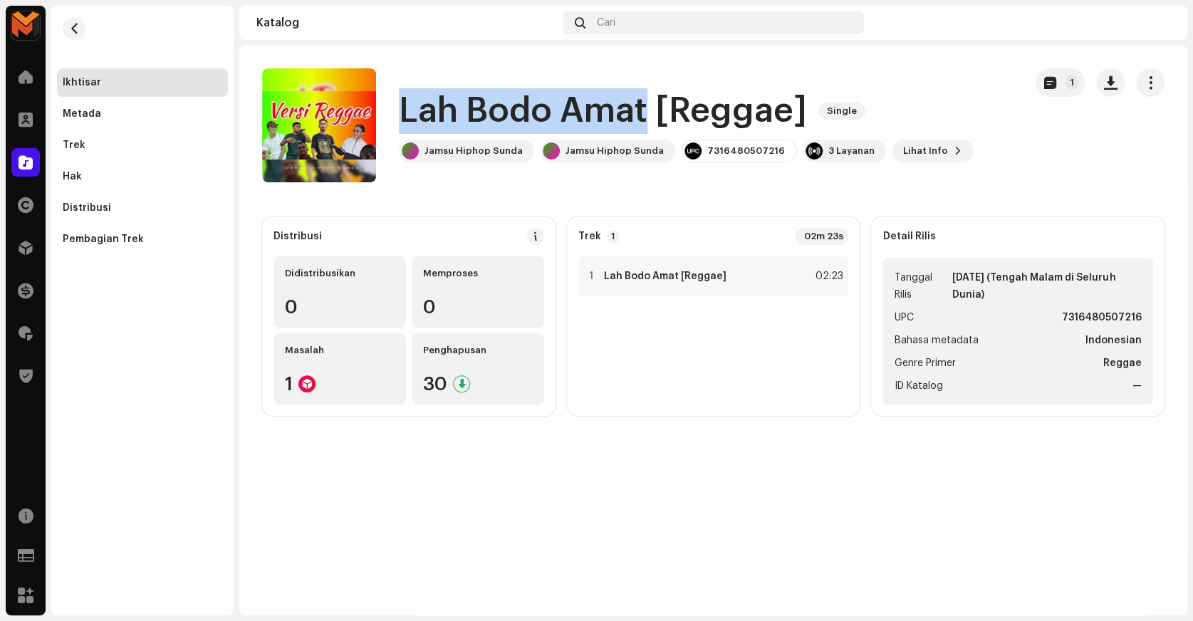
copy h1 "Lah Bodo Amat"
drag, startPoint x: 401, startPoint y: 114, endPoint x: 643, endPoint y: 95, distance: 242.9
click at [643, 95] on h1 "Lah Bodo Amat [Reggae]" at bounding box center [603, 111] width 408 height 46
click at [468, 56] on catalog-releases-details-overview "Lah Bodo Amat [Reggae] Single 1 Lah Bodo Amat [Reggae] Single Jamsu Hiphop Sund…" at bounding box center [713, 242] width 948 height 393
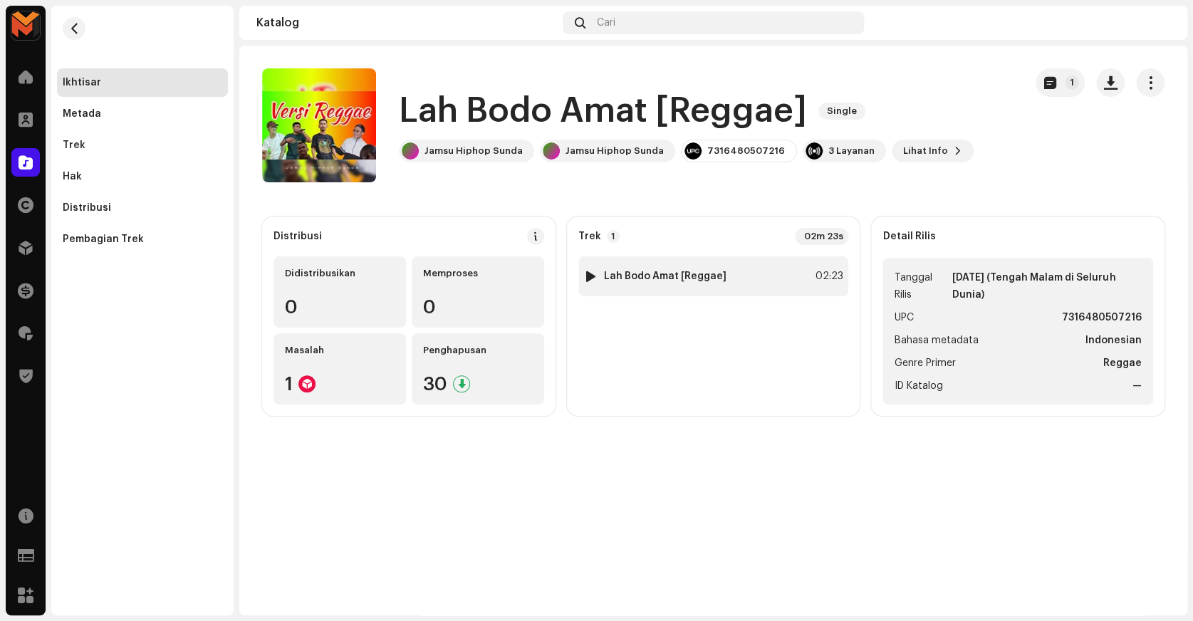
click at [786, 285] on div "1 Lah Bodo Amat [Reggae] 02:23" at bounding box center [713, 276] width 271 height 40
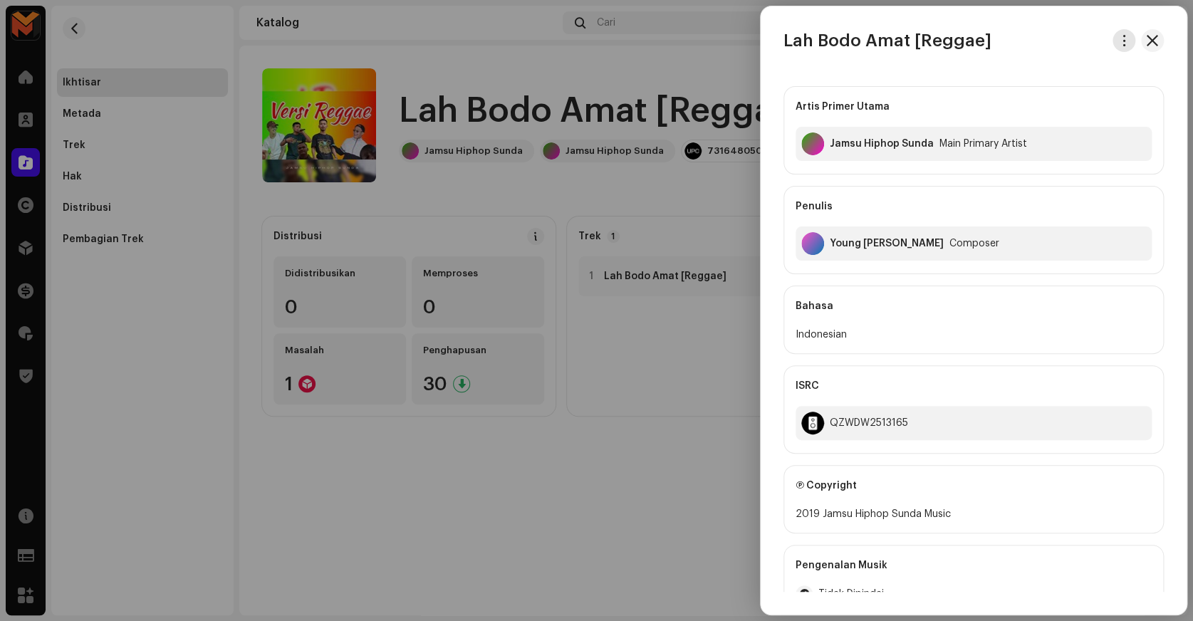
click at [1117, 48] on button "button" at bounding box center [1123, 40] width 23 height 23
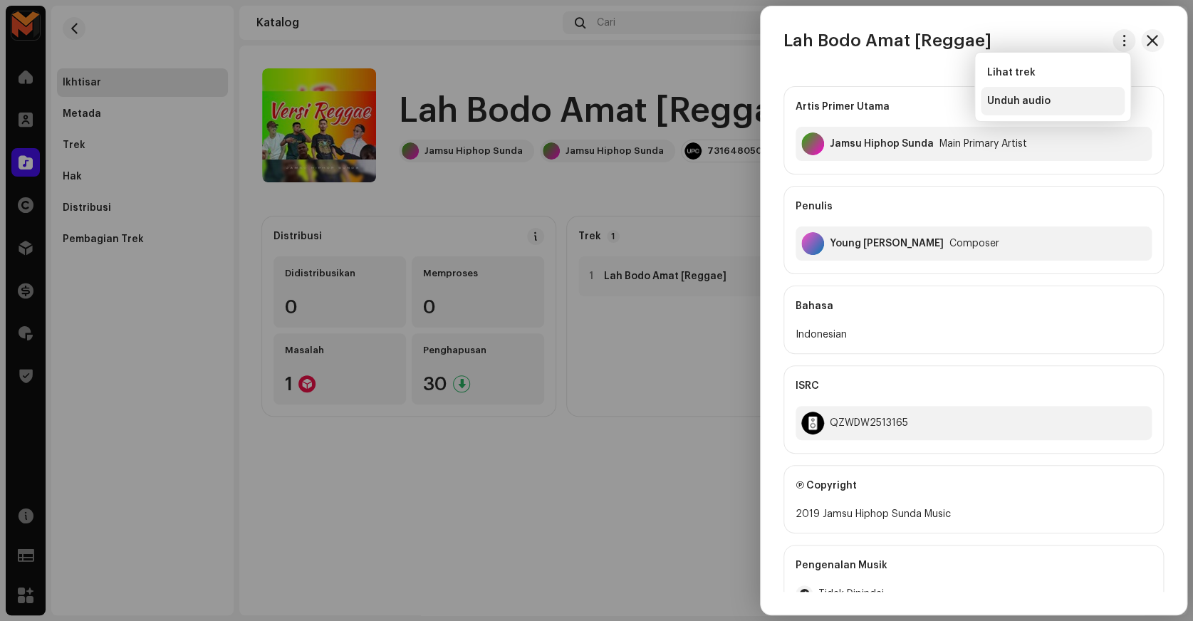
click at [1034, 103] on span "Unduh audio" at bounding box center [1017, 100] width 63 height 11
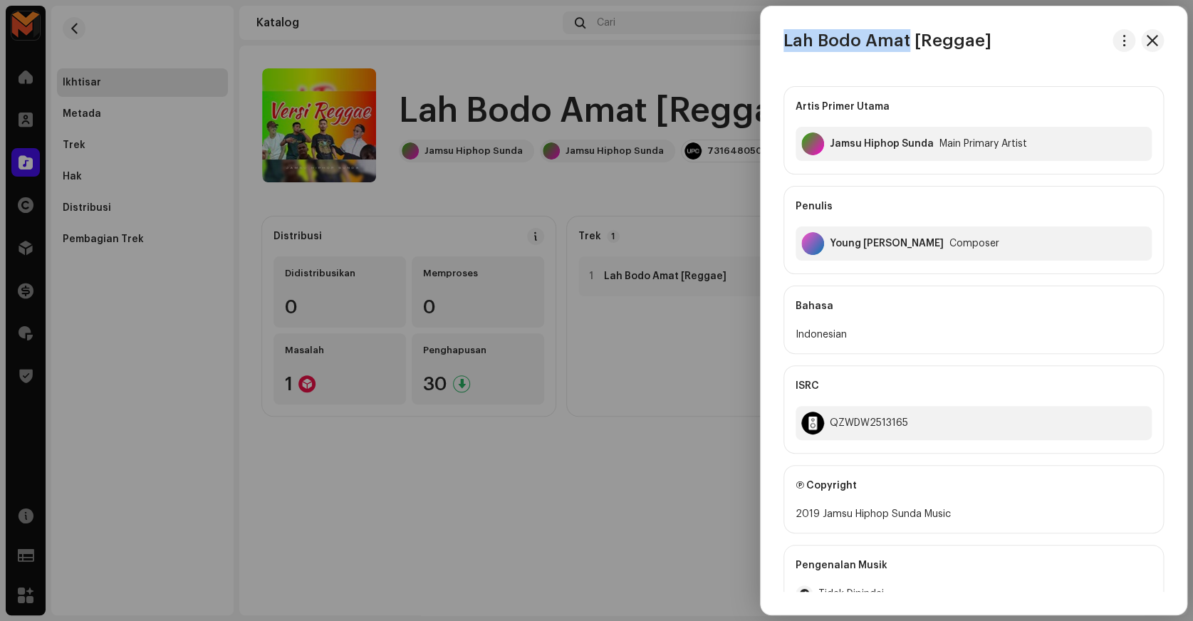
copy h3 "Lah Bodo Amat"
drag, startPoint x: 784, startPoint y: 50, endPoint x: 906, endPoint y: 42, distance: 122.0
click at [906, 42] on h3 "Lah Bodo Amat [Reggae]" at bounding box center [887, 40] width 208 height 23
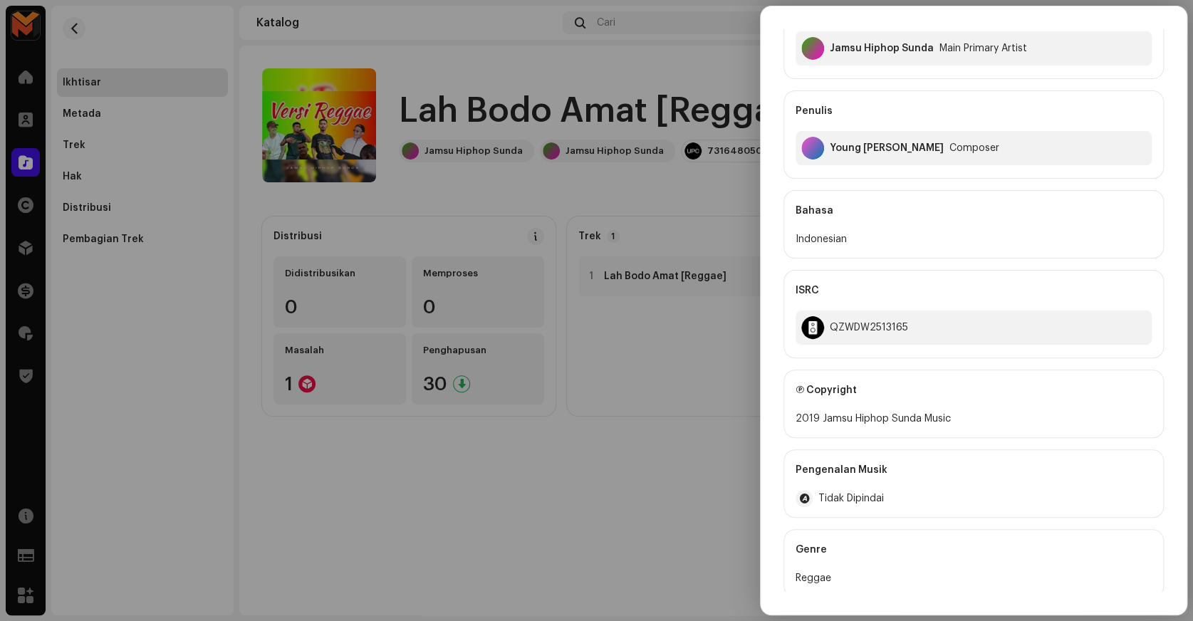
scroll to position [199, 0]
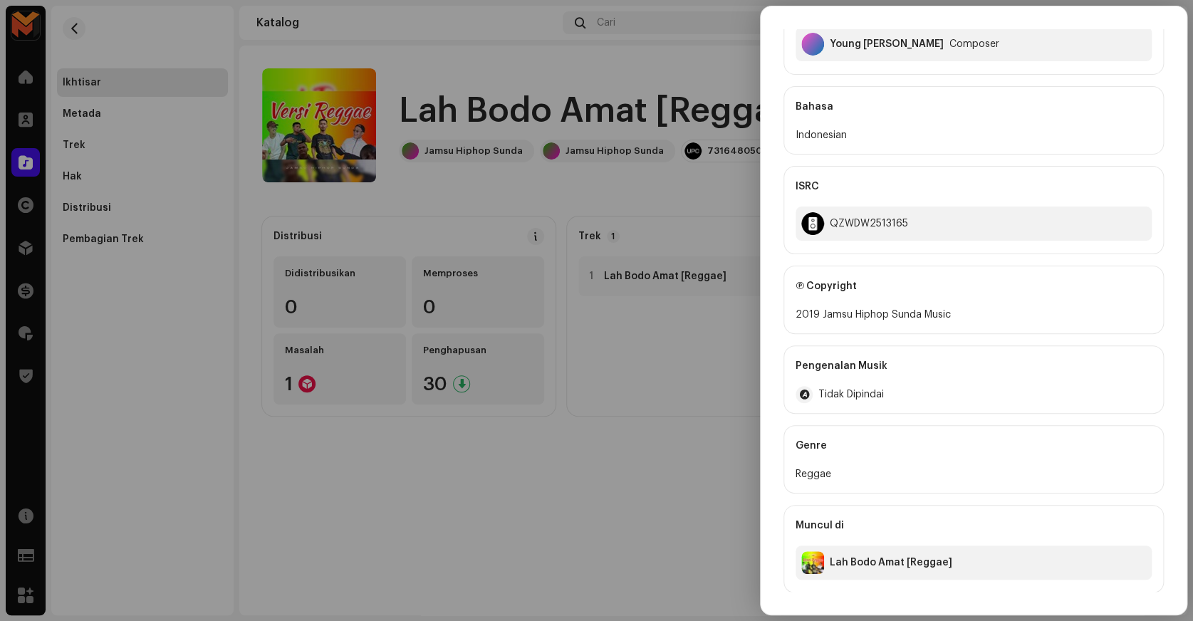
click at [726, 463] on div at bounding box center [596, 310] width 1193 height 621
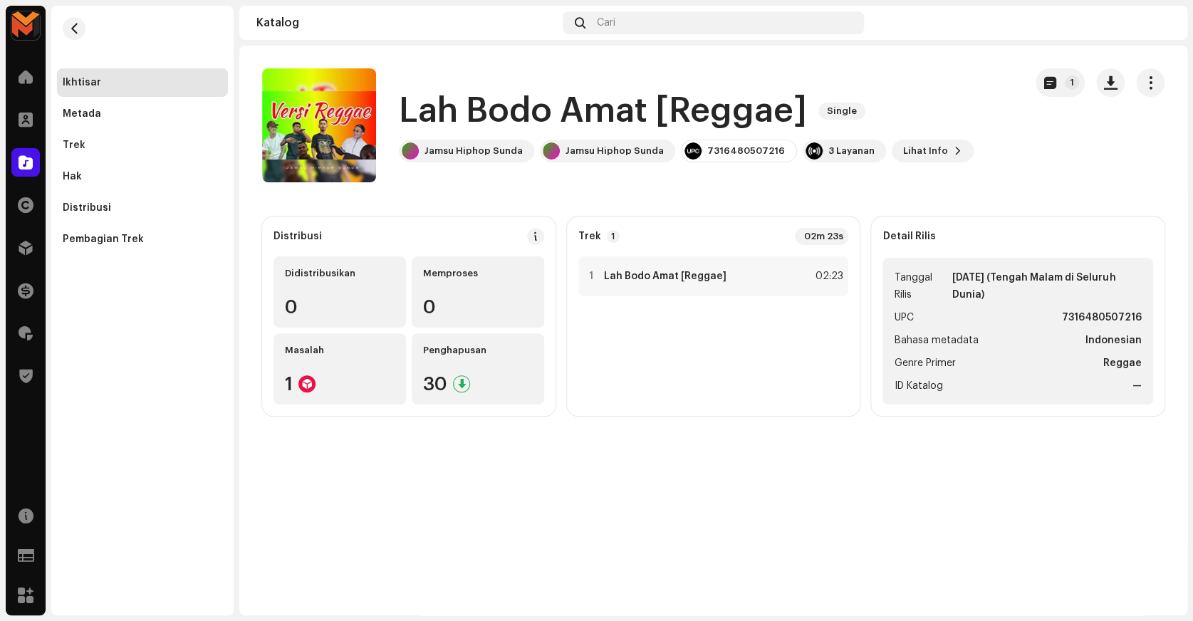
click at [1086, 308] on ul "Tanggal Rilis 23 Apr 2025 (Tengah Malam di Seluruh Dunia) UPC 7316480507216 Bah…" at bounding box center [1017, 331] width 271 height 147
copy strong "7316480507216"
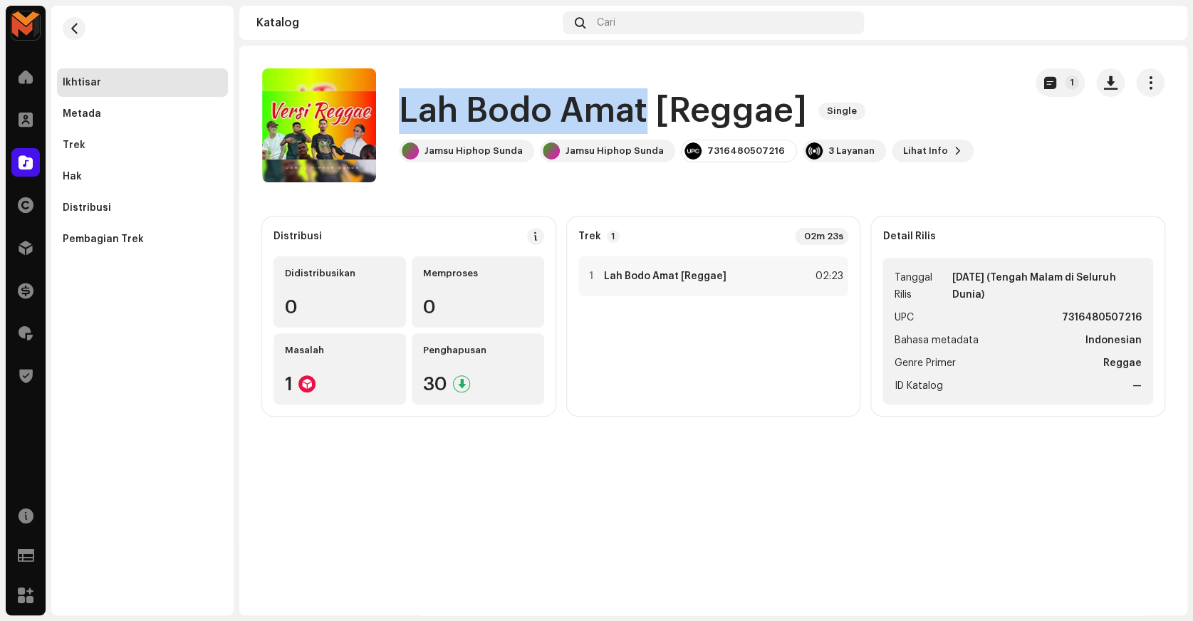
copy h1 "Lah Bodo Amat"
drag, startPoint x: 403, startPoint y: 120, endPoint x: 645, endPoint y: 111, distance: 242.3
click at [645, 111] on h1 "Lah Bodo Amat [Reggae]" at bounding box center [603, 111] width 408 height 46
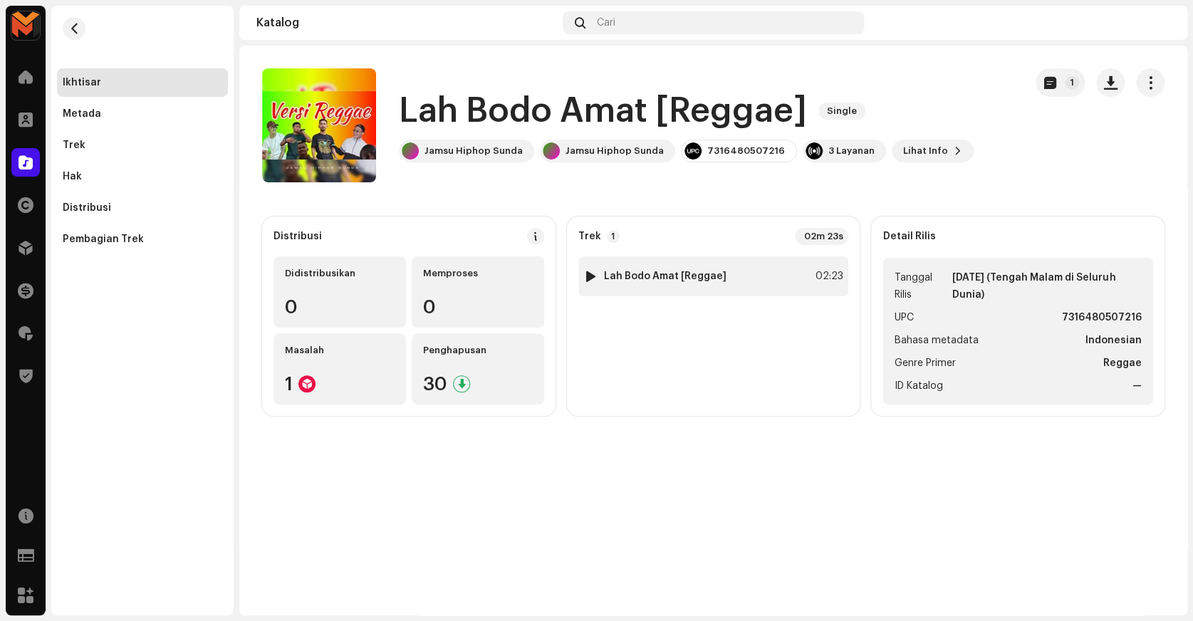
click at [739, 285] on div "1 Lah Bodo Amat [Reggae] 02:23" at bounding box center [713, 276] width 271 height 40
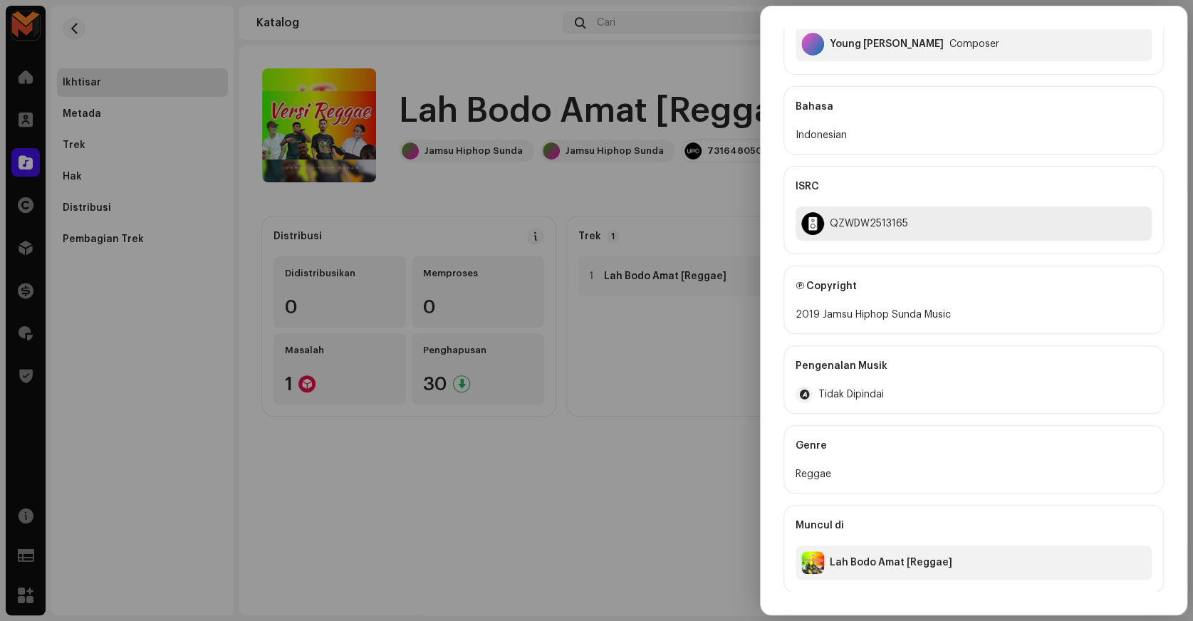
click at [864, 229] on div "QZWDW2513165" at bounding box center [973, 223] width 356 height 34
copy div "QZWDW2513165"
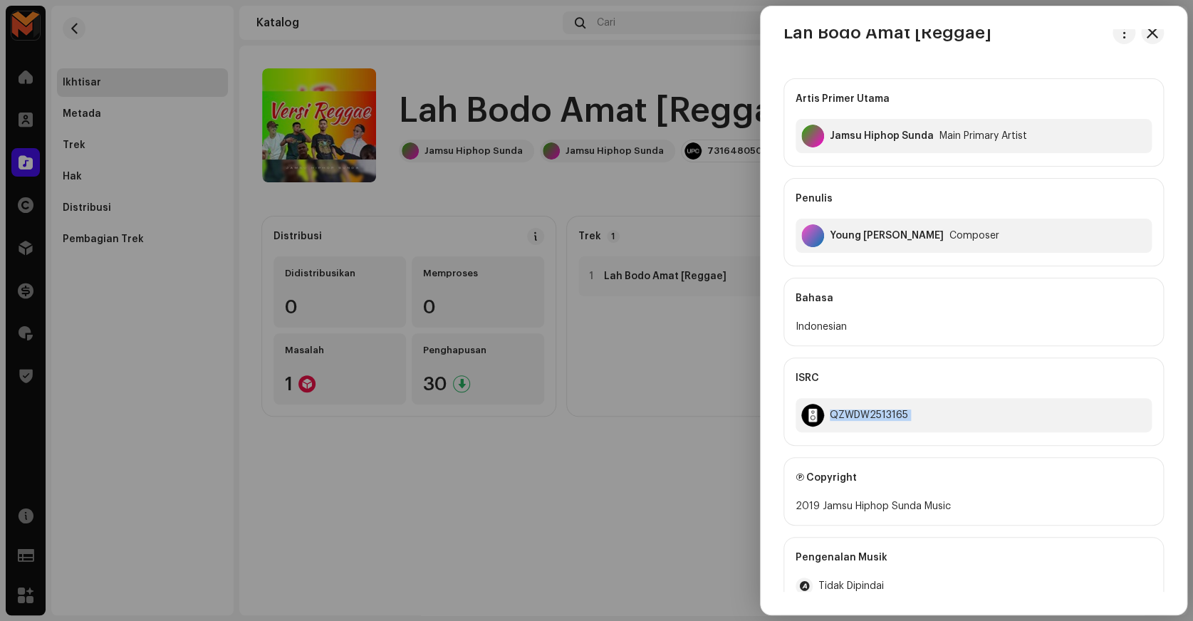
scroll to position [0, 0]
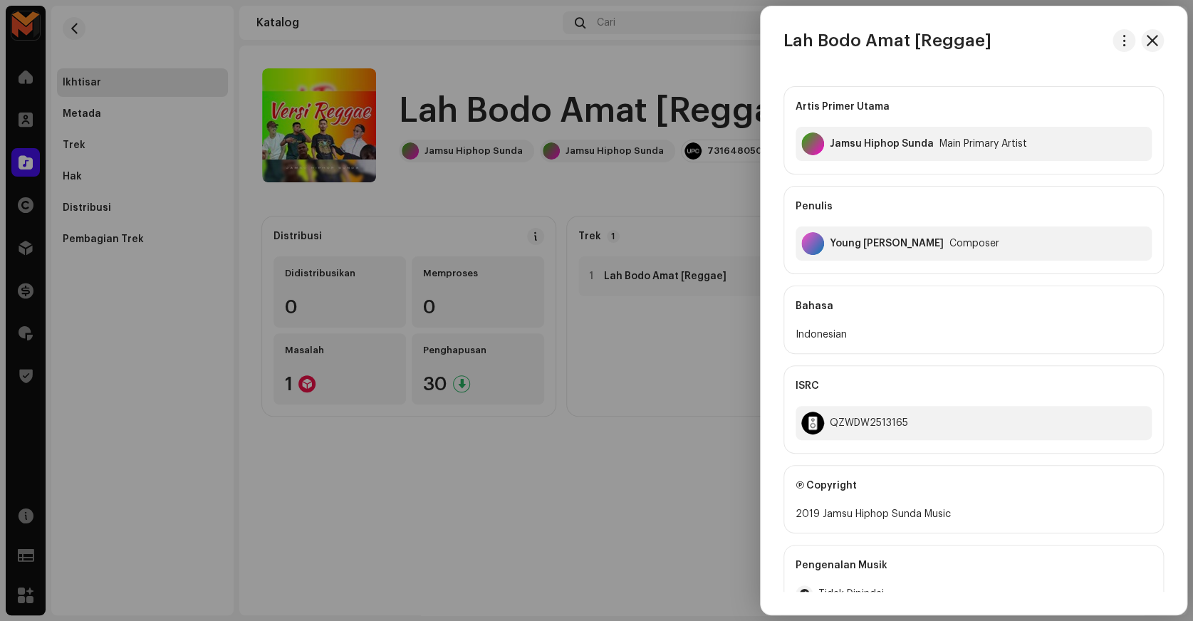
click at [926, 278] on div "Artis Primer Utama Jamsu Hiphop Sunda Main Primary Artist Penulis Young Lex Com…" at bounding box center [973, 434] width 380 height 718
click at [443, 122] on div at bounding box center [596, 310] width 1193 height 621
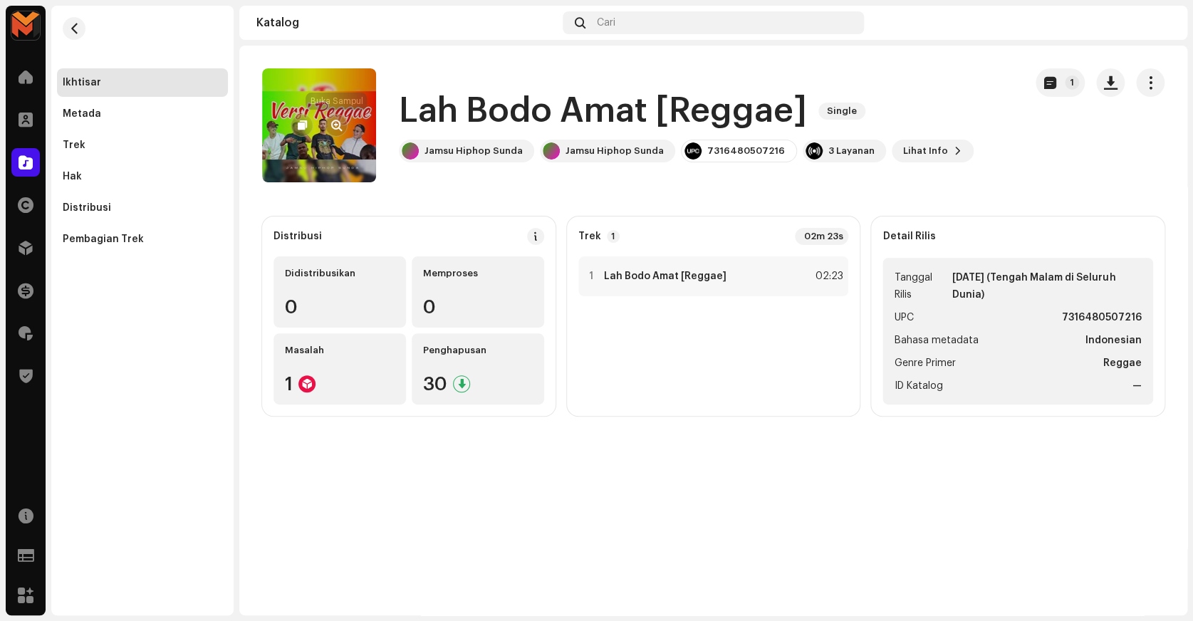
click at [340, 117] on button "button" at bounding box center [336, 125] width 23 height 23
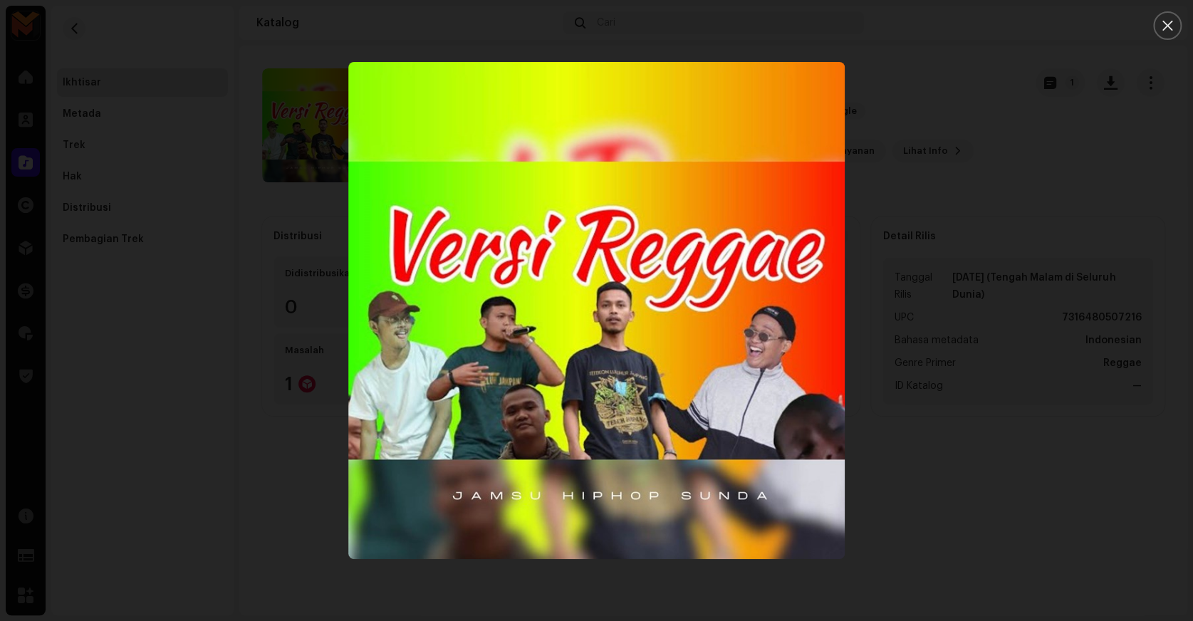
click at [940, 226] on div at bounding box center [596, 310] width 1193 height 621
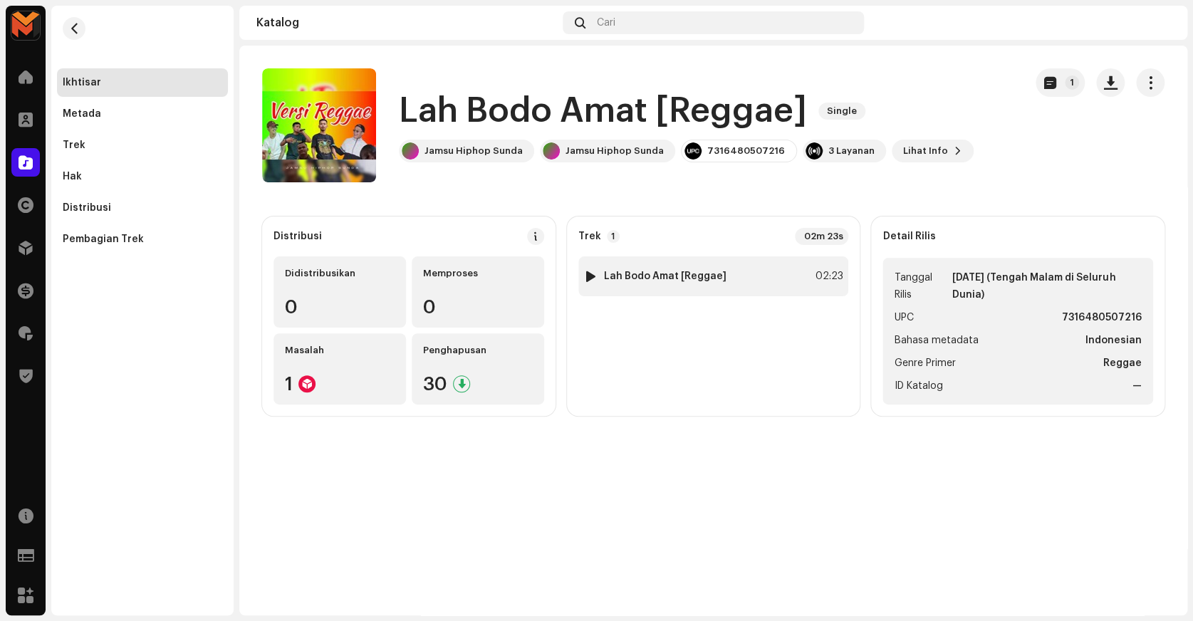
click at [778, 273] on div "1 Lah Bodo Amat [Reggae] 02:23" at bounding box center [713, 276] width 271 height 40
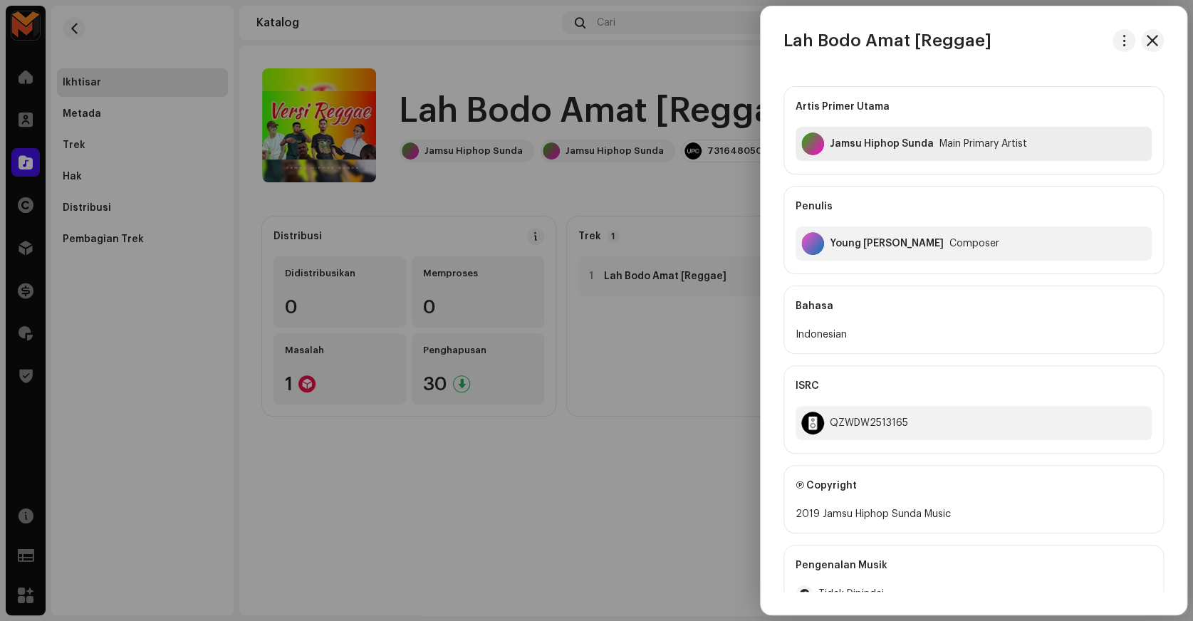
click at [845, 143] on div "Jamsu Hiphop Sunda" at bounding box center [882, 143] width 104 height 11
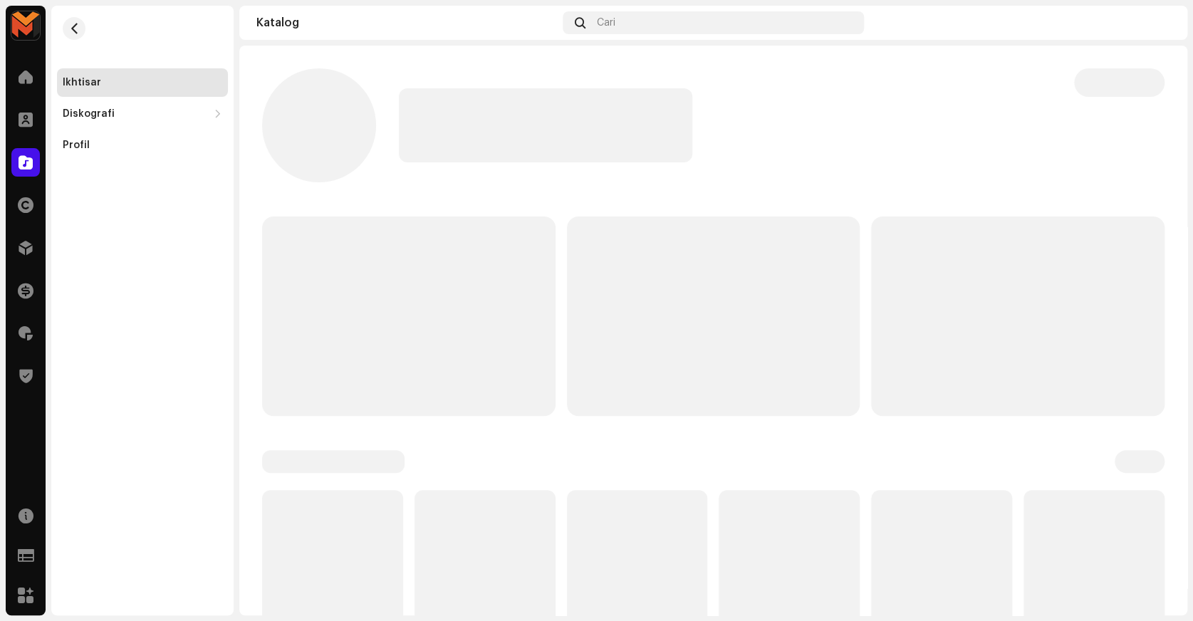
click at [845, 143] on div at bounding box center [725, 125] width 652 height 74
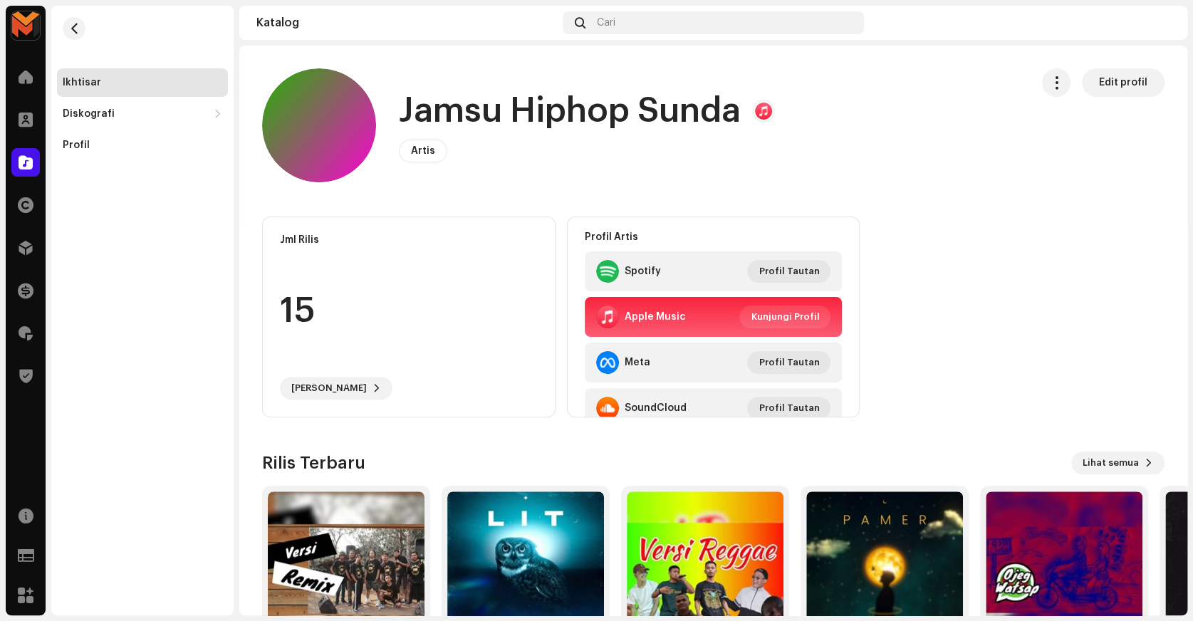
click at [558, 127] on h1 "Jamsu Hiphop Sunda" at bounding box center [570, 111] width 342 height 46
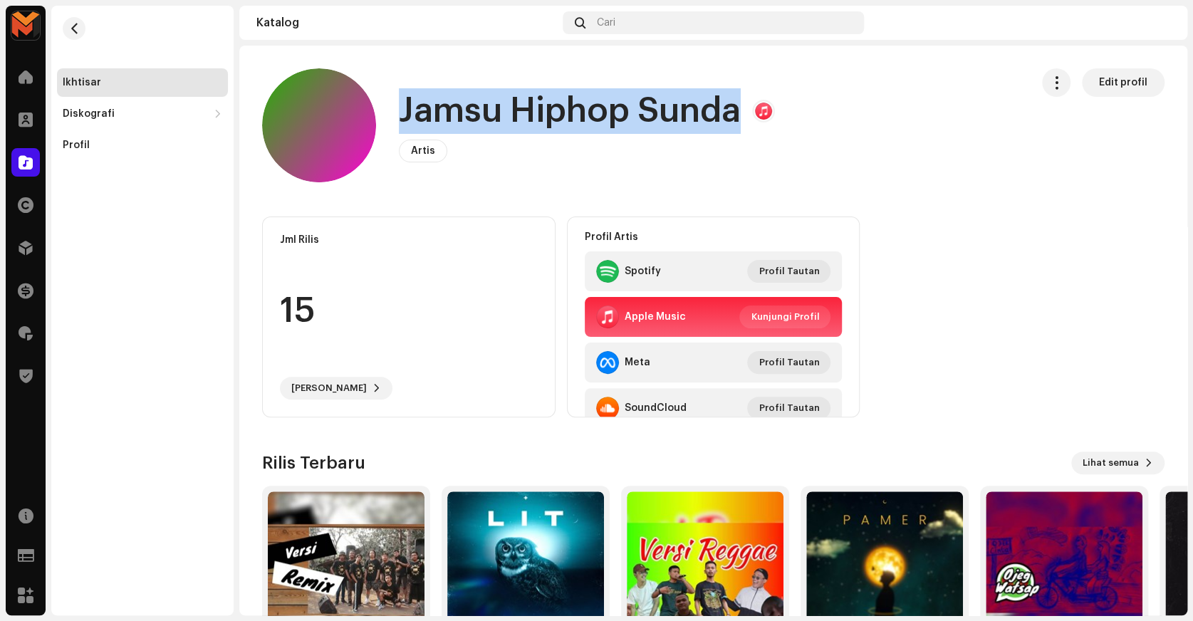
click at [558, 127] on h1 "Jamsu Hiphop Sunda" at bounding box center [570, 111] width 342 height 46
copy h1 "Jamsu Hiphop Sunda"
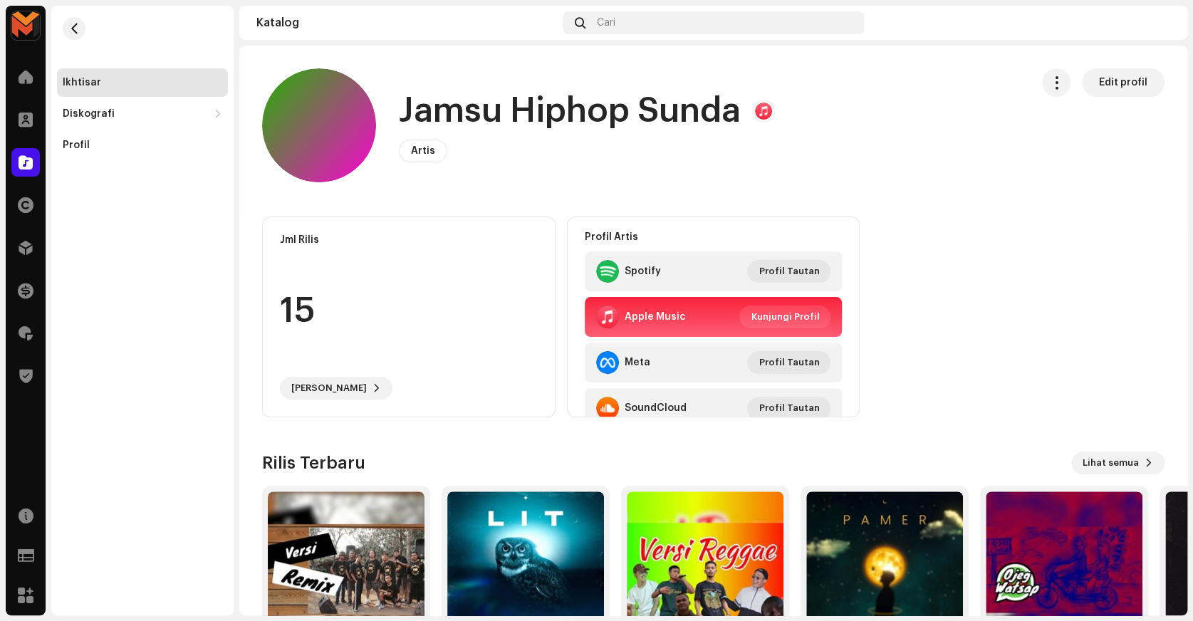
click at [519, 43] on navigation-topbar "Katalog Cari" at bounding box center [713, 26] width 948 height 40
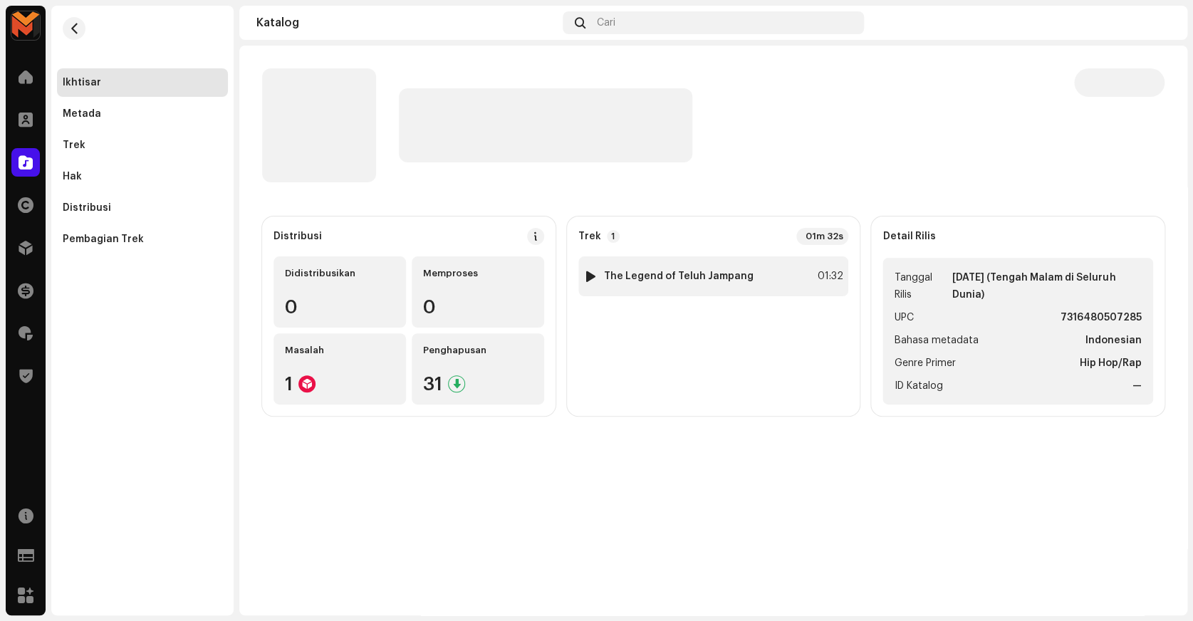
click at [779, 272] on div "1 The Legend of Teluh Jampang 01:32" at bounding box center [713, 276] width 271 height 40
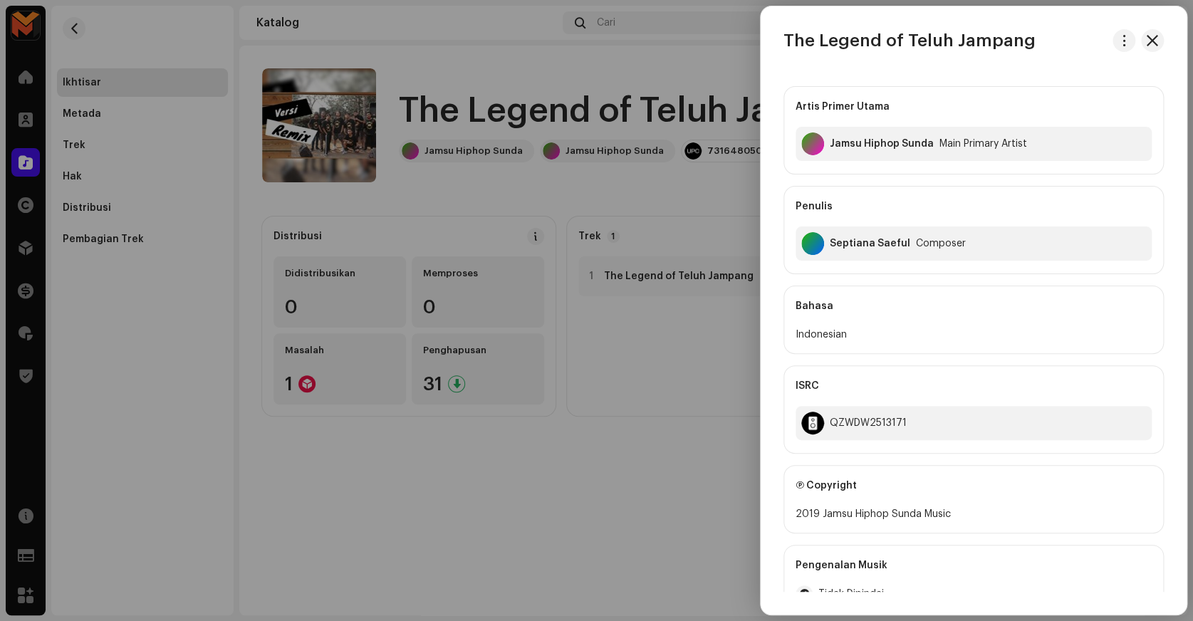
click at [852, 247] on div "Septiana Saeful" at bounding box center [870, 243] width 80 height 11
copy div "Septiana Saeful"
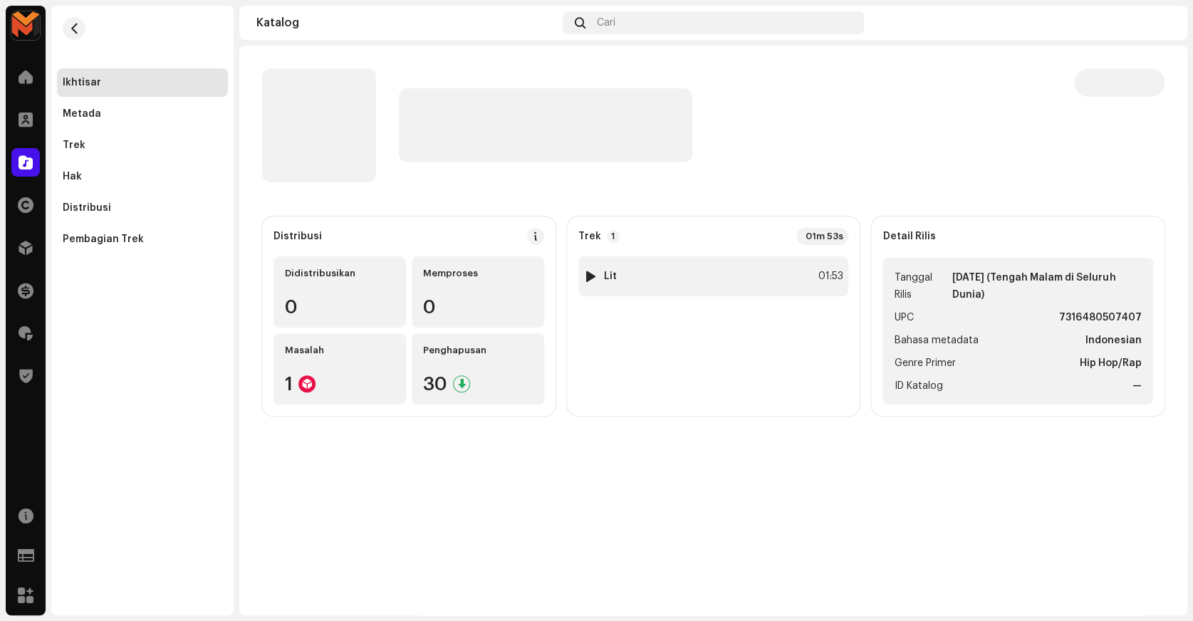
click at [718, 277] on div "1 Lit 01:53" at bounding box center [713, 276] width 271 height 40
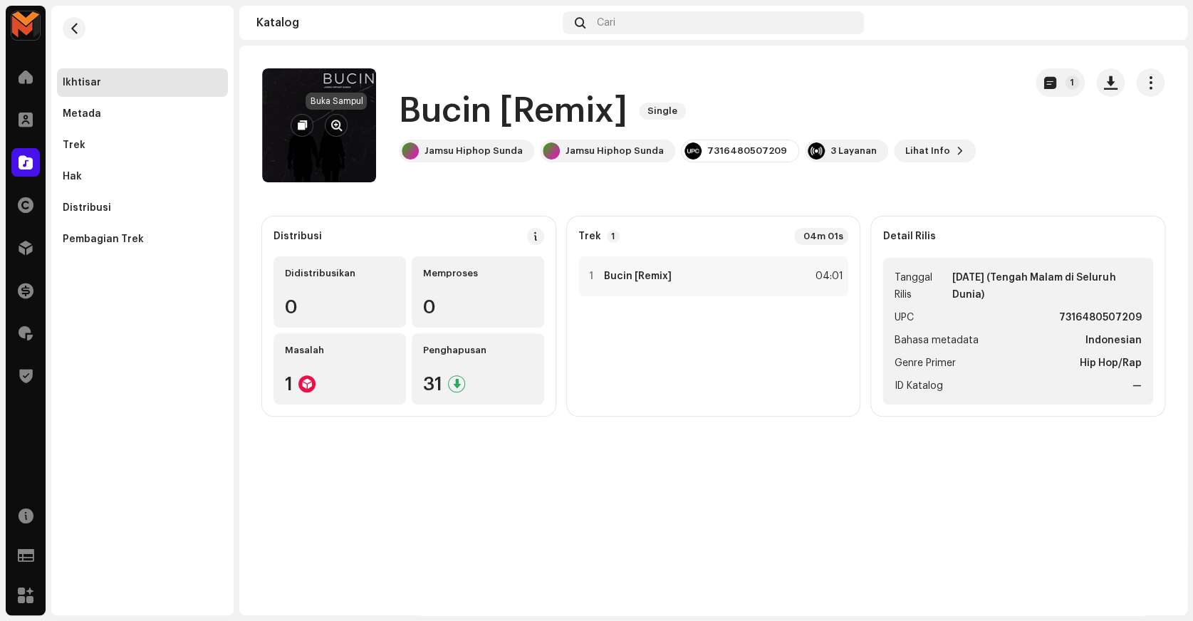
click at [335, 122] on span "button" at bounding box center [336, 125] width 11 height 11
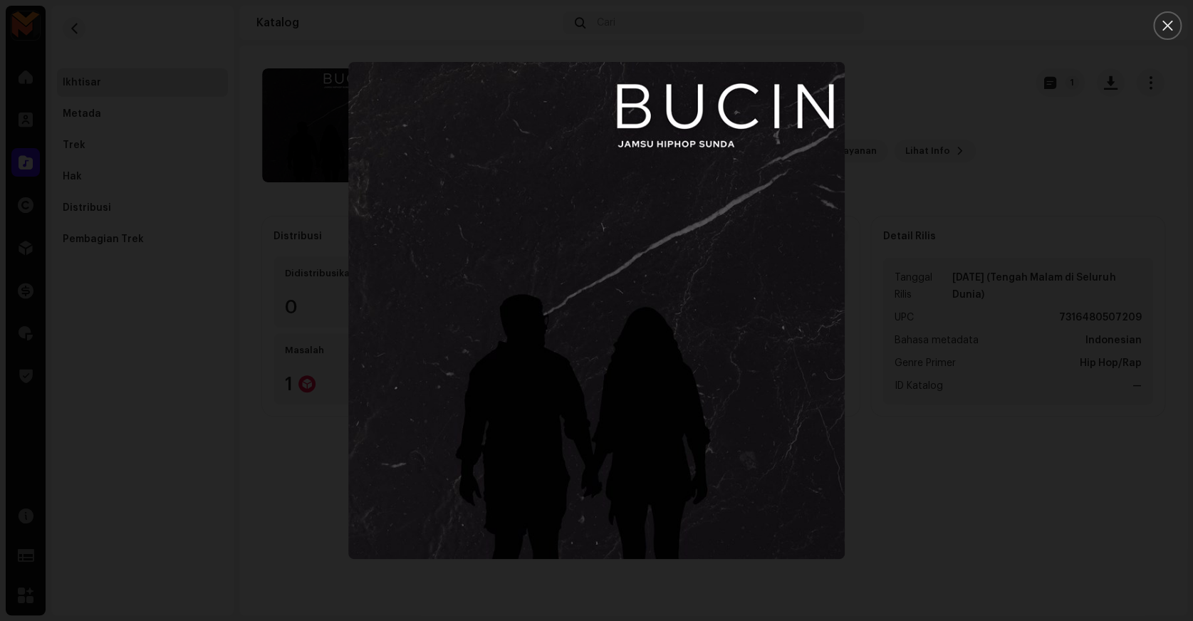
click at [961, 126] on div at bounding box center [596, 310] width 1193 height 621
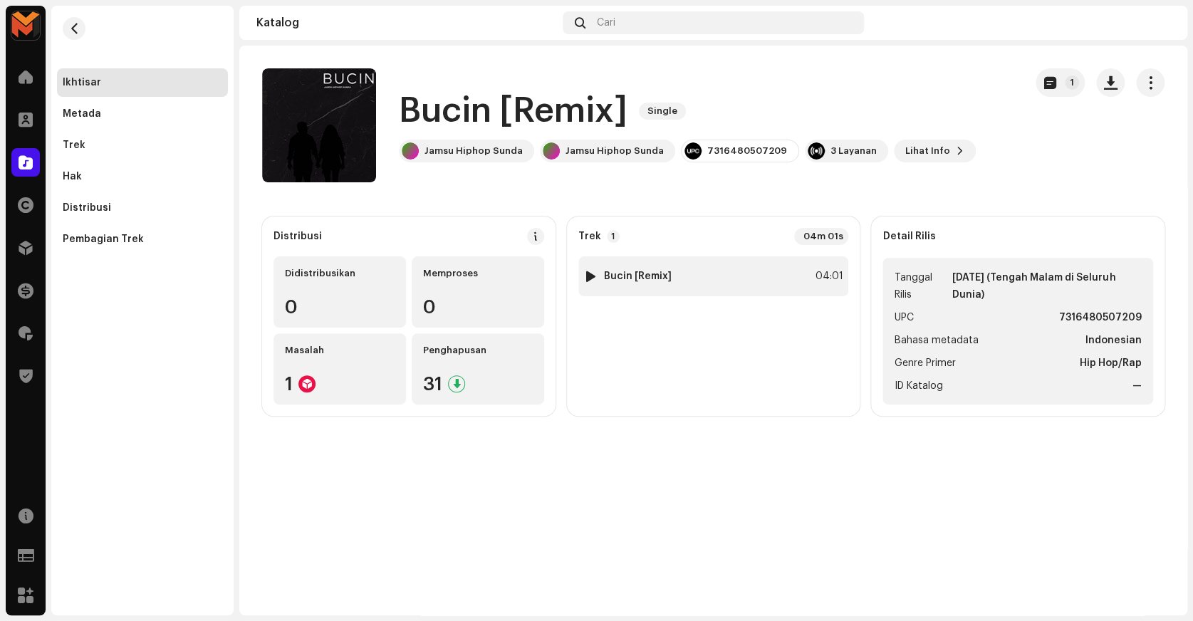
click at [719, 273] on div "1 Bucin [Remix] 04:01" at bounding box center [713, 276] width 271 height 40
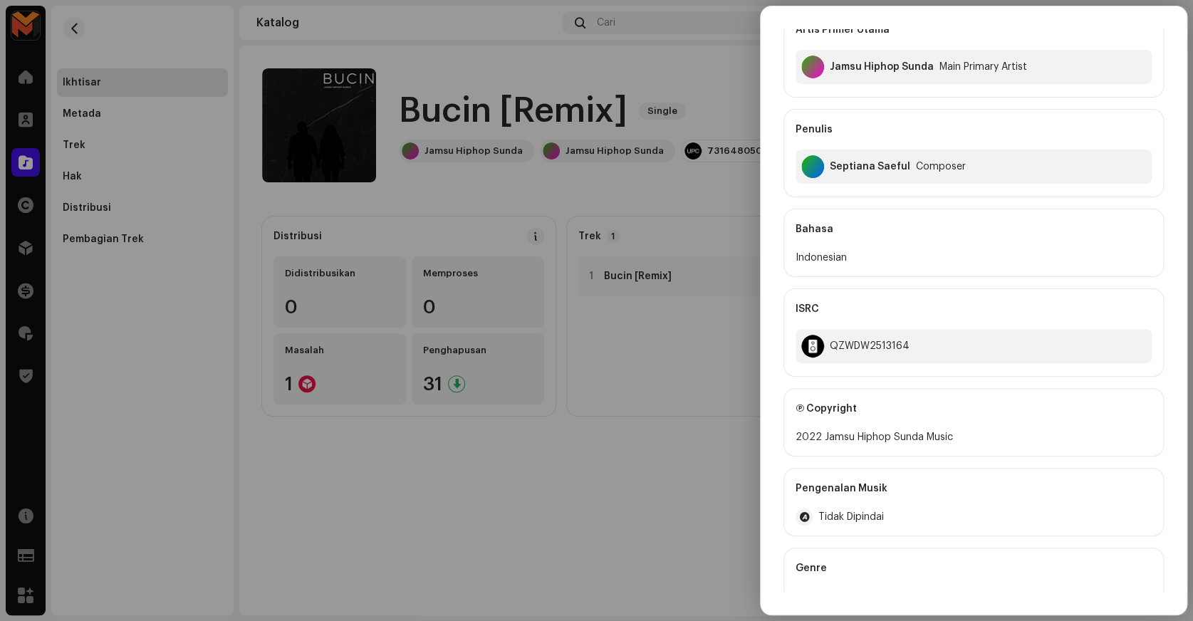
scroll to position [199, 0]
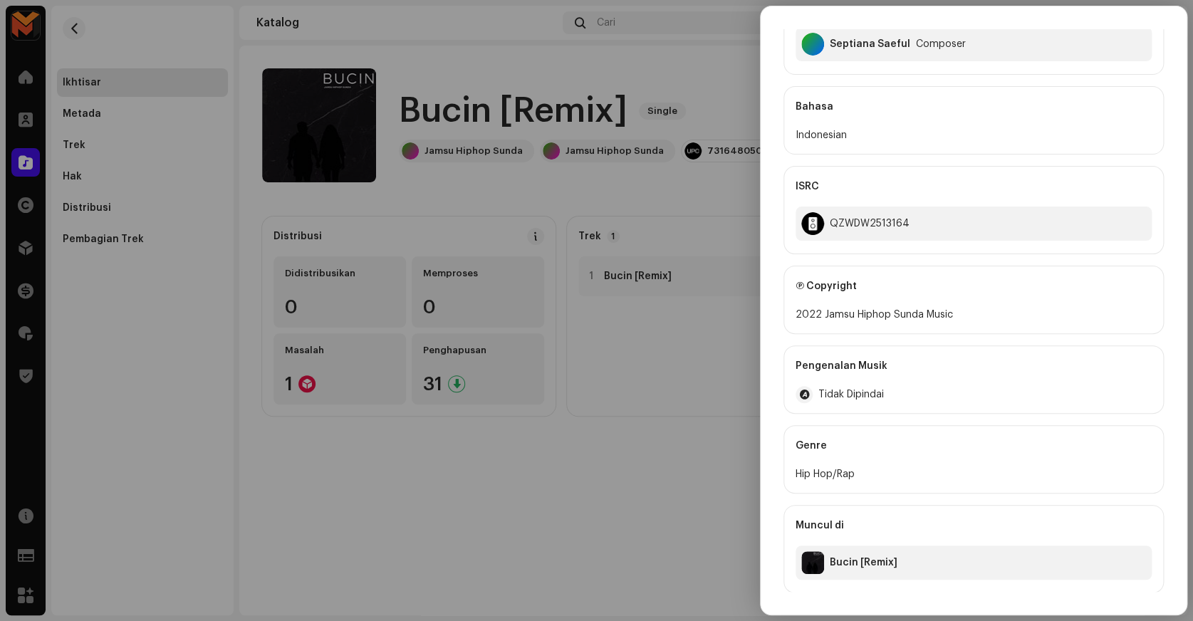
click at [717, 348] on div at bounding box center [596, 310] width 1193 height 621
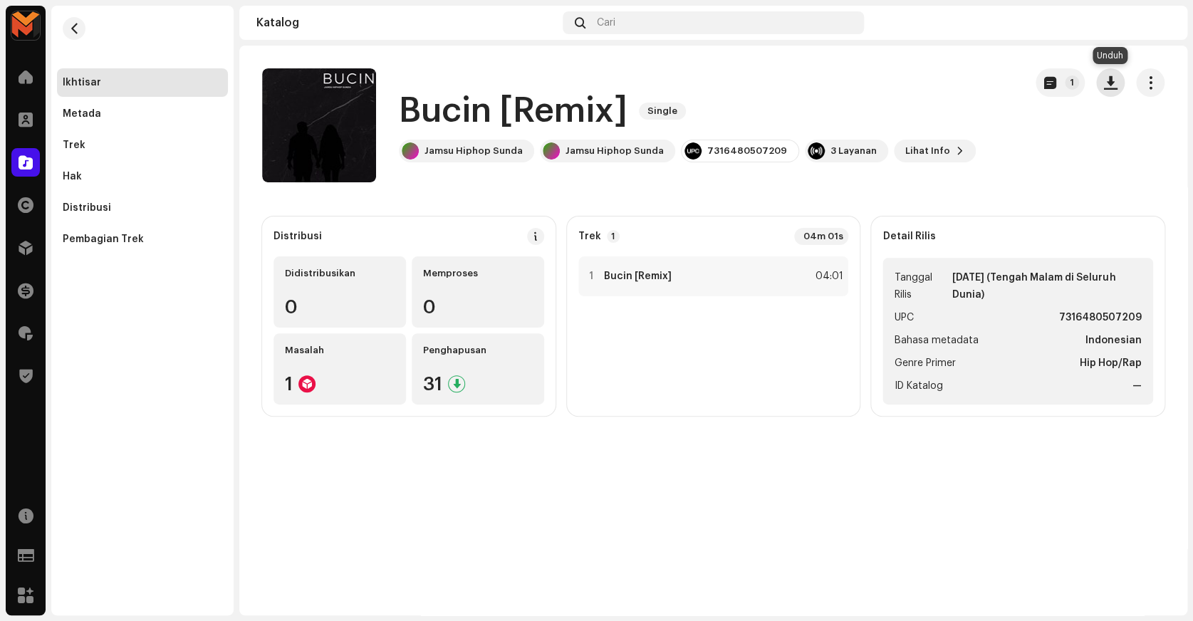
click at [1107, 85] on span "button" at bounding box center [1111, 82] width 14 height 11
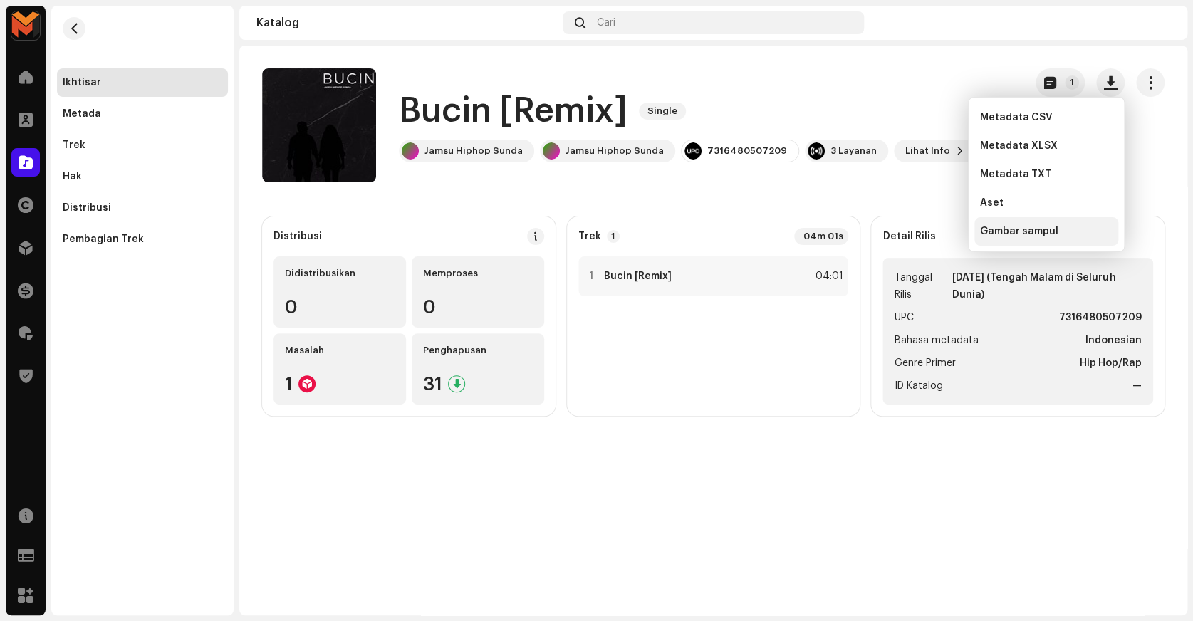
click at [1043, 233] on span "Gambar sampul" at bounding box center [1019, 231] width 78 height 11
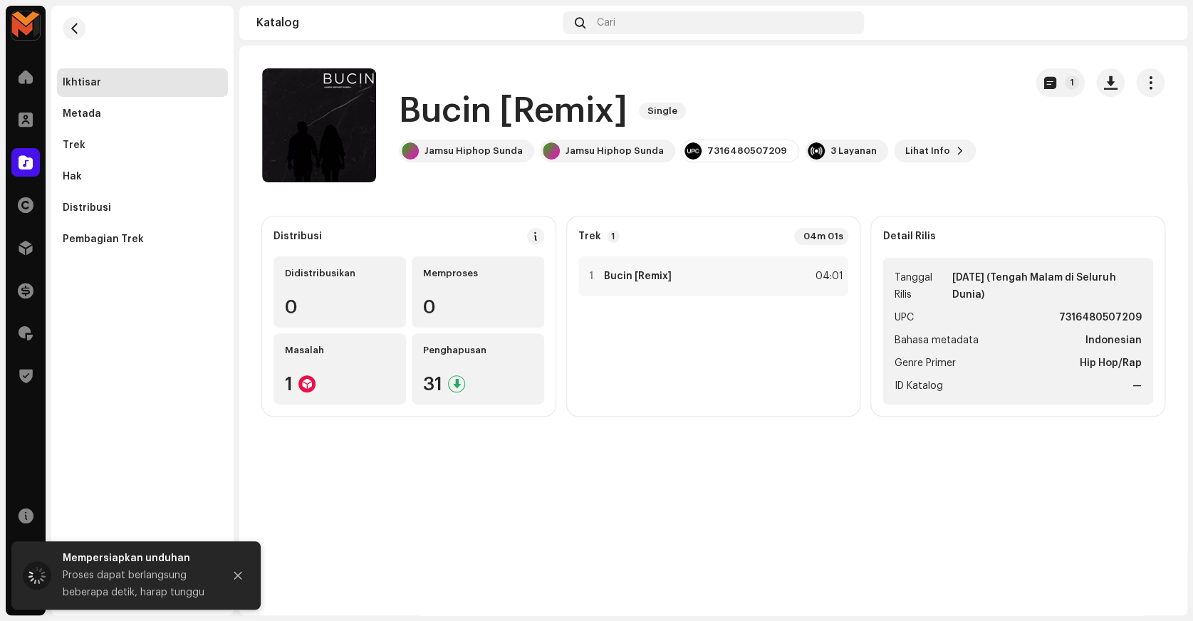
click at [783, 297] on div "1 Bucin [Remix] 04:01" at bounding box center [713, 330] width 271 height 148
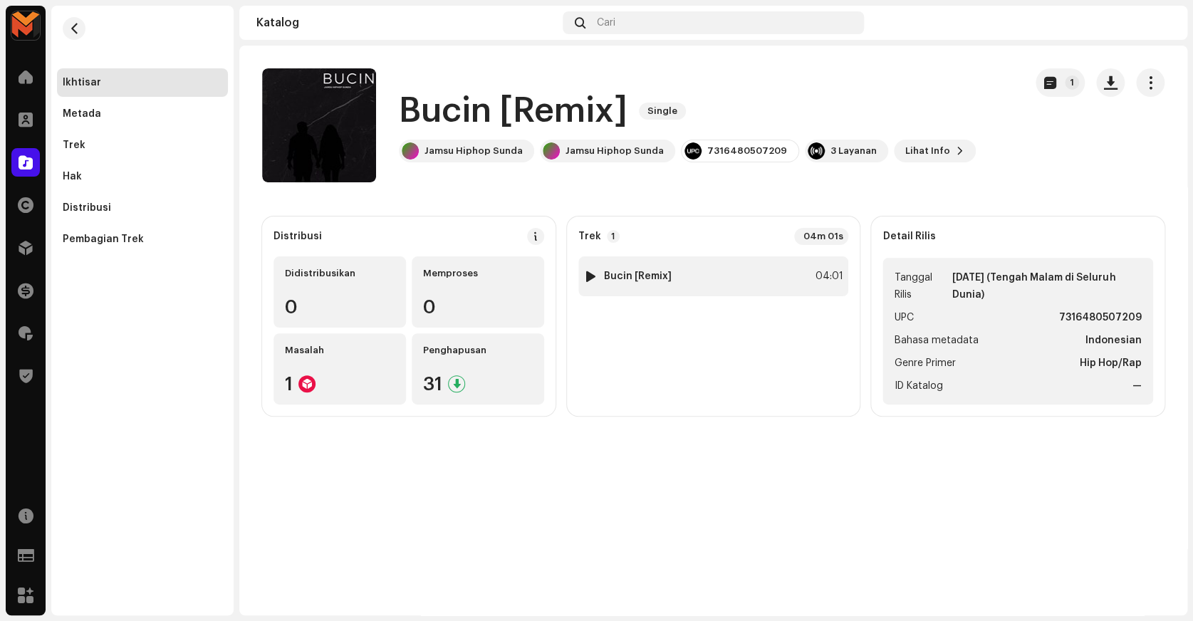
click at [788, 286] on div "1 Bucin [Remix] 04:01" at bounding box center [713, 276] width 271 height 40
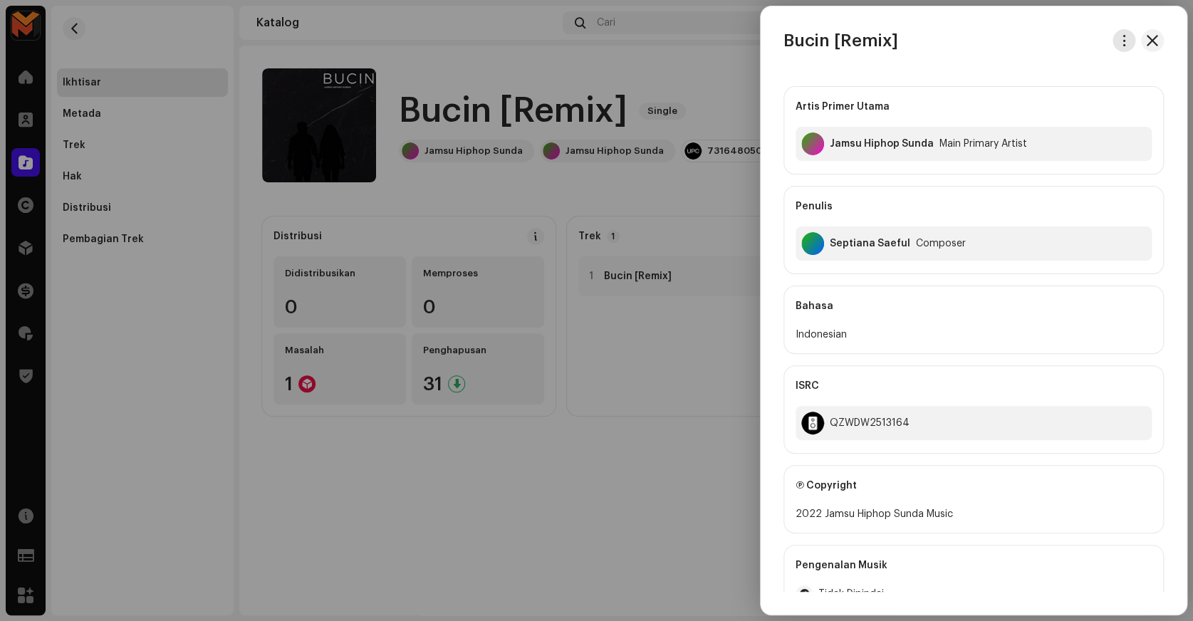
click at [1119, 39] on span "button" at bounding box center [1124, 40] width 11 height 11
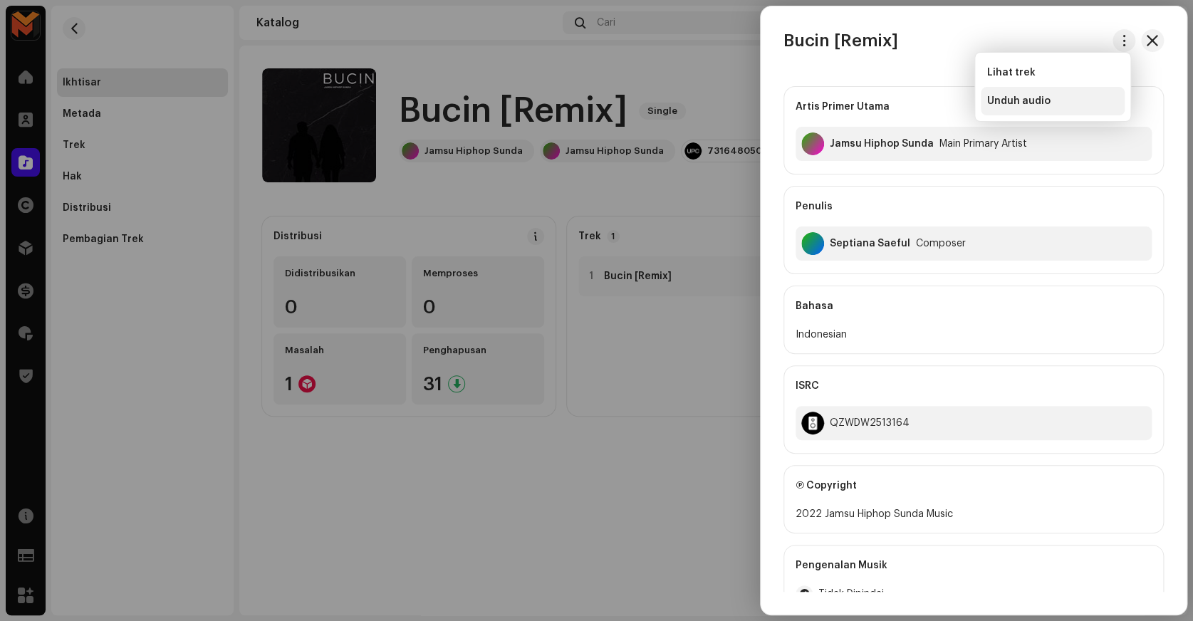
click at [1025, 98] on span "Unduh audio" at bounding box center [1017, 100] width 63 height 11
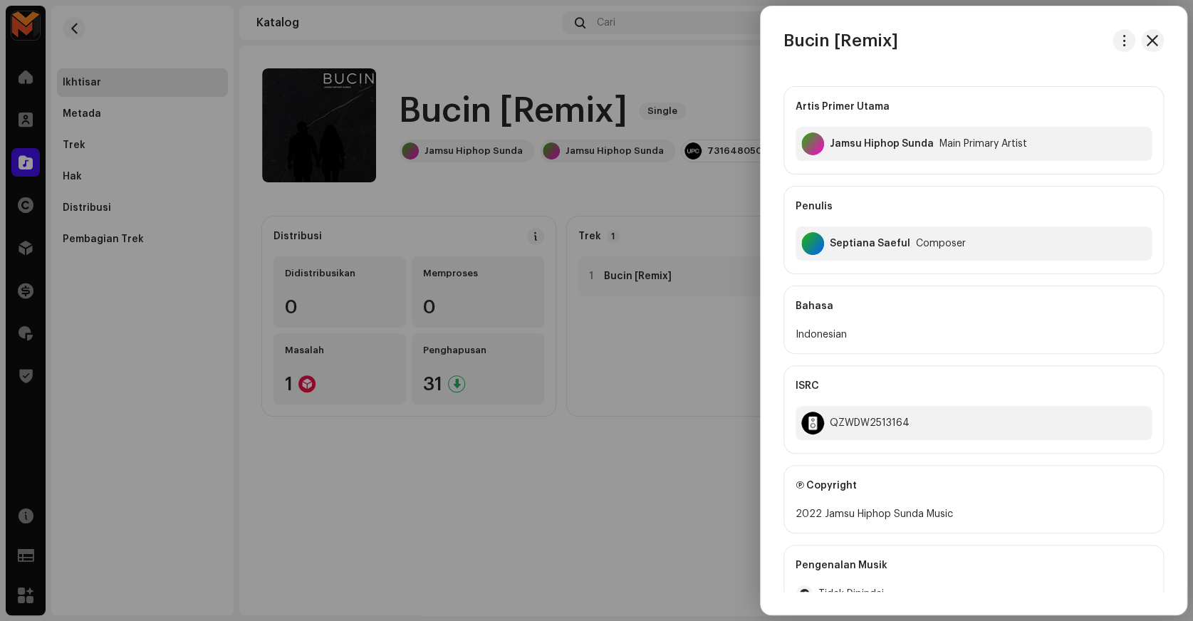
click at [633, 343] on div at bounding box center [596, 310] width 1193 height 621
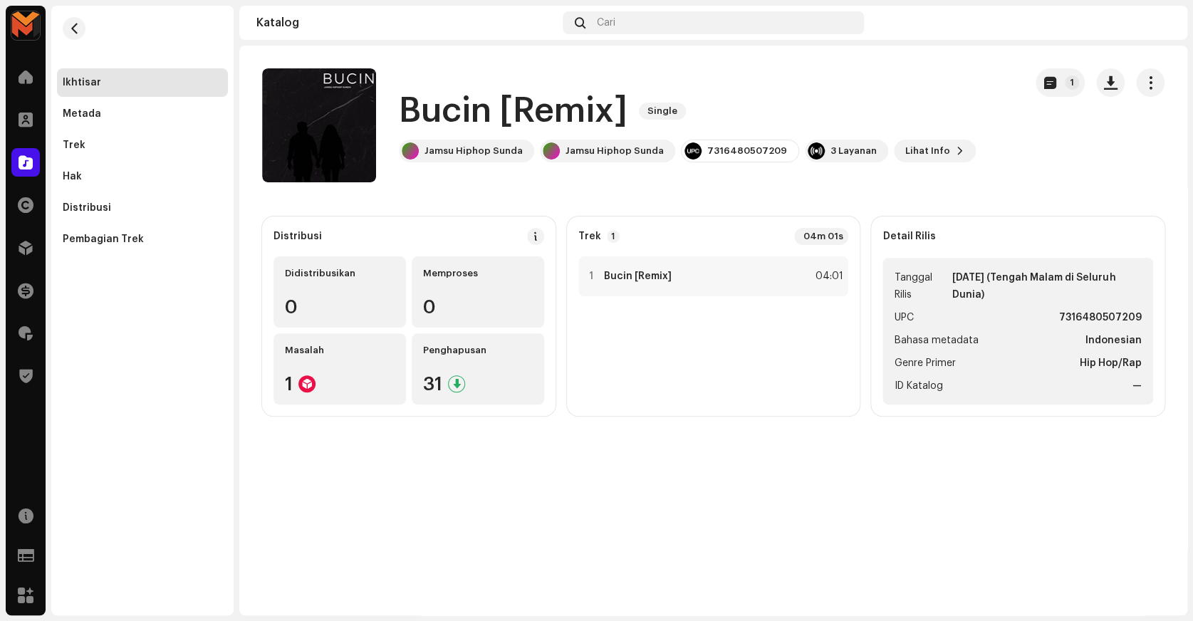
click at [1102, 319] on strong "7316480507209" at bounding box center [1100, 317] width 83 height 17
copy strong "7316480507209"
